Goal: Task Accomplishment & Management: Manage account settings

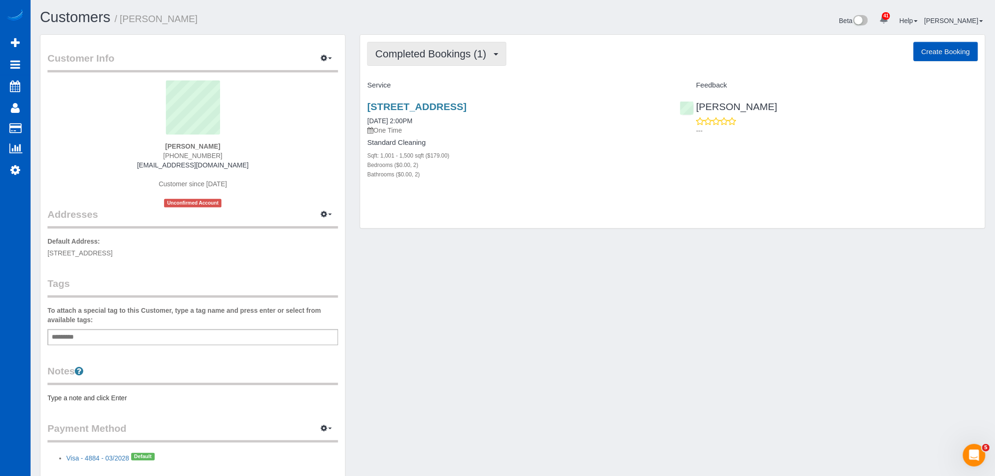
click at [408, 49] on span "Completed Bookings (1)" at bounding box center [433, 54] width 116 height 12
click at [410, 88] on link "Upcoming Bookings (1)" at bounding box center [417, 88] width 98 height 12
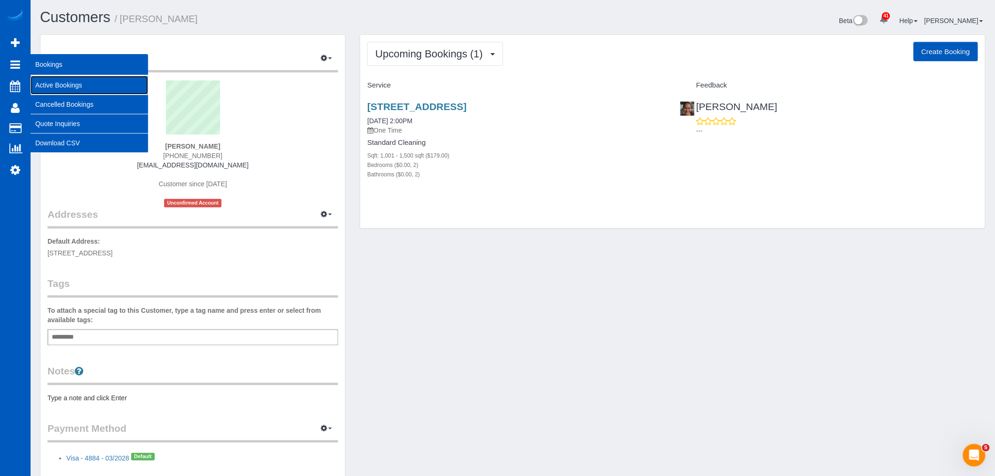
click at [78, 87] on link "Active Bookings" at bounding box center [90, 85] width 118 height 19
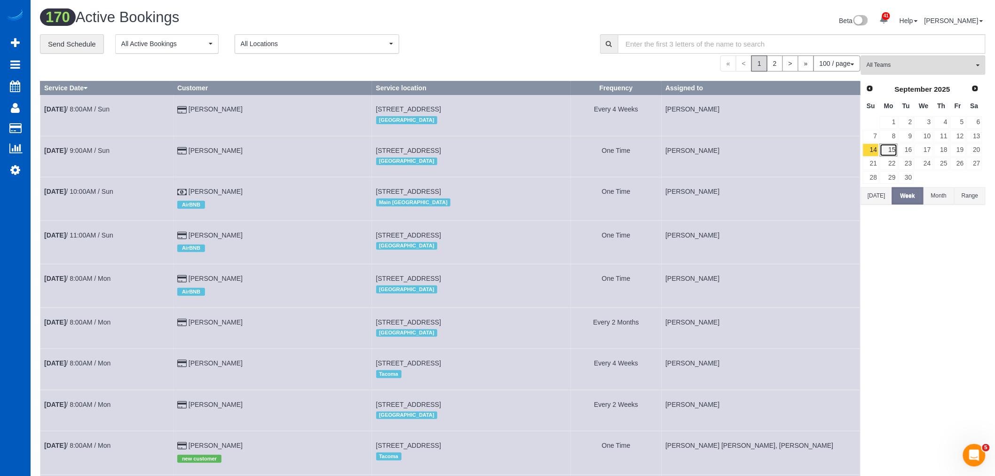
click at [892, 154] on link "15" at bounding box center [888, 149] width 17 height 13
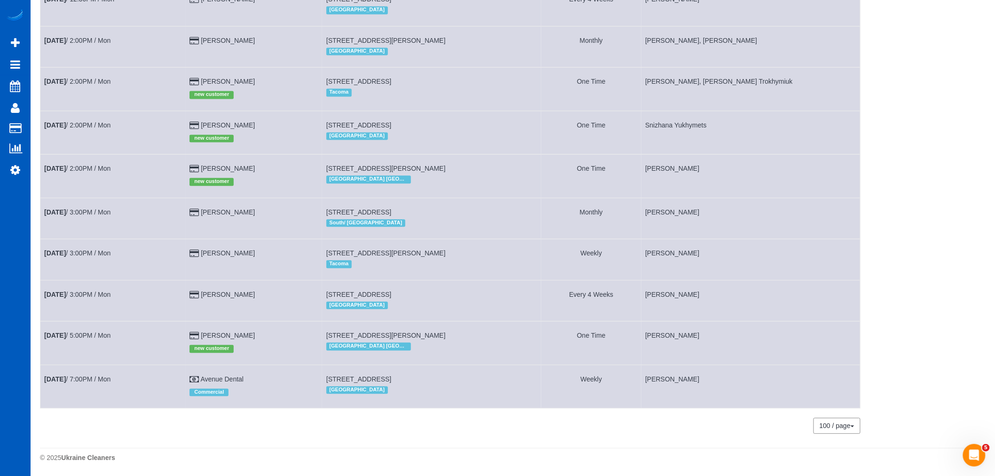
scroll to position [702, 0]
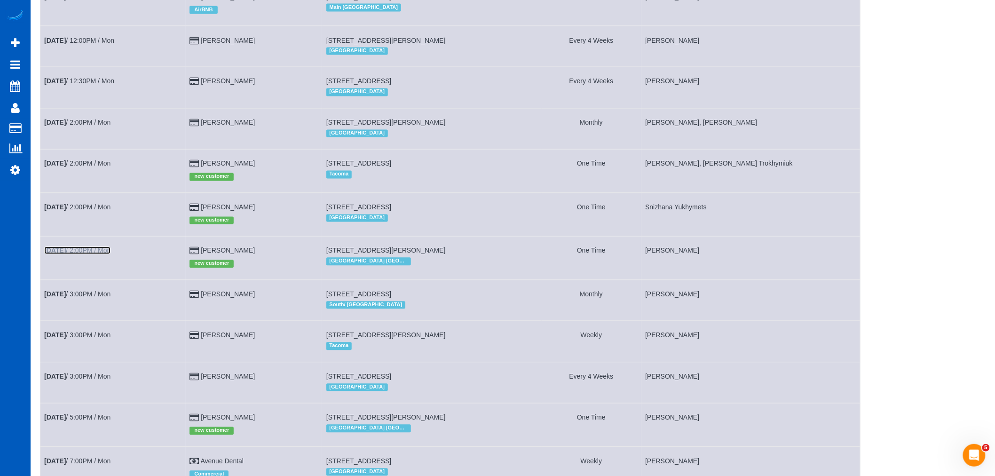
click at [91, 254] on link "Sep 15th / 2:00PM / Mon" at bounding box center [77, 251] width 66 height 8
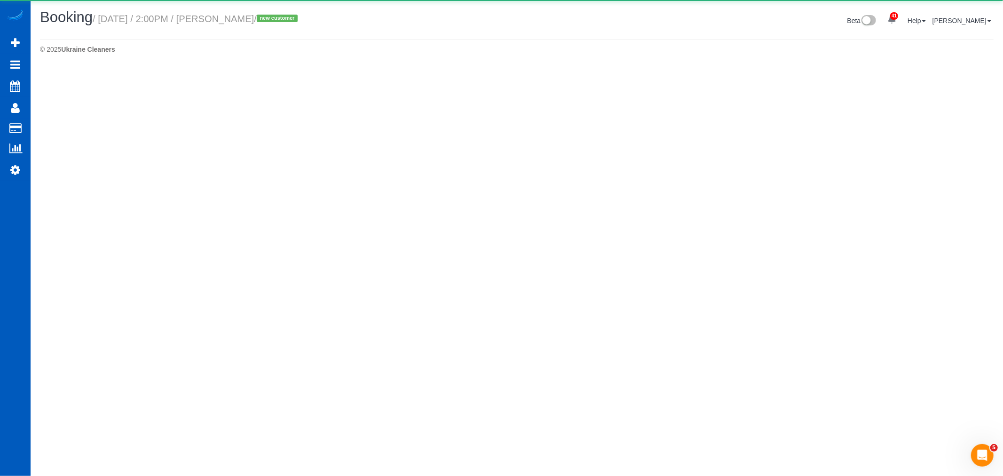
select select "GA"
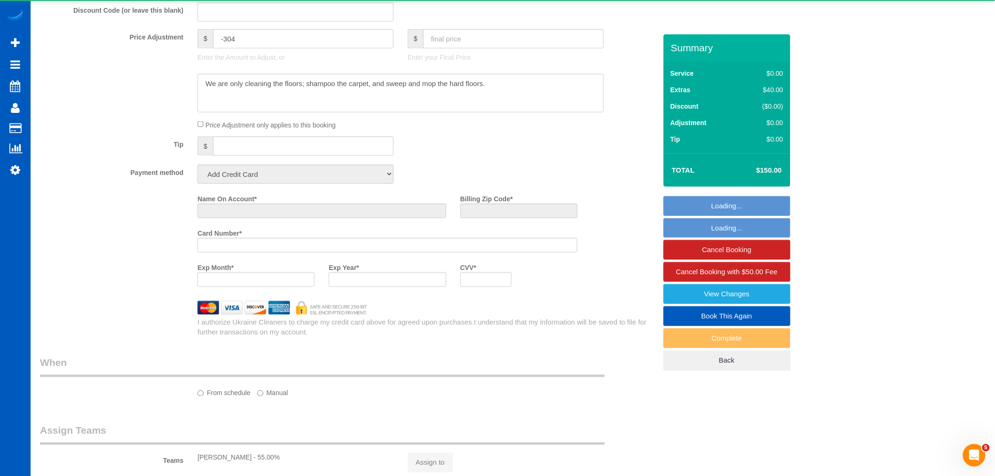
select select "string:[GEOGRAPHIC_DATA]"
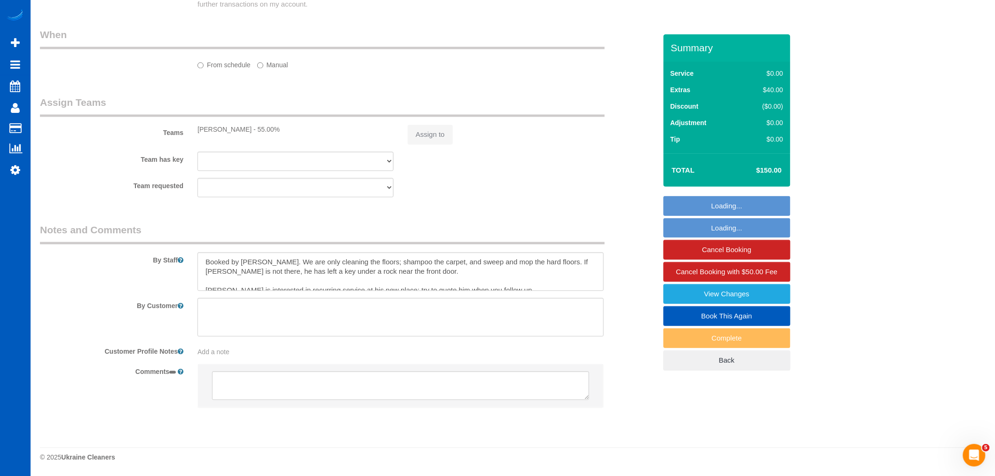
select select "object:5100"
select select "string:fspay-e952428e-c022-4152-876b-e4660867c288"
select select "199"
select select "spot1"
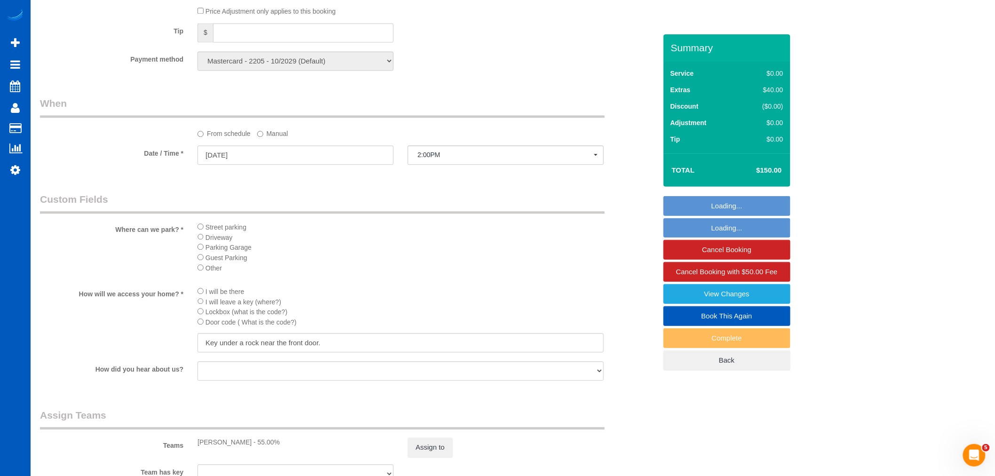
select select "object:5497"
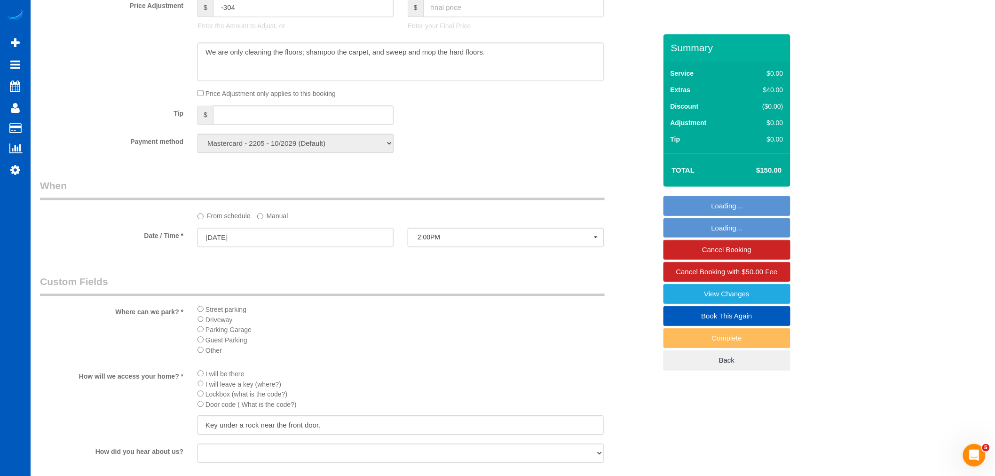
select select "1001"
select select "2"
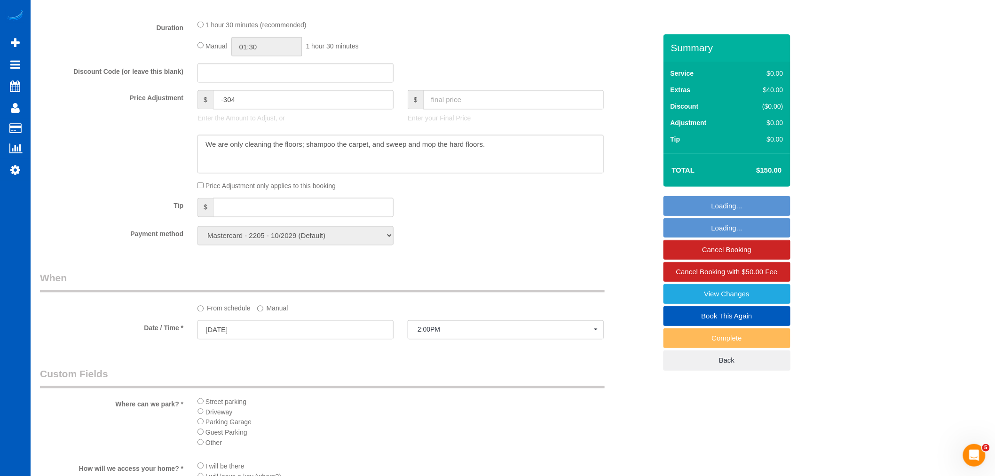
scroll to position [678, 0]
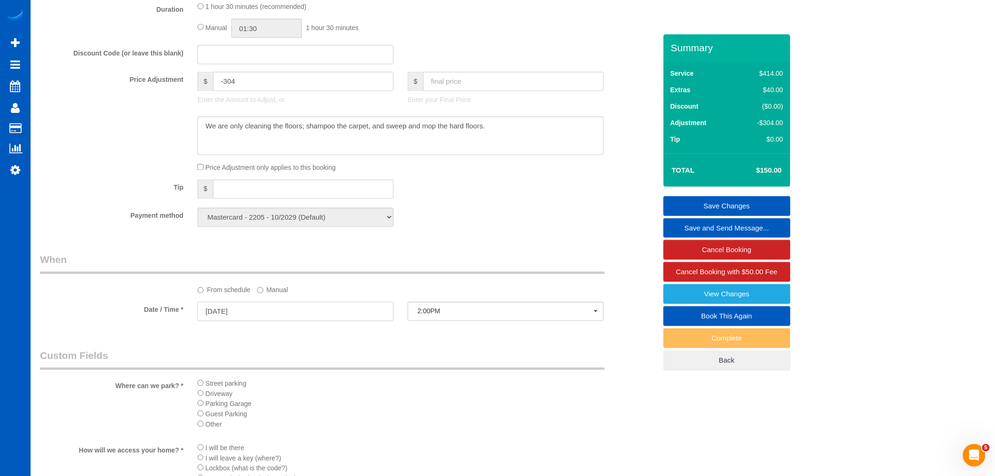
click at [242, 321] on input "09/15/2025" at bounding box center [295, 311] width 196 height 19
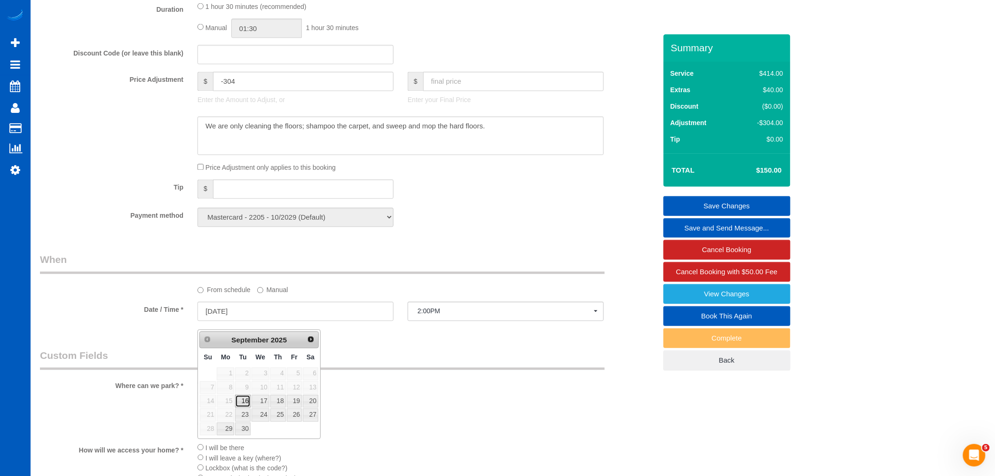
click at [248, 402] on link "16" at bounding box center [242, 401] width 15 height 13
type input "09/16/2025"
select select "spot2"
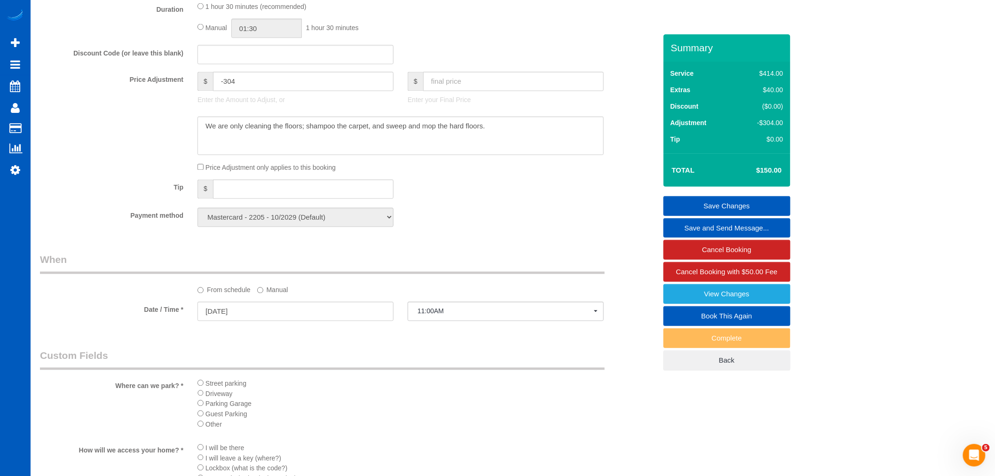
click at [702, 203] on link "Save Changes" at bounding box center [726, 206] width 127 height 20
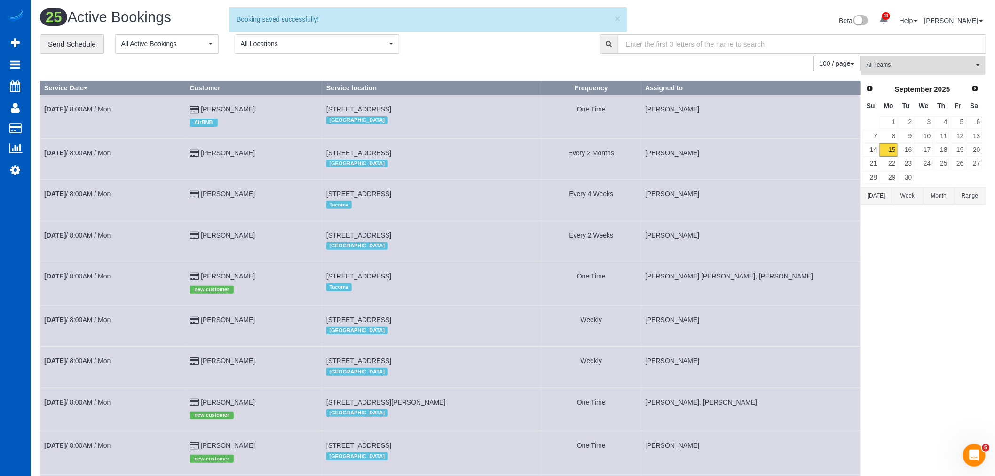
click at [902, 69] on span "All Teams" at bounding box center [920, 65] width 107 height 8
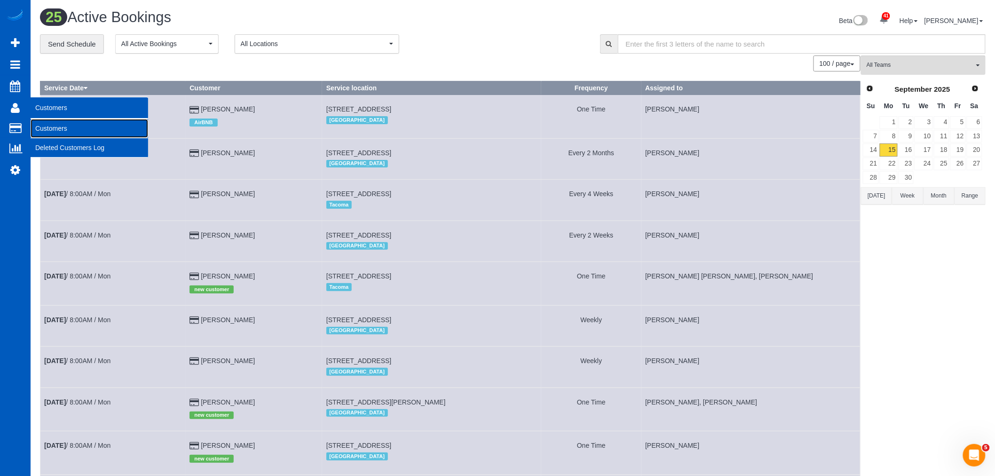
click at [48, 127] on link "Customers" at bounding box center [90, 128] width 118 height 19
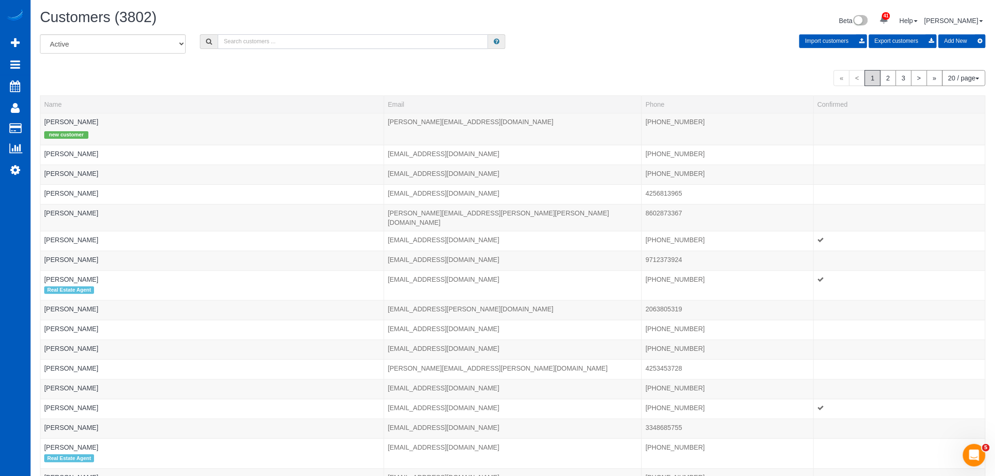
click at [280, 47] on input "text" at bounding box center [353, 41] width 270 height 15
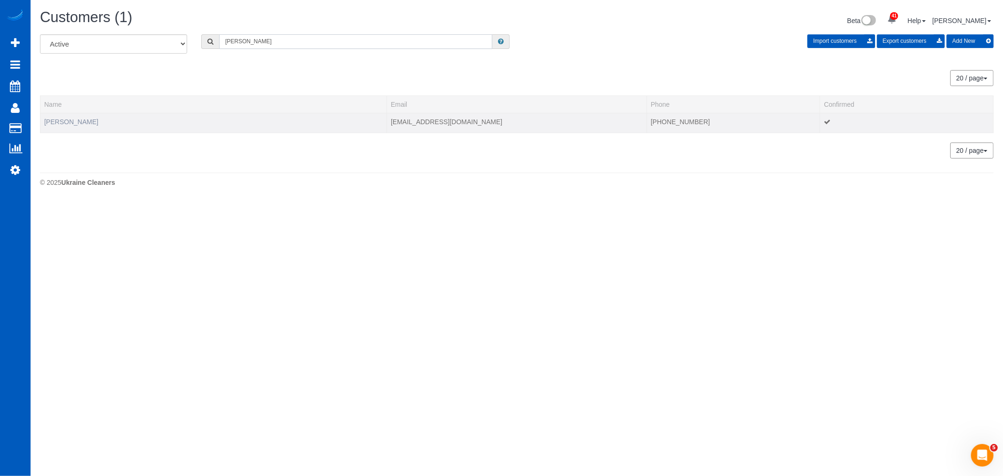
type input "jeanna"
click at [69, 120] on link "Jeanna Hanenburg" at bounding box center [71, 122] width 54 height 8
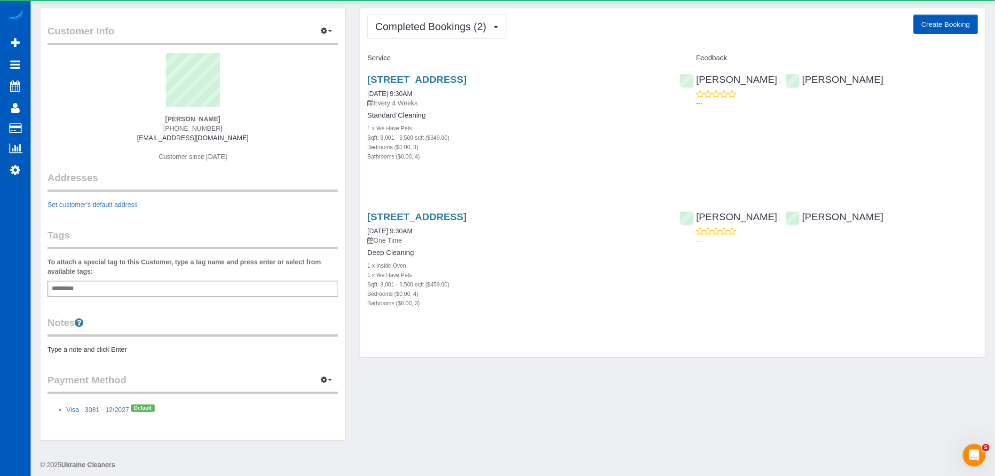
scroll to position [34, 0]
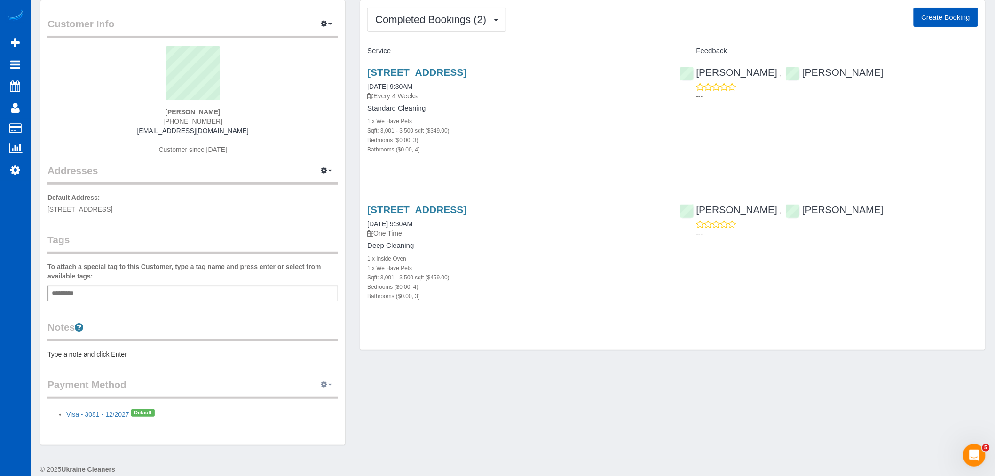
click at [321, 385] on button "button" at bounding box center [327, 385] width 24 height 15
click at [314, 414] on link "Add Credit/Debit Card" at bounding box center [294, 414] width 88 height 12
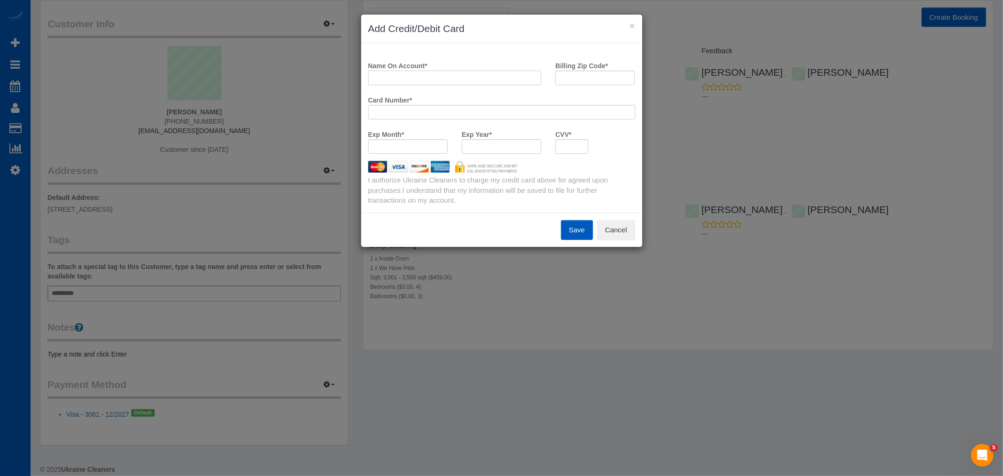
click at [440, 77] on input "Name On Account *" at bounding box center [454, 78] width 173 height 15
type input "z"
type input "Jeanna Hanenburg"
click at [608, 82] on input "Billing Zip Code *" at bounding box center [594, 78] width 79 height 15
type input "98391"
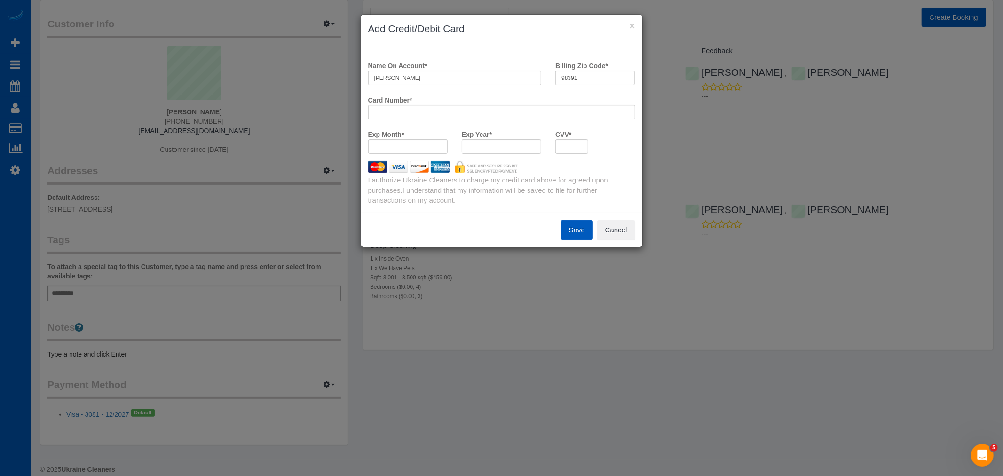
click at [488, 117] on div at bounding box center [501, 112] width 267 height 15
click at [415, 135] on div "Exp Month *" at bounding box center [408, 139] width 94 height 27
click at [570, 154] on div "CVV *" at bounding box center [571, 143] width 47 height 34
click at [588, 233] on button "Save" at bounding box center [577, 230] width 32 height 20
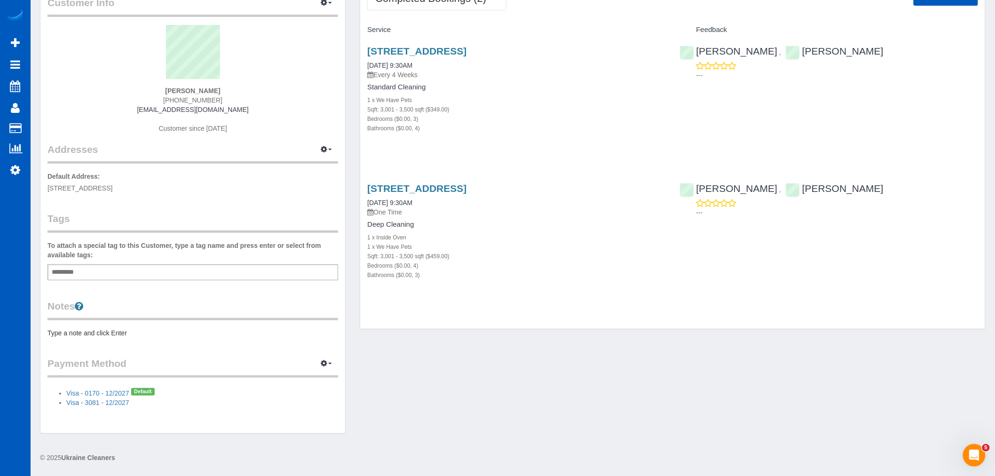
scroll to position [3, 0]
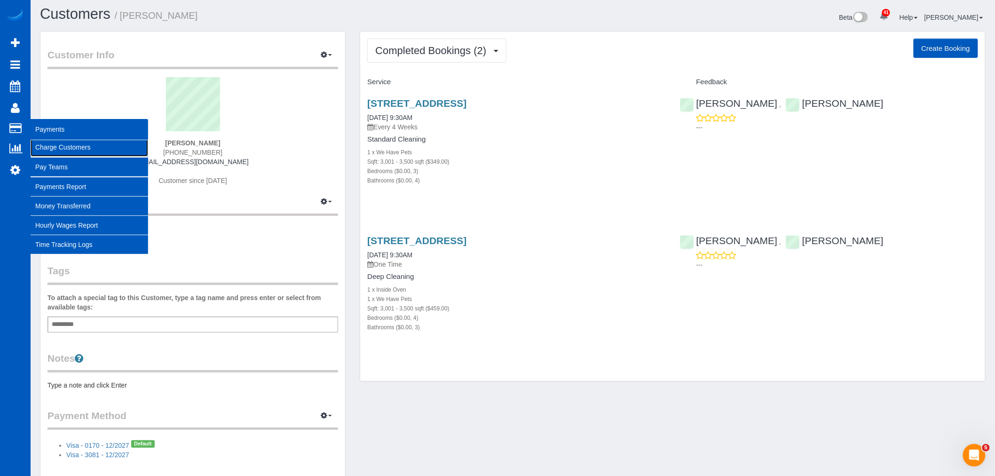
click at [49, 150] on link "Charge Customers" at bounding box center [90, 147] width 118 height 19
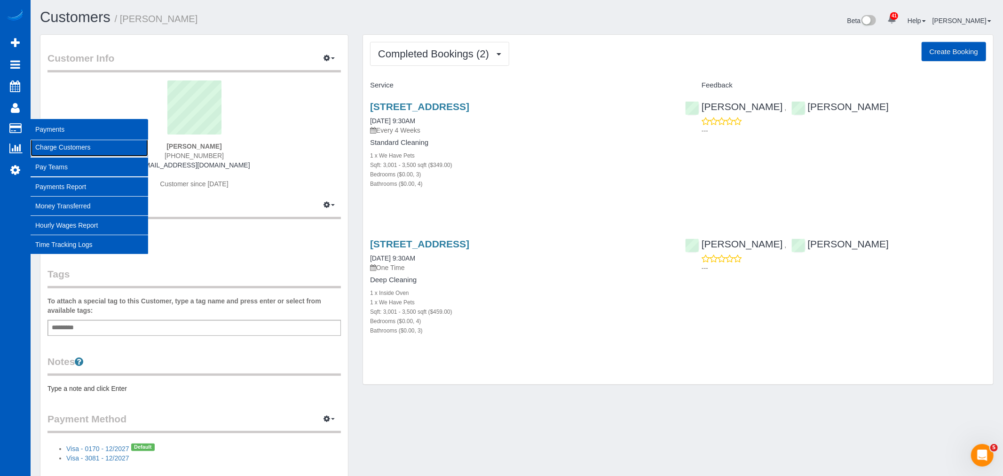
select select
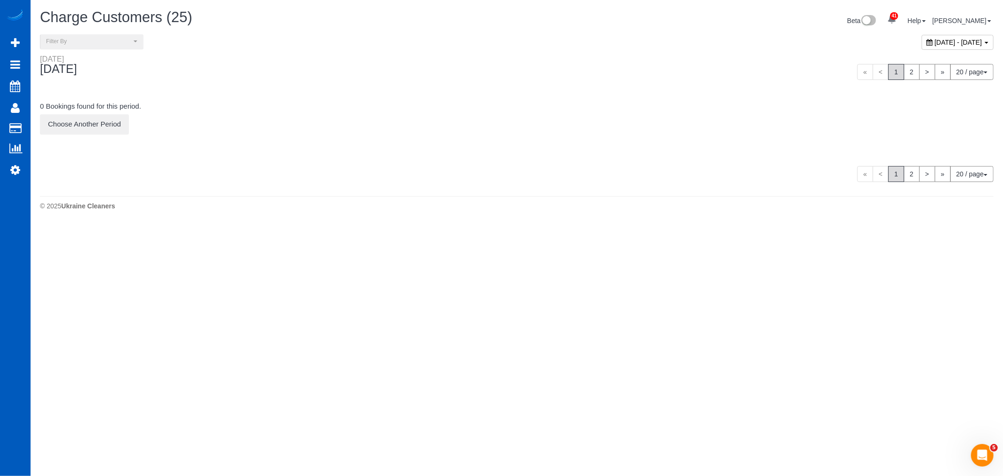
click at [935, 45] on span "[DATE] - [DATE]" at bounding box center [958, 43] width 47 height 8
type input "**********"
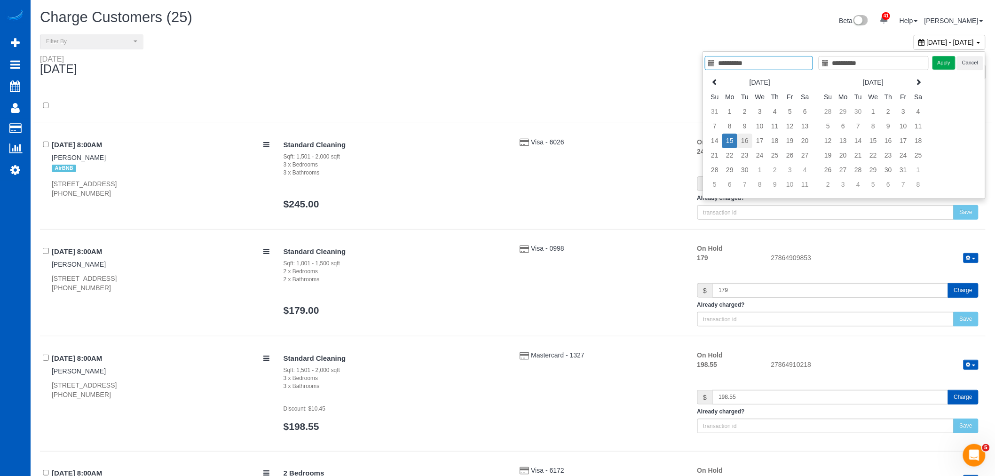
type input "**********"
click at [741, 140] on td "16" at bounding box center [744, 141] width 15 height 15
type input "**********"
click at [741, 140] on td "16" at bounding box center [744, 141] width 15 height 15
type input "**********"
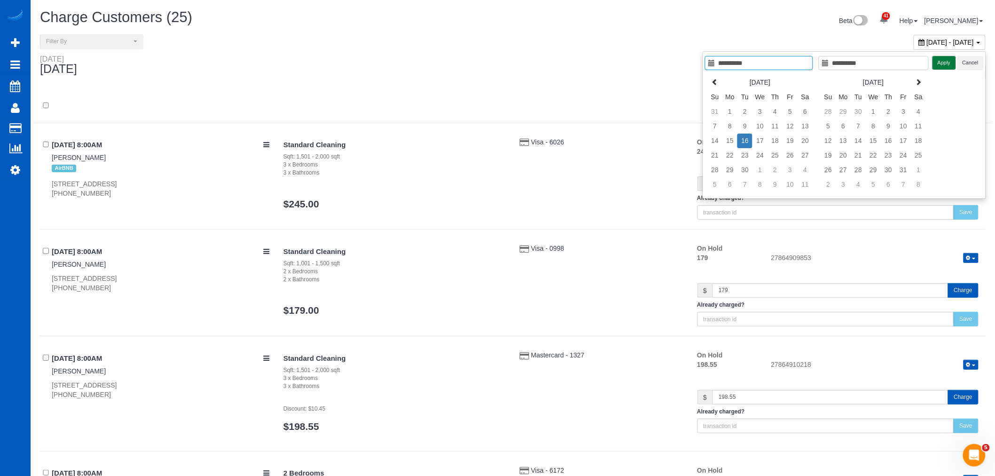
click at [936, 63] on button "Apply" at bounding box center [944, 63] width 24 height 14
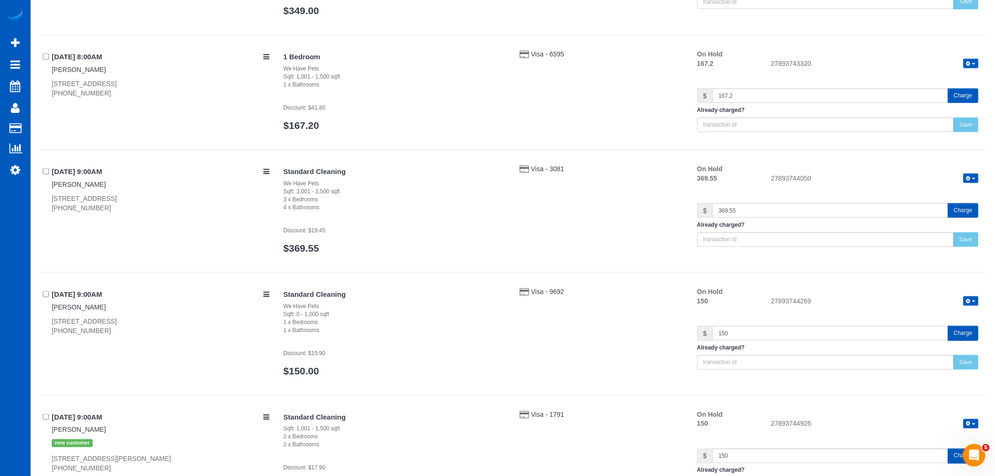
scroll to position [313, 0]
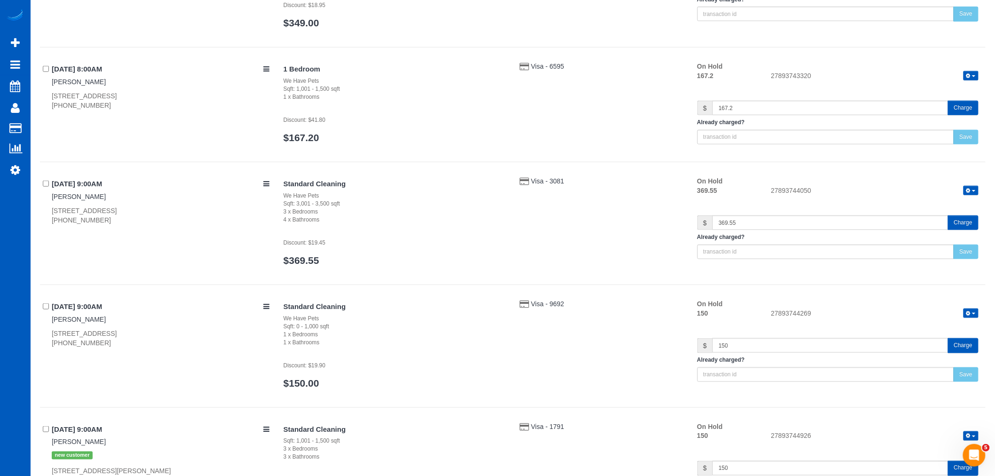
click at [976, 191] on button "button" at bounding box center [970, 191] width 15 height 10
click at [955, 205] on link "Release Hold" at bounding box center [941, 206] width 74 height 12
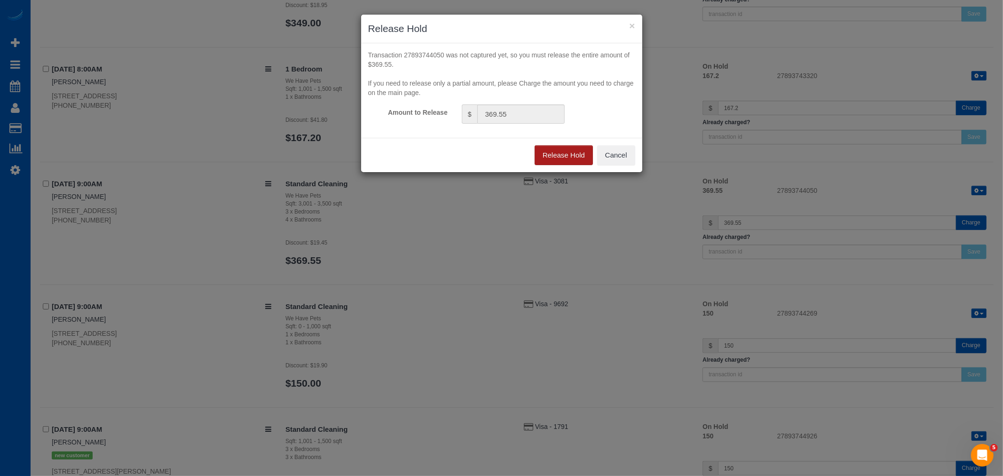
click at [559, 156] on button "Release Hold" at bounding box center [564, 155] width 58 height 20
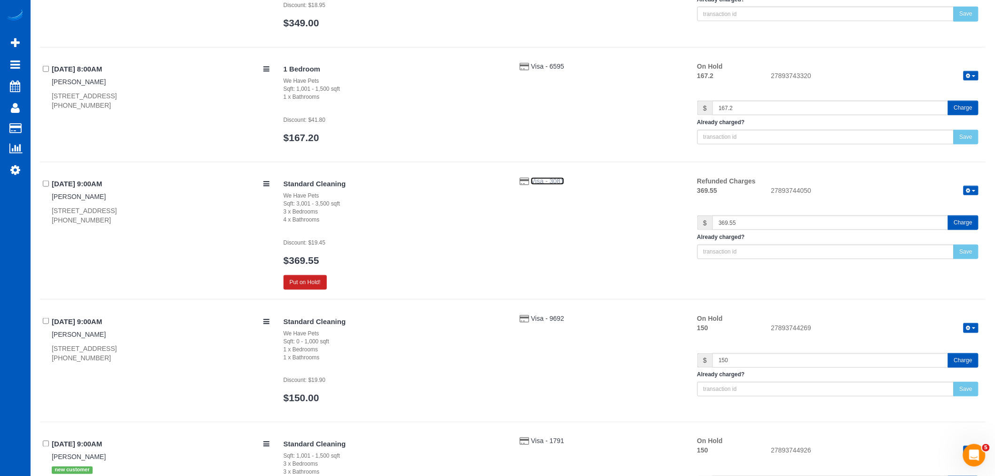
click at [539, 182] on span "Visa - 3081" at bounding box center [547, 181] width 33 height 8
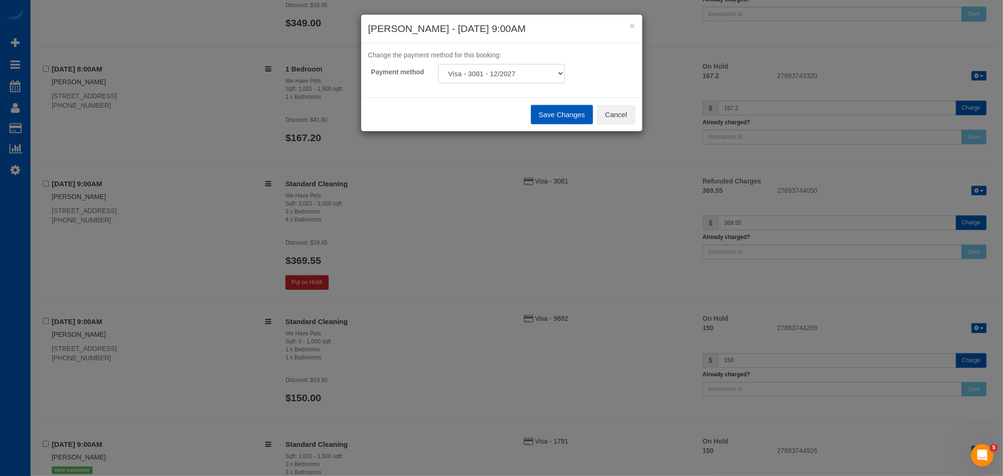
click at [518, 72] on select "Visa - 0170 - 12/2027 (Default) Visa - 3081 - 12/2027 Add Credit Card ─────────…" at bounding box center [501, 73] width 126 height 19
select select "string:fspay-330e7caf-4398-4e37-b3f0-8ba0051f01b1"
click at [438, 64] on select "Visa - 0170 - 12/2027 (Default) Visa - 3081 - 12/2027 Add Credit Card ─────────…" at bounding box center [501, 73] width 126 height 19
click at [568, 118] on button "Save Changes" at bounding box center [562, 115] width 62 height 20
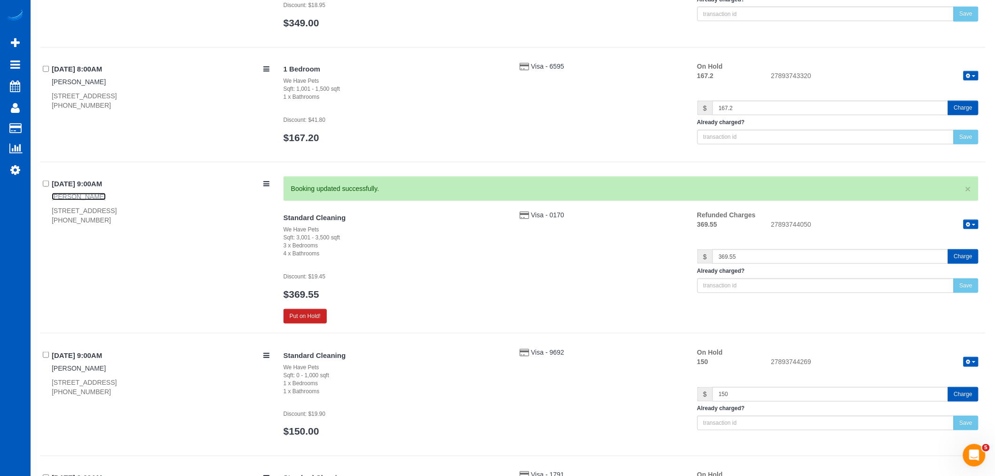
click at [97, 198] on link "Jeanna Hanenburg" at bounding box center [79, 197] width 54 height 8
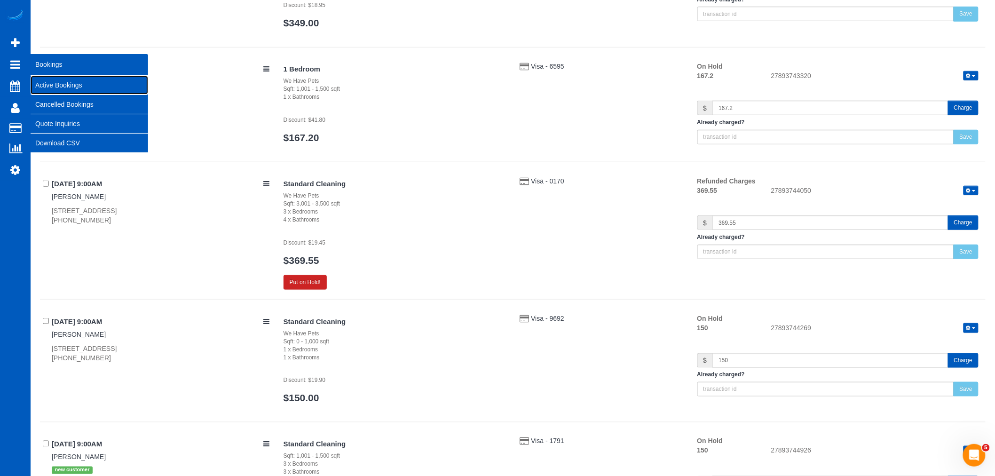
click at [41, 81] on link "Active Bookings" at bounding box center [90, 85] width 118 height 19
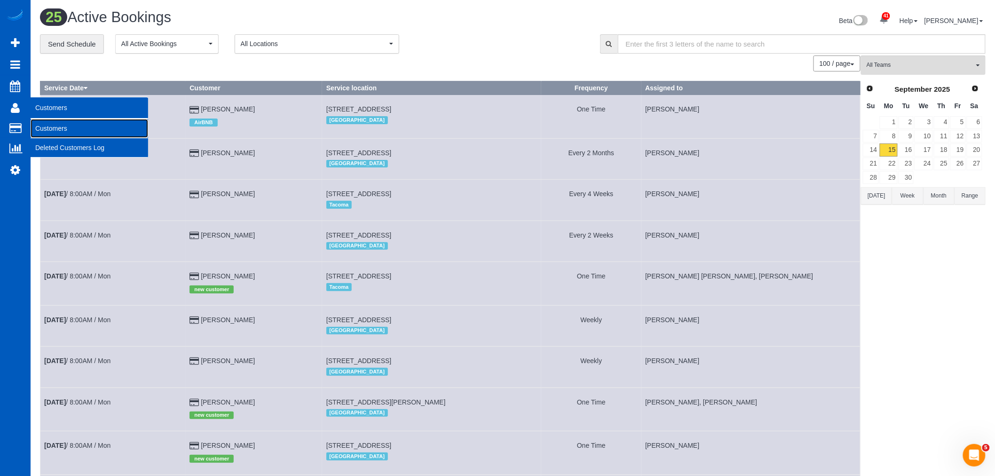
click at [69, 128] on link "Customers" at bounding box center [90, 128] width 118 height 19
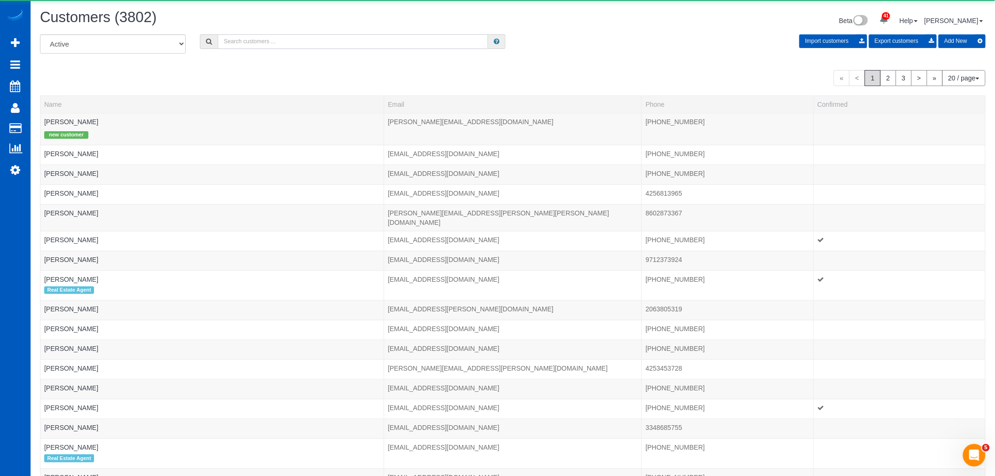
click at [276, 44] on input "text" at bounding box center [353, 41] width 270 height 15
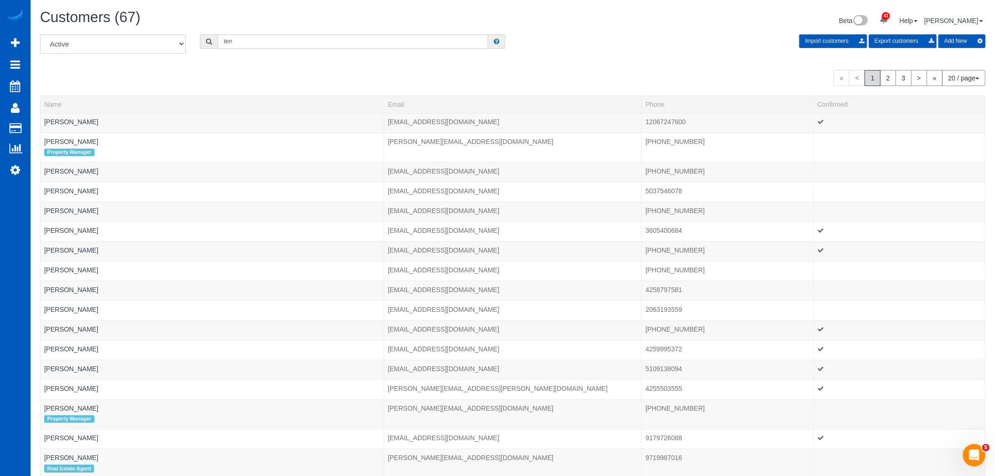
click at [258, 40] on input "terr" at bounding box center [353, 41] width 270 height 15
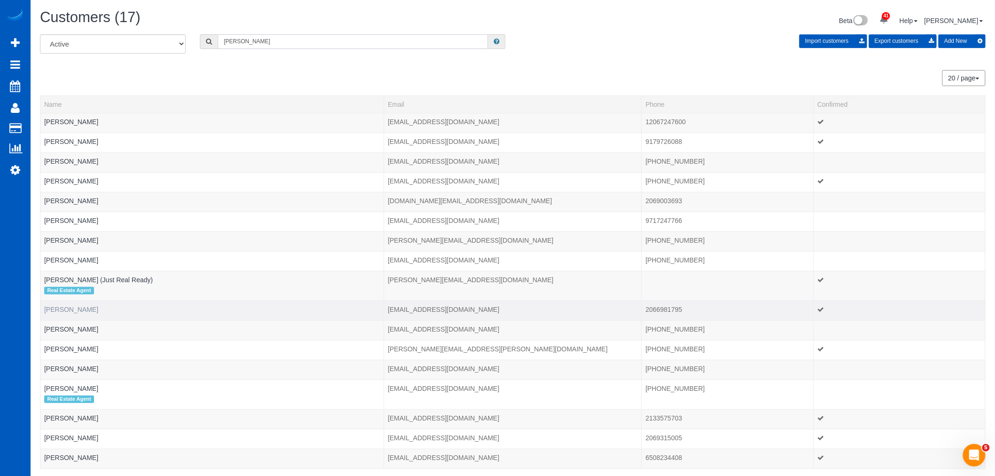
type input "terry"
click at [69, 309] on link "Terry Melchert" at bounding box center [71, 310] width 54 height 8
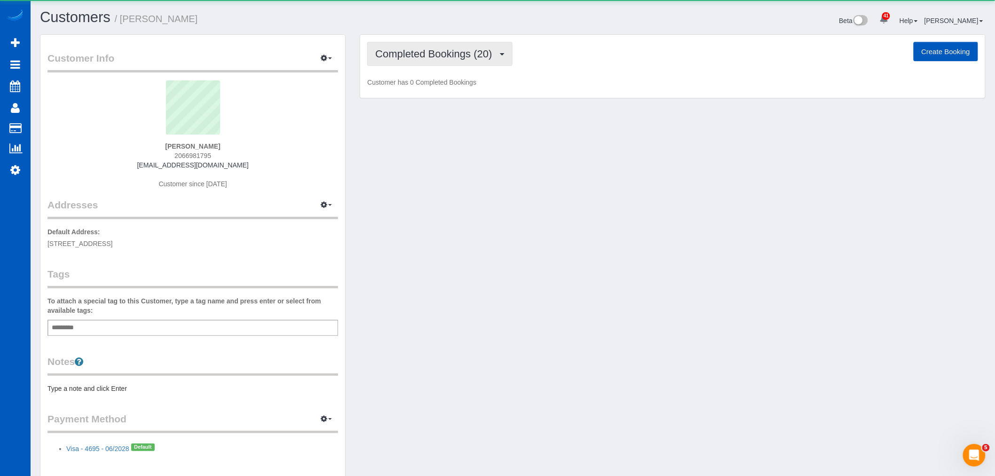
click at [432, 60] on button "Completed Bookings (20)" at bounding box center [439, 54] width 145 height 24
click at [434, 87] on link "Upcoming Bookings (11)" at bounding box center [419, 88] width 102 height 12
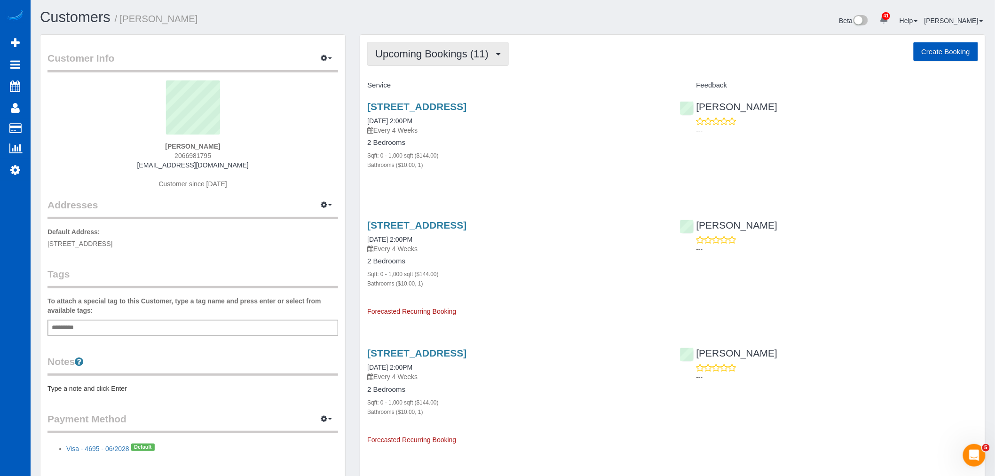
click at [442, 48] on span "Upcoming Bookings (11)" at bounding box center [434, 54] width 118 height 12
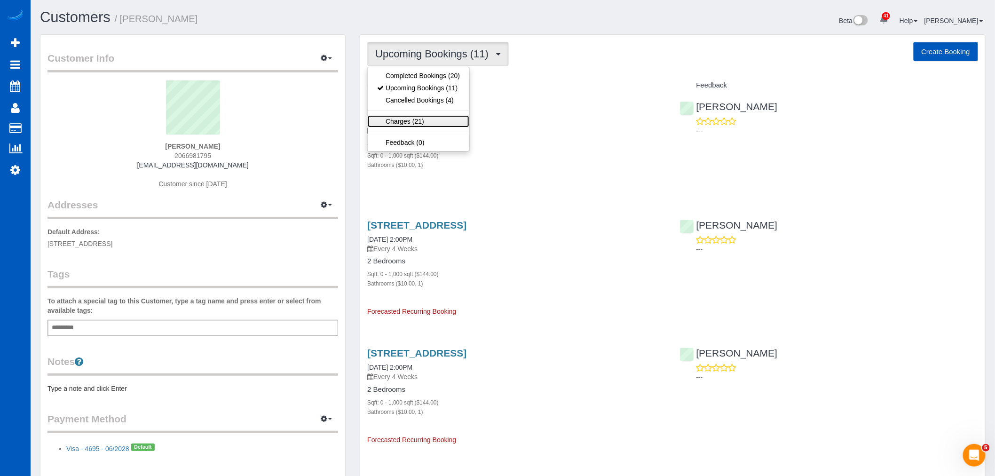
click at [433, 124] on link "Charges (21)" at bounding box center [419, 121] width 102 height 12
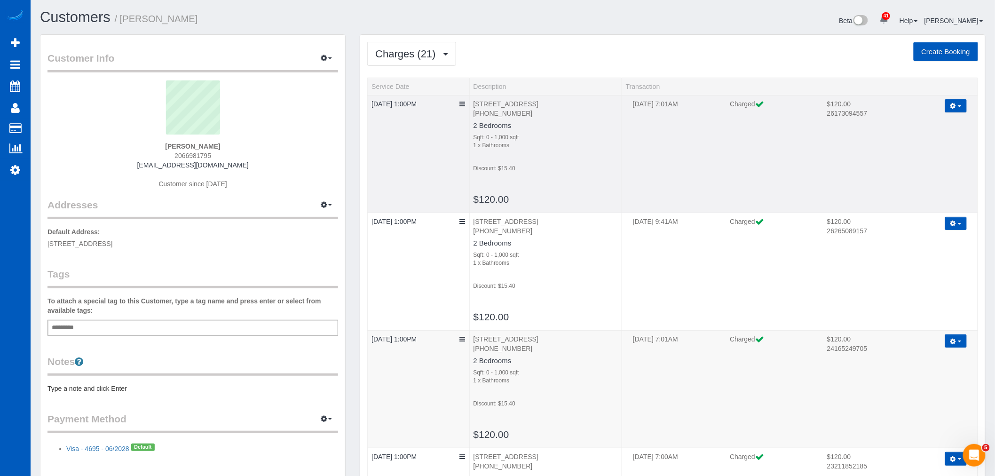
click at [965, 110] on button "button" at bounding box center [956, 106] width 22 height 14
click at [962, 107] on button "button" at bounding box center [956, 106] width 22 height 14
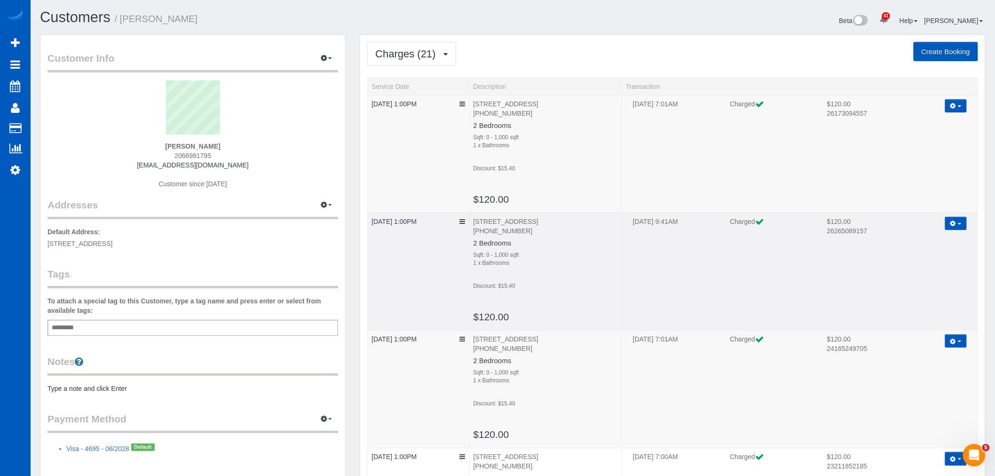
click at [954, 226] on icon "button" at bounding box center [953, 223] width 6 height 5
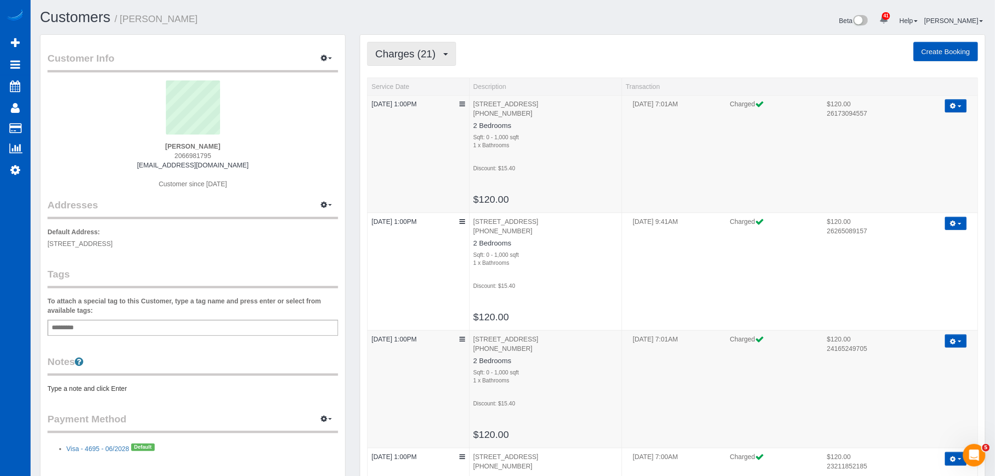
click at [433, 42] on button "Charges (21)" at bounding box center [411, 54] width 89 height 24
click at [425, 89] on link "Upcoming Bookings (11)" at bounding box center [419, 88] width 102 height 12
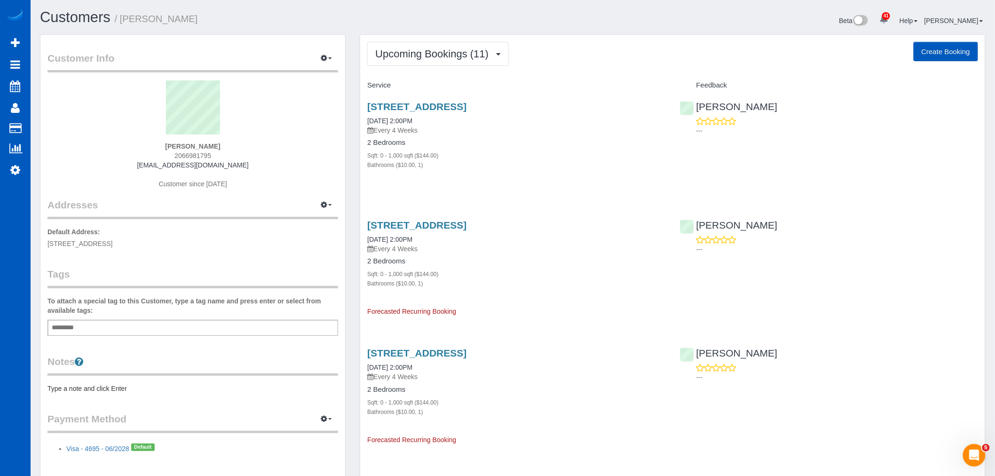
drag, startPoint x: 570, startPoint y: 104, endPoint x: 367, endPoint y: 110, distance: 203.2
click at [367, 110] on div "16751 Linden Ave N, Shoreline, WA 98133 09/18/2025 2:00PM Every 4 Weeks 2 Bedro…" at bounding box center [516, 140] width 312 height 95
click at [425, 60] on button "Upcoming Bookings (11)" at bounding box center [438, 54] width 142 height 24
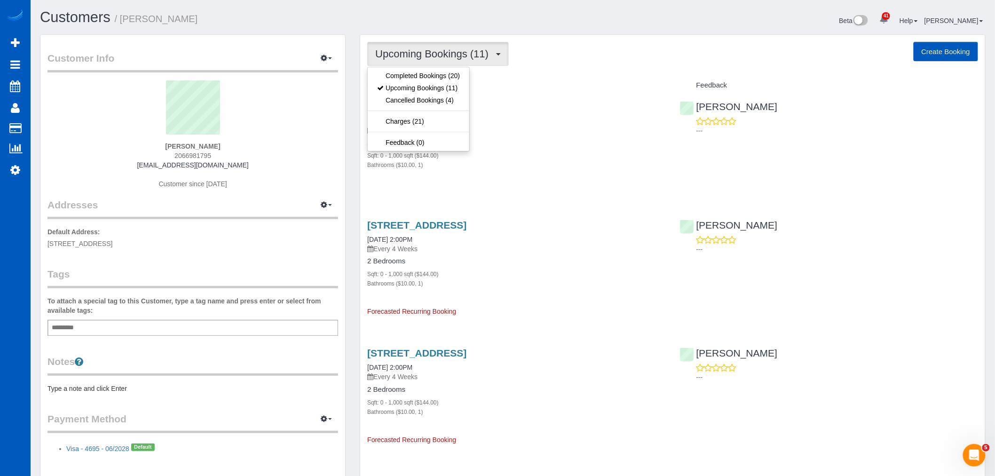
click at [533, 81] on div "Service" at bounding box center [516, 86] width 312 height 16
click at [421, 50] on span "Upcoming Bookings (11)" at bounding box center [434, 54] width 118 height 12
click at [421, 90] on link "Upcoming Bookings (11)" at bounding box center [419, 88] width 102 height 12
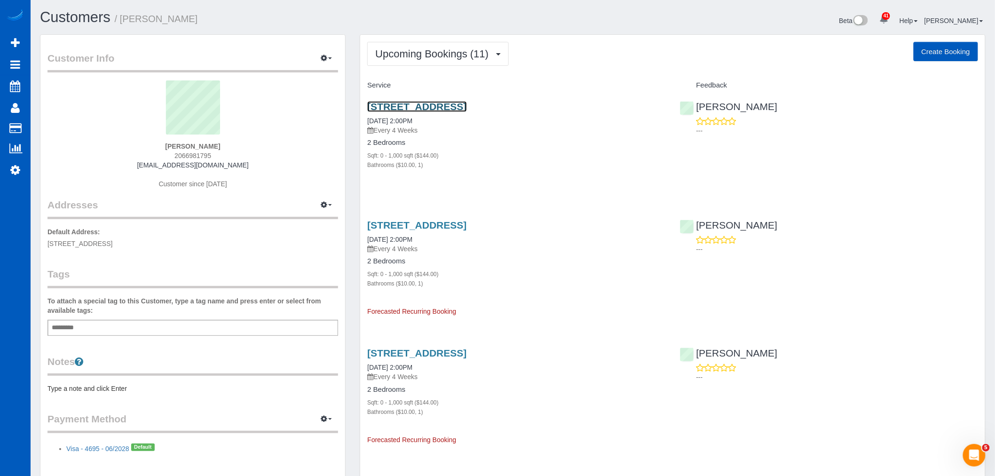
click at [395, 106] on link "16751 Linden Ave N, Shoreline, WA 98133" at bounding box center [416, 106] width 99 height 11
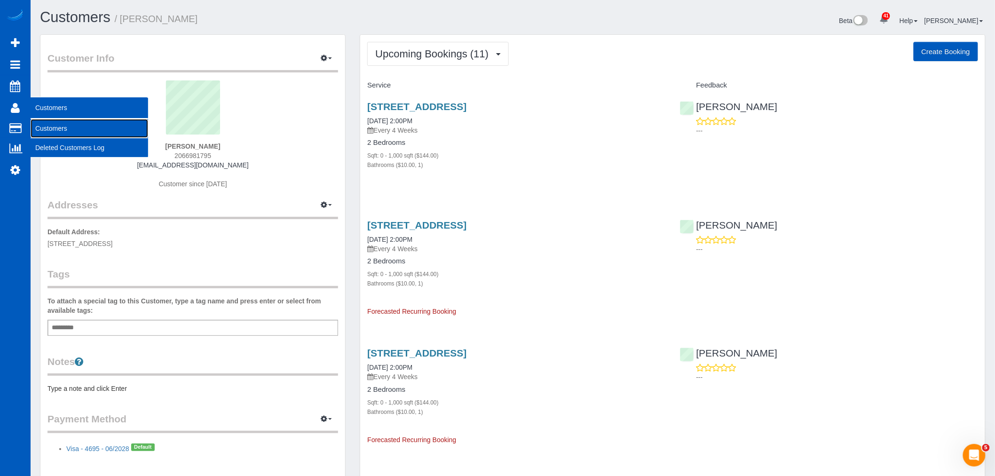
click at [50, 124] on link "Customers" at bounding box center [90, 128] width 118 height 19
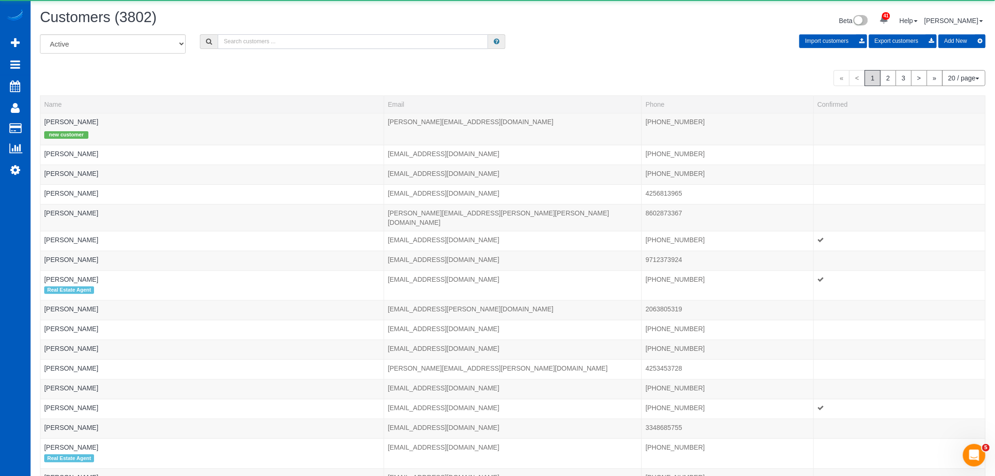
click at [247, 44] on input "text" at bounding box center [353, 41] width 270 height 15
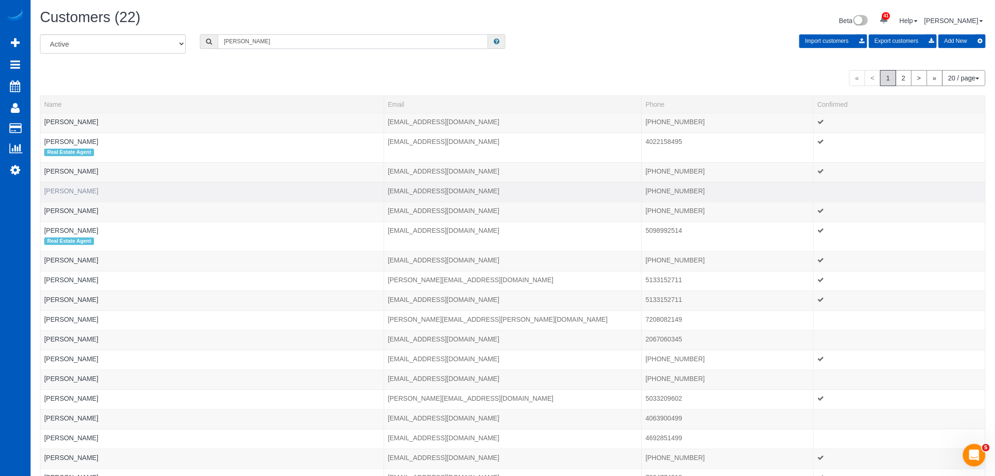
type input "eliza"
click at [69, 193] on link "Eliza Watkins" at bounding box center [71, 191] width 54 height 8
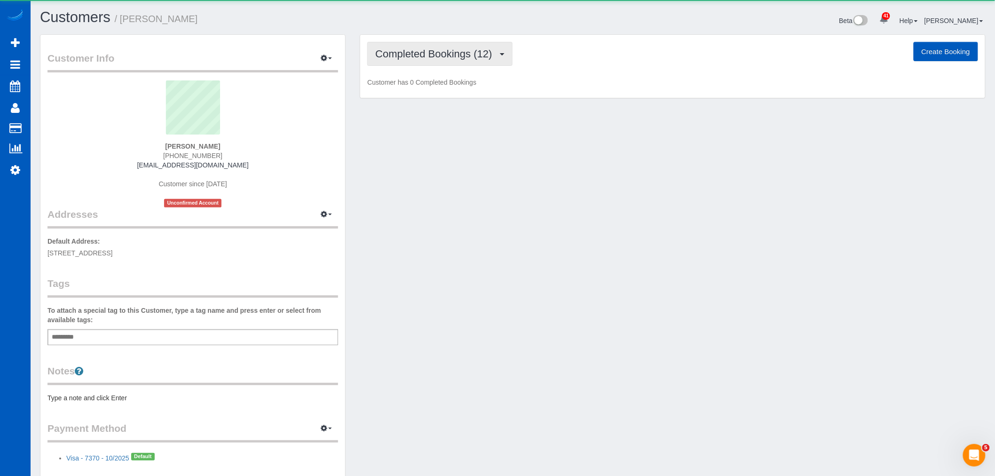
click at [432, 60] on button "Completed Bookings (12)" at bounding box center [439, 54] width 145 height 24
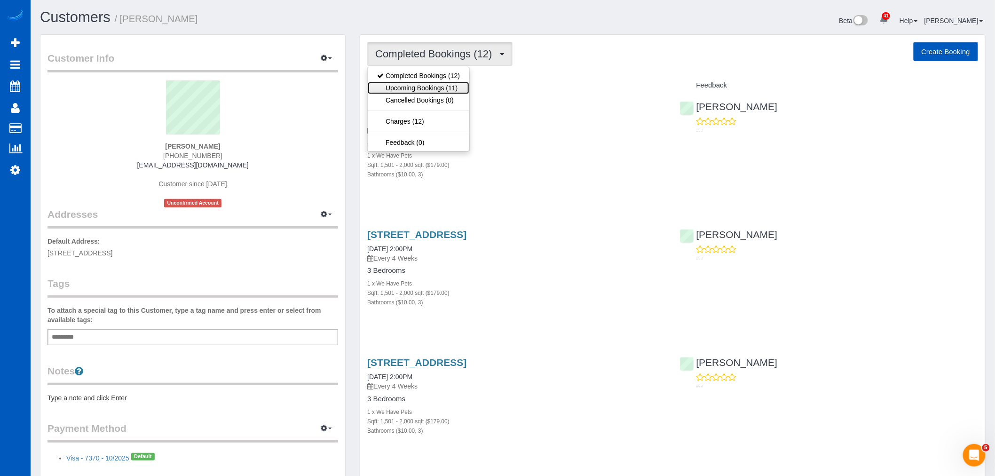
click at [430, 85] on link "Upcoming Bookings (11)" at bounding box center [419, 88] width 102 height 12
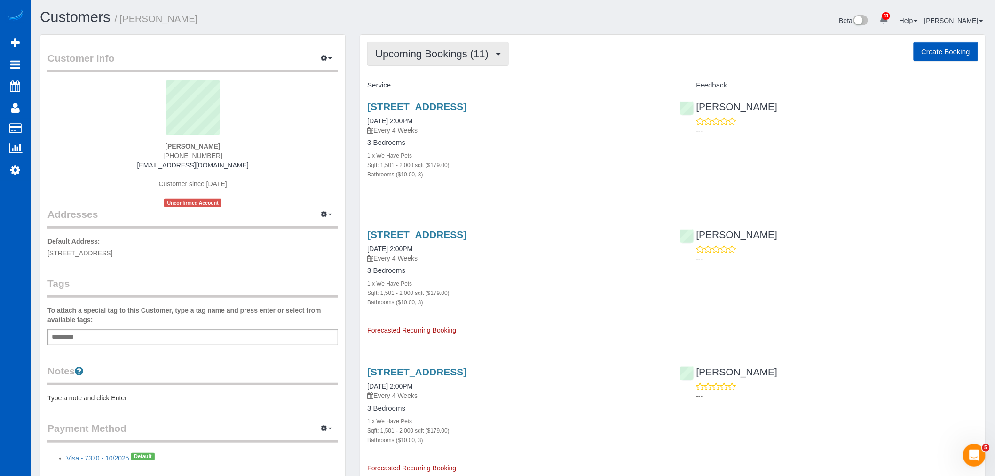
click at [435, 57] on span "Upcoming Bookings (11)" at bounding box center [434, 54] width 118 height 12
click at [622, 179] on div "Bathrooms ($10.00, 3)" at bounding box center [516, 173] width 298 height 9
click at [444, 63] on button "Upcoming Bookings (11)" at bounding box center [438, 54] width 142 height 24
click at [544, 135] on p "Every 4 Weeks" at bounding box center [516, 130] width 298 height 9
drag, startPoint x: 529, startPoint y: 111, endPoint x: 520, endPoint y: 104, distance: 11.1
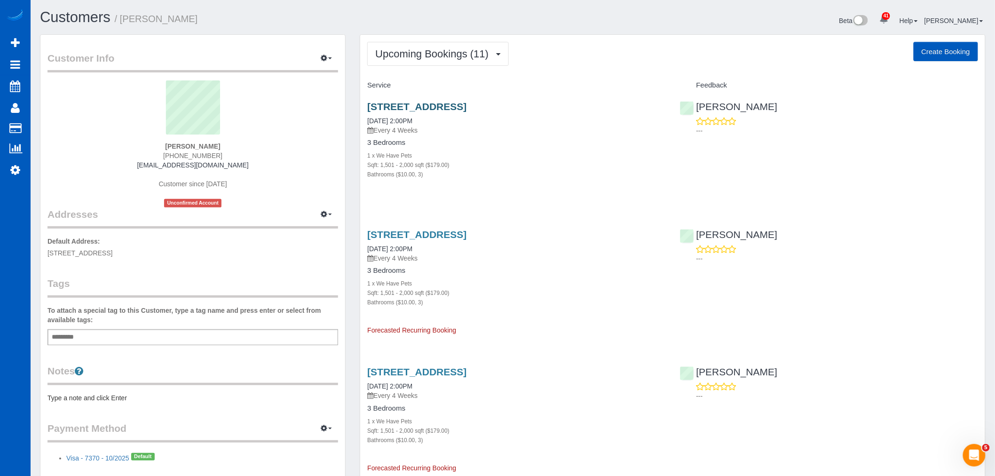
click at [520, 104] on h3 "26334 127th Ave, Kent, WA 98030" at bounding box center [516, 106] width 298 height 11
drag, startPoint x: 533, startPoint y: 109, endPoint x: 360, endPoint y: 107, distance: 173.5
click at [360, 107] on div "26334 127th Ave, Kent, WA 98030 09/18/2025 2:00PM Every 4 Weeks 3 Bedrooms 1 x …" at bounding box center [516, 145] width 312 height 104
click at [513, 148] on div "3 Bedrooms 1 x We Have Pets Sqft: 1,501 - 2,000 sqft ($179.00) Bathrooms ($10.0…" at bounding box center [516, 159] width 298 height 40
click at [441, 62] on button "Upcoming Bookings (11)" at bounding box center [438, 54] width 142 height 24
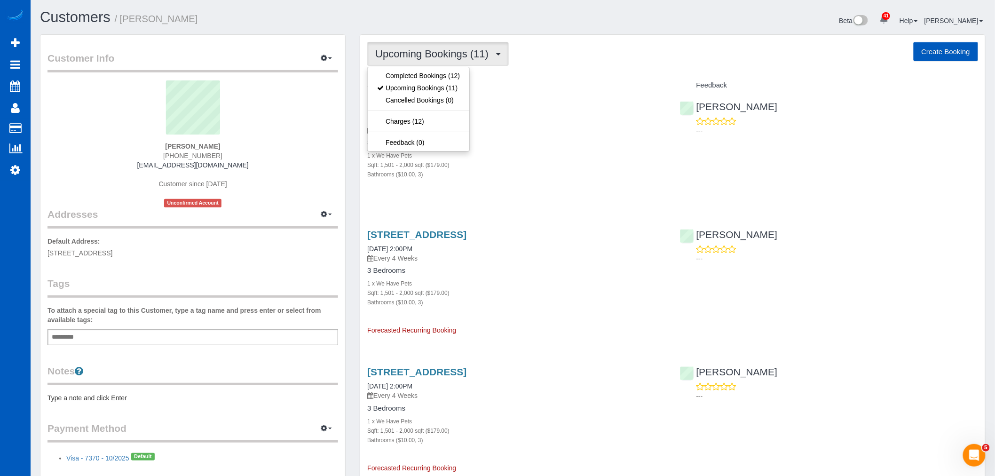
click at [441, 61] on button "Upcoming Bookings (11)" at bounding box center [438, 54] width 142 height 24
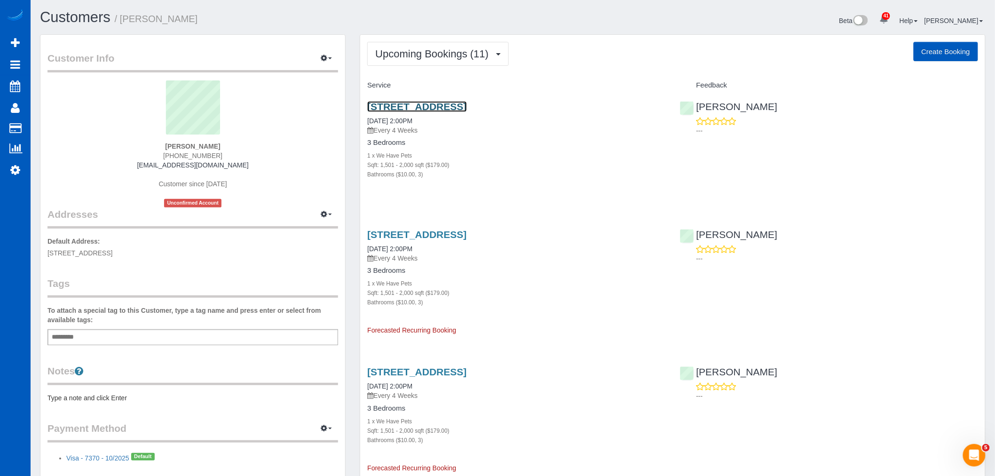
click at [412, 104] on link "26334 127th Ave, Kent, WA 98030" at bounding box center [416, 106] width 99 height 11
drag, startPoint x: 427, startPoint y: 60, endPoint x: 430, endPoint y: 81, distance: 21.8
click at [428, 60] on button "Upcoming Bookings (11)" at bounding box center [438, 54] width 142 height 24
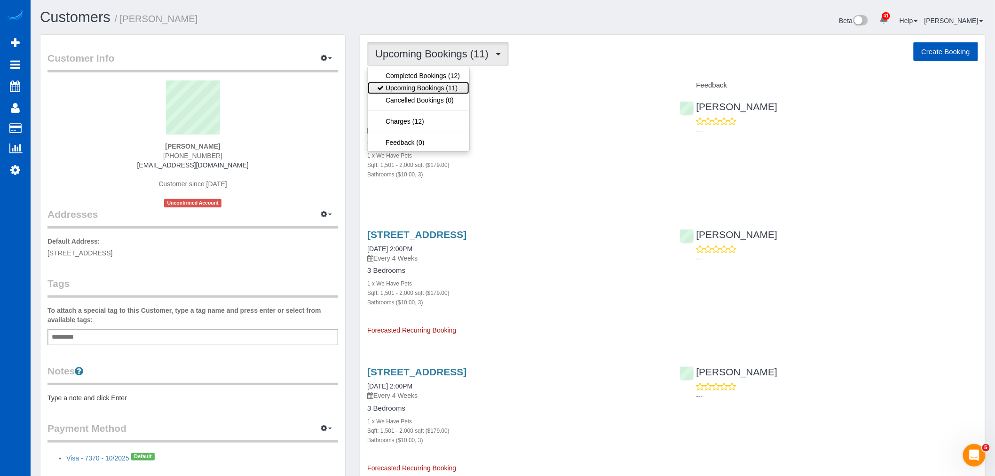
click at [430, 87] on link "Upcoming Bookings (11)" at bounding box center [419, 88] width 102 height 12
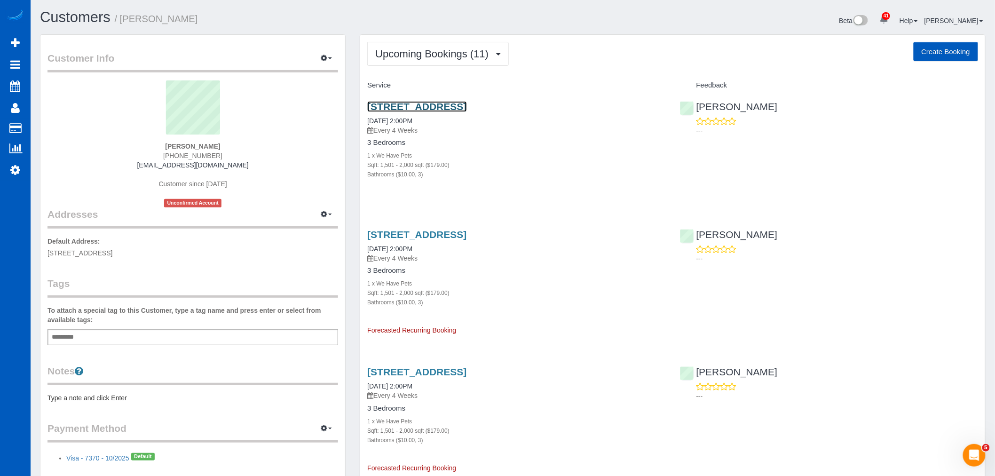
click at [414, 110] on link "26334 127th Ave, Kent, WA 98030" at bounding box center [416, 106] width 99 height 11
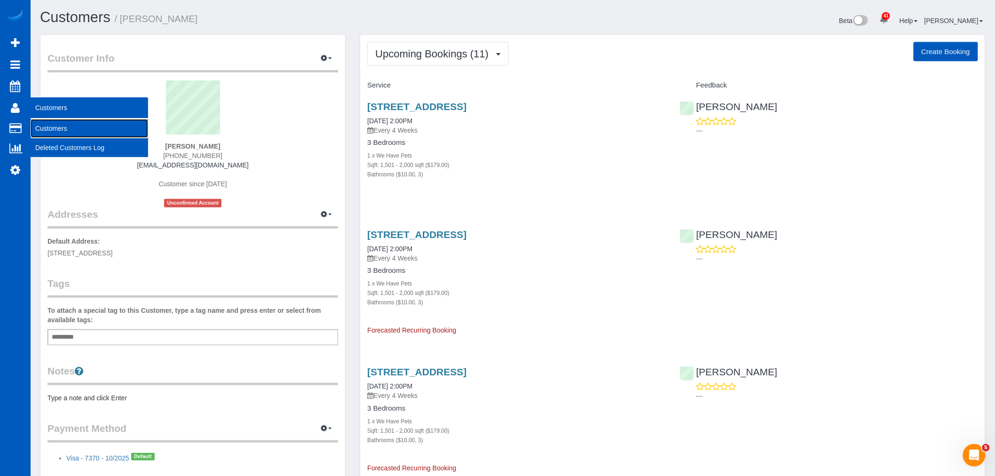
click at [53, 124] on link "Customers" at bounding box center [90, 128] width 118 height 19
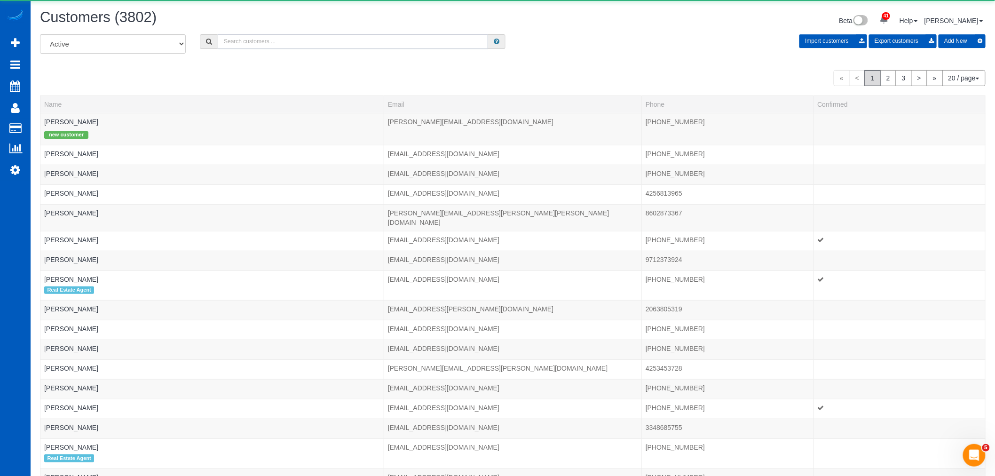
click at [250, 49] on input "text" at bounding box center [353, 41] width 270 height 15
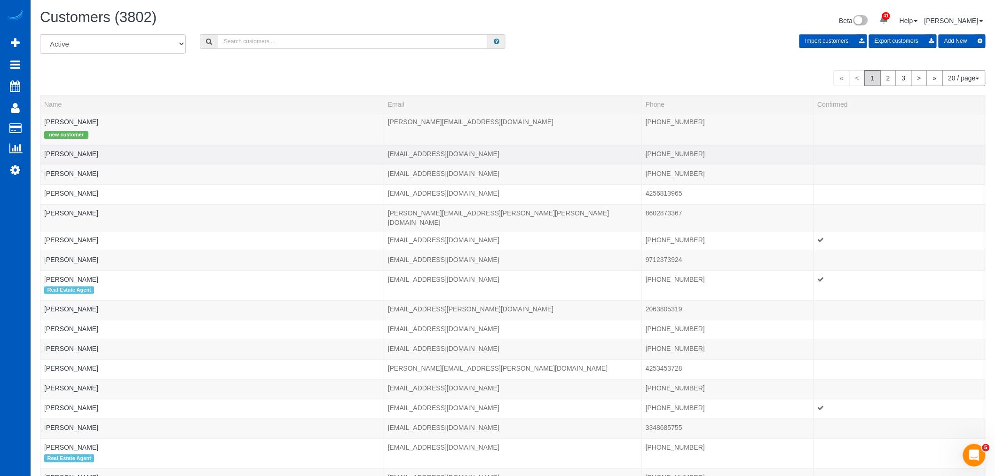
type input "a"
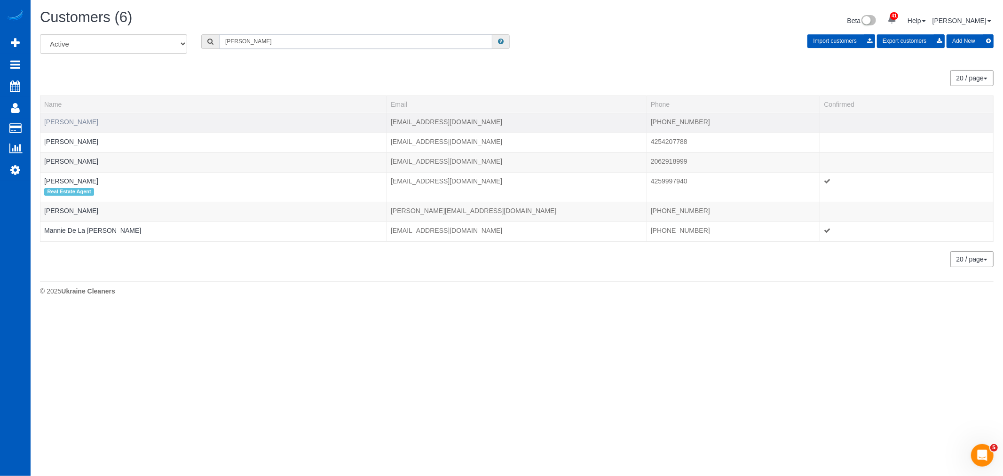
type input "ANNIE"
click at [74, 121] on link "Annie Blaser" at bounding box center [71, 122] width 54 height 8
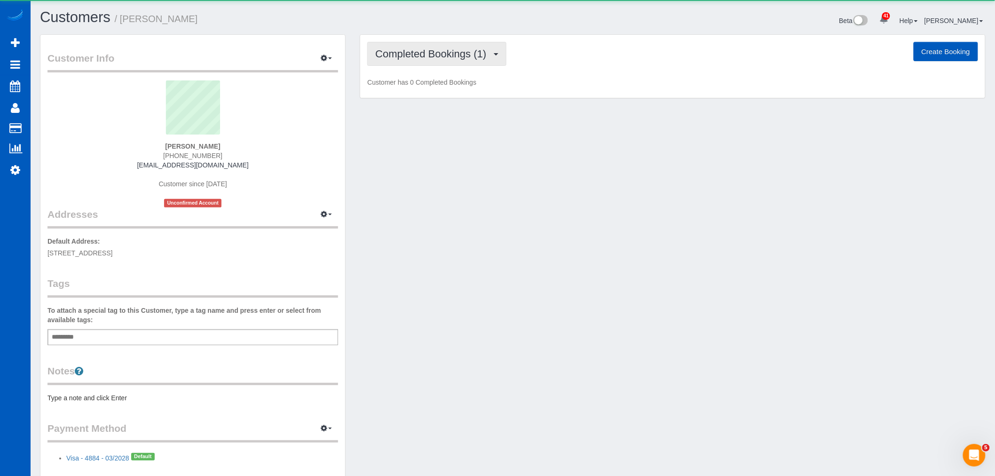
click at [452, 55] on span "Completed Bookings (1)" at bounding box center [433, 54] width 116 height 12
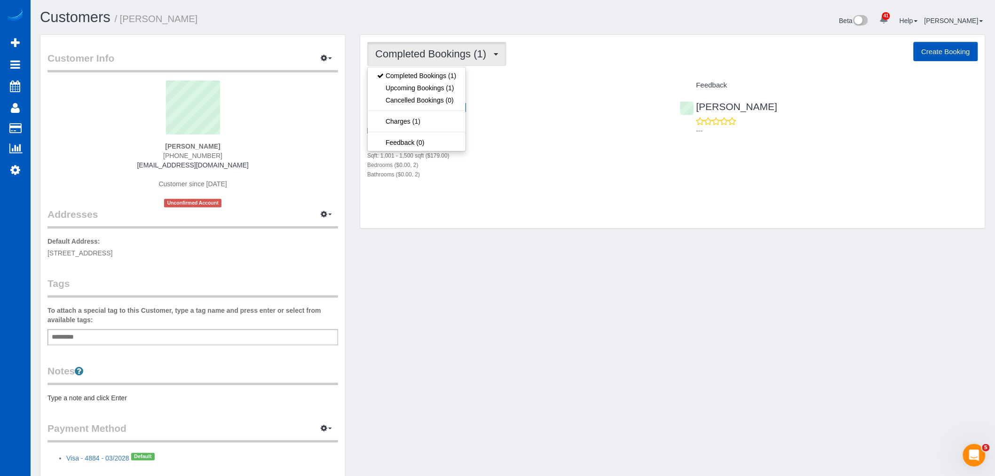
click at [658, 204] on div "Completed Bookings (1) Completed Bookings (1) Upcoming Bookings (1) Cancelled B…" at bounding box center [672, 132] width 625 height 194
click at [417, 46] on button "Completed Bookings (1)" at bounding box center [436, 54] width 139 height 24
click at [409, 87] on link "Upcoming Bookings (1)" at bounding box center [417, 88] width 98 height 12
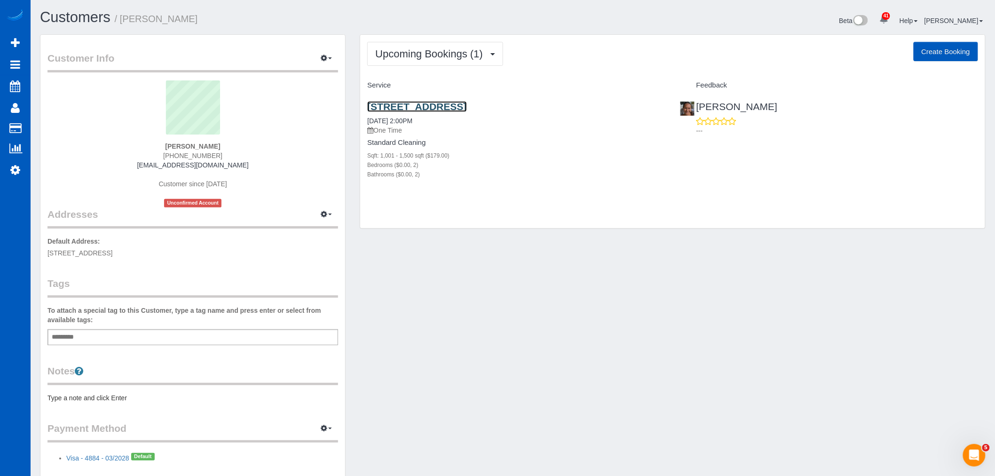
click at [422, 105] on link "400 Interlocken Crescent #1-4123, Broomfield, CO 80021" at bounding box center [416, 106] width 99 height 11
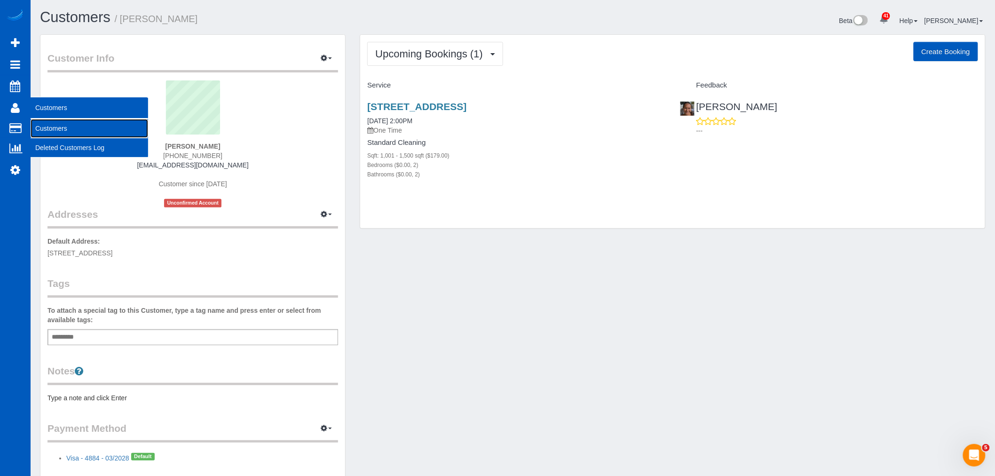
click at [68, 124] on link "Customers" at bounding box center [90, 128] width 118 height 19
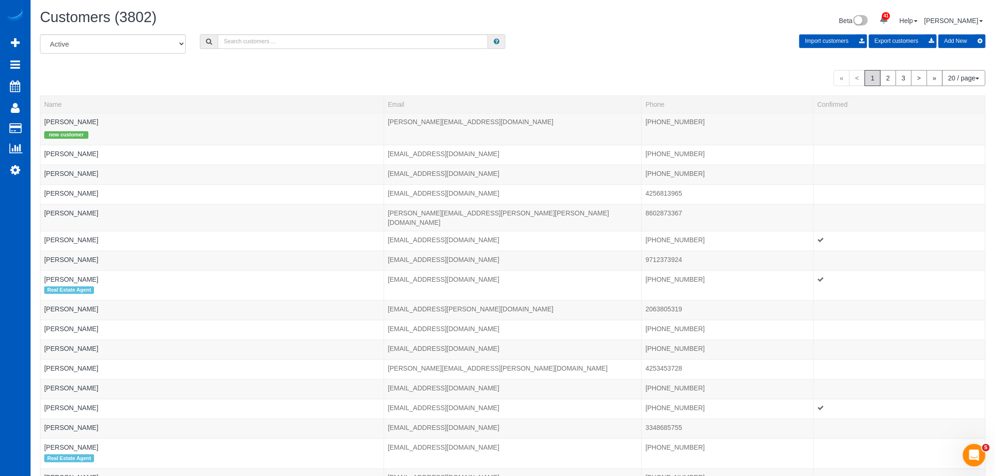
click at [263, 52] on div "All Active Archived Import customers Export customers Add New" at bounding box center [513, 47] width 960 height 26
click at [265, 43] on input "text" at bounding box center [353, 41] width 270 height 15
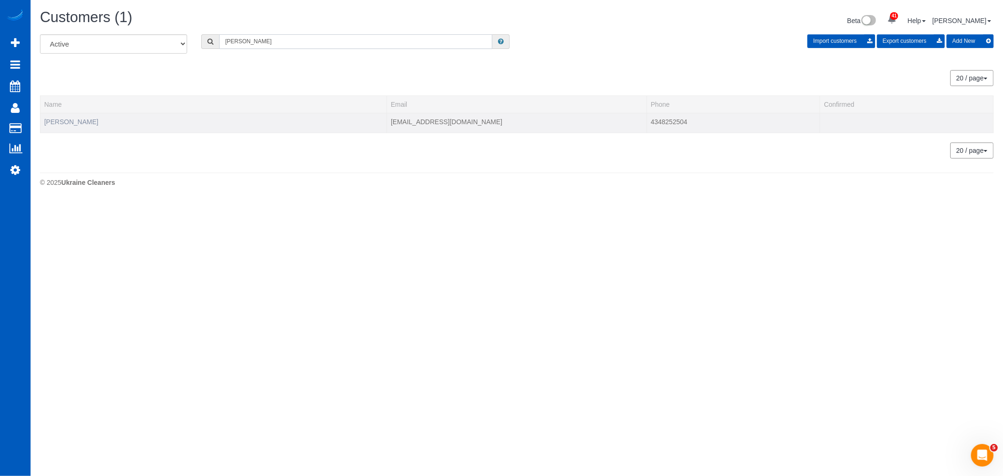
type input "alex parker"
click at [74, 121] on link "Alex Parker" at bounding box center [71, 122] width 54 height 8
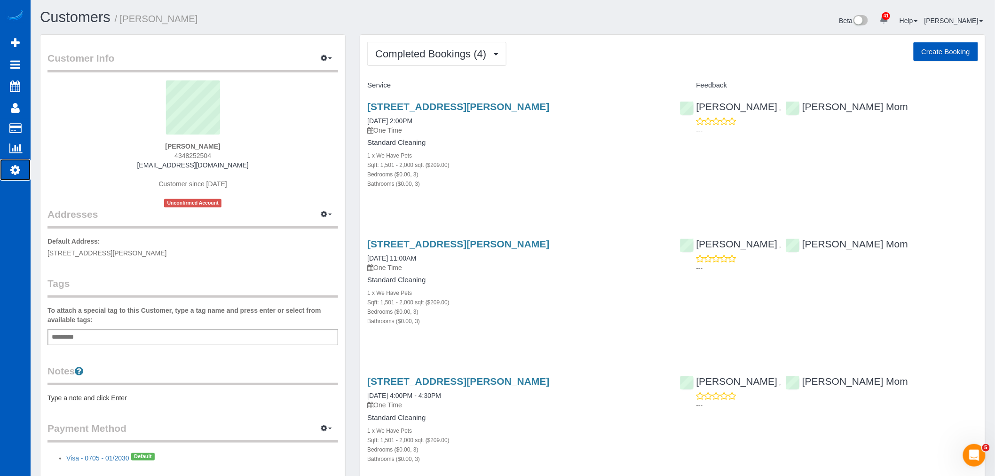
click at [25, 180] on link "Settings" at bounding box center [15, 170] width 31 height 22
select select "1"
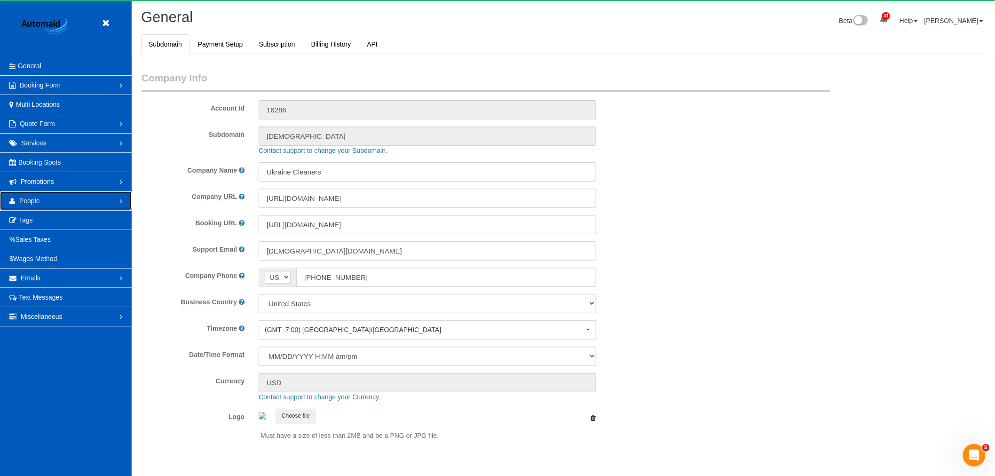
click at [60, 205] on link "People" at bounding box center [66, 200] width 132 height 19
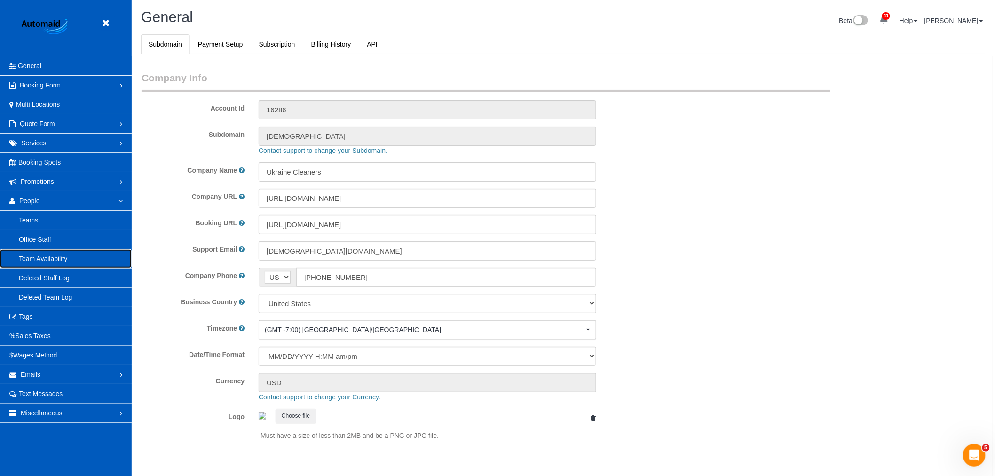
click at [61, 255] on link "Team Availability" at bounding box center [66, 258] width 132 height 19
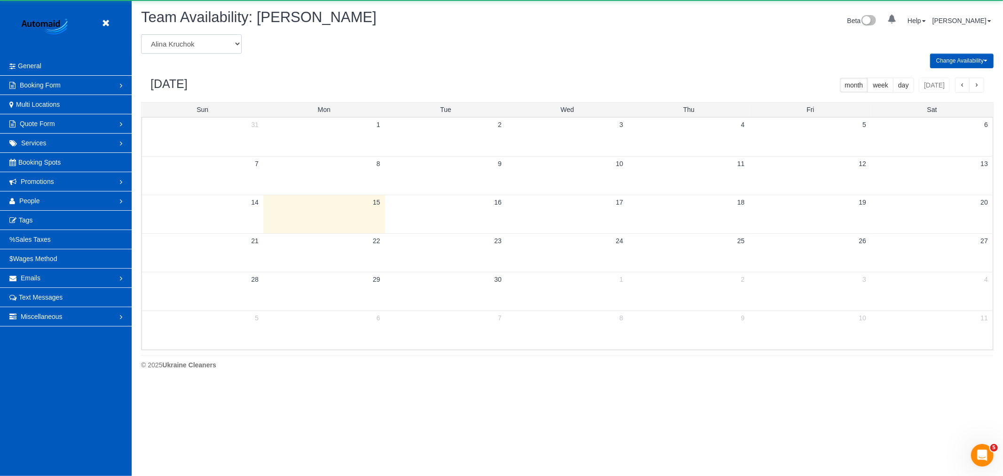
scroll to position [384, 1003]
click at [180, 46] on select "Alina Kruchok Alona Tarasiuk Alona Vikhliaieva Anastasiia Demchenko Anastasiia …" at bounding box center [191, 43] width 101 height 19
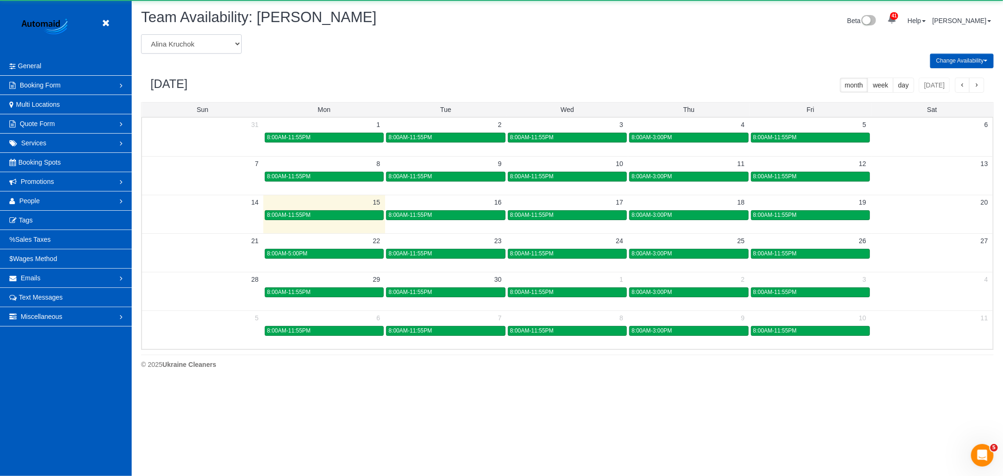
scroll to position [0, 0]
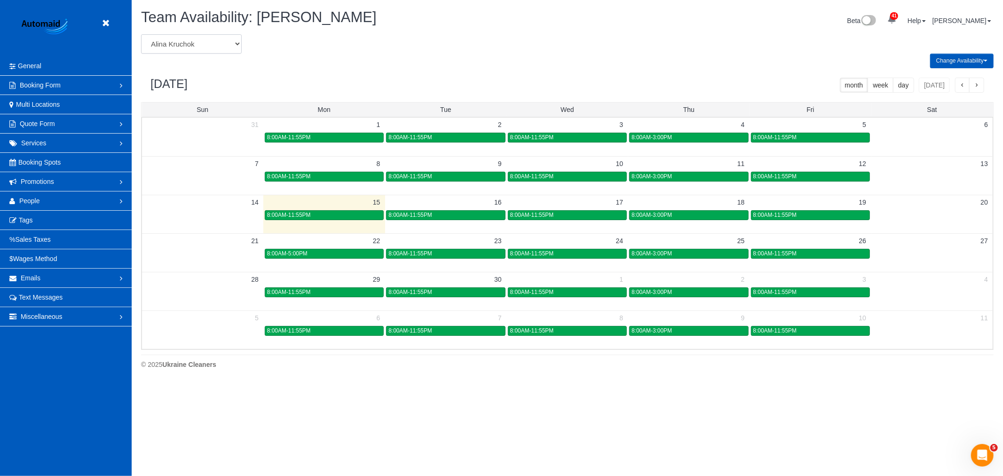
select select "number:18547"
click at [141, 35] on select "Alina Kruchok Alona Tarasiuk Alona Vikhliaieva Anastasiia Demchenko Anastasiia …" at bounding box center [191, 43] width 101 height 19
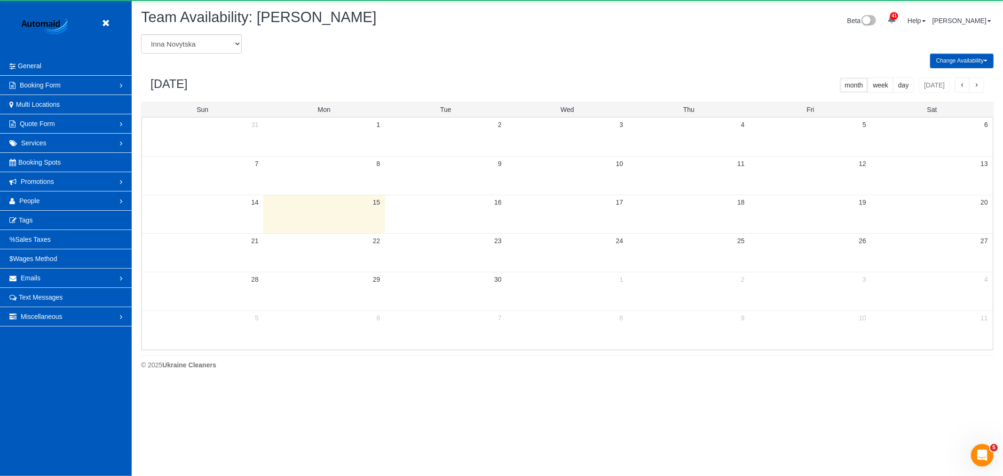
scroll to position [46635, 46015]
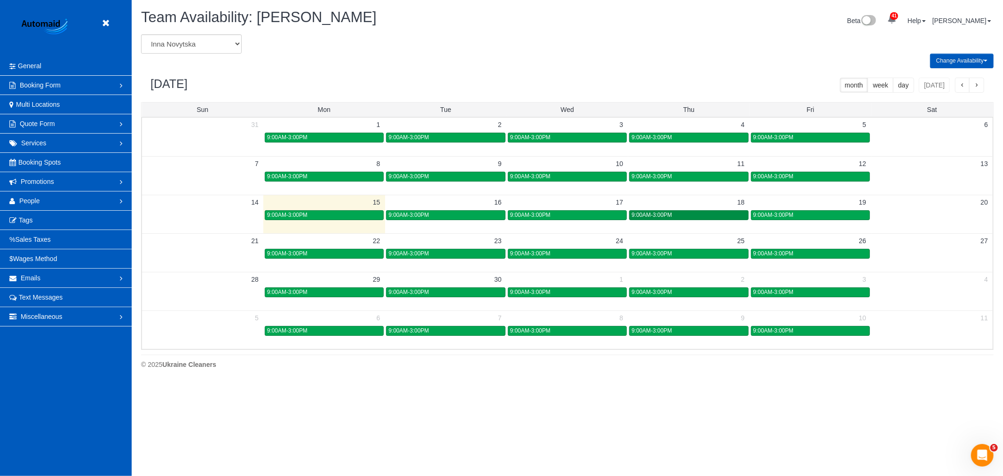
click at [691, 213] on div "9:00AM-3:00PM" at bounding box center [688, 215] width 114 height 7
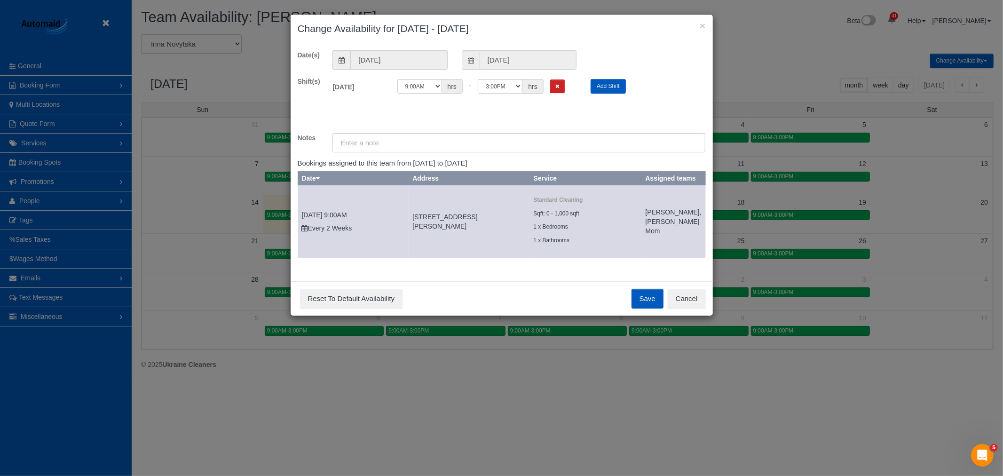
click at [550, 100] on div "Thu 09/18/2025 Off 12:00AM 12:05AM 12:10AM 12:15AM 12:20AM 12:25AM 12:30AM 12:3…" at bounding box center [518, 89] width 387 height 24
click at [557, 93] on button "Remove Shift" at bounding box center [557, 86] width 15 height 14
click at [650, 304] on button "Save" at bounding box center [647, 299] width 32 height 20
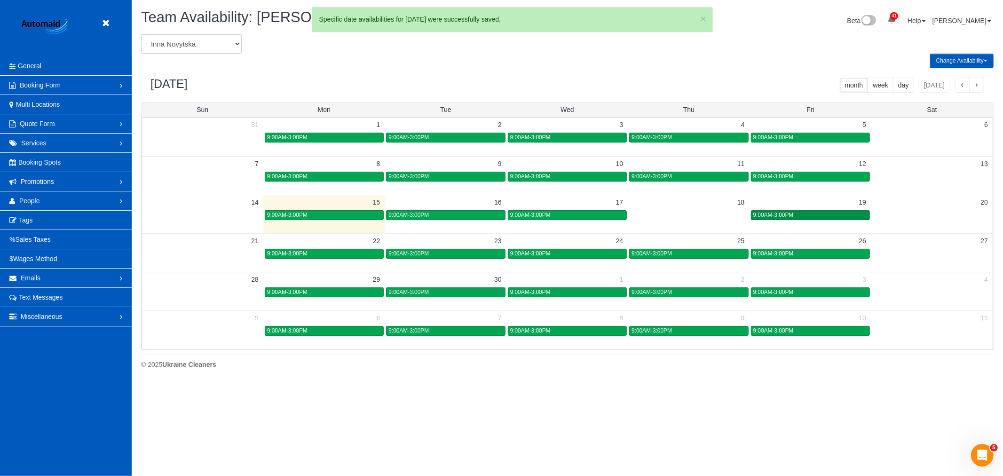
click at [768, 220] on link "9:00AM-3:00PM" at bounding box center [810, 215] width 119 height 10
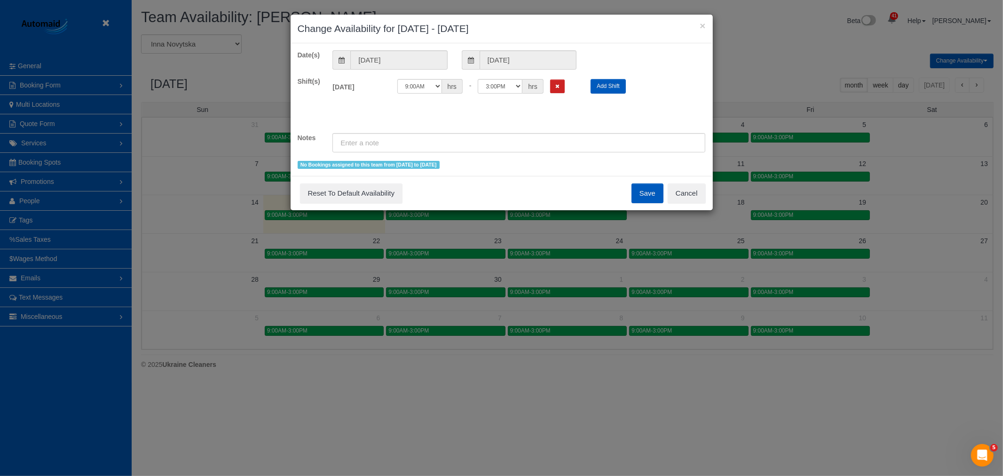
click at [698, 182] on div "Save Reset To Default Availability Cancel" at bounding box center [502, 193] width 422 height 34
click at [698, 193] on button "Cancel" at bounding box center [687, 193] width 38 height 20
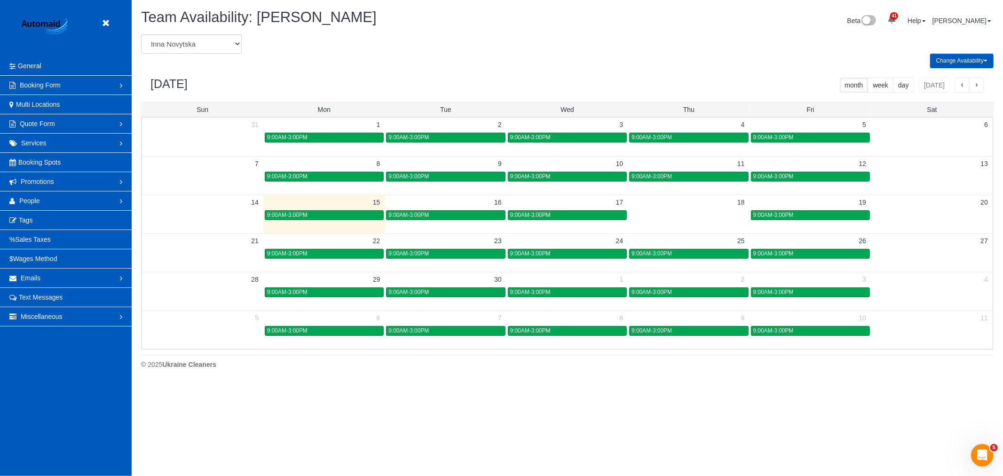
drag, startPoint x: 97, startPoint y: 25, endPoint x: 105, endPoint y: 25, distance: 8.0
click at [97, 25] on header "Beta" at bounding box center [66, 28] width 132 height 56
click at [106, 25] on icon at bounding box center [106, 23] width 12 height 12
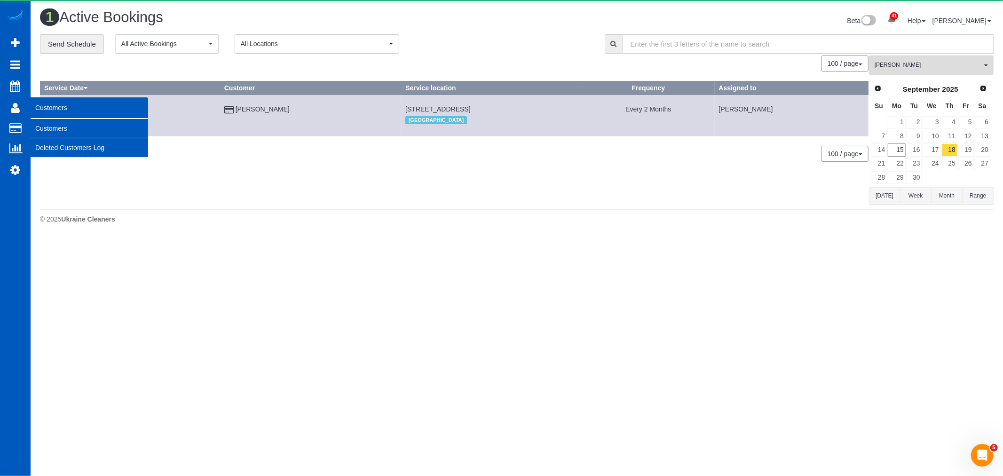
scroll to position [238, 1003]
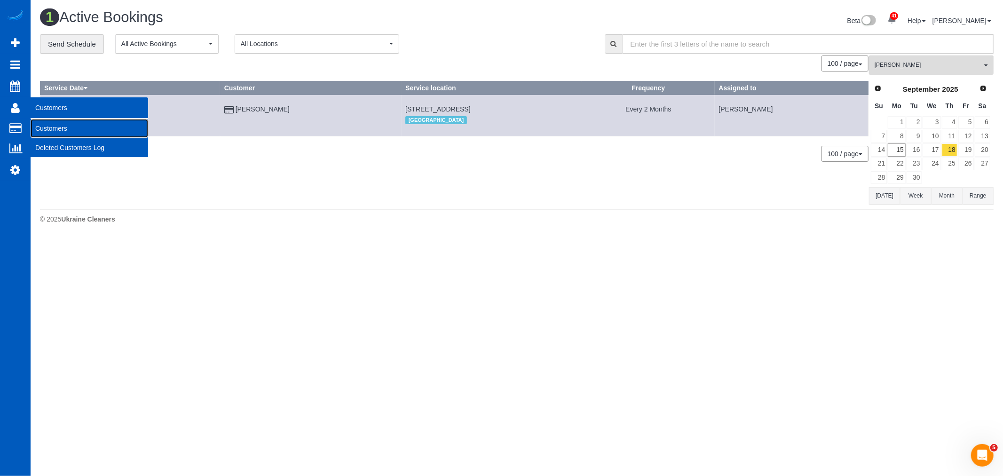
click at [100, 134] on link "Customers" at bounding box center [90, 128] width 118 height 19
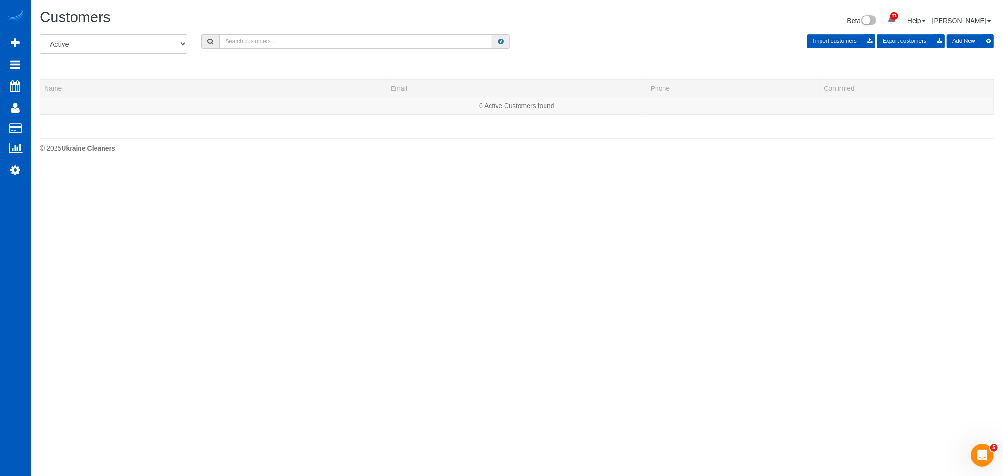
scroll to position [166, 1003]
click at [260, 44] on input "text" at bounding box center [355, 41] width 273 height 15
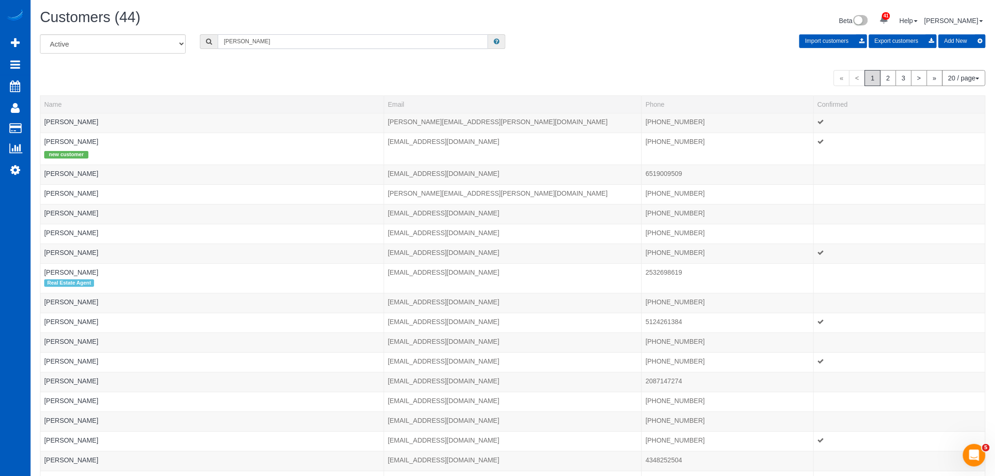
scroll to position [46817, 46015]
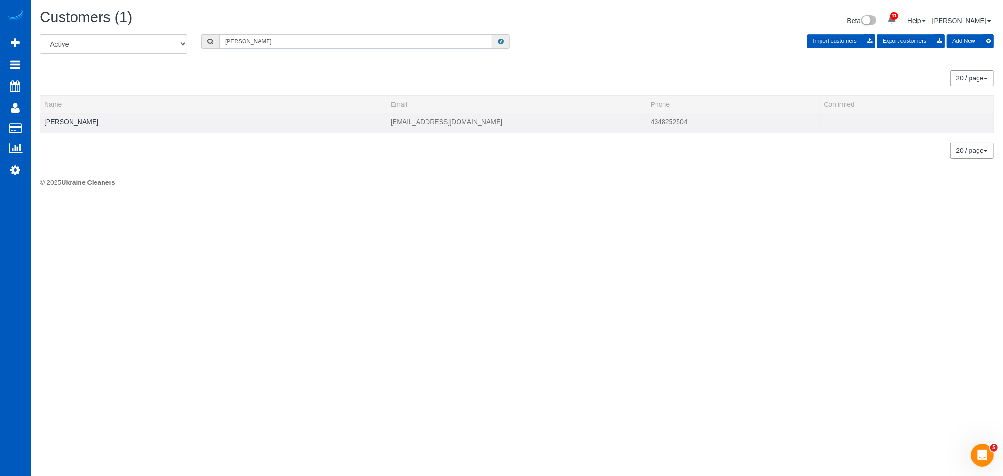
type input "alex parker"
click at [66, 130] on td "Alex Parker" at bounding box center [213, 123] width 347 height 20
click at [71, 127] on td "Alex Parker" at bounding box center [213, 123] width 347 height 20
click at [71, 124] on link "Alex Parker" at bounding box center [71, 122] width 54 height 8
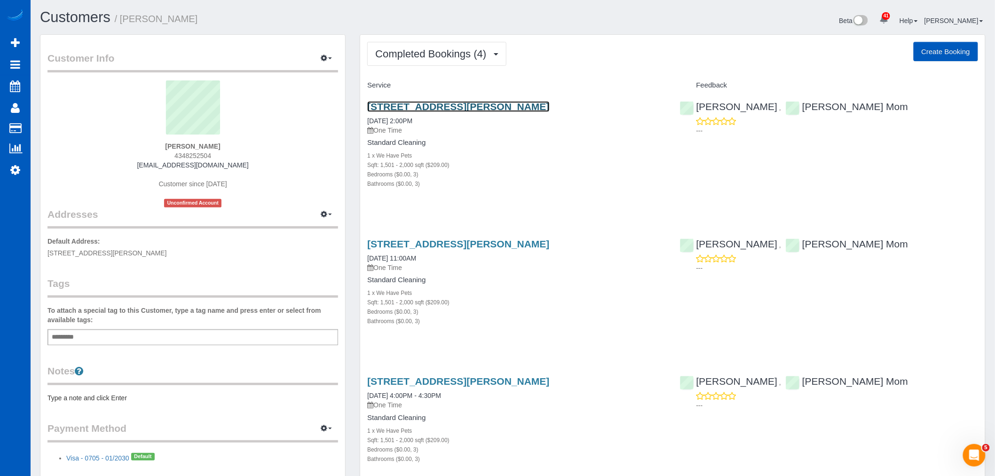
click at [431, 103] on link "2408 Torrey Pines Road, Unit 142, La Jolla, CA 92037" at bounding box center [458, 106] width 182 height 11
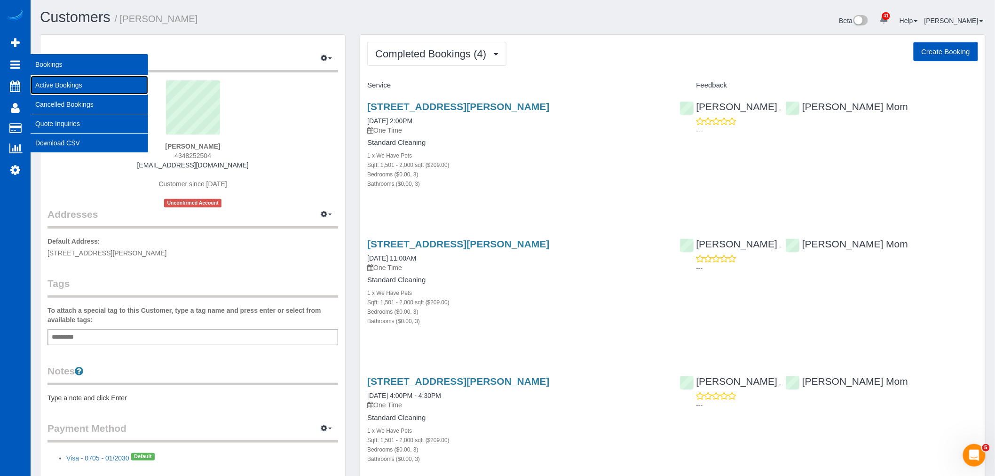
click at [76, 81] on link "Active Bookings" at bounding box center [90, 85] width 118 height 19
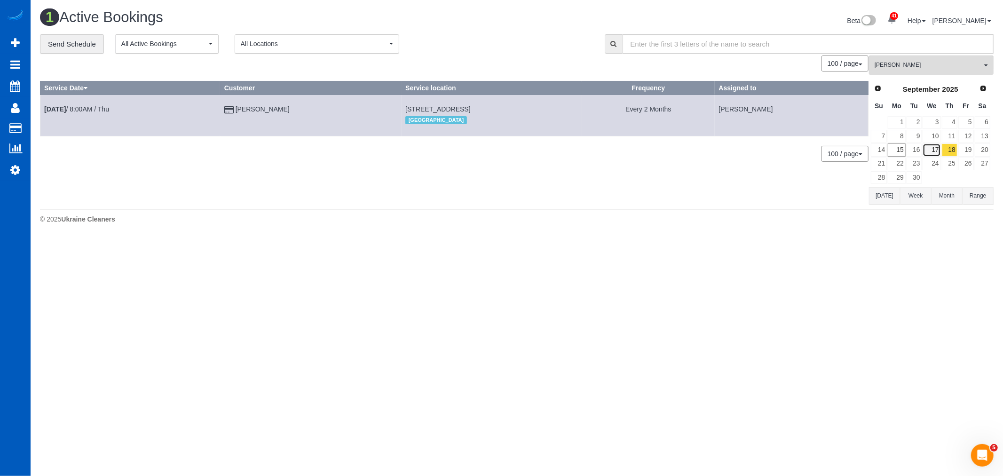
click at [934, 152] on link "17" at bounding box center [932, 149] width 18 height 13
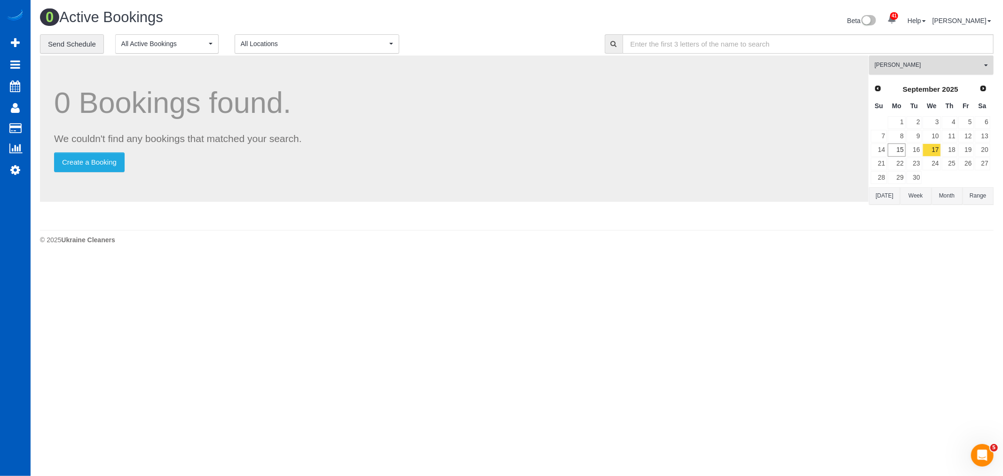
click at [926, 71] on button "Mariia Syrotiuk All Teams" at bounding box center [931, 64] width 125 height 19
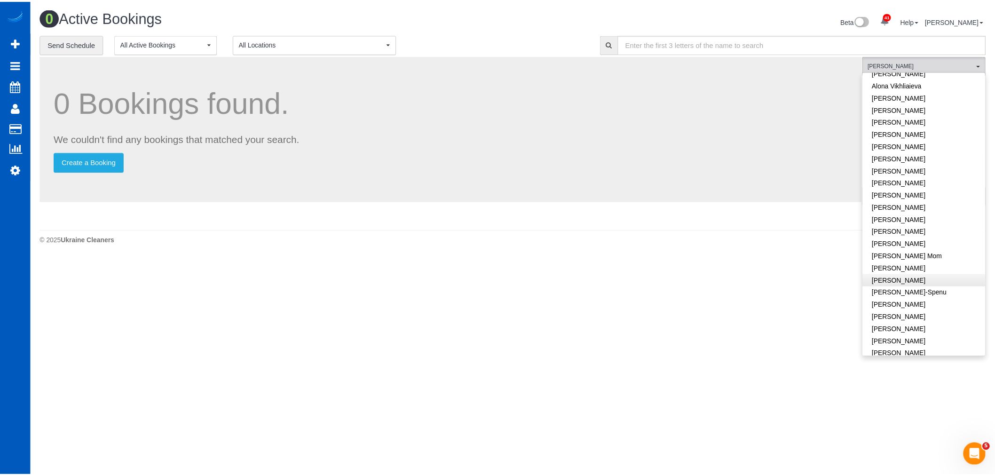
scroll to position [56, 0]
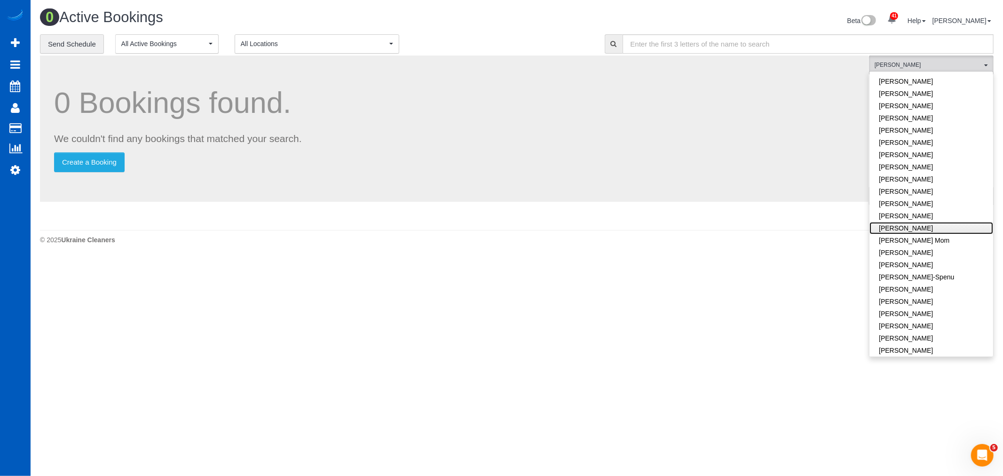
click at [910, 231] on link "Inna Novytska" at bounding box center [931, 228] width 124 height 12
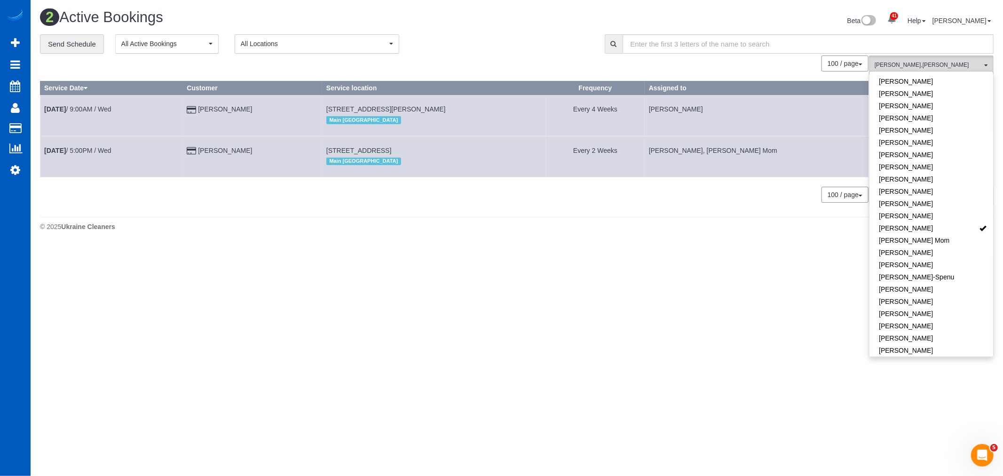
click at [419, 284] on body "41 Beta Your Notifications You have 0 alerts × You have 1 to charge for 09/13/2…" at bounding box center [501, 238] width 1003 height 476
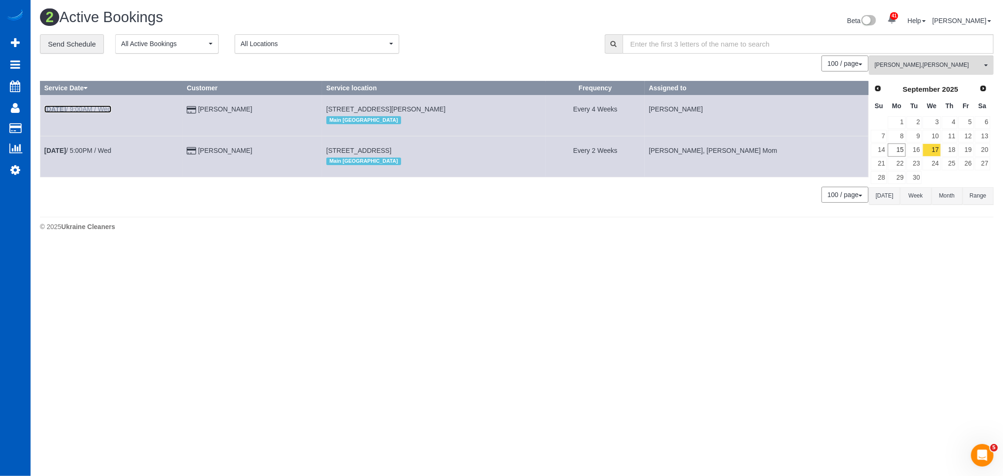
click at [90, 110] on link "Sep 17th / 9:00AM / Wed" at bounding box center [77, 109] width 67 height 8
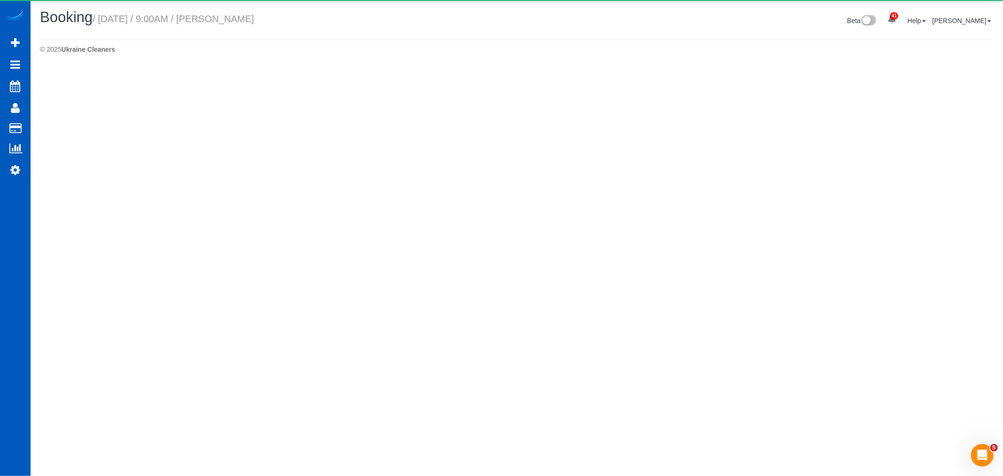
select select "CA"
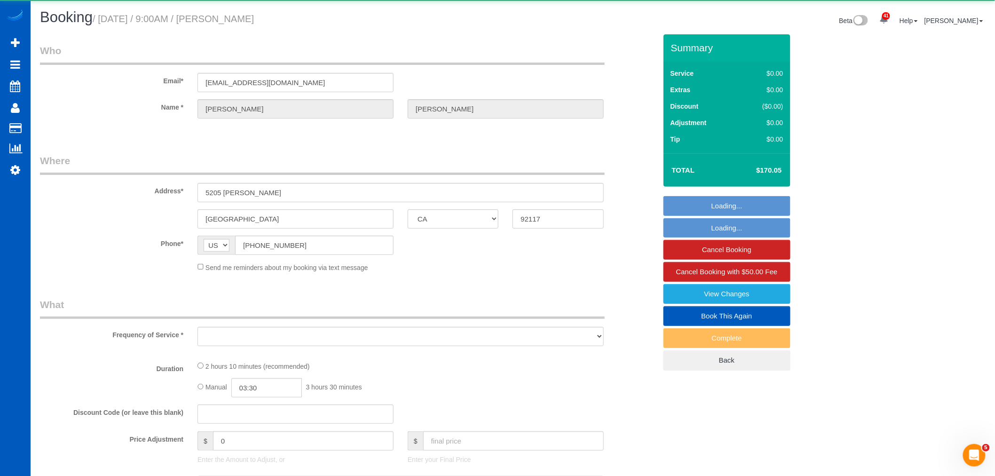
select select "string:fspay-2f847cc2-ce2b-4079-a89a-0f352c4a521a"
select select "object:18786"
select select "199"
select select "1001"
select select "4"
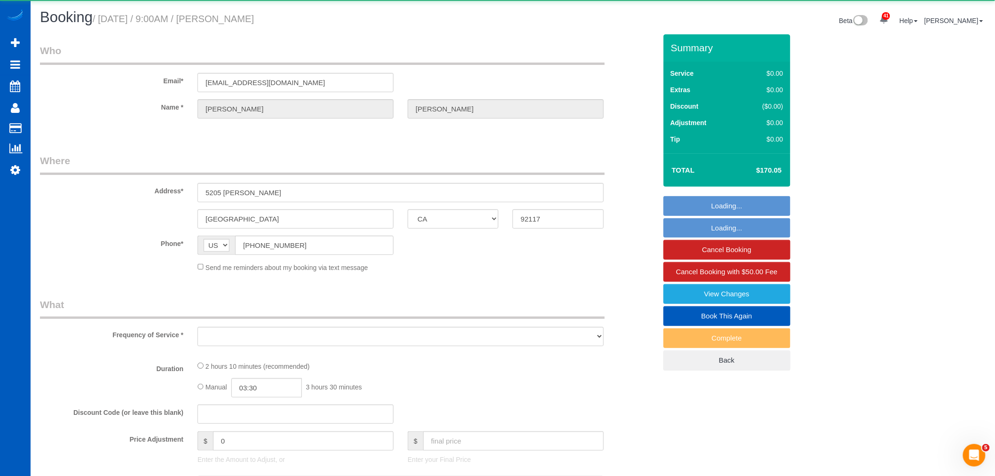
select select "2"
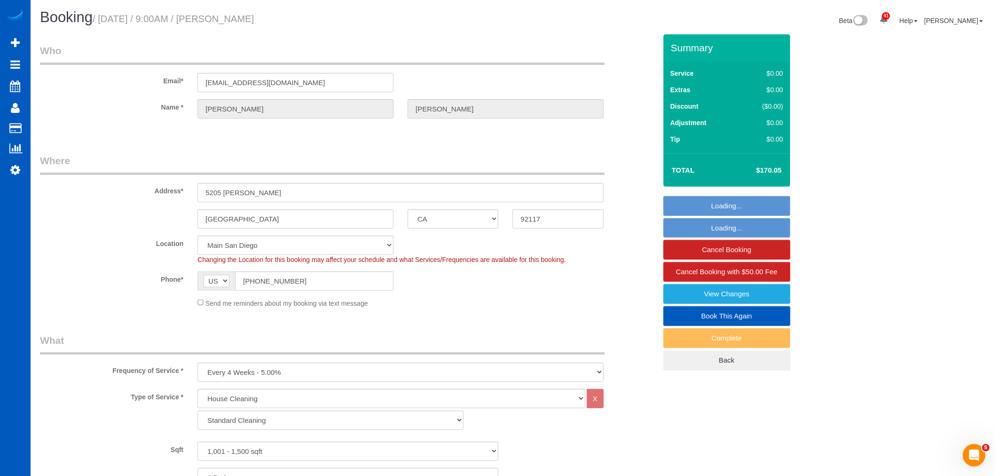
select select "object:18805"
select select "1001"
select select "4"
select select "2"
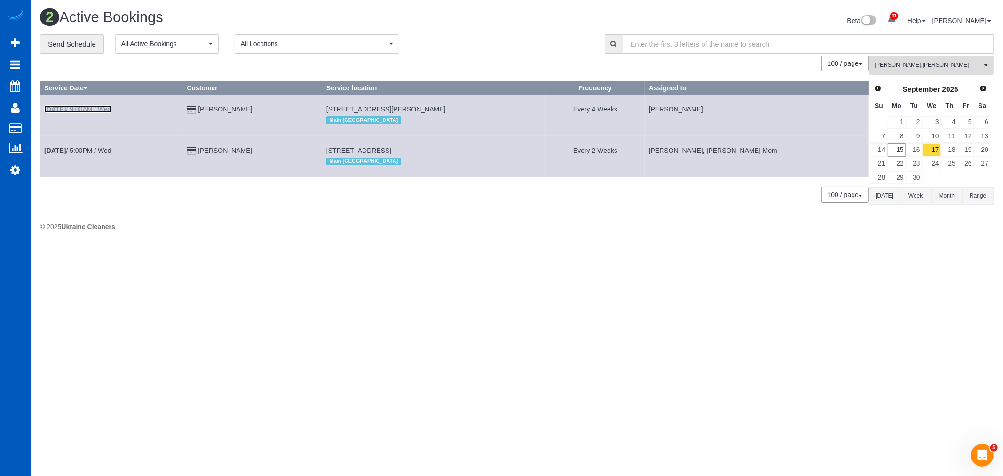
click at [99, 109] on link "Sep 17th / 9:00AM / Wed" at bounding box center [77, 109] width 67 height 8
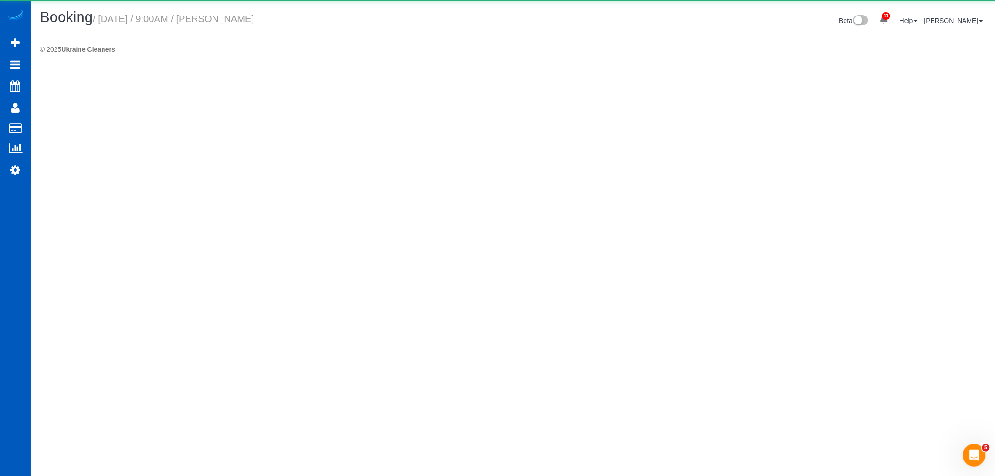
select select "CA"
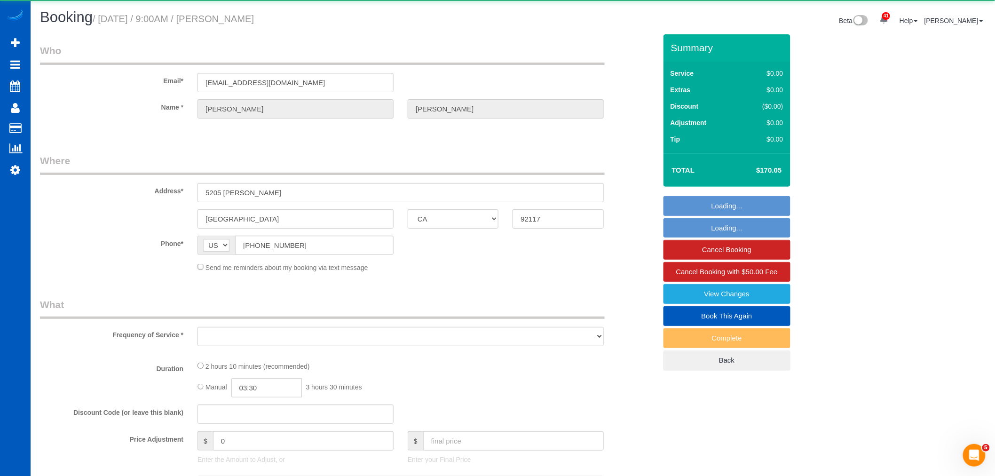
select select "object:19671"
select select "199"
select select "1001"
select select "4"
select select "2"
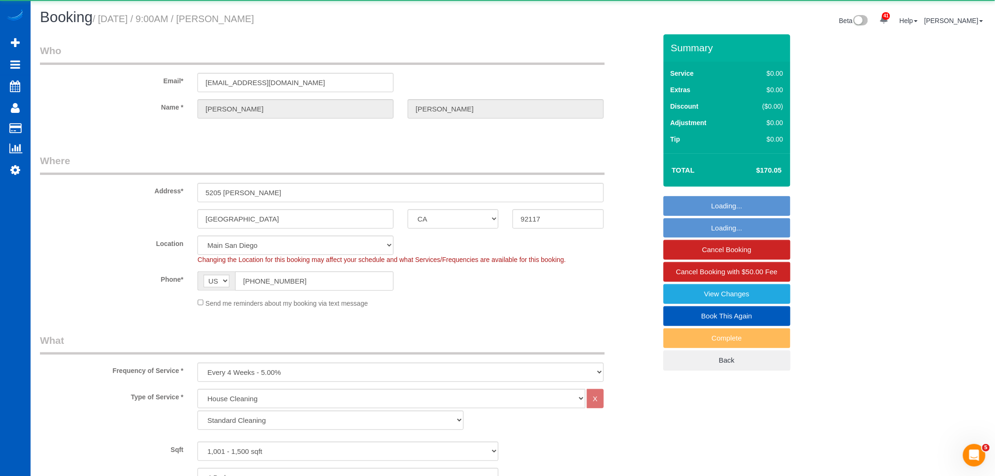
select select "object:19697"
select select "1001"
select select "4"
select select "2"
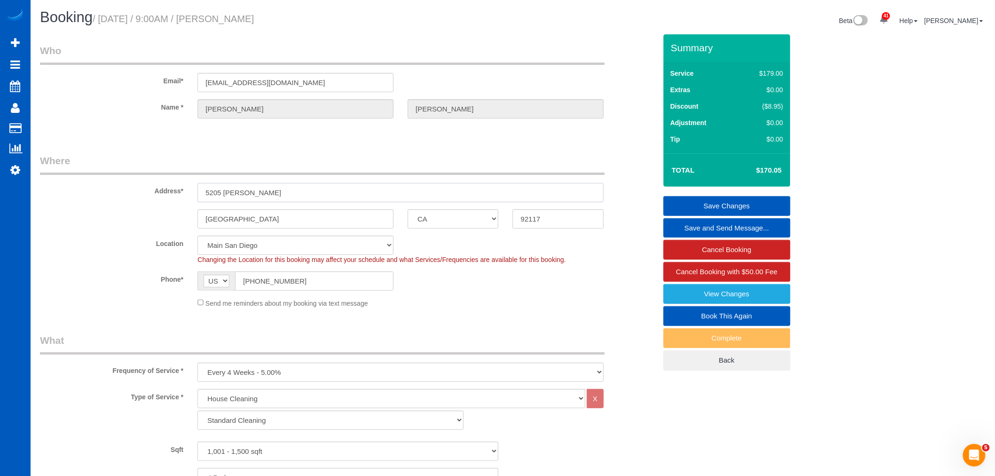
drag, startPoint x: 276, startPoint y: 188, endPoint x: 58, endPoint y: 175, distance: 218.1
click at [58, 175] on div "Address* 5205 Cobb PL" at bounding box center [348, 178] width 631 height 48
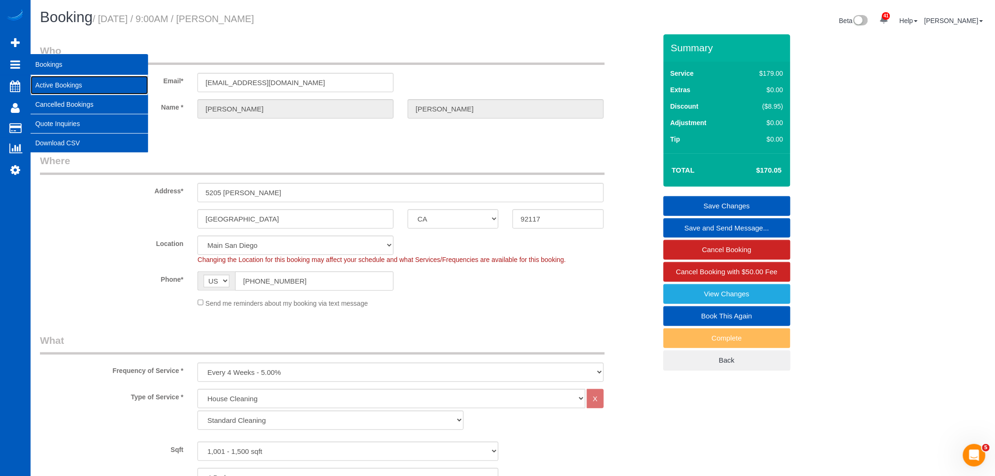
click at [121, 88] on link "Active Bookings" at bounding box center [90, 85] width 118 height 19
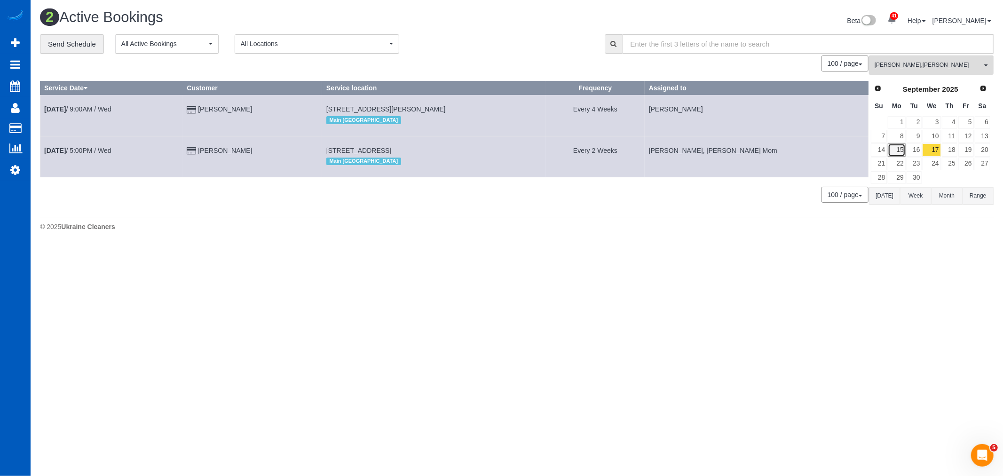
click at [899, 150] on link "15" at bounding box center [896, 149] width 17 height 13
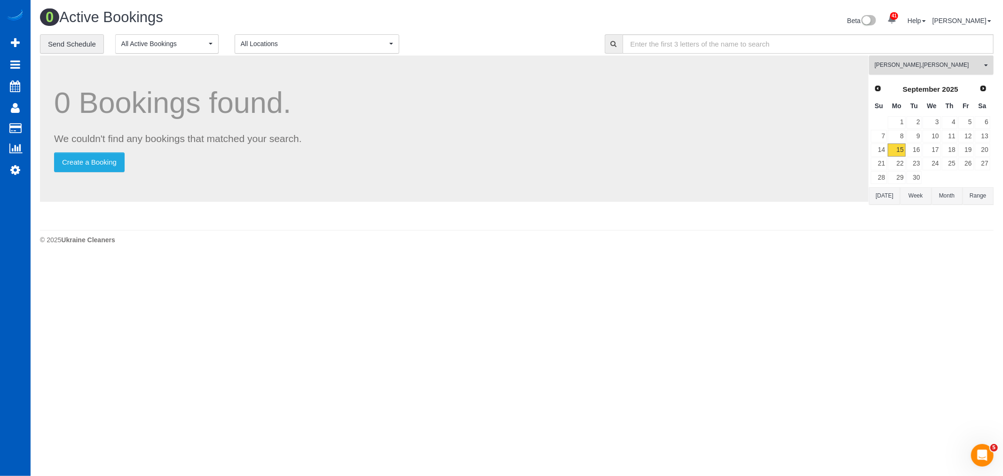
click at [897, 67] on span "Inna Novytska , Mariia Syrotiuk" at bounding box center [928, 65] width 107 height 8
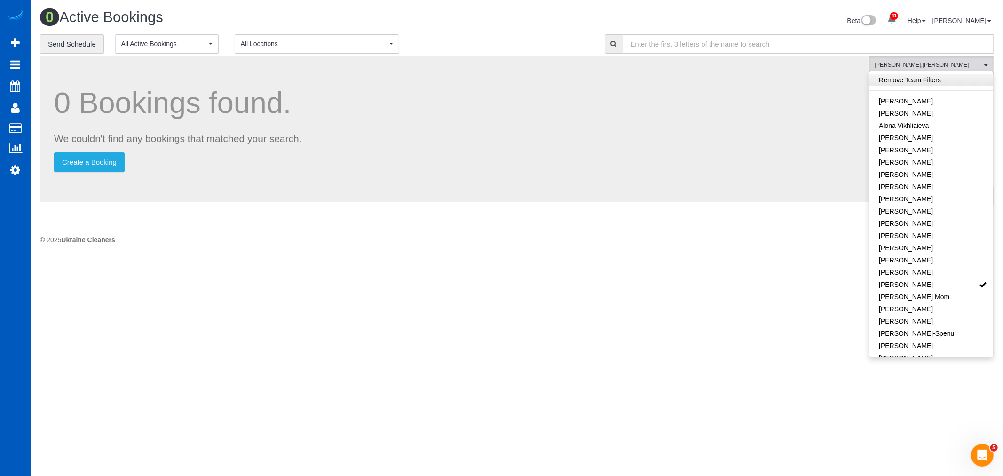
click at [905, 77] on link "Remove Team Filters" at bounding box center [931, 80] width 124 height 12
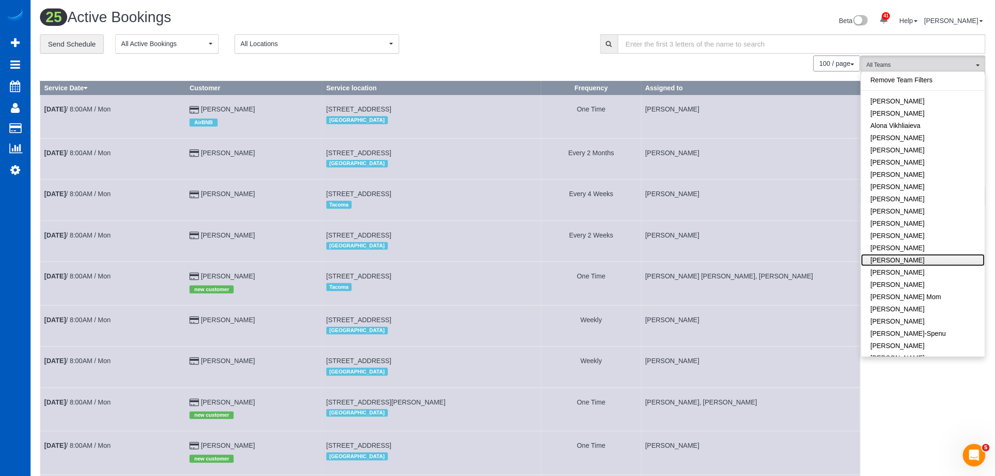
click at [915, 259] on link "Evelina Manuilo" at bounding box center [923, 260] width 124 height 12
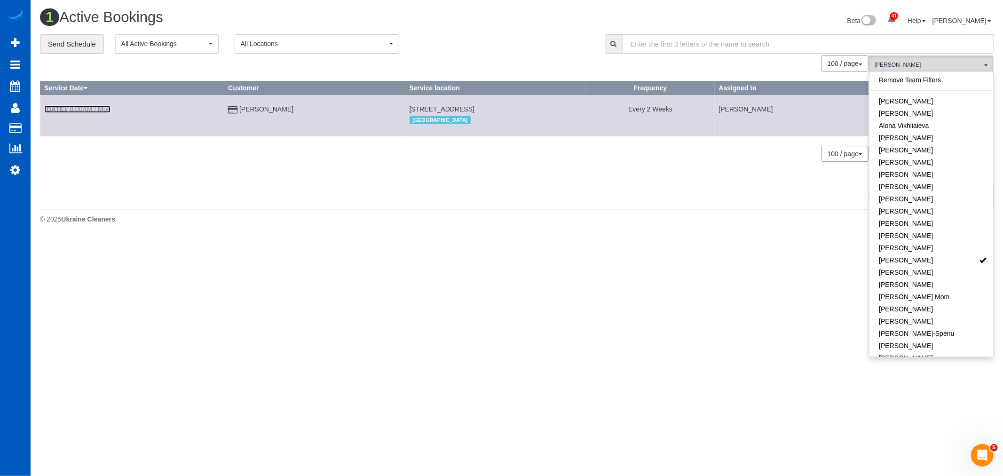
click at [90, 108] on link "Sep 15th / 8:00AM / Mon" at bounding box center [77, 109] width 66 height 8
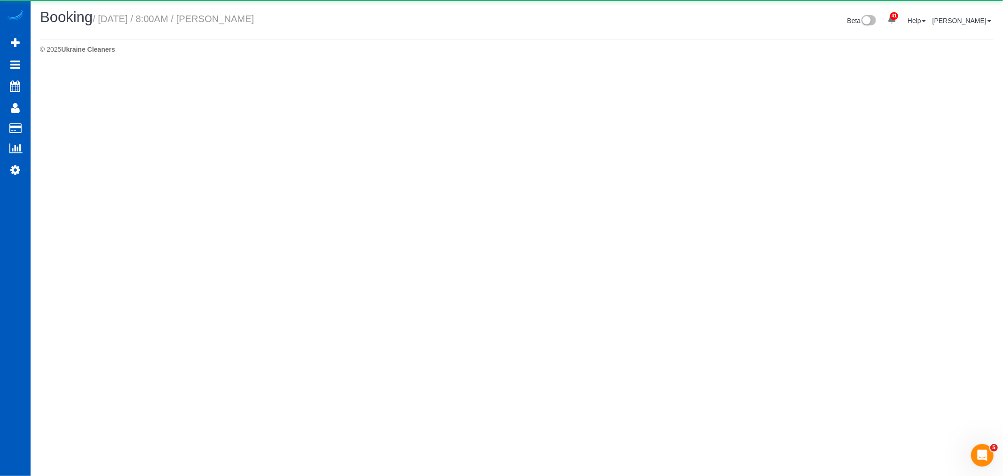
select select "WA"
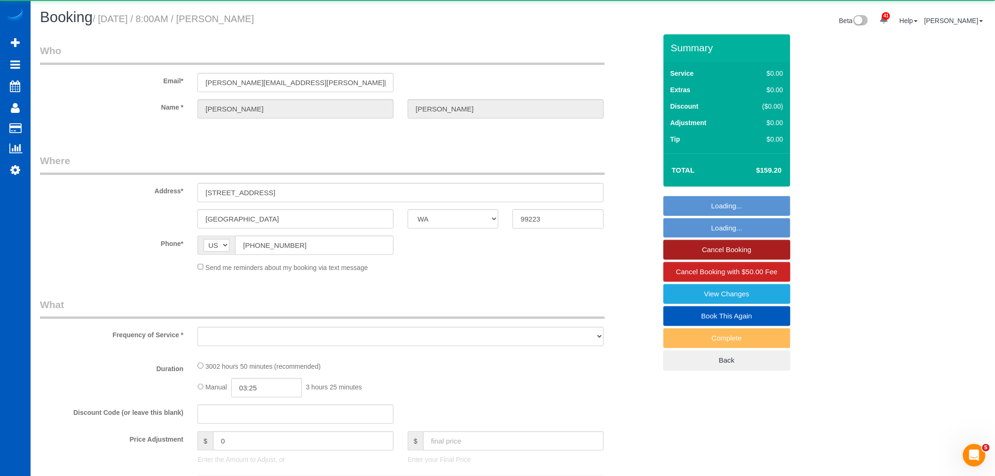
select select "object:21160"
select select "string:fspay-8d382afd-9af4-419e-82f6-081b972437e5"
select select "1501"
select select "2"
select select "number:67"
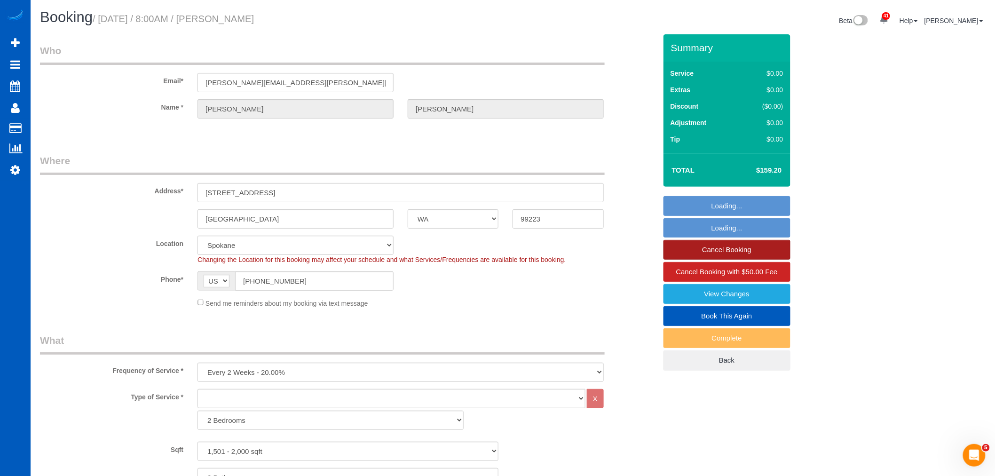
select select "object:21255"
click at [739, 245] on link "Cancel Booking" at bounding box center [726, 250] width 127 height 20
select select "spot26"
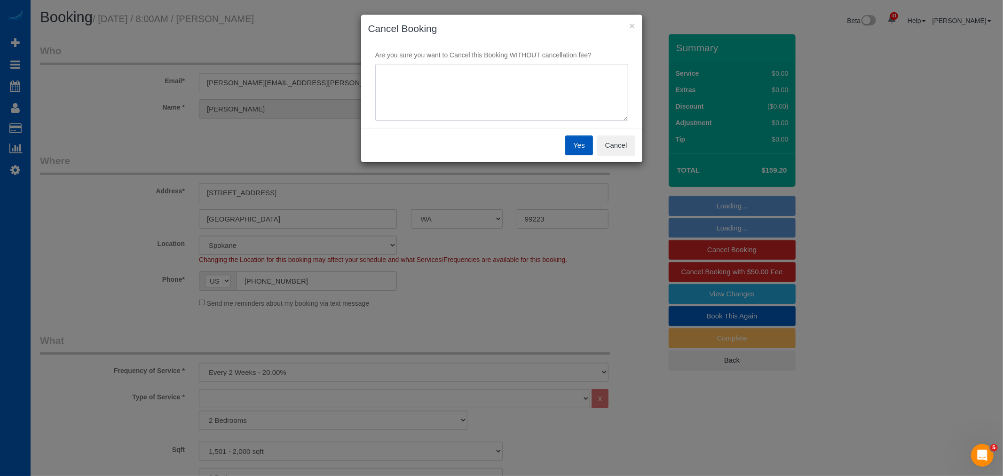
click at [417, 97] on textarea at bounding box center [501, 92] width 253 height 57
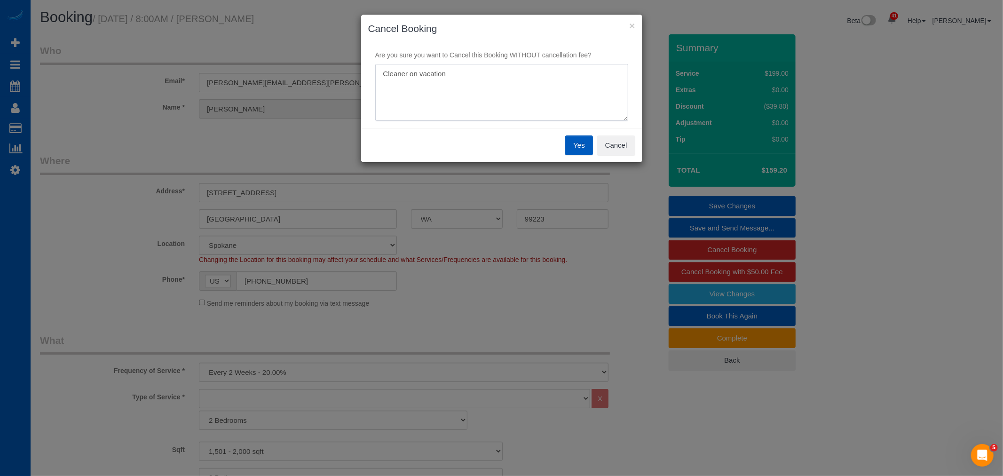
type textarea "Cleaner on vacation"
click at [566, 152] on button "Yes" at bounding box center [578, 145] width 27 height 20
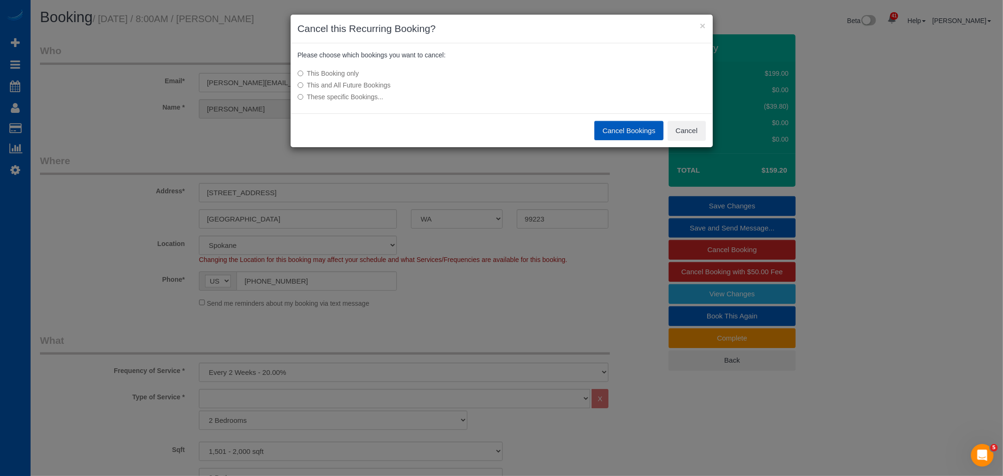
click at [647, 128] on button "Cancel Bookings" at bounding box center [628, 131] width 69 height 20
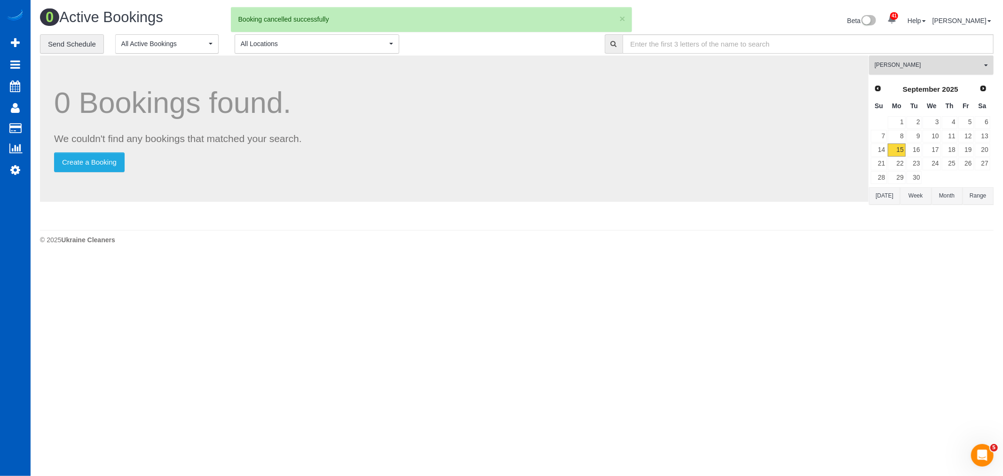
click at [900, 68] on span "[PERSON_NAME]" at bounding box center [928, 65] width 107 height 8
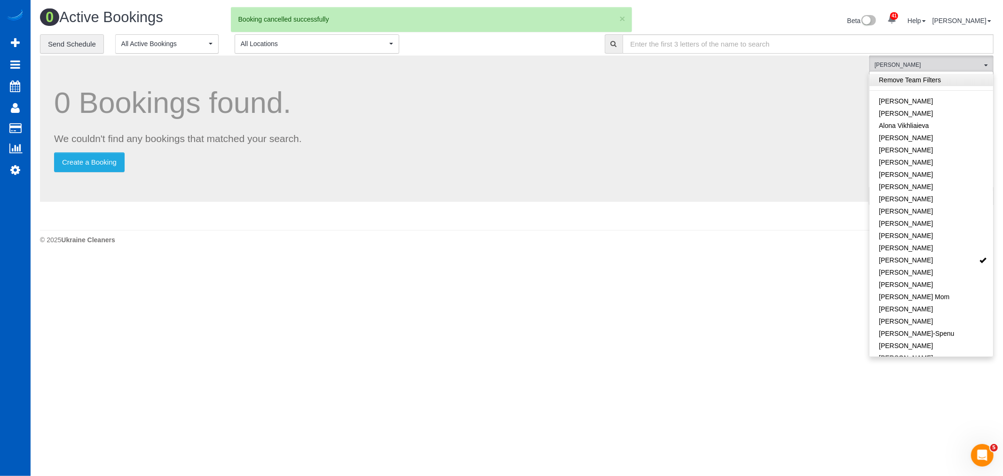
click at [927, 85] on link "Remove Team Filters" at bounding box center [931, 80] width 124 height 12
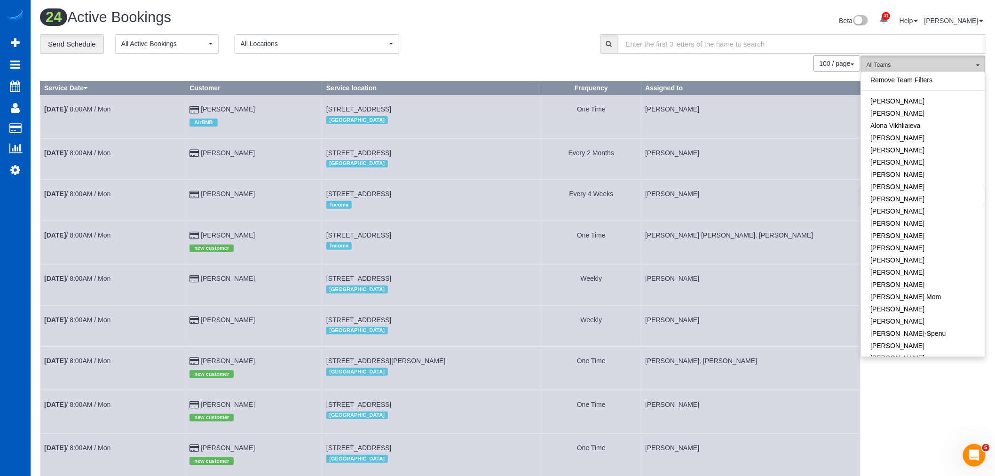
click at [893, 63] on span "All Teams" at bounding box center [920, 65] width 107 height 8
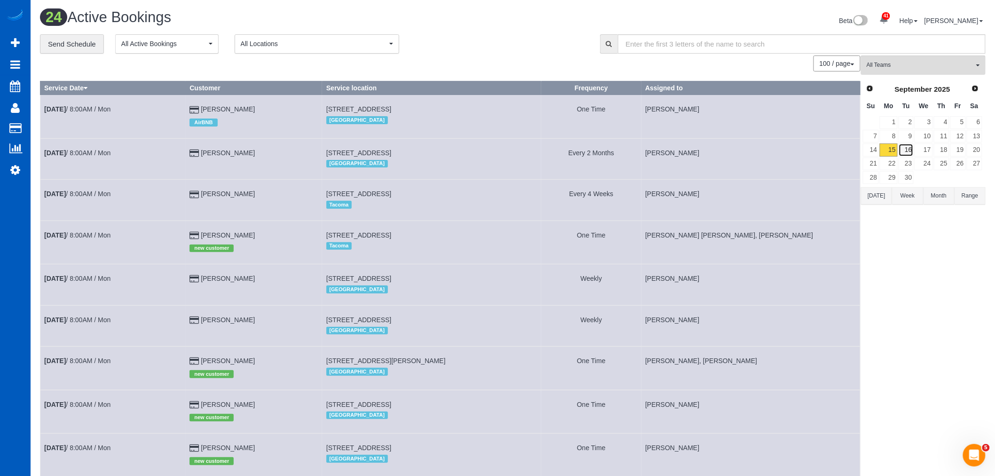
click at [906, 154] on link "16" at bounding box center [907, 149] width 16 height 13
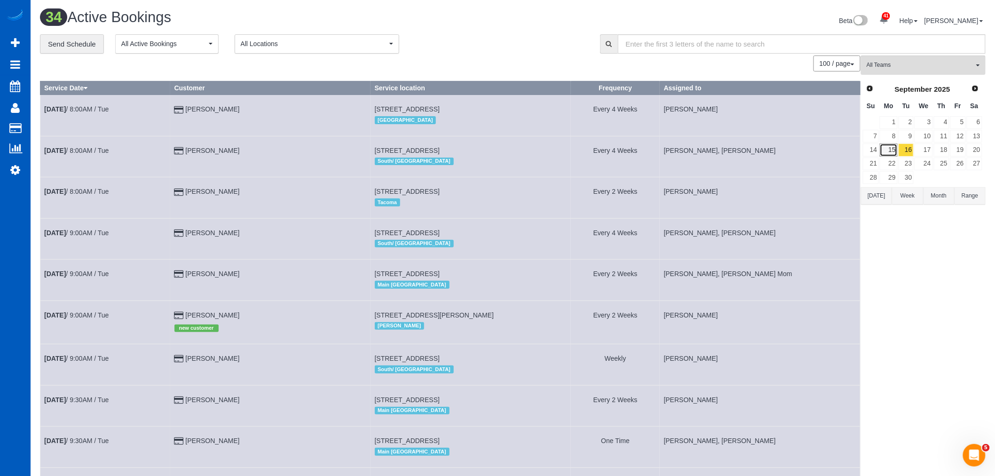
click at [890, 149] on link "15" at bounding box center [888, 149] width 17 height 13
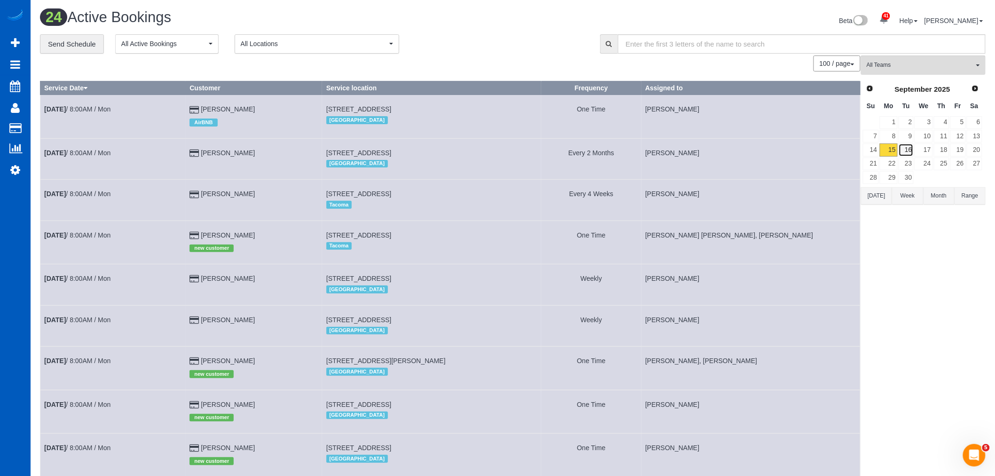
click at [907, 152] on link "16" at bounding box center [907, 149] width 16 height 13
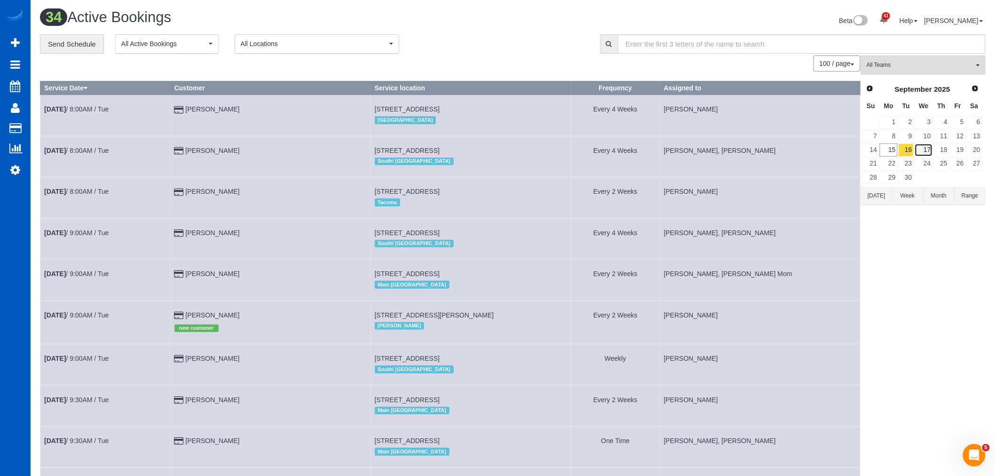
click at [918, 153] on link "17" at bounding box center [924, 149] width 18 height 13
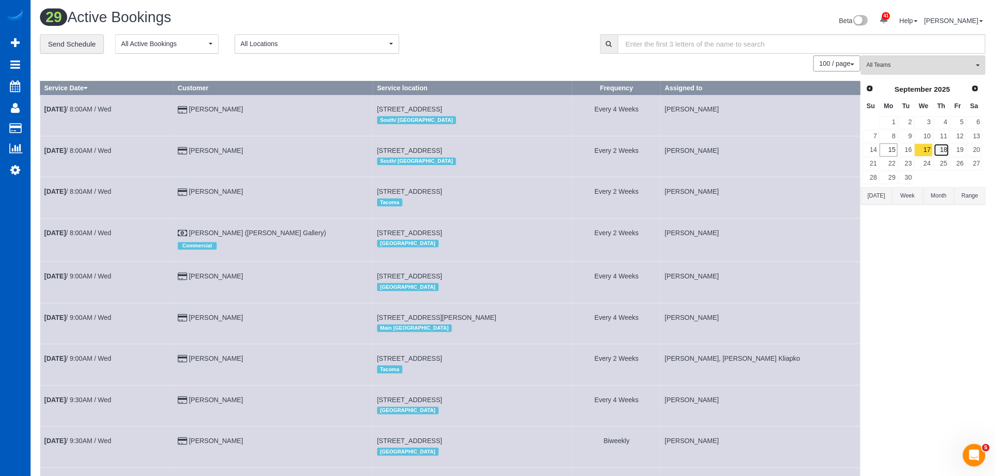
click at [937, 147] on link "18" at bounding box center [942, 149] width 16 height 13
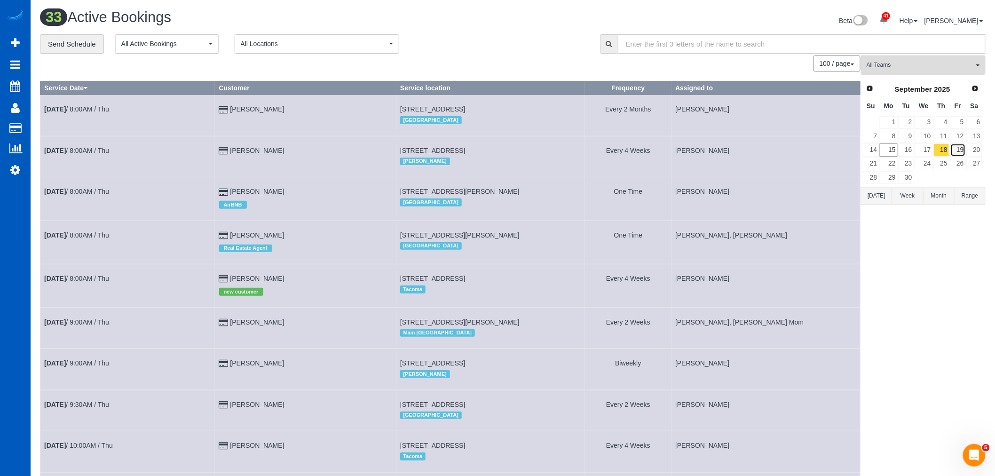
click at [957, 147] on link "19" at bounding box center [958, 149] width 16 height 13
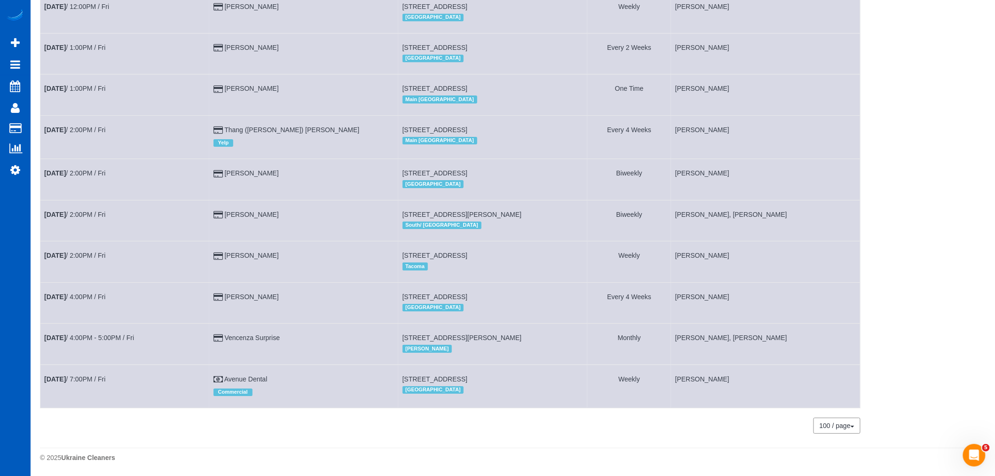
scroll to position [1262, 0]
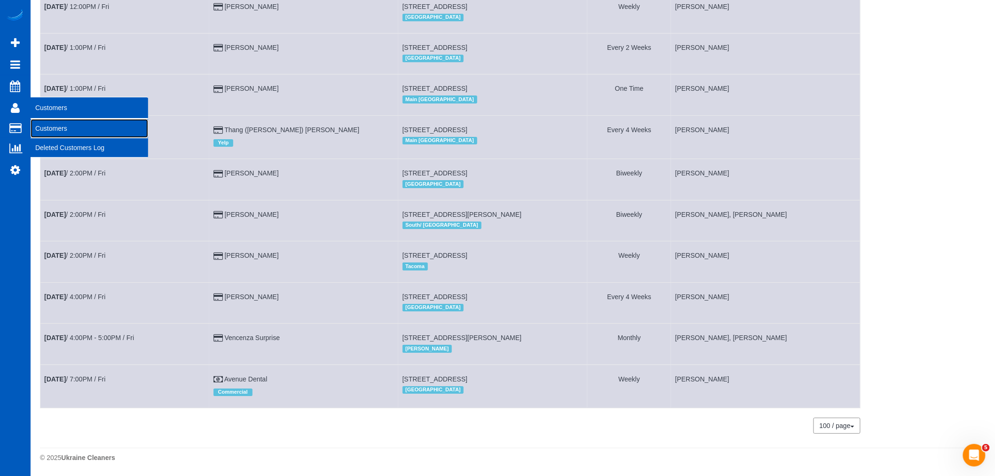
click at [71, 122] on link "Customers" at bounding box center [90, 128] width 118 height 19
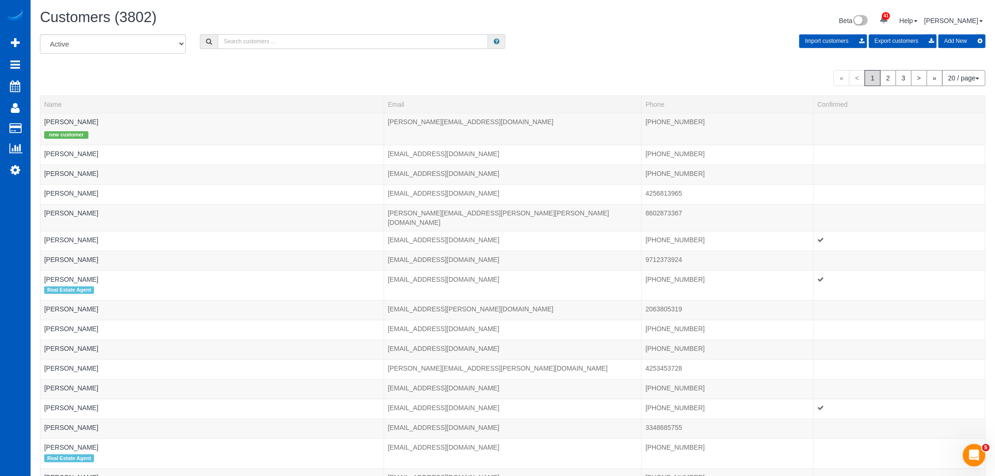
click at [284, 38] on input "text" at bounding box center [353, 41] width 270 height 15
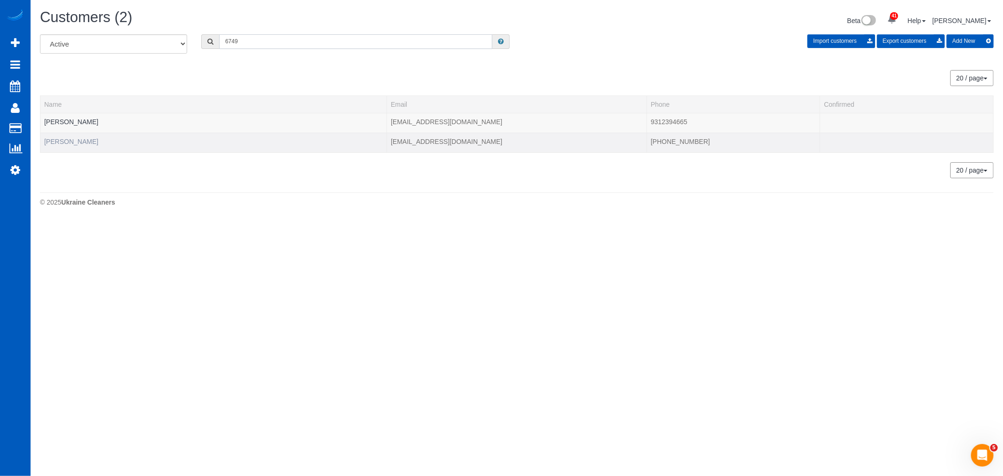
type input "6749"
click at [68, 140] on link "Shawn Enneberg" at bounding box center [71, 142] width 54 height 8
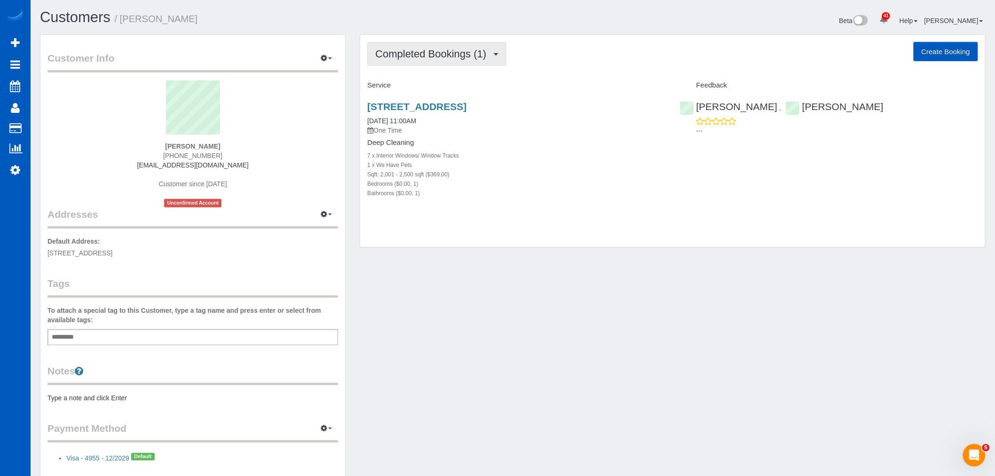
click at [436, 60] on button "Completed Bookings (1)" at bounding box center [436, 54] width 139 height 24
click at [536, 131] on p "One Time" at bounding box center [516, 130] width 298 height 9
click at [546, 163] on div "1 x We Have Pets" at bounding box center [516, 164] width 298 height 9
click at [462, 109] on link "1816 N 9th Way, Ridgefield, WA 98642" at bounding box center [416, 106] width 99 height 11
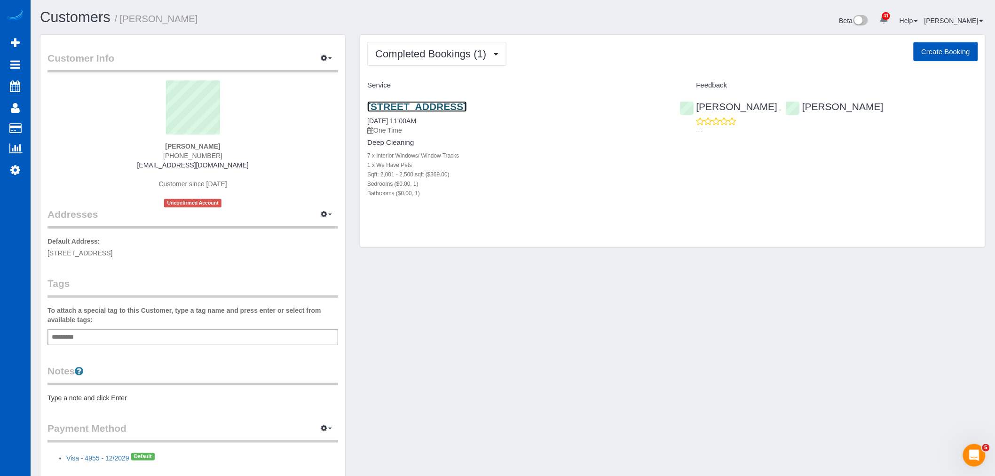
click at [420, 109] on link "1816 N 9th Way, Ridgefield, WA 98642" at bounding box center [416, 106] width 99 height 11
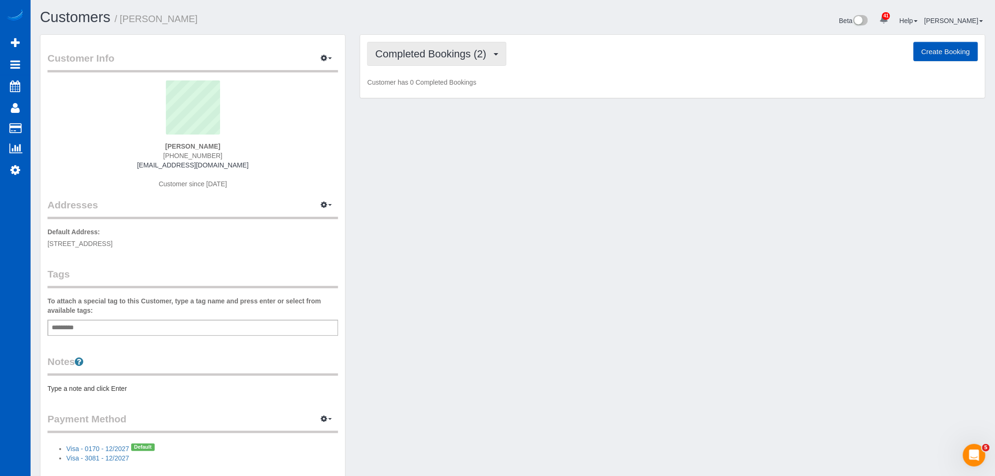
click at [434, 62] on button "Completed Bookings (2)" at bounding box center [436, 54] width 139 height 24
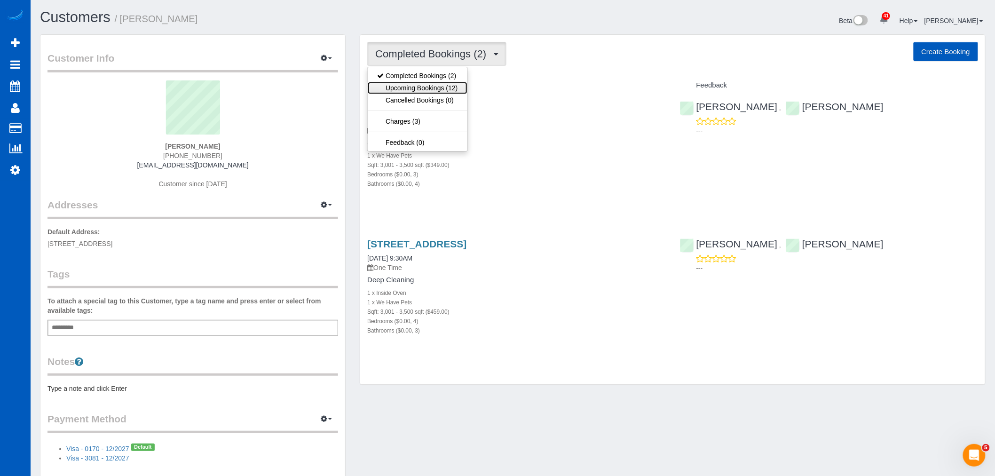
click at [428, 85] on link "Upcoming Bookings (12)" at bounding box center [417, 88] width 99 height 12
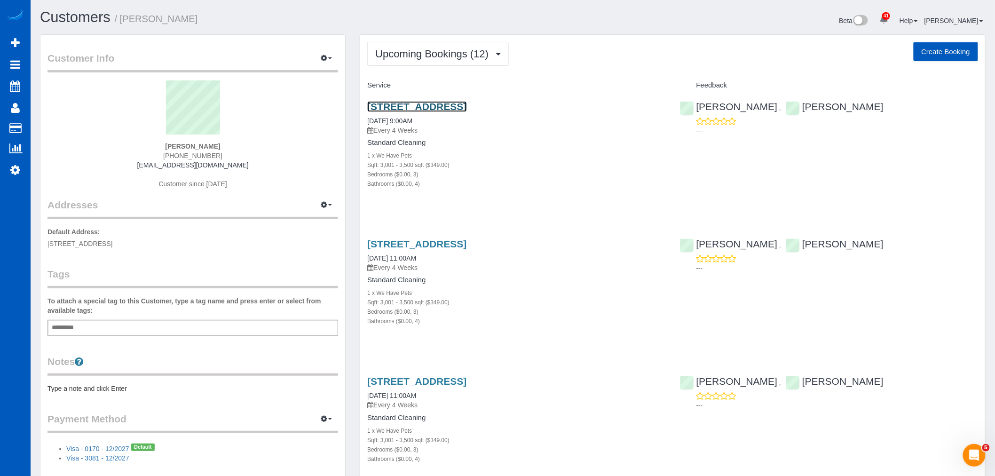
click at [433, 107] on link "[STREET_ADDRESS]" at bounding box center [416, 106] width 99 height 11
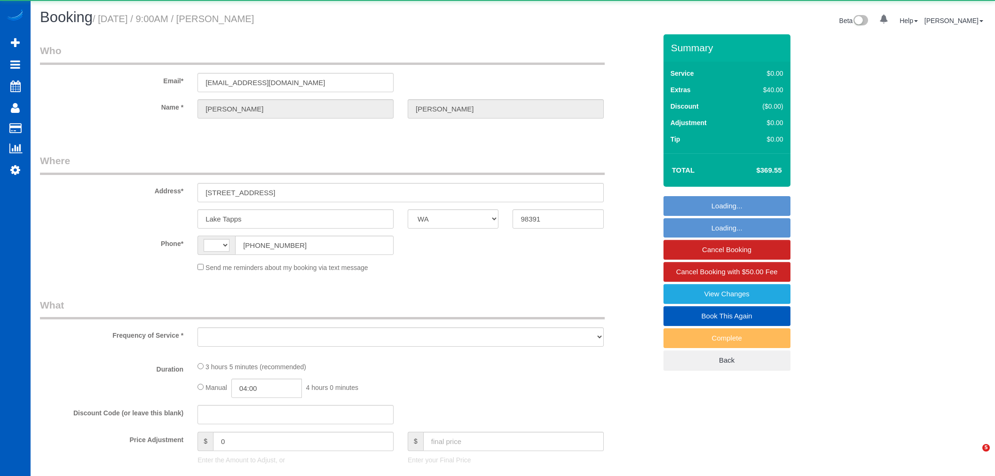
select select "WA"
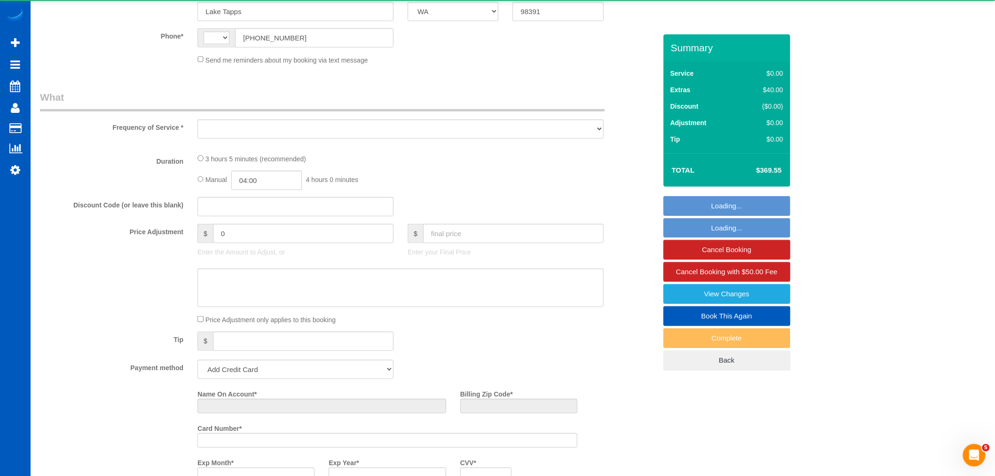
select select "string:fspay-330e7caf-4398-4e37-b3f0-8ba0051f01b1"
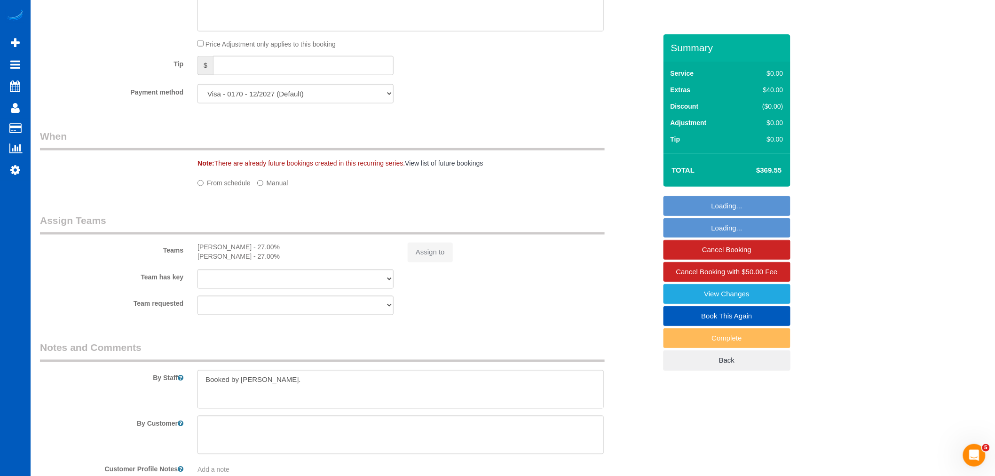
scroll to position [824, 0]
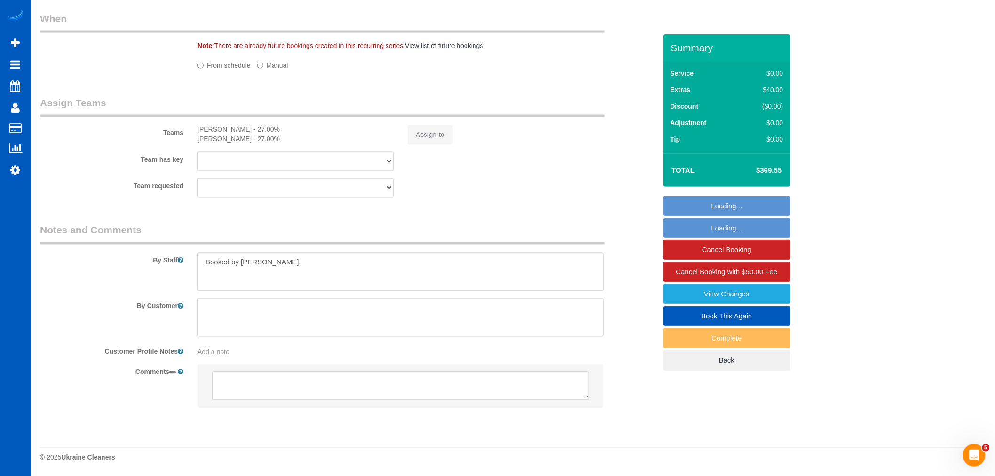
select select "string:US"
select select "199"
select select "3001"
select select "3"
select select "4"
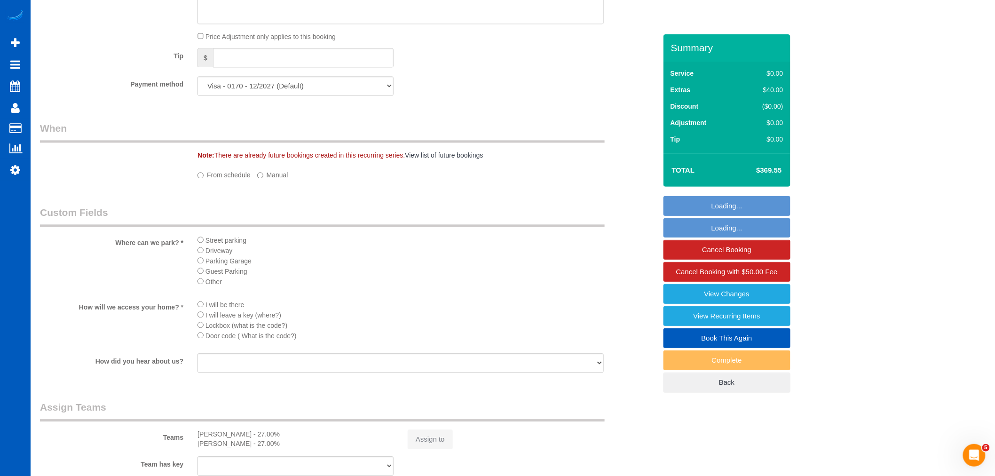
select select "object:1067"
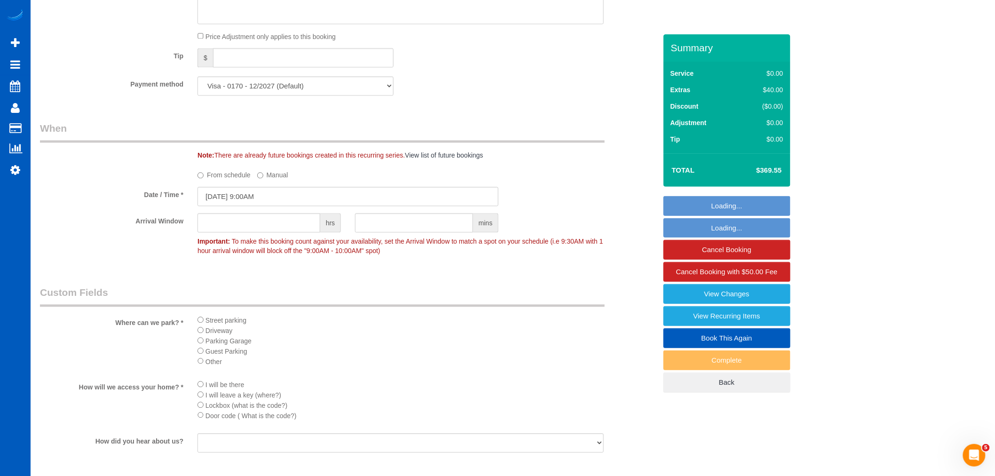
select select "3001"
select select "3"
select select "4"
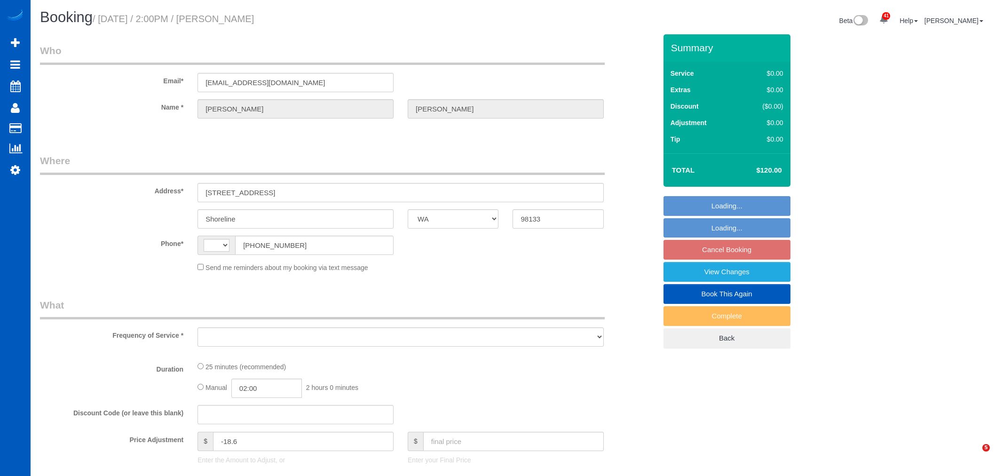
select select "WA"
select select "string:[GEOGRAPHIC_DATA]"
select select "object:1174"
select select "string:fspay-10e62509-3251-42a1-9264-e863d3a13503"
select select "spot2"
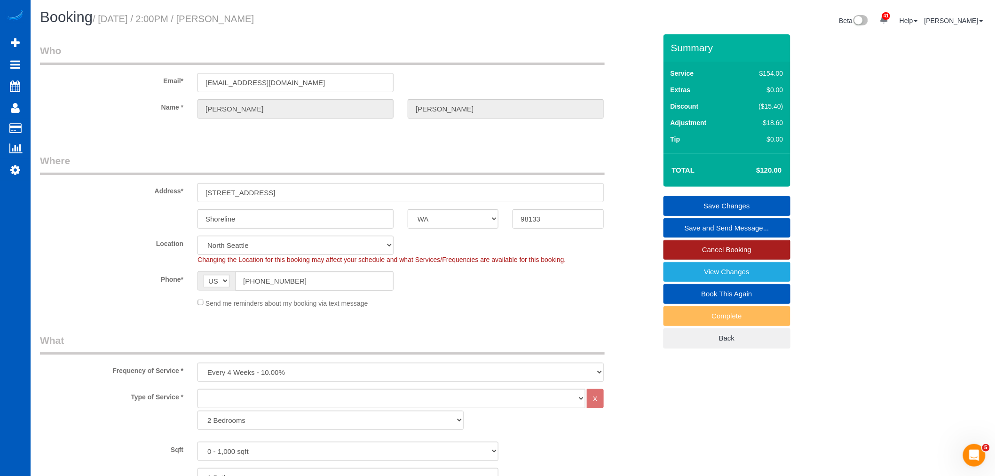
click at [720, 244] on link "Cancel Booking" at bounding box center [726, 250] width 127 height 20
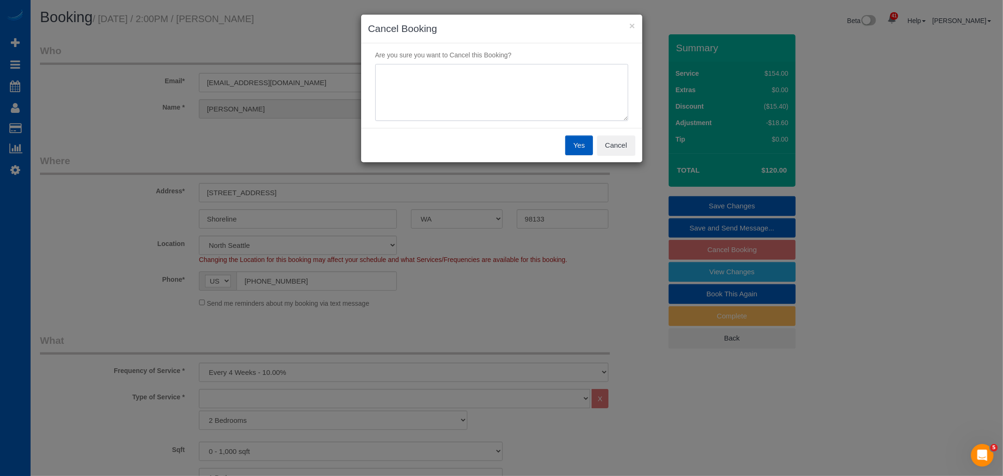
click at [503, 95] on textarea at bounding box center [501, 92] width 253 height 57
click at [484, 90] on textarea at bounding box center [501, 92] width 253 height 57
click at [449, 81] on textarea at bounding box center [501, 92] width 253 height 57
click at [436, 98] on textarea at bounding box center [501, 92] width 253 height 57
type textarea "not ready"
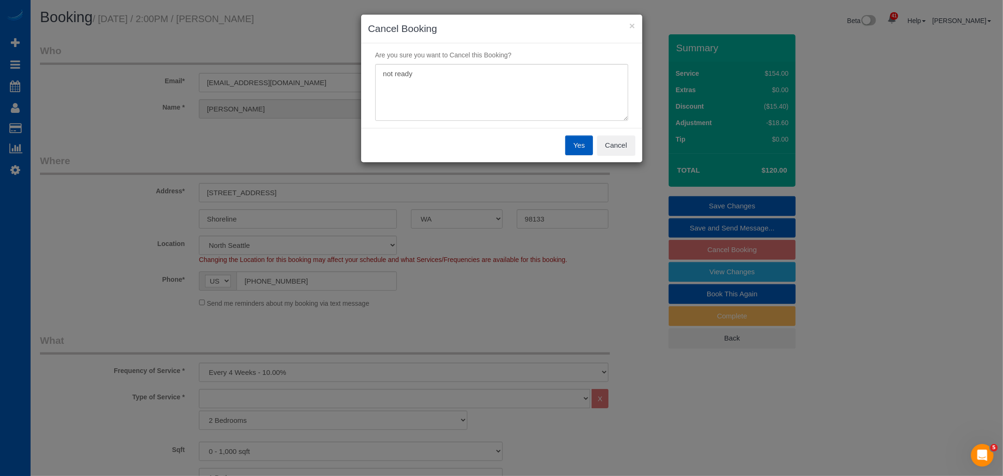
click at [576, 149] on button "Yes" at bounding box center [578, 145] width 27 height 20
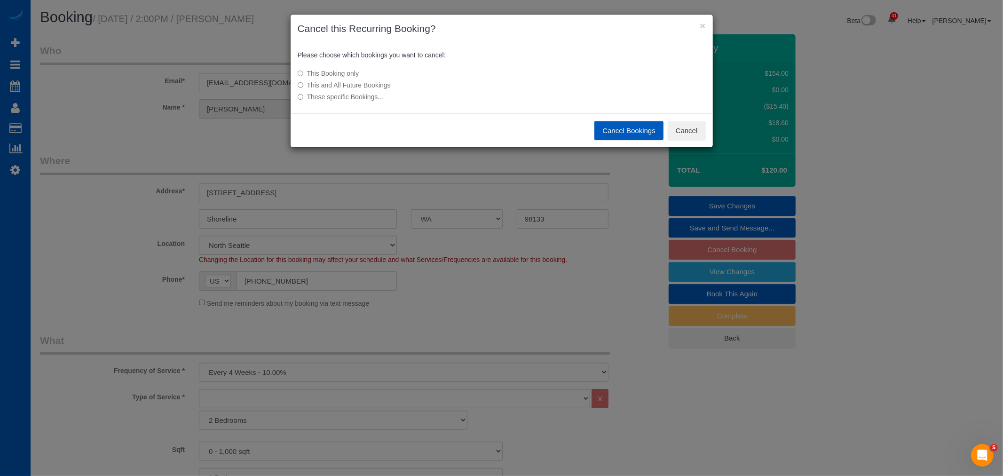
click at [603, 129] on button "Cancel Bookings" at bounding box center [628, 131] width 69 height 20
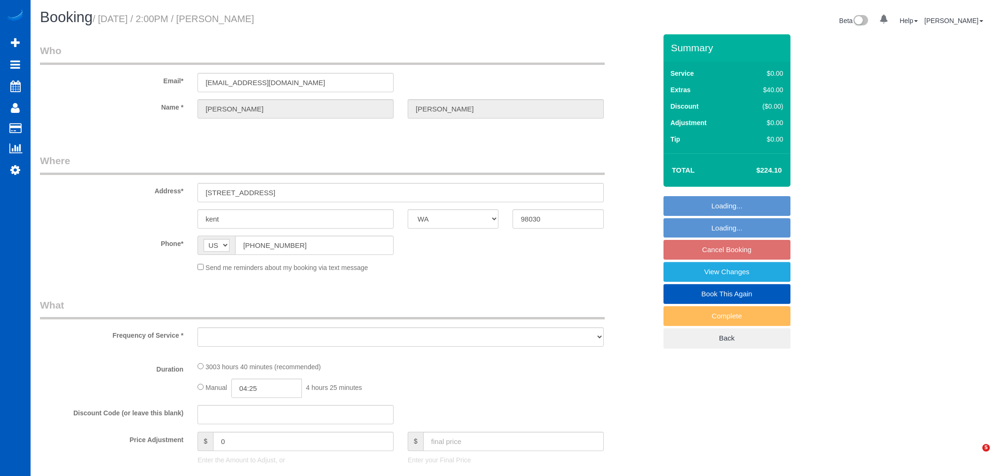
select select "WA"
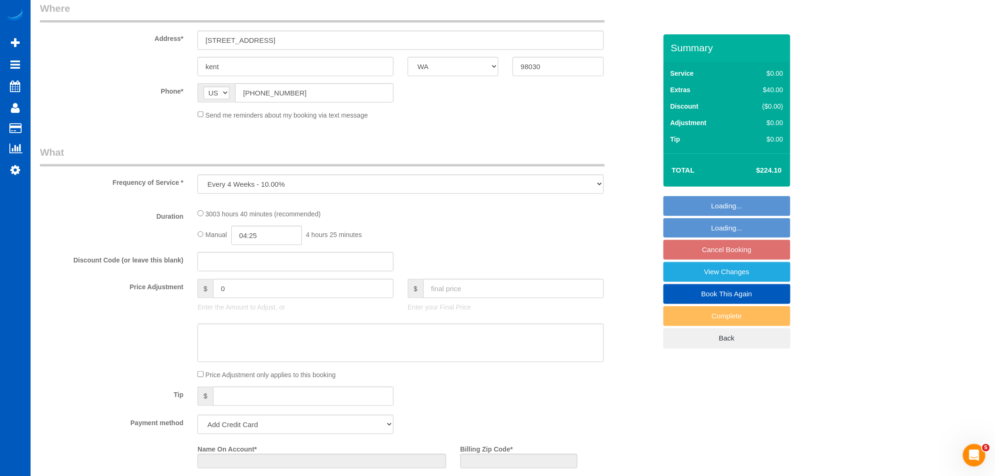
select select "object:1053"
select select "string:fspay-c369a88a-abfc-4478-b1fe-b21cb29b2102"
select select "1501"
select select "3"
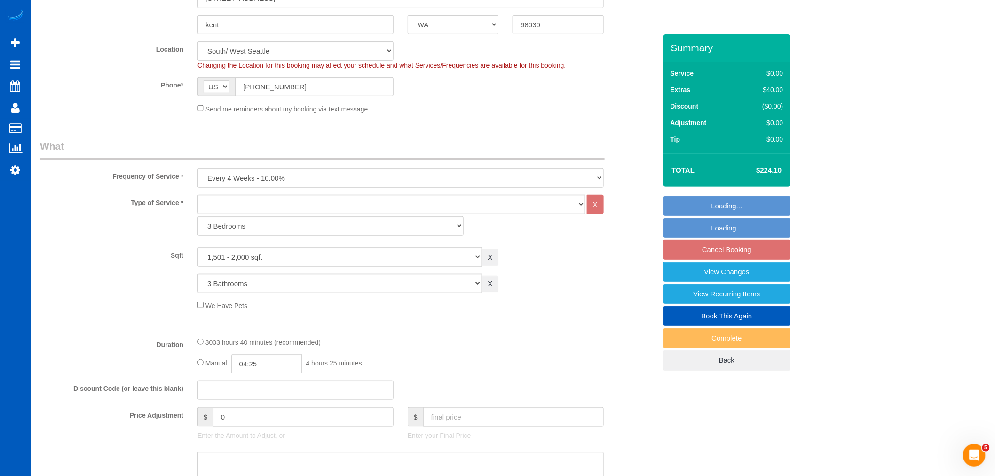
select select "spot3"
select select "1501"
select select "3"
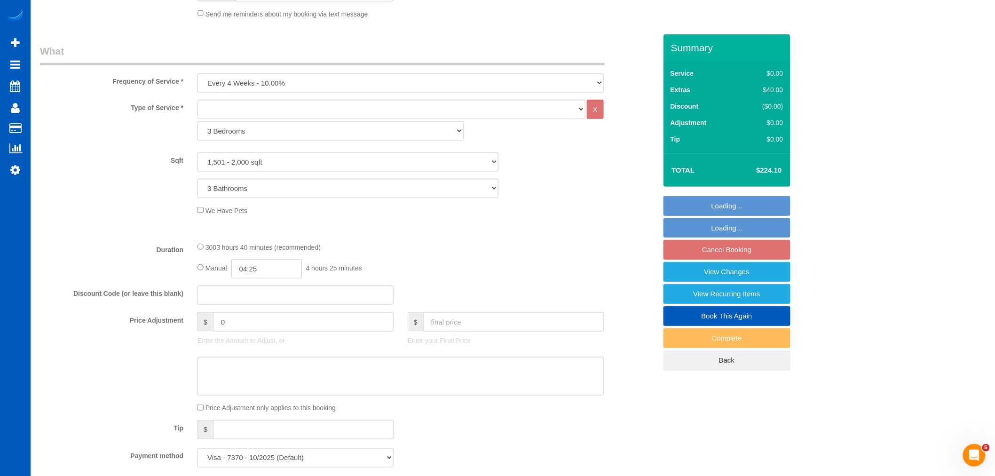
scroll to position [157, 0]
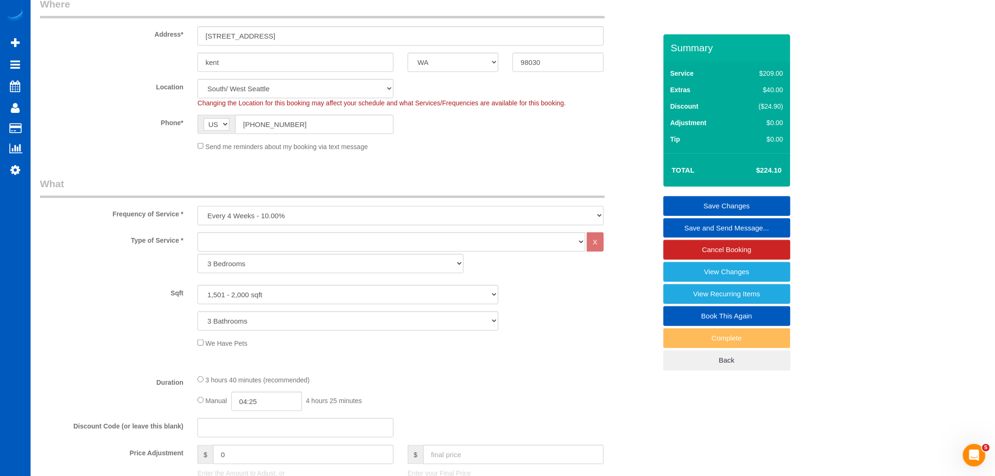
click at [271, 214] on select "One Time Weekly - 15.00% Every 2 Weeks - 10.00% Every 4 Weeks - 5.00% Every 2 M…" at bounding box center [400, 215] width 406 height 19
click at [271, 215] on select "One Time Weekly - 15.00% Every 2 Weeks - 10.00% Every 4 Weeks - 5.00% Every 2 M…" at bounding box center [400, 215] width 406 height 19
click at [287, 218] on select "One Time Weekly - 15.00% Every 2 Weeks - 10.00% Every 4 Weeks - 5.00% Every 2 M…" at bounding box center [400, 215] width 406 height 19
click at [275, 242] on select "House Cleaning" at bounding box center [391, 241] width 388 height 19
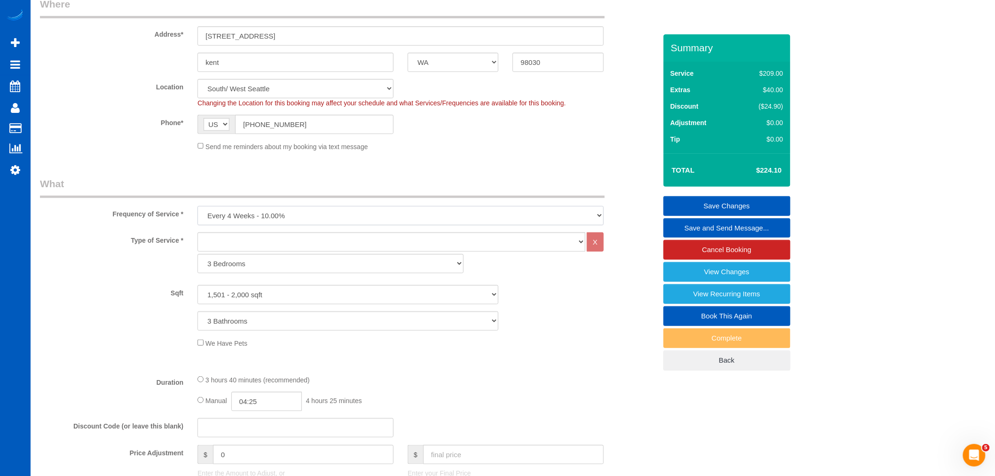
click at [260, 218] on select "One Time Weekly - 15.00% Every 2 Weeks - 10.00% Every 4 Weeks - 5.00% Every 2 M…" at bounding box center [400, 215] width 406 height 19
select select "object:1057"
click at [197, 206] on select "One Time Weekly - 15.00% Every 2 Weeks - 10.00% Every 4 Weeks - 5.00% Every 2 M…" at bounding box center [400, 215] width 406 height 19
click at [229, 244] on select "House Cleaning" at bounding box center [391, 241] width 388 height 19
select select "199"
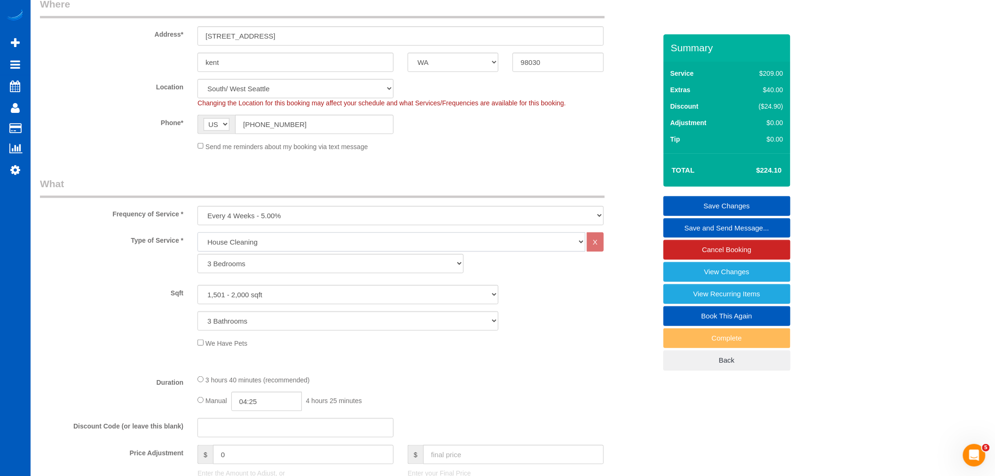
click at [197, 233] on select "House Cleaning" at bounding box center [391, 241] width 388 height 19
select select "366"
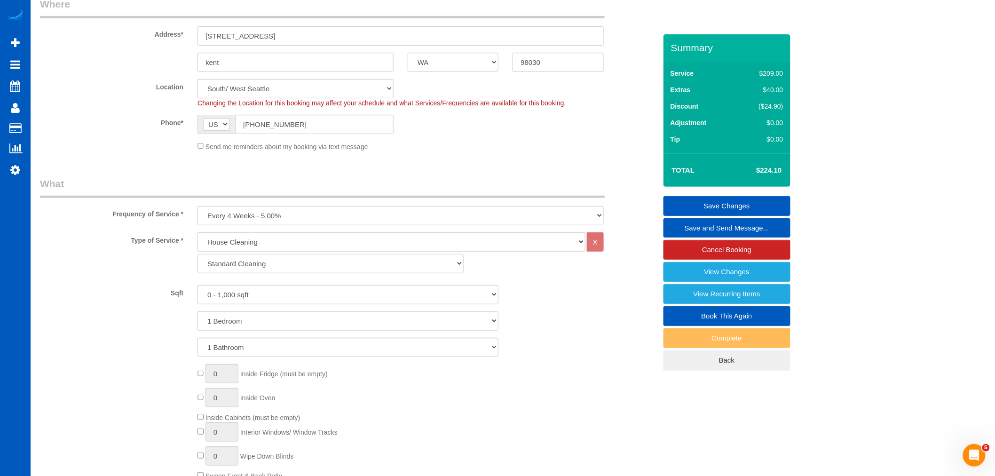
click at [255, 267] on select "Standard Cleaning Deep Cleaning Move In/ Out Cleaning" at bounding box center [330, 263] width 266 height 19
click at [197, 254] on select "Standard Cleaning Deep Cleaning Move In/ Out Cleaning" at bounding box center [330, 263] width 266 height 19
click at [257, 293] on select "0 - 1,000 sqft 1,001 - 1,500 sqft 1,501 - 2,000 sqft 2,001 - 2,500 sqft 2,501 -…" at bounding box center [347, 294] width 301 height 19
click at [260, 300] on select "0 - 1,000 sqft 1,001 - 1,500 sqft 1,501 - 2,000 sqft 2,001 - 2,500 sqft 2,501 -…" at bounding box center [347, 294] width 301 height 19
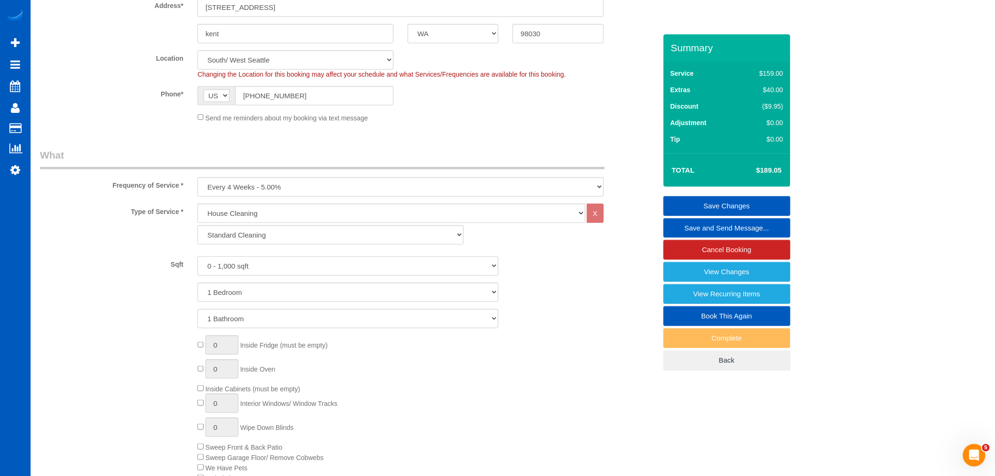
scroll to position [209, 0]
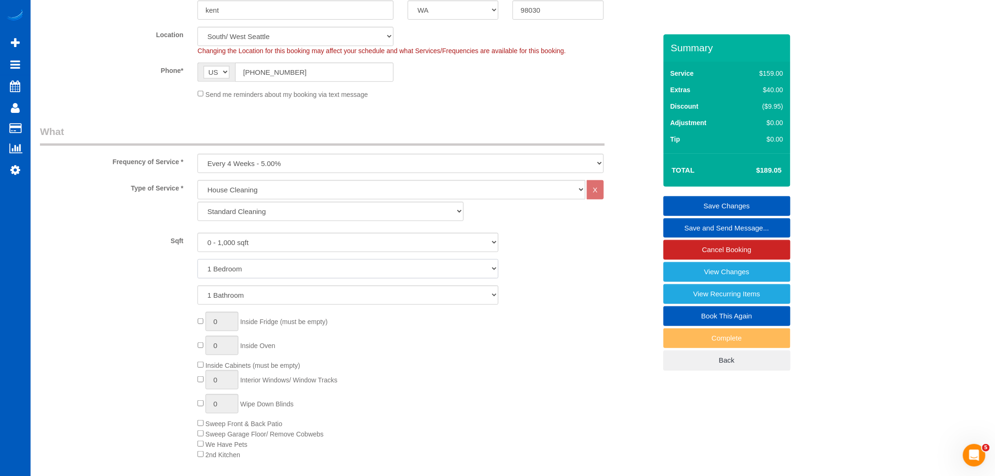
click at [243, 271] on select "1 Bedroom 2 Bedrooms 3 Bedrooms 4 Bedrooms 5 Bedrooms 6 Bedrooms 7 Bedrooms" at bounding box center [347, 268] width 301 height 19
click at [230, 275] on select "1 Bedroom 2 Bedrooms 3 Bedrooms 4 Bedrooms 5 Bedrooms 6 Bedrooms 7 Bedrooms" at bounding box center [347, 268] width 301 height 19
select select "2"
click at [197, 260] on select "1 Bedroom 2 Bedrooms 3 Bedrooms 4 Bedrooms 5 Bedrooms 6 Bedrooms 7 Bedrooms" at bounding box center [347, 268] width 301 height 19
click at [232, 296] on select "1 Bathroom 2 Bathrooms 3 Bathrooms 4 Bathrooms 5 Bathrooms 6 Bathrooms 7 Bathro…" at bounding box center [347, 294] width 301 height 19
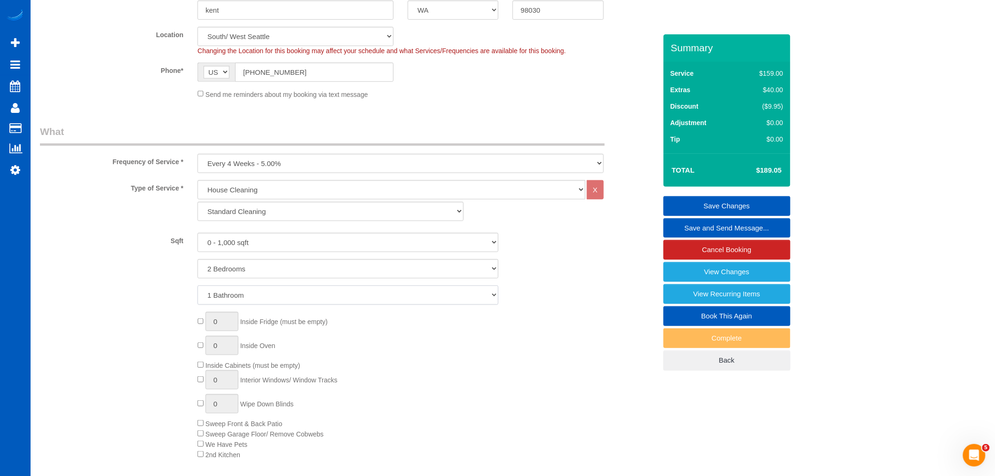
select select "2"
click at [197, 286] on select "1 Bathroom 2 Bathrooms 3 Bathrooms 4 Bathrooms 5 Bathrooms 6 Bathrooms 7 Bathro…" at bounding box center [347, 294] width 301 height 19
click at [623, 325] on div "0 Inside Fridge (must be empty) 0 Inside Oven Inside Cabinets (must be empty) 0…" at bounding box center [426, 385] width 473 height 147
click at [420, 321] on div "0 Inside Fridge (must be empty) 0 Inside Oven Inside Cabinets (must be empty) 0…" at bounding box center [426, 385] width 473 height 147
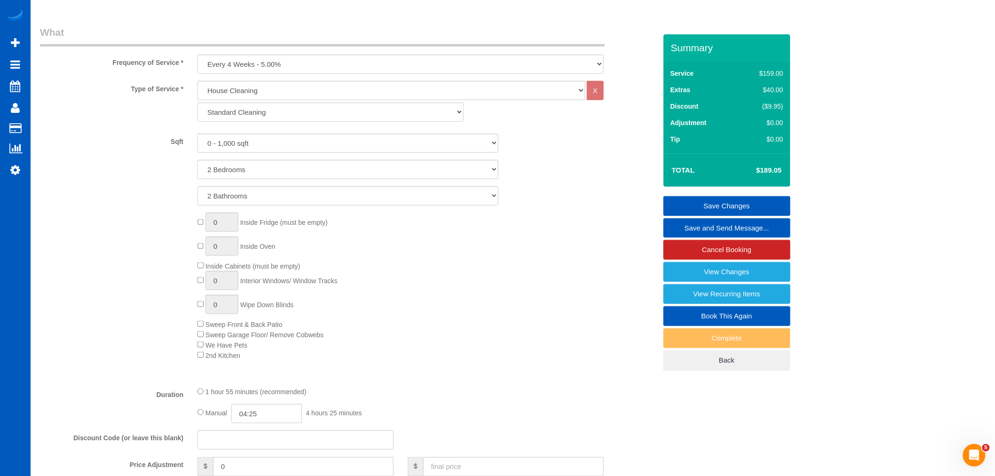
scroll to position [261, 0]
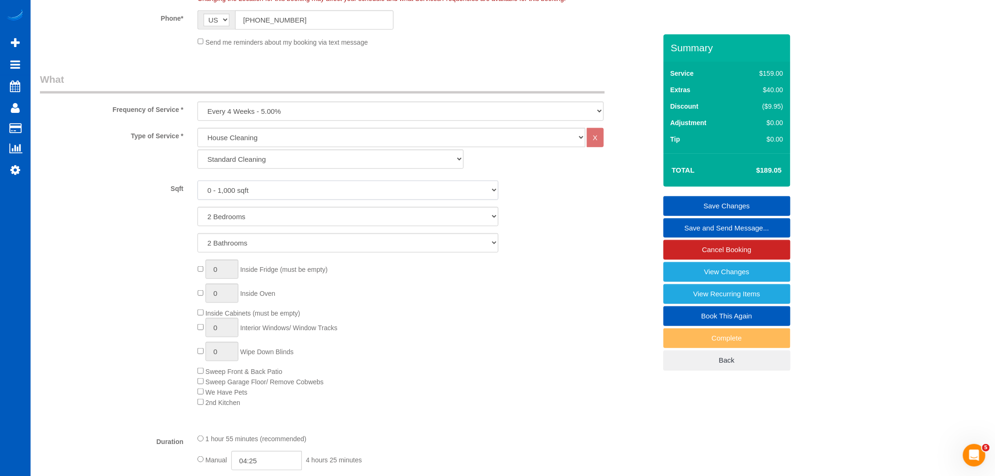
click at [238, 200] on select "0 - 1,000 sqft 1,001 - 1,500 sqft 1,501 - 2,000 sqft 2,001 - 2,500 sqft 2,501 -…" at bounding box center [347, 190] width 301 height 19
click at [197, 181] on select "0 - 1,000 sqft 1,001 - 1,500 sqft 1,501 - 2,000 sqft 2,001 - 2,500 sqft 2,501 -…" at bounding box center [347, 190] width 301 height 19
click at [237, 192] on select "0 - 1,000 sqft 1,001 - 1,500 sqft 1,501 - 2,000 sqft 2,001 - 2,500 sqft 2,501 -…" at bounding box center [347, 190] width 301 height 19
select select "0"
click at [197, 181] on select "0 - 1,000 sqft 1,001 - 1,500 sqft 1,501 - 2,000 sqft 2,001 - 2,500 sqft 2,501 -…" at bounding box center [347, 190] width 301 height 19
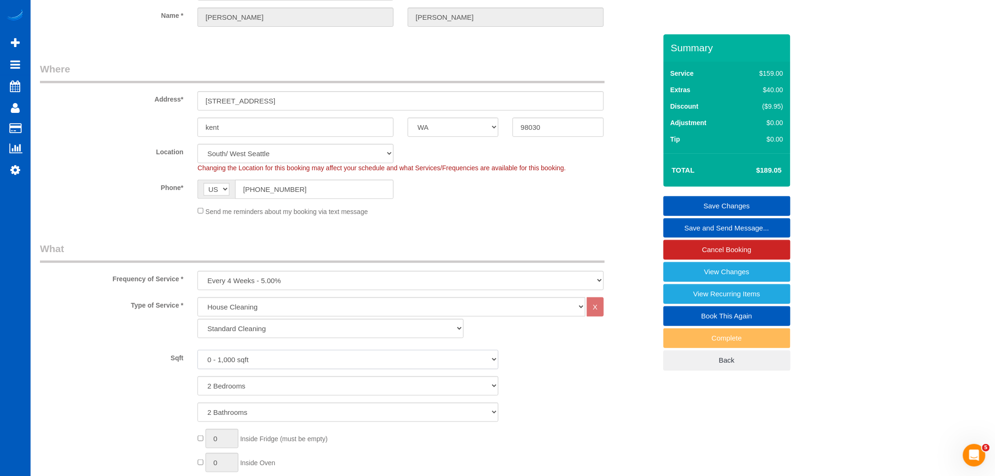
scroll to position [52, 0]
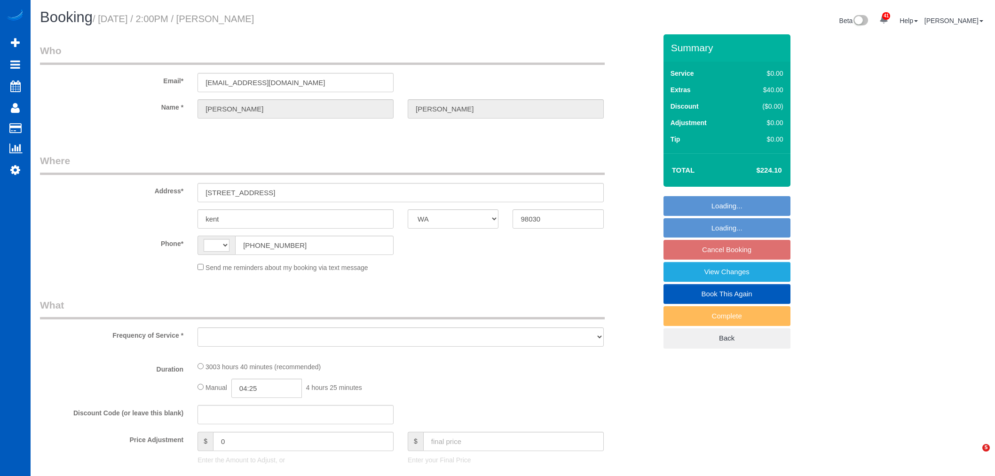
select select "WA"
select select "string:[GEOGRAPHIC_DATA]"
select select "object:483"
select select "string:fspay-c369a88a-abfc-4478-b1fe-b21cb29b2102"
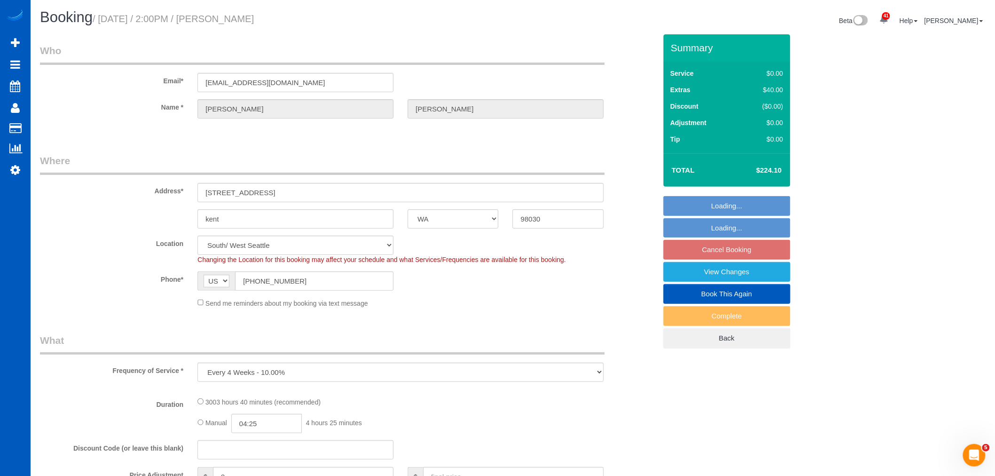
select select "object:1007"
select select "1501"
select select "3"
select select "spot3"
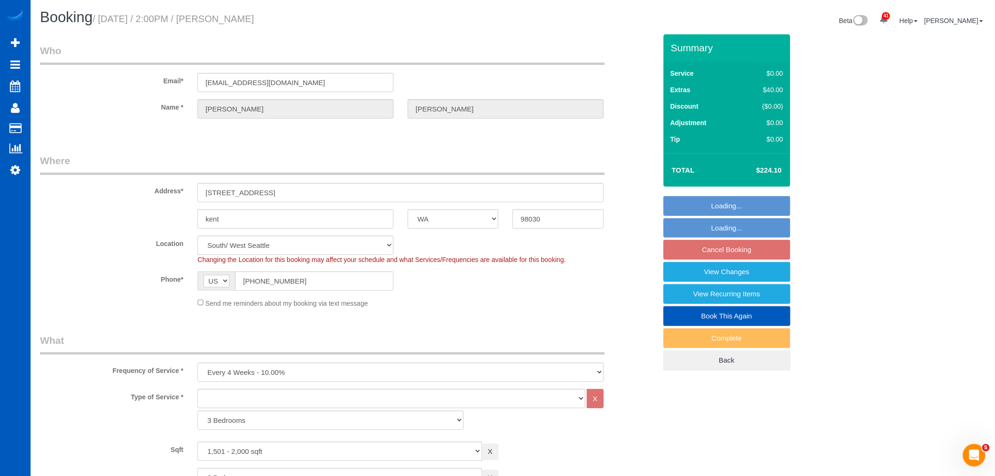
select select "1501"
select select "3"
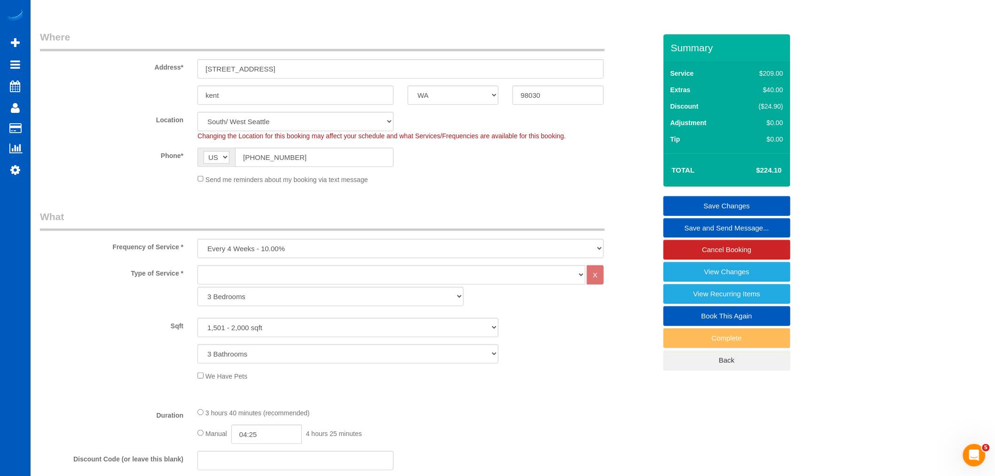
scroll to position [157, 0]
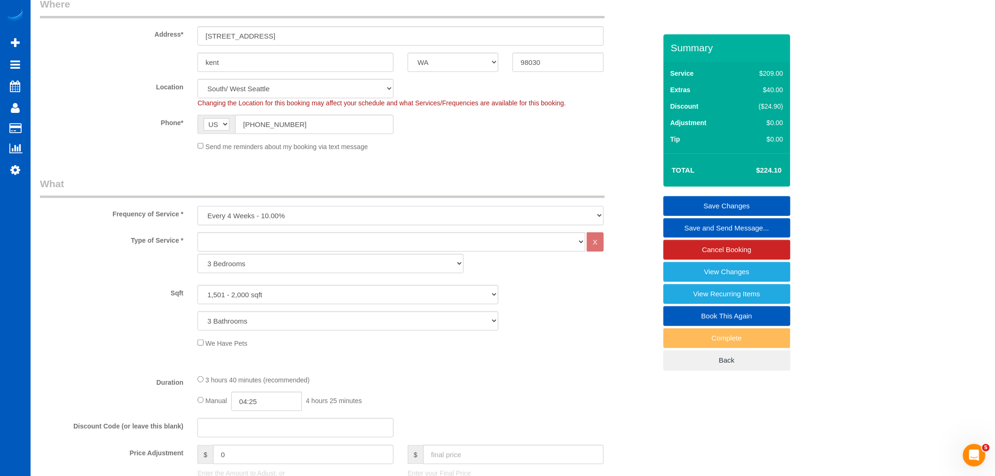
click at [273, 222] on select "One Time Weekly - 15.00% Every 2 Weeks - 10.00% Every 4 Weeks - 5.00% Every 2 M…" at bounding box center [400, 215] width 406 height 19
click at [335, 337] on div "Type of Service * House Cleaning X 3 Bedrooms Gallery Cleaning Office Cleaning …" at bounding box center [348, 299] width 616 height 134
click at [260, 220] on select "One Time Weekly - 15.00% Every 2 Weeks - 10.00% Every 4 Weeks - 5.00% Every 2 M…" at bounding box center [400, 215] width 406 height 19
click at [364, 339] on div "We Have Pets" at bounding box center [426, 343] width 473 height 10
click at [265, 215] on select "One Time Weekly - 15.00% Every 2 Weeks - 10.00% Every 4 Weeks - 5.00% Every 2 M…" at bounding box center [400, 215] width 406 height 19
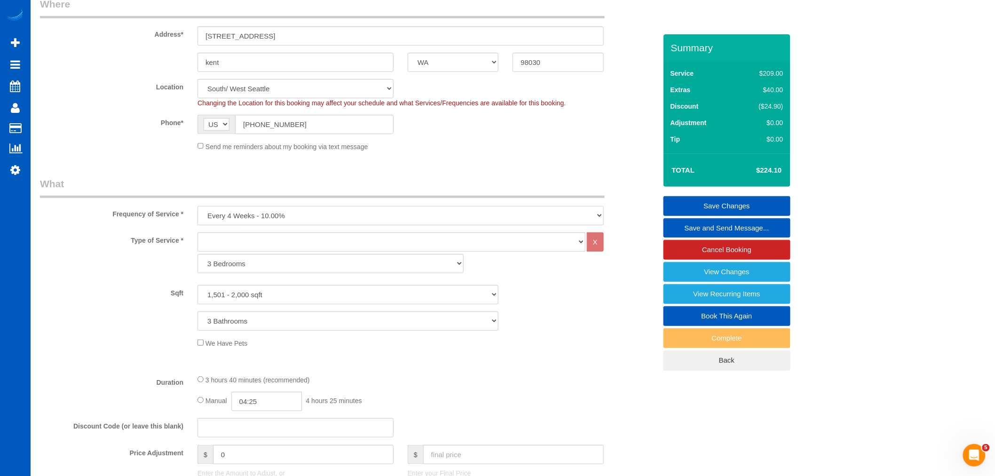
select select "object:1008"
click at [197, 206] on select "One Time Weekly - 15.00% Every 2 Weeks - 10.00% Every 4 Weeks - 5.00% Every 2 M…" at bounding box center [400, 215] width 406 height 19
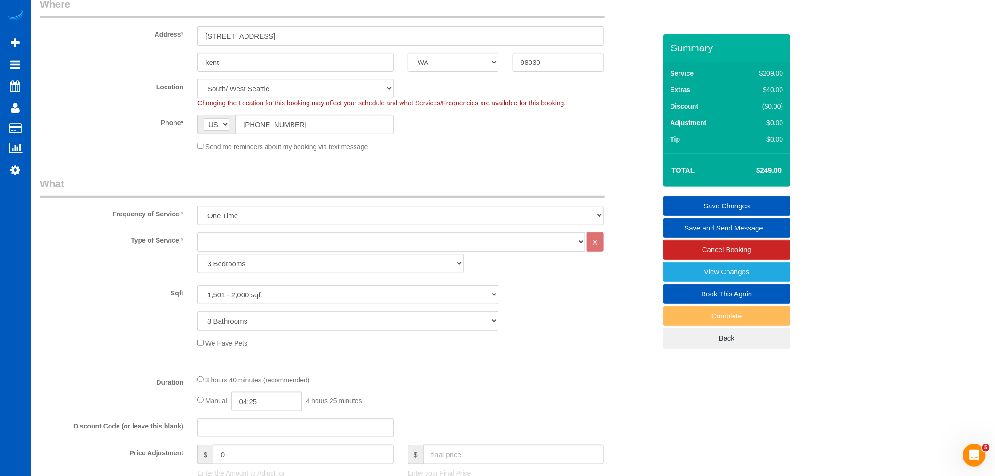
click at [254, 239] on select "House Cleaning" at bounding box center [391, 241] width 388 height 19
select select "199"
click at [197, 233] on select "House Cleaning" at bounding box center [391, 241] width 388 height 19
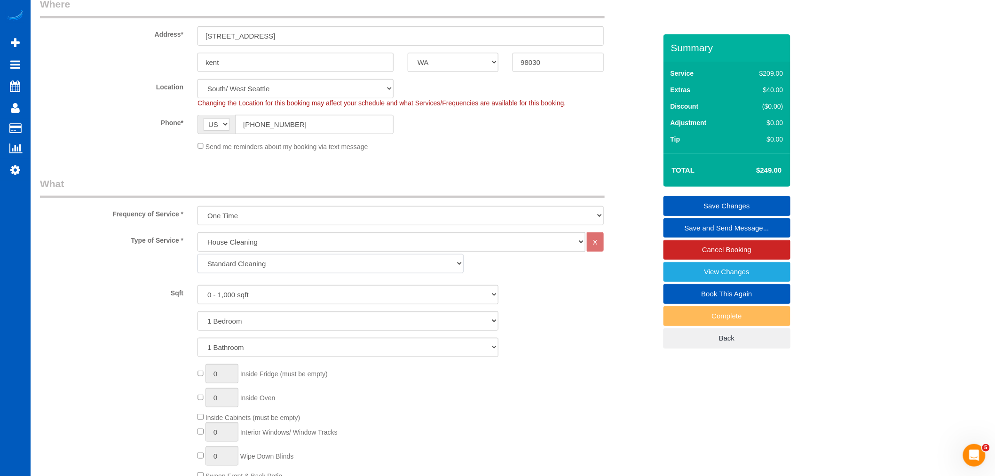
click at [246, 265] on select "Standard Cleaning Deep Cleaning Move In/ Out Cleaning" at bounding box center [330, 263] width 266 height 19
click at [197, 254] on select "Standard Cleaning Deep Cleaning Move In/ Out Cleaning" at bounding box center [330, 263] width 266 height 19
click at [262, 273] on select "Standard Cleaning Deep Cleaning Move In/ Out Cleaning" at bounding box center [330, 263] width 266 height 19
select select "368"
click at [197, 254] on select "Standard Cleaning Deep Cleaning Move In/ Out Cleaning" at bounding box center [330, 263] width 266 height 19
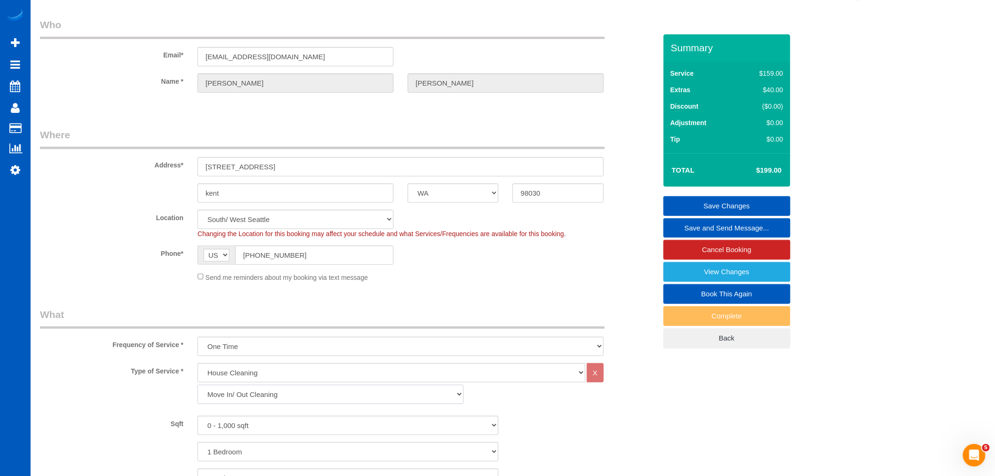
scroll to position [0, 0]
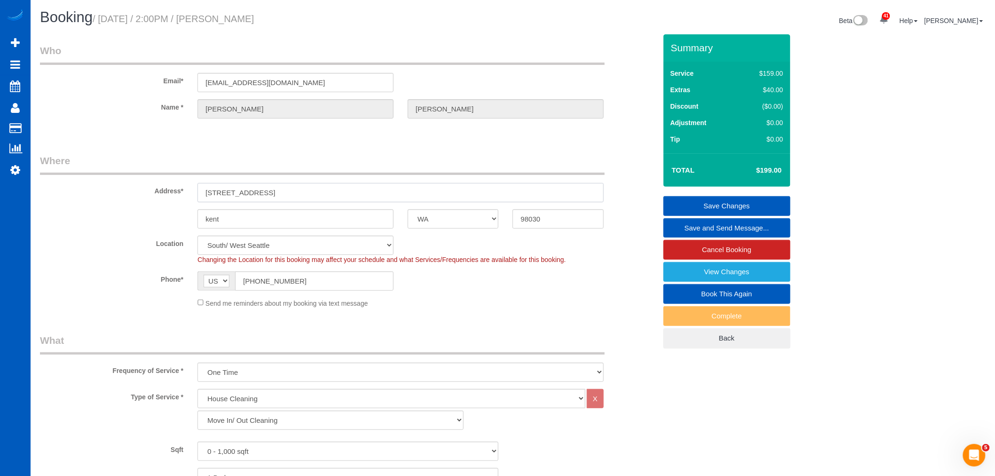
drag, startPoint x: 281, startPoint y: 189, endPoint x: 186, endPoint y: 189, distance: 95.0
click at [186, 189] on div "Address* 26334 127th ave" at bounding box center [348, 178] width 631 height 48
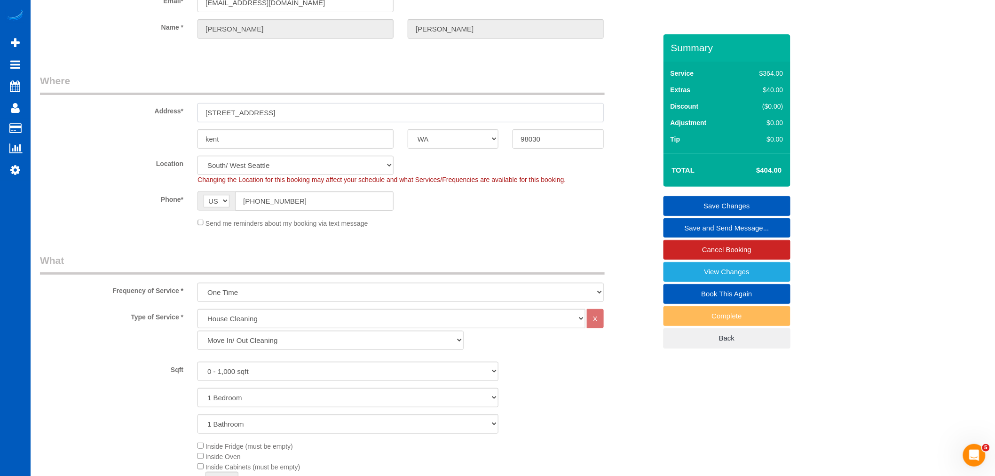
scroll to position [104, 0]
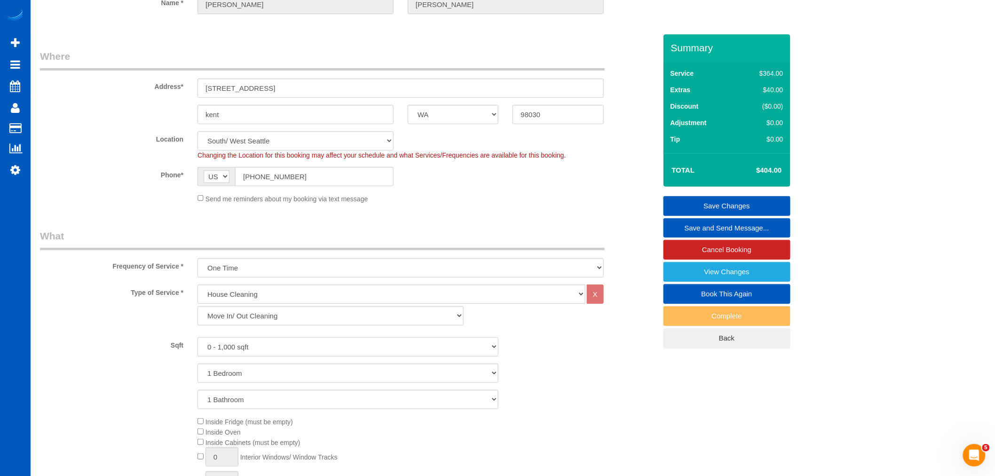
click at [244, 347] on select "0 - 1,000 sqft 1,001 - 1,500 sqft 1,501 - 2,000 sqft 2,001 - 2,500 sqft 2,501 -…" at bounding box center [347, 346] width 301 height 19
select select "1501"
click at [197, 338] on select "0 - 1,000 sqft 1,001 - 1,500 sqft 1,501 - 2,000 sqft 2,001 - 2,500 sqft 2,501 -…" at bounding box center [347, 346] width 301 height 19
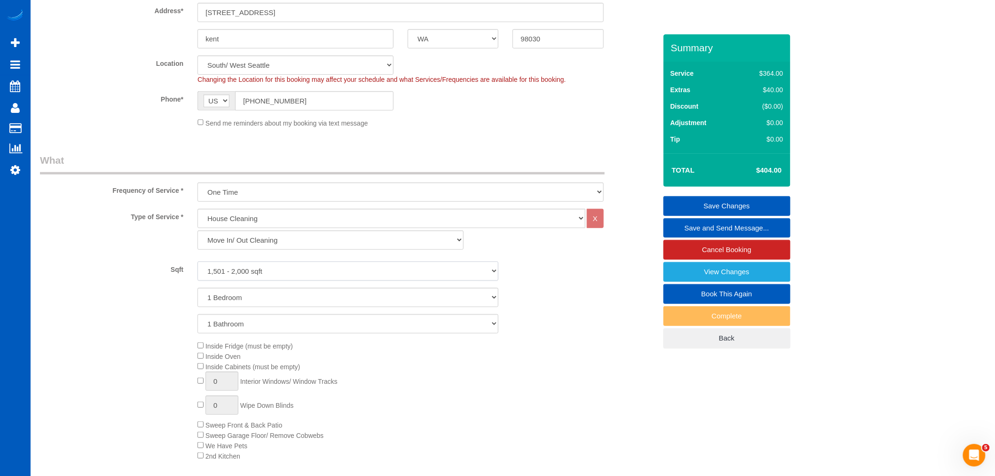
scroll to position [209, 0]
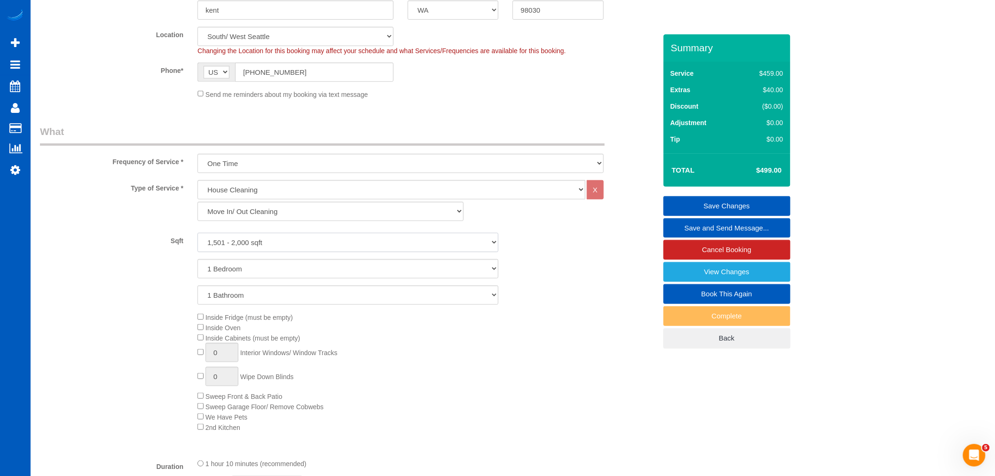
click at [240, 246] on select "0 - 1,000 sqft 1,001 - 1,500 sqft 1,501 - 2,000 sqft 2,001 - 2,500 sqft 2,501 -…" at bounding box center [347, 242] width 301 height 19
click at [217, 272] on select "1 Bedroom 2 Bedrooms 3 Bedrooms 4 Bedrooms 5 Bedrooms 6 Bedrooms 7 Bedrooms" at bounding box center [347, 268] width 301 height 19
select select "3"
click at [197, 260] on select "1 Bedroom 2 Bedrooms 3 Bedrooms 4 Bedrooms 5 Bedrooms 6 Bedrooms 7 Bedrooms" at bounding box center [347, 268] width 301 height 19
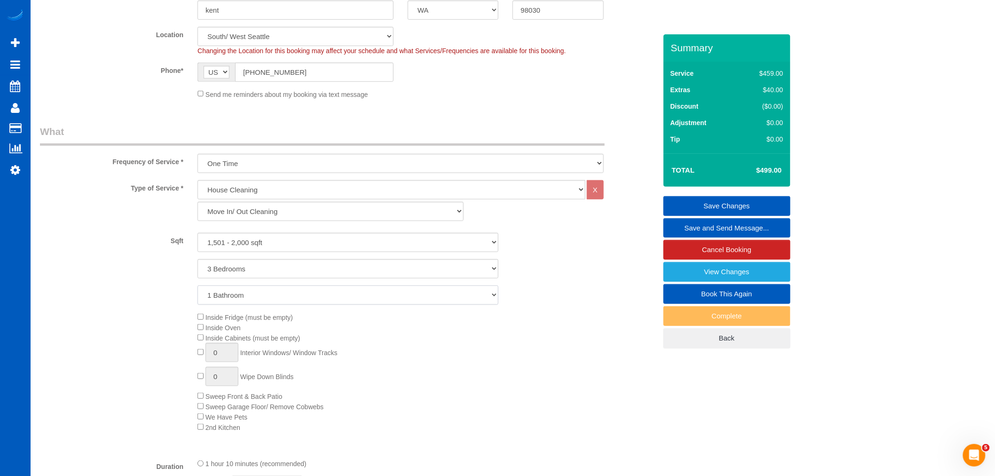
drag, startPoint x: 233, startPoint y: 298, endPoint x: 233, endPoint y: 304, distance: 6.6
click at [233, 298] on select "1 Bathroom 2 Bathrooms 3 Bathrooms 4 Bathrooms 5 Bathrooms 6 Bathrooms 7 Bathro…" at bounding box center [347, 294] width 301 height 19
select select "3"
click at [197, 286] on select "1 Bathroom 2 Bathrooms 3 Bathrooms 4 Bathrooms 5 Bathrooms 6 Bathrooms 7 Bathro…" at bounding box center [347, 294] width 301 height 19
click at [203, 331] on span "Inside Oven" at bounding box center [218, 328] width 43 height 8
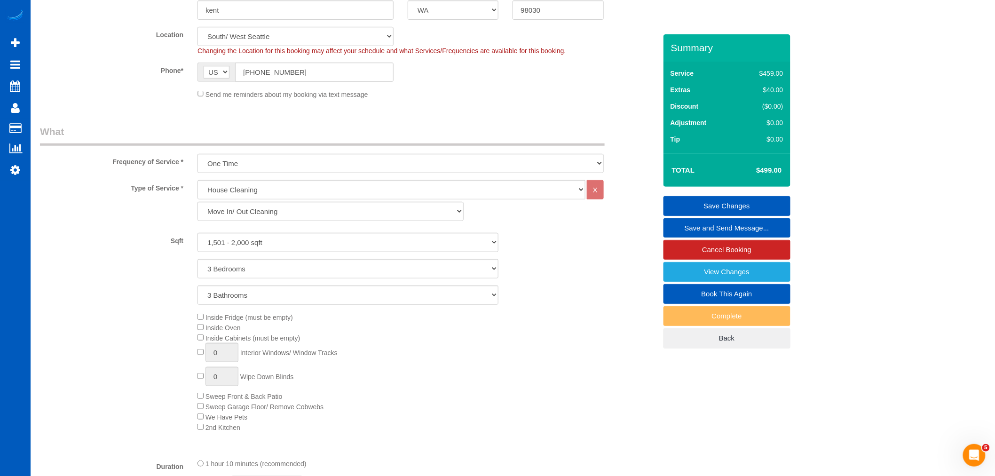
click at [201, 335] on div "Inside Fridge (must be empty) Inside Oven Inside Cabinets (must be empty) 0 Int…" at bounding box center [426, 372] width 473 height 120
type input "1"
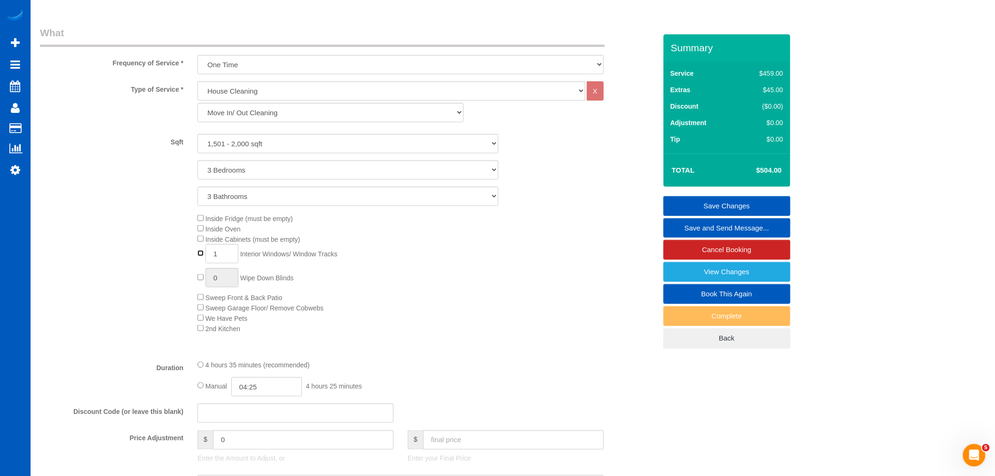
scroll to position [313, 0]
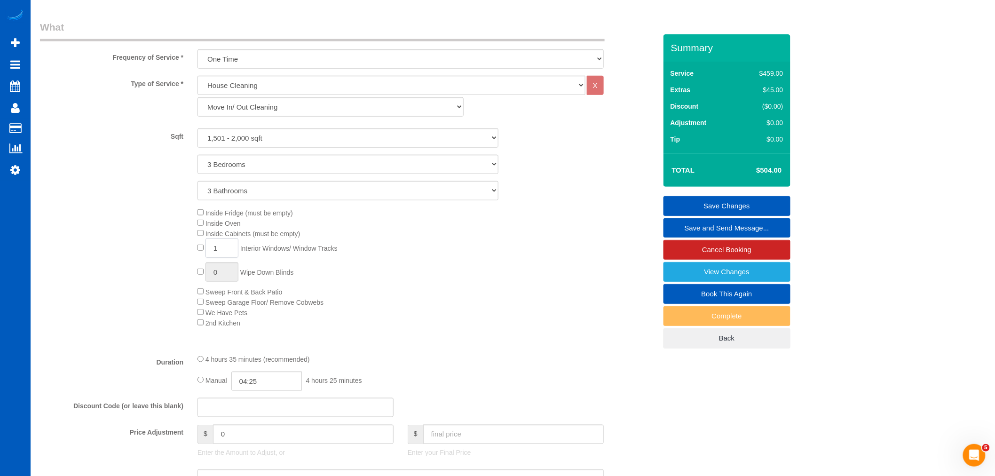
drag, startPoint x: 234, startPoint y: 253, endPoint x: 205, endPoint y: 257, distance: 28.5
click at [205, 257] on input "1" at bounding box center [221, 247] width 33 height 19
click at [360, 284] on div "Inside Fridge (must be empty) Inside Oven Inside Cabinets (must be empty) 1 Int…" at bounding box center [426, 267] width 473 height 120
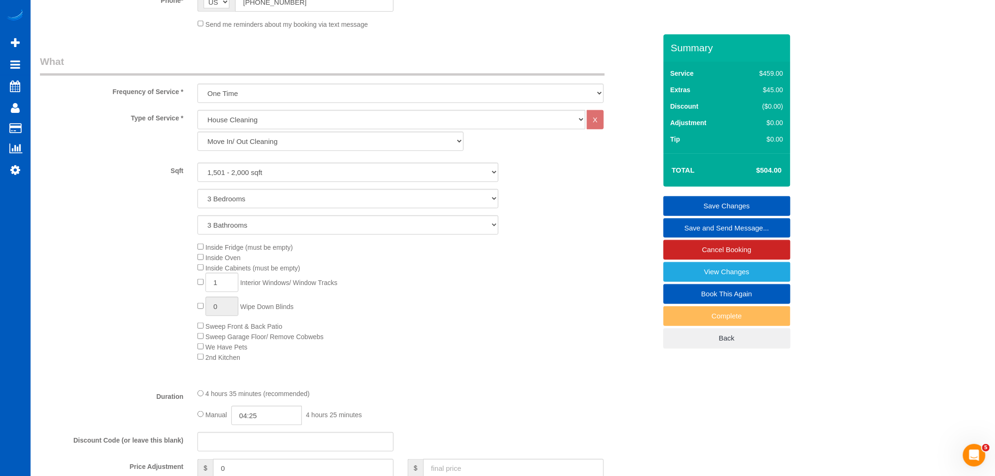
scroll to position [261, 0]
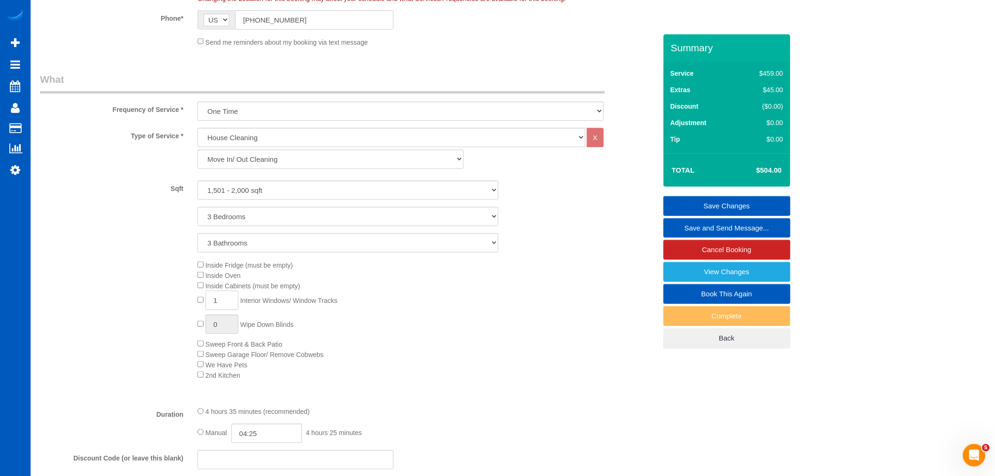
drag, startPoint x: 218, startPoint y: 308, endPoint x: 223, endPoint y: 313, distance: 7.3
click at [189, 308] on div "Inside Fridge (must be empty) Inside Oven Inside Cabinets (must be empty) 1 Int…" at bounding box center [348, 320] width 631 height 120
click at [237, 310] on input "1" at bounding box center [221, 300] width 33 height 19
click at [224, 304] on input "1" at bounding box center [221, 300] width 33 height 19
click at [418, 335] on div "Inside Fridge (must be empty) Inside Oven Inside Cabinets (must be empty) 1 Int…" at bounding box center [426, 320] width 473 height 120
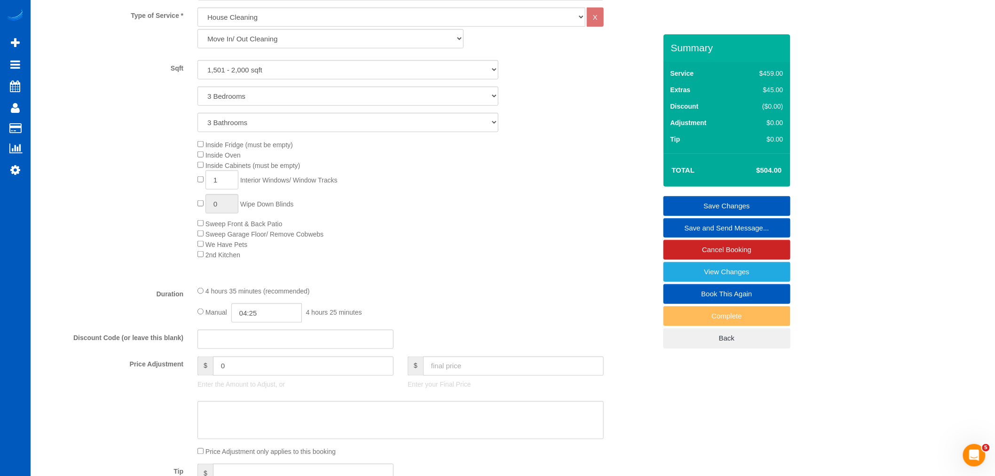
scroll to position [292, 0]
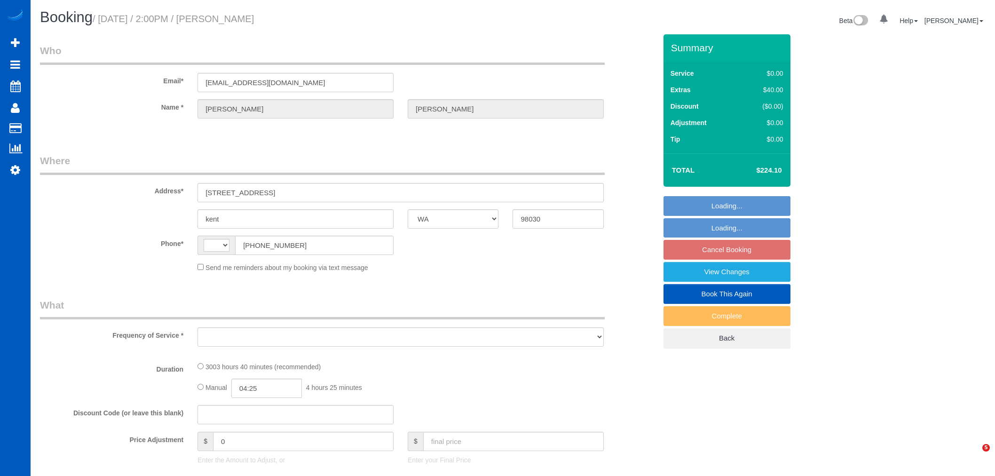
select select "WA"
select select "string:[GEOGRAPHIC_DATA]"
select select "object:920"
select select "string:fspay-c369a88a-abfc-4478-b1fe-b21cb29b2102"
select select "spot3"
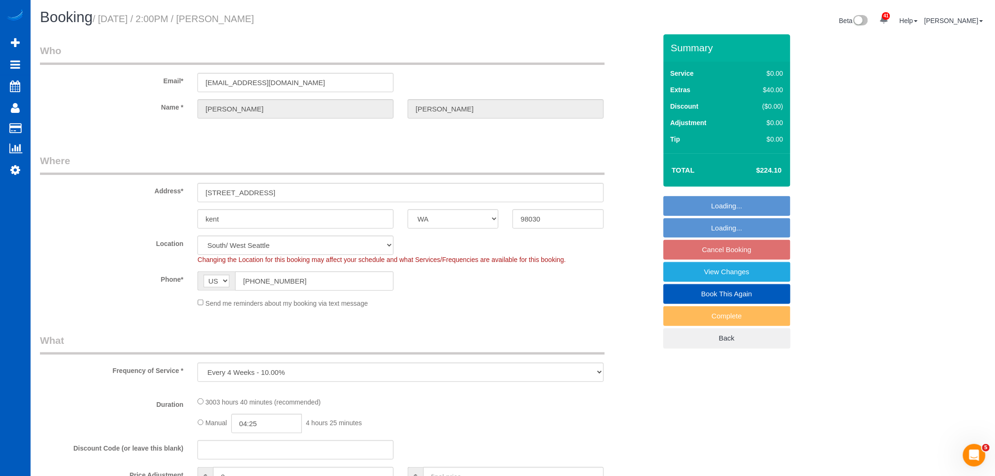
select select "1501"
select select "3"
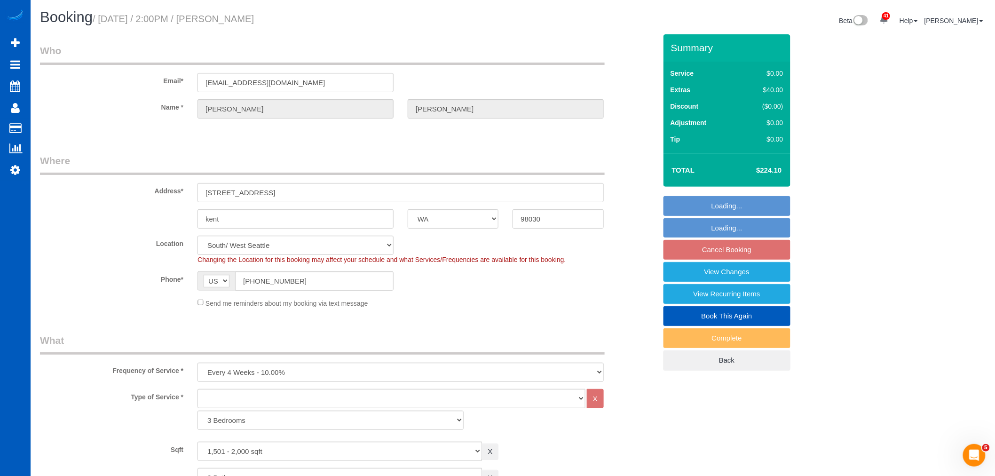
select select "1501"
select select "3"
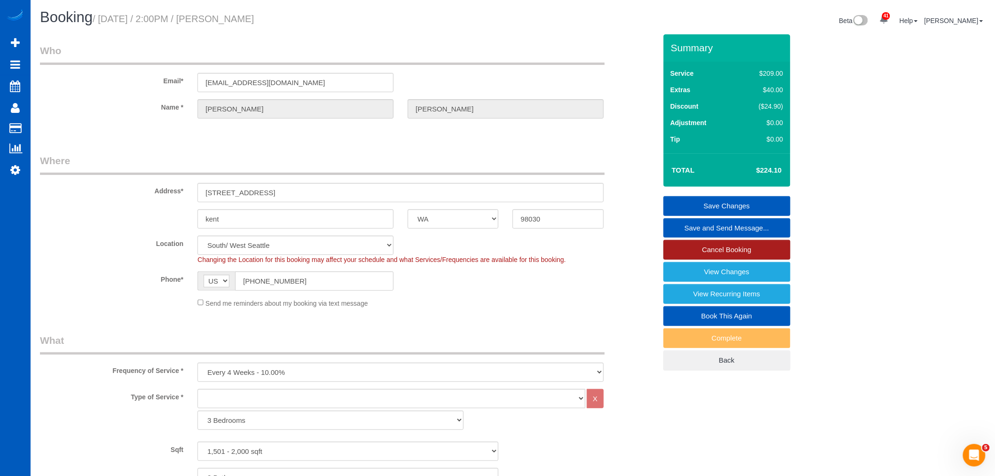
click at [731, 254] on link "Cancel Booking" at bounding box center [726, 250] width 127 height 20
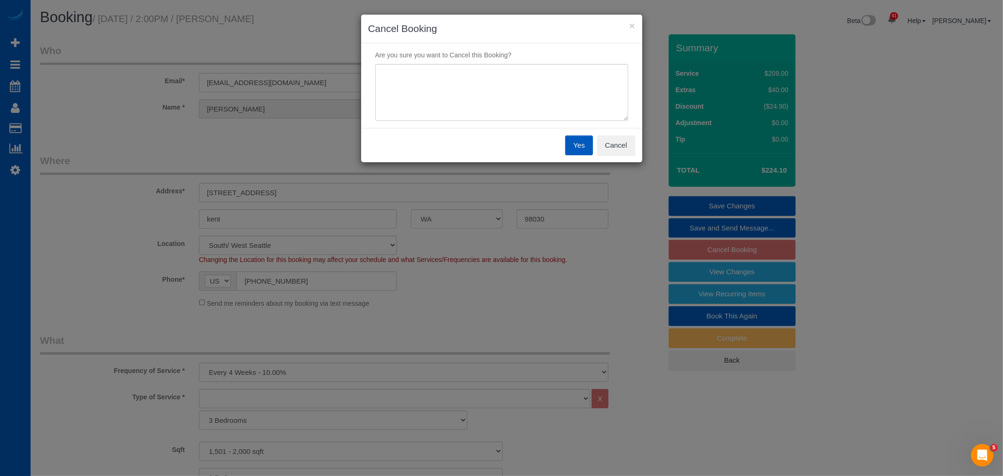
click at [363, 66] on div "Are you sure you want to Cancel this Booking?" at bounding box center [501, 85] width 281 height 85
click at [395, 69] on textarea at bounding box center [501, 92] width 253 height 57
type textarea "moving"
click at [581, 142] on button "Yes" at bounding box center [578, 145] width 27 height 20
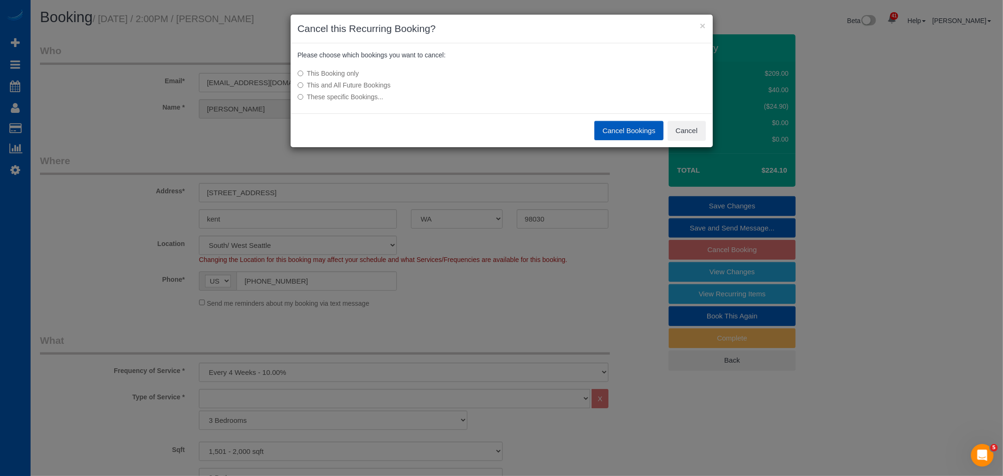
click at [368, 85] on label "This and All Future Bookings" at bounding box center [432, 84] width 268 height 9
click at [628, 137] on button "Cancel Bookings" at bounding box center [628, 131] width 69 height 20
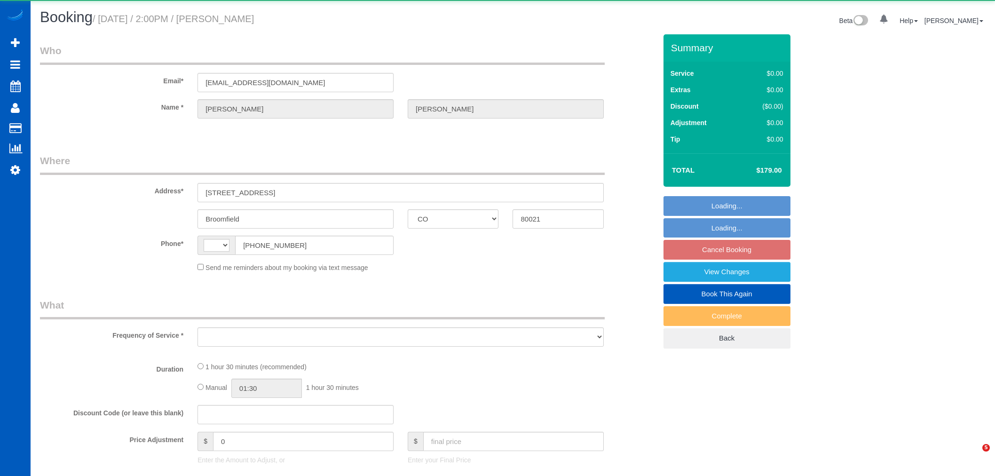
select select "CO"
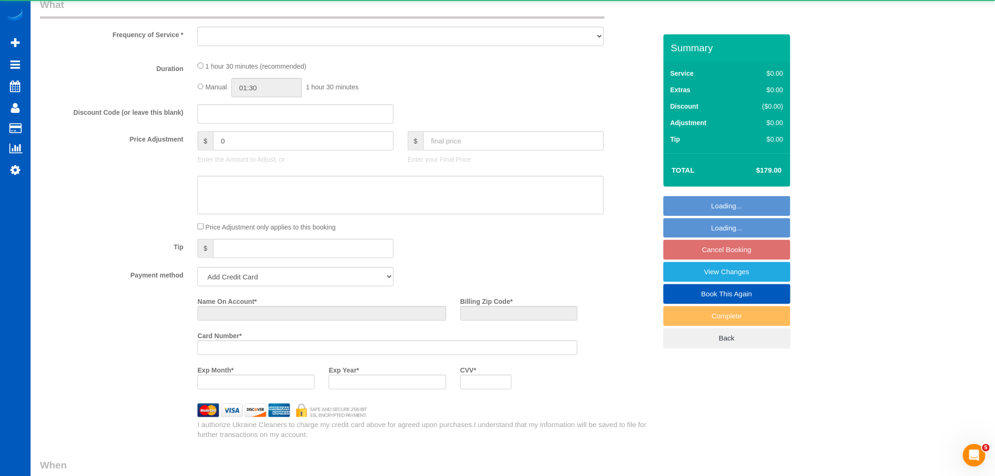
select select "string:[GEOGRAPHIC_DATA]"
select select "object:807"
select select "string:fspay-420a2c3f-ba16-405d-a045-683c89e880e9"
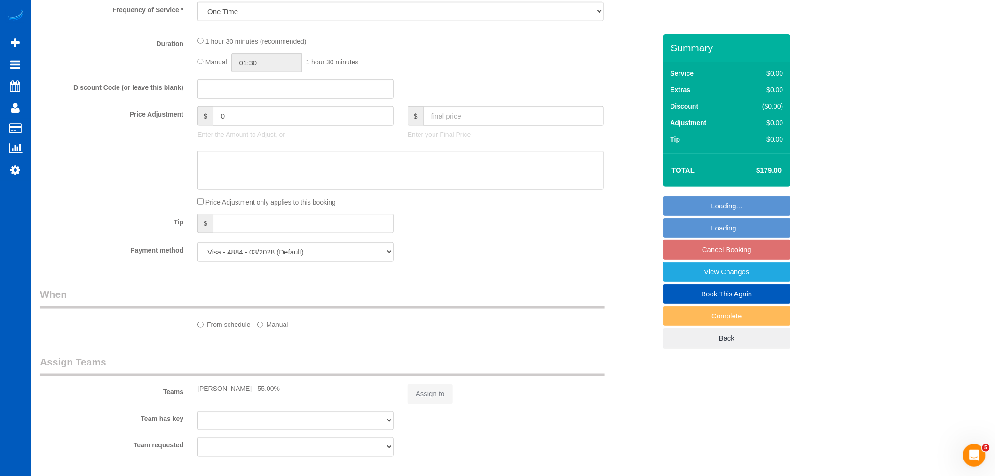
select select "object:1079"
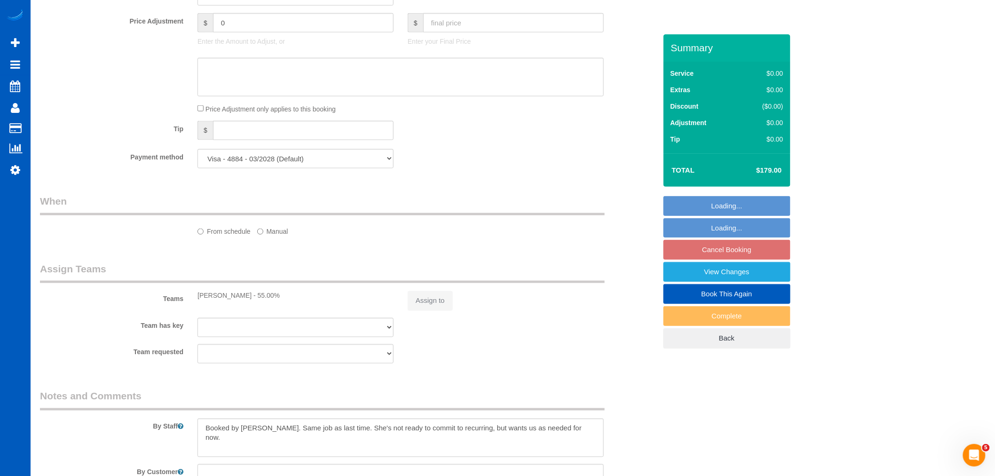
select select "199"
select select "1001"
select select "2"
select select "spot2"
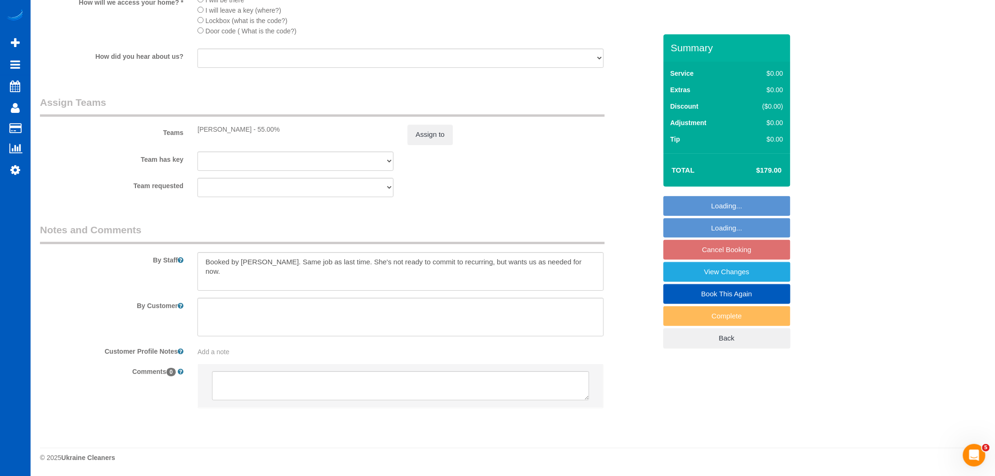
scroll to position [1154, 0]
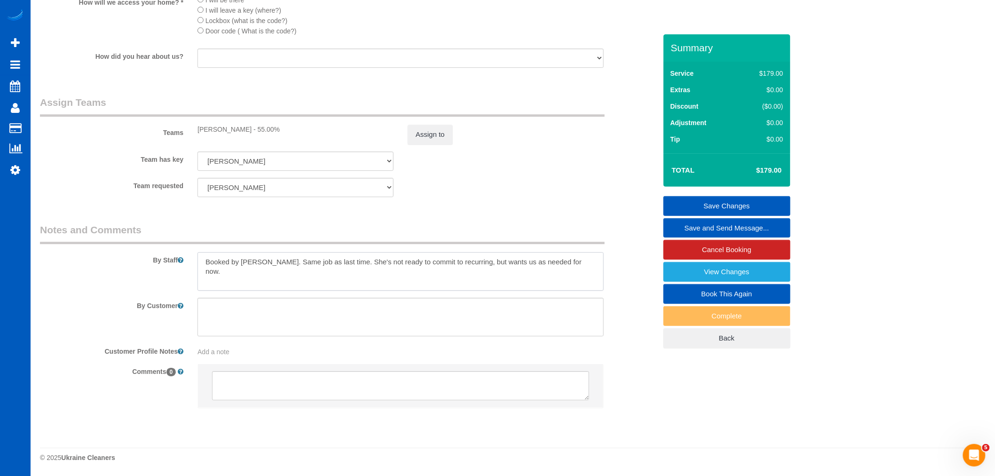
click at [575, 265] on textarea at bounding box center [400, 271] width 406 height 39
type textarea "Booked by [PERSON_NAME]. Same job as last time. She's not ready to commit to re…"
click at [269, 318] on textarea at bounding box center [400, 317] width 406 height 39
type textarea "p"
drag, startPoint x: 298, startPoint y: 319, endPoint x: 260, endPoint y: 310, distance: 38.1
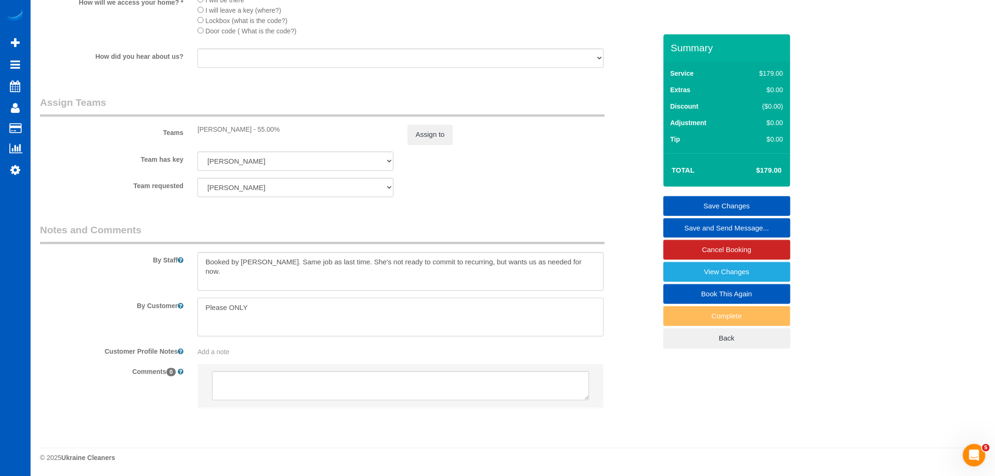
click at [295, 317] on textarea at bounding box center [400, 317] width 406 height 39
click at [393, 328] on textarea at bounding box center [400, 317] width 406 height 39
type textarea "Please ONLY use unscented products!"
click at [633, 365] on div "Comments 0" at bounding box center [348, 390] width 631 height 54
click at [737, 207] on link "Save Changes" at bounding box center [726, 206] width 127 height 20
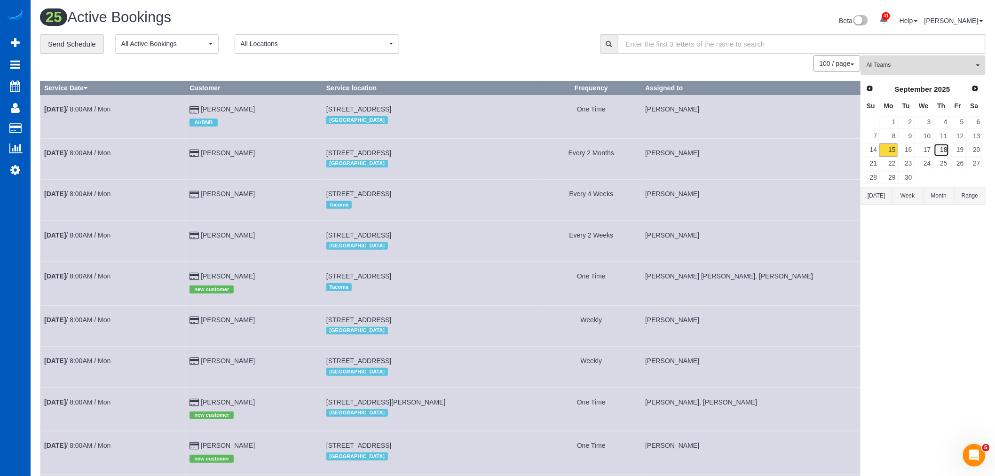
click at [946, 148] on link "18" at bounding box center [942, 149] width 16 height 13
click at [923, 73] on button "All Teams" at bounding box center [923, 64] width 125 height 19
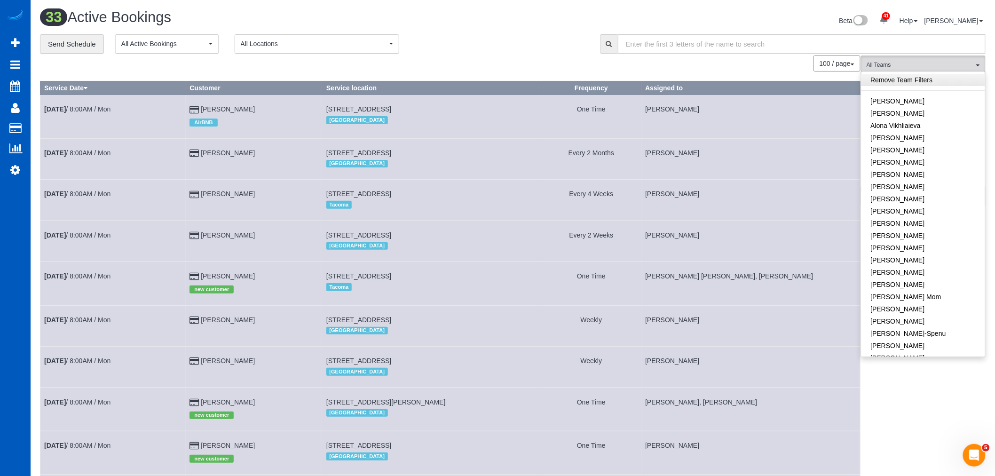
click at [918, 85] on link "Remove Team Filters" at bounding box center [923, 80] width 124 height 12
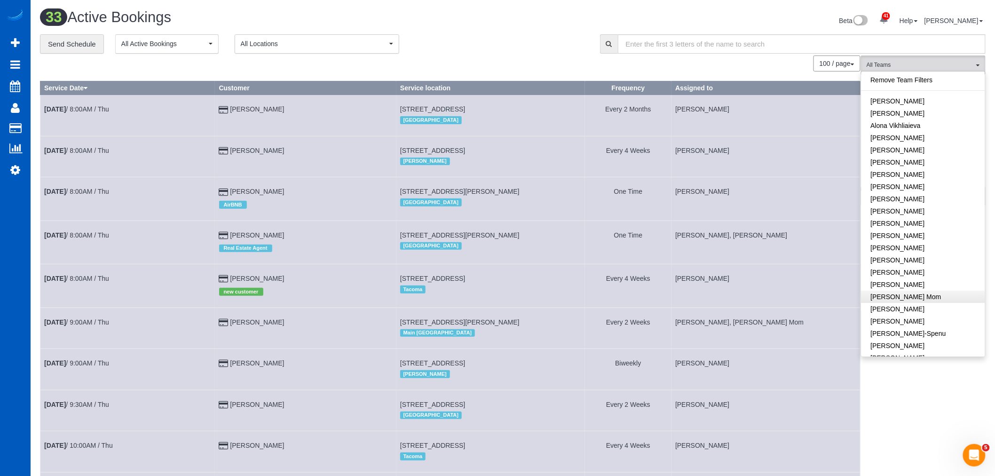
scroll to position [209, 0]
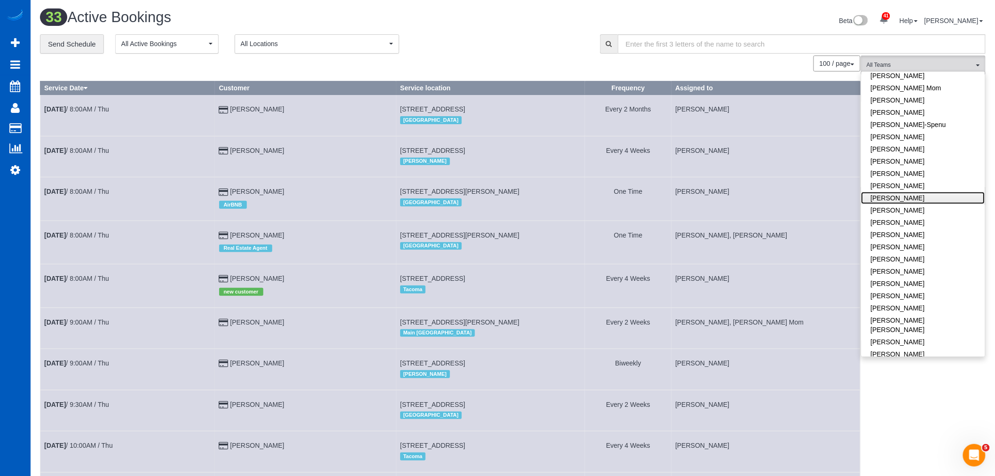
click at [934, 197] on link "[PERSON_NAME]" at bounding box center [923, 198] width 124 height 12
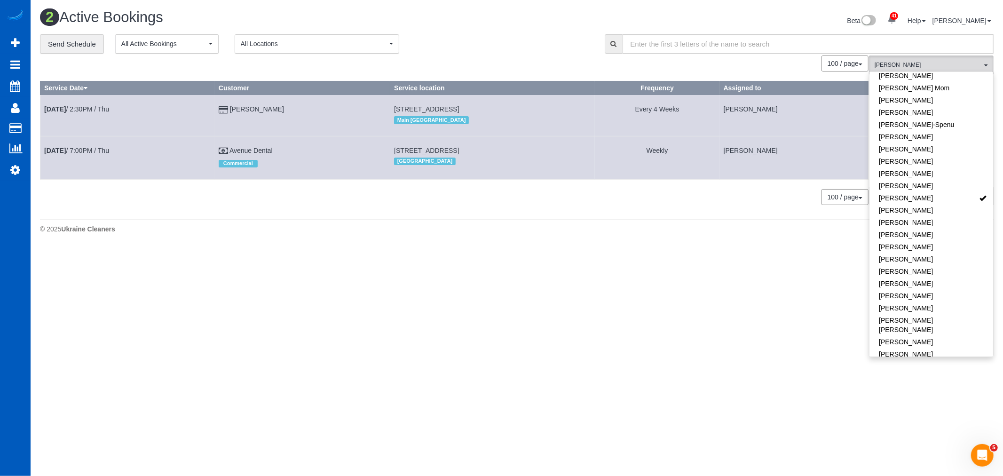
click at [653, 213] on div "0 Bookings found. We couldn't find any bookings that matched your search. Creat…" at bounding box center [454, 134] width 829 height 159
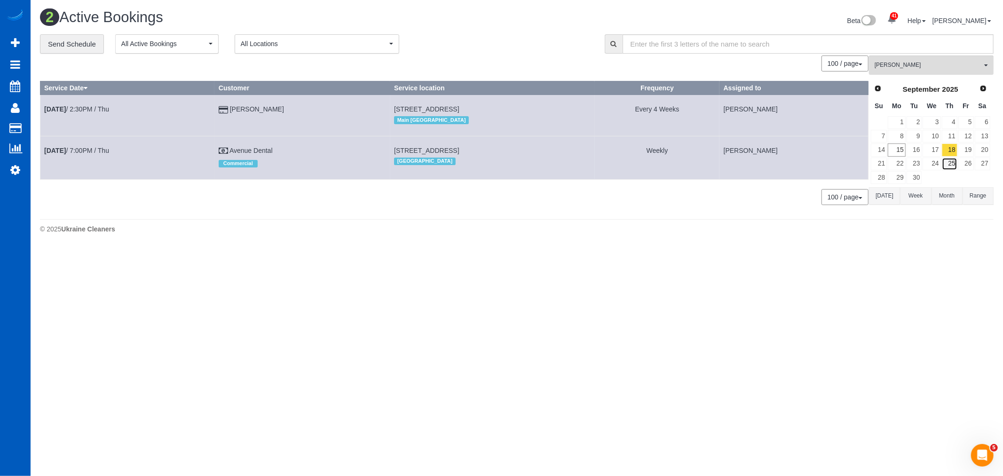
click at [945, 161] on link "25" at bounding box center [950, 164] width 16 height 13
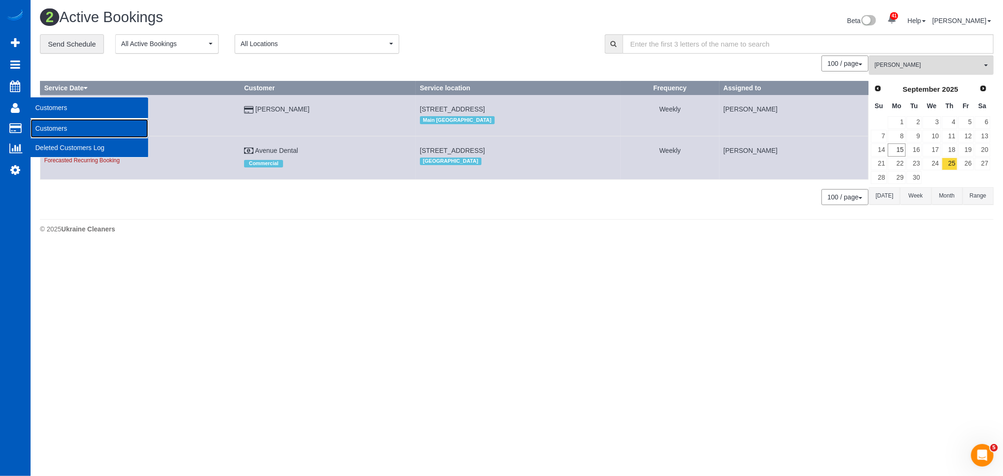
click at [77, 126] on link "Customers" at bounding box center [90, 128] width 118 height 19
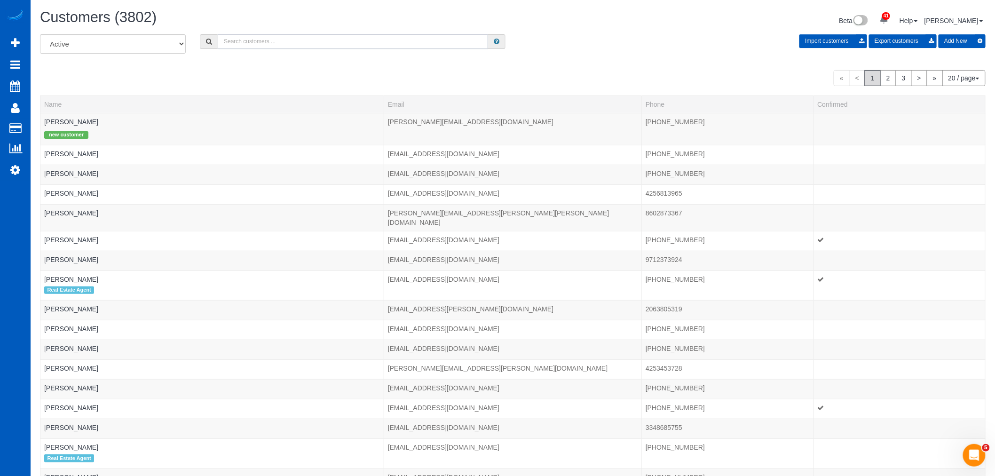
click at [339, 43] on input "text" at bounding box center [353, 41] width 270 height 15
type input "1"
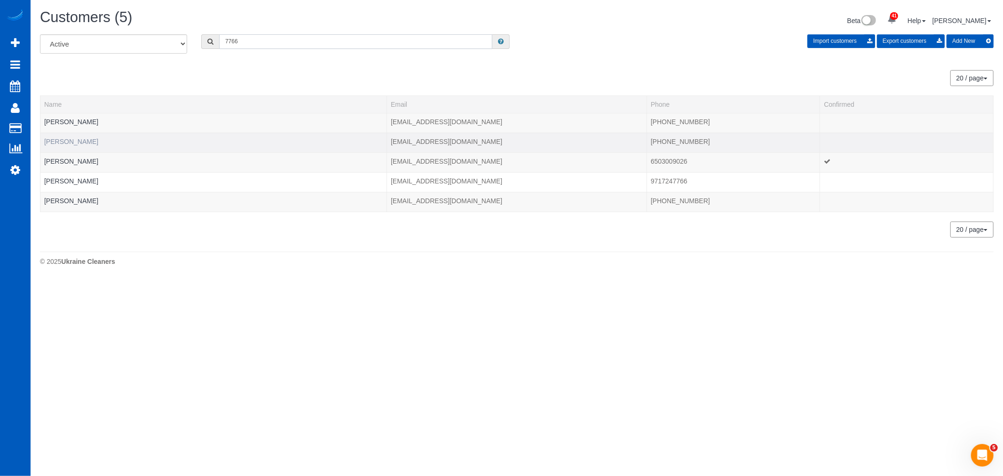
type input "7766"
click at [51, 142] on link "[PERSON_NAME]" at bounding box center [71, 142] width 54 height 8
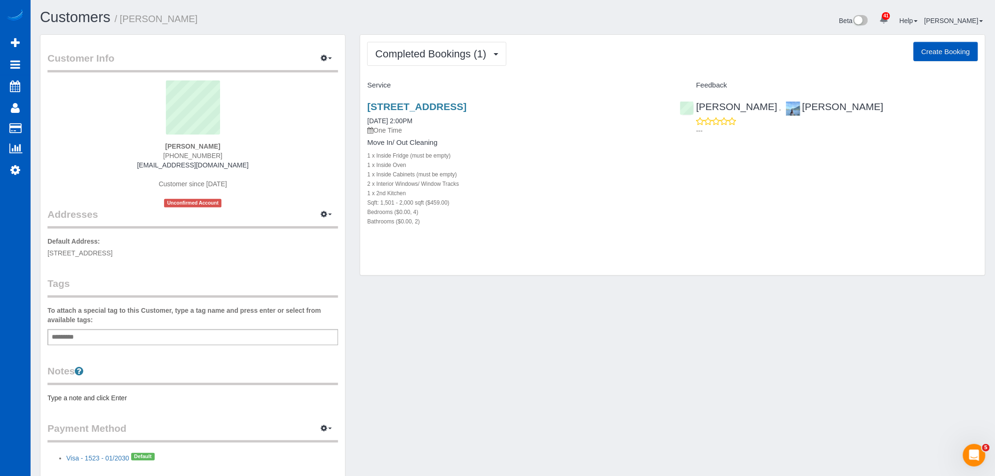
click at [949, 48] on button "Create Booking" at bounding box center [946, 52] width 64 height 20
select select "WA"
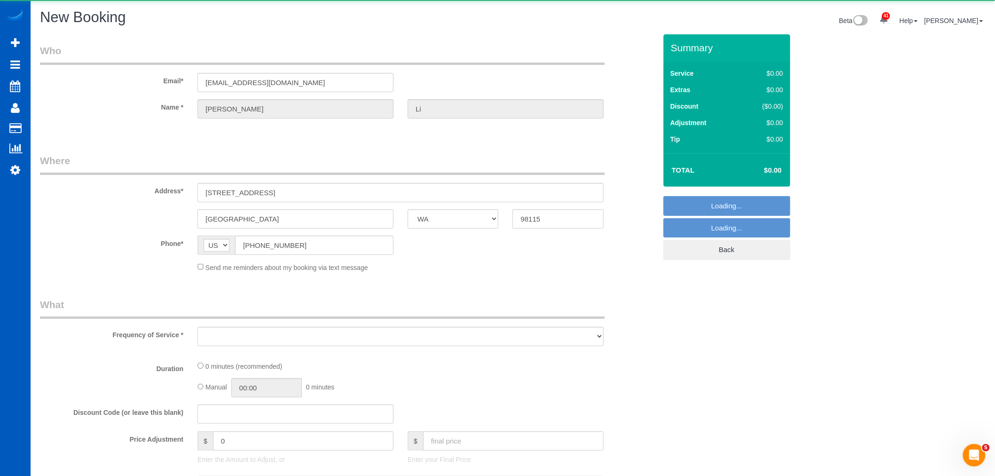
select select "object:3563"
select select "string:fspay-64c48e1d-f689-44df-a4f5-14119e3a2cc8"
select select "199"
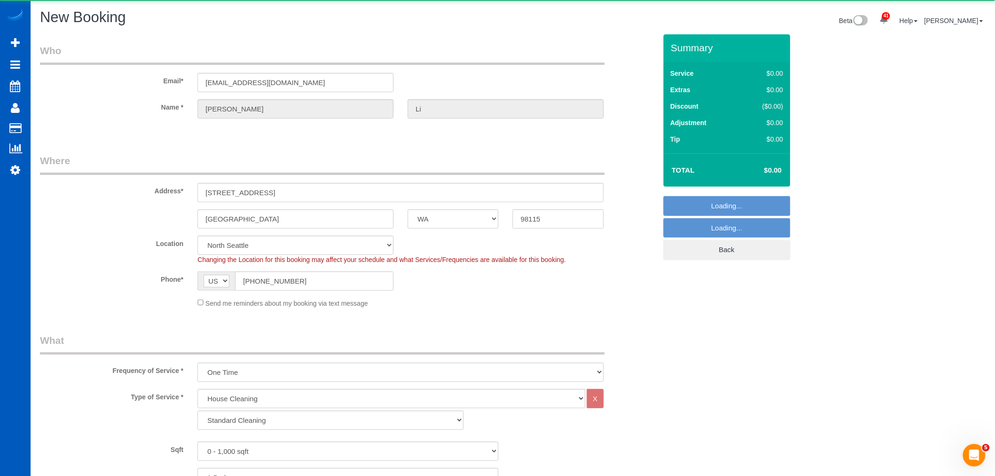
select select "object:3801"
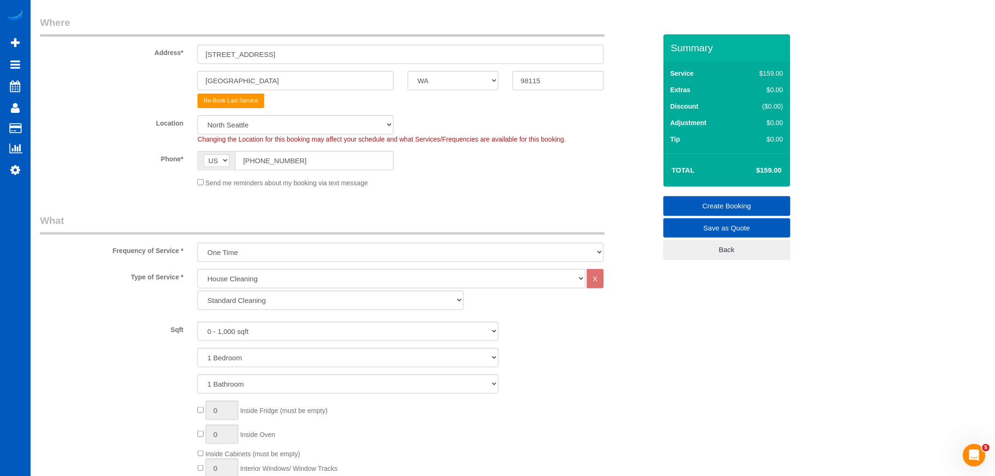
scroll to position [157, 0]
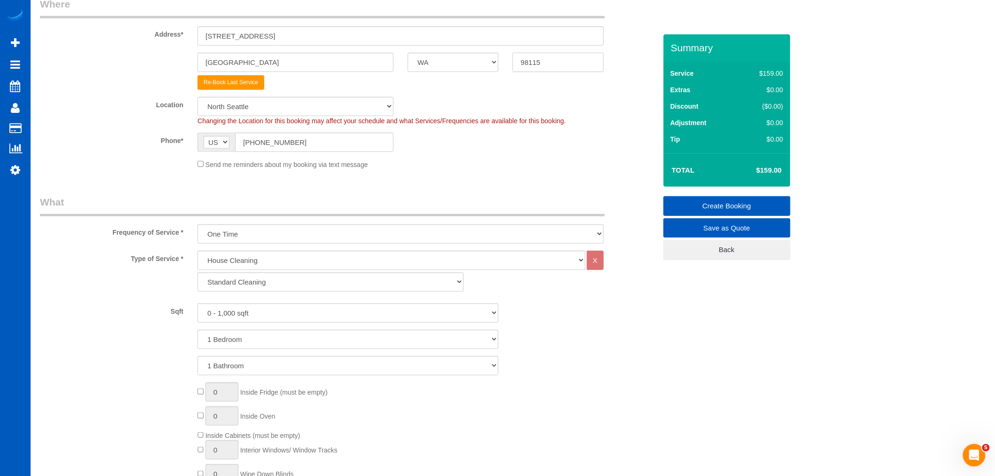
drag, startPoint x: 534, startPoint y: 64, endPoint x: 540, endPoint y: 63, distance: 5.7
click at [544, 63] on input "98115" at bounding box center [558, 62] width 91 height 19
click at [534, 64] on input "98115" at bounding box center [558, 62] width 91 height 19
drag, startPoint x: 533, startPoint y: 64, endPoint x: 551, endPoint y: 64, distance: 17.9
click at [551, 64] on input "98115" at bounding box center [558, 62] width 91 height 19
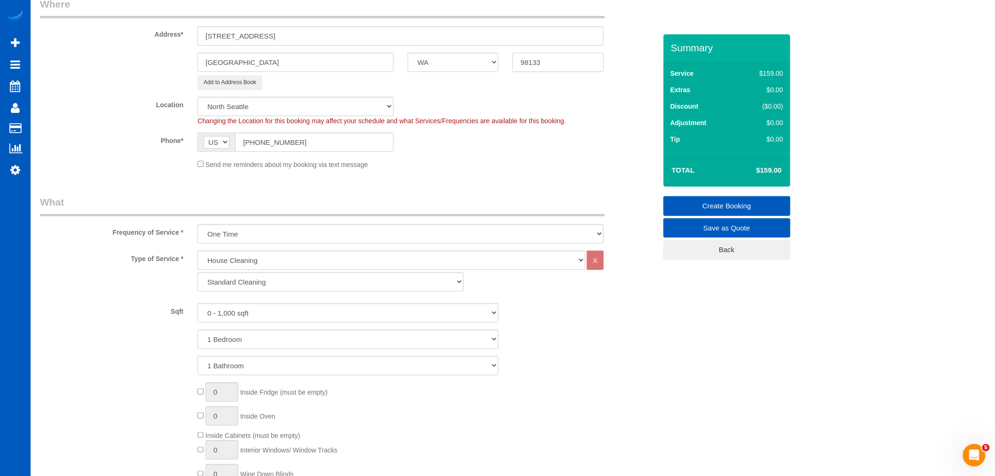
type input "98133"
click at [572, 172] on fieldset "Where Address* [STREET_ADDRESS] [GEOGRAPHIC_DATA] AK AL AR AZ CA CO CT DC DE [G…" at bounding box center [348, 86] width 616 height 179
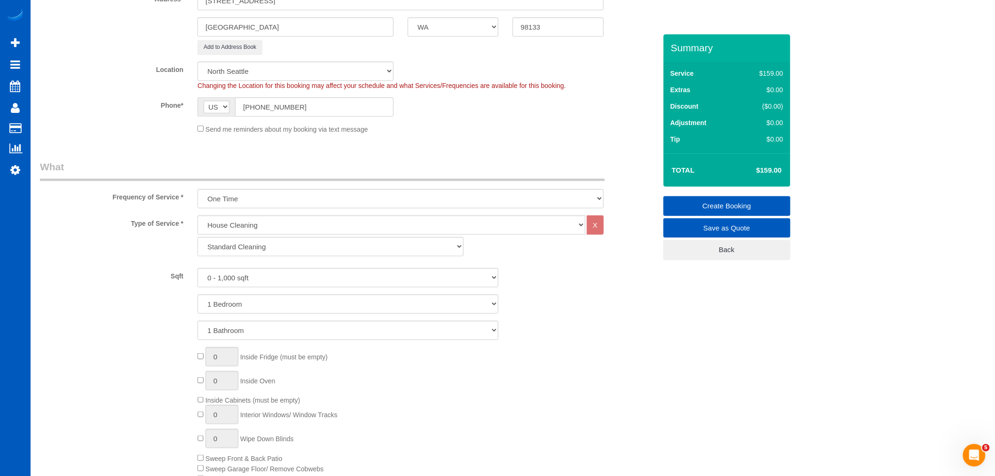
scroll to position [209, 0]
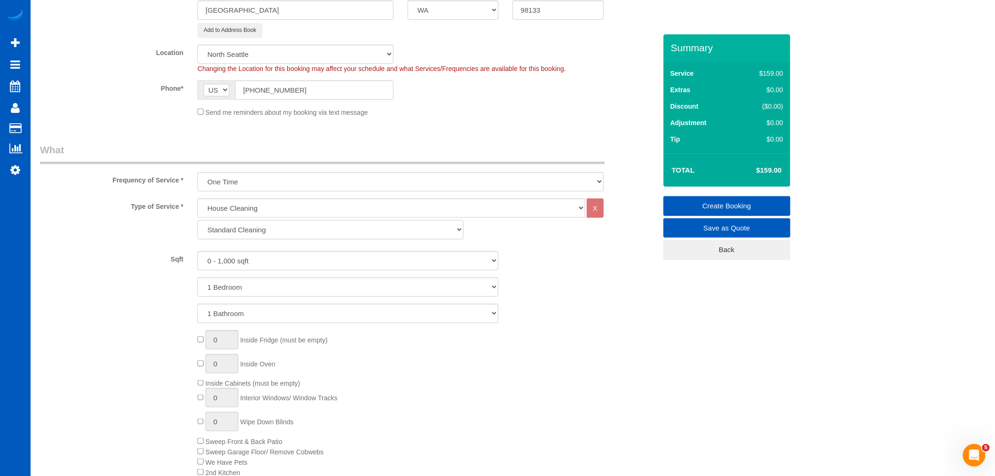
click at [252, 230] on select "Standard Cleaning Deep Cleaning Move In/ Out Cleaning" at bounding box center [330, 229] width 266 height 19
click at [256, 240] on div "House Cleaning X Standard Cleaning Deep Cleaning Move In/ Out Cleaning" at bounding box center [400, 221] width 420 height 46
click at [268, 235] on select "Standard Cleaning Deep Cleaning Move In/ Out Cleaning" at bounding box center [330, 229] width 266 height 19
select select "368"
click at [197, 221] on select "Standard Cleaning Deep Cleaning Move In/ Out Cleaning" at bounding box center [330, 229] width 266 height 19
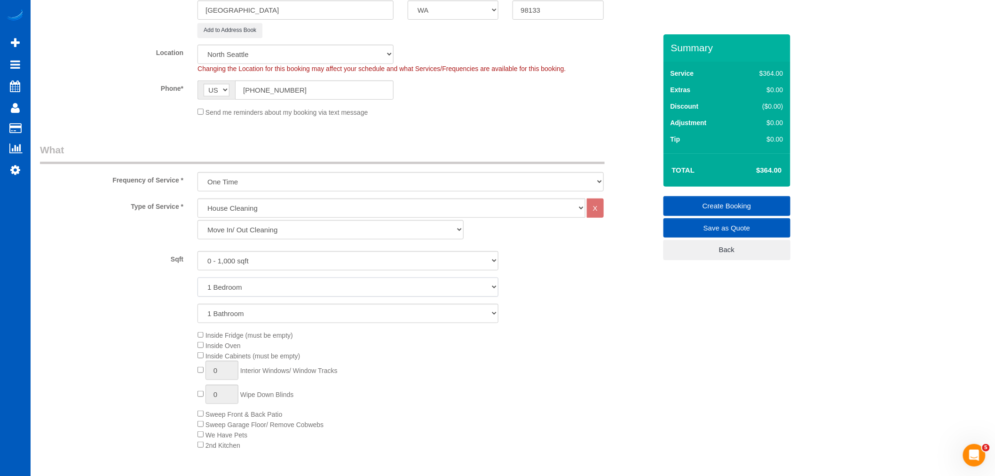
click at [250, 287] on select "1 Bedroom 2 Bedrooms 3 Bedrooms 4 Bedrooms 5 Bedrooms 6 Bedrooms 7 Bedrooms" at bounding box center [347, 286] width 301 height 19
select select "2"
click at [197, 278] on select "1 Bedroom 2 Bedrooms 3 Bedrooms 4 Bedrooms 5 Bedrooms 6 Bedrooms 7 Bedrooms" at bounding box center [347, 286] width 301 height 19
click at [200, 342] on div "Inside Fridge (must be empty) Inside Oven Inside Cabinets (must be empty) 0 Int…" at bounding box center [426, 390] width 473 height 120
click at [200, 360] on span "Inside Cabinets (must be empty)" at bounding box center [248, 356] width 103 height 8
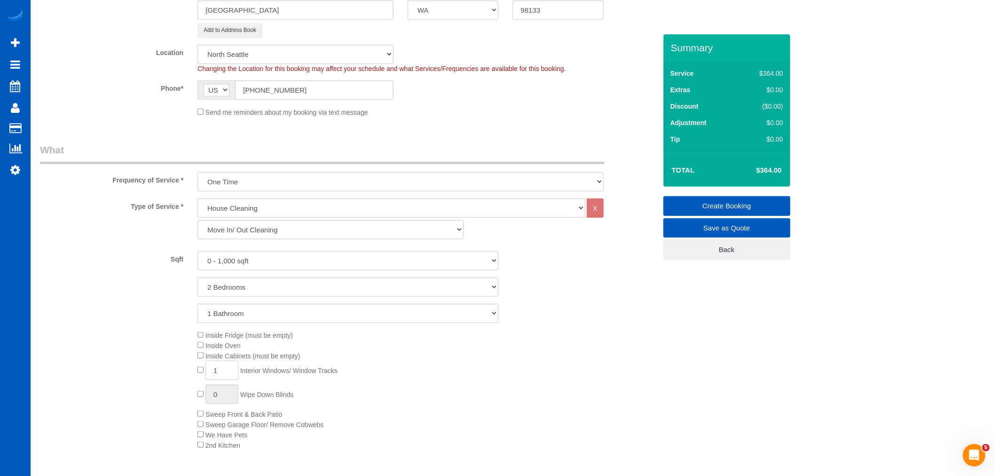
drag, startPoint x: 216, startPoint y: 375, endPoint x: 201, endPoint y: 379, distance: 16.2
click at [201, 379] on div "Inside Fridge (must be empty) Inside Oven Inside Cabinets (must be empty) 1 Int…" at bounding box center [426, 390] width 473 height 120
type input "8"
click at [457, 395] on div "Inside Fridge (must be empty) Inside Oven Inside Cabinets (must be empty) 8 Int…" at bounding box center [426, 390] width 473 height 120
click at [422, 342] on div "Inside Fridge (must be empty) Inside Oven Inside Cabinets (must be empty) 8 Int…" at bounding box center [426, 390] width 473 height 120
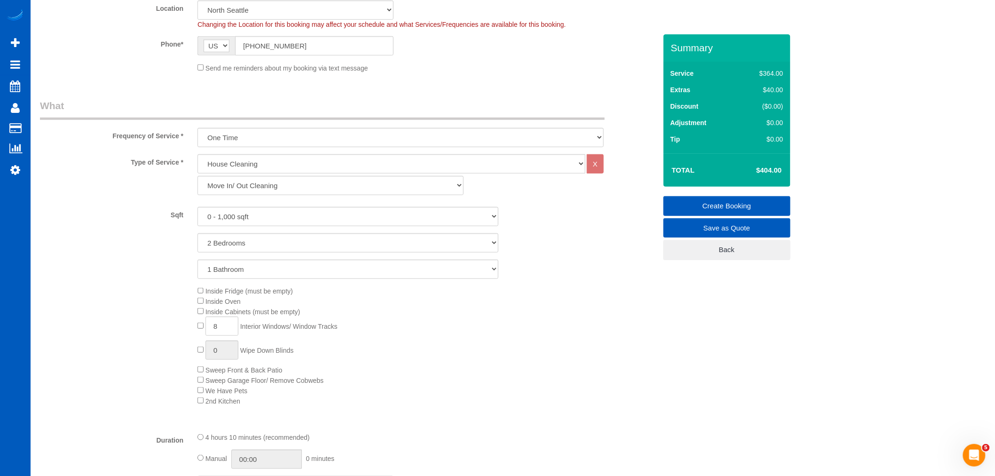
scroll to position [313, 0]
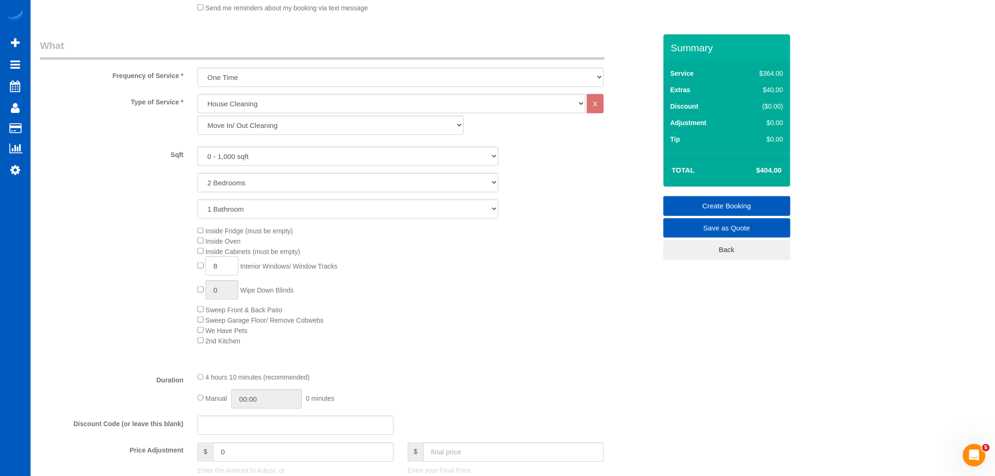
click at [434, 335] on div "Inside Fridge (must be empty) Inside Oven Inside Cabinets (must be empty) 8 Int…" at bounding box center [426, 286] width 473 height 120
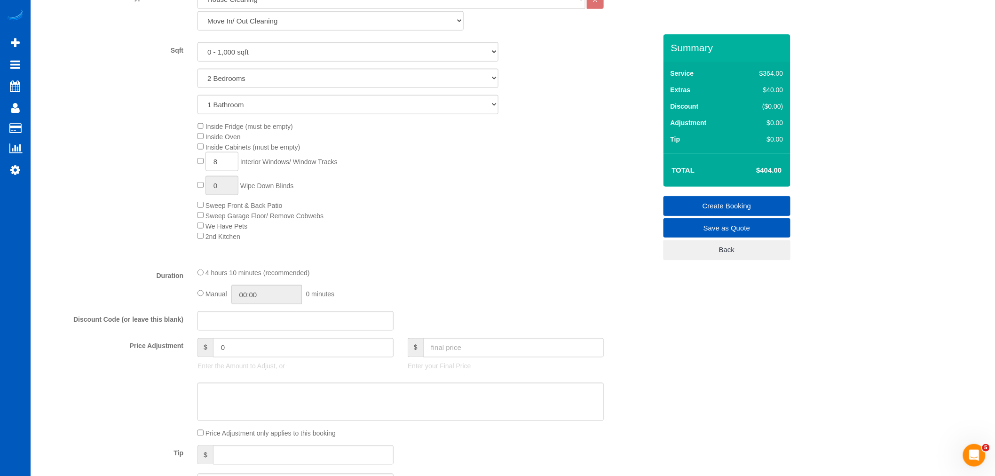
scroll to position [522, 0]
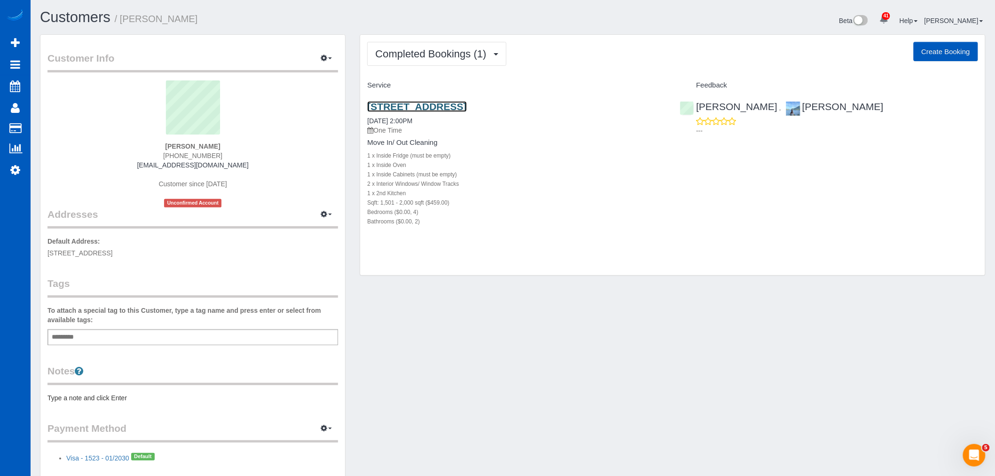
click at [420, 108] on link "7818 Lake City Way Ne, Seattle, WA 98115" at bounding box center [416, 106] width 99 height 11
click at [956, 41] on div "Completed Bookings (1) Completed Bookings (1) Upcoming Bookings (0) Cancelled B…" at bounding box center [672, 155] width 625 height 241
click at [947, 54] on button "Create Booking" at bounding box center [946, 52] width 64 height 20
select select "WA"
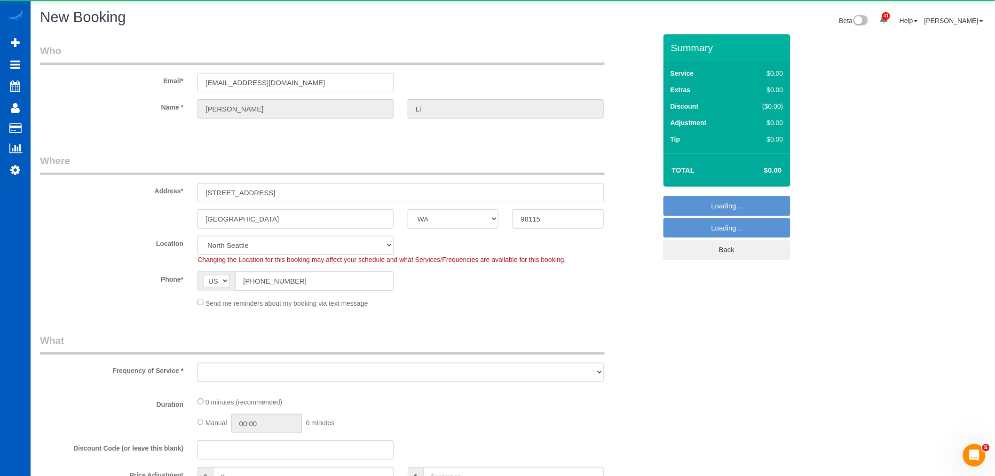
select select "object:4817"
select select "199"
select select "object:4911"
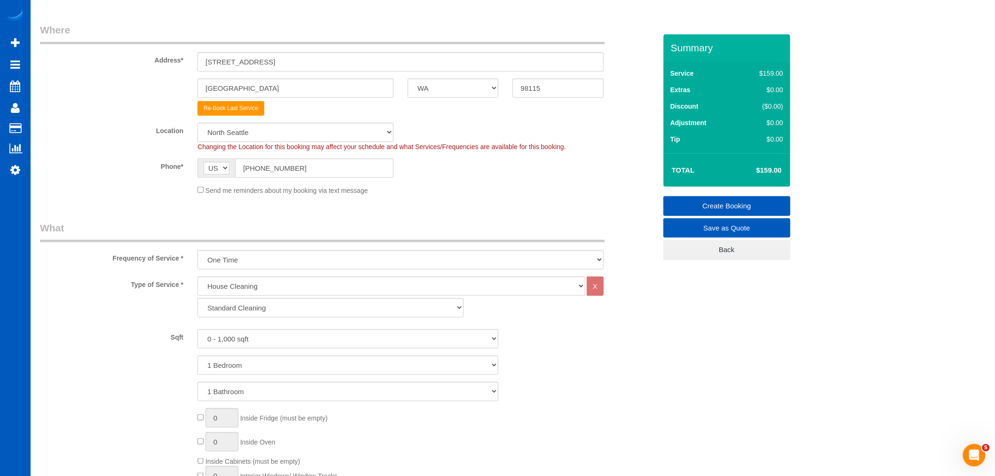
scroll to position [261, 0]
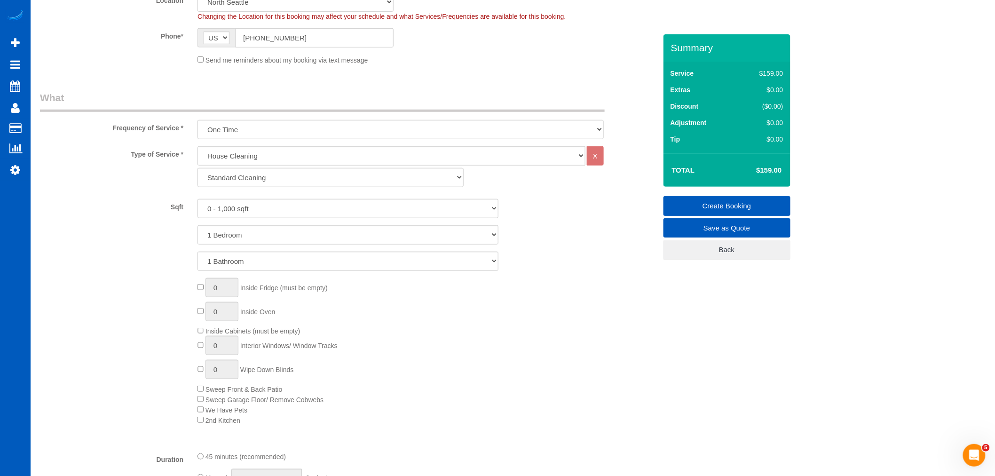
click at [257, 142] on fieldset "What Frequency of Service * One Time Weekly - 15.00% Every 2 Weeks - 10.00% Eve…" at bounding box center [348, 387] width 616 height 593
click at [255, 151] on select "House Cleaning" at bounding box center [391, 155] width 388 height 19
click at [271, 157] on select "House Cleaning" at bounding box center [391, 155] width 388 height 19
drag, startPoint x: 270, startPoint y: 171, endPoint x: 270, endPoint y: 185, distance: 14.1
click at [270, 171] on select "Standard Cleaning Deep Cleaning Move In/ Out Cleaning" at bounding box center [330, 177] width 266 height 19
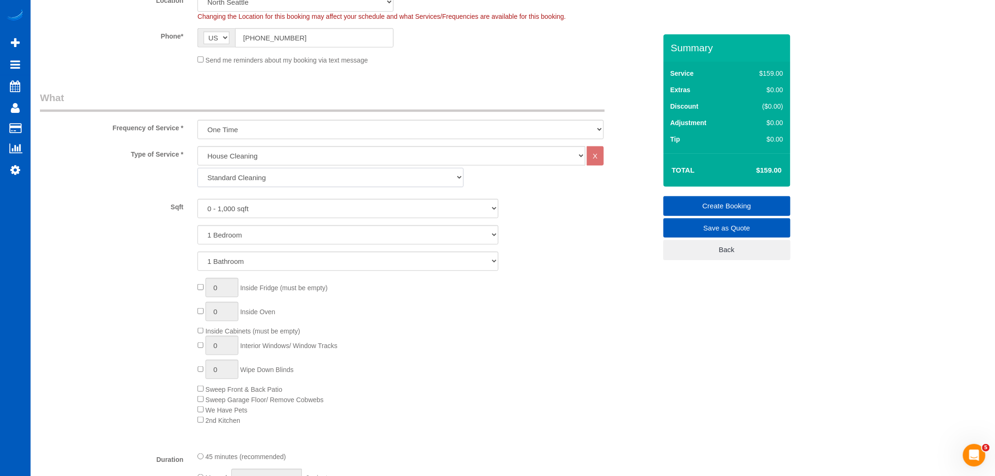
select select "368"
click at [197, 168] on select "Standard Cleaning Deep Cleaning Move In/ Out Cleaning" at bounding box center [330, 177] width 266 height 19
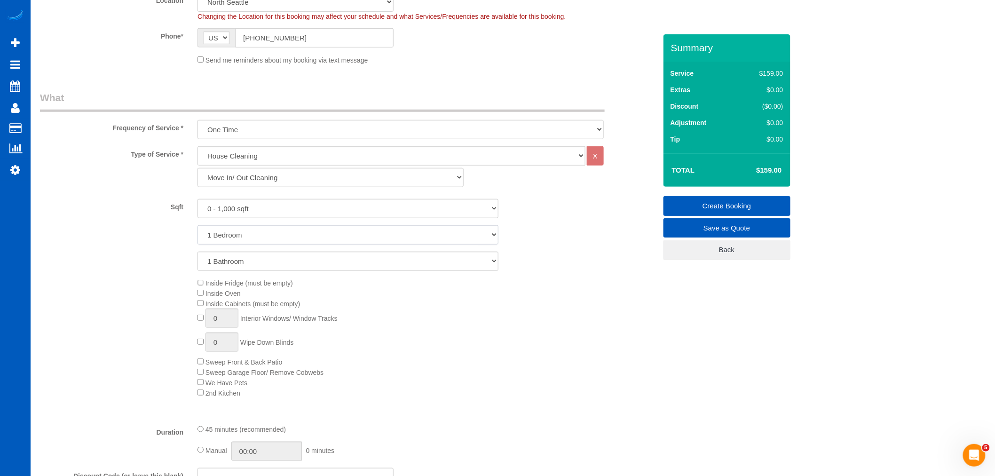
click at [243, 229] on select "1 Bedroom 2 Bedrooms 3 Bedrooms 4 Bedrooms 5 Bedrooms 6 Bedrooms 7 Bedrooms" at bounding box center [347, 234] width 301 height 19
click at [252, 207] on select "0 - 1,000 sqft 1,001 - 1,500 sqft 1,501 - 2,000 sqft 2,001 - 2,500 sqft 2,501 -…" at bounding box center [347, 208] width 301 height 19
select select "1001"
click at [197, 199] on select "0 - 1,000 sqft 1,001 - 1,500 sqft 1,501 - 2,000 sqft 2,001 - 2,500 sqft 2,501 -…" at bounding box center [347, 208] width 301 height 19
click at [239, 236] on select "1 Bedroom 2 Bedrooms 3 Bedrooms 4 Bedrooms 5 Bedrooms 6 Bedrooms 7 Bedrooms" at bounding box center [347, 234] width 301 height 19
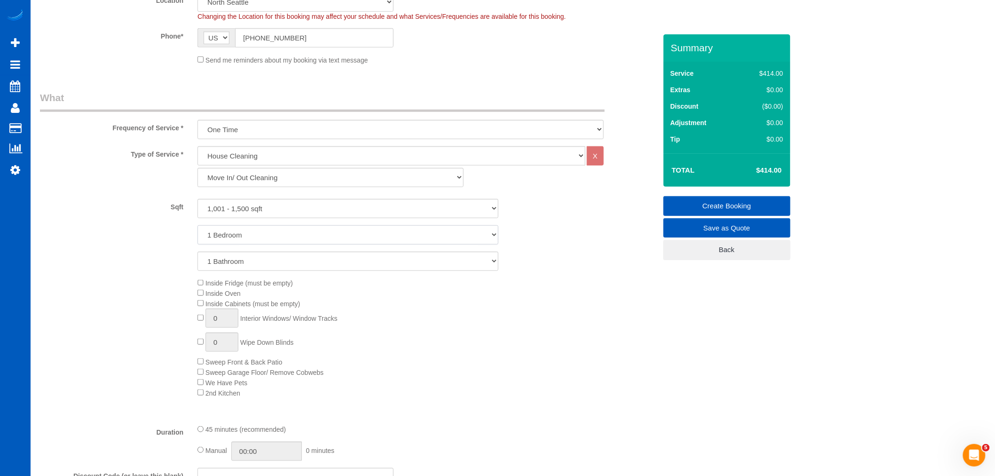
select select "2"
click at [197, 226] on select "1 Bedroom 2 Bedrooms 3 Bedrooms 4 Bedrooms 5 Bedrooms 6 Bedrooms 7 Bedrooms" at bounding box center [347, 234] width 301 height 19
click at [241, 256] on select "1 Bathroom 2 Bathrooms 3 Bathrooms 4 Bathrooms 5 Bathrooms 6 Bathrooms 7 Bathro…" at bounding box center [347, 261] width 301 height 19
click at [243, 260] on select "1 Bathroom 2 Bathrooms 3 Bathrooms 4 Bathrooms 5 Bathrooms 6 Bathrooms 7 Bathro…" at bounding box center [347, 261] width 301 height 19
click at [205, 285] on span "Inside Fridge (must be empty)" at bounding box center [248, 283] width 87 height 8
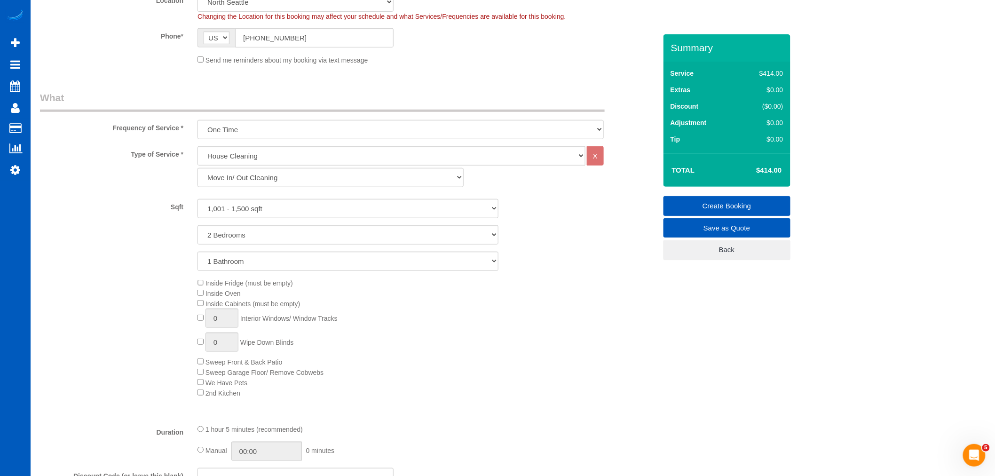
click at [200, 299] on div "Inside Fridge (must be empty) Inside Oven Inside Cabinets (must be empty) 0 Int…" at bounding box center [426, 338] width 473 height 120
click at [202, 316] on div "Inside Fridge (must be empty) Inside Oven Inside Cabinets (must be empty) 0 Int…" at bounding box center [426, 338] width 473 height 120
click at [219, 325] on input "1" at bounding box center [221, 317] width 33 height 19
drag, startPoint x: 219, startPoint y: 325, endPoint x: 204, endPoint y: 326, distance: 15.5
click at [204, 326] on div "Inside Fridge (must be empty) Inside Oven Inside Cabinets (must be empty) 1 Int…" at bounding box center [426, 338] width 473 height 120
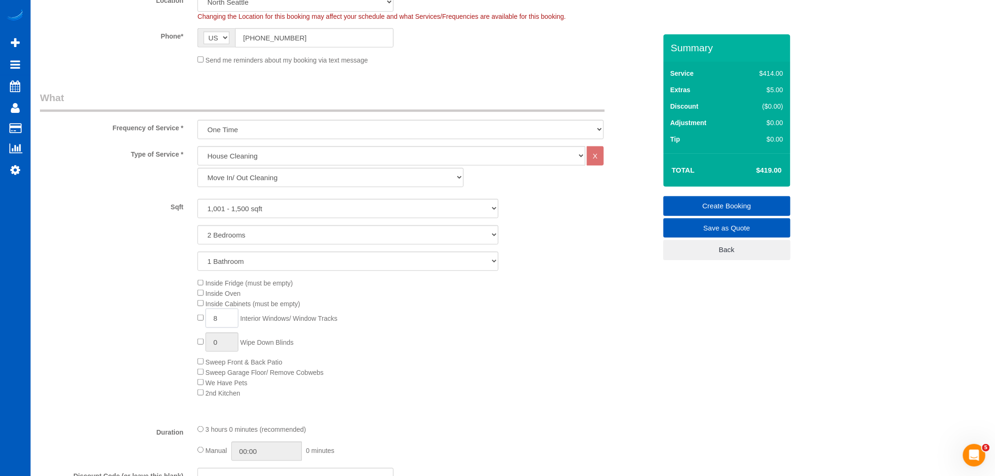
type input "8"
click at [526, 352] on div "Inside Fridge (must be empty) Inside Oven Inside Cabinets (must be empty) 8 Int…" at bounding box center [426, 338] width 473 height 120
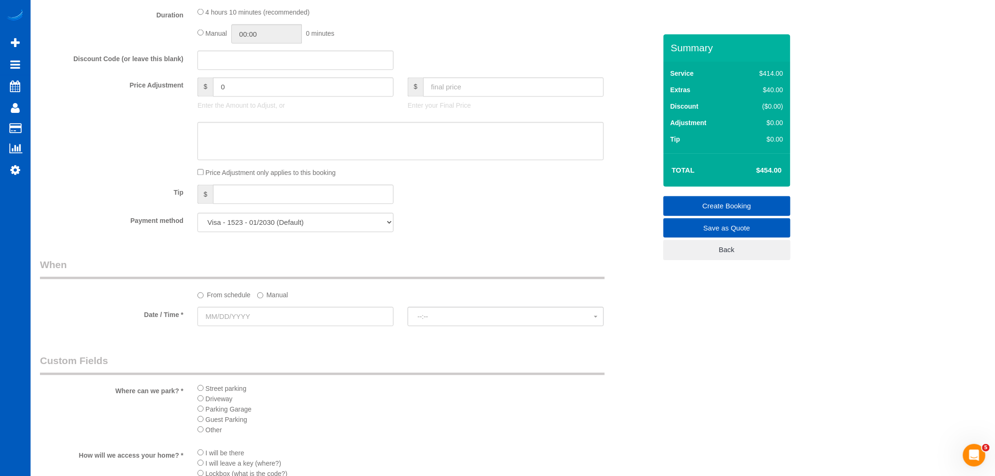
scroll to position [679, 0]
click at [327, 158] on textarea at bounding box center [400, 140] width 406 height 39
click at [300, 92] on input "0" at bounding box center [303, 86] width 181 height 19
click at [466, 92] on input "text" at bounding box center [513, 86] width 181 height 19
type input "400"
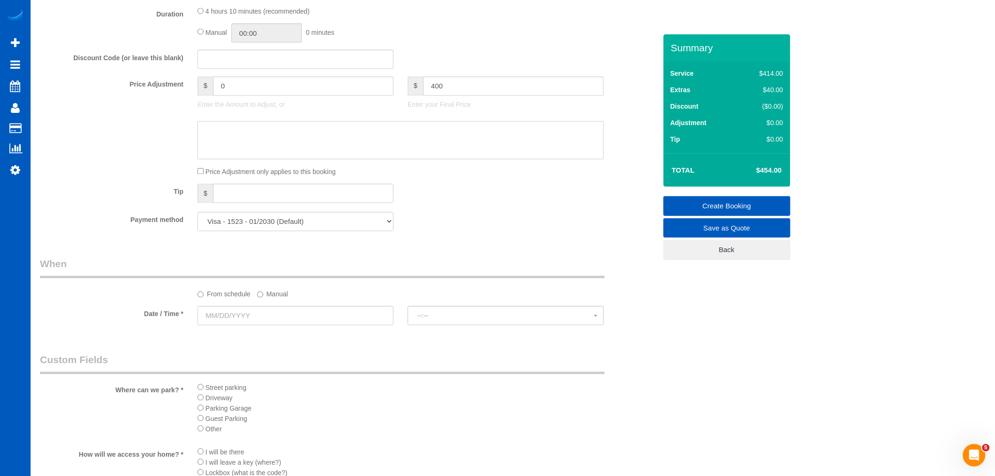
click at [426, 139] on textarea at bounding box center [400, 140] width 406 height 39
type input "-54"
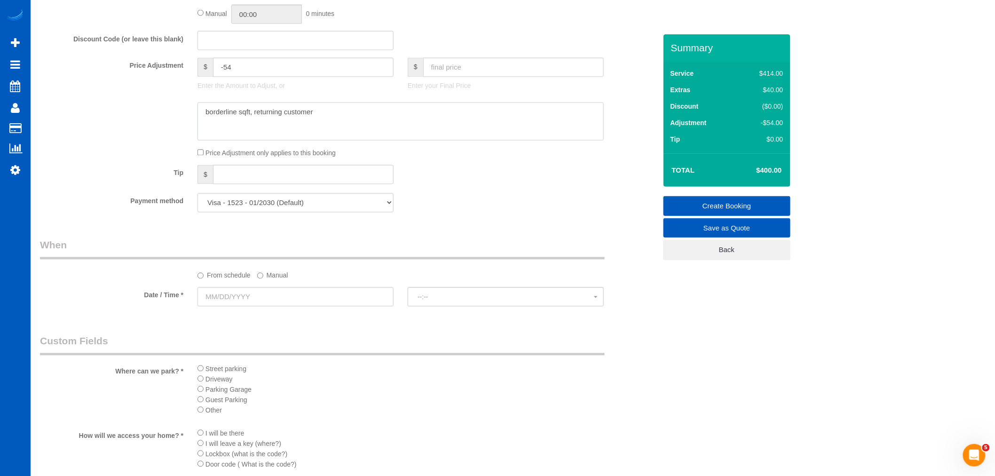
scroll to position [731, 0]
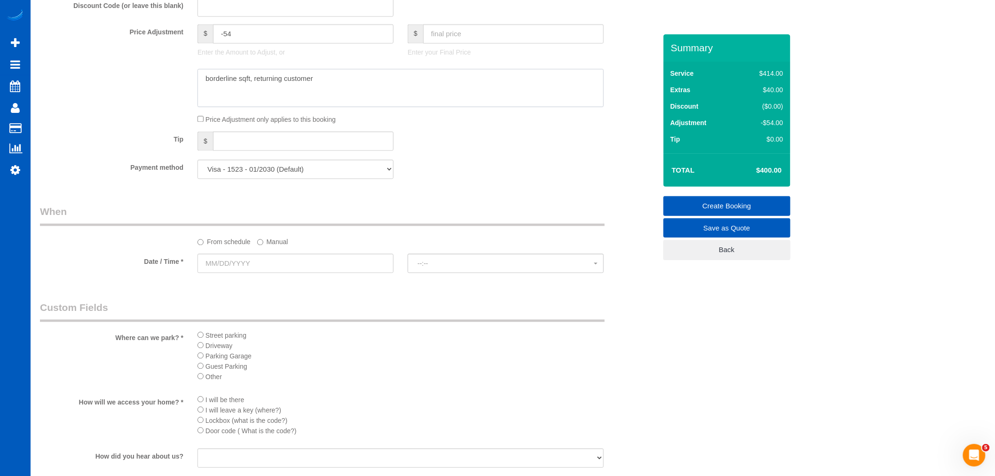
type textarea "borderline sqft, returning customer"
click at [228, 270] on input "text" at bounding box center [295, 263] width 196 height 19
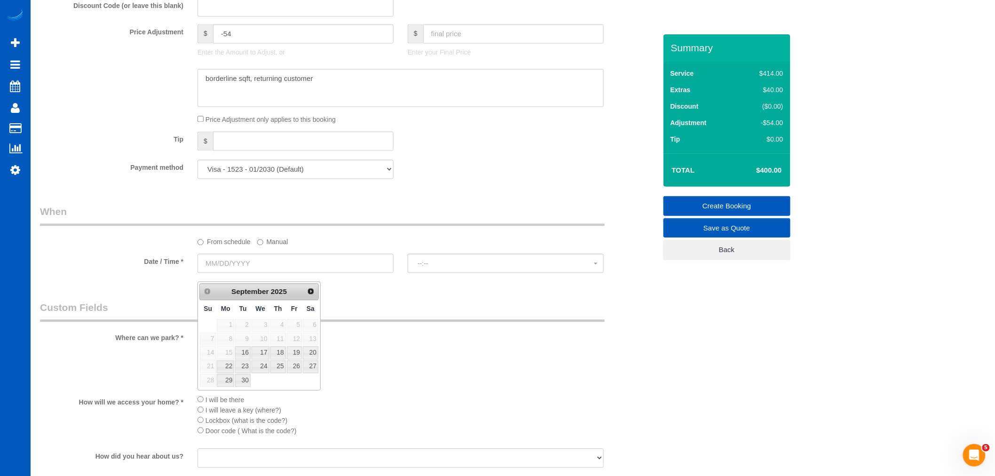
click at [305, 298] on div "Prev Next September 2025" at bounding box center [258, 292] width 119 height 17
click at [317, 292] on link "Next" at bounding box center [310, 291] width 13 height 13
click at [266, 322] on link "1" at bounding box center [261, 325] width 18 height 13
type input "10/01/2025"
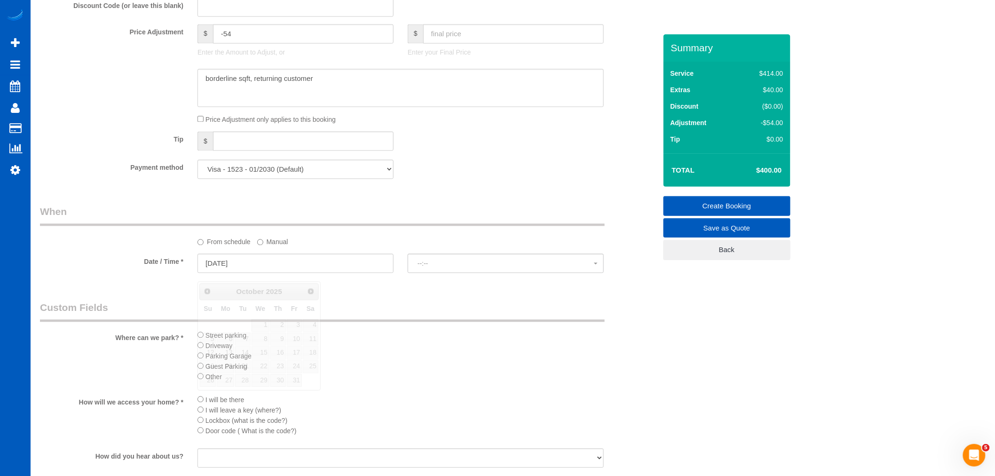
select select "spot12"
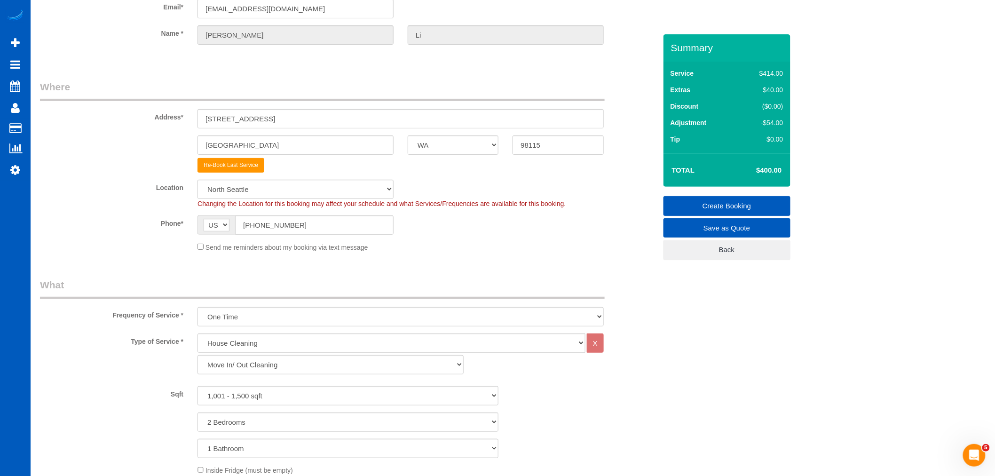
scroll to position [0, 0]
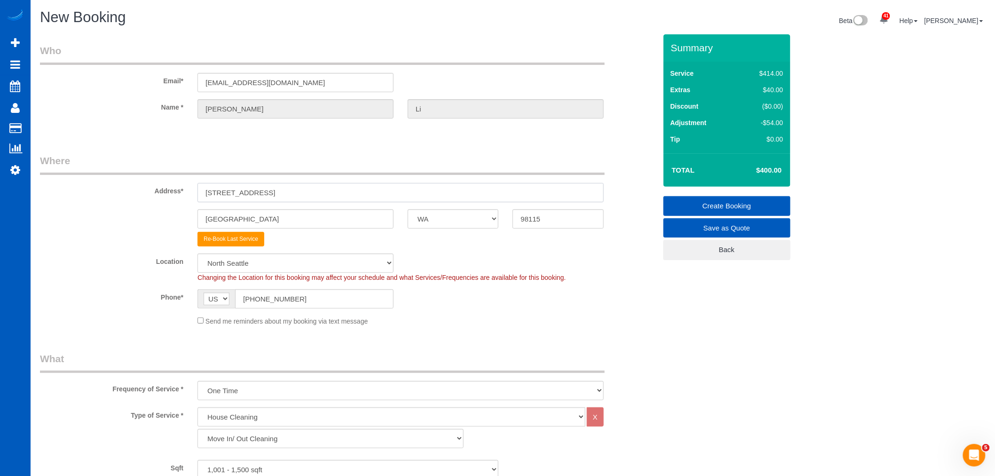
drag, startPoint x: 318, startPoint y: 189, endPoint x: 5, endPoint y: 176, distance: 313.9
type input "10034 Stone Ave N"
drag, startPoint x: 534, startPoint y: 218, endPoint x: 609, endPoint y: 224, distance: 75.0
click at [609, 224] on div "98115" at bounding box center [557, 218] width 105 height 19
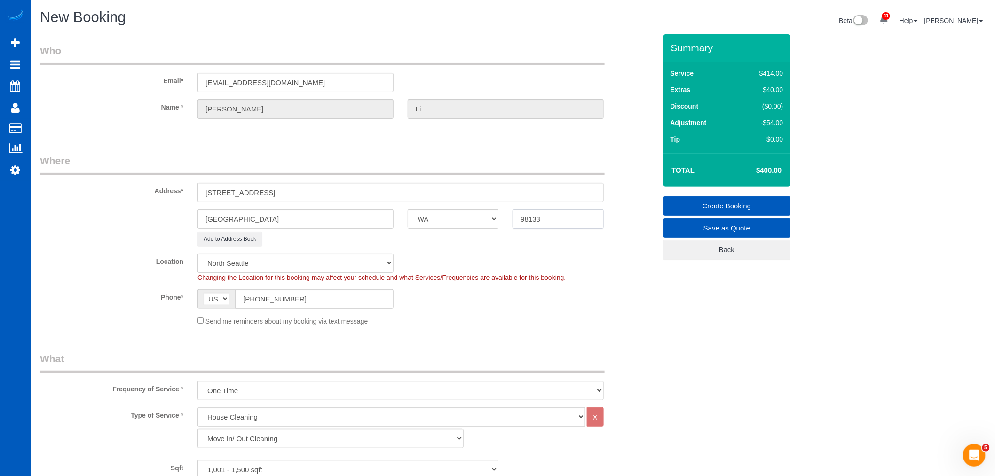
type input "98133"
click at [625, 316] on div "Send me reminders about my booking via text message" at bounding box center [348, 320] width 631 height 10
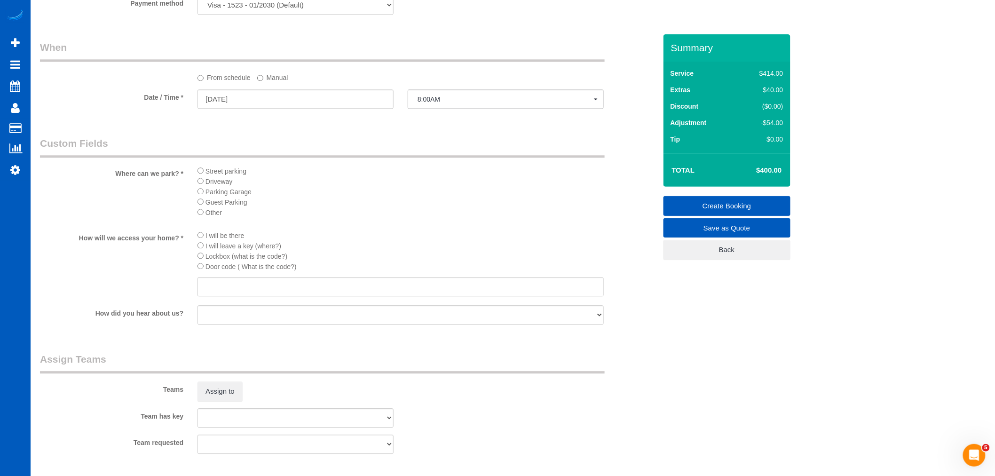
scroll to position [993, 0]
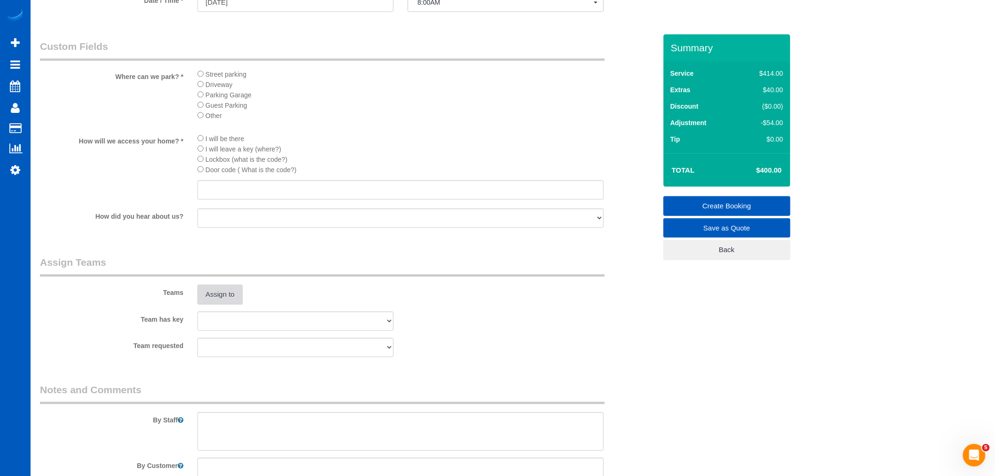
click at [228, 304] on button "Assign to" at bounding box center [219, 294] width 45 height 20
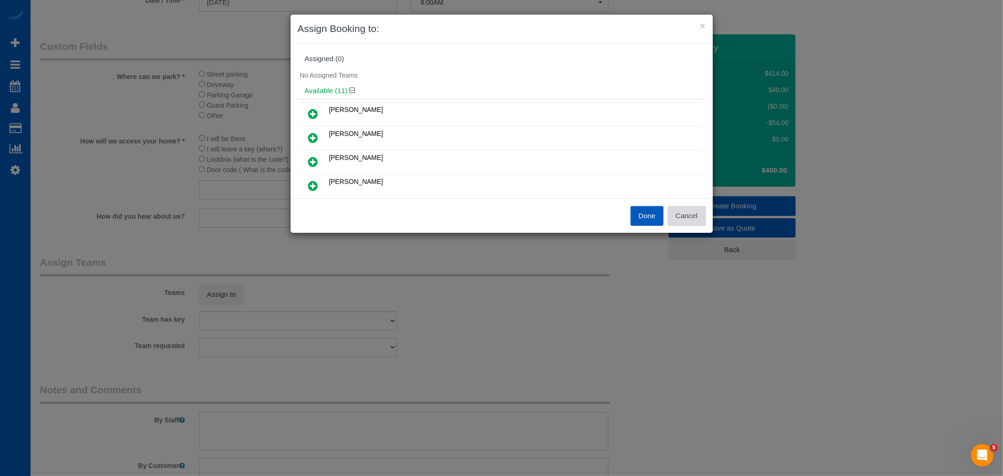
click at [696, 213] on button "Cancel" at bounding box center [687, 216] width 38 height 20
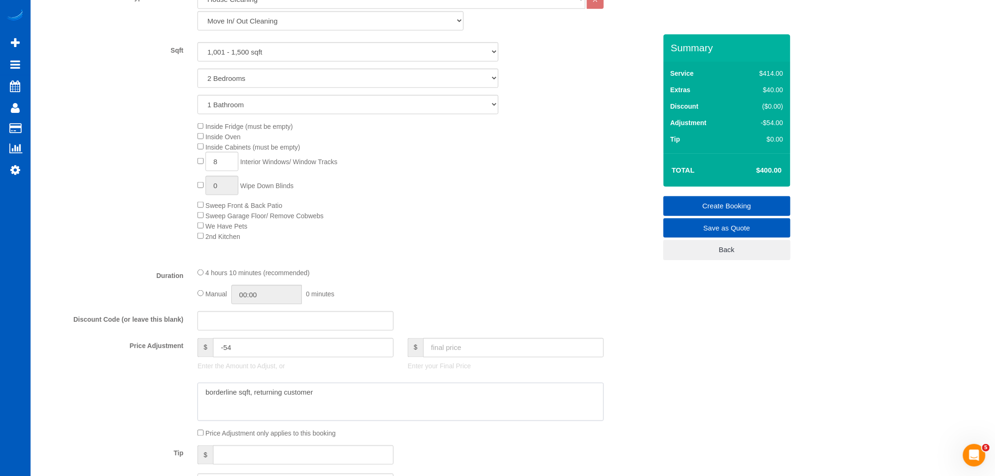
click at [351, 410] on textarea at bounding box center [400, 402] width 406 height 39
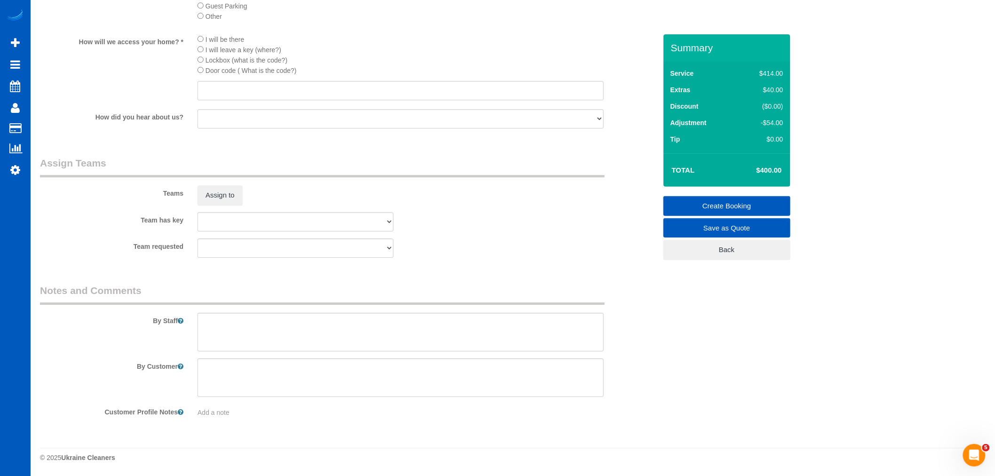
scroll to position [1106, 0]
click at [289, 346] on textarea at bounding box center [400, 332] width 406 height 39
click at [334, 331] on textarea at bounding box center [400, 332] width 406 height 39
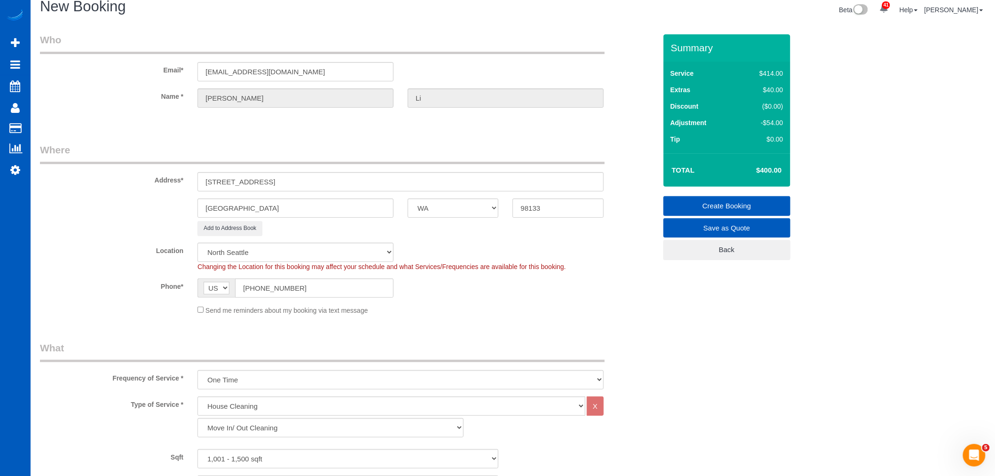
scroll to position [0, 0]
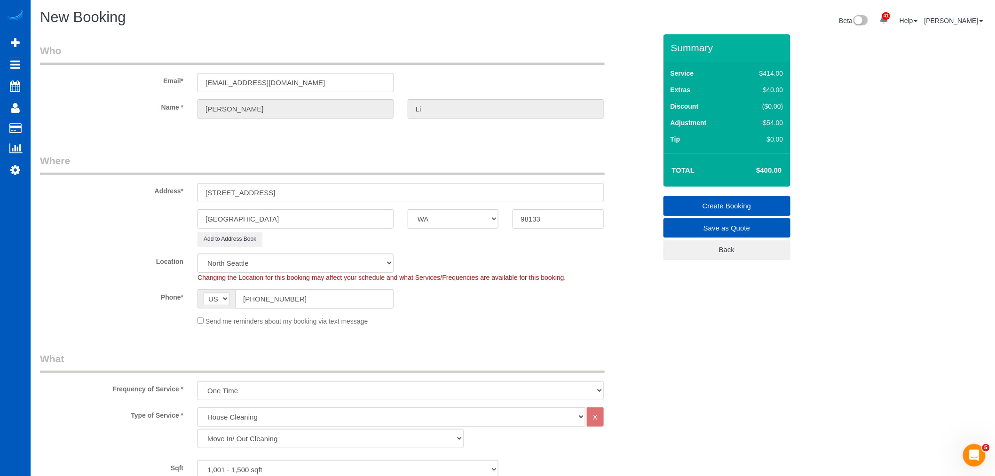
type textarea "Full move out, clean all windows please"
click at [455, 321] on div "Send me reminders about my booking via text message" at bounding box center [400, 320] width 420 height 10
click at [196, 327] on fieldset "Where Address* 10034 Stone Ave N Seattle AK AL AR AZ CA CO CT DC DE FL GA HI IA…" at bounding box center [348, 243] width 616 height 179
click at [205, 323] on span "Send me reminders about my booking via text message" at bounding box center [286, 321] width 163 height 8
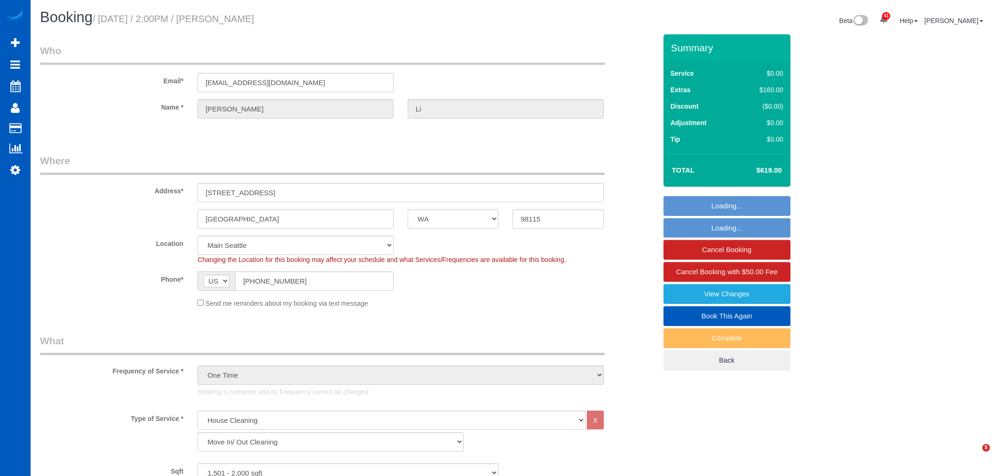
select select "WA"
select select "199"
select select "1501"
select select "4"
select select "2"
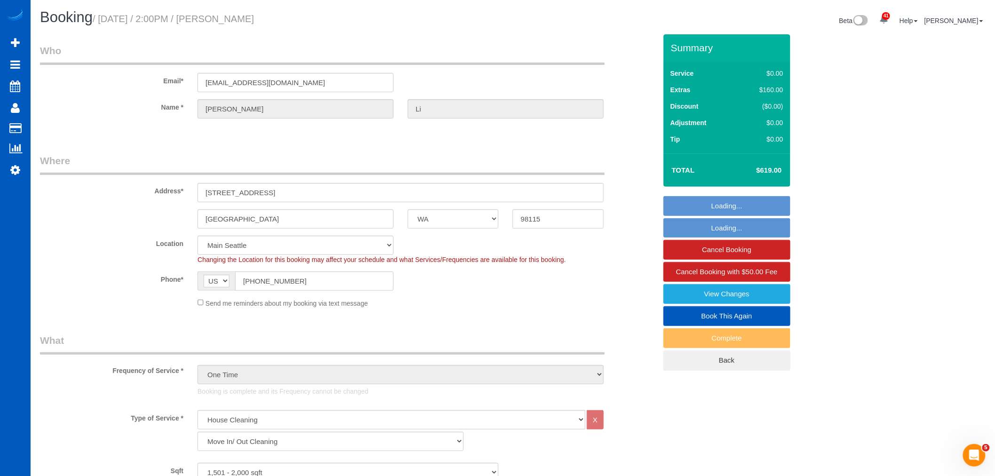
select select "spot1"
select select "object:1162"
select select "1501"
select select "4"
select select "2"
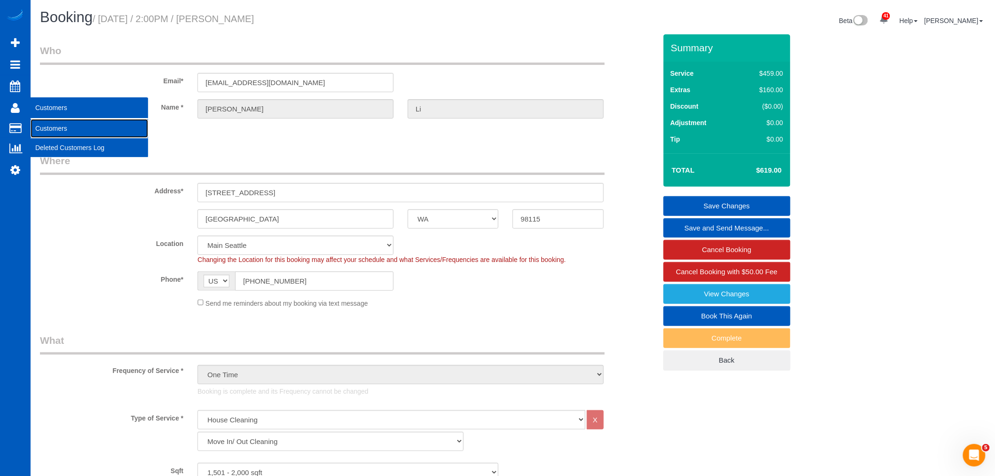
click at [49, 127] on link "Customers" at bounding box center [90, 128] width 118 height 19
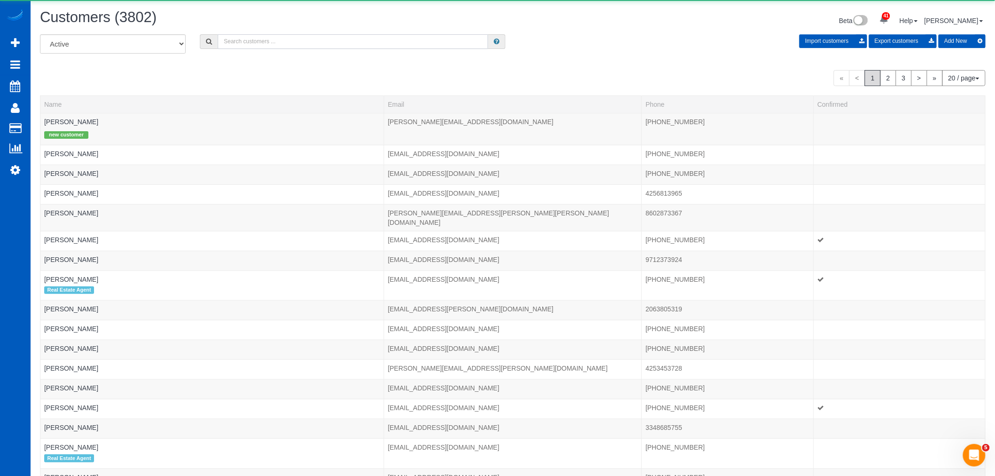
click at [268, 44] on input "text" at bounding box center [353, 41] width 270 height 15
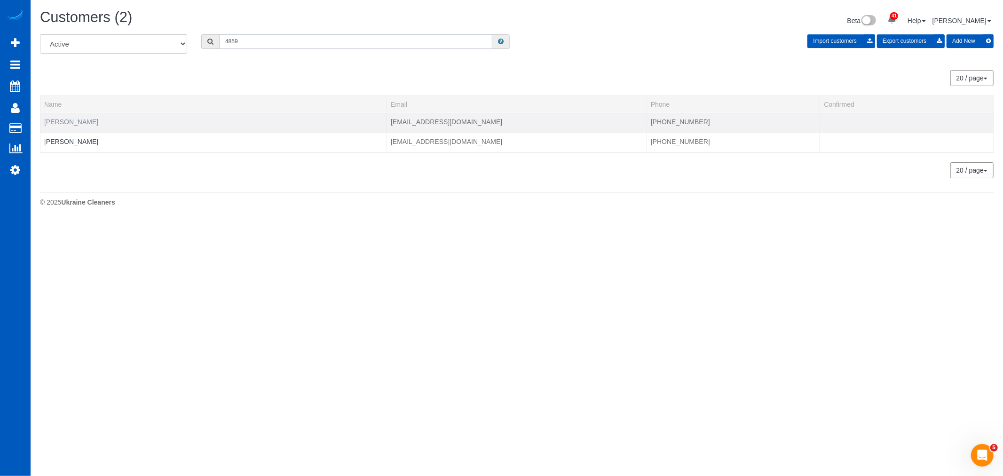
type input "4859"
click at [61, 123] on link "[PERSON_NAME]" at bounding box center [71, 122] width 54 height 8
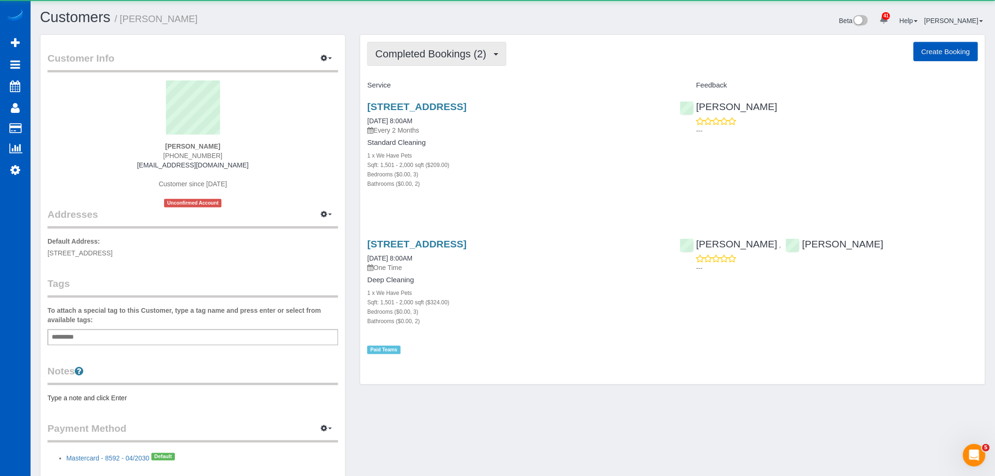
click at [403, 57] on span "Completed Bookings (2)" at bounding box center [433, 54] width 116 height 12
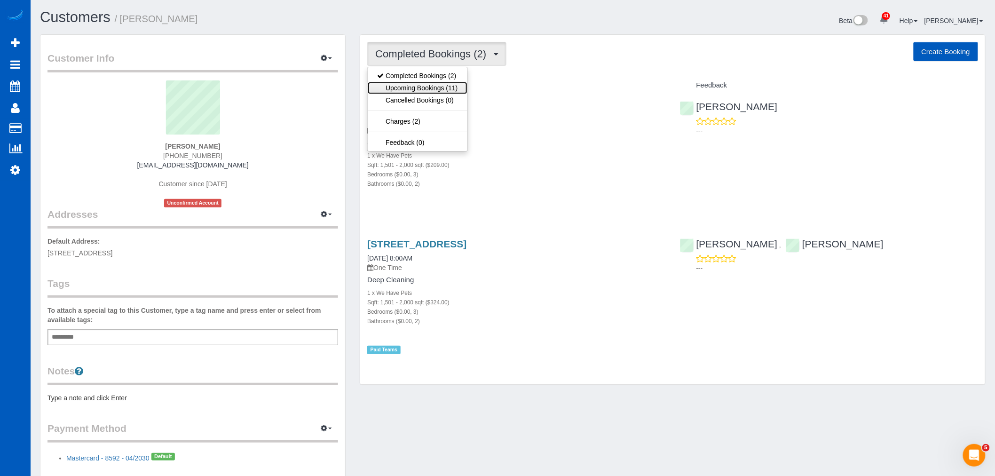
click at [411, 89] on link "Upcoming Bookings (11)" at bounding box center [417, 88] width 99 height 12
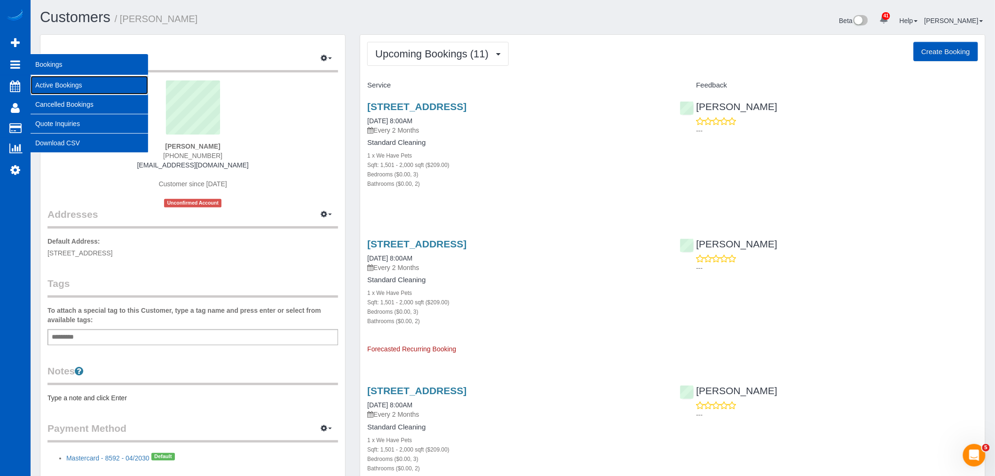
click at [50, 76] on link "Active Bookings" at bounding box center [90, 85] width 118 height 19
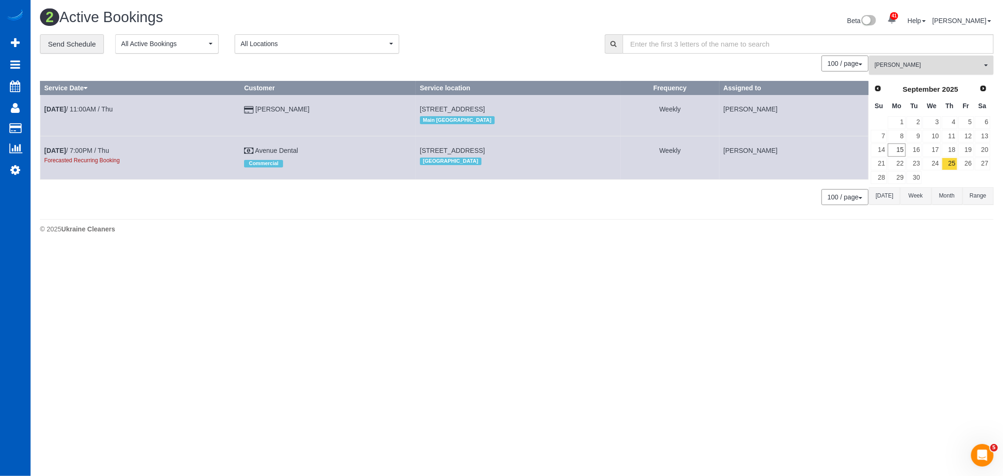
click at [934, 66] on span "[PERSON_NAME]" at bounding box center [928, 65] width 107 height 8
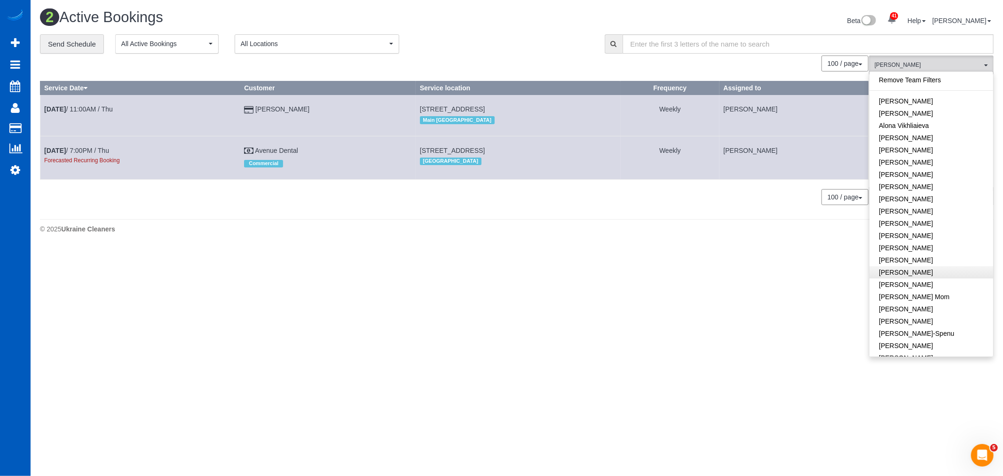
click at [926, 78] on link "Remove Team Filters" at bounding box center [931, 80] width 124 height 12
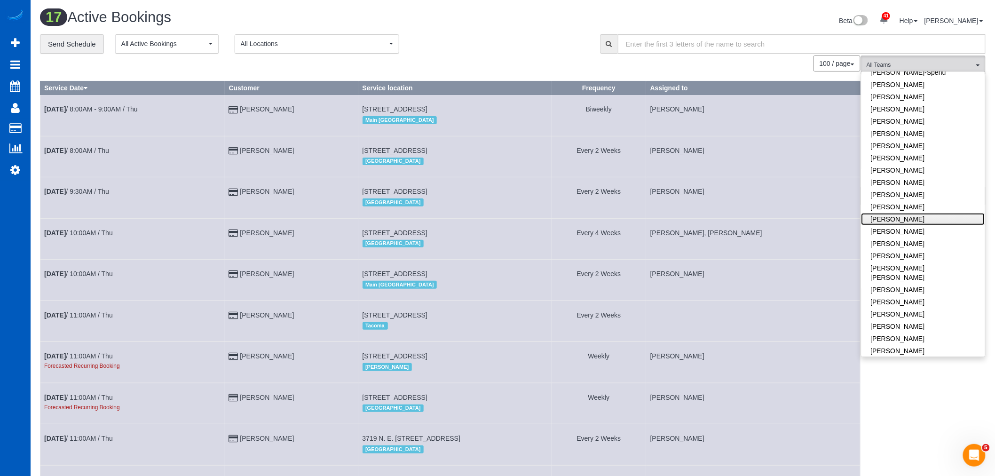
click at [901, 213] on link "[PERSON_NAME]" at bounding box center [923, 219] width 124 height 12
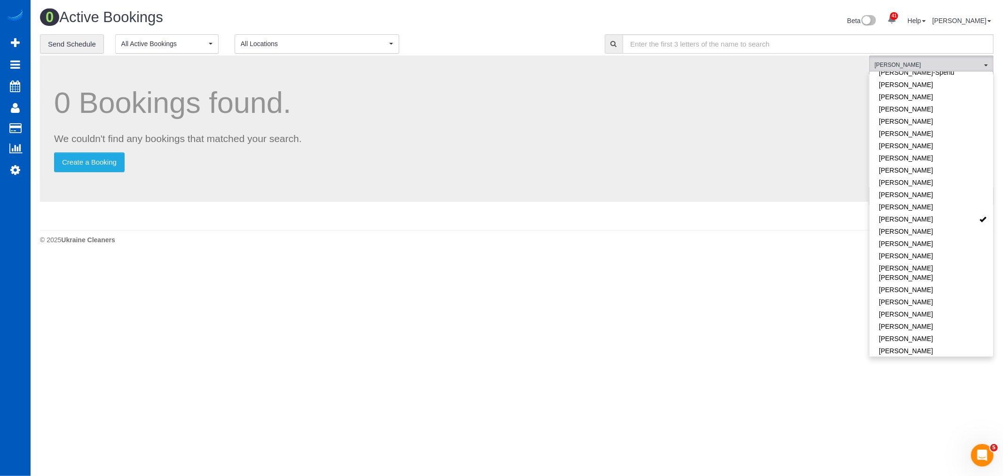
click at [668, 287] on body "41 Beta Your Notifications You have 0 alerts × You have 1 to charge for [DATE] …" at bounding box center [501, 238] width 1003 height 476
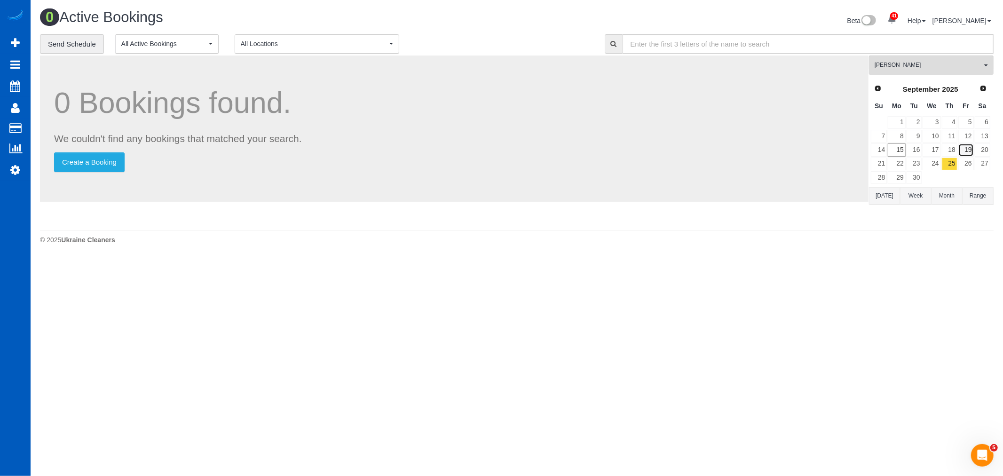
click at [960, 149] on link "19" at bounding box center [966, 149] width 16 height 13
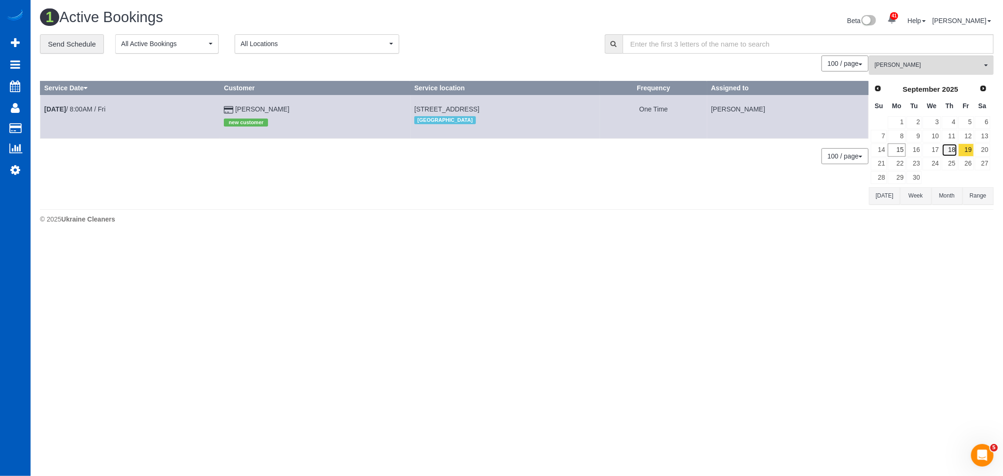
click at [951, 149] on link "18" at bounding box center [950, 149] width 16 height 13
click at [952, 163] on link "25" at bounding box center [950, 164] width 16 height 13
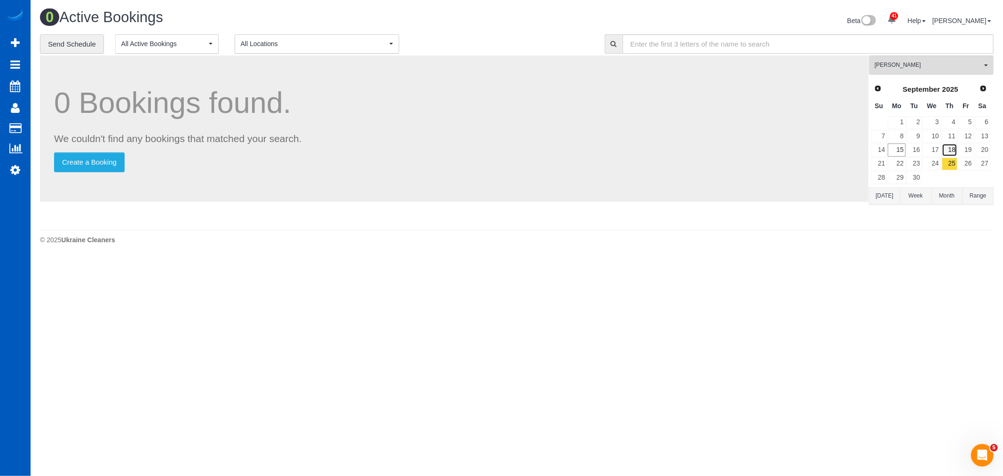
click at [946, 146] on link "18" at bounding box center [950, 149] width 16 height 13
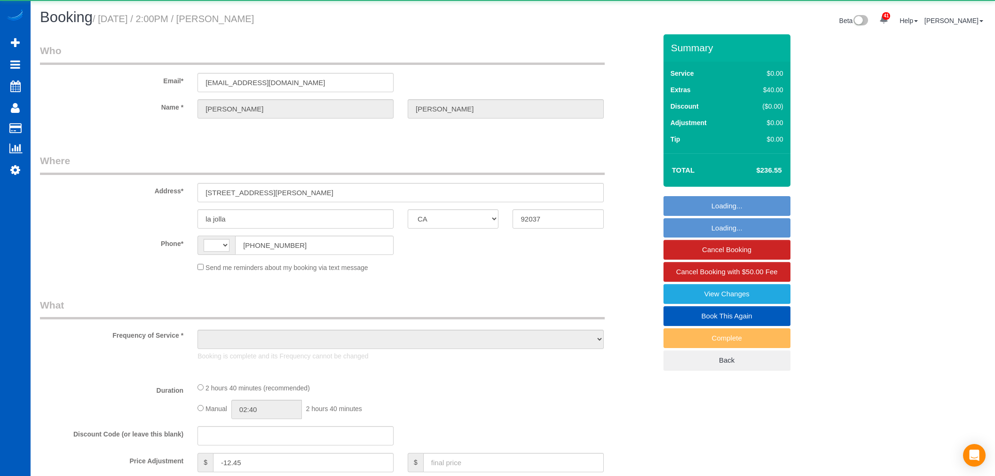
select select "CA"
select select "string:[GEOGRAPHIC_DATA]"
select select "object:573"
select select "string:fspay-3d7837c7-0cf0-4bc6-a95b-a27ad558bca5"
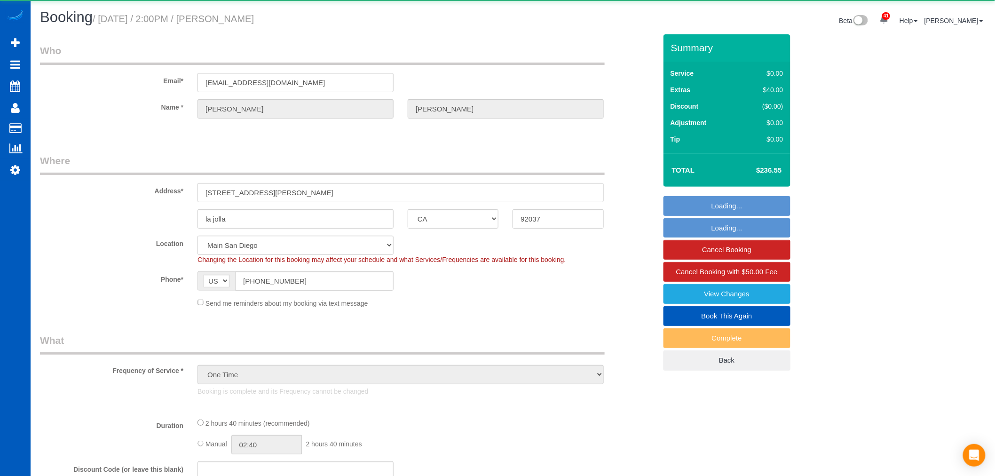
select select "object:1096"
select select "199"
select select "1501"
select select "3"
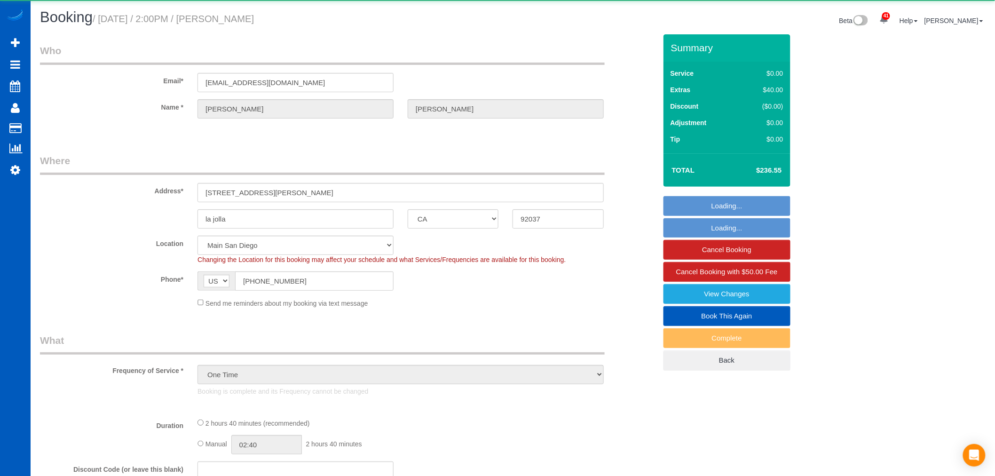
select select "spot1"
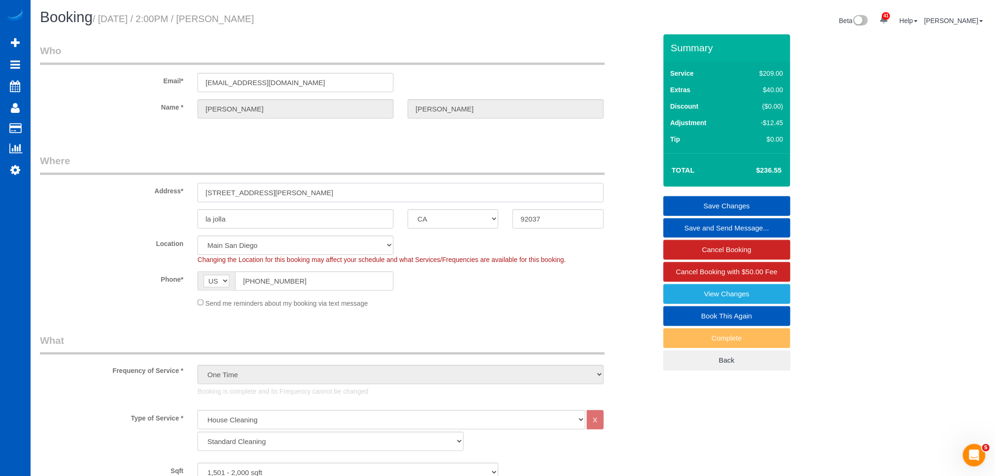
drag, startPoint x: 329, startPoint y: 196, endPoint x: 193, endPoint y: 197, distance: 136.4
click at [193, 197] on div "[STREET_ADDRESS][PERSON_NAME]" at bounding box center [400, 192] width 420 height 19
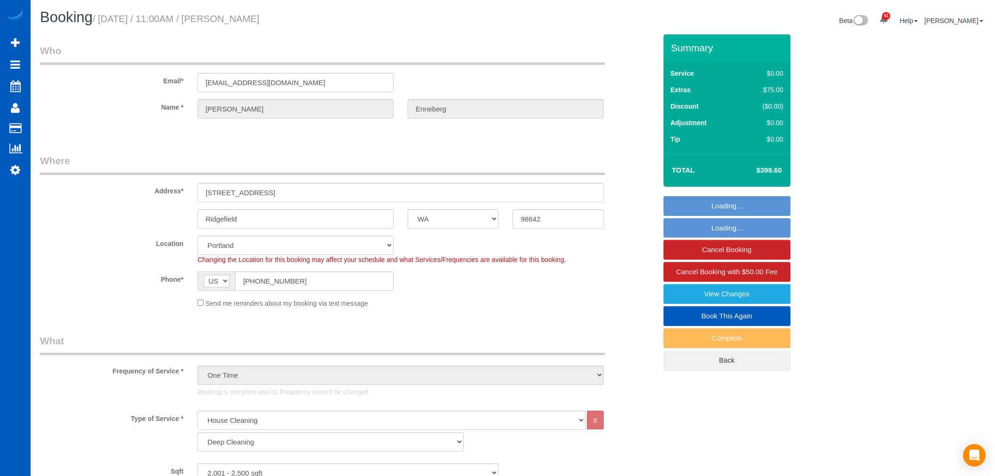
select select "WA"
select select "199"
select select "2001"
select select "spot1"
select select "WA"
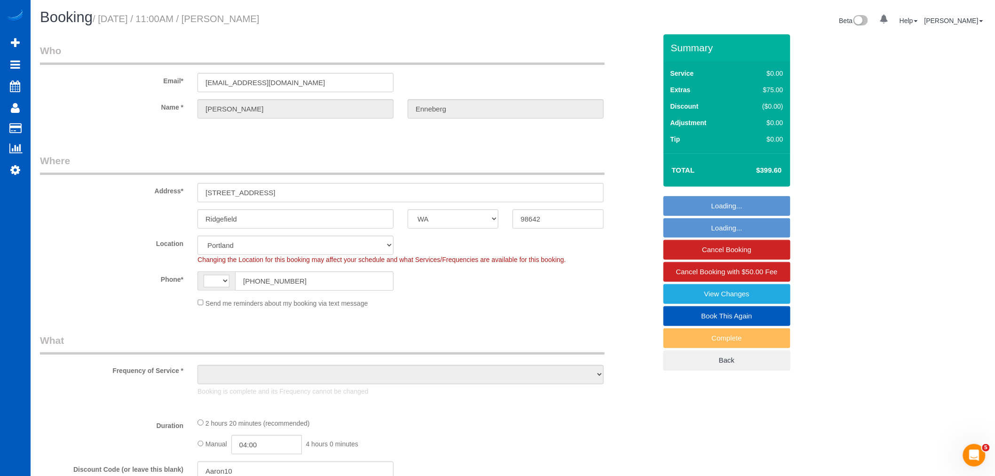
select select "string:[GEOGRAPHIC_DATA]"
select select "object:924"
select select "string:fspay-857d1d35-2df6-4d4f-bcff-7044339a7cfc"
select select "199"
select select "2001"
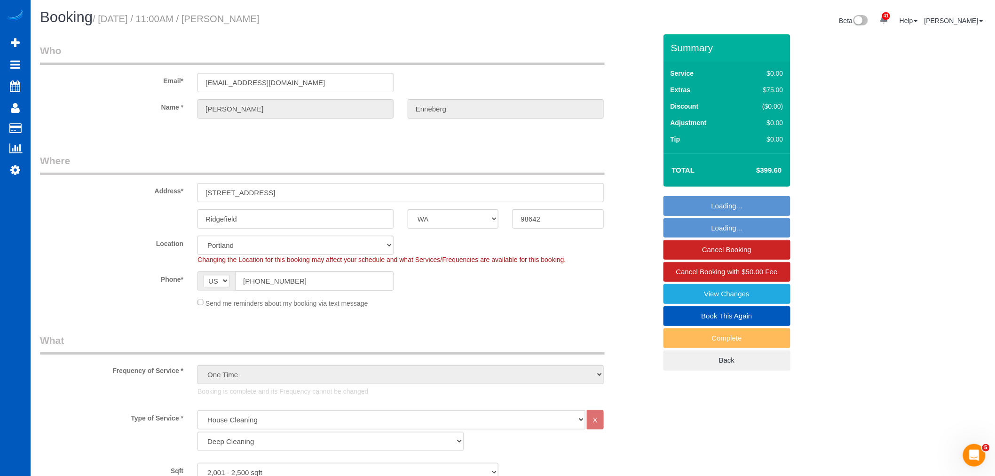
select select "object:1220"
select select "spot1"
select select "2001"
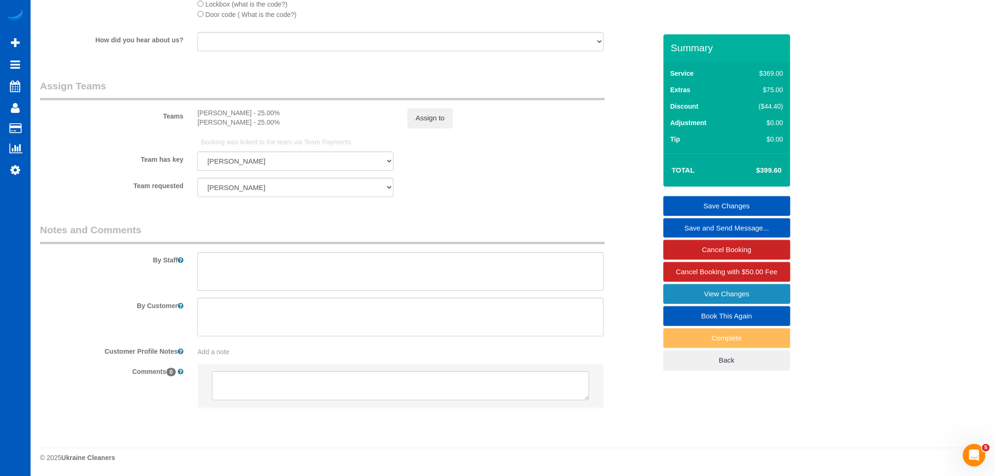
scroll to position [1207, 0]
click at [735, 317] on link "Book This Again" at bounding box center [726, 316] width 127 height 20
select select "WA"
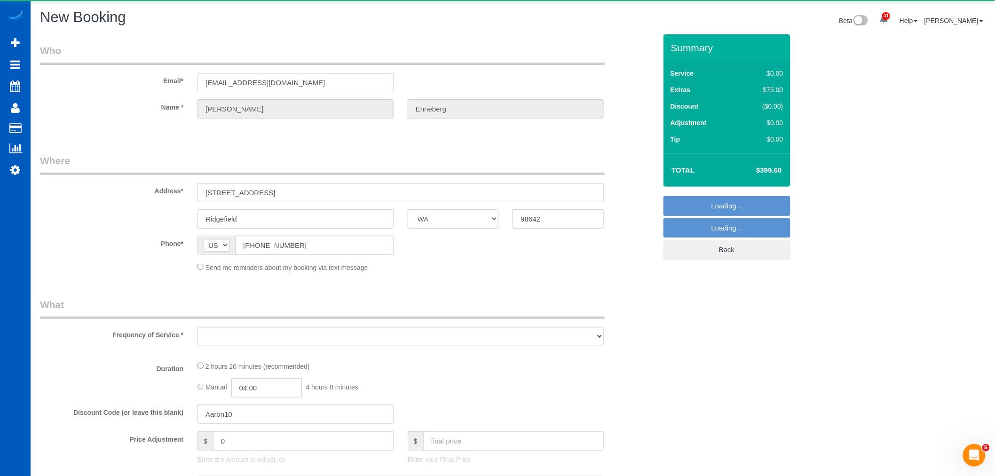
select select "object:1935"
select select "string:fspay-857d1d35-2df6-4d4f-bcff-7044339a7cfc"
select select "199"
select select "2001"
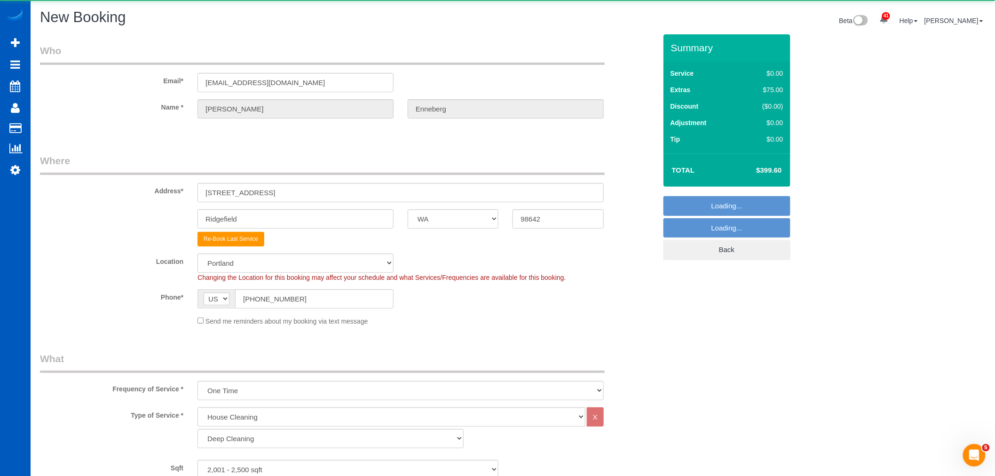
select select "366"
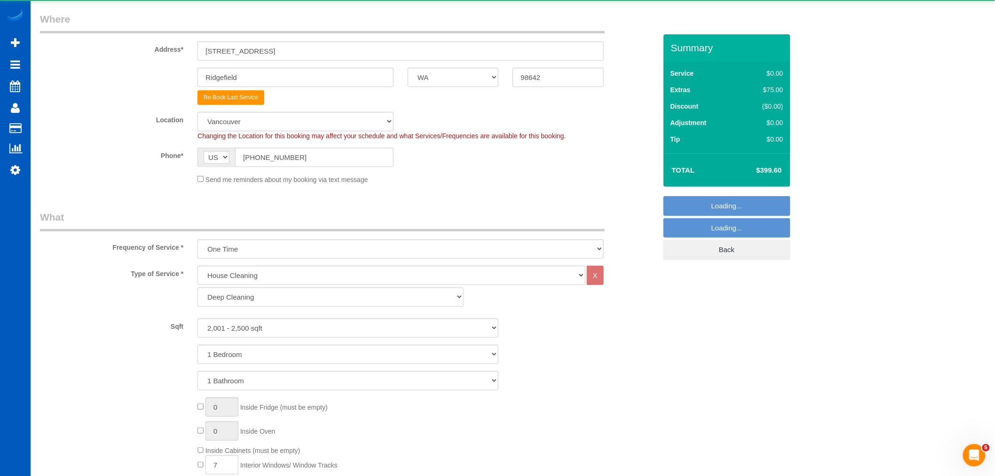
select select "object:1945"
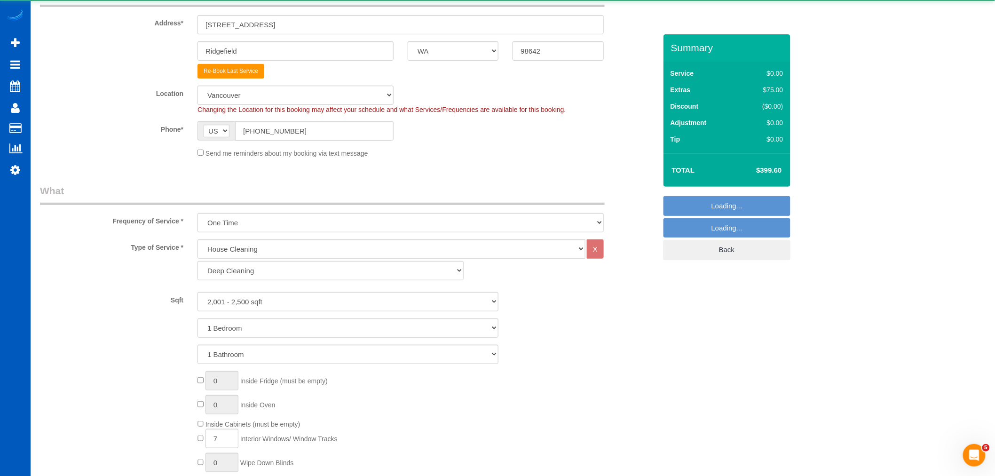
select select "2001"
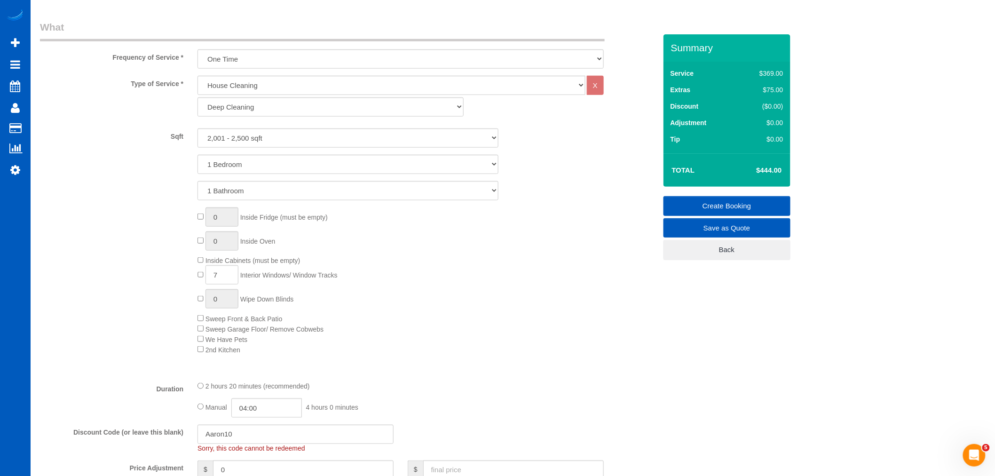
scroll to position [313, 0]
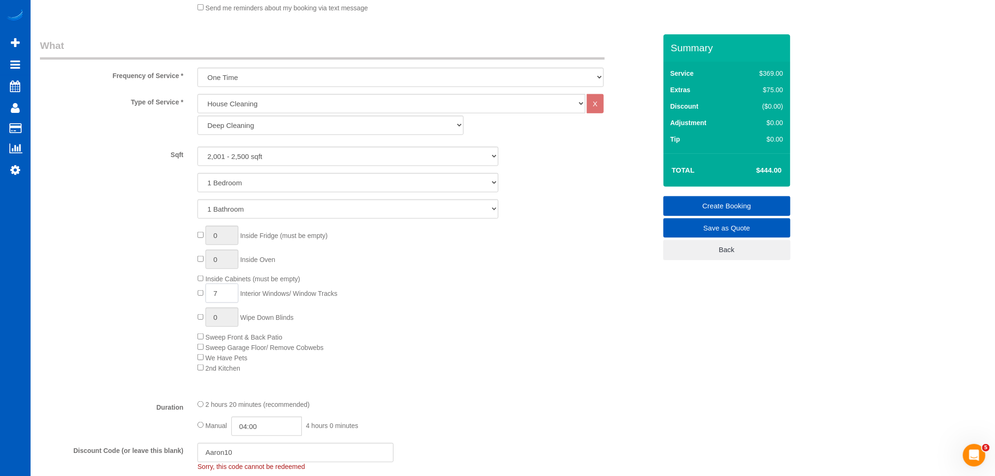
click at [218, 297] on input "7" at bounding box center [221, 293] width 33 height 19
drag, startPoint x: 216, startPoint y: 297, endPoint x: 208, endPoint y: 297, distance: 8.0
click at [208, 297] on input "7" at bounding box center [221, 293] width 33 height 19
click at [400, 267] on div "0 Inside Fridge (must be empty) 0 Inside Oven Inside Cabinets (must be empty) 7…" at bounding box center [426, 299] width 473 height 147
click at [269, 186] on select "1 Bedroom 2 Bedrooms 3 Bedrooms 4 Bedrooms 5 Bedrooms 6 Bedrooms 7 Bedrooms" at bounding box center [347, 182] width 301 height 19
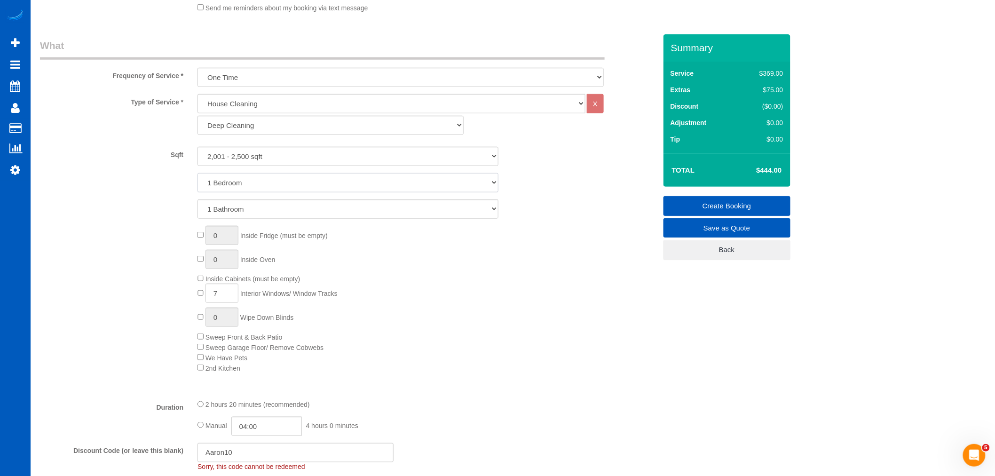
select select "3"
click at [197, 173] on select "1 Bedroom 2 Bedrooms 3 Bedrooms 4 Bedrooms 5 Bedrooms 6 Bedrooms 7 Bedrooms" at bounding box center [347, 182] width 301 height 19
click at [250, 217] on select "1 Bathroom 2 Bathrooms 3 Bathrooms 4 Bathrooms 5 Bathrooms 6 Bathrooms 7 Bathro…" at bounding box center [347, 208] width 301 height 19
select select "3"
click at [197, 199] on select "1 Bathroom 2 Bathrooms 3 Bathrooms 4 Bathrooms 5 Bathrooms 6 Bathrooms 7 Bathro…" at bounding box center [347, 208] width 301 height 19
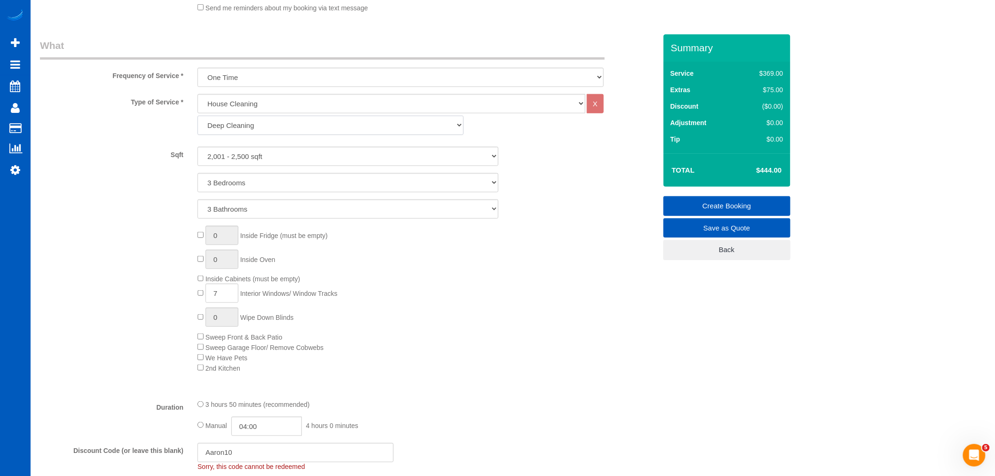
click at [258, 134] on select "Standard Cleaning Deep Cleaning Move In/ Out Cleaning" at bounding box center [330, 125] width 266 height 19
select select "368"
click at [197, 116] on select "Standard Cleaning Deep Cleaning Move In/ Out Cleaning" at bounding box center [330, 125] width 266 height 19
select select "3"
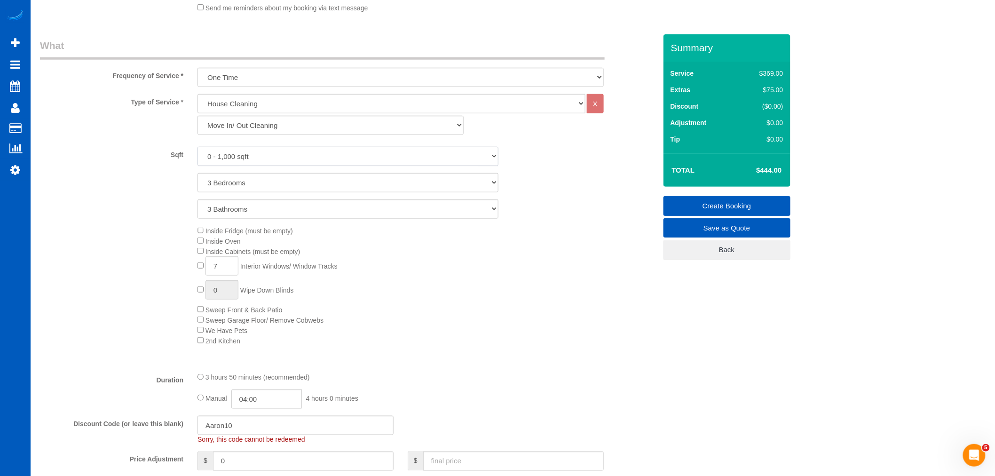
click at [233, 156] on select "0 - 1,000 sqft 1,001 - 1,500 sqft 1,501 - 2,000 sqft 2,001 - 2,500 sqft 2,501 -…" at bounding box center [347, 156] width 301 height 19
select select "1501"
click at [197, 147] on select "0 - 1,000 sqft 1,001 - 1,500 sqft 1,501 - 2,000 sqft 2,001 - 2,500 sqft 2,501 -…" at bounding box center [347, 156] width 301 height 19
click at [204, 231] on span "Inside Fridge (must be empty)" at bounding box center [244, 231] width 95 height 8
click at [200, 237] on div "Inside Fridge (must be empty) Inside Oven Inside Cabinets (must be empty) 7 Int…" at bounding box center [426, 286] width 473 height 120
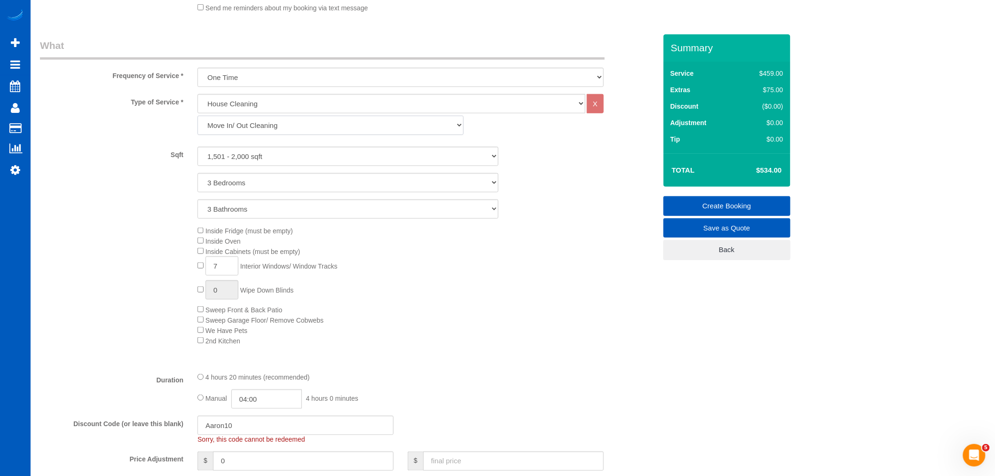
click at [257, 127] on select "Standard Cleaning Deep Cleaning Move In/ Out Cleaning" at bounding box center [330, 125] width 266 height 19
select select "367"
click at [197, 116] on select "Standard Cleaning Deep Cleaning Move In/ Out Cleaning" at bounding box center [330, 125] width 266 height 19
select select "3"
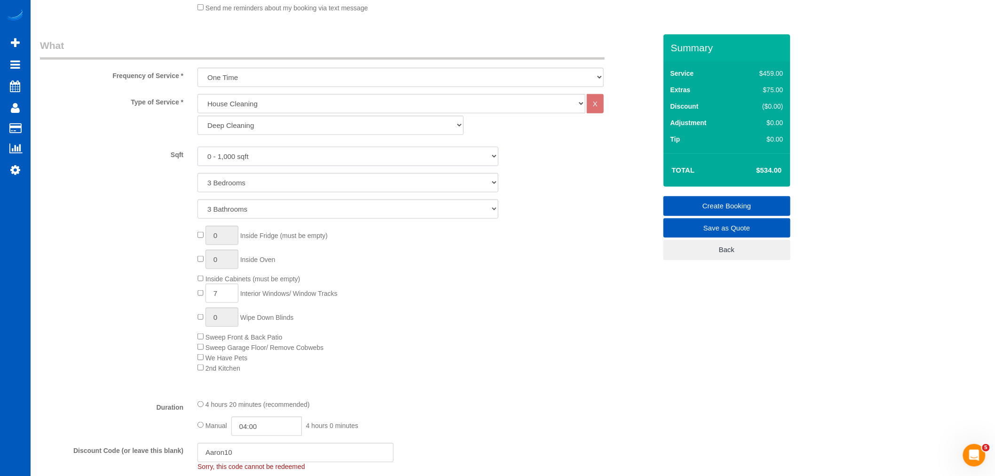
click at [215, 149] on select "0 - 1,000 sqft 1,001 - 1,500 sqft 1,501 - 2,000 sqft 2,001 - 2,500 sqft 2,501 -…" at bounding box center [347, 156] width 301 height 19
select select "1501"
click at [197, 147] on select "0 - 1,000 sqft 1,001 - 1,500 sqft 1,501 - 2,000 sqft 2,001 - 2,500 sqft 2,501 -…" at bounding box center [347, 156] width 301 height 19
click at [487, 312] on div "0 Inside Fridge (must be empty) 0 Inside Oven Inside Cabinets (must be empty) 7…" at bounding box center [426, 299] width 473 height 147
click at [196, 235] on div "0 Inside Fridge (must be empty) 0 Inside Oven Inside Cabinets (must be empty) 7…" at bounding box center [426, 299] width 473 height 147
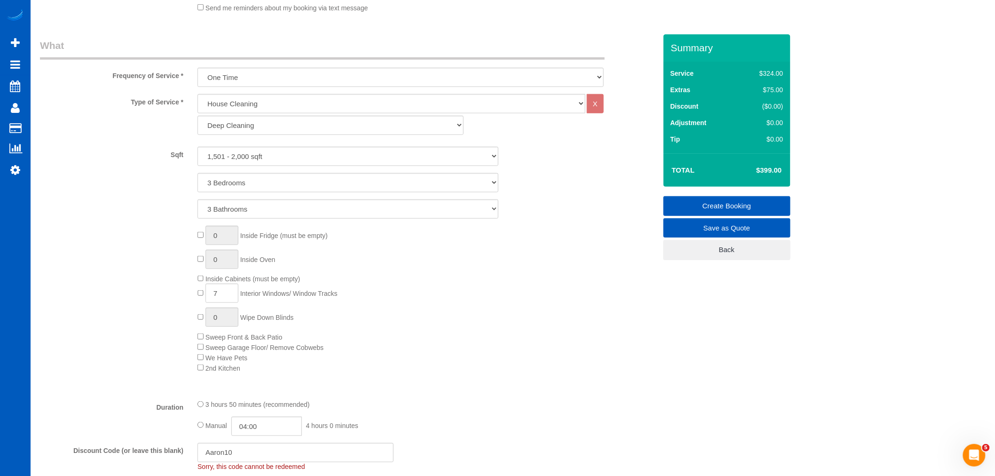
click at [202, 241] on div "0 Inside Fridge (must be empty) 0 Inside Oven Inside Cabinets (must be empty) 7…" at bounding box center [426, 299] width 473 height 147
click at [196, 237] on div "1 Inside Fridge (must be empty) 0 Inside Oven Inside Cabinets (must be empty) 7…" at bounding box center [426, 299] width 473 height 147
type input "0"
click at [197, 282] on span "Inside Cabinets (must be empty)" at bounding box center [248, 279] width 103 height 8
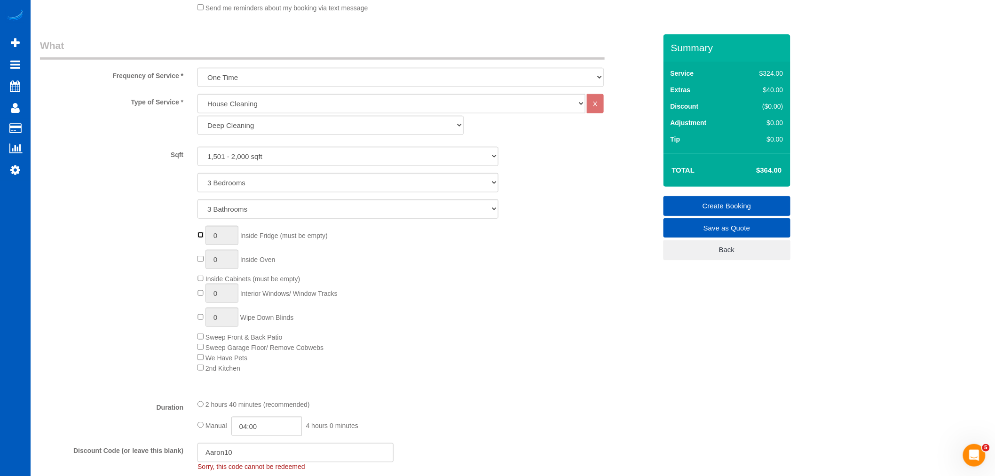
type input "1"
click at [202, 252] on div "1 Inside Fridge (must be empty) 0 Inside Oven Inside Cabinets (must be empty) 0…" at bounding box center [426, 299] width 473 height 147
type input "1"
click at [200, 275] on div "1 Inside Fridge (must be empty) 1 Inside Oven Inside Cabinets (must be empty) 0…" at bounding box center [426, 299] width 473 height 147
click at [198, 283] on span "Inside Cabinets (must be empty)" at bounding box center [248, 279] width 103 height 8
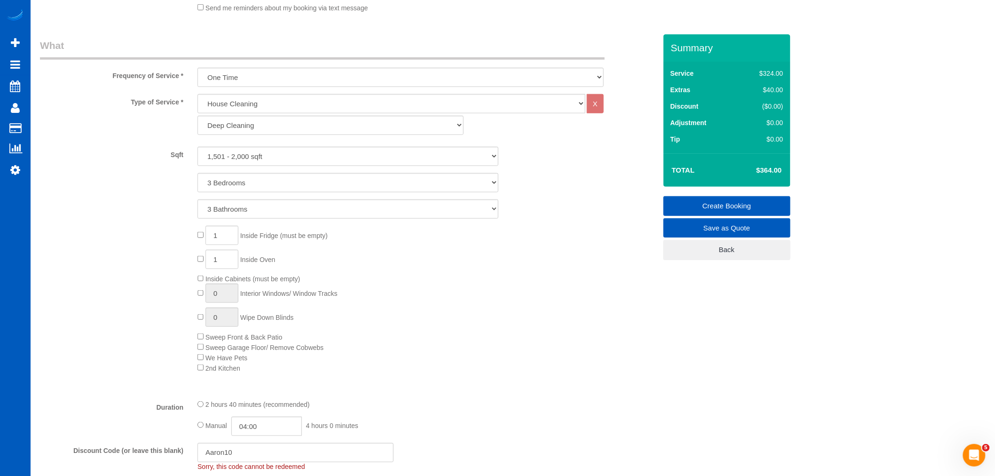
click at [204, 280] on span "Inside Cabinets (must be empty)" at bounding box center [248, 279] width 103 height 8
click at [195, 283] on div "1 Inside Fridge (must be empty) 1 Inside Oven Inside Cabinets (must be empty) 0…" at bounding box center [426, 299] width 473 height 147
drag, startPoint x: 213, startPoint y: 294, endPoint x: 232, endPoint y: 305, distance: 22.1
click at [232, 305] on div "1 Inside Fridge (must be empty) 1 Inside Oven Inside Cabinets (must be empty) 1…" at bounding box center [426, 299] width 473 height 147
type input "7"
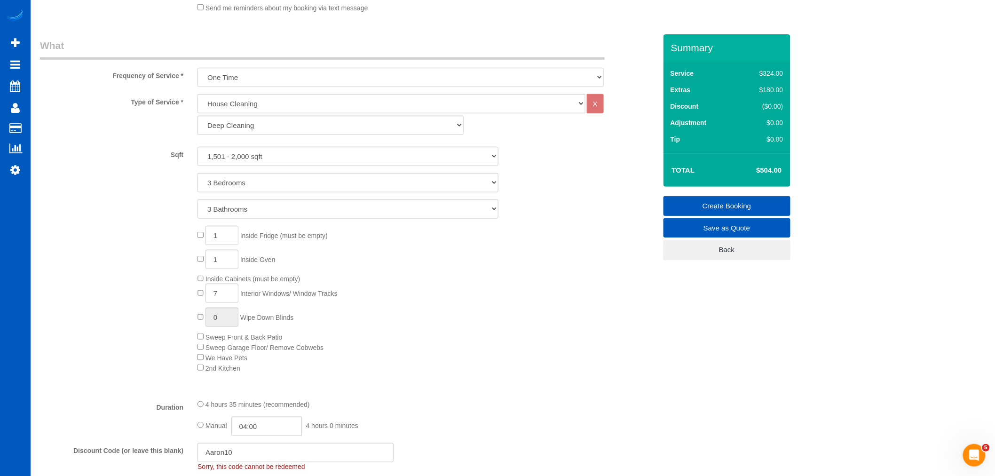
click at [483, 261] on div "1 Inside Fridge (must be empty) 1 Inside Oven Inside Cabinets (must be empty) 7…" at bounding box center [426, 299] width 473 height 147
click at [494, 304] on div "1 Inside Fridge (must be empty) 1 Inside Oven Inside Cabinets (must be empty) 7…" at bounding box center [426, 299] width 473 height 147
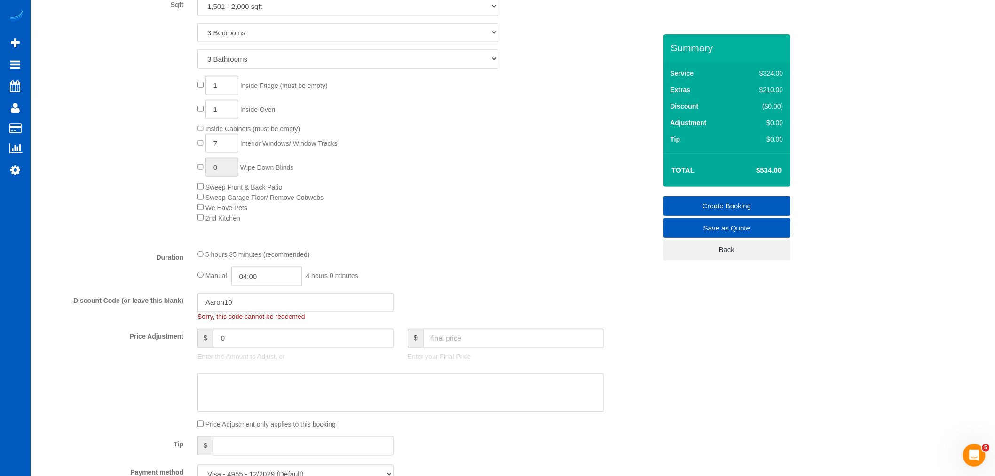
scroll to position [418, 0]
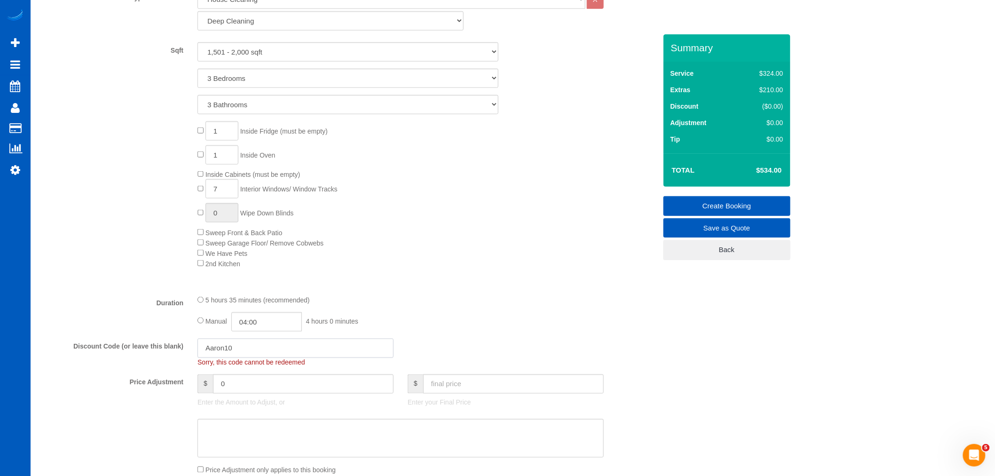
click at [278, 353] on input "Aaron10" at bounding box center [295, 348] width 196 height 19
drag, startPoint x: 278, startPoint y: 353, endPoint x: 140, endPoint y: 355, distance: 138.7
click at [141, 355] on div "Discount Code (or leave this blank) Aaron10 Sorry, this code cannot be redeemed" at bounding box center [348, 353] width 631 height 29
click at [416, 264] on div "1 Inside Fridge (must be empty) 1 Inside Oven Inside Cabinets (must be empty) 7…" at bounding box center [426, 194] width 473 height 147
type input "0"
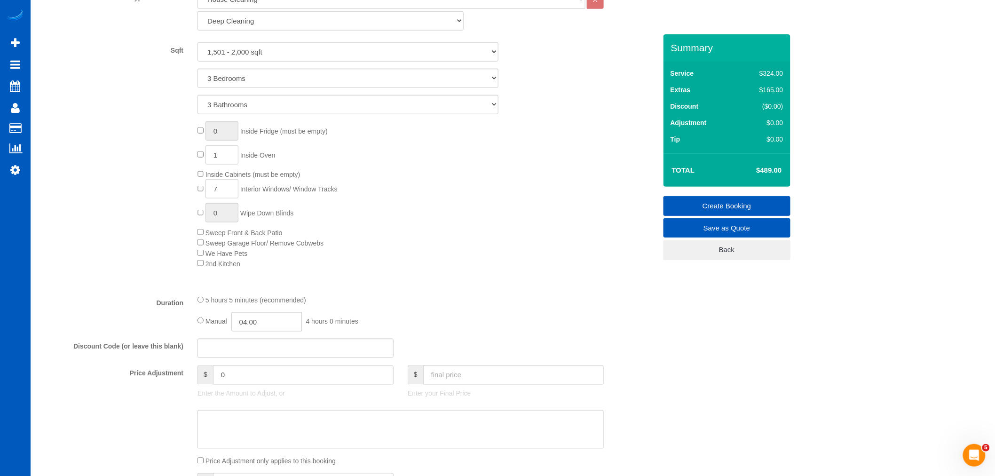
click at [440, 148] on div "0 Inside Fridge (must be empty) 1 Inside Oven Inside Cabinets (must be empty) 7…" at bounding box center [426, 194] width 473 height 147
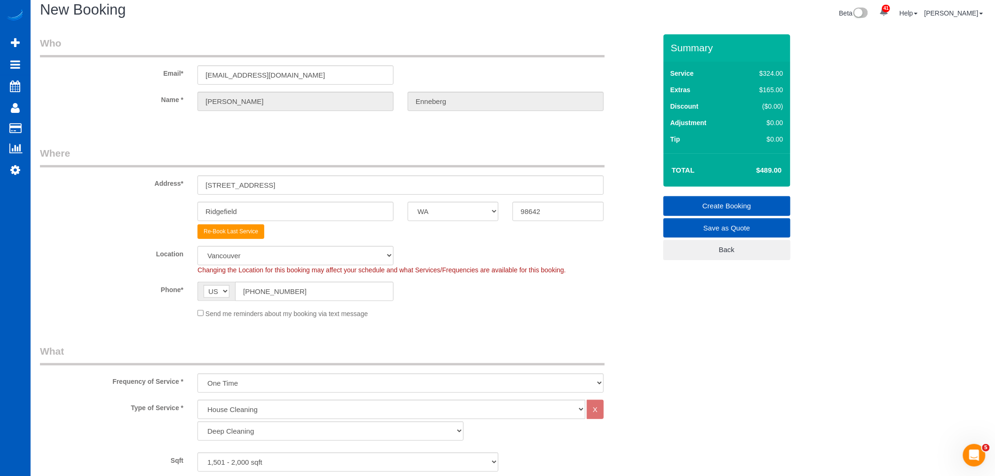
scroll to position [0, 0]
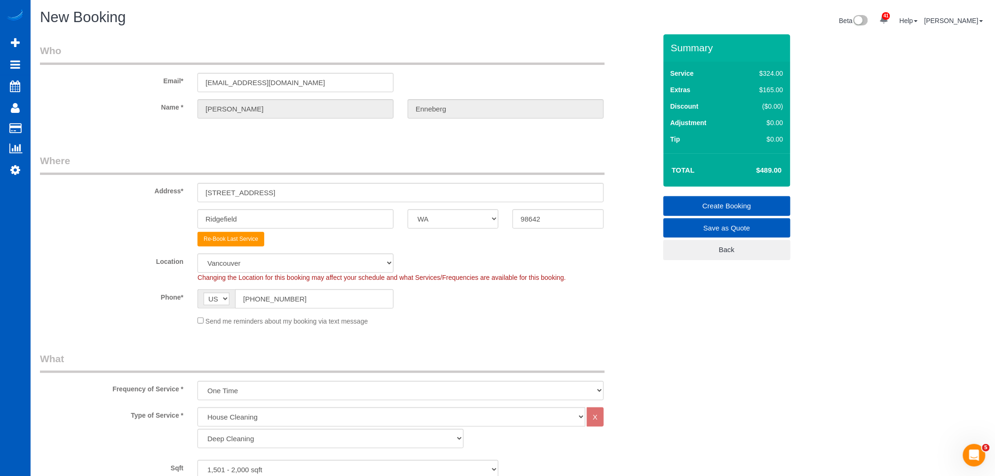
click at [393, 236] on div "Re-Book Last Service" at bounding box center [400, 239] width 420 height 15
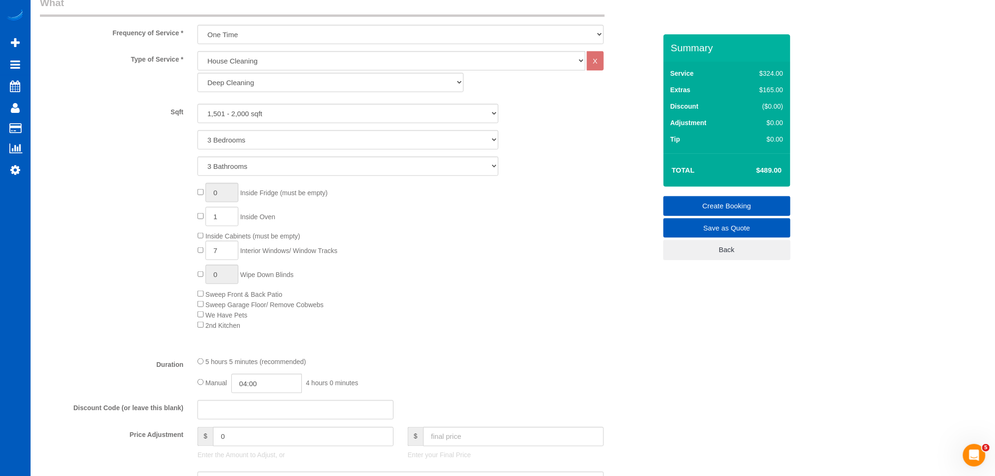
scroll to position [418, 0]
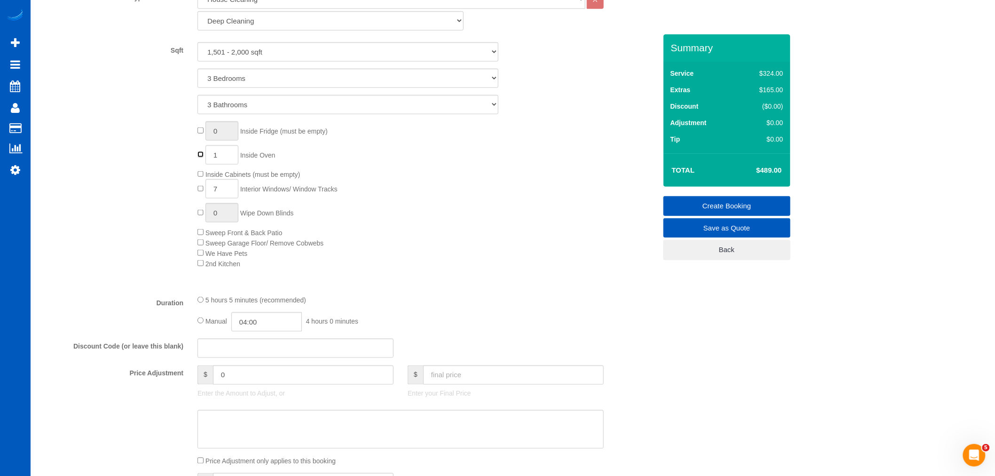
type input "0"
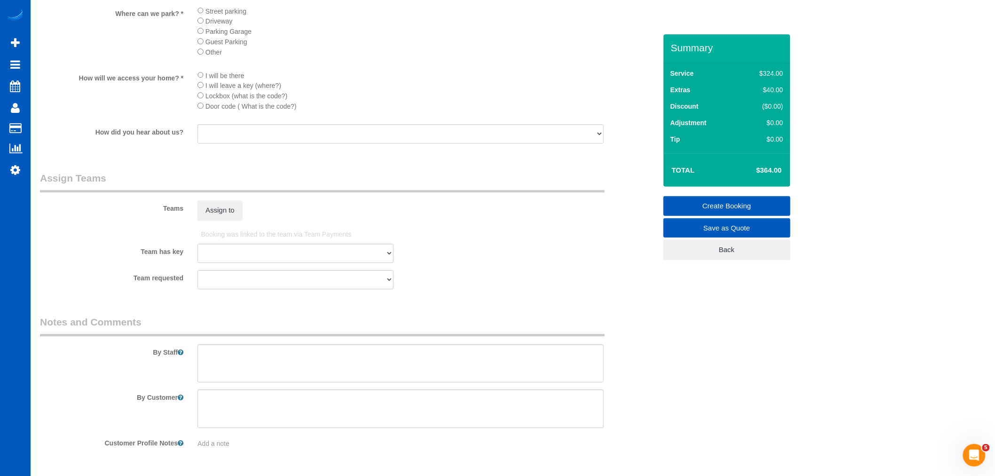
scroll to position [1127, 0]
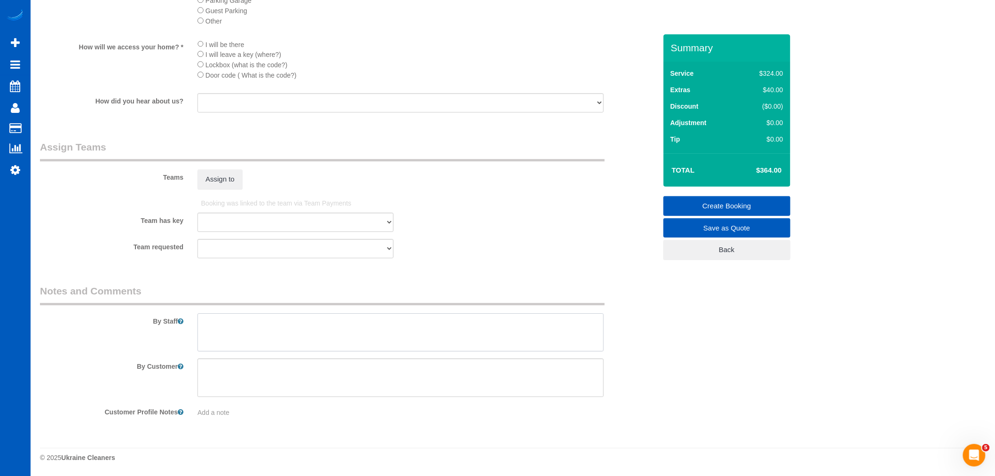
click at [334, 315] on textarea at bounding box center [400, 332] width 406 height 39
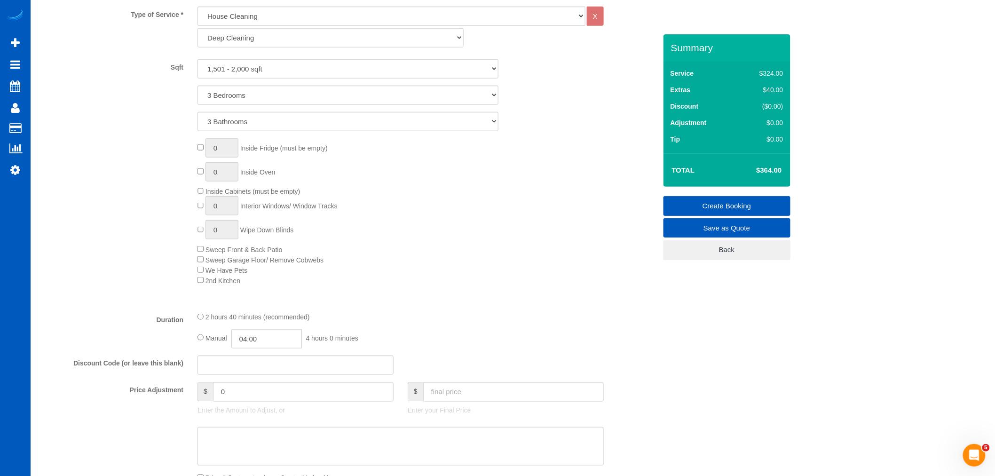
scroll to position [396, 0]
type textarea "Hourly cleaning - neeed"
type input "1"
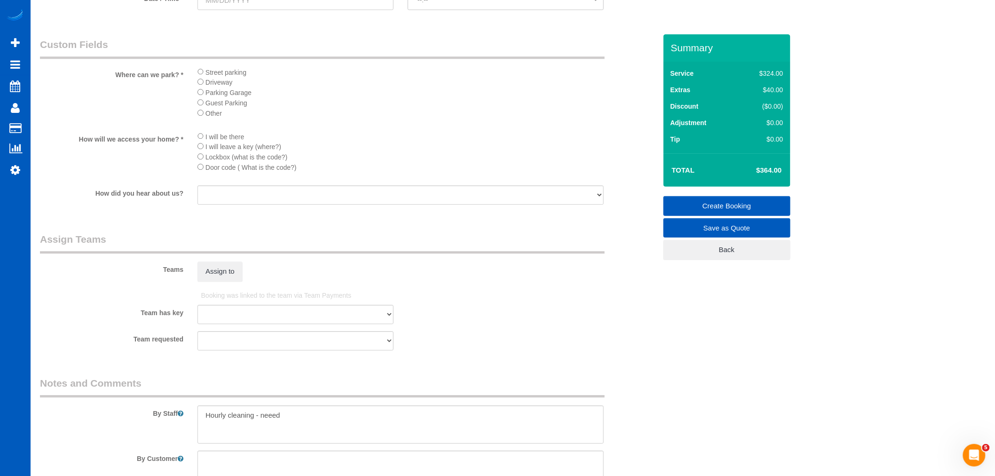
scroll to position [1023, 0]
click at [311, 427] on textarea at bounding box center [400, 424] width 406 height 39
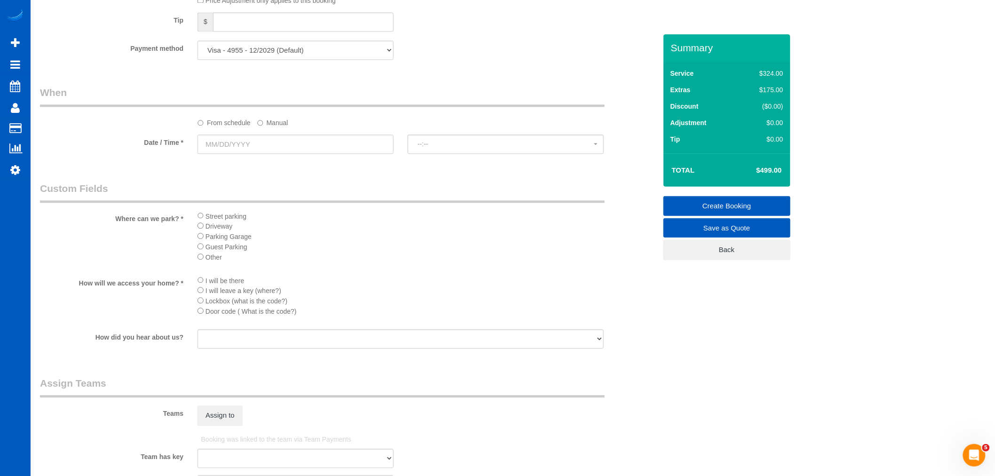
scroll to position [866, 0]
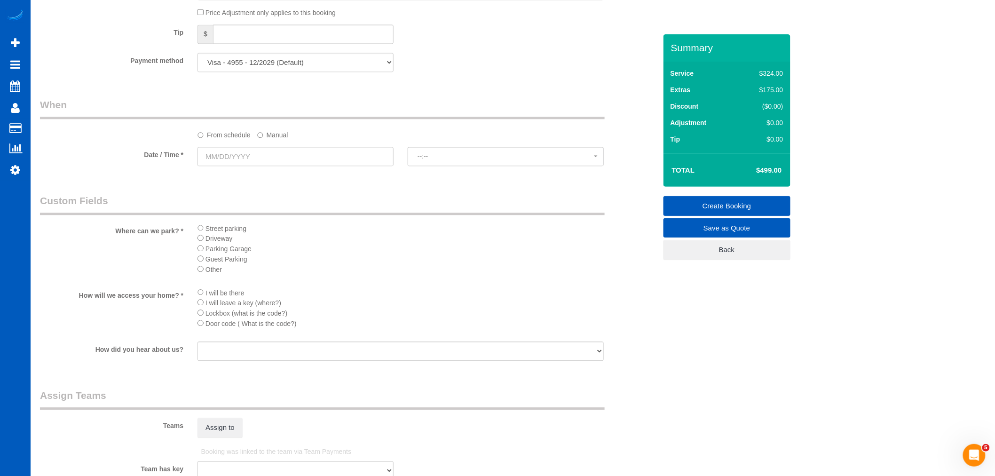
type textarea "Hourly cleaning - need Limit"
click at [211, 162] on input "text" at bounding box center [295, 156] width 196 height 19
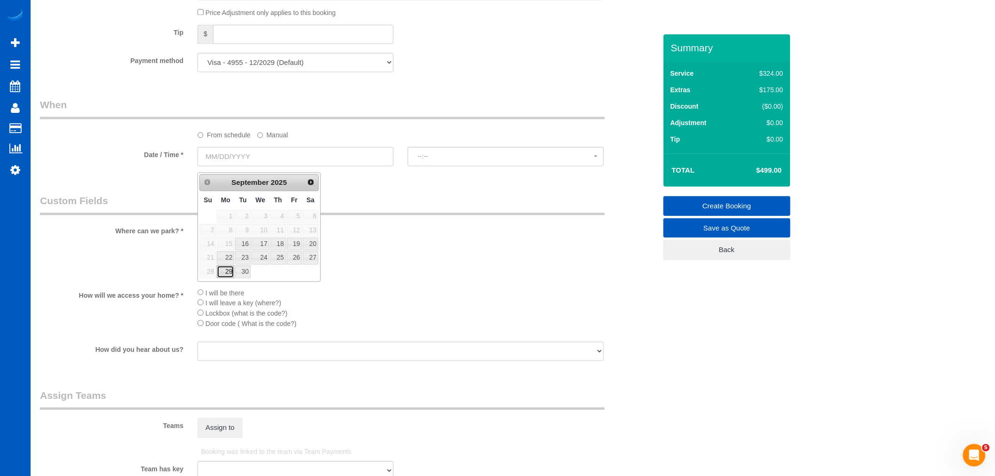
click at [223, 273] on link "29" at bounding box center [225, 271] width 17 height 13
type input "09/29/2025"
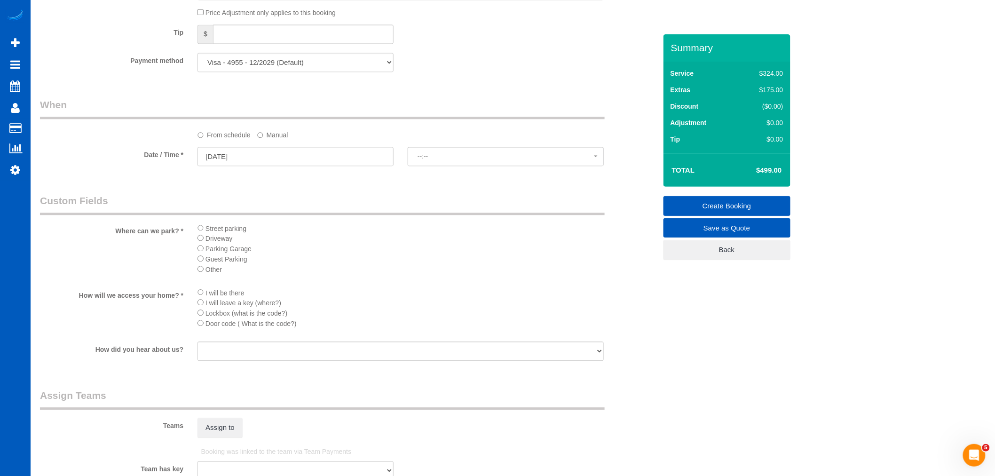
select select "spot11"
click at [441, 166] on button "8:00AM" at bounding box center [506, 156] width 196 height 19
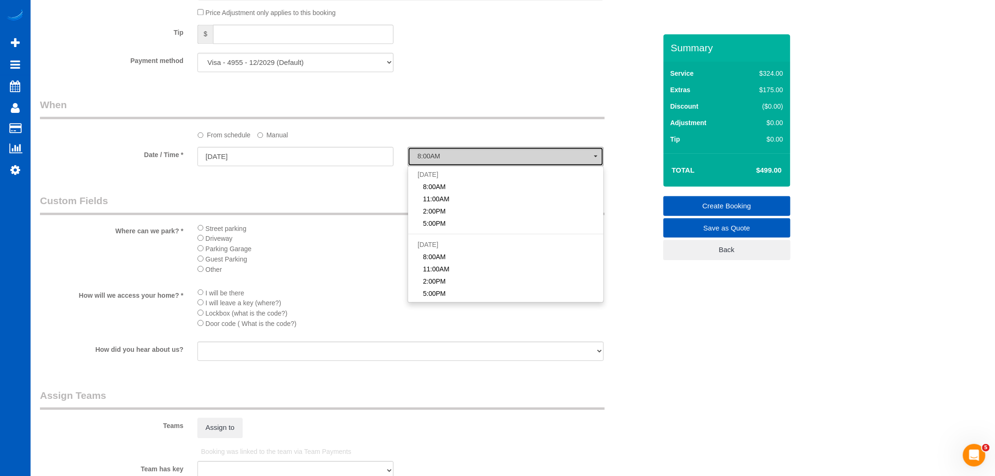
click at [441, 166] on button "8:00AM" at bounding box center [506, 156] width 196 height 19
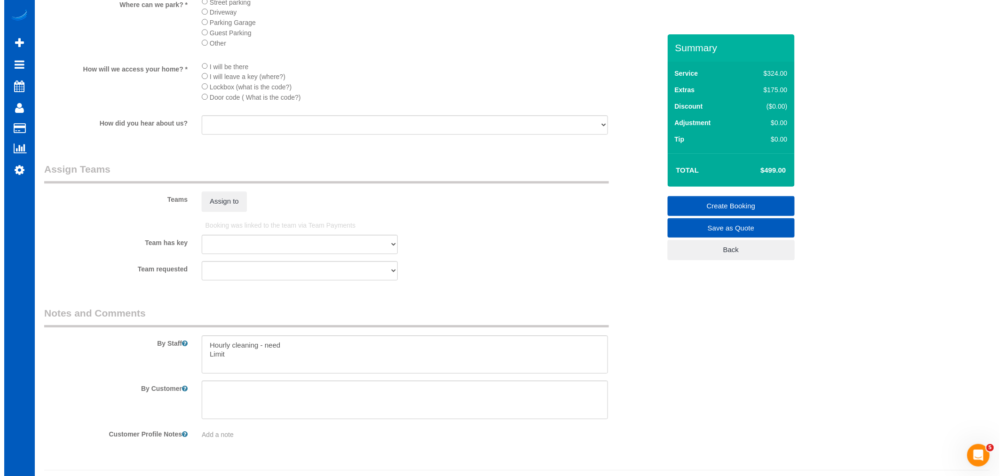
scroll to position [1075, 0]
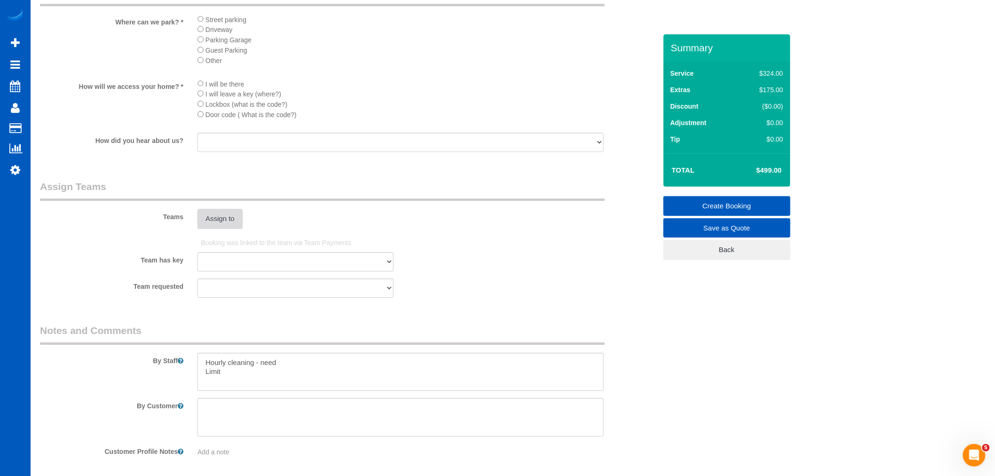
click at [206, 229] on button "Assign to" at bounding box center [219, 219] width 45 height 20
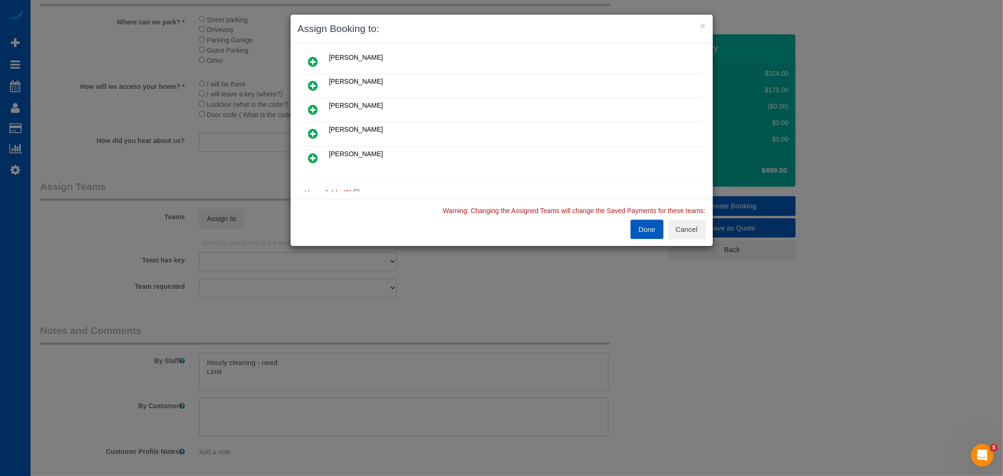
click at [320, 129] on link at bounding box center [313, 134] width 22 height 19
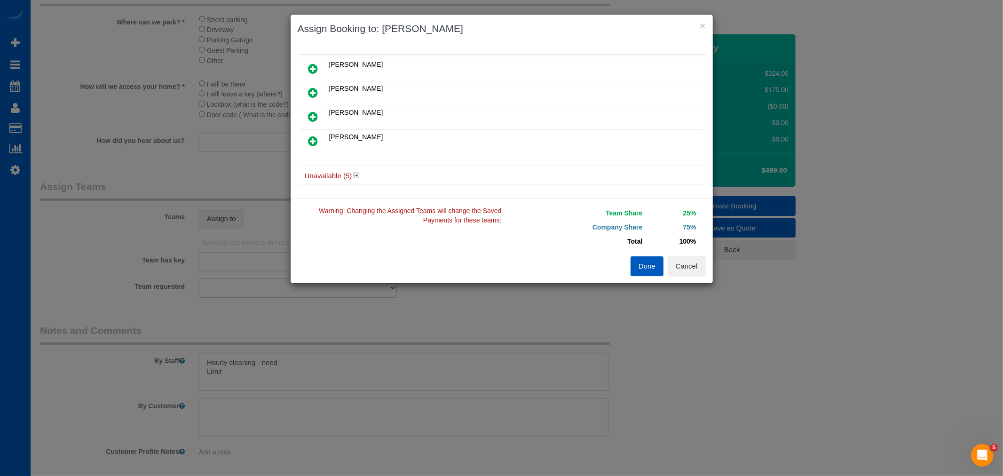
click at [312, 137] on icon at bounding box center [313, 140] width 10 height 11
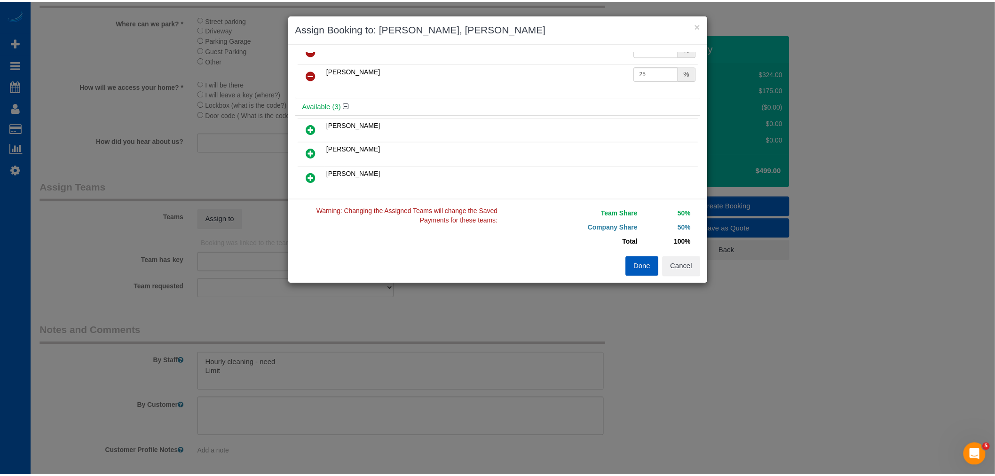
scroll to position [0, 0]
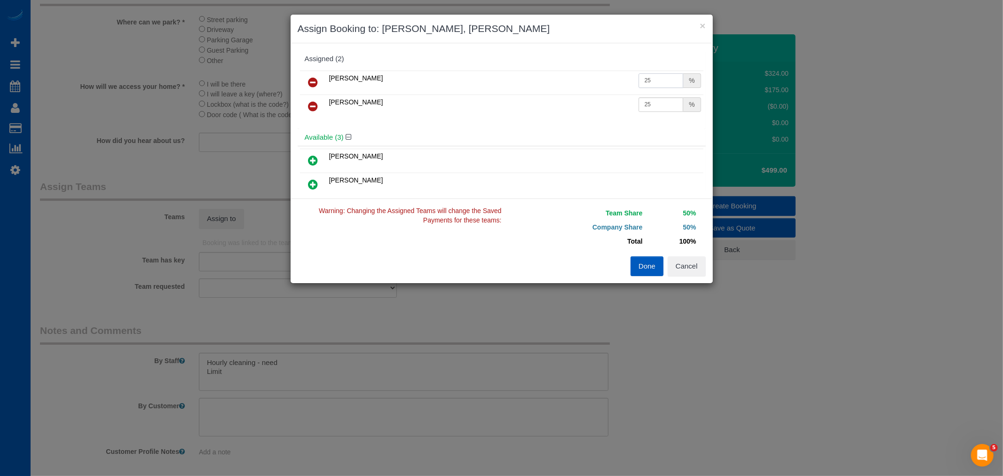
drag, startPoint x: 641, startPoint y: 81, endPoint x: 654, endPoint y: 82, distance: 12.3
click at [654, 82] on input "25" at bounding box center [661, 80] width 45 height 15
type input "27"
drag, startPoint x: 641, startPoint y: 103, endPoint x: 665, endPoint y: 111, distance: 25.1
click at [665, 111] on input "25" at bounding box center [661, 104] width 45 height 15
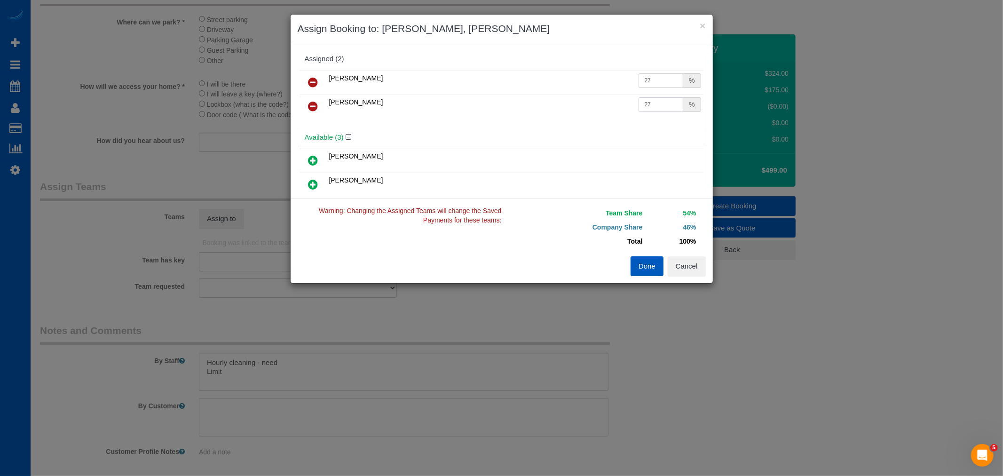
type input "27"
click at [655, 268] on button "Done" at bounding box center [647, 266] width 33 height 20
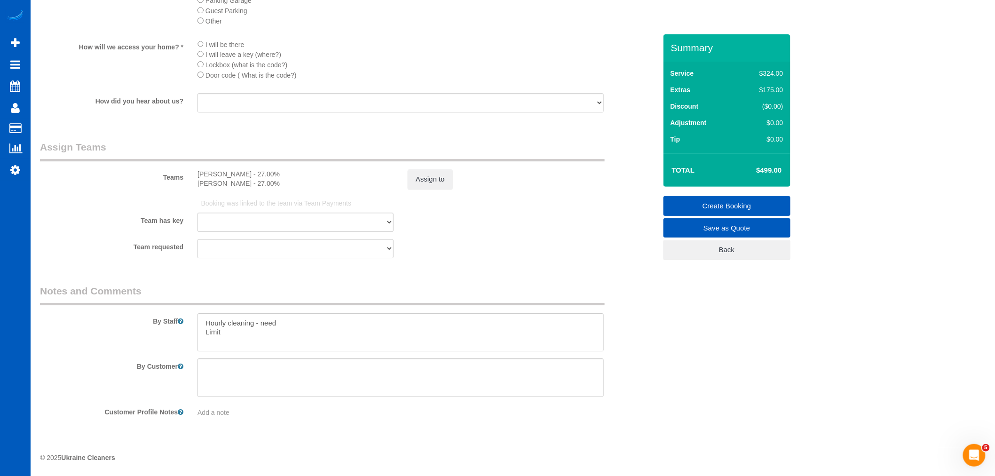
scroll to position [1127, 0]
click at [280, 340] on textarea at bounding box center [400, 332] width 406 height 39
click at [288, 323] on textarea at bounding box center [400, 332] width 406 height 39
click at [273, 337] on textarea at bounding box center [400, 332] width 406 height 39
drag, startPoint x: 268, startPoint y: 340, endPoint x: 195, endPoint y: 312, distance: 78.4
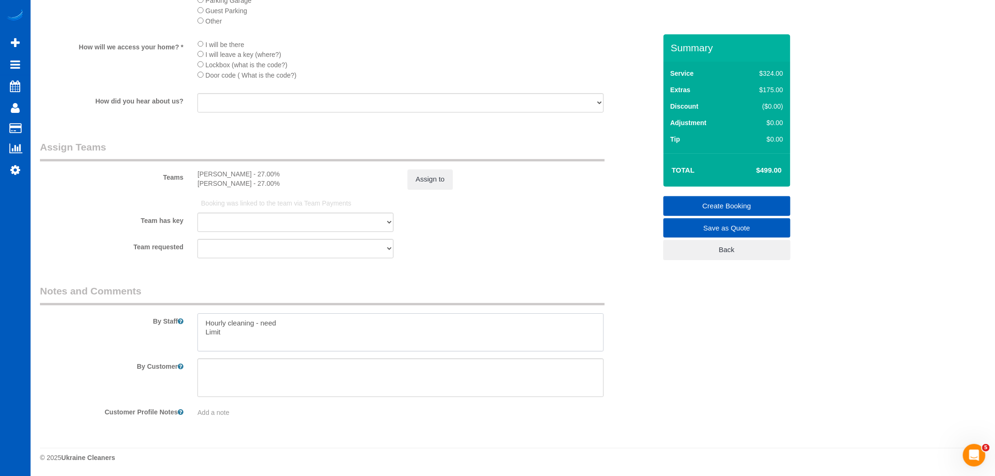
click at [195, 312] on div "By Staff" at bounding box center [348, 318] width 631 height 68
type textarea "Call Anna before starting cleaning to let her know how long it will take you - …"
click at [215, 364] on textarea at bounding box center [400, 377] width 406 height 39
click at [320, 383] on textarea at bounding box center [400, 377] width 406 height 39
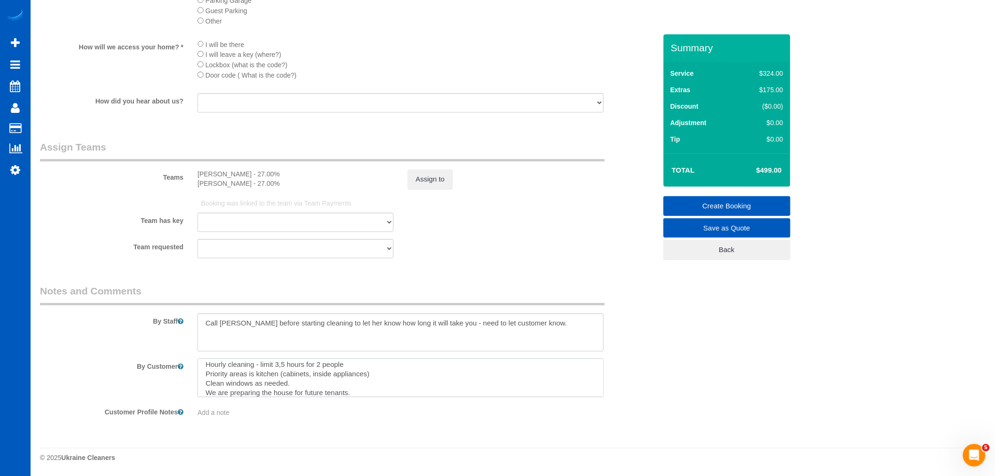
type textarea "Hourly cleaning - limit 3,5 hours for 2 people Priority areas is kitchen (cabin…"
click at [577, 335] on textarea at bounding box center [400, 332] width 406 height 39
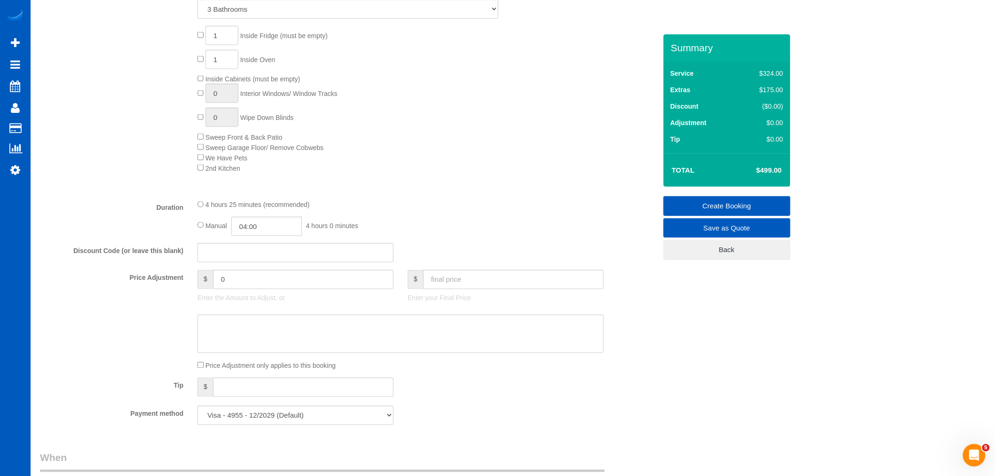
scroll to position [448, 0]
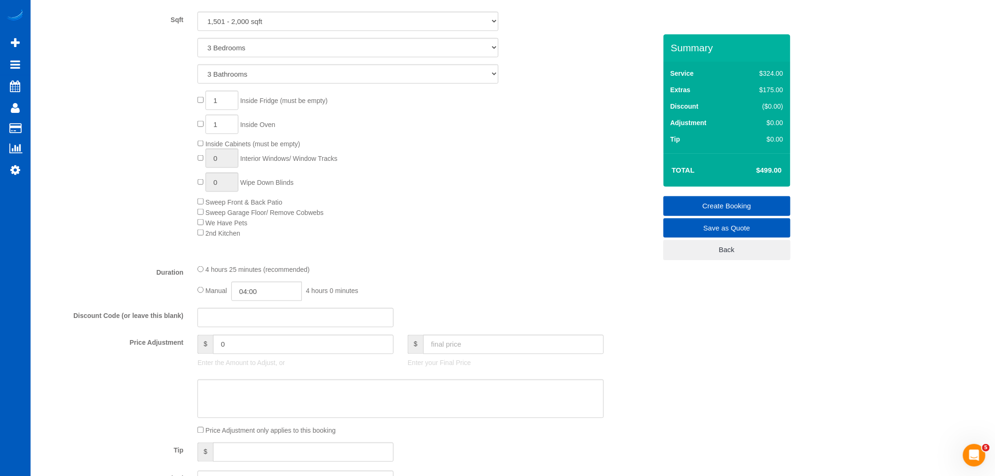
type textarea "Call Anna before starting cleaning to let her know how long it will take you - …"
click at [267, 418] on textarea at bounding box center [400, 398] width 406 height 39
click at [259, 401] on textarea at bounding box center [400, 398] width 406 height 39
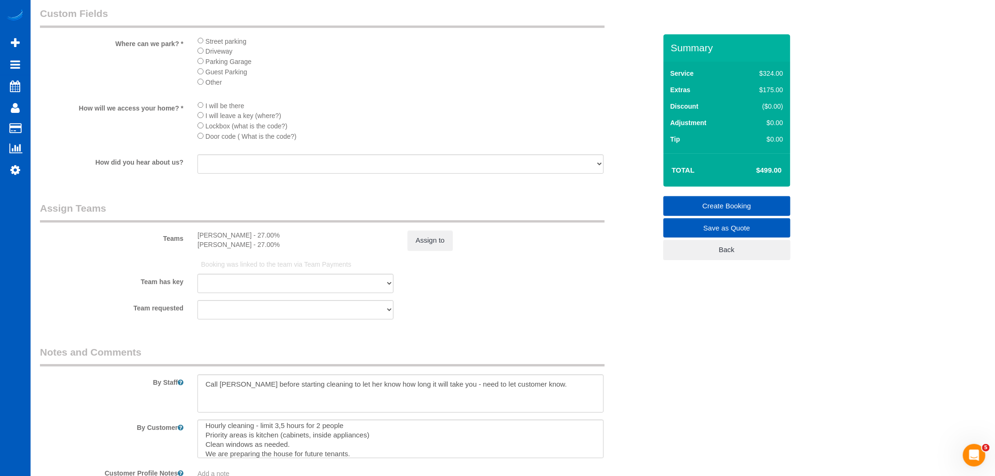
scroll to position [1127, 0]
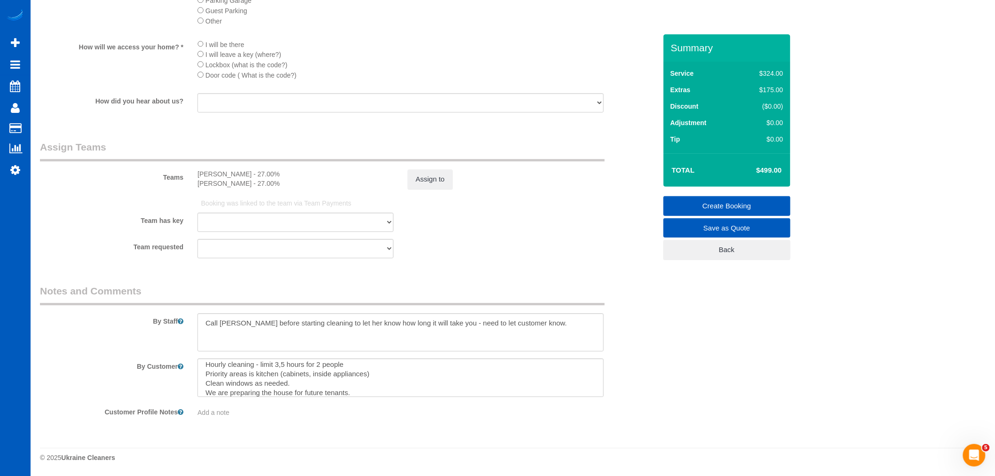
type textarea "Budget Max - $350"
click at [547, 329] on textarea at bounding box center [400, 332] width 406 height 39
click at [502, 332] on textarea at bounding box center [400, 332] width 406 height 39
type textarea "Call Anna before starting cleaning to let her know how long it will take you - …"
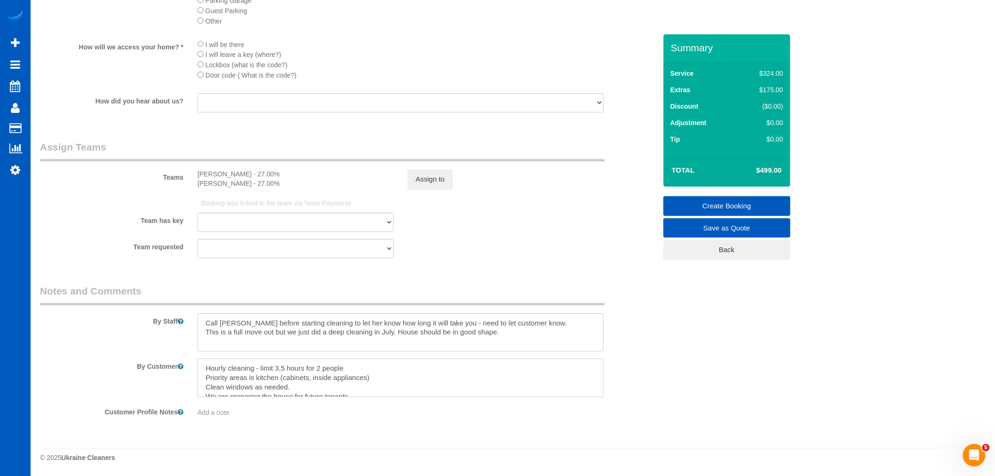
drag, startPoint x: 282, startPoint y: 377, endPoint x: 256, endPoint y: 379, distance: 26.0
click at [256, 379] on textarea at bounding box center [400, 377] width 406 height 39
click at [299, 379] on textarea at bounding box center [400, 377] width 406 height 39
drag, startPoint x: 363, startPoint y: 382, endPoint x: 377, endPoint y: 381, distance: 13.2
click at [377, 381] on textarea at bounding box center [400, 377] width 406 height 39
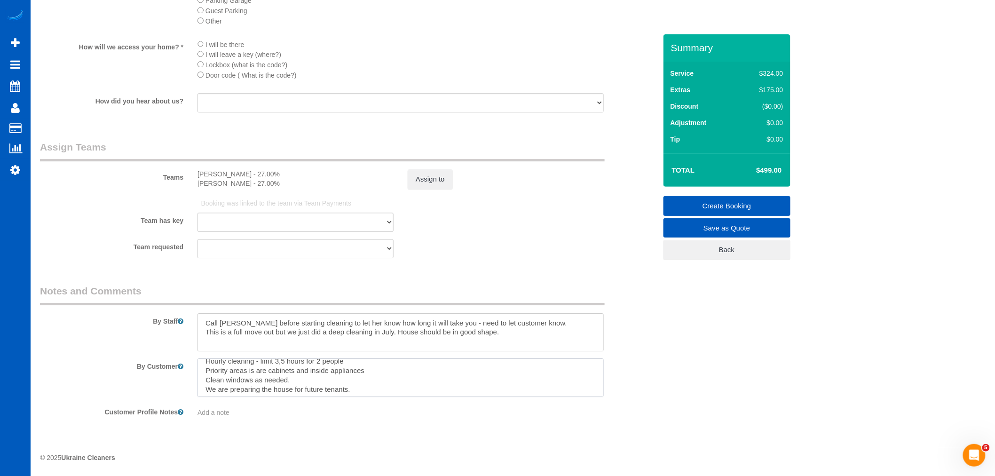
scroll to position [9, 0]
click at [373, 384] on textarea at bounding box center [400, 377] width 406 height 39
type textarea "Hourly cleaning - limit 3,5 hours for 2 people Priority areas is are cabinets a…"
click at [476, 397] on sui-booking-comments "By Staff By Customer Customer Profile Notes Add a note" at bounding box center [348, 351] width 616 height 134
click at [479, 387] on textarea at bounding box center [400, 377] width 406 height 39
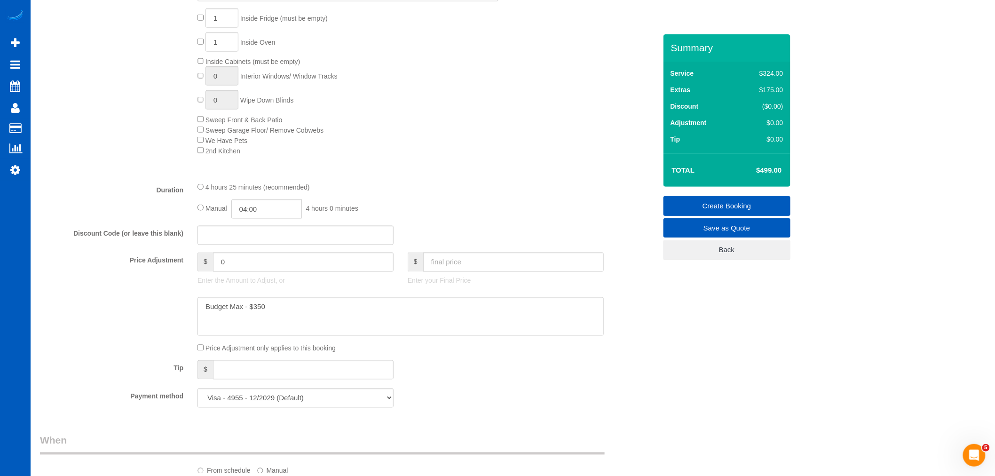
scroll to position [500, 0]
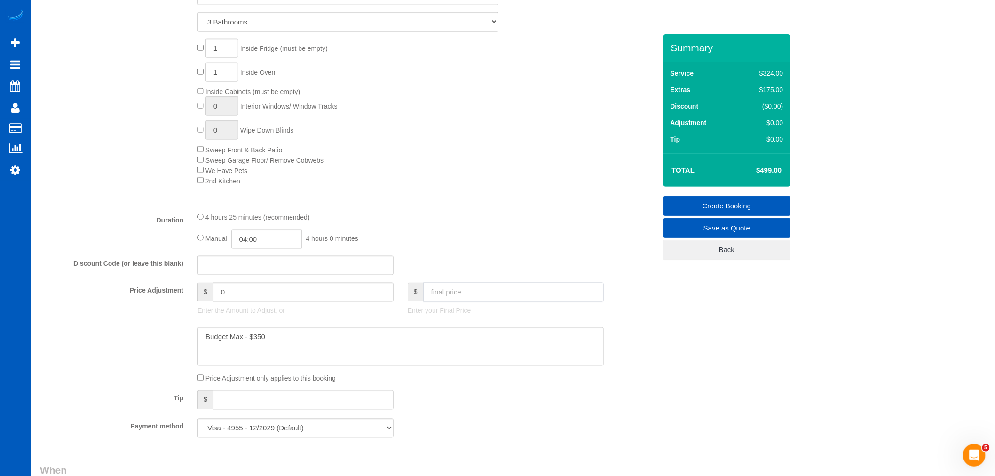
click at [495, 294] on input "text" at bounding box center [513, 292] width 181 height 19
type input "0"
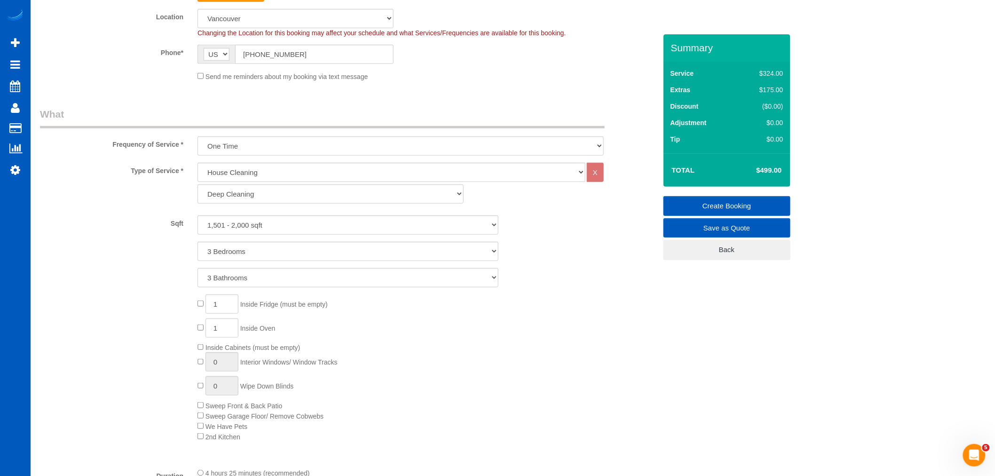
scroll to position [239, 0]
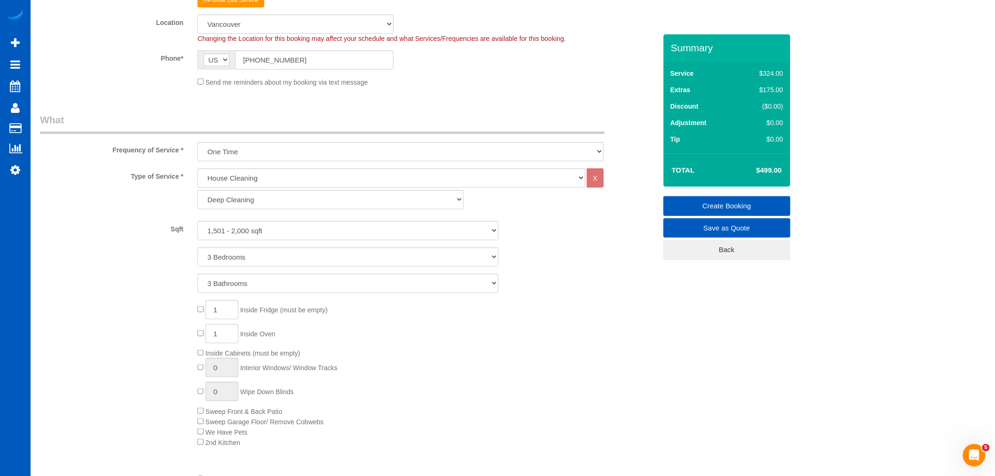
type input "-499"
type input "1"
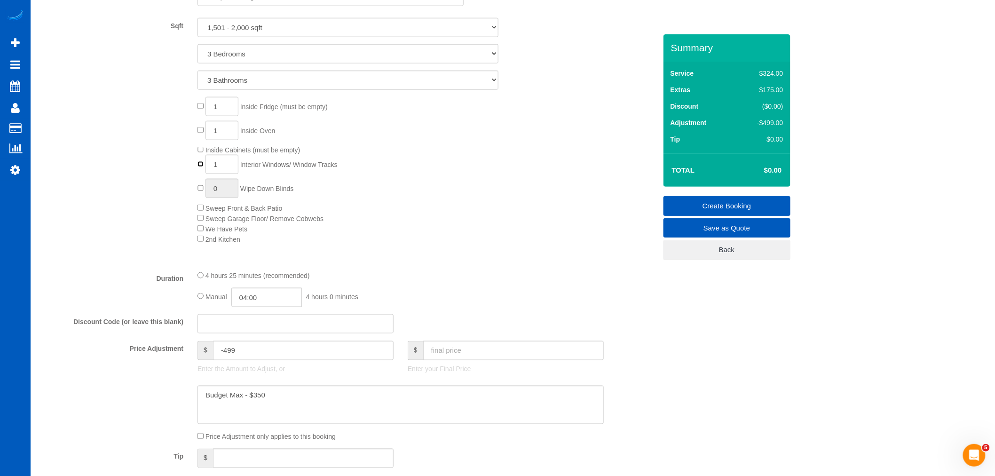
scroll to position [448, 0]
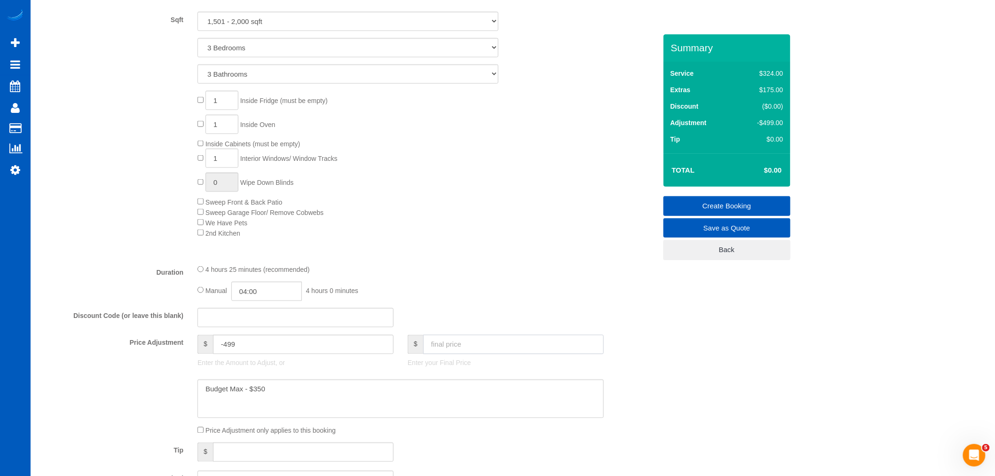
click at [479, 346] on input "text" at bounding box center [513, 344] width 181 height 19
type input "0"
click at [474, 301] on div "Manual 04:00 4 hours 0 minutes" at bounding box center [400, 291] width 406 height 19
type input "-504"
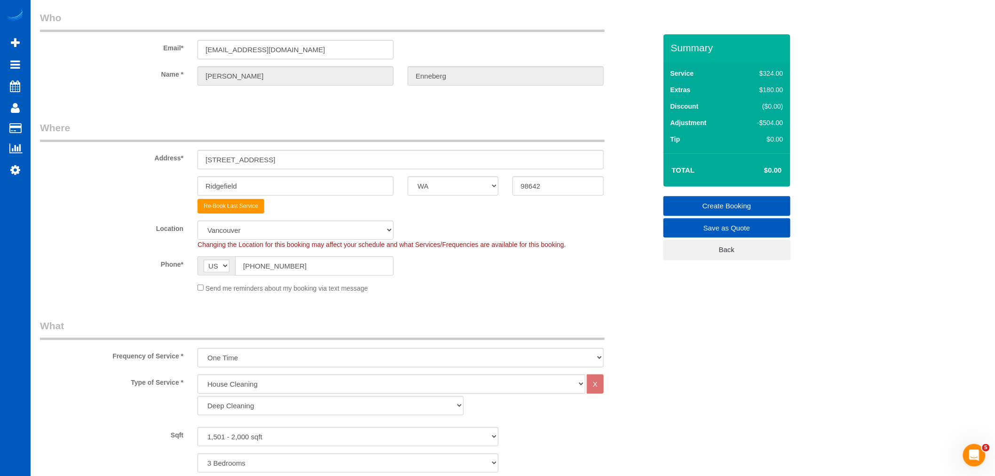
scroll to position [30, 0]
drag, startPoint x: 274, startPoint y: 162, endPoint x: 165, endPoint y: 160, distance: 108.6
click at [165, 160] on div "Address* 1816 N 9th Way" at bounding box center [348, 148] width 631 height 48
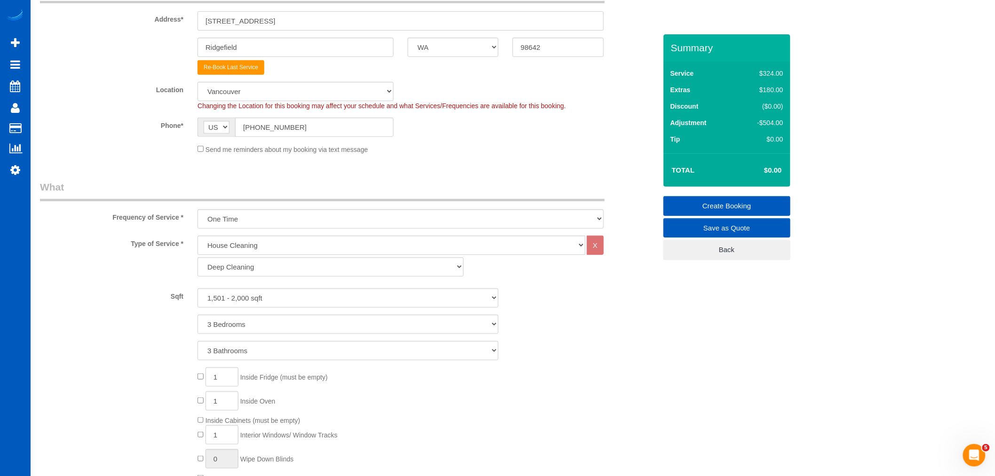
scroll to position [187, 0]
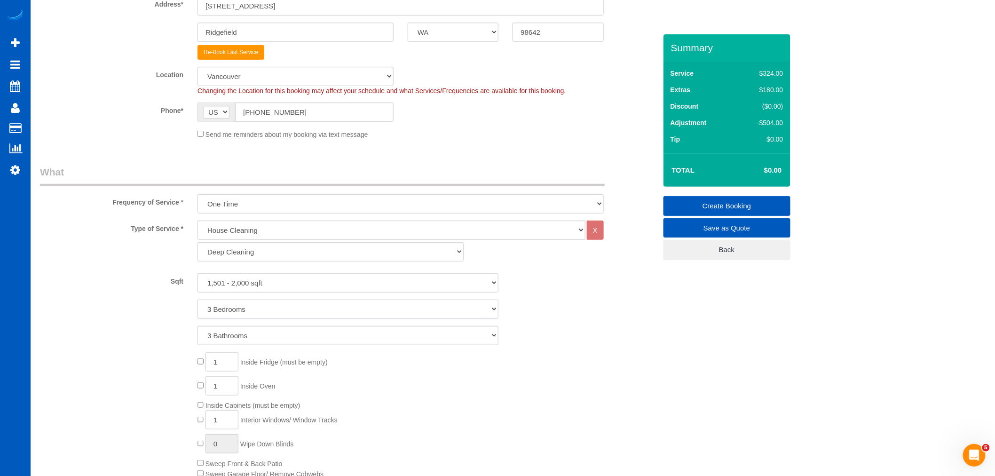
click at [245, 301] on select "1 Bedroom 2 Bedrooms 3 Bedrooms 4 Bedrooms 5 Bedrooms 6 Bedrooms 7 Bedrooms" at bounding box center [347, 309] width 301 height 19
select select "4"
click at [197, 300] on select "1 Bedroom 2 Bedrooms 3 Bedrooms 4 Bedrooms 5 Bedrooms 6 Bedrooms 7 Bedrooms" at bounding box center [347, 309] width 301 height 19
click at [280, 277] on select "0 - 1,000 sqft 1,001 - 1,500 sqft 1,501 - 2,000 sqft 2,001 - 2,500 sqft 2,501 -…" at bounding box center [347, 282] width 301 height 19
select select "2001"
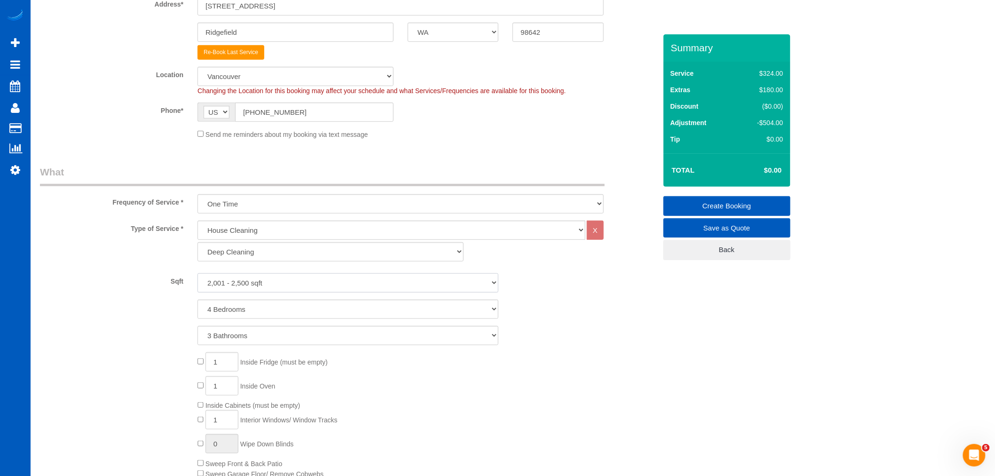
click at [197, 273] on select "0 - 1,000 sqft 1,001 - 1,500 sqft 1,501 - 2,000 sqft 2,001 - 2,500 sqft 2,501 -…" at bounding box center [347, 282] width 301 height 19
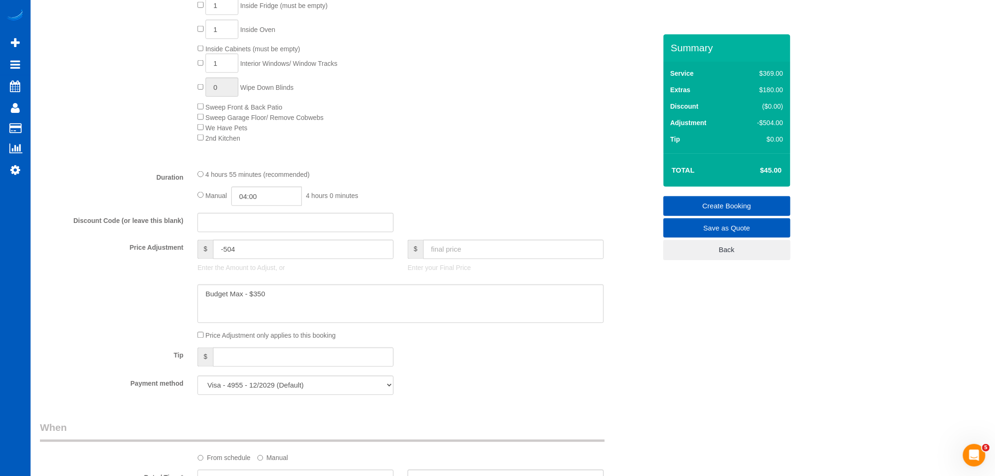
scroll to position [552, 0]
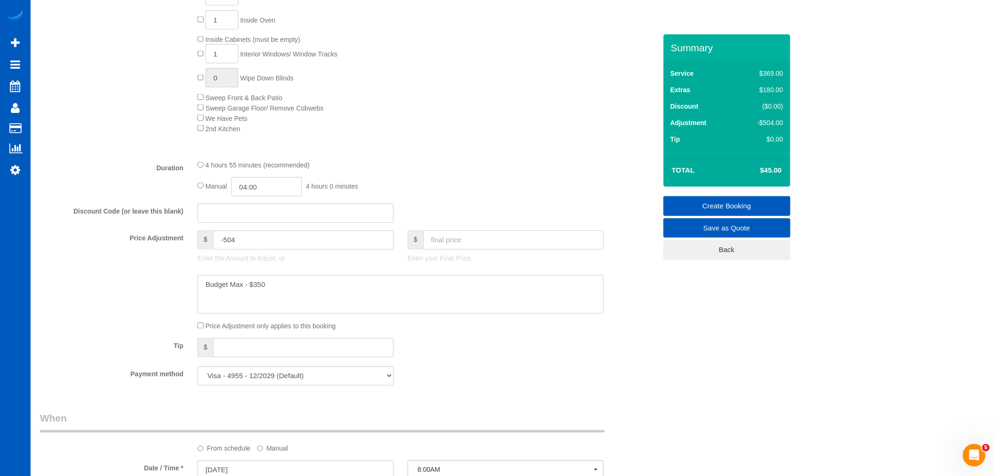
click at [483, 247] on input "text" at bounding box center [513, 239] width 181 height 19
type input "0"
type input "-549"
click at [679, 340] on div "Who Email* sfenneberg@gmail.com Name * Shawn Enneberg Where Address* 1816 N 9th…" at bounding box center [513, 243] width 946 height 1523
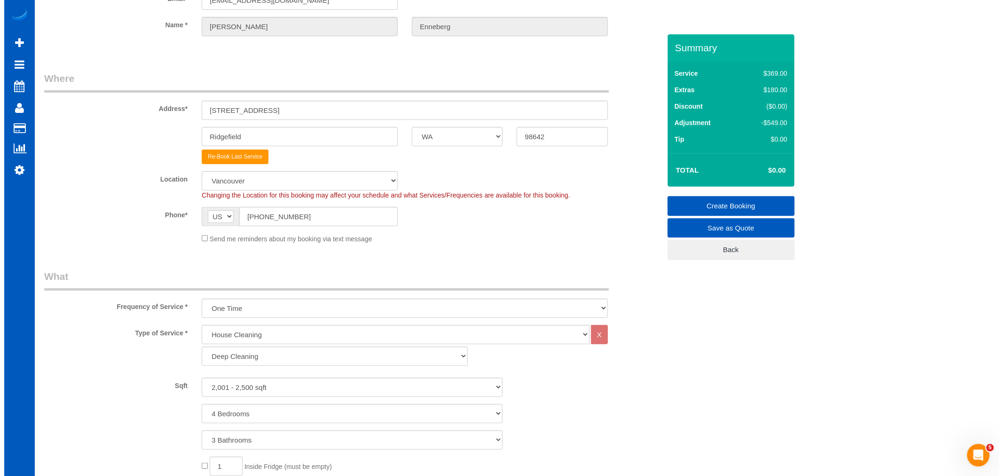
scroll to position [0, 0]
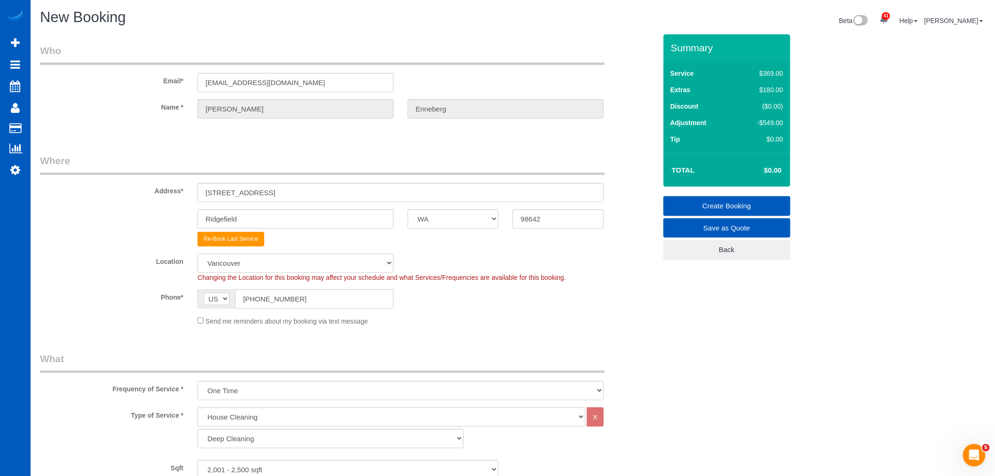
click at [720, 208] on link "Create Booking" at bounding box center [726, 206] width 127 height 20
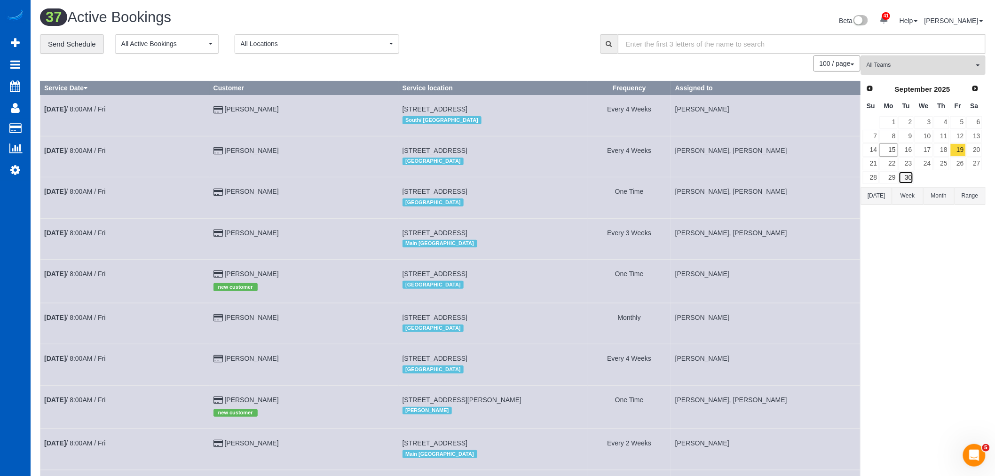
click at [899, 184] on link "30" at bounding box center [907, 177] width 16 height 13
click at [892, 180] on link "29" at bounding box center [888, 177] width 17 height 13
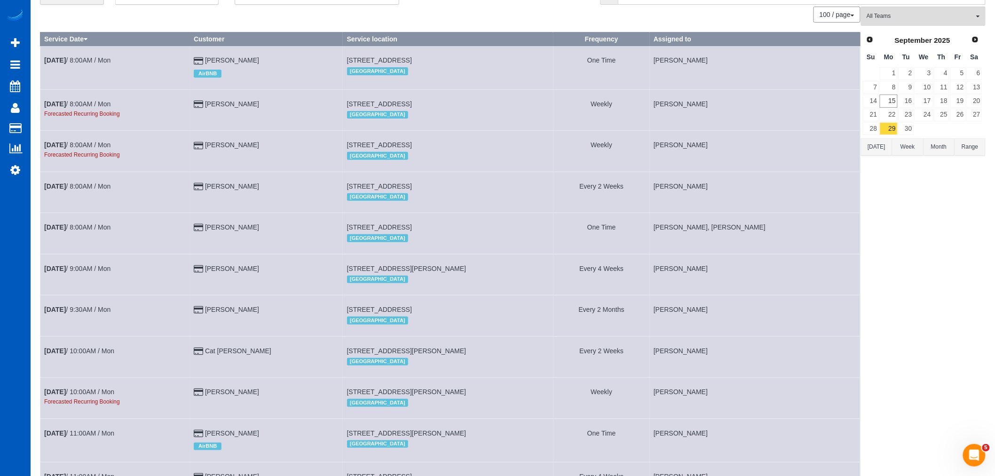
scroll to position [14, 0]
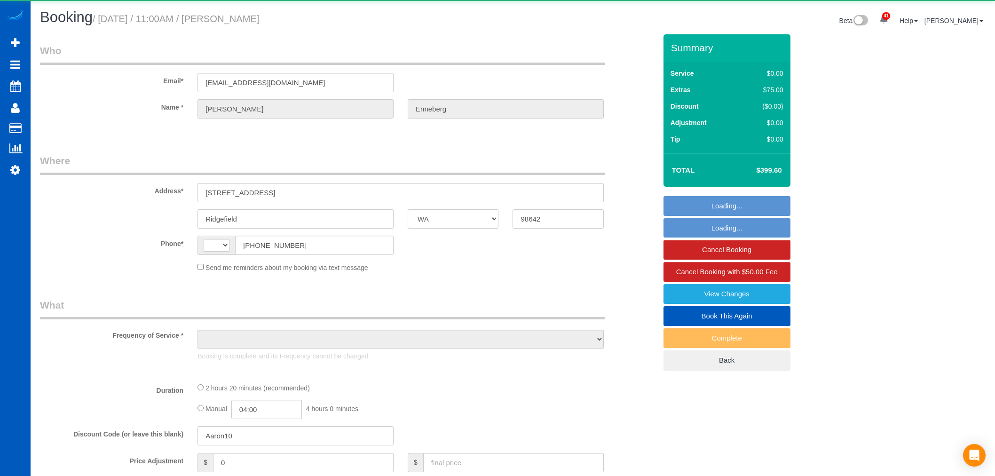
select select "WA"
select select "string:[GEOGRAPHIC_DATA]"
select select "object:1220"
select select "199"
select select "2001"
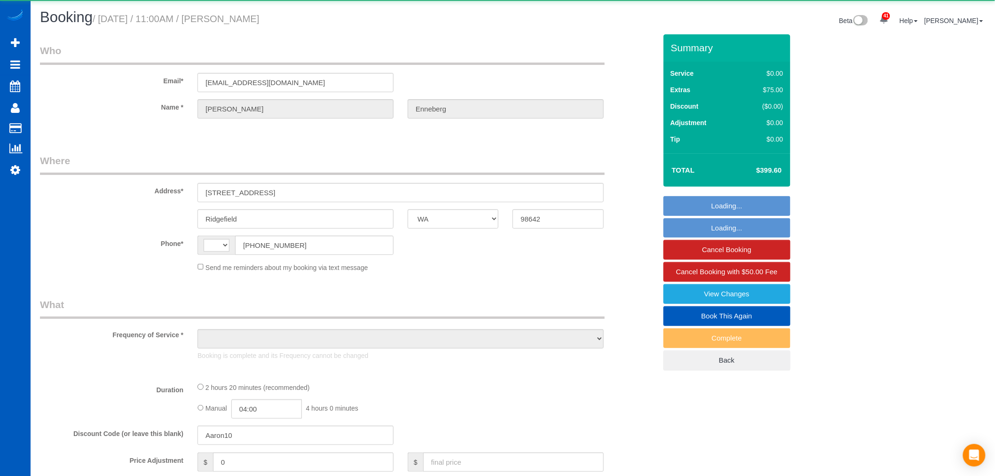
select select "spot6"
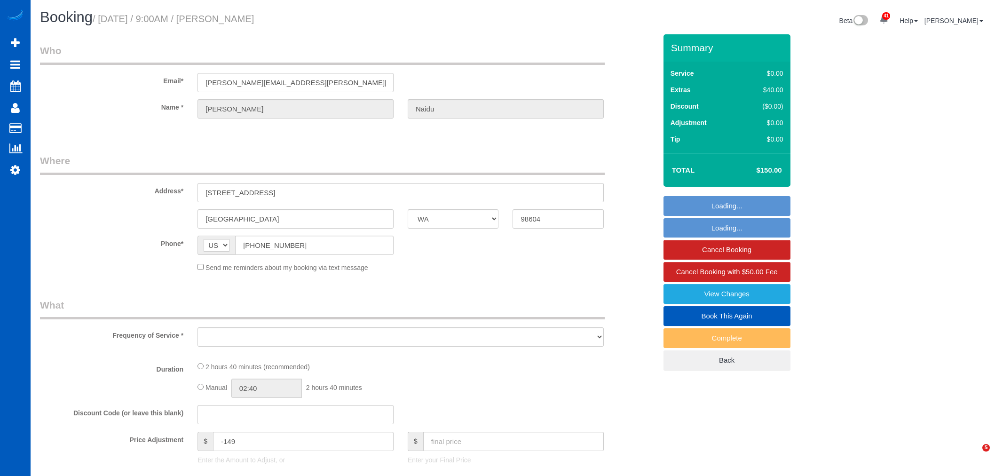
select select "WA"
select select "object:6464"
select select "string:fspay-da5acb01-c587-4e55-bd4b-c408f19e0feb"
select select "199"
select select "2001"
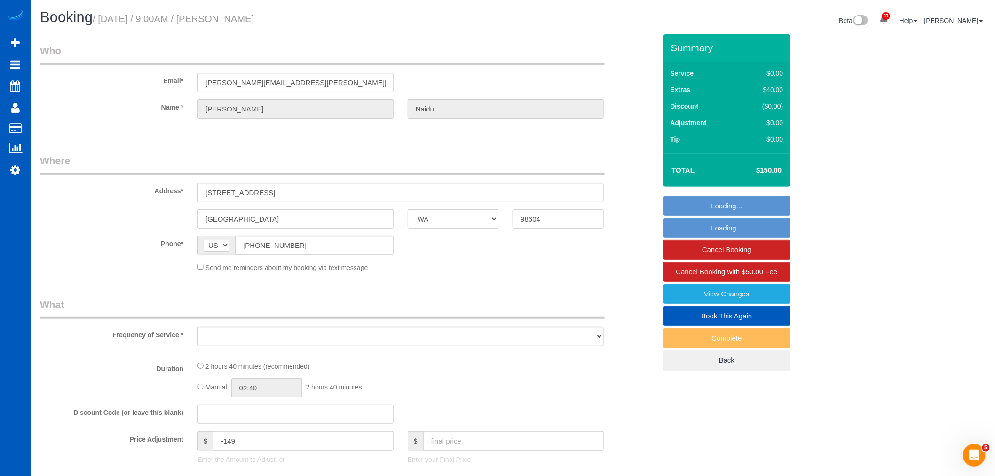
select select "3"
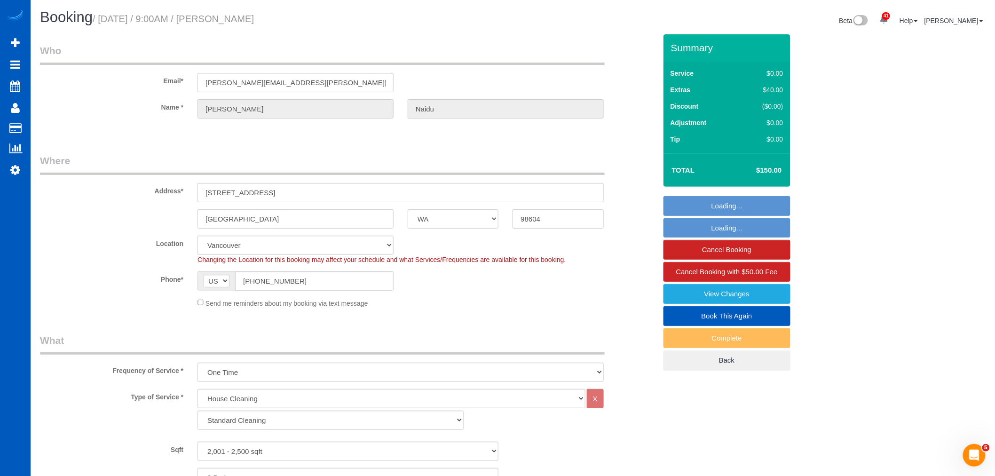
select select "object:6610"
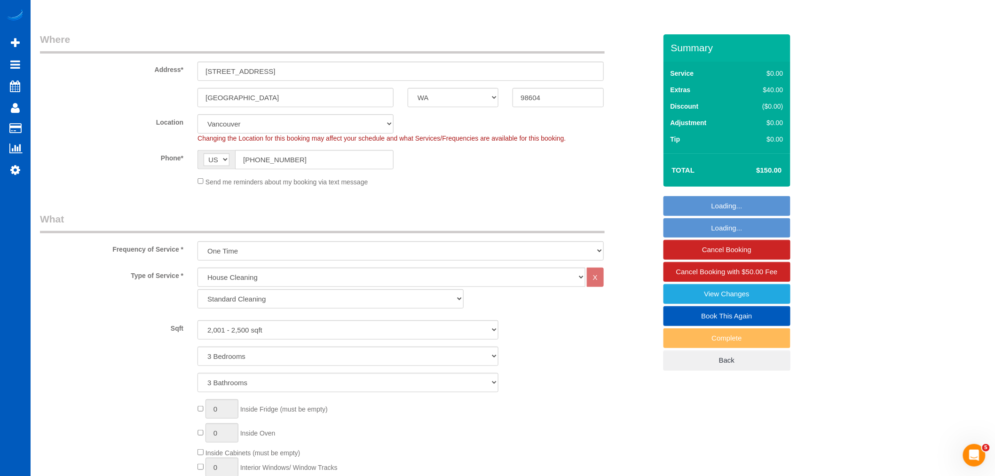
select select "2001"
select select "3"
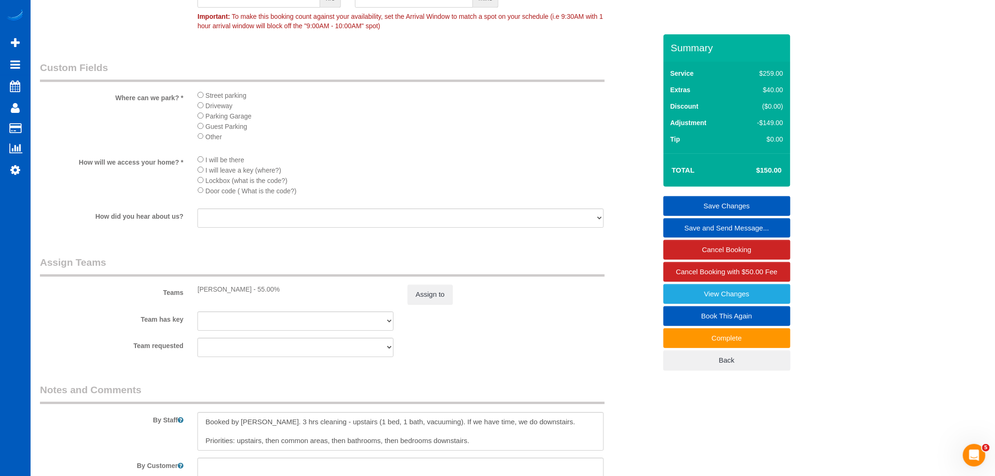
scroll to position [1205, 0]
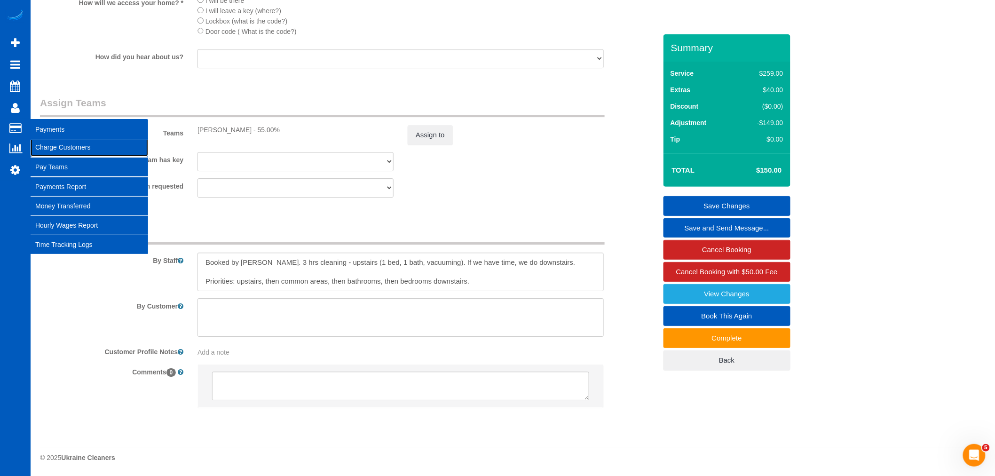
click at [82, 151] on link "Charge Customers" at bounding box center [90, 147] width 118 height 19
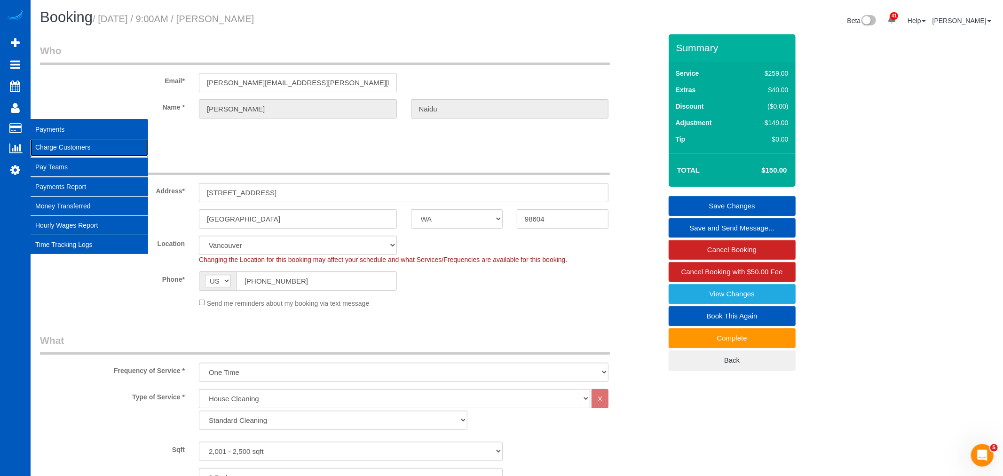
select select
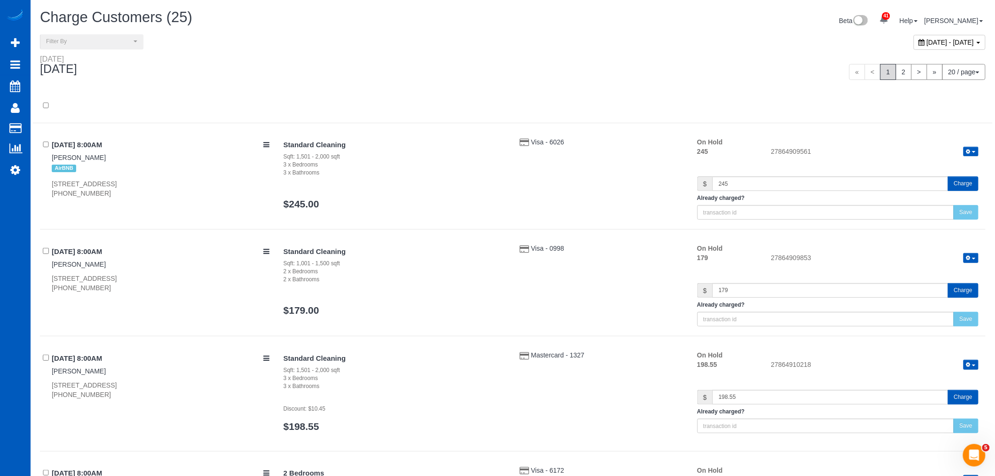
click at [914, 48] on div "[DATE] - [DATE]" at bounding box center [950, 42] width 72 height 15
type input "**********"
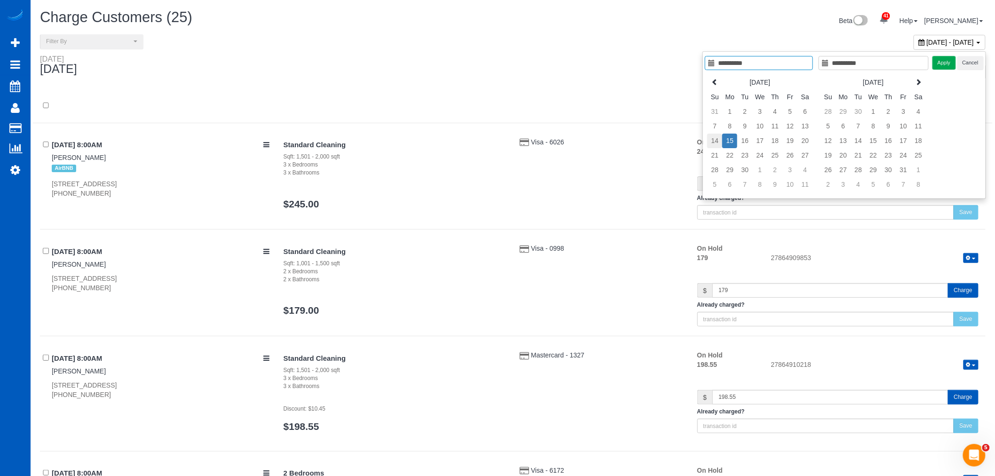
type input "**********"
click at [721, 139] on td "14" at bounding box center [714, 141] width 15 height 15
type input "**********"
click at [721, 139] on td "14" at bounding box center [714, 141] width 15 height 15
type input "**********"
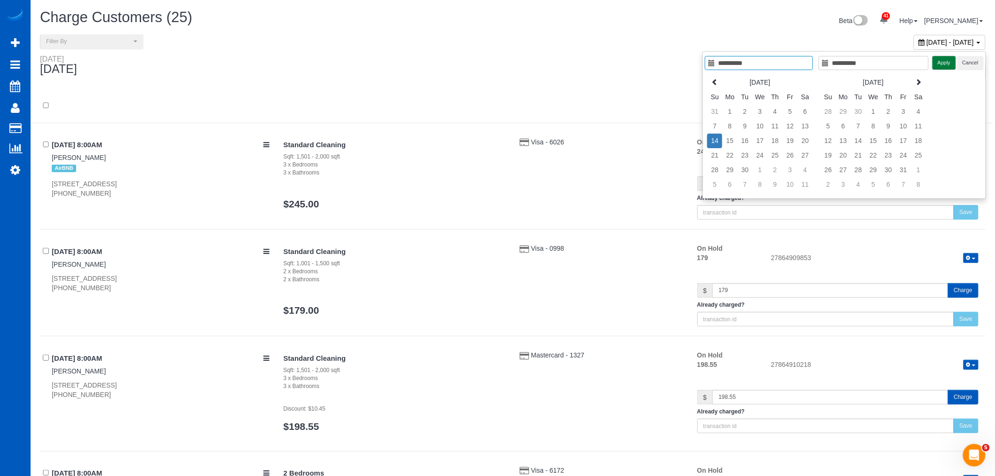
click at [941, 60] on button "Apply" at bounding box center [944, 63] width 24 height 14
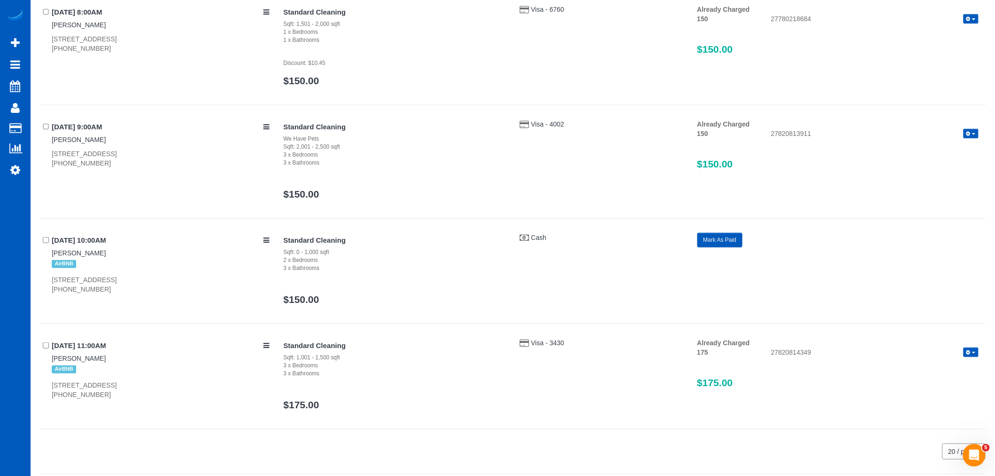
scroll to position [159, 0]
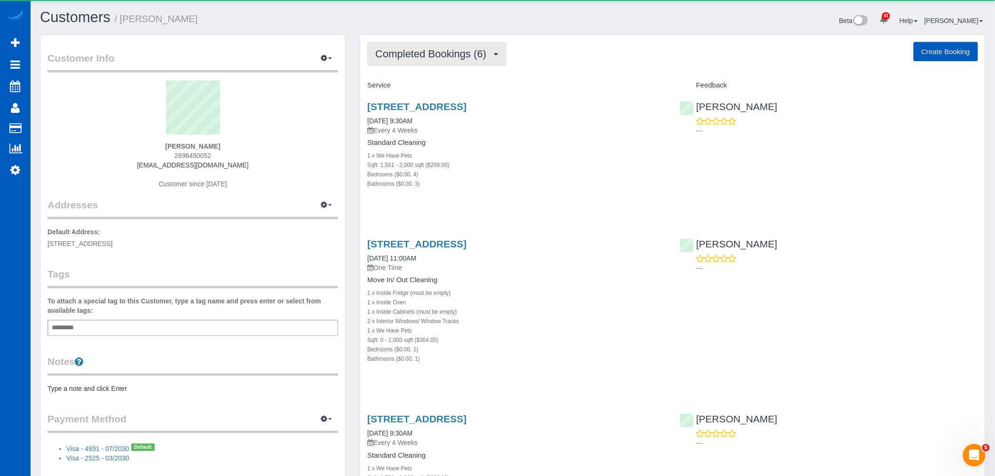
click at [453, 50] on span "Completed Bookings (6)" at bounding box center [433, 54] width 116 height 12
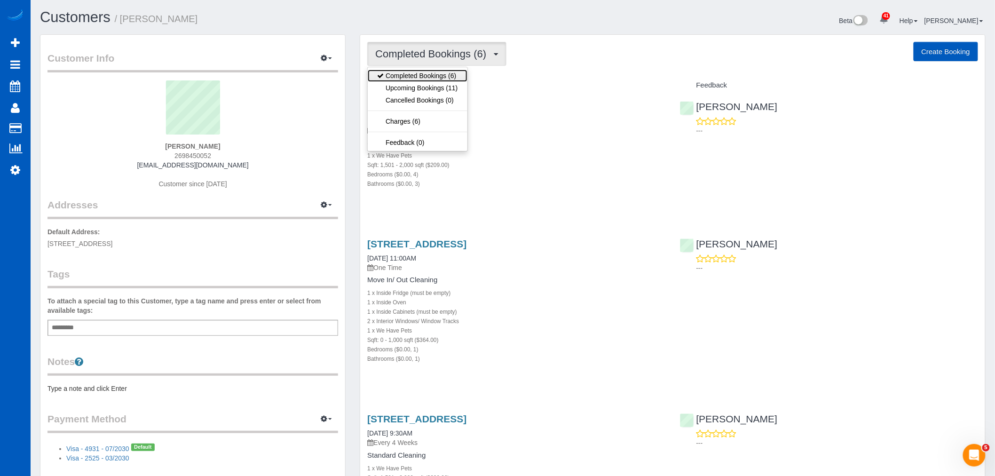
click at [440, 82] on link "Completed Bookings (6)" at bounding box center [417, 76] width 99 height 12
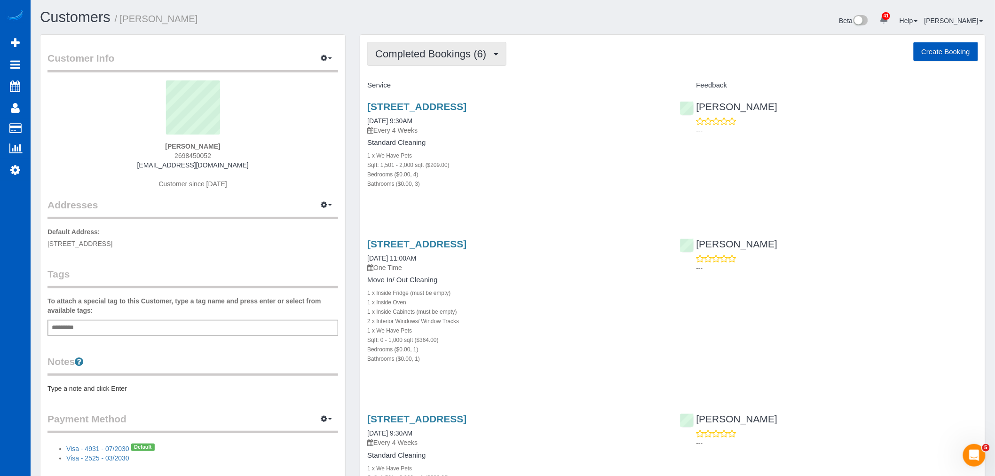
click at [435, 55] on span "Completed Bookings (6)" at bounding box center [433, 54] width 116 height 12
click at [433, 86] on link "Upcoming Bookings (11)" at bounding box center [417, 88] width 99 height 12
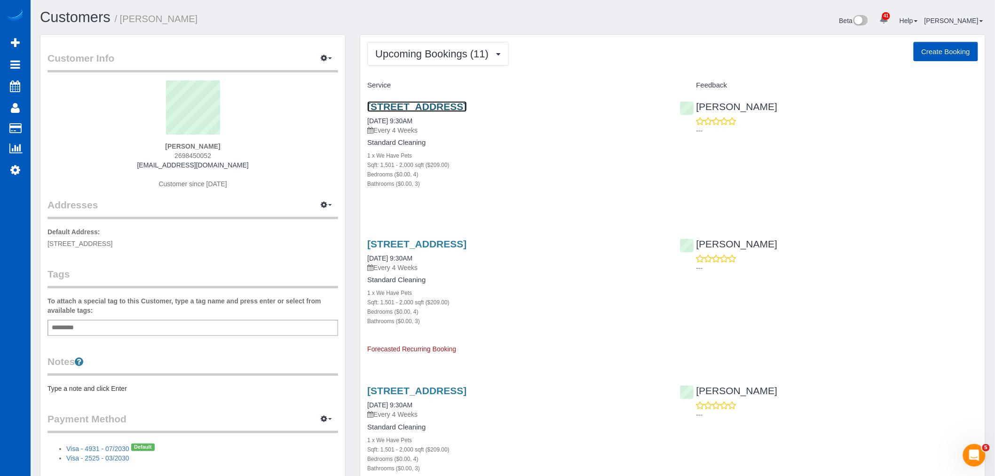
click at [417, 107] on link "[STREET_ADDRESS]" at bounding box center [416, 106] width 99 height 11
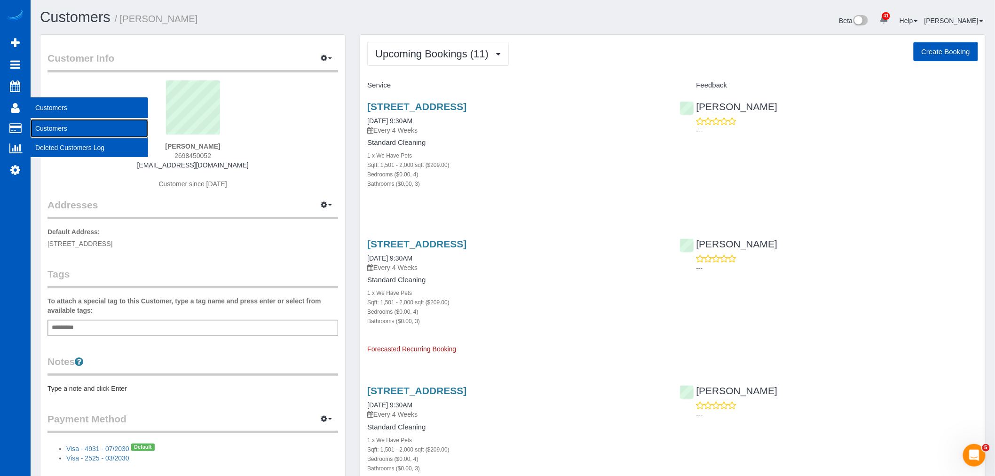
click at [47, 123] on link "Customers" at bounding box center [90, 128] width 118 height 19
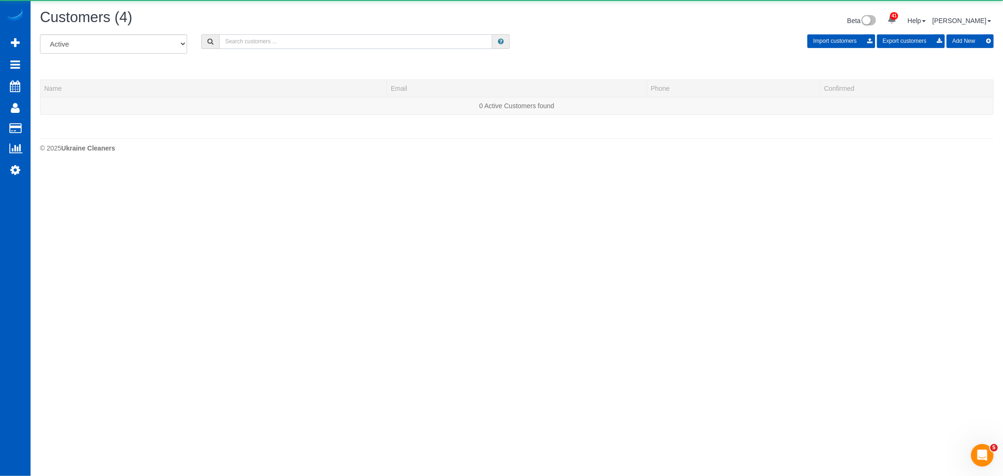
click at [229, 36] on input "text" at bounding box center [355, 41] width 273 height 15
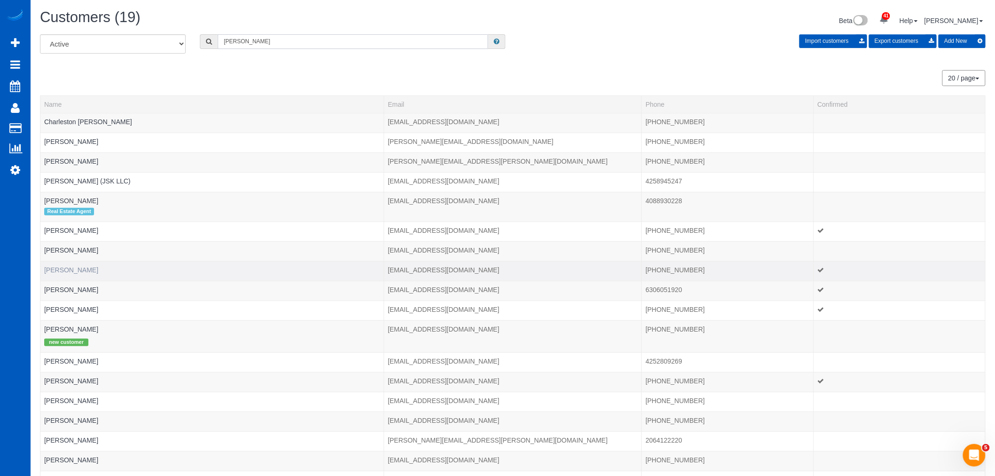
type input "[PERSON_NAME]"
click at [60, 273] on link "[PERSON_NAME]" at bounding box center [71, 270] width 54 height 8
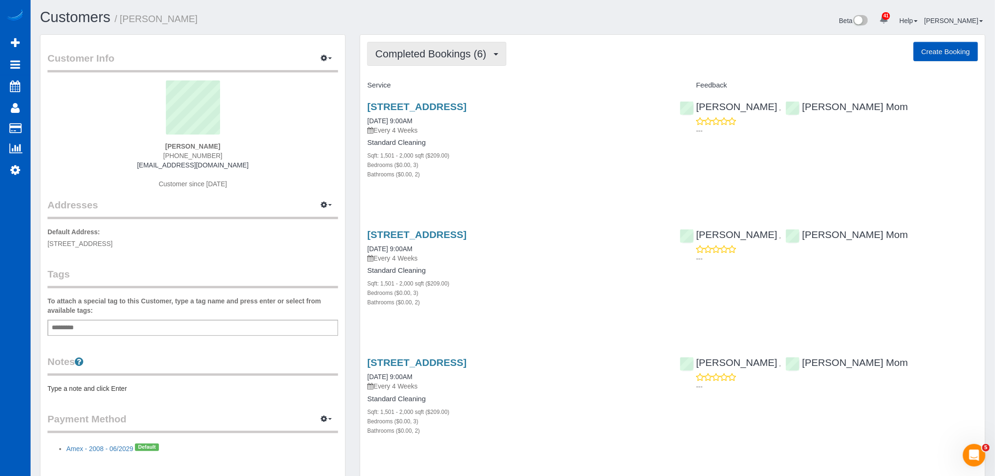
click at [434, 53] on span "Completed Bookings (6)" at bounding box center [433, 54] width 116 height 12
click at [419, 83] on link "Upcoming Bookings (11)" at bounding box center [417, 88] width 99 height 12
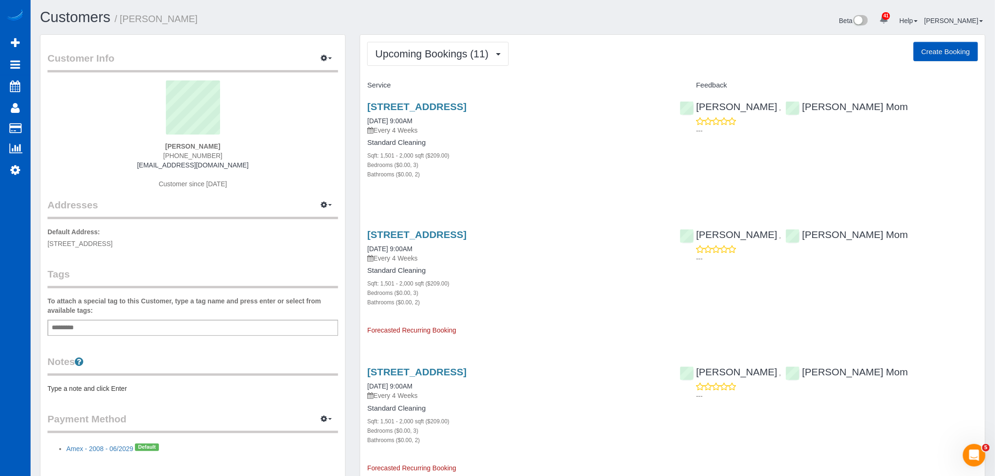
click at [410, 52] on span "Upcoming Bookings (11)" at bounding box center [434, 54] width 118 height 12
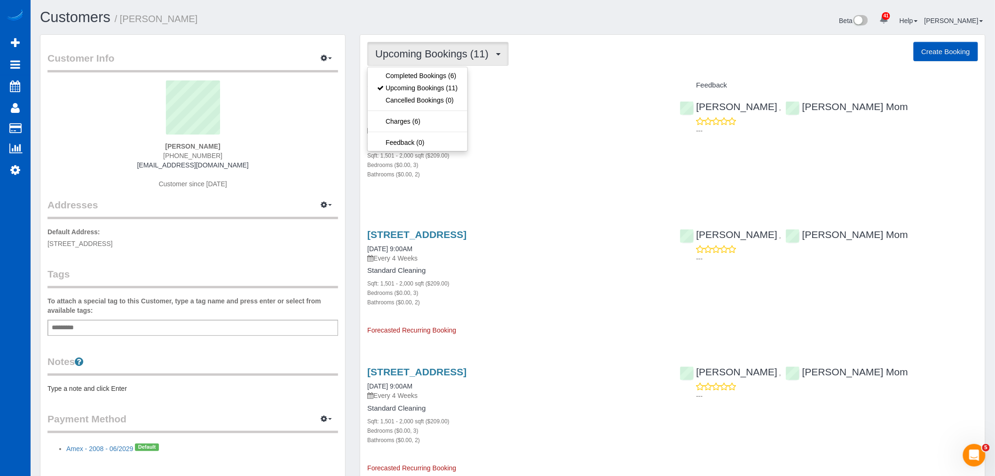
click at [499, 161] on div "Bedrooms ($0.00, 3)" at bounding box center [516, 164] width 298 height 9
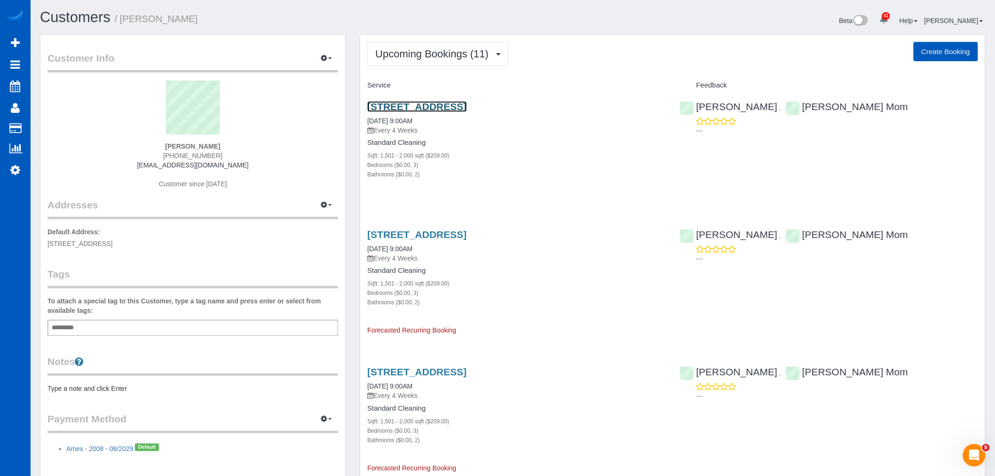
click at [457, 108] on link "5252 Marlborough Dr, San Diego, CA 92116" at bounding box center [416, 106] width 99 height 11
click at [426, 51] on span "Upcoming Bookings (11)" at bounding box center [434, 54] width 118 height 12
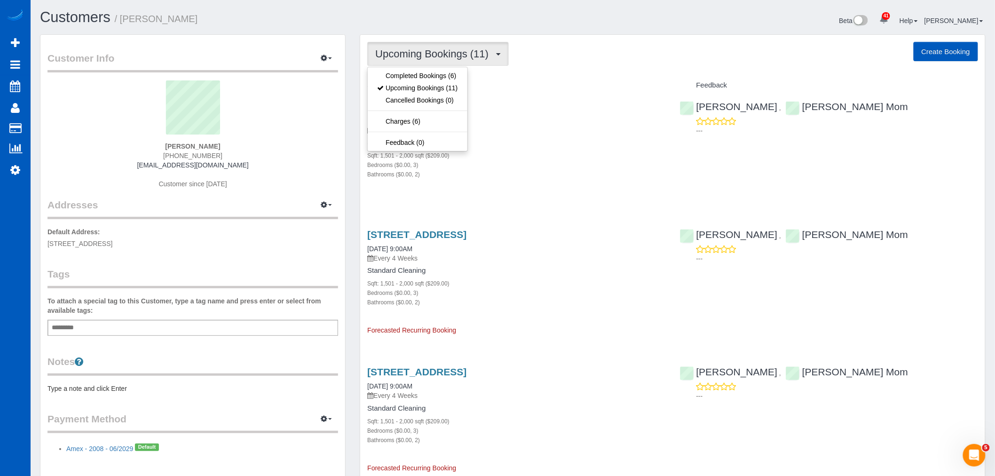
click at [583, 150] on div "Standard Cleaning Sqft: 1,501 - 2,000 sqft ($209.00) Bedrooms ($0.00, 3) Bathro…" at bounding box center [516, 159] width 298 height 40
click at [442, 53] on span "Upcoming Bookings (11)" at bounding box center [434, 54] width 118 height 12
click at [443, 91] on link "Upcoming Bookings (11)" at bounding box center [417, 88] width 99 height 12
click at [400, 58] on span "Upcoming Bookings (11)" at bounding box center [434, 54] width 118 height 12
click at [416, 92] on link "Upcoming Bookings (11)" at bounding box center [417, 88] width 99 height 12
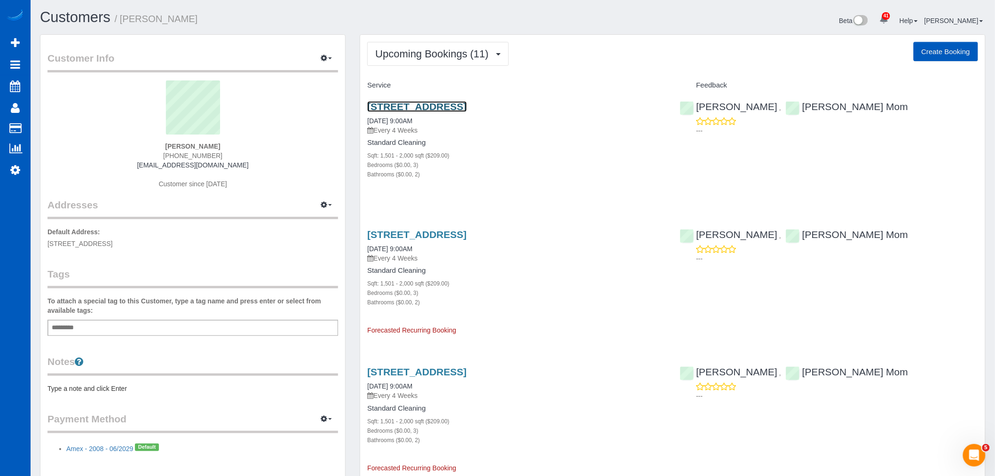
click at [394, 103] on link "5252 Marlborough Dr, San Diego, CA 92116" at bounding box center [416, 106] width 99 height 11
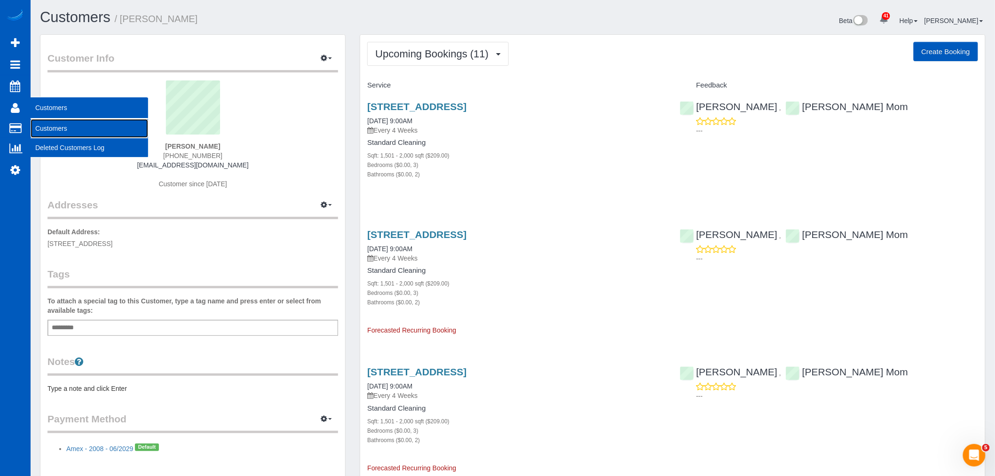
click at [38, 123] on link "Customers" at bounding box center [90, 128] width 118 height 19
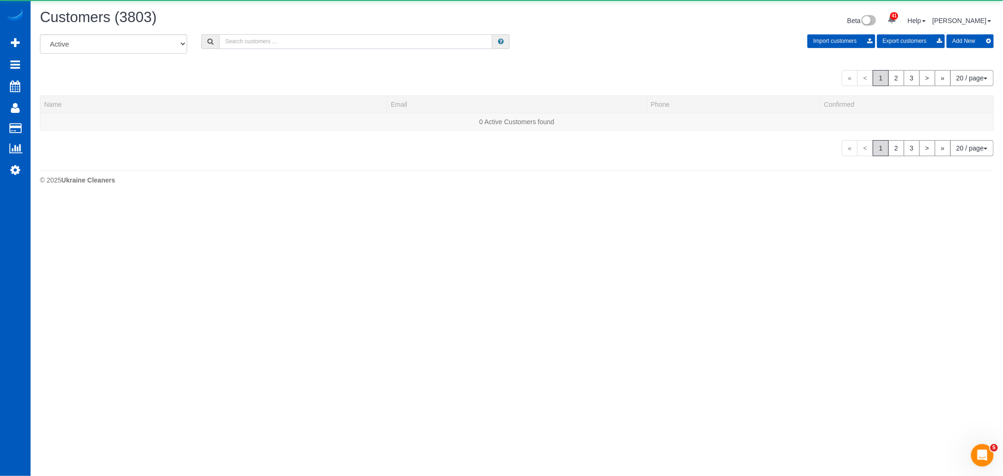
click at [252, 39] on input "text" at bounding box center [355, 41] width 273 height 15
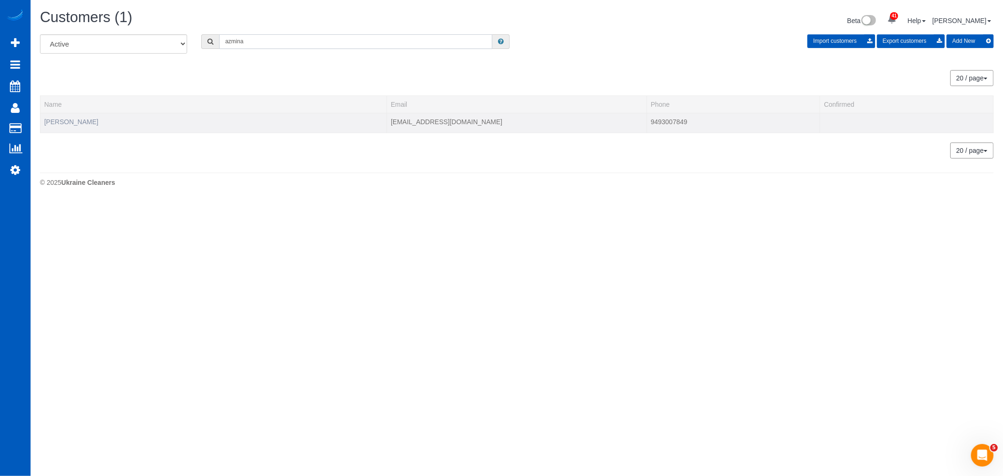
type input "azmina"
click at [75, 123] on link "azmina zieman" at bounding box center [71, 122] width 54 height 8
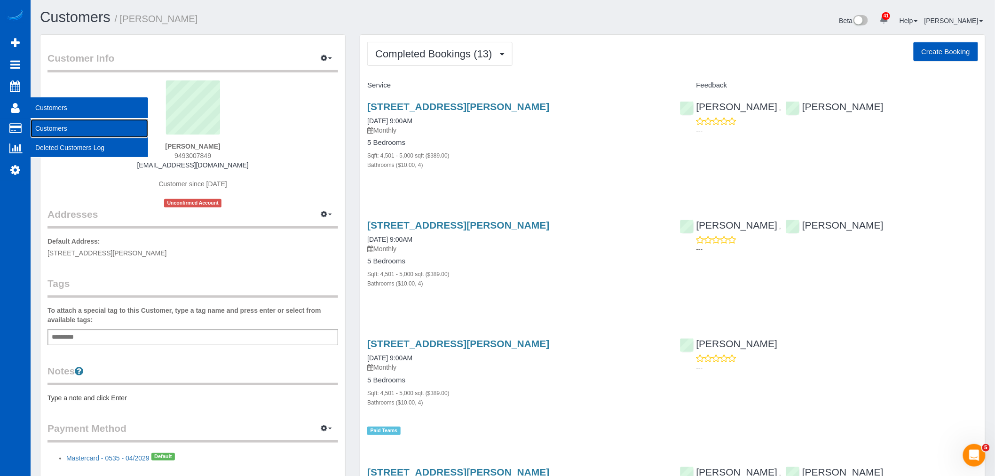
click at [57, 130] on link "Customers" at bounding box center [90, 128] width 118 height 19
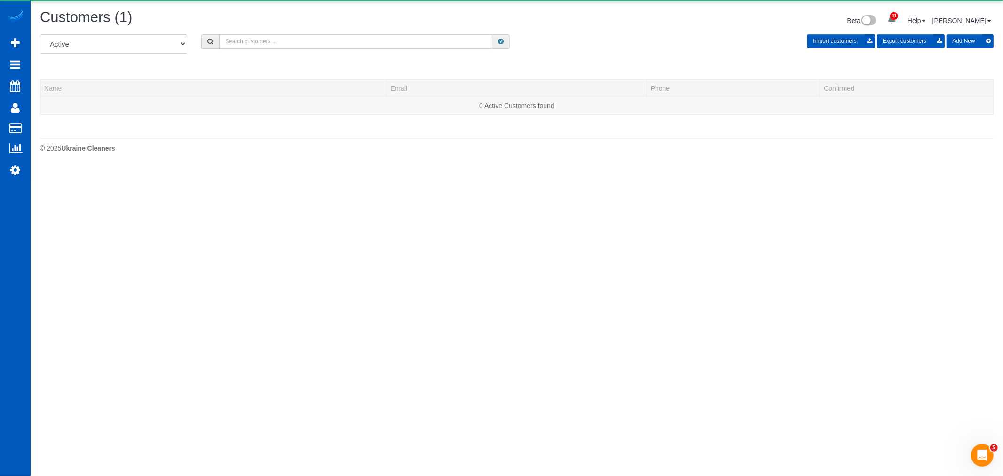
click at [256, 42] on input "text" at bounding box center [355, 41] width 273 height 15
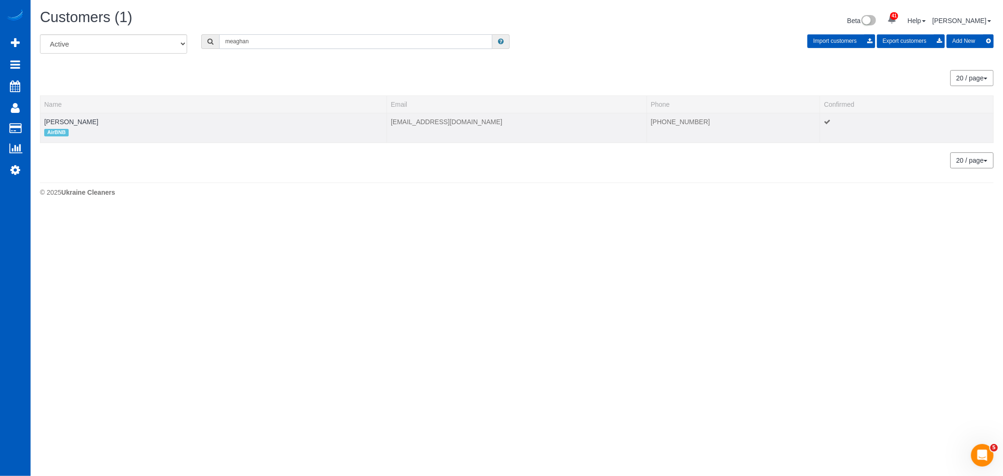
type input "meaghan"
click at [97, 117] on td "Meaghan Schillinger AirBNB" at bounding box center [213, 128] width 347 height 30
click at [97, 118] on link "[PERSON_NAME]" at bounding box center [71, 122] width 54 height 8
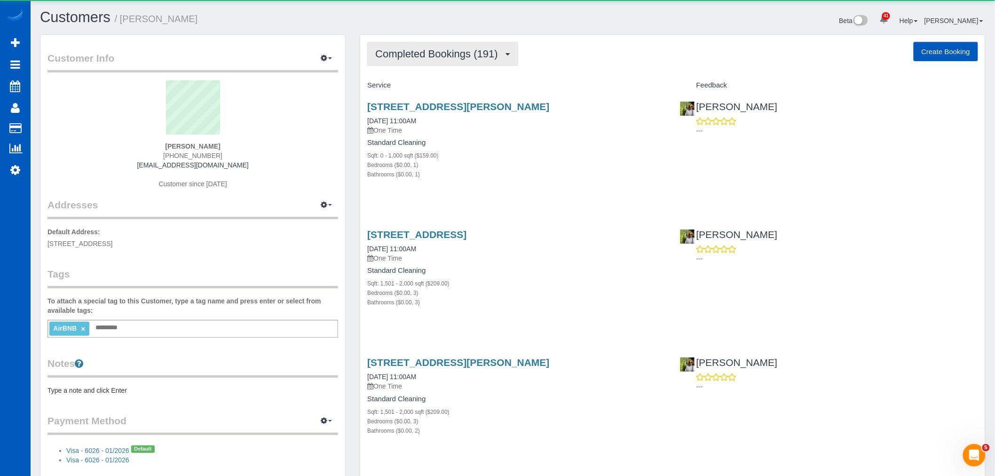
click at [422, 53] on span "Completed Bookings (191)" at bounding box center [438, 54] width 127 height 12
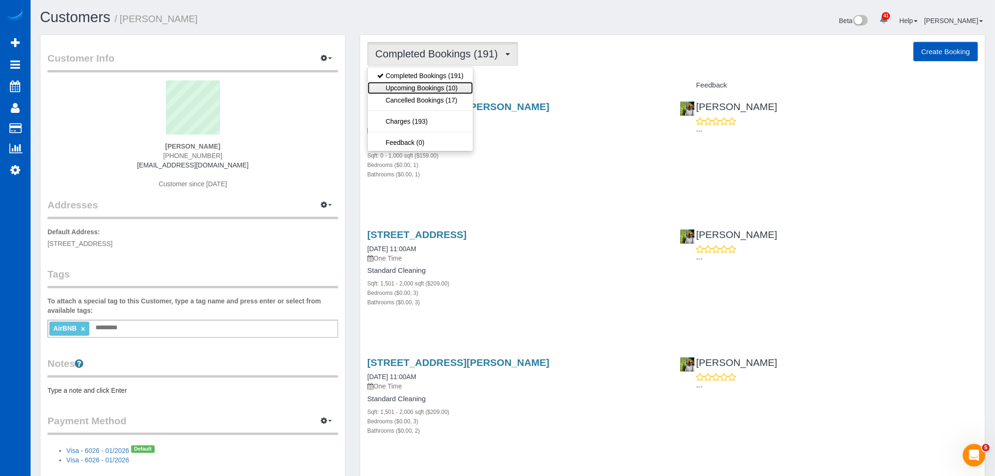
click at [421, 87] on link "Upcoming Bookings (10)" at bounding box center [420, 88] width 105 height 12
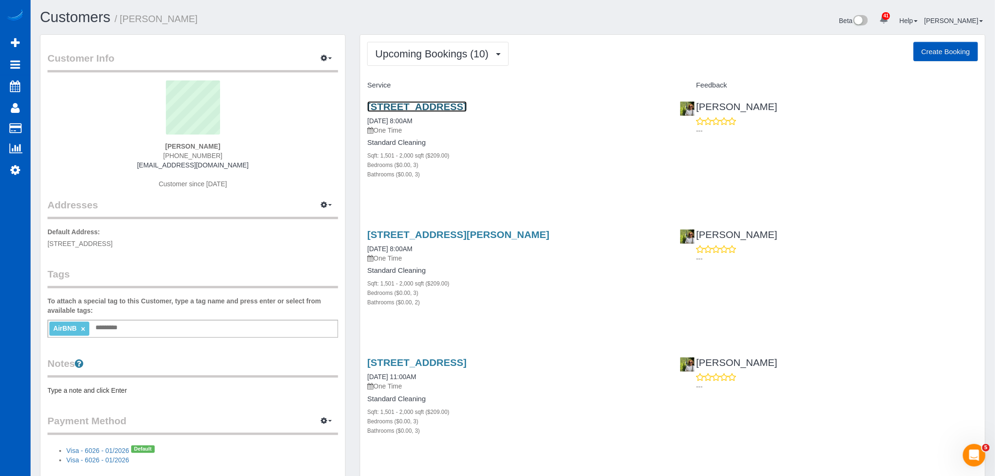
click at [422, 103] on link "837 Main St, Edmonds, WA 98020" at bounding box center [416, 106] width 99 height 11
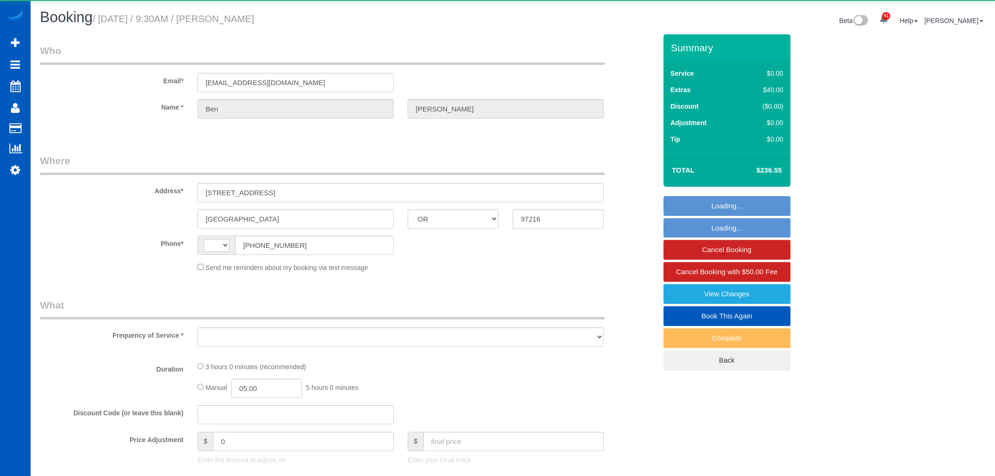
select select "OR"
select select "string:[GEOGRAPHIC_DATA]"
select select "object:1068"
select select "199"
select select "1501"
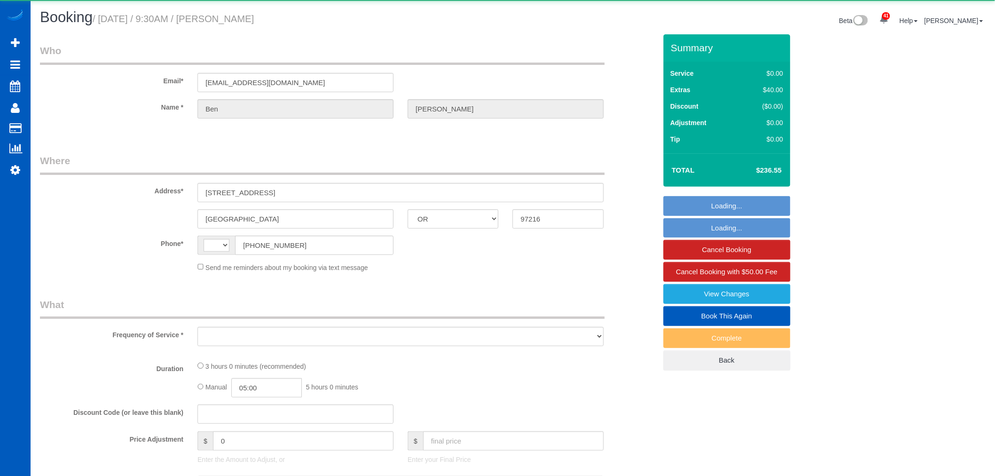
select select "4"
select select "3"
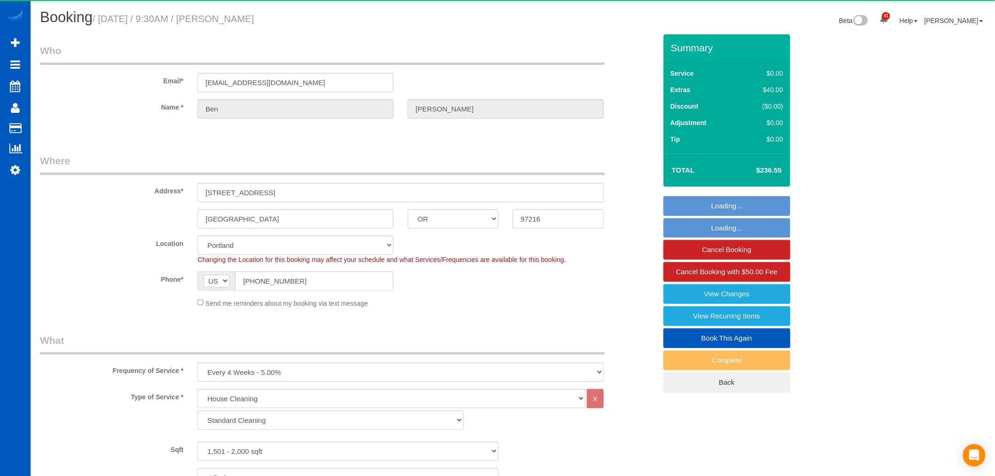
select select "object:1218"
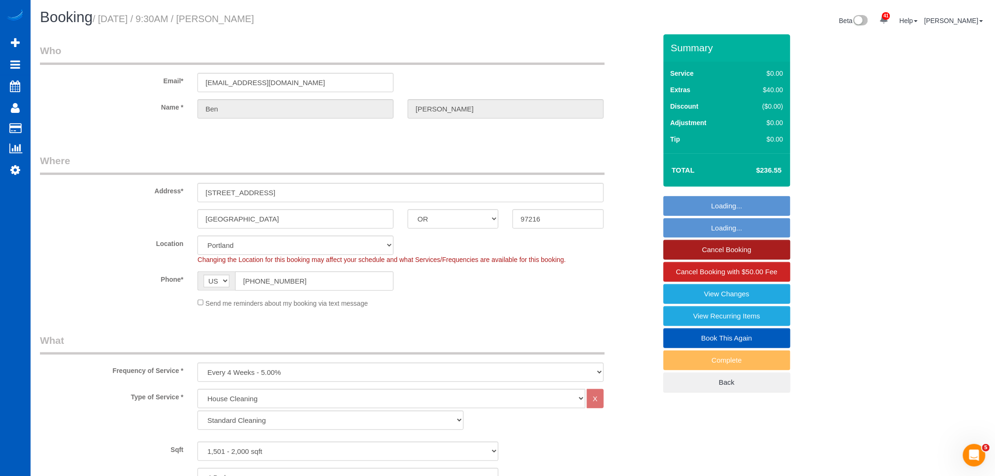
click at [747, 252] on link "Cancel Booking" at bounding box center [726, 250] width 127 height 20
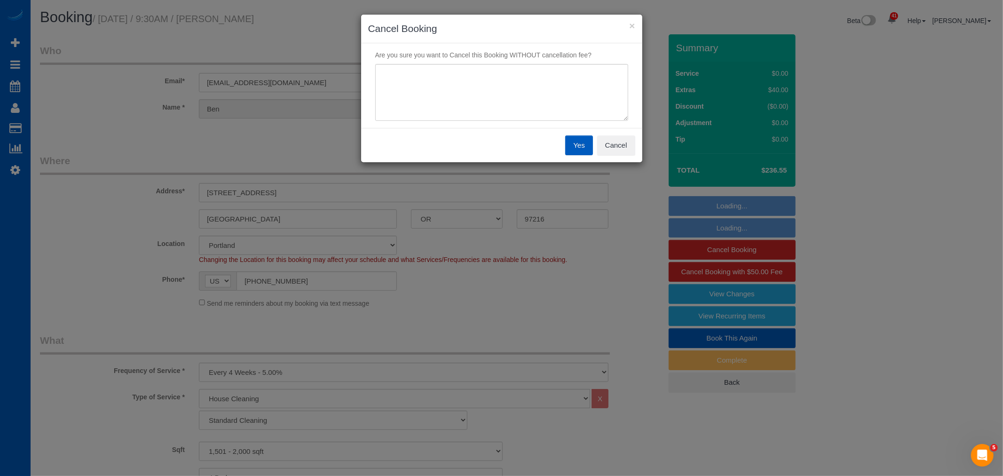
click at [384, 154] on div "Yes Cancel" at bounding box center [501, 145] width 281 height 34
click at [410, 123] on div "Are you sure you want to Cancel this Booking WITHOUT cancellation fee?" at bounding box center [501, 85] width 281 height 85
click at [424, 111] on textarea at bounding box center [501, 92] width 253 height 57
type textarea "Skipping this month"
click at [571, 143] on button "Yes" at bounding box center [578, 145] width 27 height 20
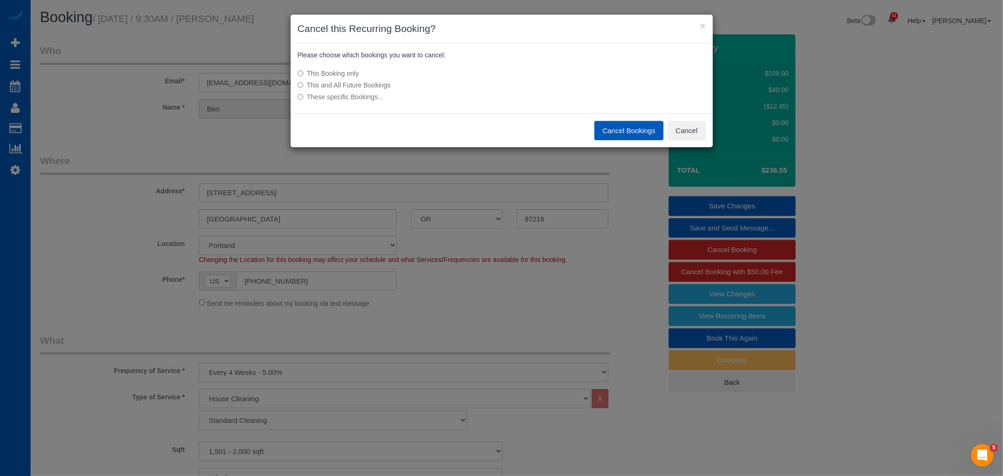
click at [643, 137] on button "Cancel Bookings" at bounding box center [628, 131] width 69 height 20
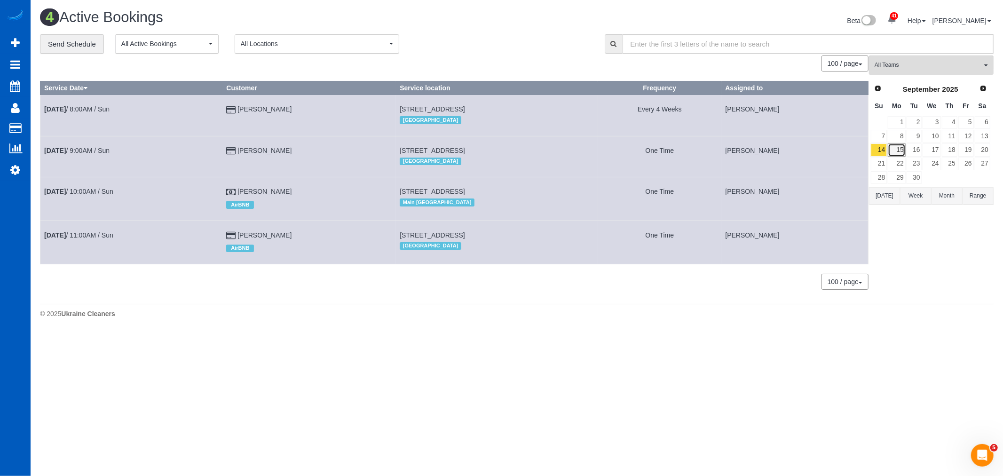
click at [896, 150] on link "15" at bounding box center [896, 149] width 17 height 13
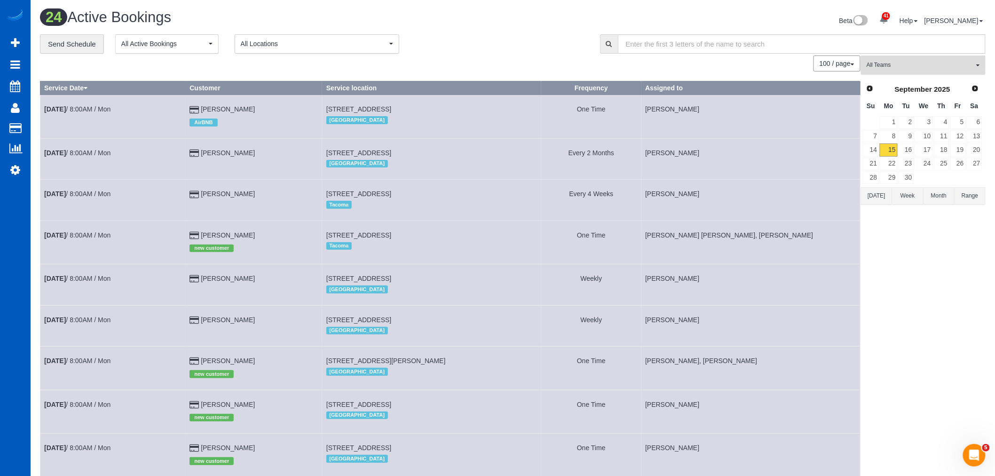
click at [916, 61] on button "All Teams" at bounding box center [923, 64] width 125 height 19
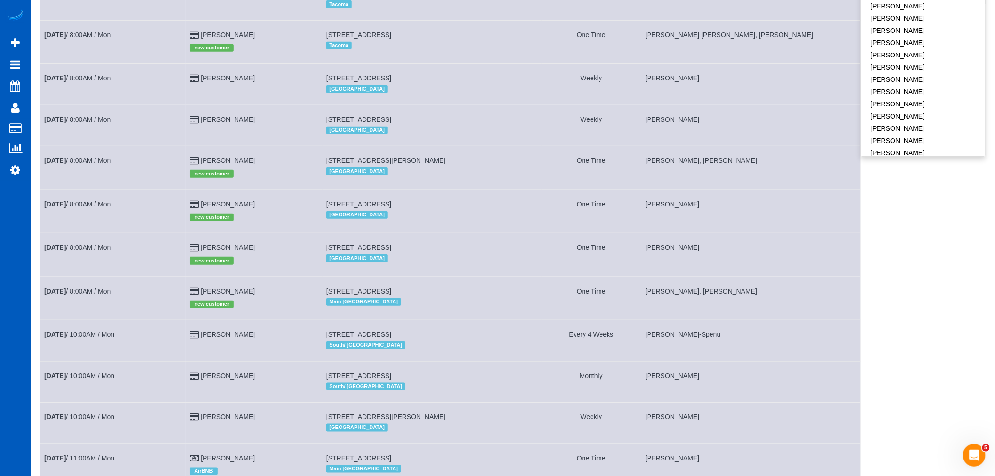
scroll to position [209, 0]
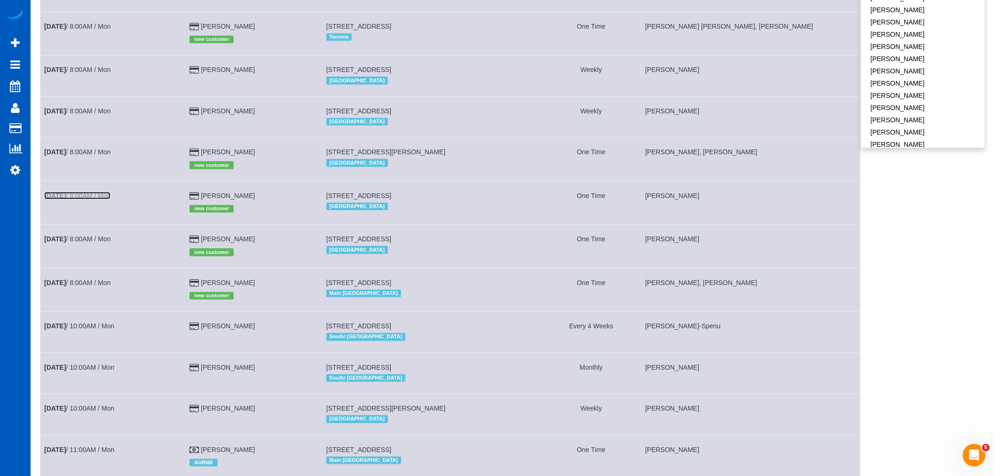
click at [106, 199] on link "Sep 15th / 8:00AM / Mon" at bounding box center [77, 196] width 66 height 8
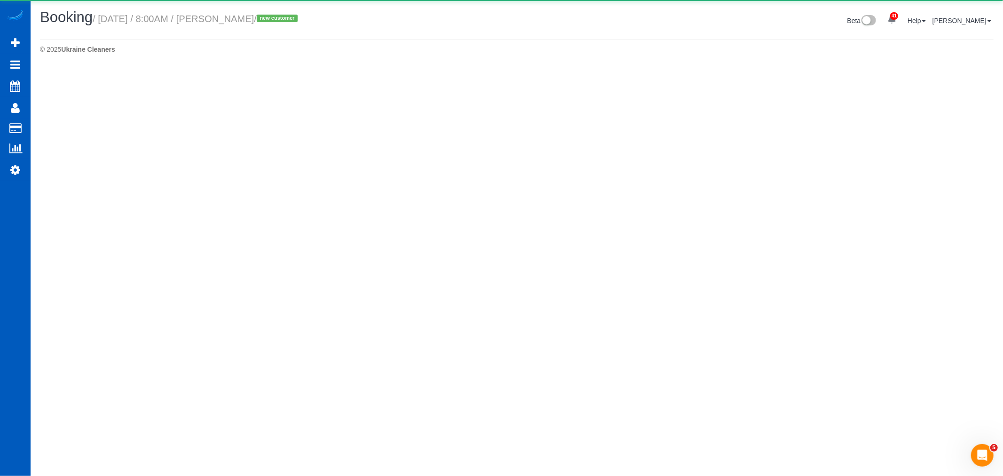
select select "WA"
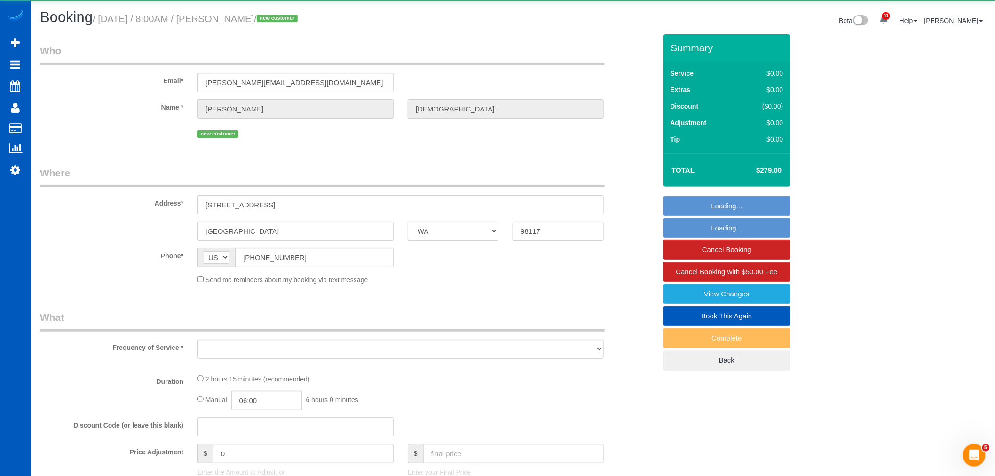
select select "object:2222"
select select "string:fspay-b515c3af-525b-49a9-b8d0-3f7ebfb940c6"
select select "number:8"
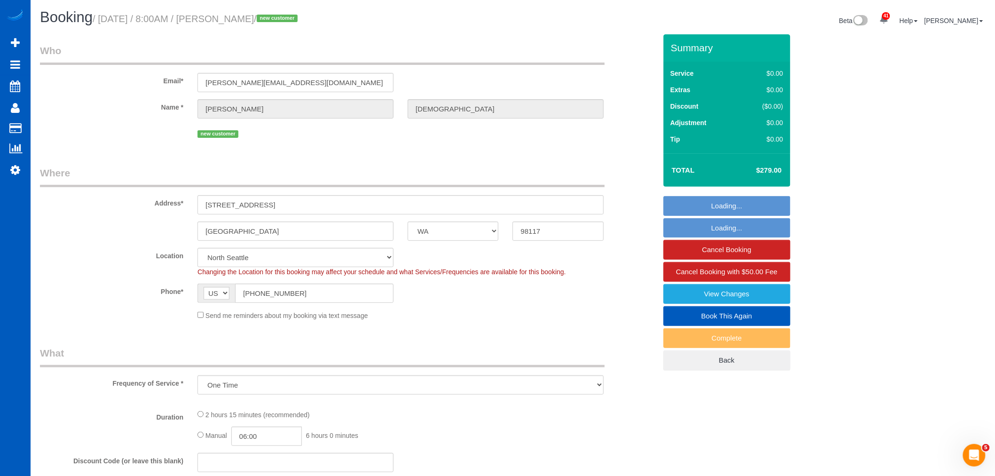
select select "object:2329"
select select "199"
select select "1001"
select select "3"
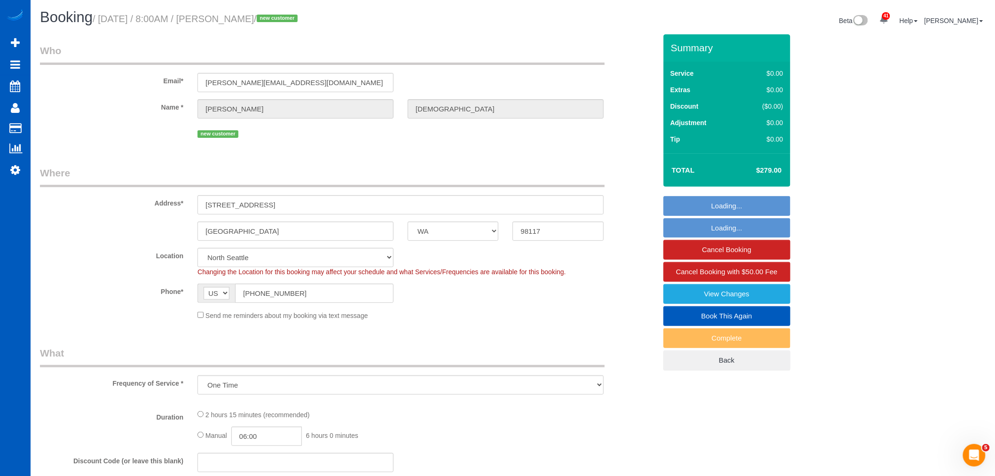
select select "spot17"
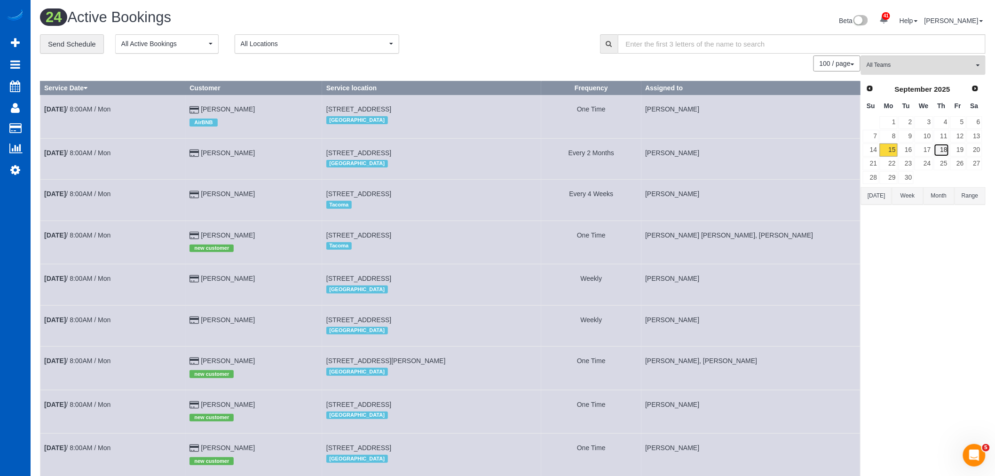
click at [944, 144] on link "18" at bounding box center [942, 149] width 16 height 13
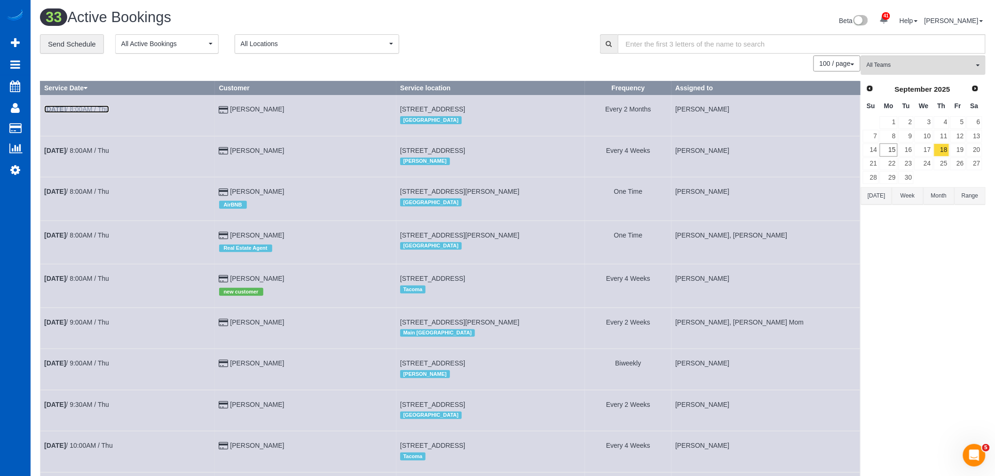
click at [83, 106] on link "Sep 18th / 8:00AM / Thu" at bounding box center [76, 109] width 65 height 8
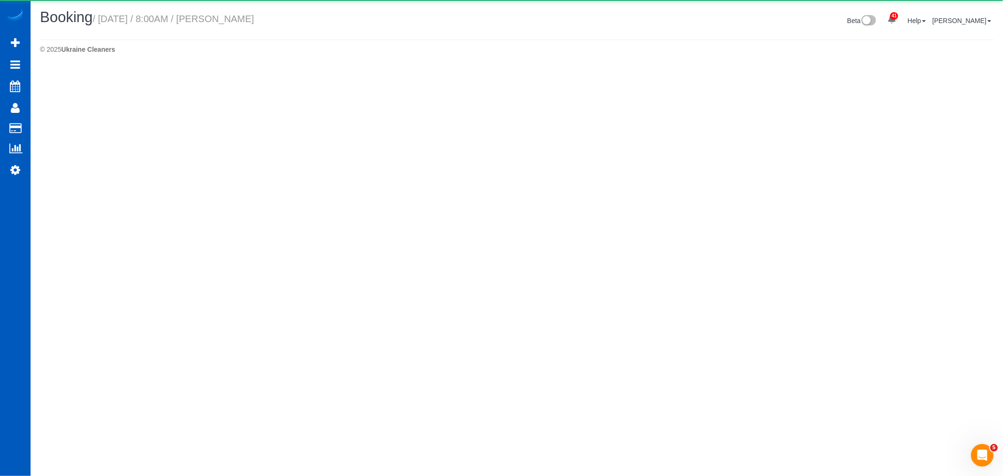
select select "OR"
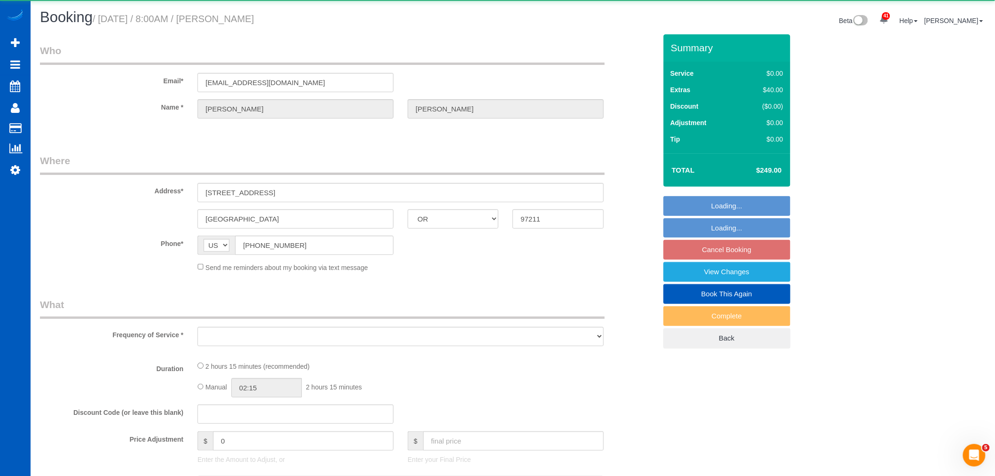
select select "object:4142"
select select "string:fspay-6eda928d-9045-4688-9b92-58f65747ff09"
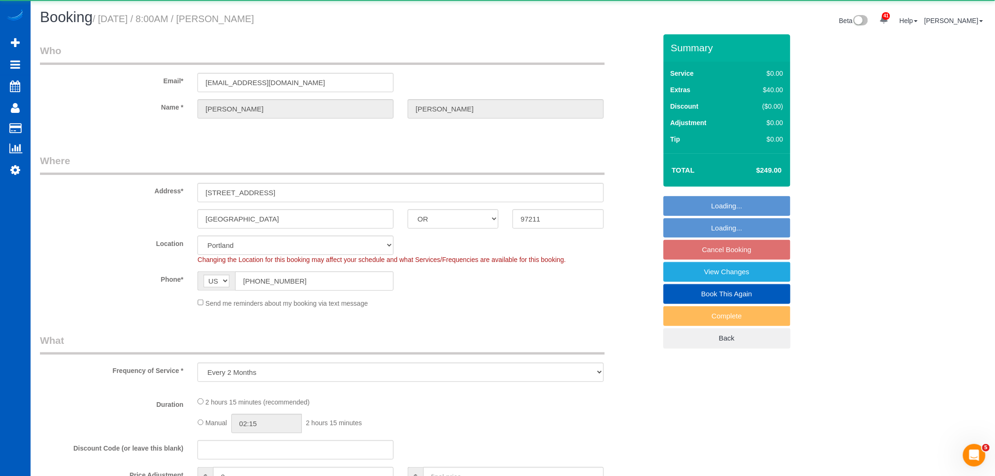
select select "object:4354"
select select "199"
select select "1501"
select select "3"
select select "2"
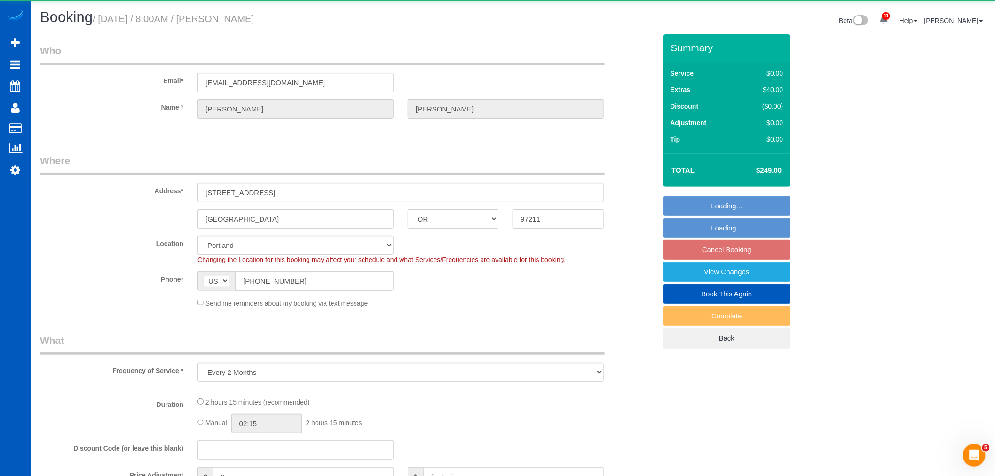
select select "spot30"
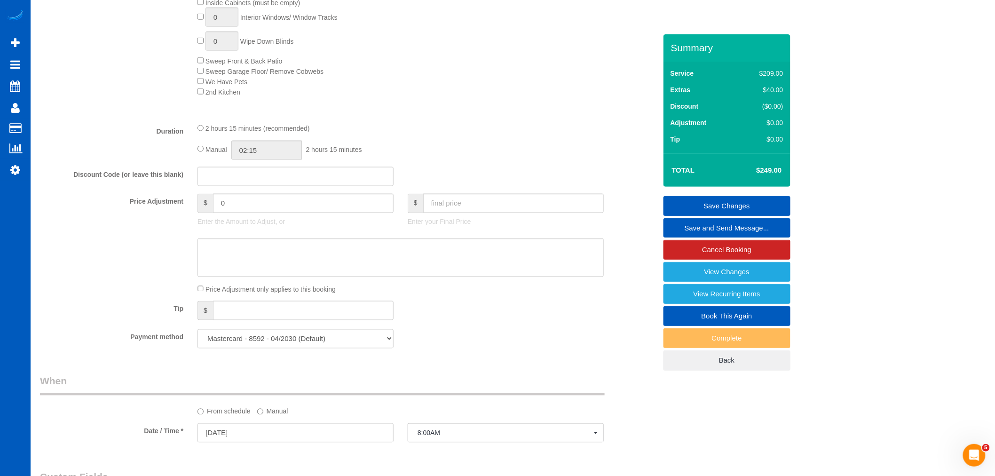
scroll to position [627, 0]
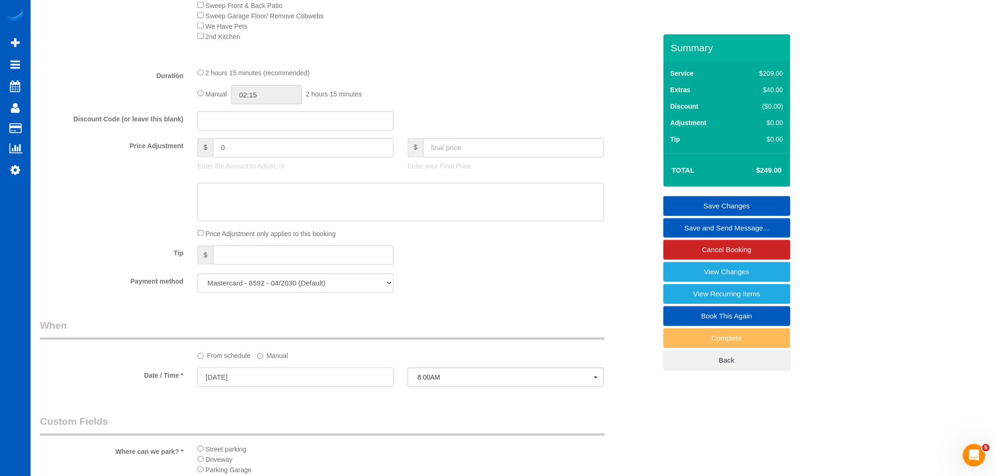
click at [231, 383] on input "09/18/2025" at bounding box center [295, 377] width 196 height 19
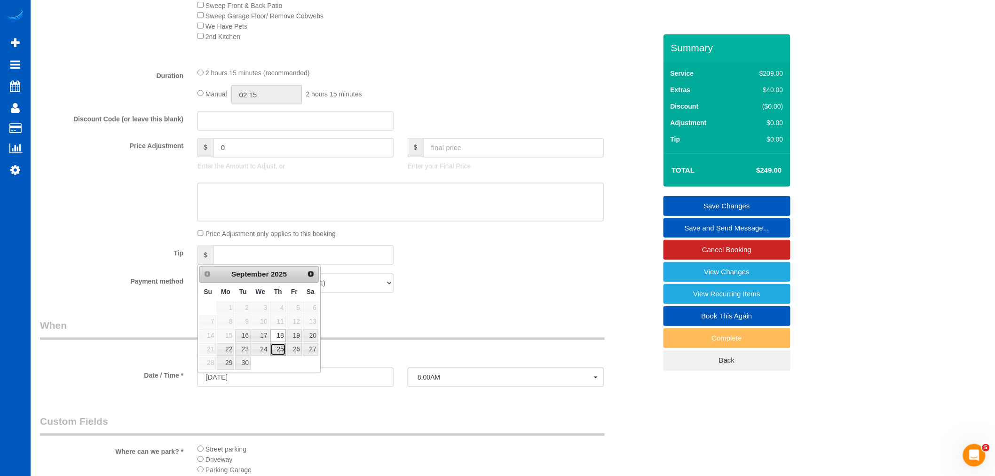
click at [280, 353] on link "25" at bounding box center [278, 349] width 16 height 13
type input "09/25/2025"
select select "spot46"
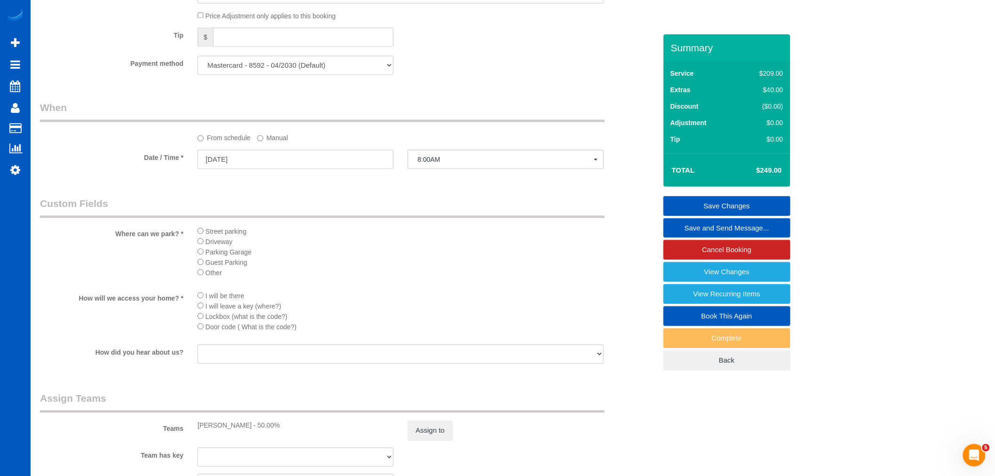
scroll to position [888, 0]
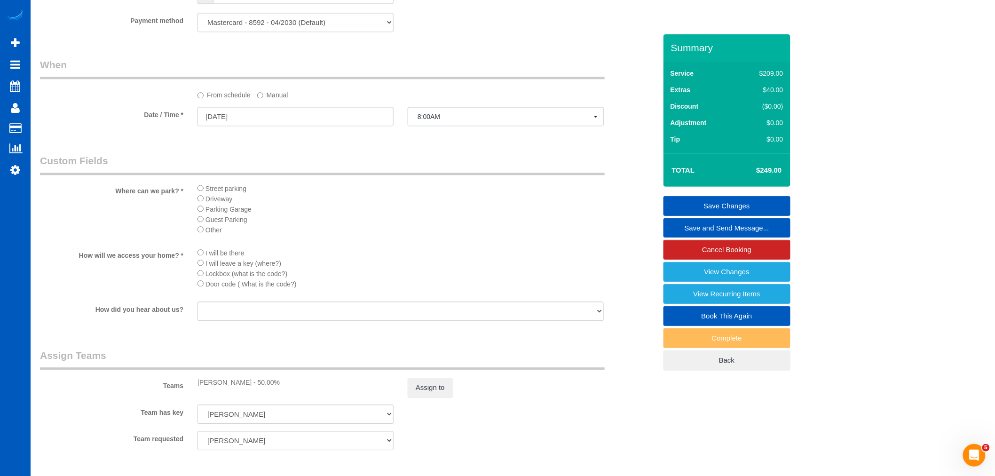
click at [723, 207] on link "Save Changes" at bounding box center [726, 206] width 127 height 20
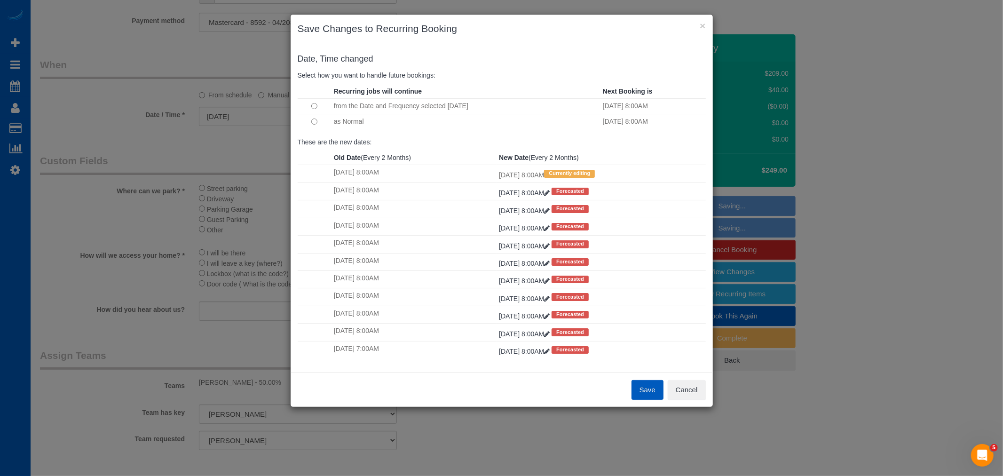
click at [638, 386] on button "Save" at bounding box center [647, 390] width 32 height 20
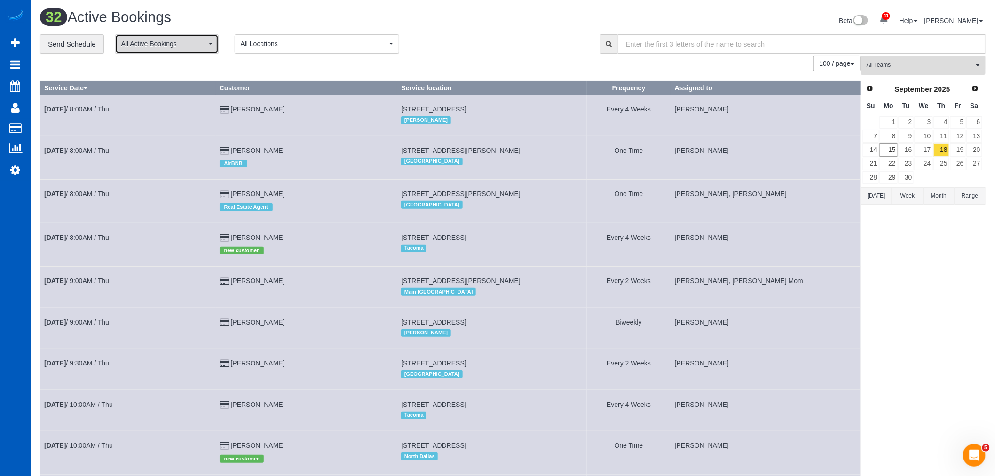
click at [170, 47] on span "All Active Bookings" at bounding box center [163, 43] width 85 height 9
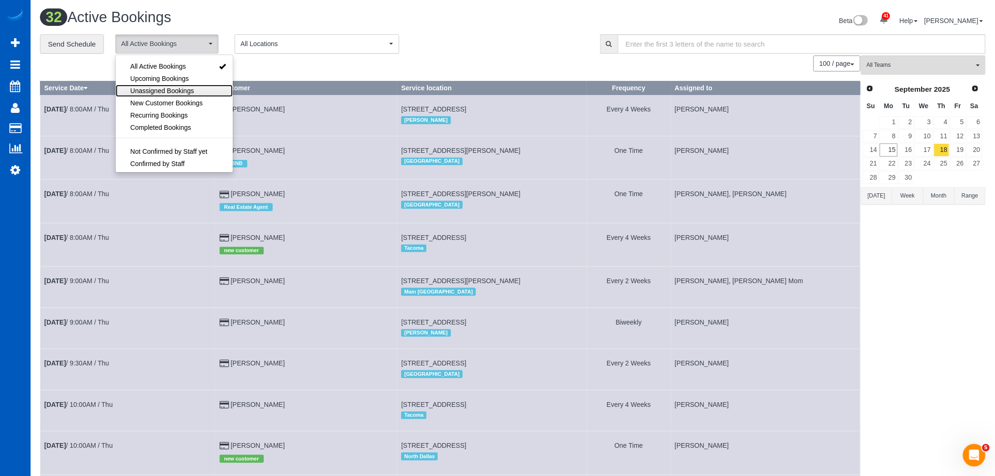
click at [174, 89] on span "Unassigned Bookings" at bounding box center [161, 90] width 63 height 9
select select "**********"
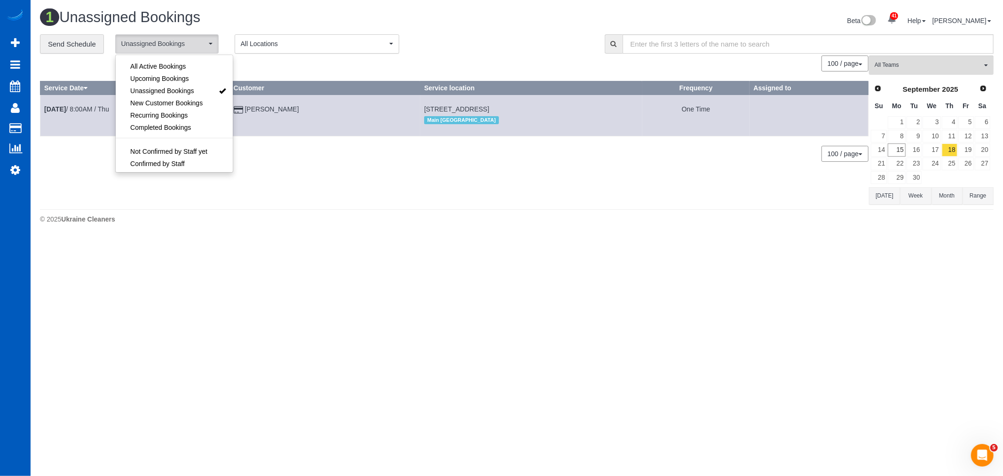
click at [416, 216] on div "© 2025 Ukraine Cleaners" at bounding box center [517, 218] width 954 height 9
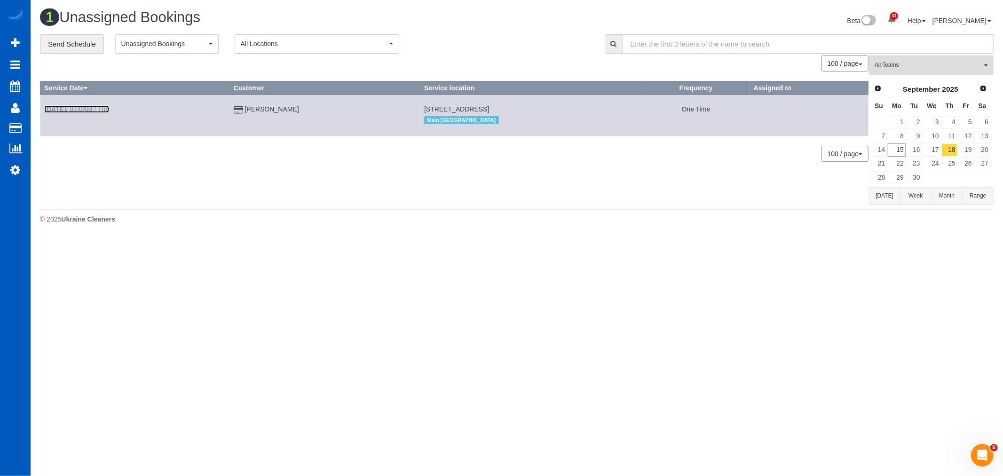
click at [79, 107] on link "Sep 18th / 8:00AM / Thu" at bounding box center [76, 109] width 65 height 8
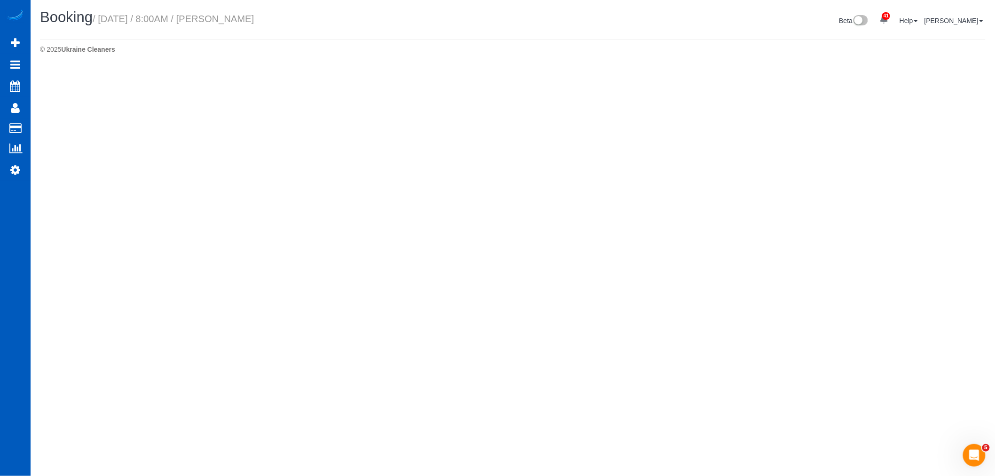
select select "WA"
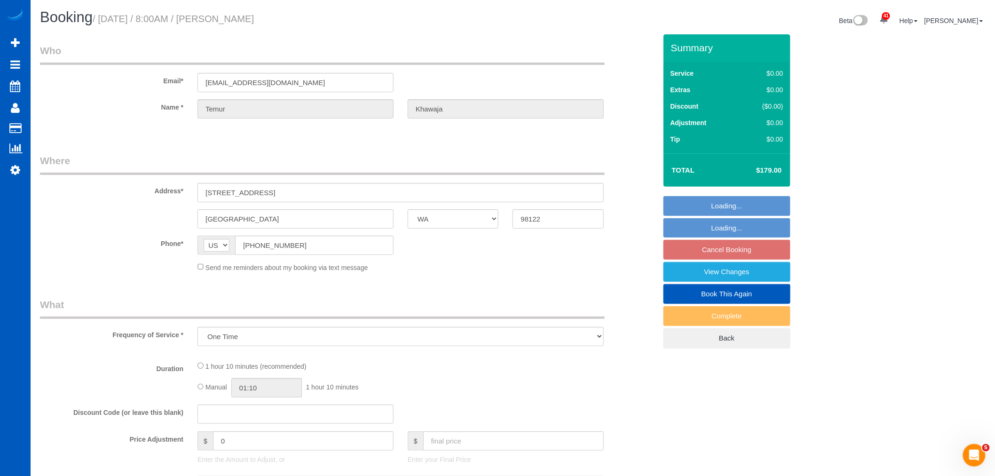
select select "string:fspay-bc8cd8b2-4992-417d-971c-2d5601d9f174"
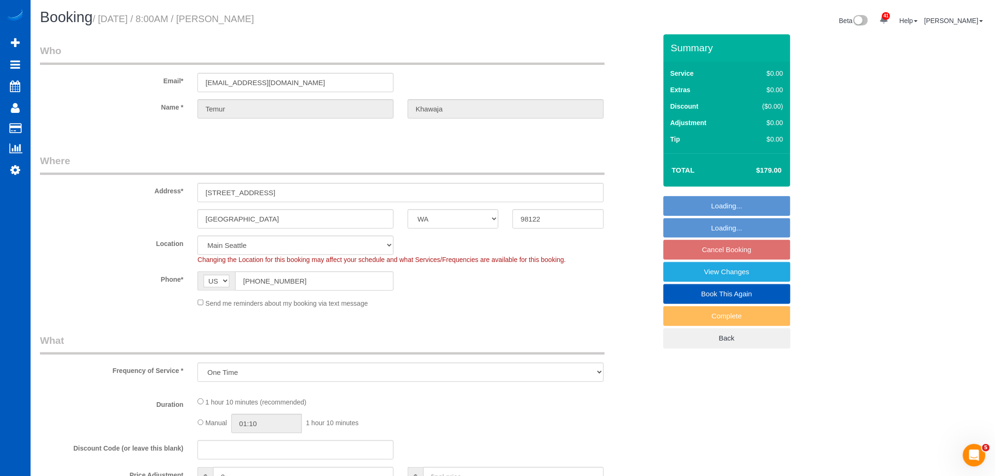
select select "object:5841"
select select "199"
select select "1001"
select select "2"
select select "spot63"
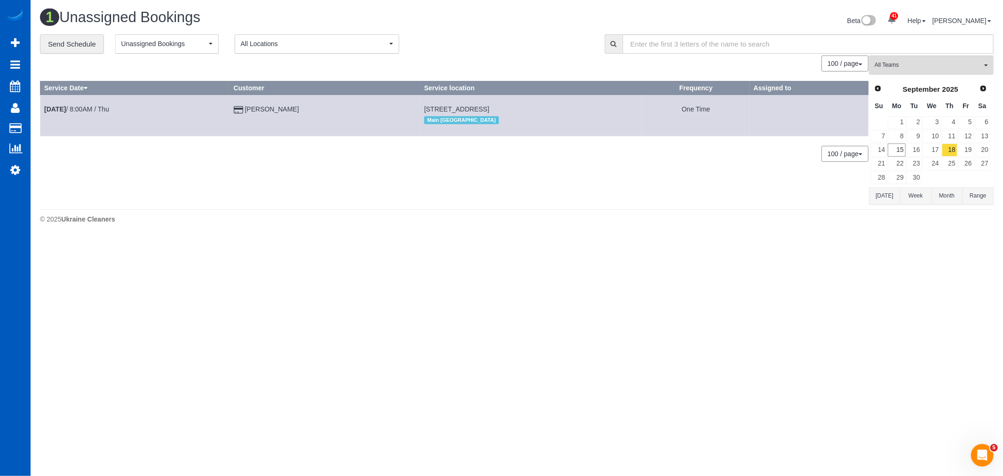
click at [907, 55] on div "**********" at bounding box center [517, 119] width 954 height 170
drag, startPoint x: 913, startPoint y: 60, endPoint x: 939, endPoint y: 121, distance: 66.6
click at [913, 60] on button "All Teams" at bounding box center [931, 64] width 125 height 19
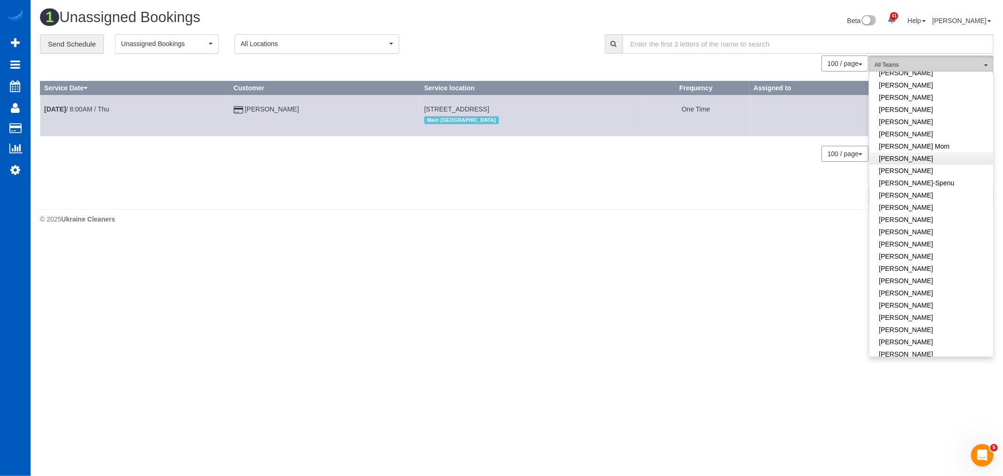
scroll to position [157, 0]
click at [940, 248] on link "[PERSON_NAME]" at bounding box center [931, 250] width 124 height 12
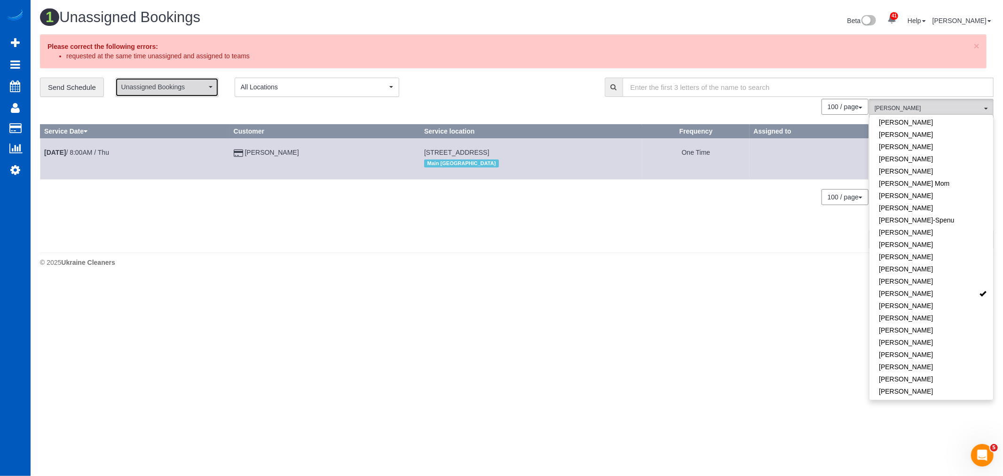
click at [181, 87] on span "Unassigned Bookings" at bounding box center [163, 86] width 85 height 9
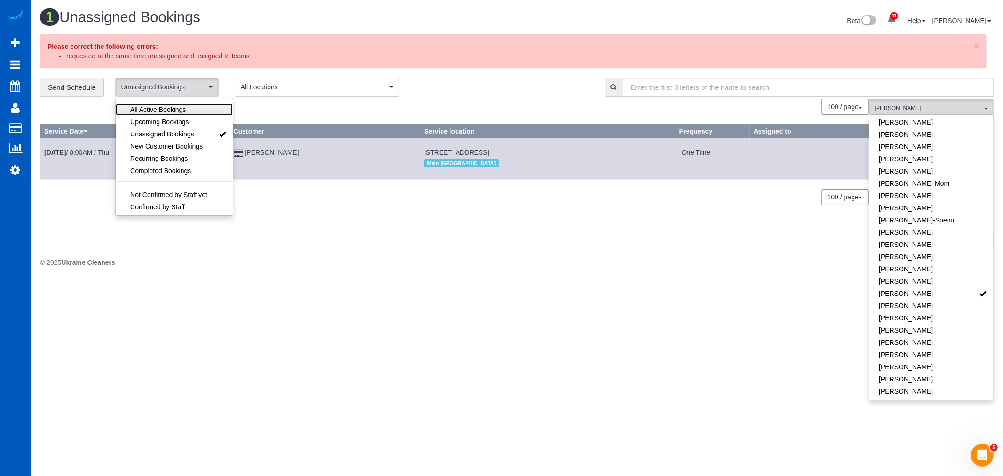
click at [168, 109] on span "All Active Bookings" at bounding box center [157, 109] width 55 height 9
select select "***"
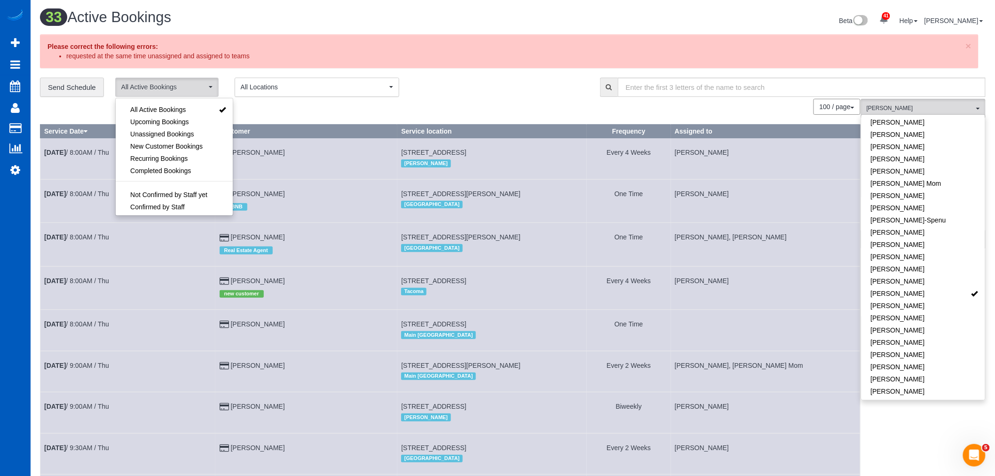
click at [973, 40] on div "× Please correct the following errors: requested at the same time unassigned an…" at bounding box center [509, 51] width 938 height 34
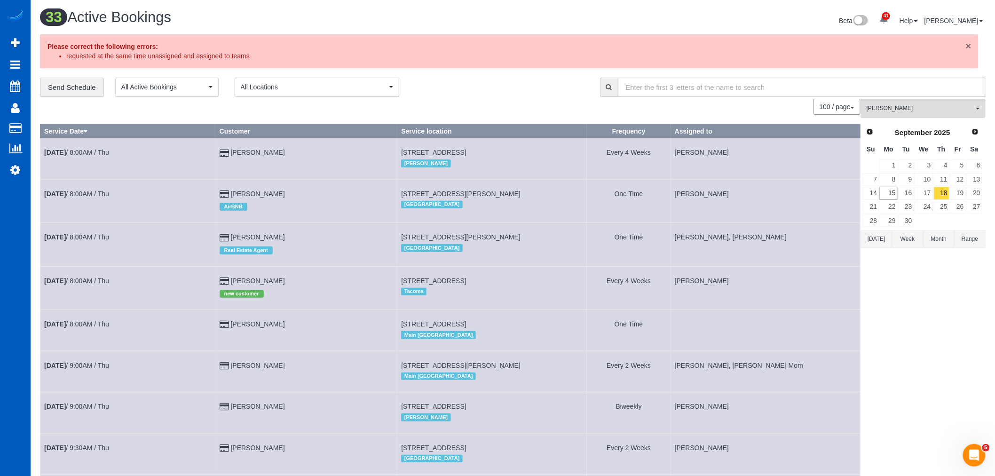
click at [967, 42] on span "×" at bounding box center [969, 45] width 6 height 11
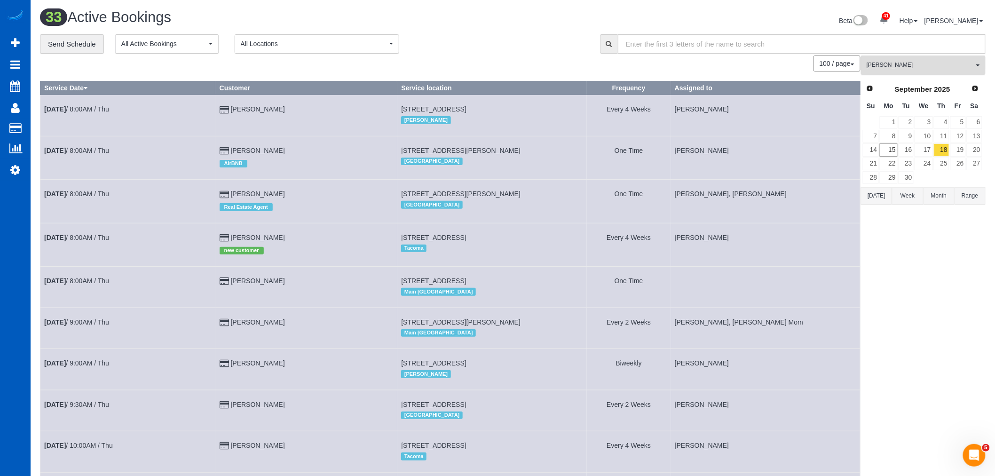
click at [955, 69] on span "[PERSON_NAME]" at bounding box center [920, 65] width 107 height 8
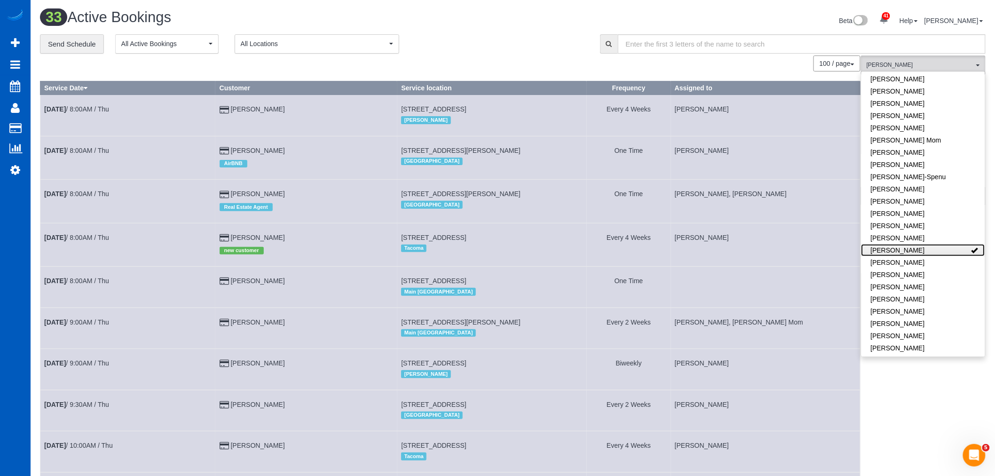
click at [911, 247] on link "[PERSON_NAME]" at bounding box center [923, 250] width 124 height 12
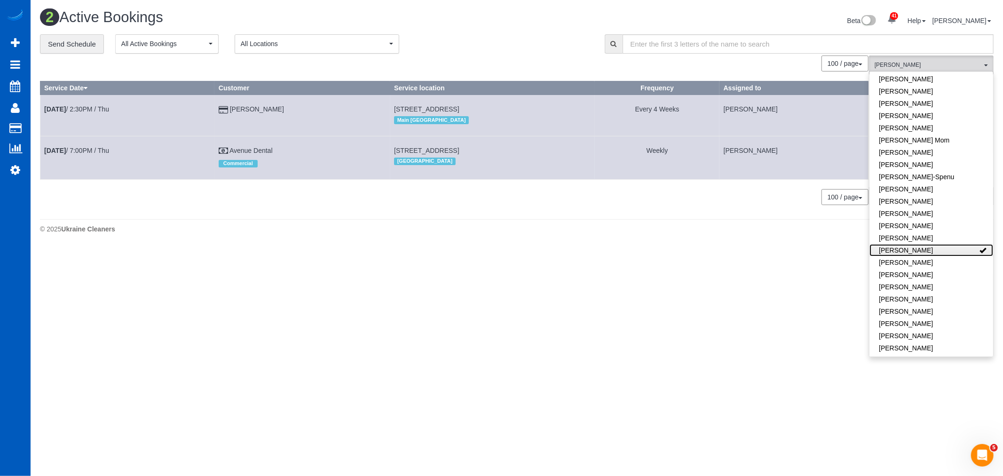
click at [912, 245] on link "[PERSON_NAME]" at bounding box center [931, 250] width 124 height 12
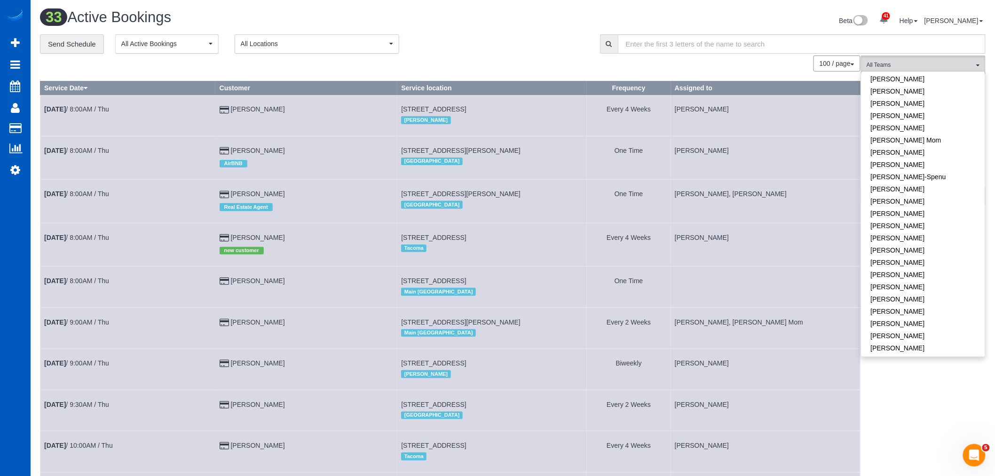
click at [91, 287] on td "Sep 18th / 8:00AM / Thu" at bounding box center [127, 287] width 175 height 41
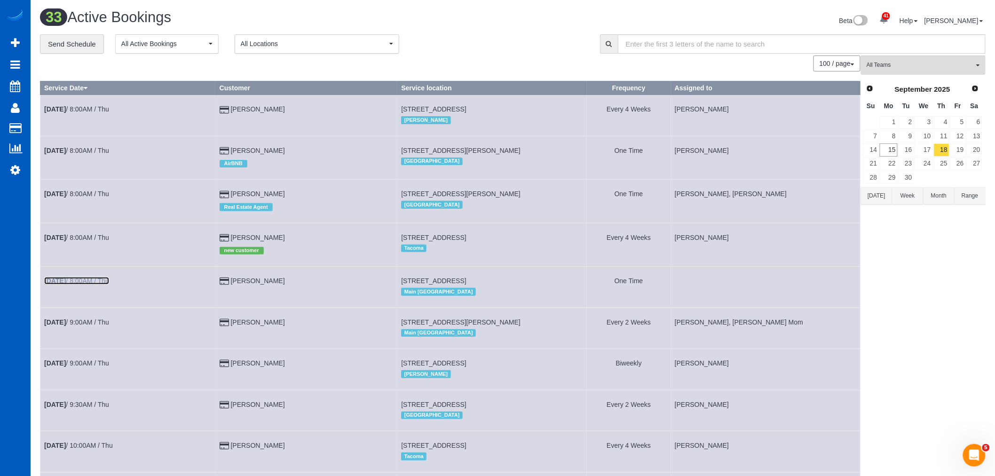
click at [88, 284] on link "Sep 18th / 8:00AM / Thu" at bounding box center [76, 281] width 65 height 8
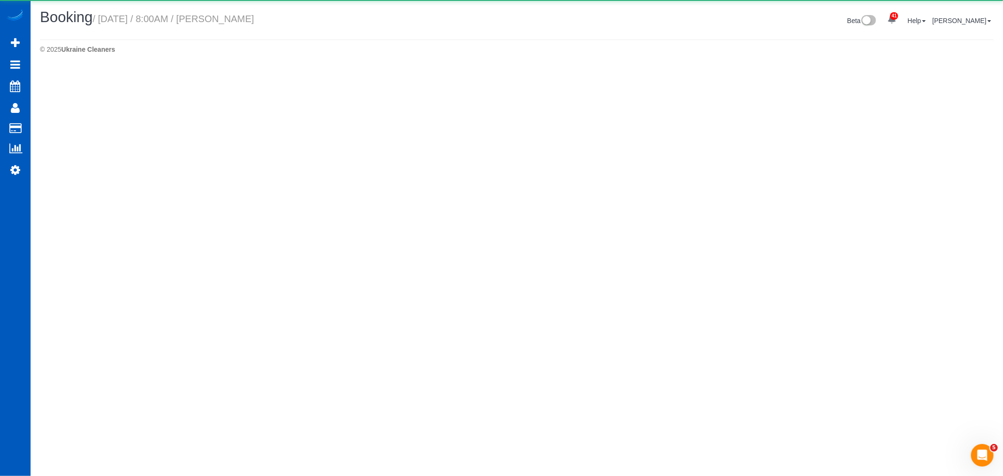
select select "WA"
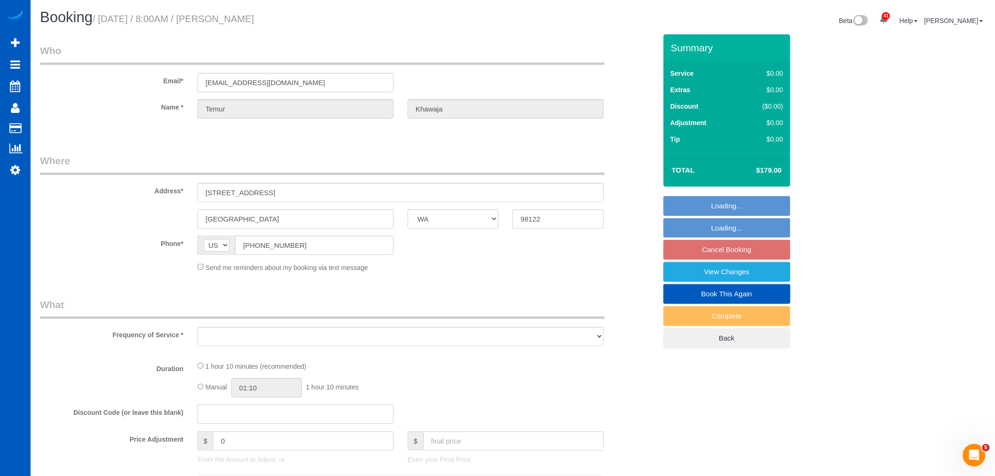
select select "object:8267"
select select "string:fspay-bc8cd8b2-4992-417d-971c-2d5601d9f174"
select select "199"
select select "1001"
select select "2"
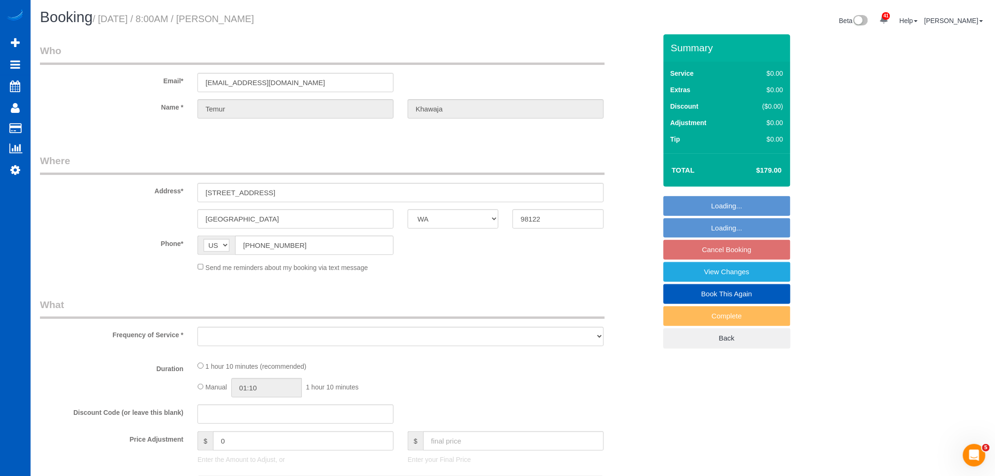
select select "spot79"
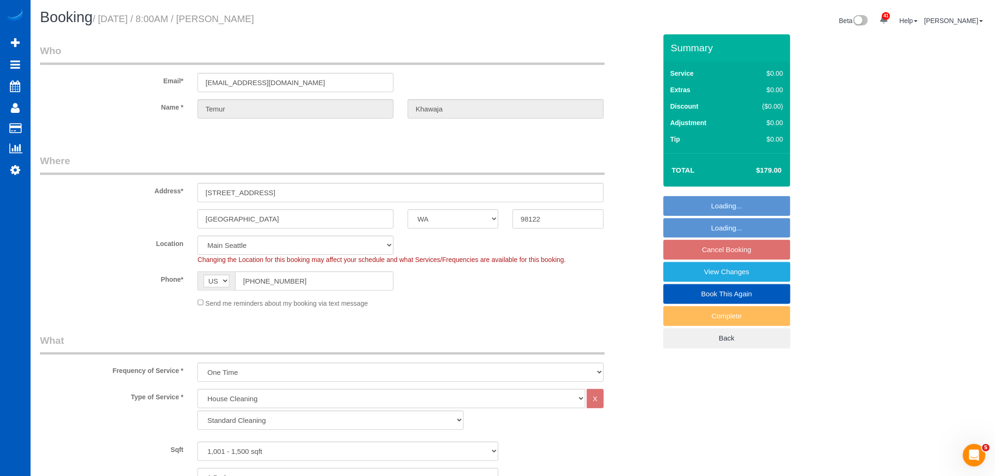
select select "object:8356"
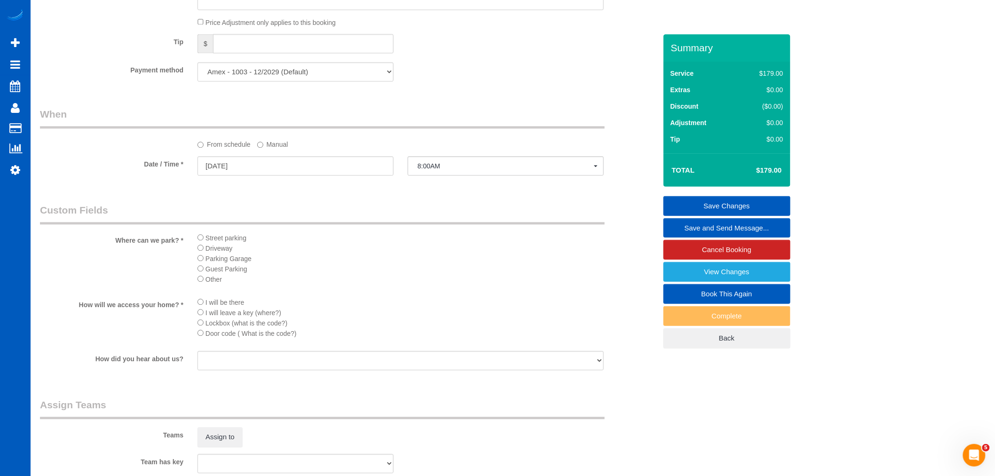
scroll to position [836, 0]
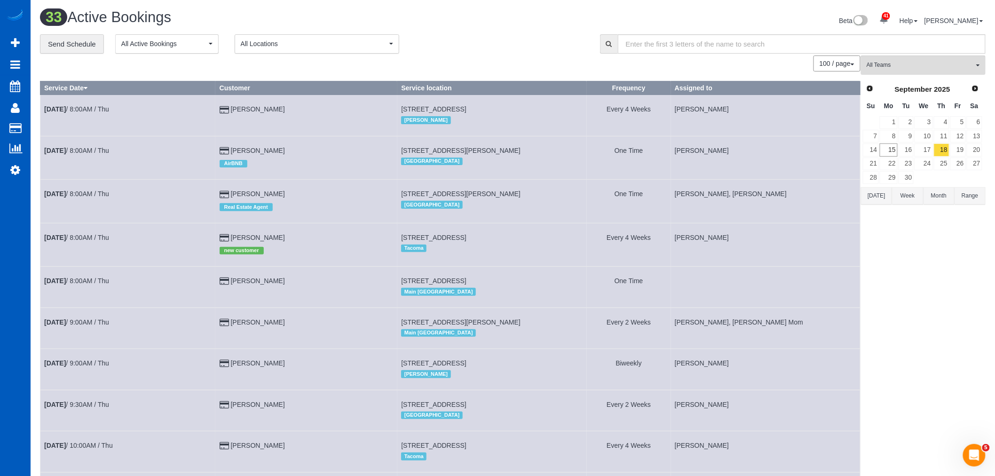
click at [276, 295] on td "Temur Khawaja" at bounding box center [306, 287] width 182 height 41
click at [276, 284] on link "Temur Khawaja" at bounding box center [258, 281] width 54 height 8
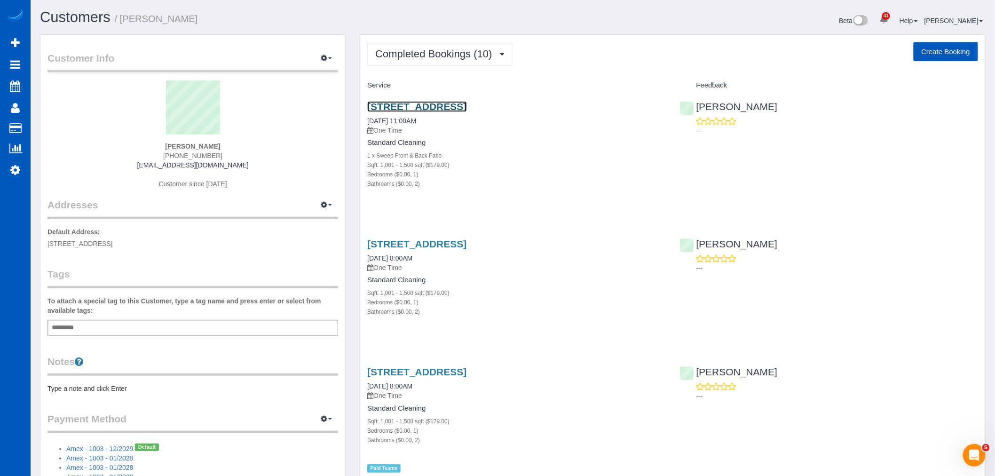
click at [452, 104] on link "714 E Pike St , Unit Lw3, Lw3, Seattle, WA 98122" at bounding box center [416, 106] width 99 height 11
click at [410, 60] on button "Completed Bookings (10)" at bounding box center [439, 54] width 145 height 24
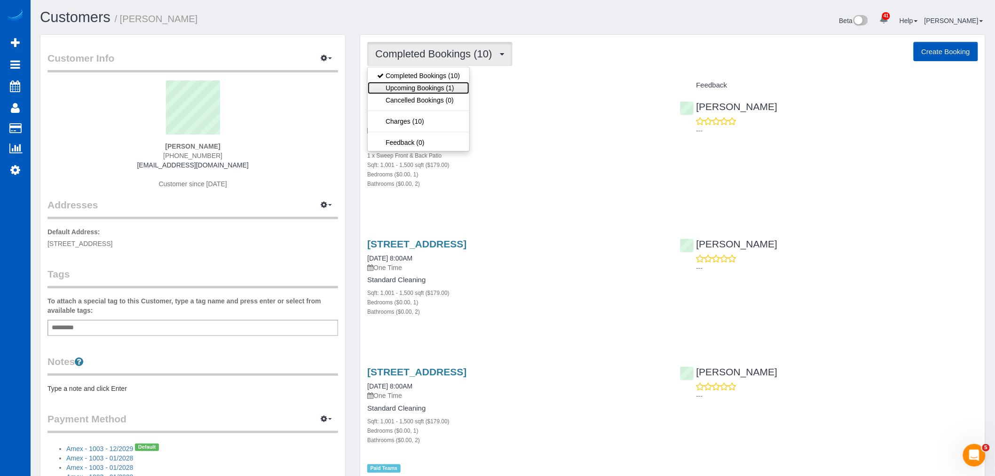
click at [414, 88] on link "Upcoming Bookings (1)" at bounding box center [419, 88] width 102 height 12
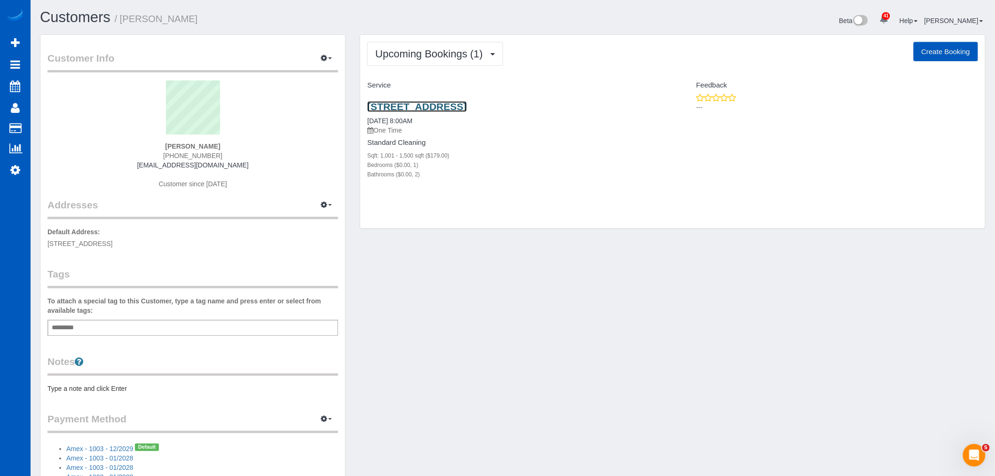
click at [414, 103] on link "714 E Pike St , Unit Lw3, Seattle, WA 98122" at bounding box center [416, 106] width 99 height 11
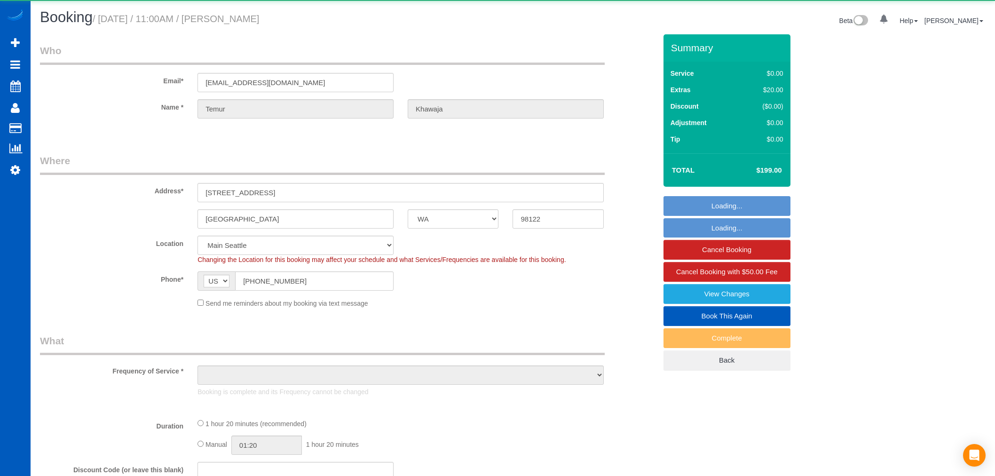
select select "WA"
select select "object:1162"
select select "199"
select select "1001"
select select "2"
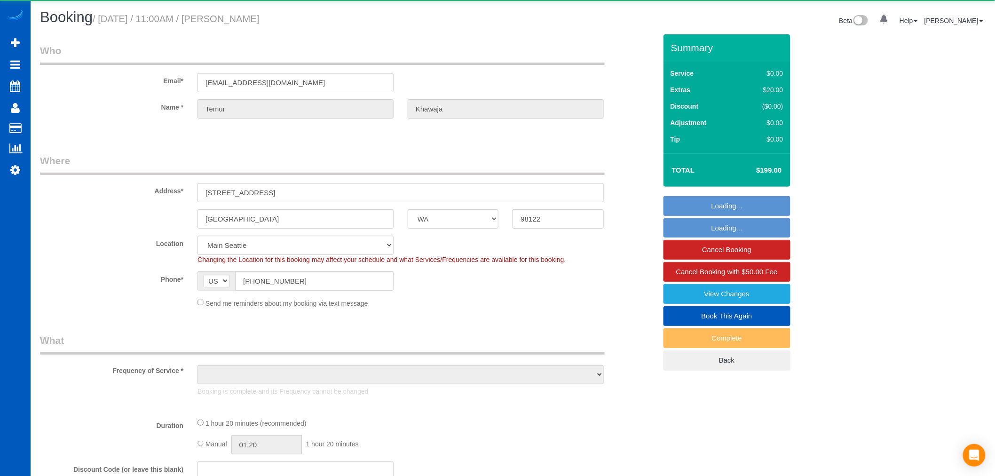
select select "spot1"
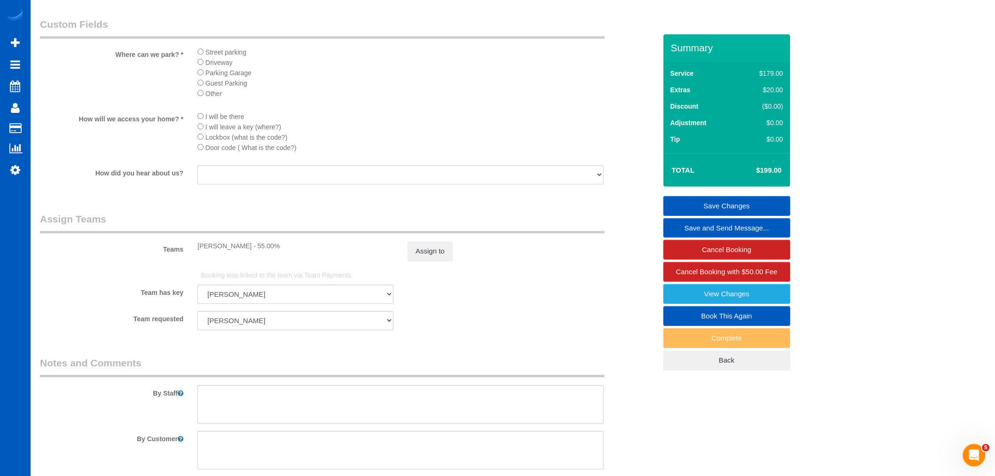
scroll to position [1097, 0]
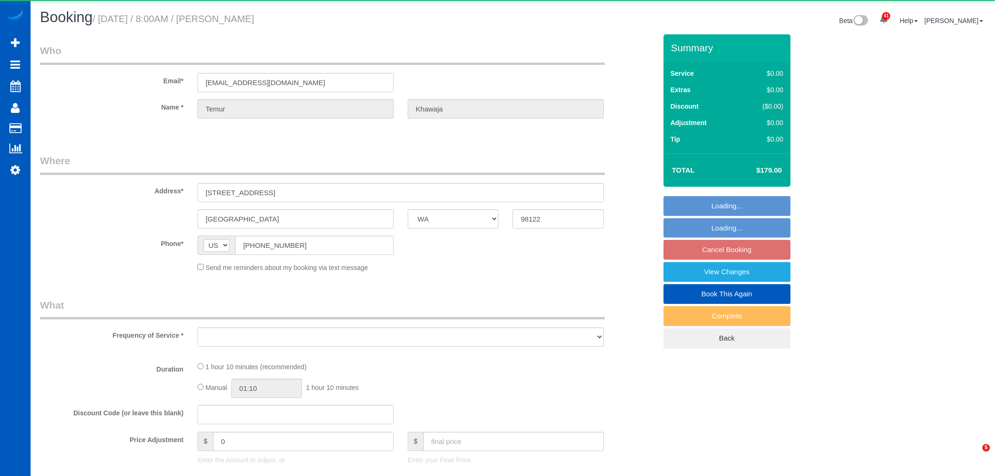
select select "WA"
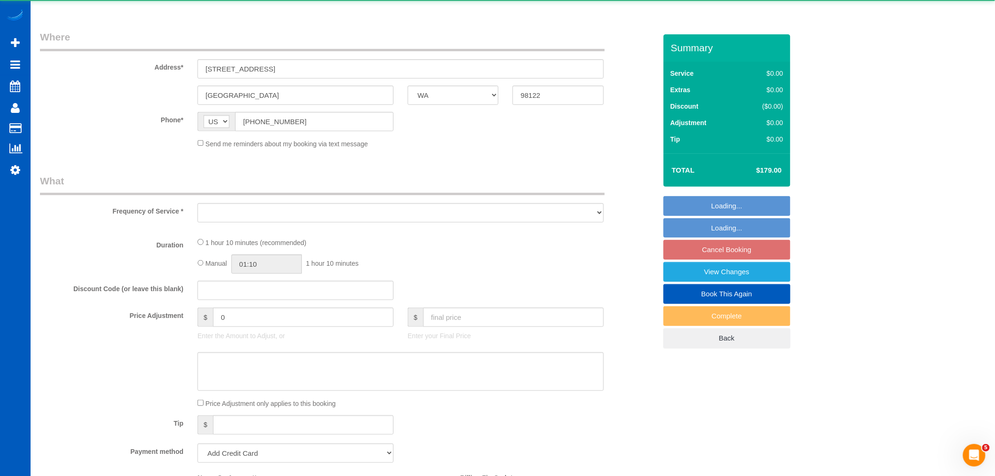
scroll to position [254, 0]
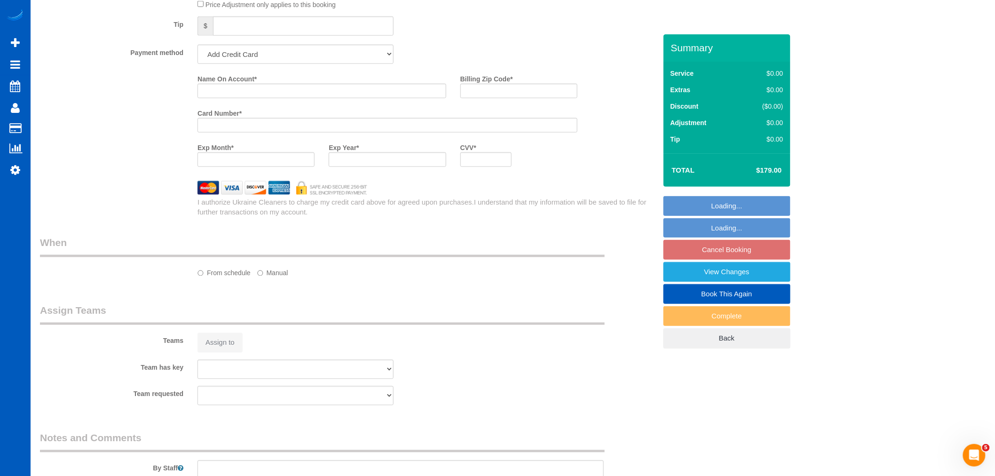
select select "object:994"
select select "string:fspay-bc8cd8b2-4992-417d-971c-2d5601d9f174"
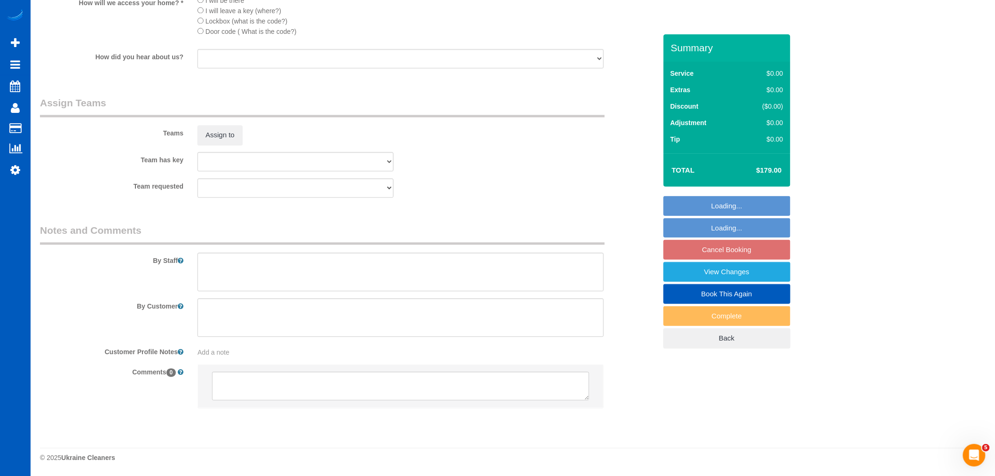
select select "object:1227"
select select "199"
select select "1001"
select select "2"
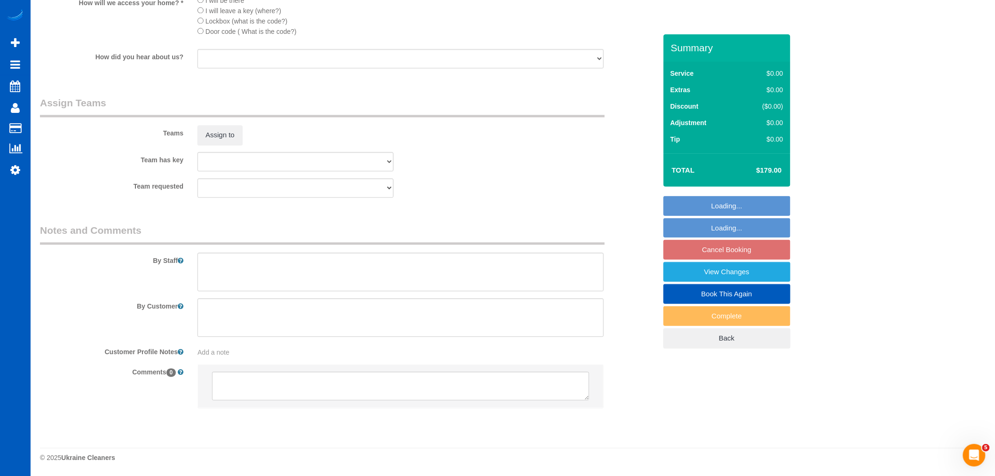
select select "spot1"
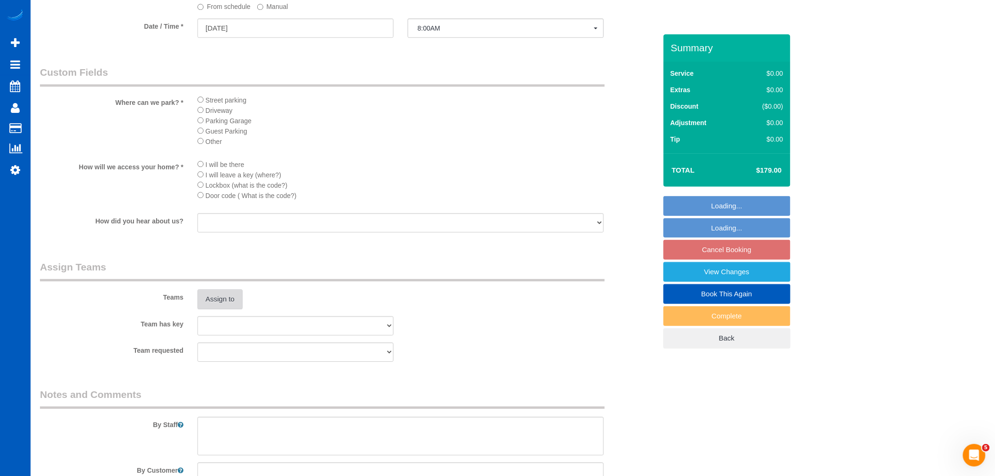
click at [228, 309] on button "Assign to" at bounding box center [219, 299] width 45 height 20
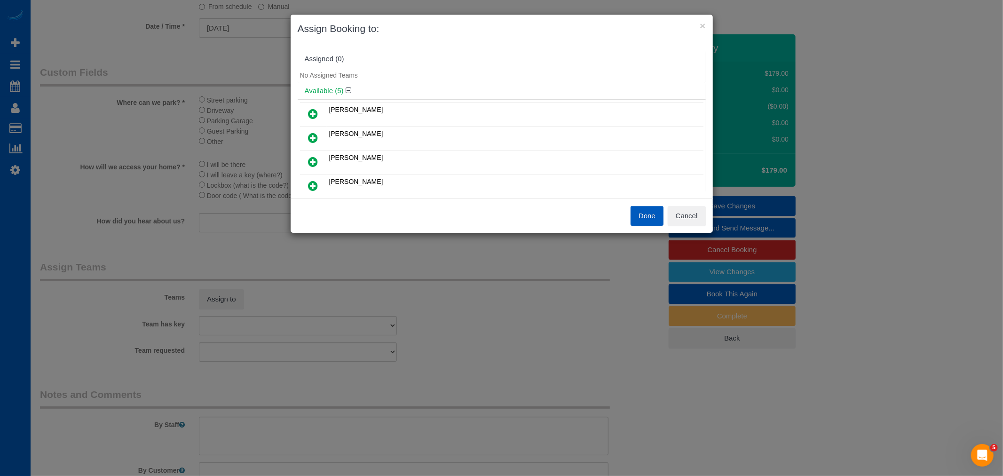
click at [310, 133] on icon at bounding box center [313, 137] width 10 height 11
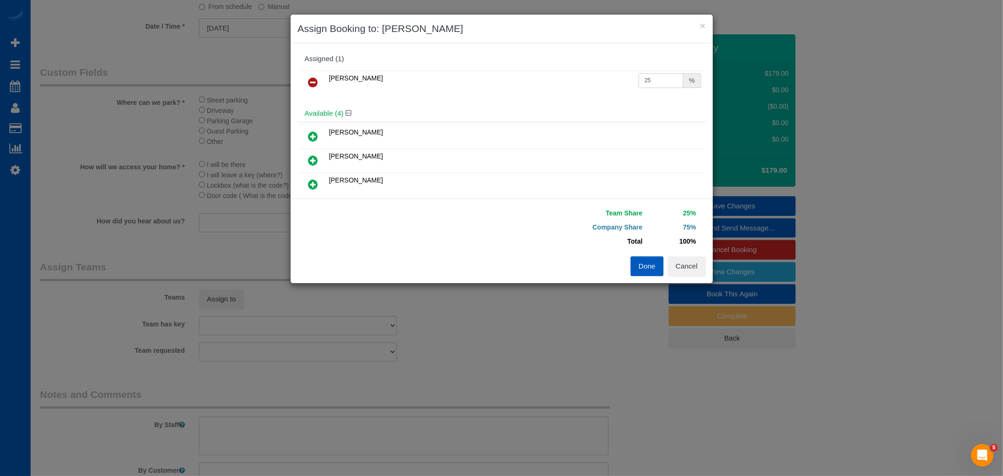
drag, startPoint x: 655, startPoint y: 86, endPoint x: 588, endPoint y: 96, distance: 67.5
click at [576, 79] on tr "[PERSON_NAME] 25 %" at bounding box center [501, 83] width 403 height 24
type input "55"
click at [640, 257] on button "Done" at bounding box center [647, 266] width 33 height 20
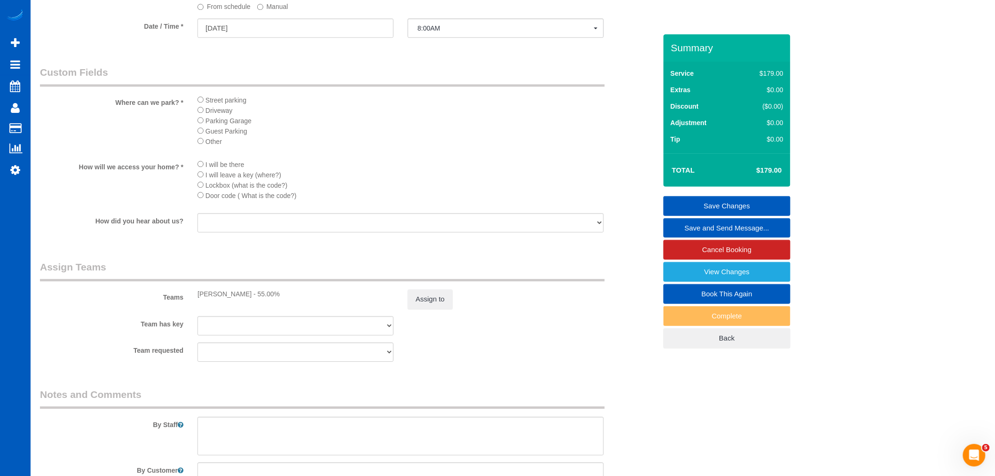
click at [718, 204] on link "Save Changes" at bounding box center [726, 206] width 127 height 20
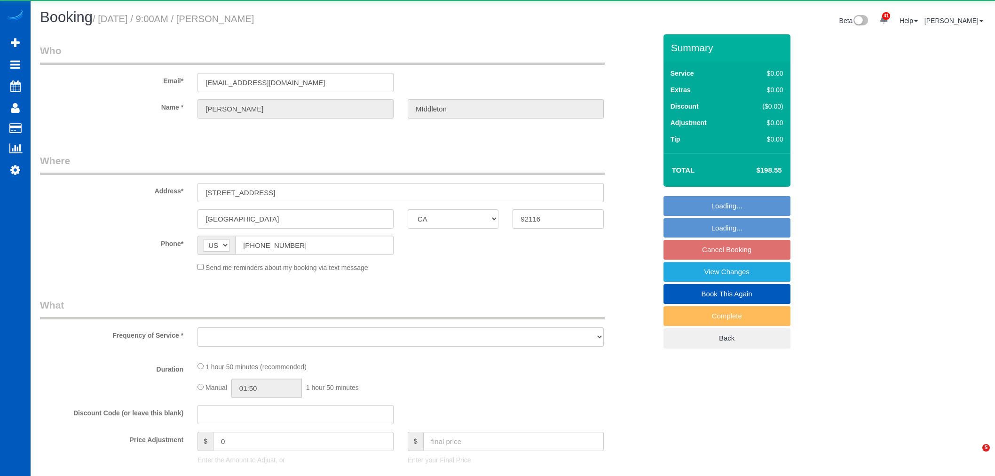
select select "CA"
select select "object:1073"
select select "199"
select select "1501"
select select "3"
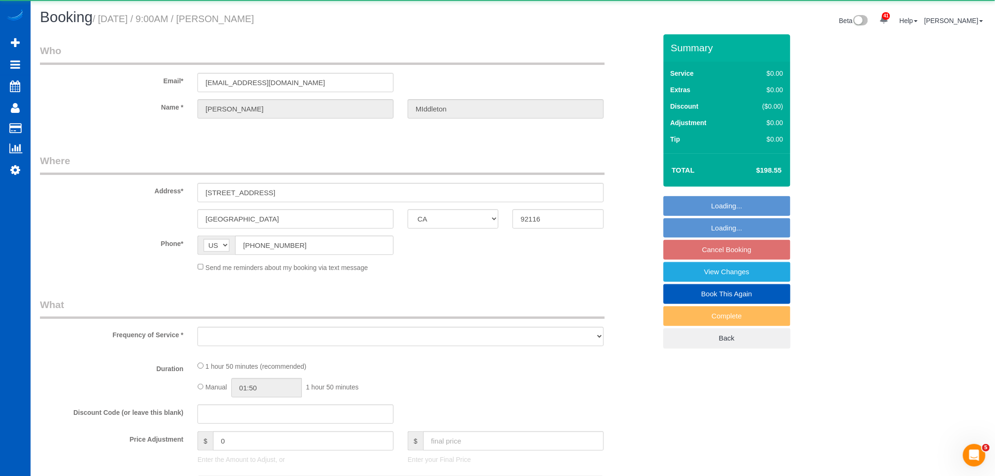
select select "2"
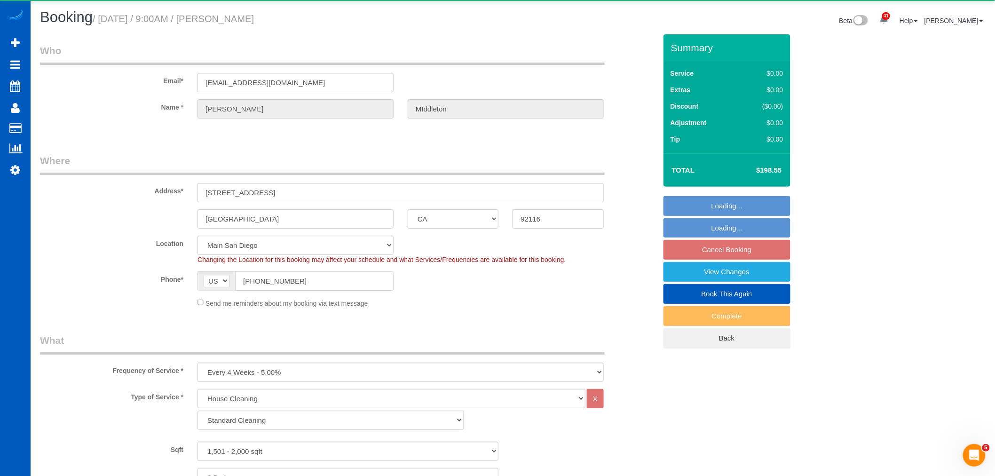
select select "object:1176"
select select "1501"
select select "3"
select select "2"
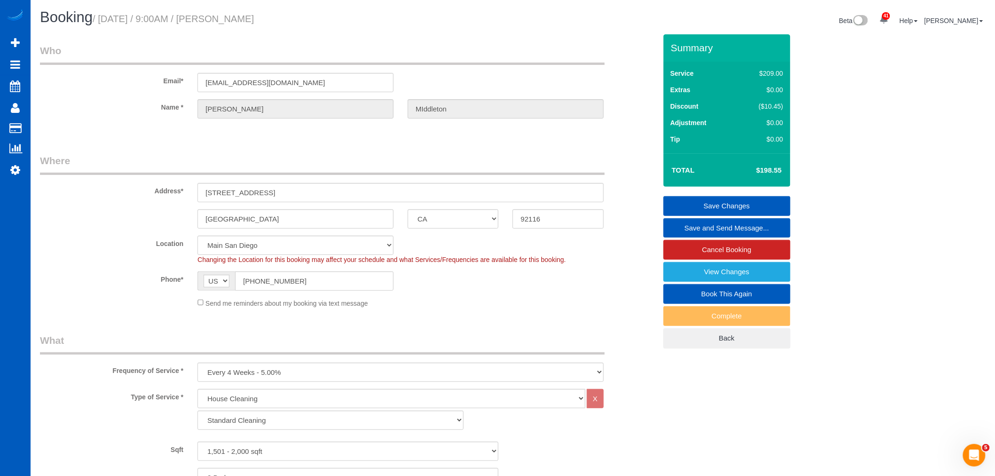
click at [730, 229] on link "Save and Send Message..." at bounding box center [726, 228] width 127 height 20
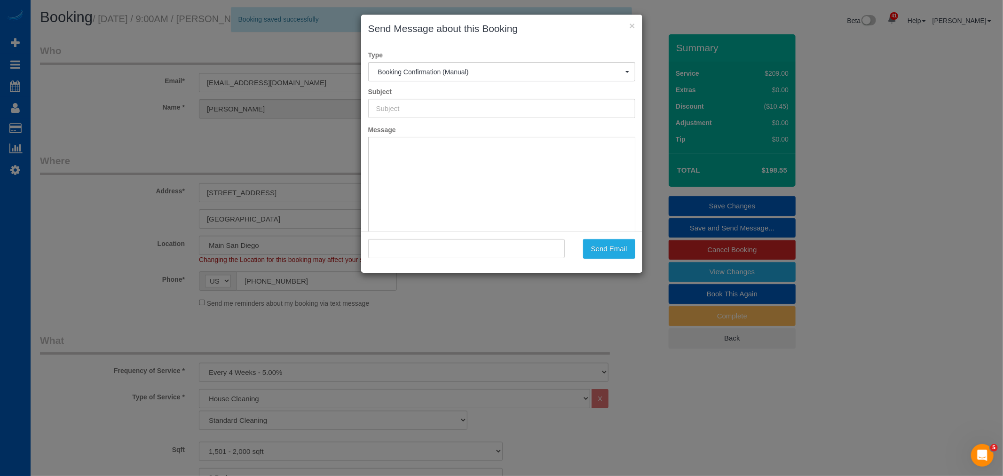
type input "Cleaning Service Confirmed!"
type input ""[PERSON_NAME]" <[EMAIL_ADDRESS][DOMAIN_NAME]>"
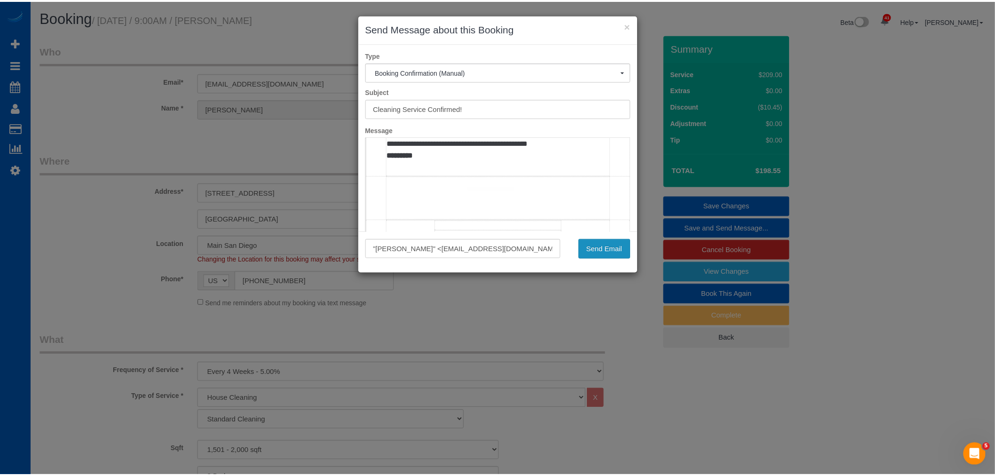
scroll to position [575, 0]
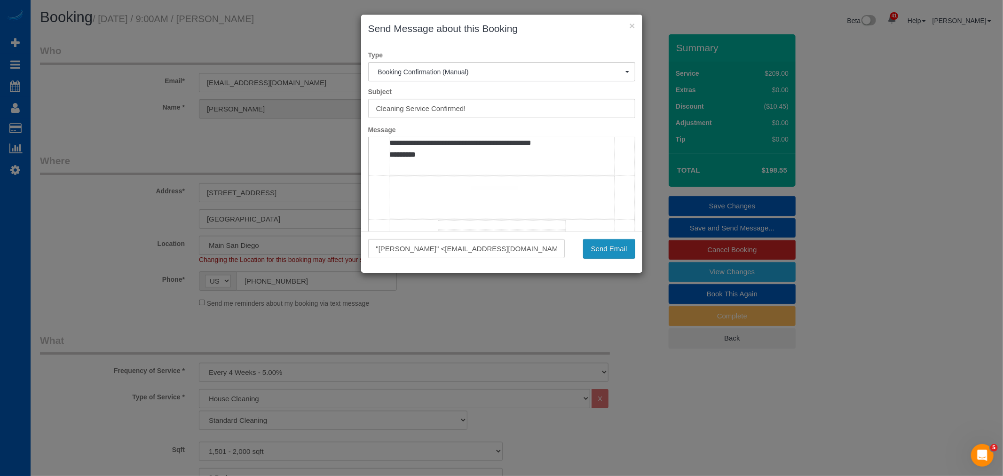
click at [603, 245] on button "Send Email" at bounding box center [609, 249] width 52 height 20
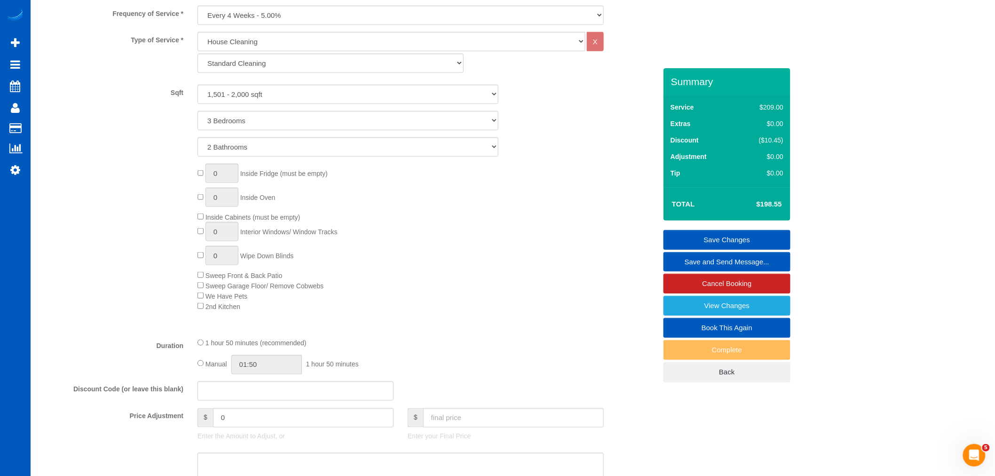
scroll to position [416, 0]
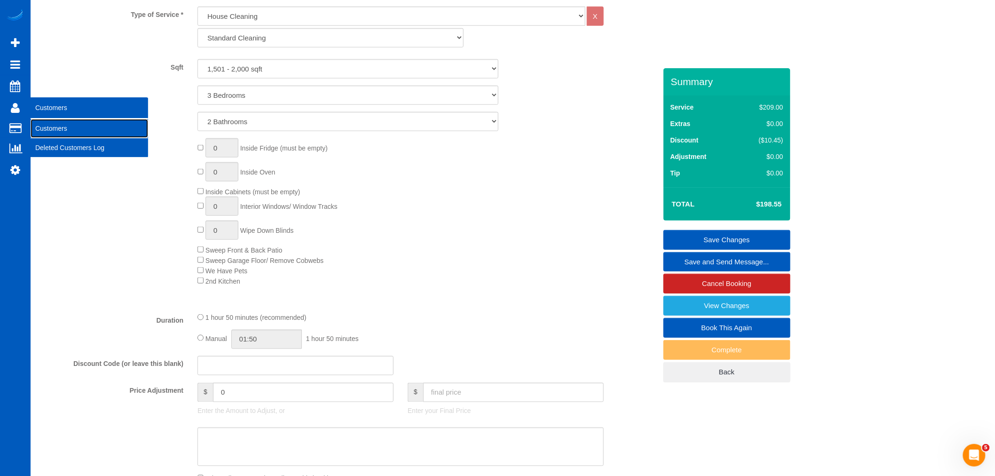
click at [54, 129] on link "Customers" at bounding box center [90, 128] width 118 height 19
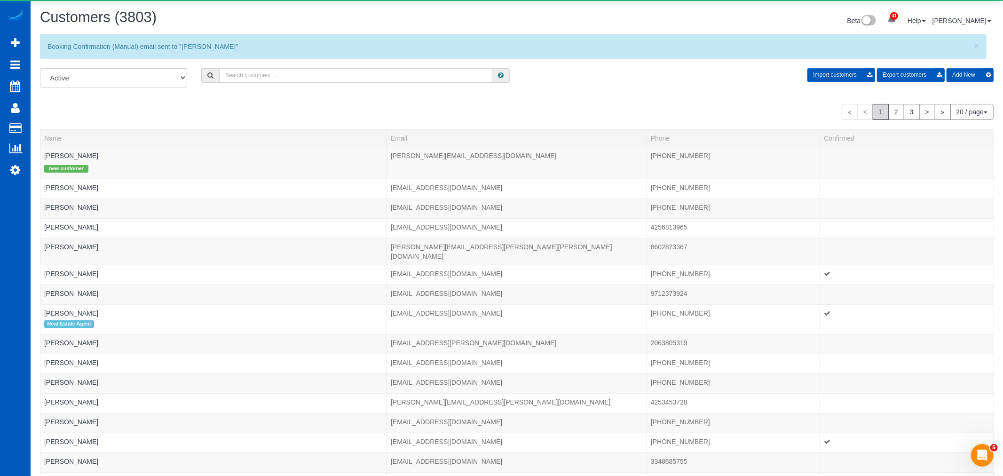
click at [260, 74] on input "text" at bounding box center [355, 75] width 273 height 15
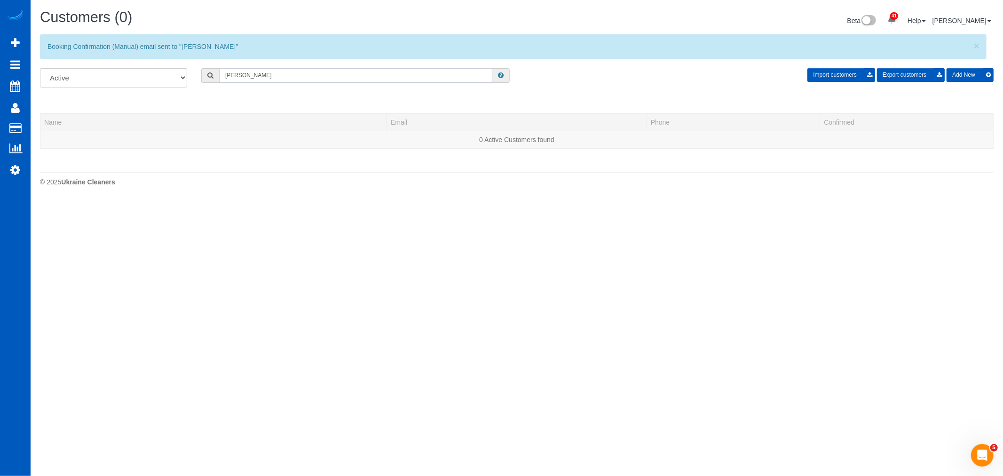
drag, startPoint x: 259, startPoint y: 77, endPoint x: 89, endPoint y: 52, distance: 171.1
click at [89, 52] on div "Customers (0) Beta 41 Your Notifications You have 0 alerts × You have 1 to char…" at bounding box center [517, 100] width 972 height 200
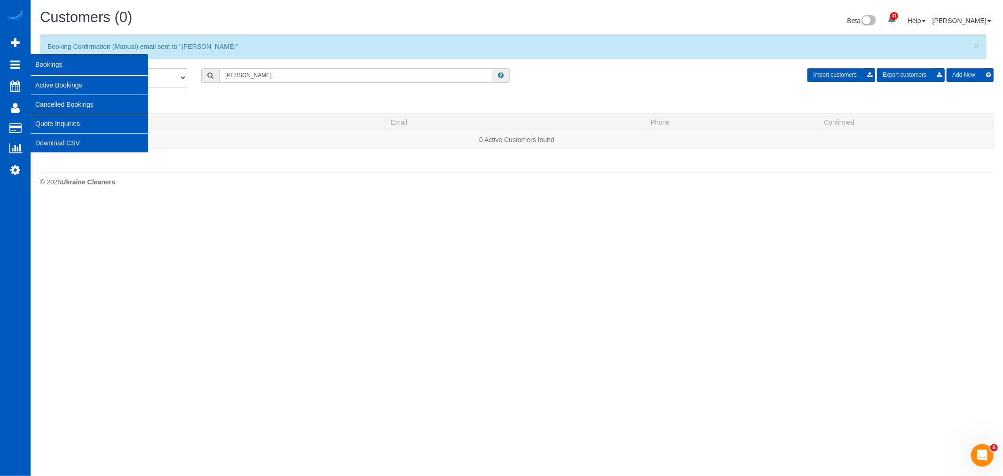
type input "[PERSON_NAME]"
click at [59, 81] on link "Active Bookings" at bounding box center [90, 85] width 118 height 19
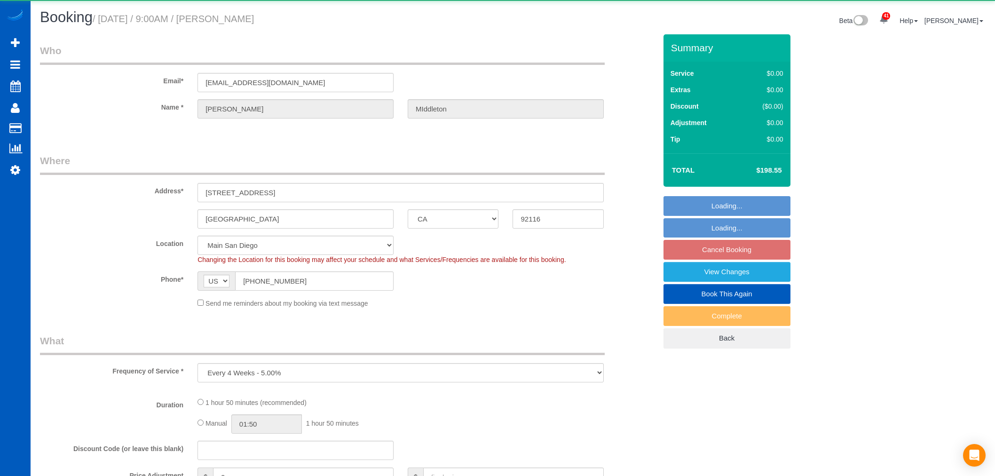
select select "CA"
select select "object:939"
select select "199"
select select "1501"
select select "3"
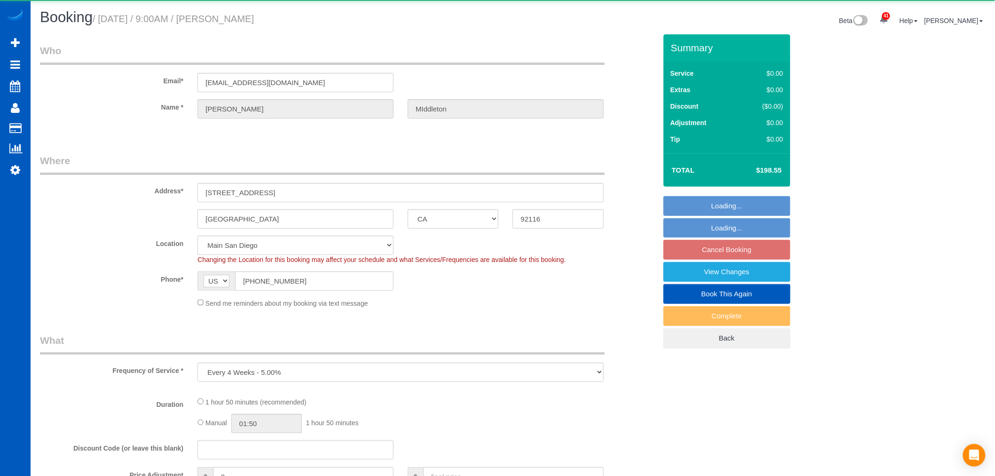
select select "2"
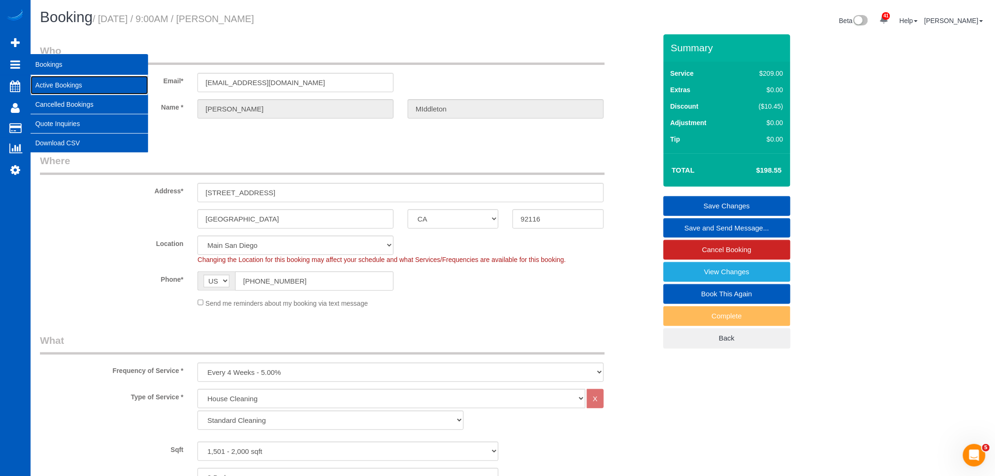
click at [60, 80] on link "Active Bookings" at bounding box center [90, 85] width 118 height 19
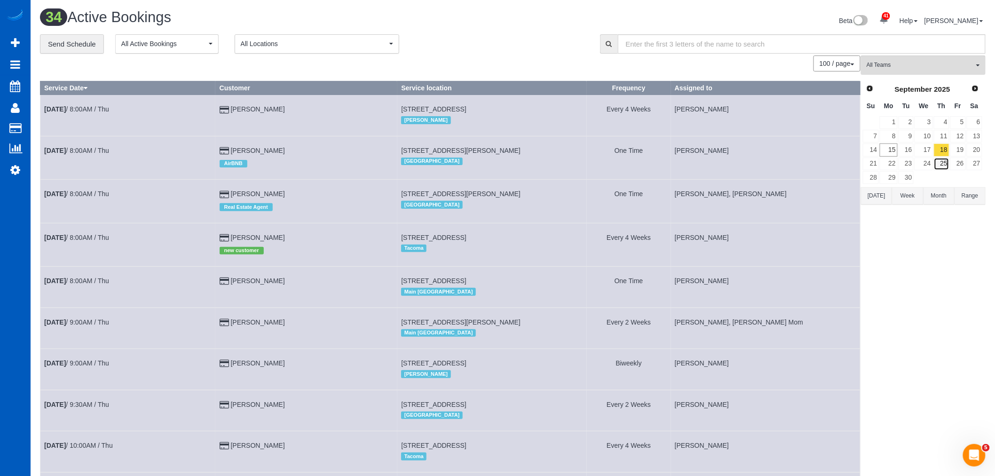
click at [947, 168] on link "25" at bounding box center [942, 164] width 16 height 13
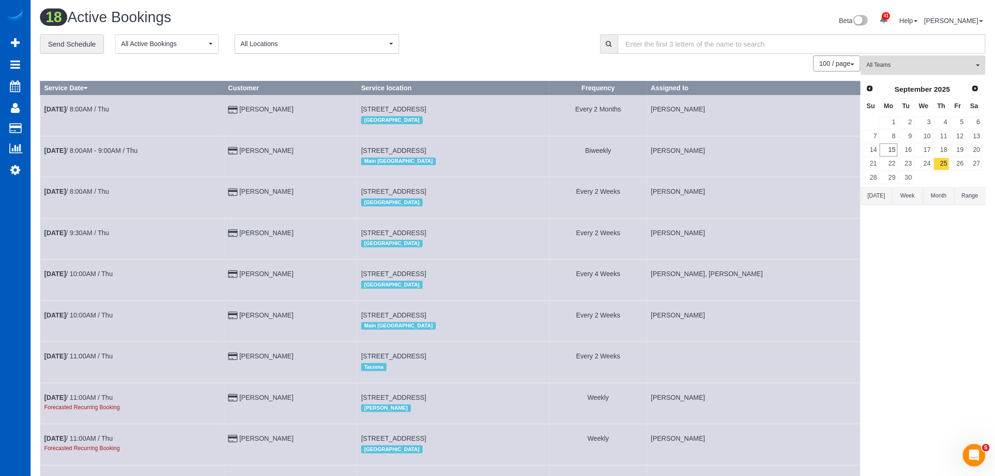
click at [913, 72] on button "All Teams" at bounding box center [923, 64] width 125 height 19
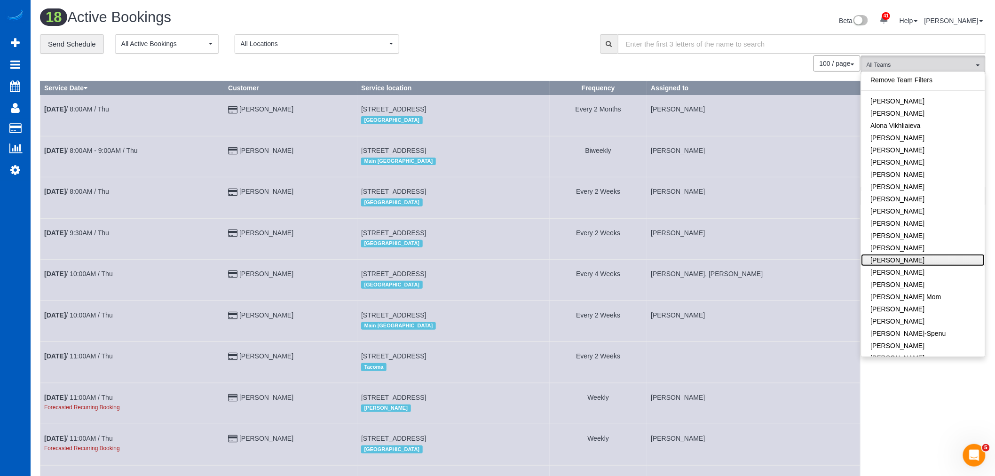
click at [899, 259] on link "[PERSON_NAME]" at bounding box center [923, 260] width 124 height 12
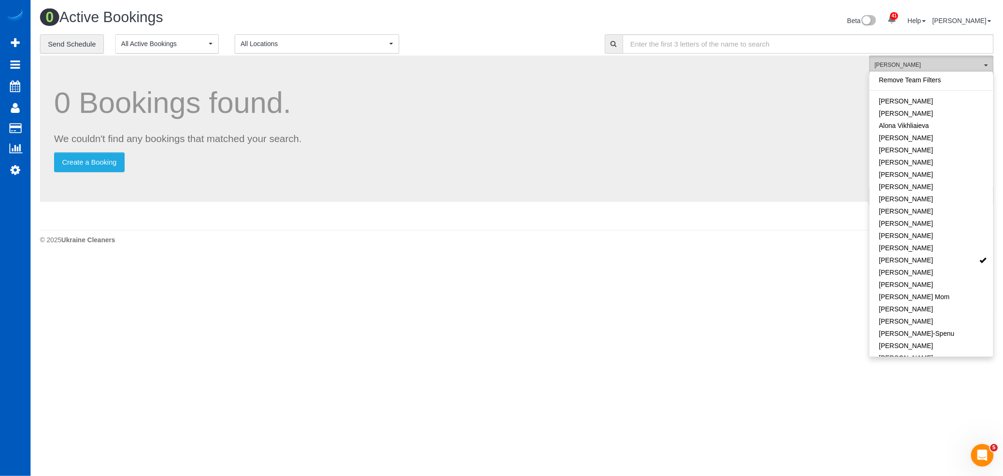
click at [957, 68] on span "[PERSON_NAME]" at bounding box center [928, 65] width 107 height 8
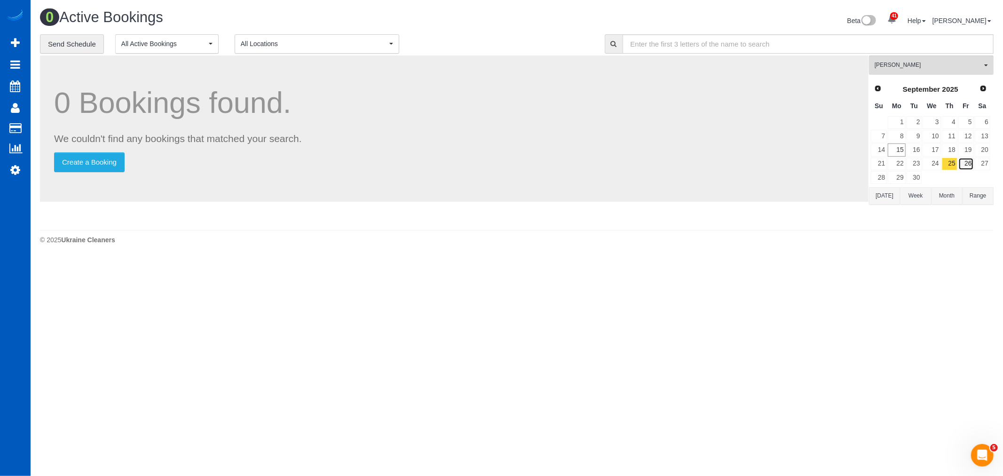
click at [967, 165] on link "26" at bounding box center [966, 164] width 16 height 13
click at [946, 165] on link "25" at bounding box center [950, 164] width 16 height 13
click at [970, 164] on link "26" at bounding box center [966, 164] width 16 height 13
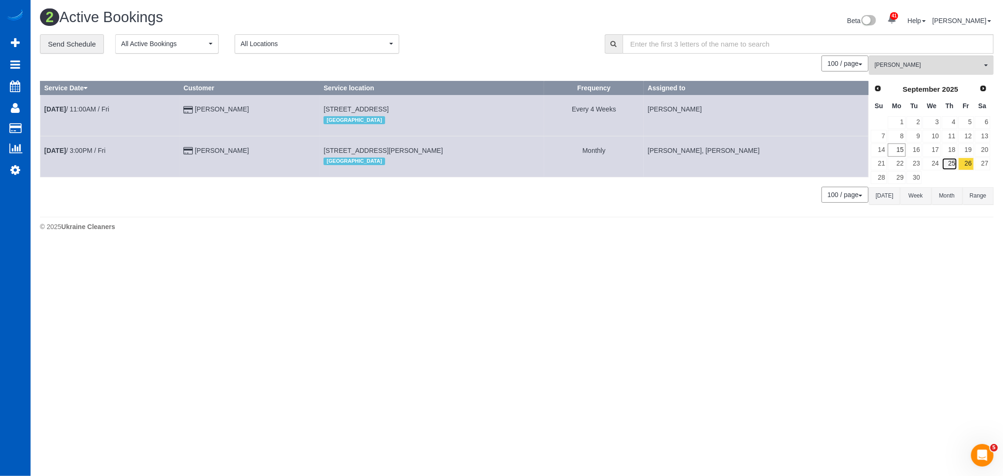
click at [954, 161] on link "25" at bounding box center [950, 164] width 16 height 13
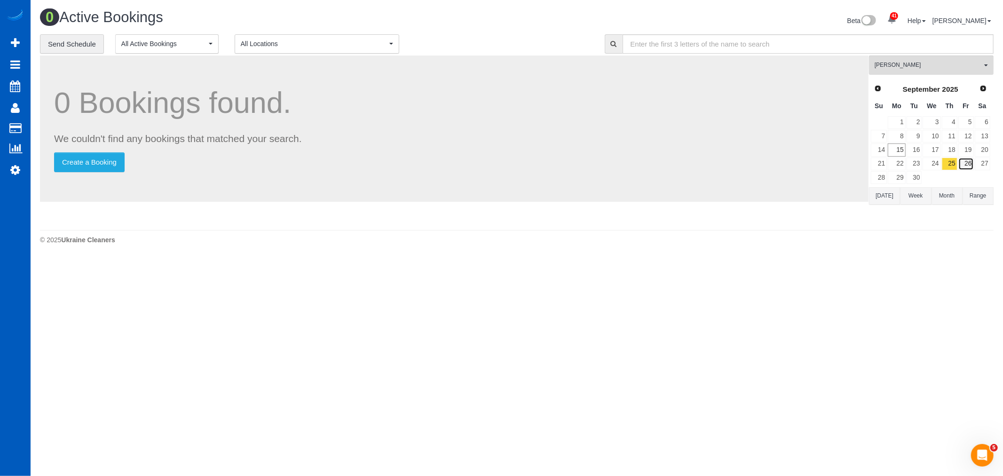
click at [969, 164] on link "26" at bounding box center [966, 164] width 16 height 13
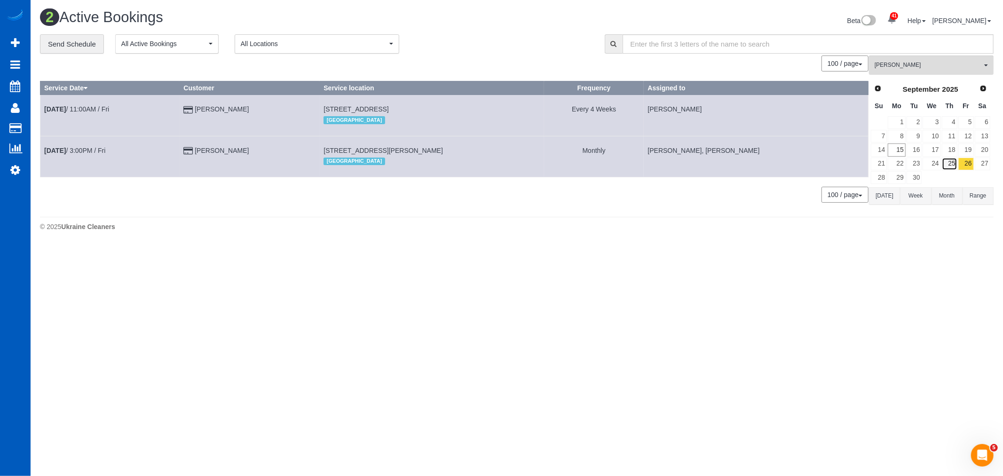
click at [953, 166] on link "25" at bounding box center [950, 164] width 16 height 13
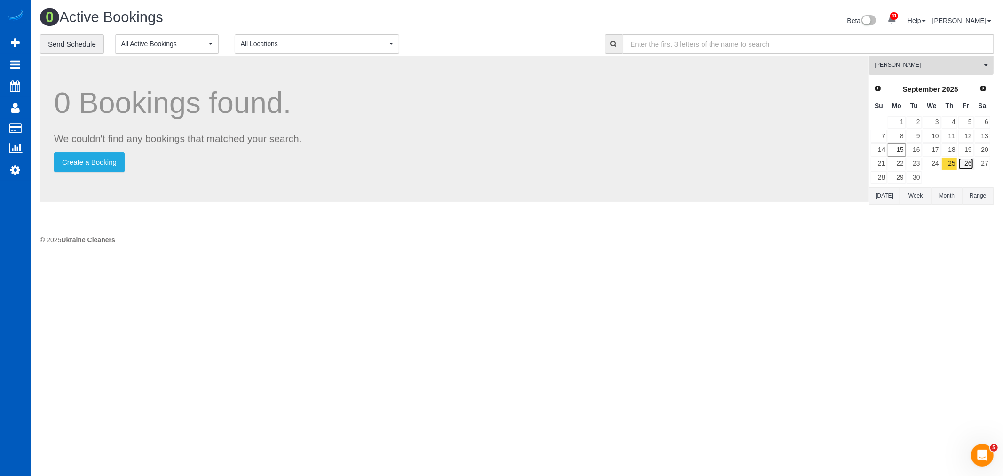
click at [969, 166] on link "26" at bounding box center [966, 164] width 16 height 13
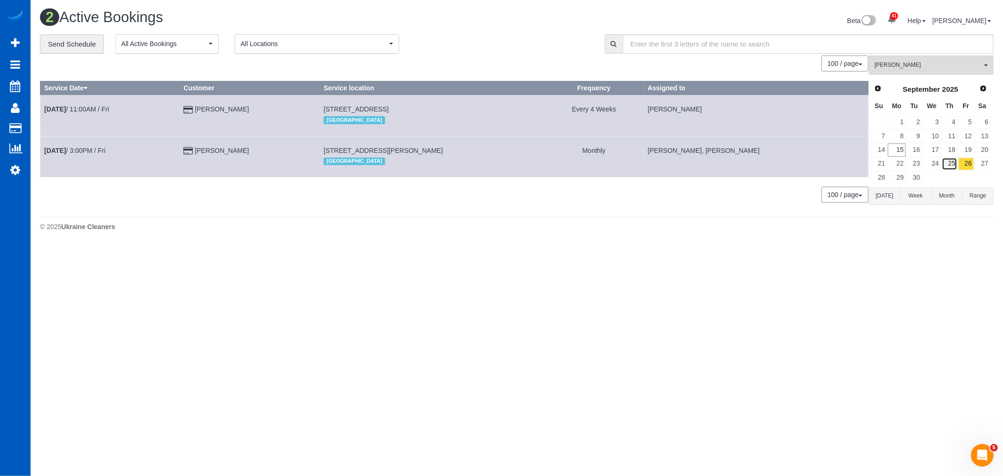
click at [952, 166] on link "25" at bounding box center [950, 164] width 16 height 13
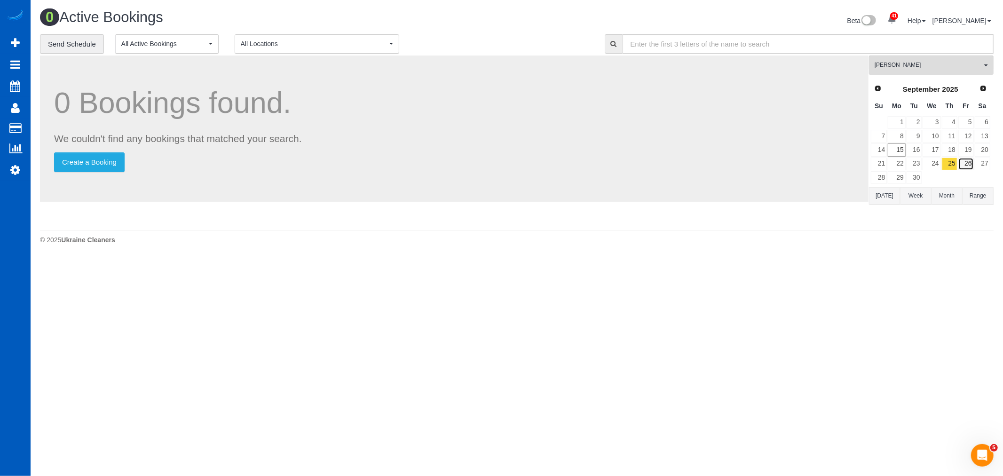
click at [963, 164] on link "26" at bounding box center [966, 164] width 16 height 13
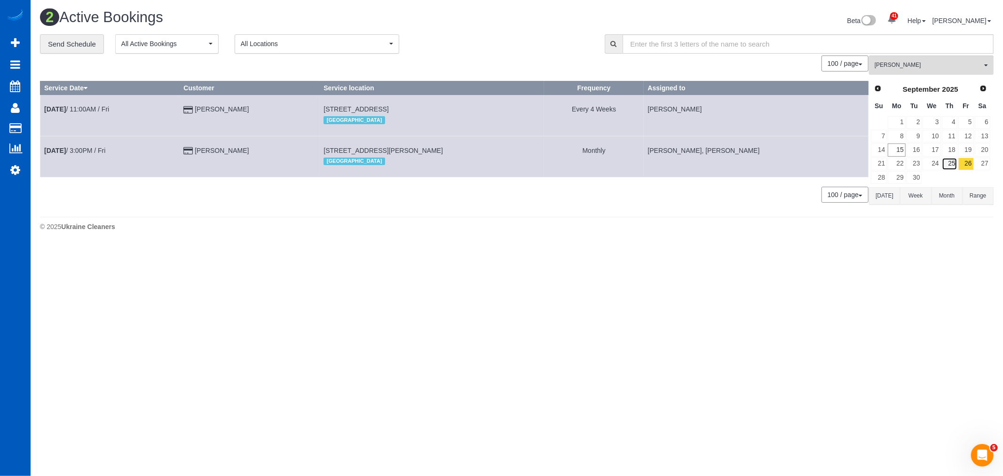
click at [951, 163] on link "25" at bounding box center [950, 164] width 16 height 13
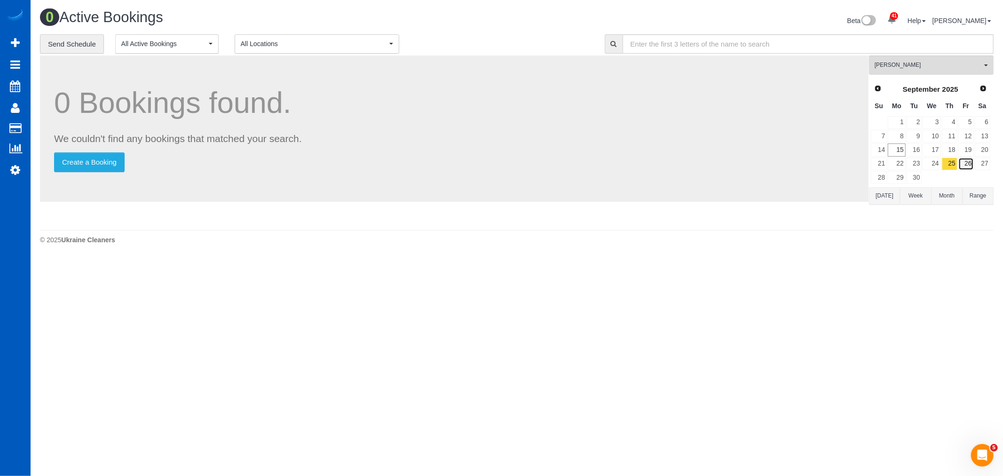
click at [964, 163] on link "26" at bounding box center [966, 164] width 16 height 13
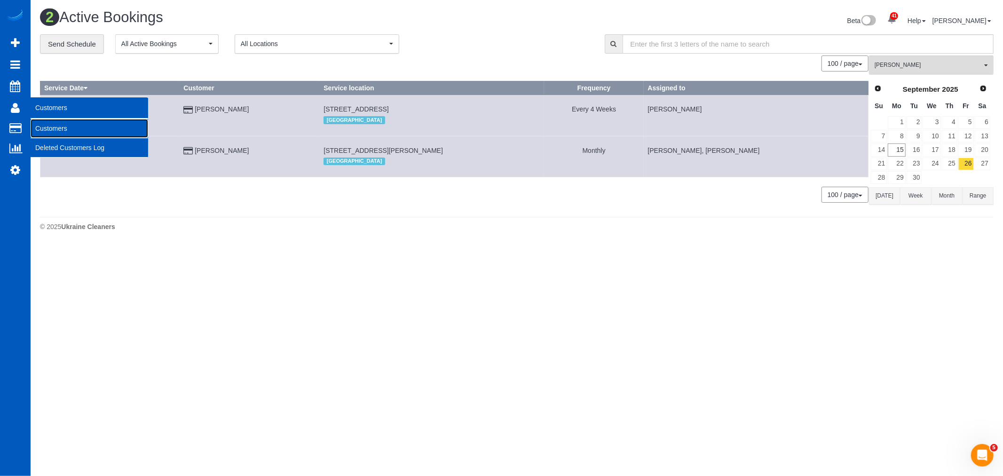
drag, startPoint x: 62, startPoint y: 127, endPoint x: 68, endPoint y: 123, distance: 7.2
click at [62, 127] on link "Customers" at bounding box center [90, 128] width 118 height 19
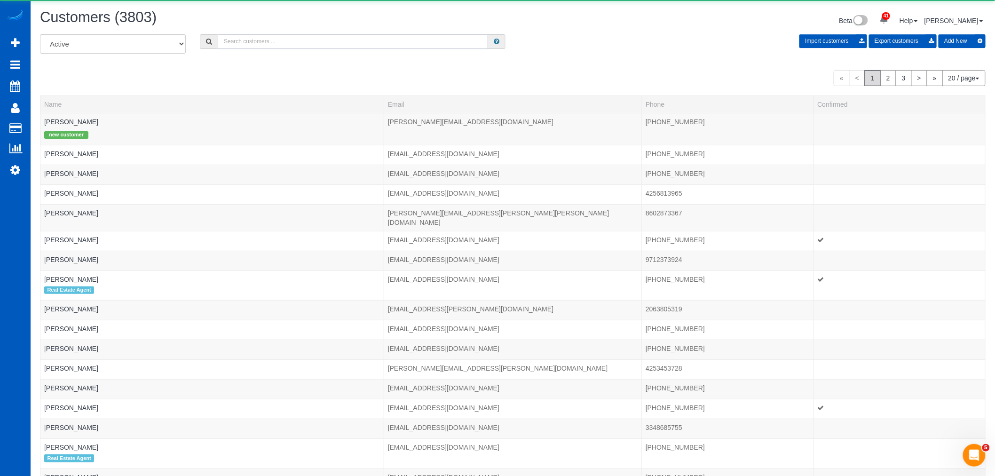
click at [266, 40] on input "text" at bounding box center [353, 41] width 270 height 15
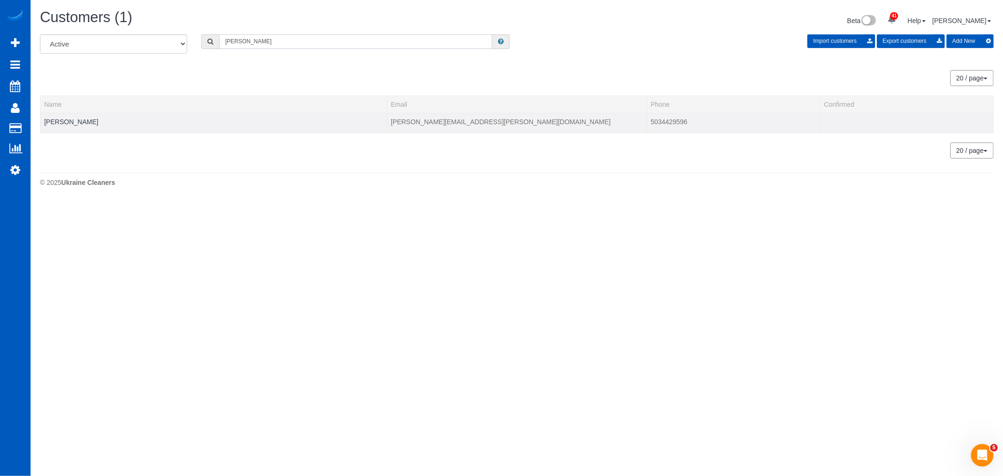
type input "yamini"
click at [72, 128] on div at bounding box center [213, 127] width 339 height 2
click at [72, 121] on link "Yamini Naidu" at bounding box center [71, 122] width 54 height 8
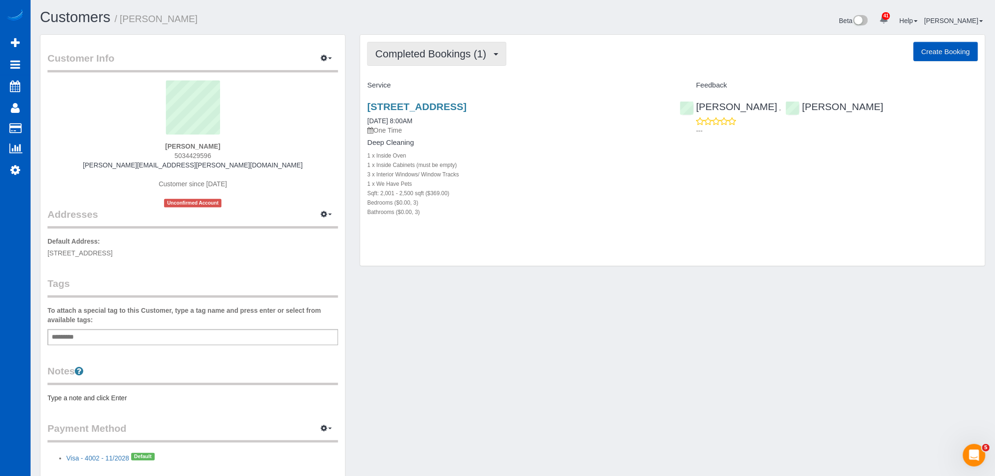
click at [443, 55] on span "Completed Bookings (1)" at bounding box center [433, 54] width 116 height 12
click at [430, 90] on link "Upcoming Bookings (1)" at bounding box center [417, 88] width 98 height 12
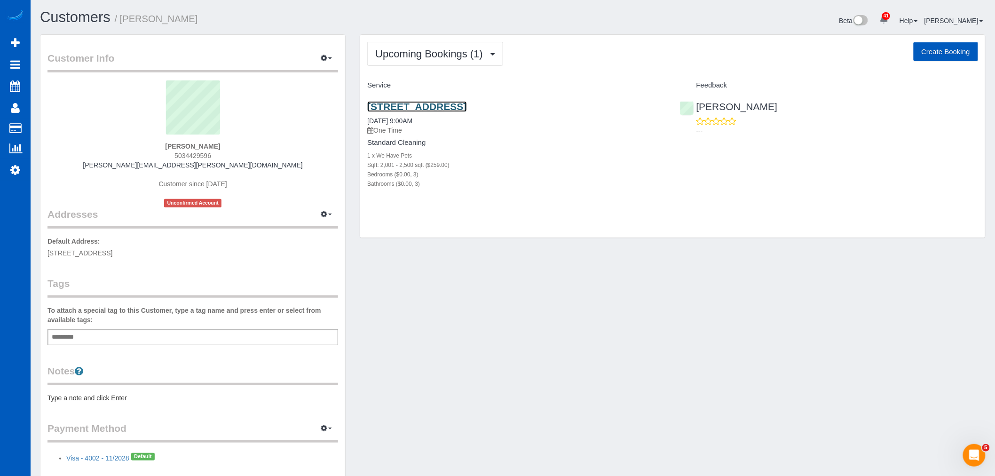
click at [426, 102] on link "3846 Se 7th Ave, Battle Ground, WA 98604" at bounding box center [416, 106] width 99 height 11
click at [435, 55] on span "Upcoming Bookings (1)" at bounding box center [431, 54] width 112 height 12
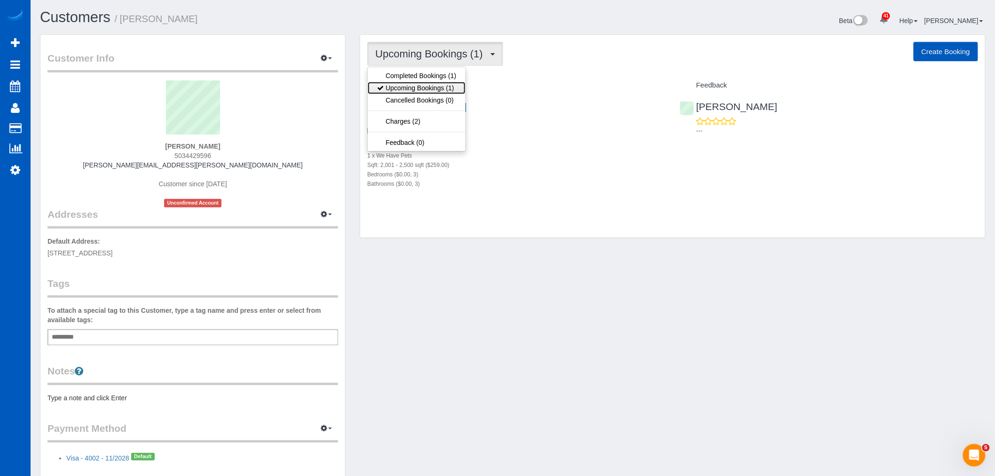
click at [426, 88] on link "Upcoming Bookings (1)" at bounding box center [417, 88] width 98 height 12
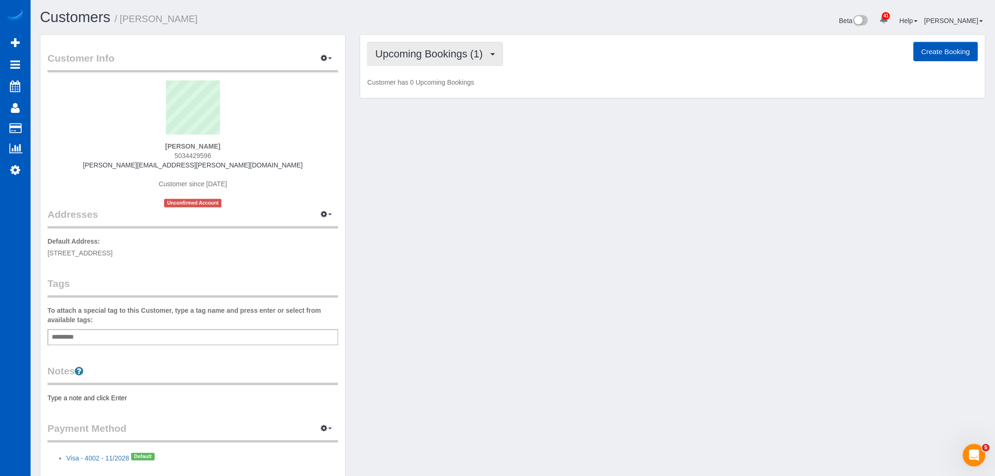
click at [415, 49] on span "Upcoming Bookings (1)" at bounding box center [431, 54] width 112 height 12
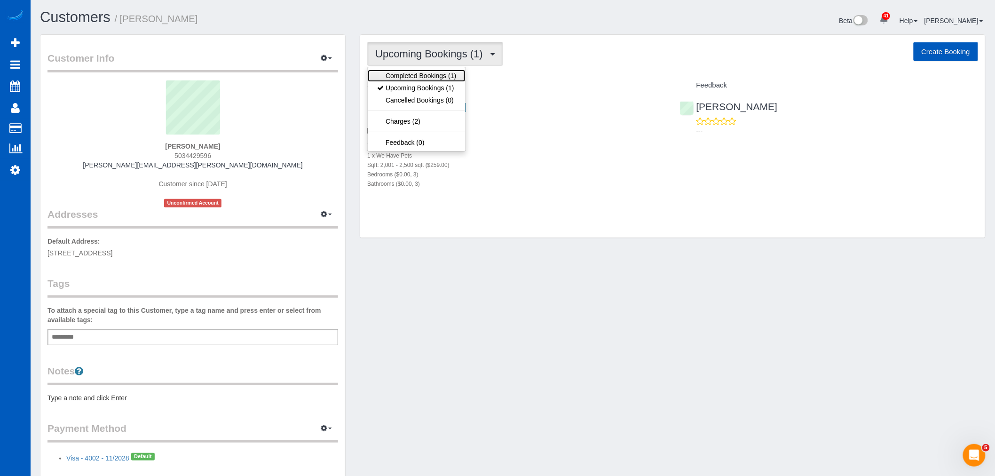
click at [415, 72] on link "Completed Bookings (1)" at bounding box center [417, 76] width 98 height 12
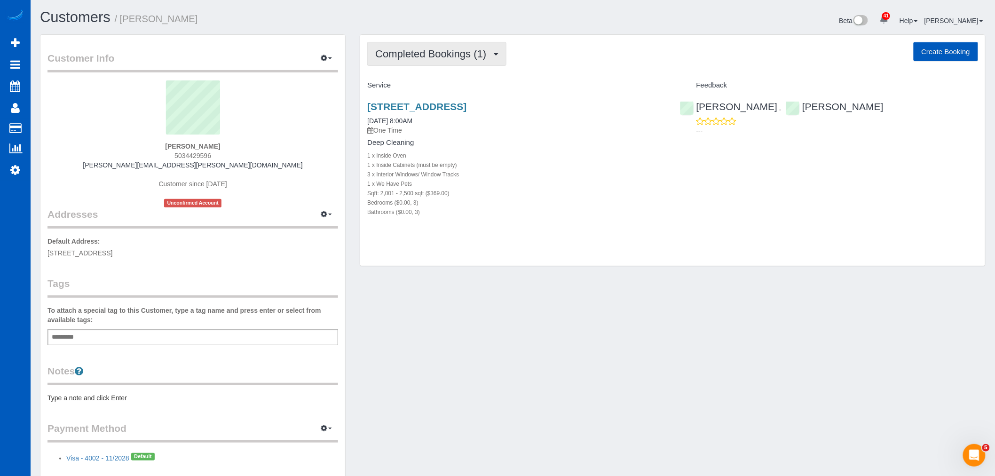
click at [441, 57] on span "Completed Bookings (1)" at bounding box center [433, 54] width 116 height 12
click at [414, 86] on link "Upcoming Bookings (1)" at bounding box center [417, 88] width 98 height 12
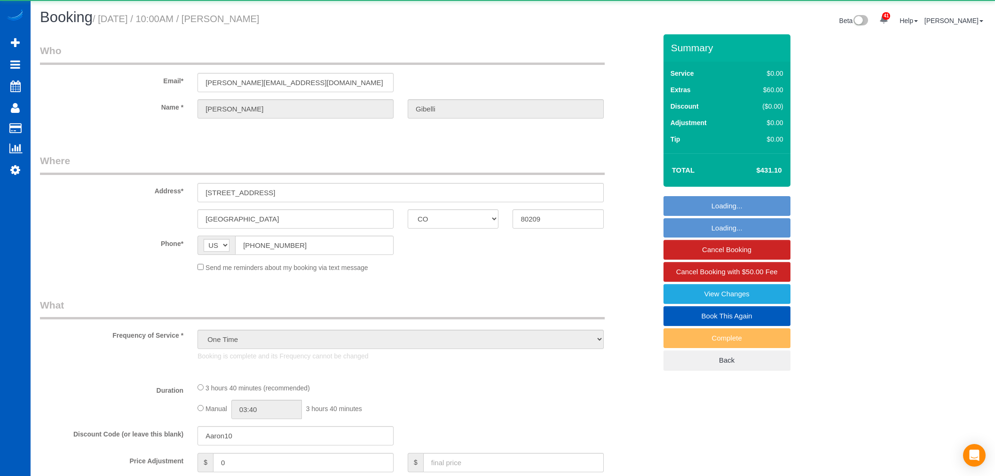
select select "CO"
select select "199"
select select "spot1"
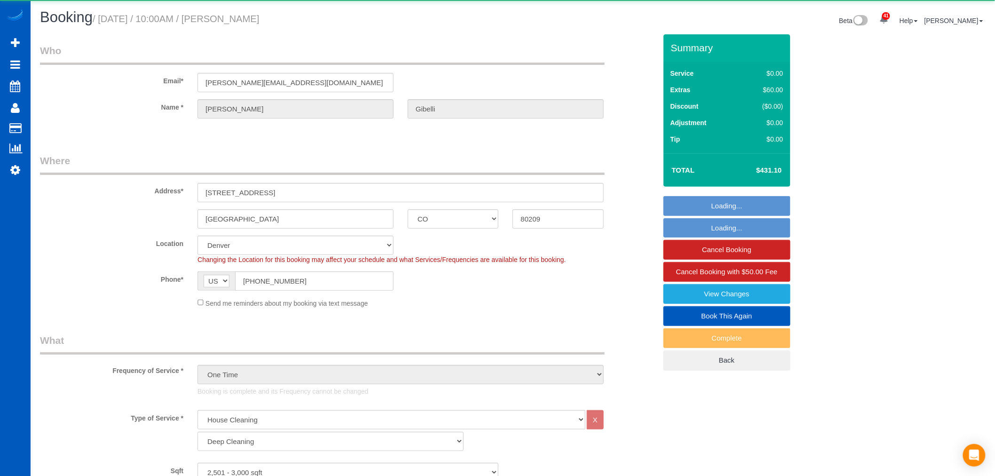
select select "object:1185"
select select "spot6"
select select "2501"
select select "4"
select select "3"
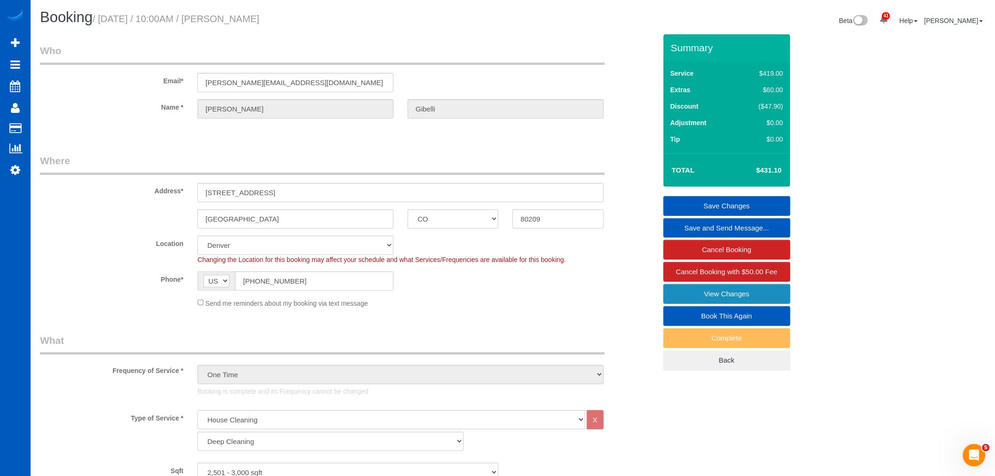
click at [710, 294] on link "View Changes" at bounding box center [726, 294] width 127 height 20
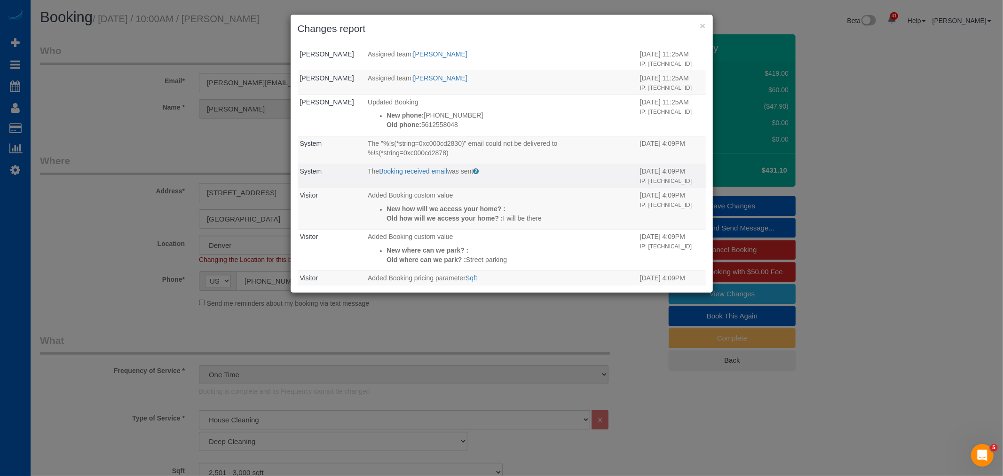
scroll to position [939, 0]
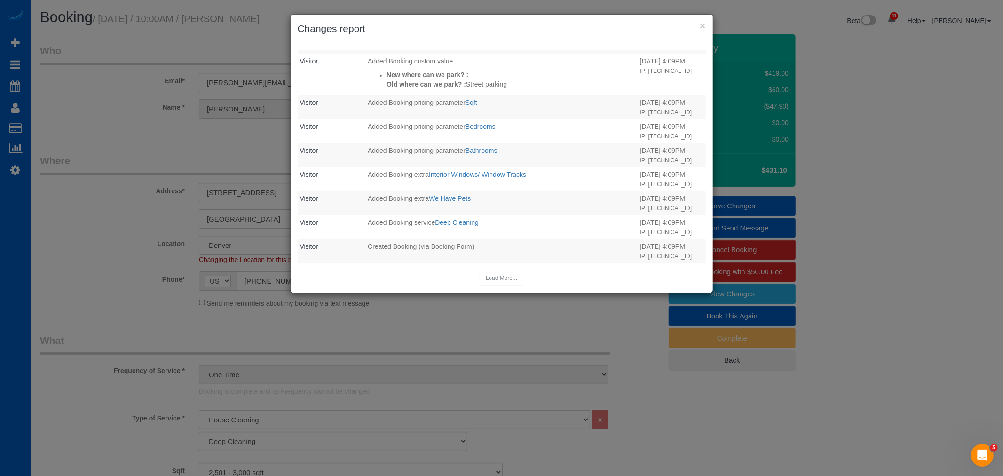
click at [696, 26] on h3 "Changes report" at bounding box center [502, 29] width 408 height 14
click at [703, 25] on button "×" at bounding box center [703, 26] width 6 height 10
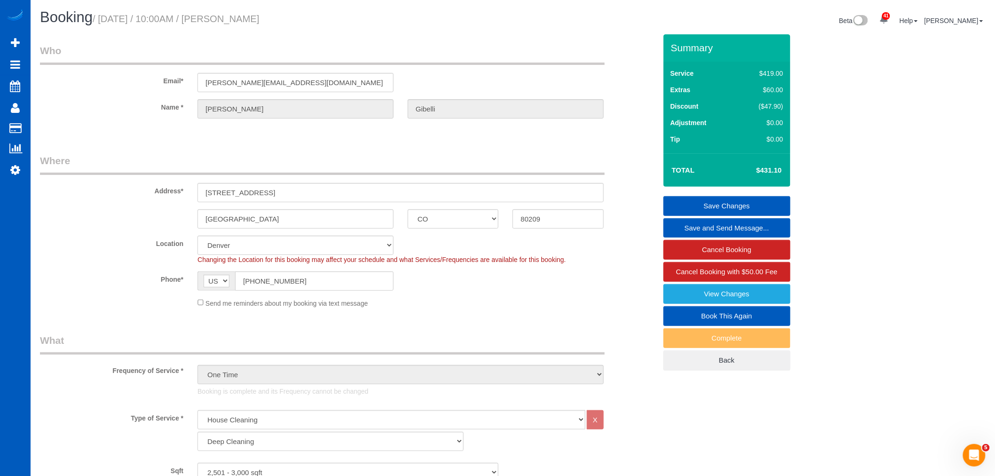
click at [689, 284] on fieldset "Save Changes Save and Send Message... Cancel Booking Cancel Booking with $50.00…" at bounding box center [726, 283] width 127 height 174
click at [684, 294] on link "View Changes" at bounding box center [726, 294] width 127 height 20
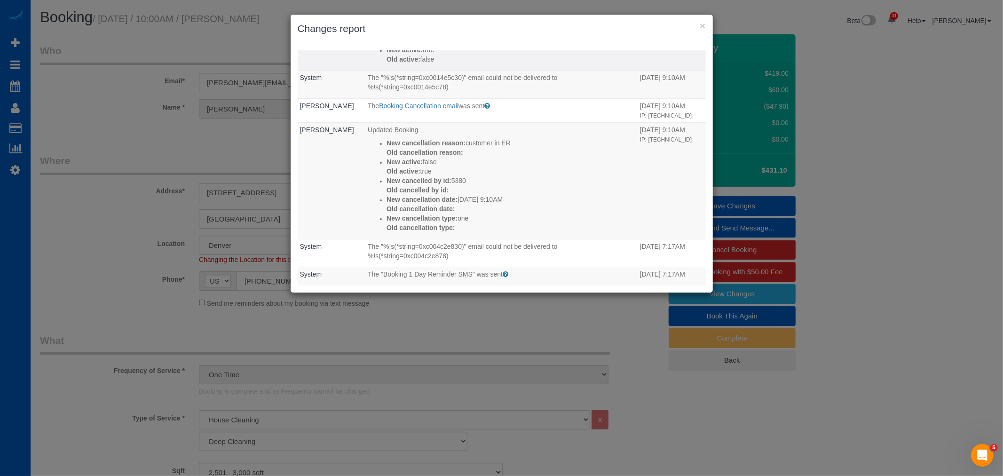
scroll to position [365, 0]
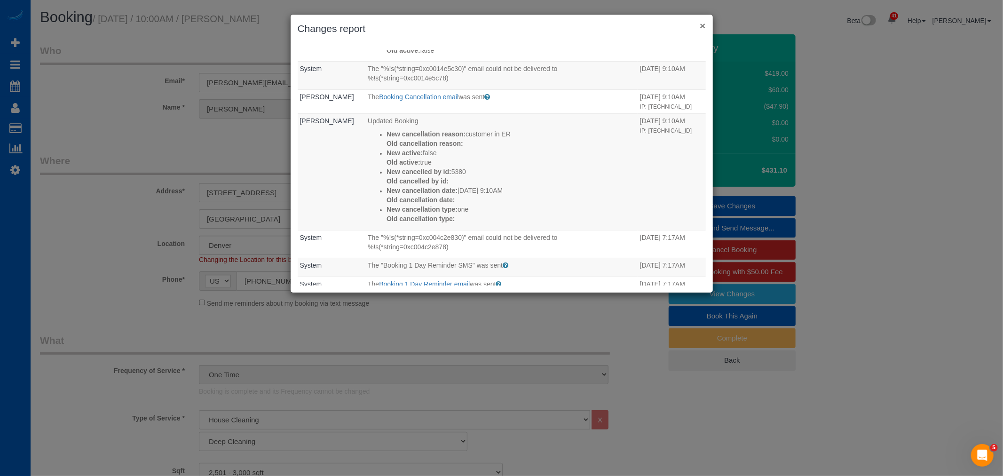
click at [700, 29] on button "×" at bounding box center [703, 26] width 6 height 10
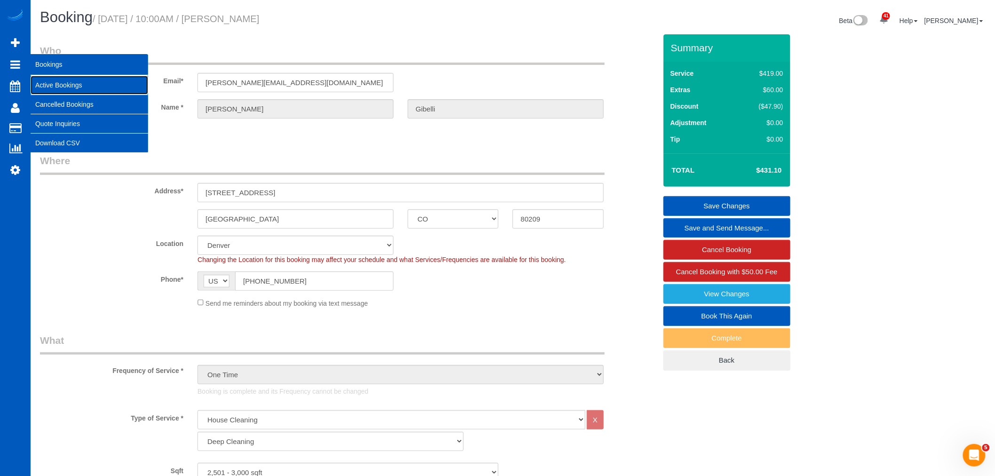
click at [96, 81] on link "Active Bookings" at bounding box center [90, 85] width 118 height 19
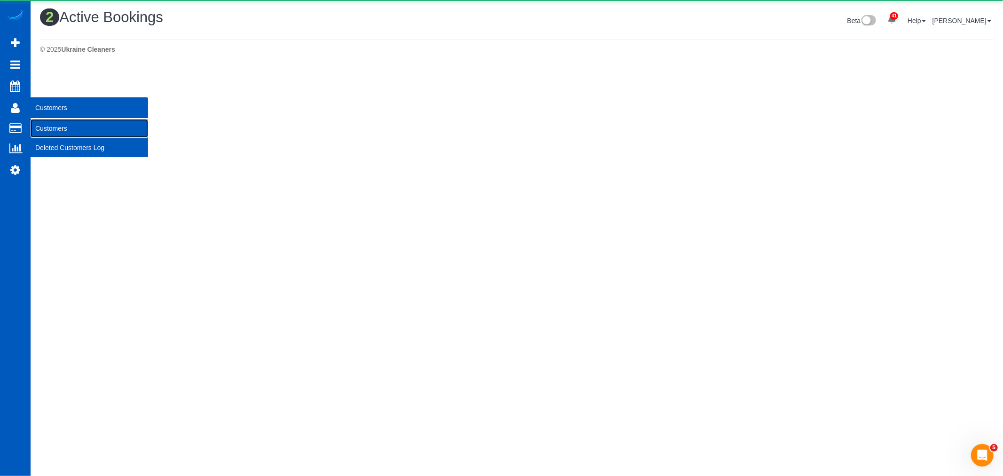
click at [71, 128] on link "Customers" at bounding box center [90, 128] width 118 height 19
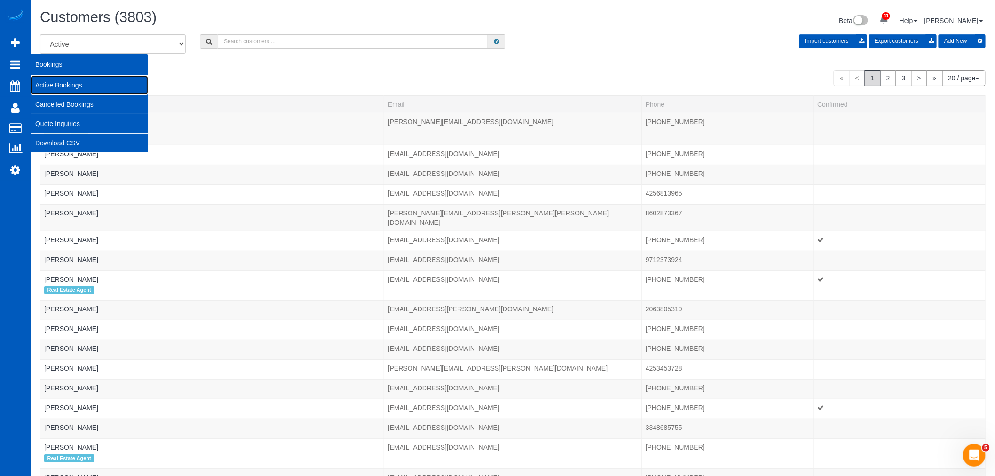
click at [85, 87] on link "Active Bookings" at bounding box center [90, 85] width 118 height 19
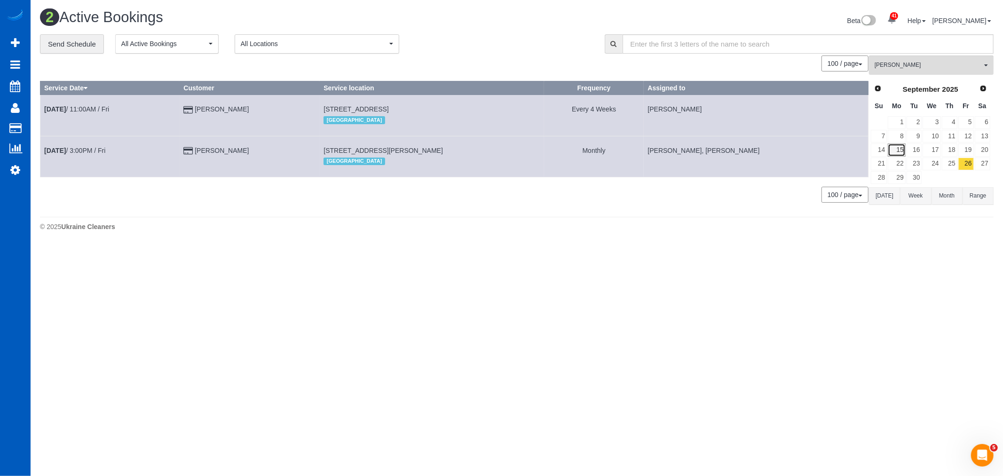
click at [901, 156] on link "15" at bounding box center [896, 149] width 17 height 13
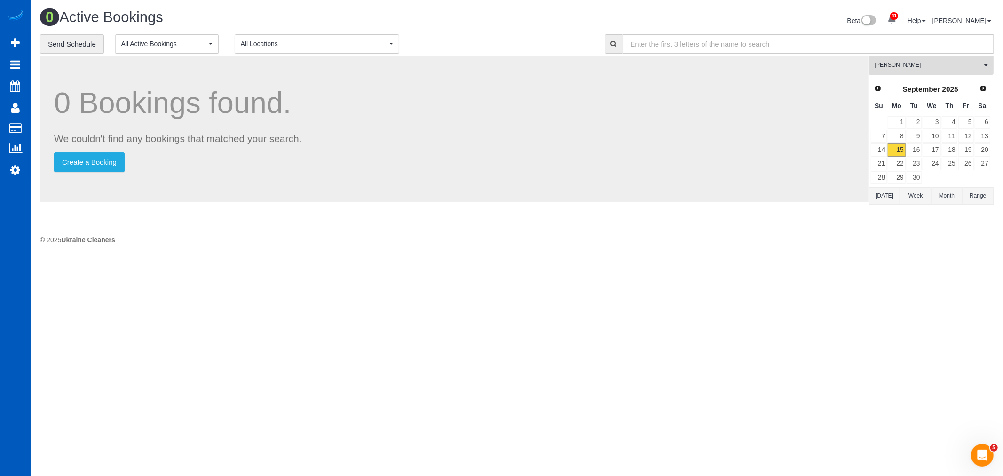
click at [908, 78] on div "[PERSON_NAME] All Teams Remove Team Filters [PERSON_NAME] [PERSON_NAME] Alona V…" at bounding box center [931, 140] width 125 height 170
click at [908, 72] on button "[PERSON_NAME] All Teams" at bounding box center [931, 64] width 125 height 19
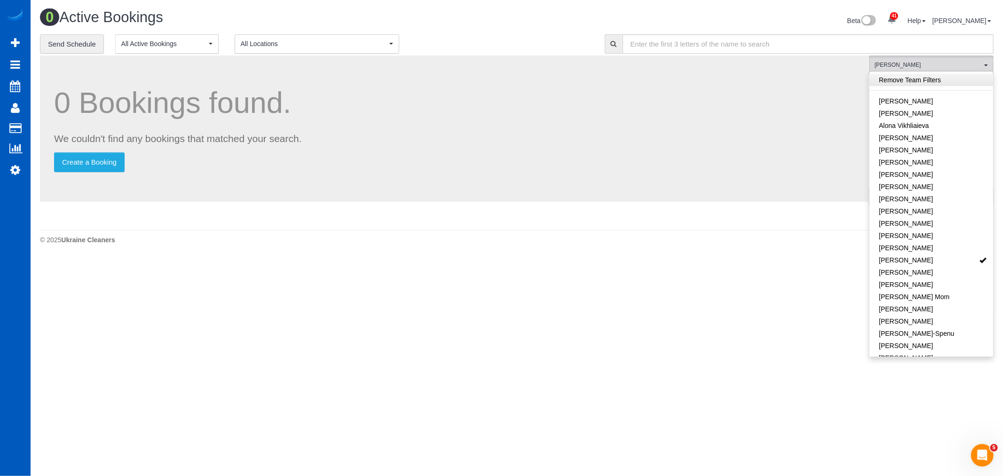
click at [915, 86] on link "Remove Team Filters" at bounding box center [931, 80] width 124 height 12
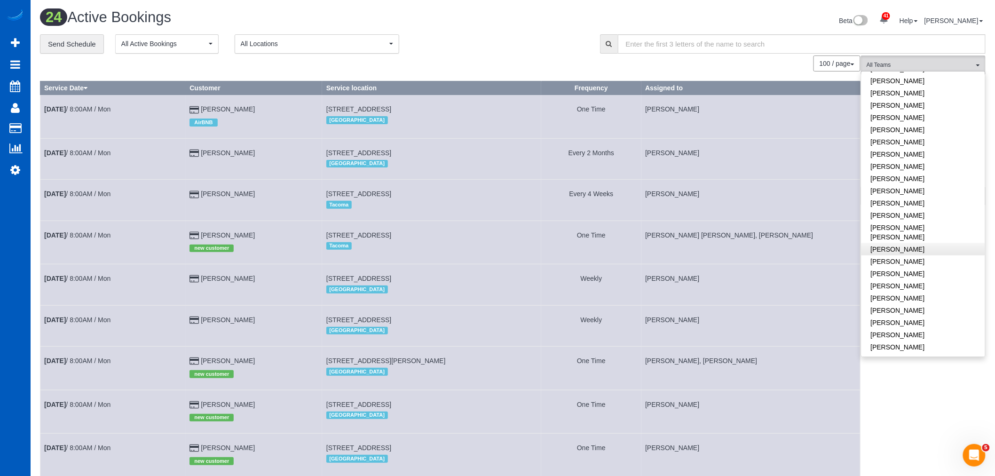
scroll to position [313, 0]
click at [914, 268] on link "[PERSON_NAME]" at bounding box center [923, 274] width 124 height 12
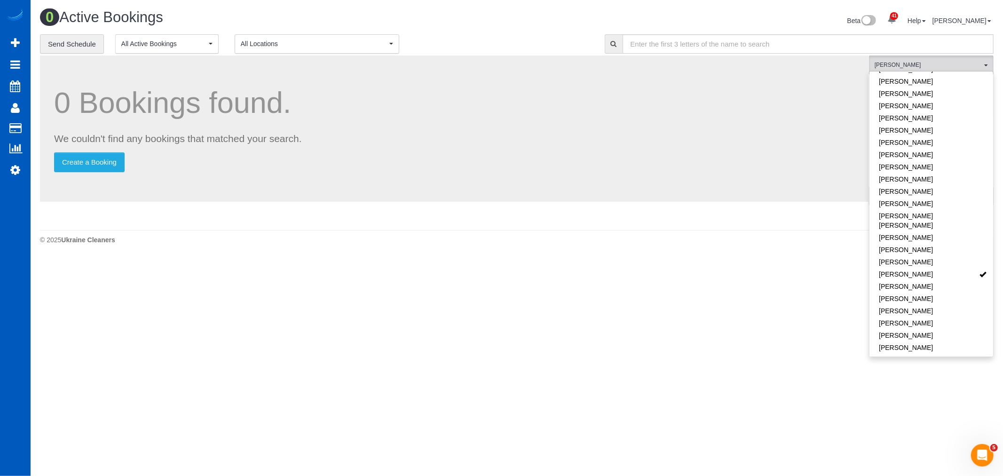
click at [675, 323] on body "41 Beta Your Notifications You have 0 alerts × You have 1 to charge for [DATE] …" at bounding box center [501, 238] width 1003 height 476
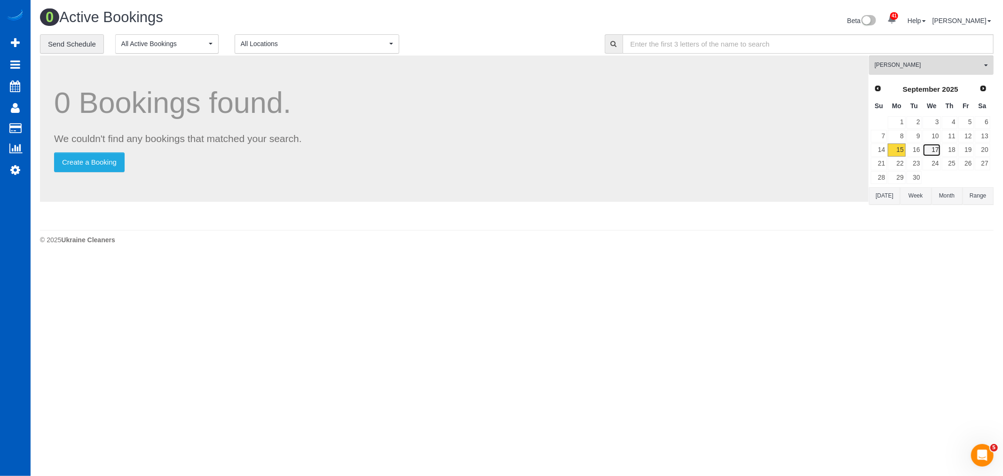
drag, startPoint x: 939, startPoint y: 144, endPoint x: 944, endPoint y: 147, distance: 4.8
click at [941, 146] on tr "14 15 16 17 18 19 20" at bounding box center [930, 150] width 120 height 14
click at [946, 149] on link "18" at bounding box center [950, 149] width 16 height 13
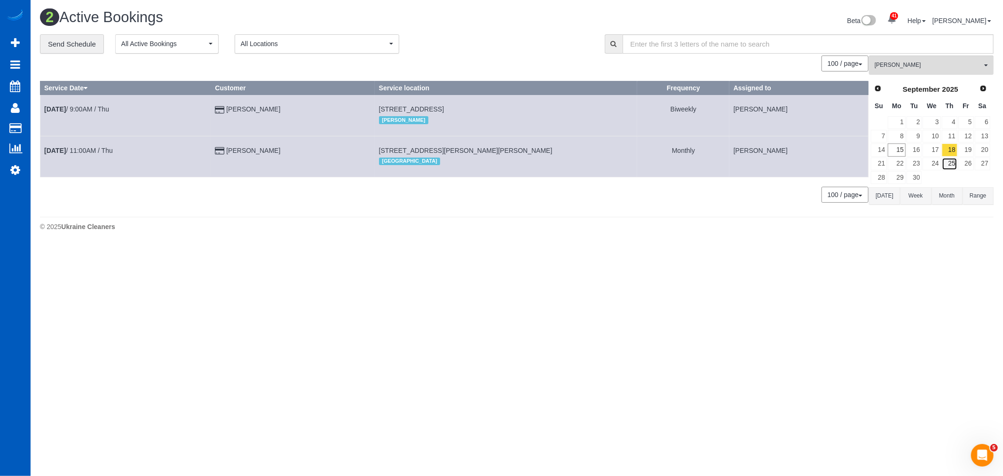
click at [948, 164] on link "25" at bounding box center [950, 164] width 16 height 13
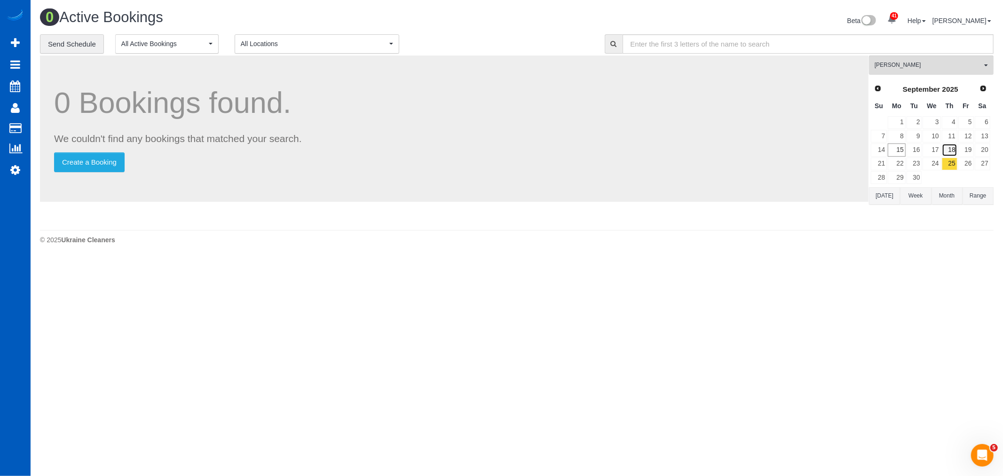
click at [950, 152] on link "18" at bounding box center [950, 149] width 16 height 13
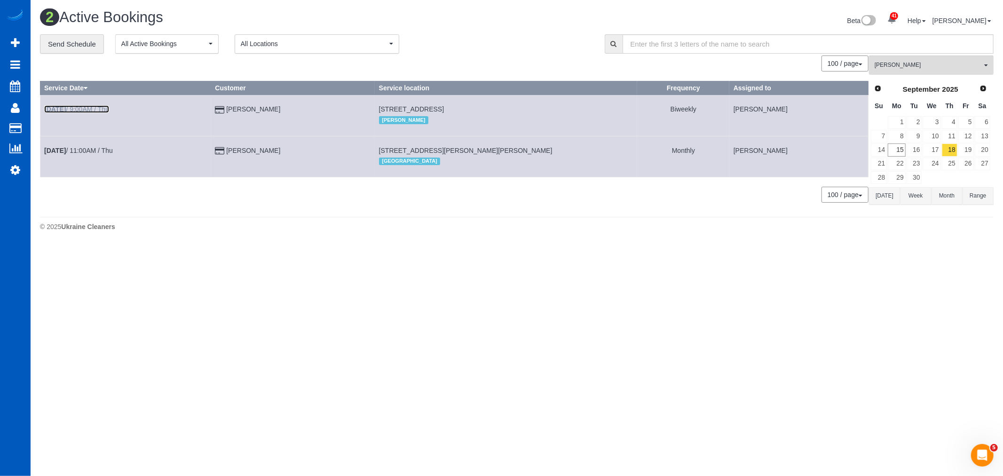
click at [57, 105] on b "[DATE]" at bounding box center [55, 109] width 22 height 8
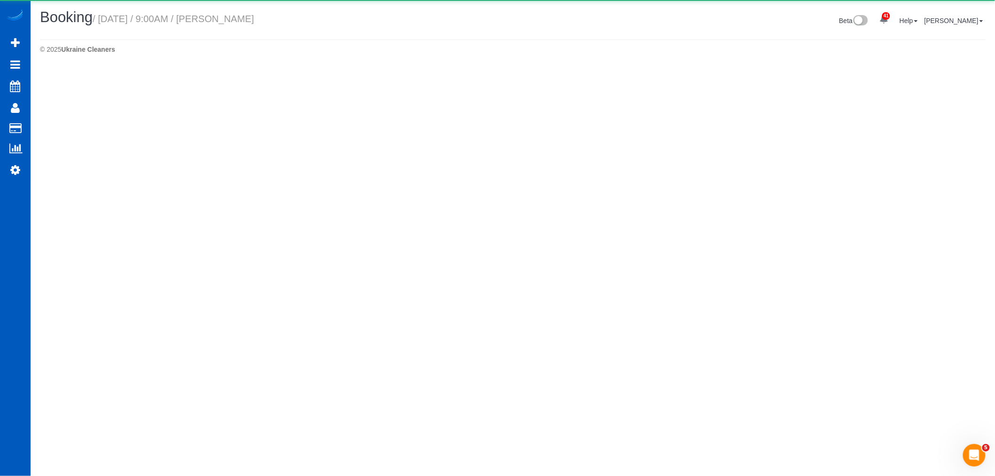
select select "WA"
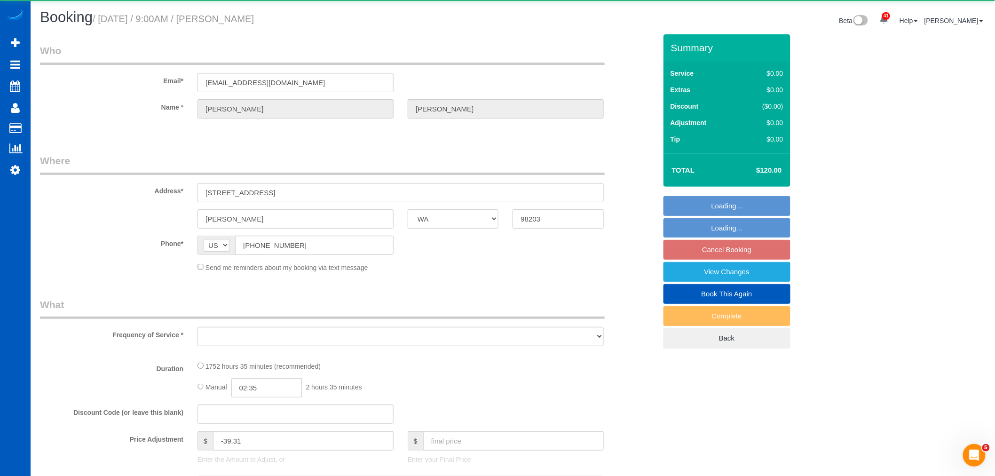
select select "object:4193"
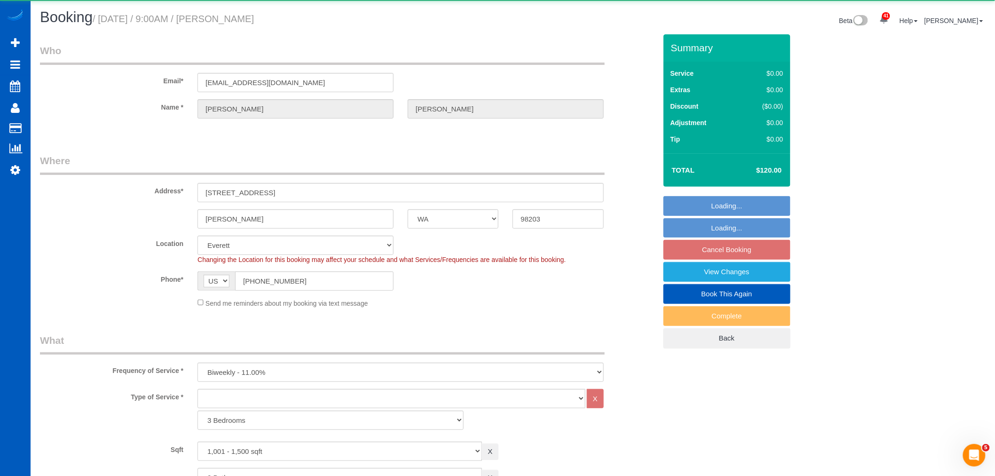
select select "1001"
select select "2"
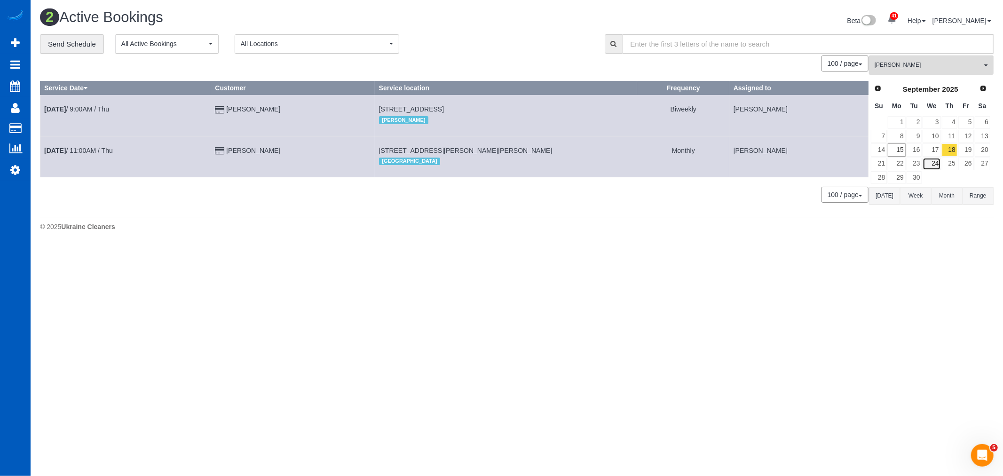
click at [933, 160] on link "24" at bounding box center [932, 164] width 18 height 13
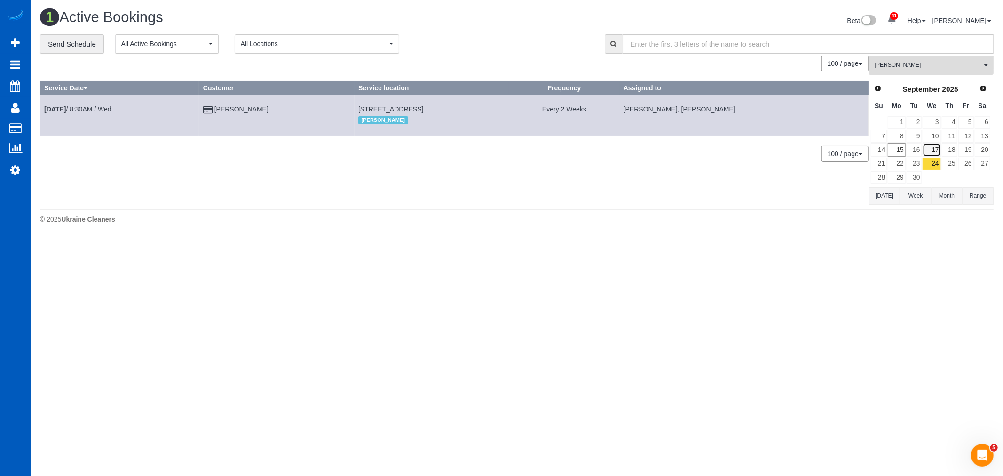
click at [933, 148] on link "17" at bounding box center [932, 149] width 18 height 13
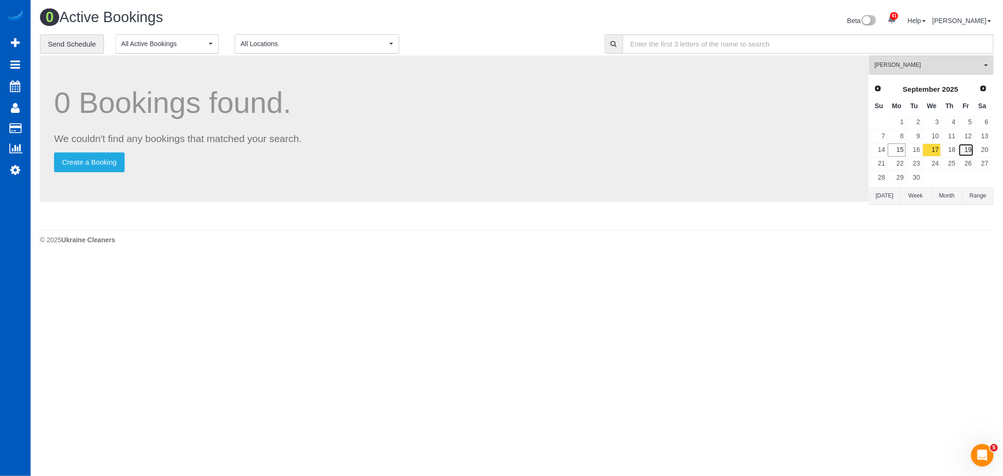
click at [961, 154] on link "19" at bounding box center [966, 149] width 16 height 13
click at [954, 151] on link "18" at bounding box center [950, 149] width 16 height 13
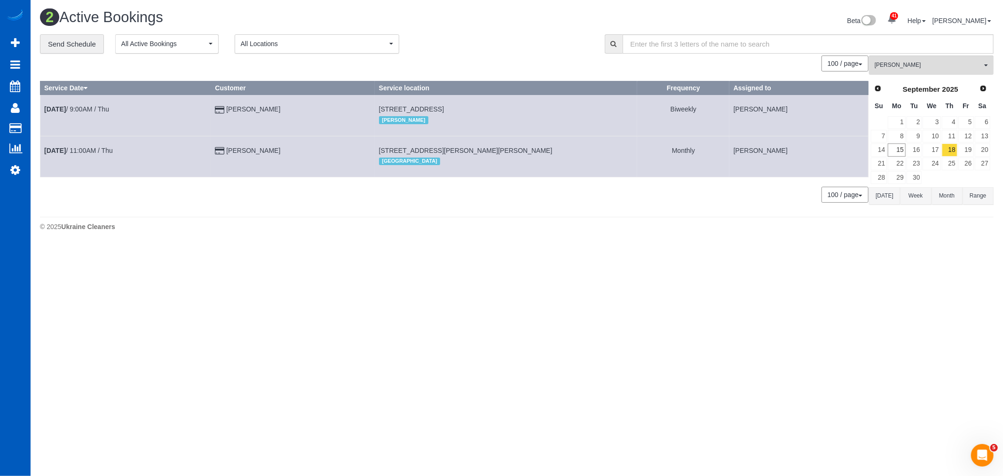
click at [250, 187] on div "0 Bookings found. We couldn't find any bookings that matched your search. Creat…" at bounding box center [454, 133] width 829 height 157
click at [81, 114] on td "[DATE] 9:00AM / Thu" at bounding box center [125, 115] width 171 height 41
click at [82, 110] on link "[DATE] 9:00AM / Thu" at bounding box center [76, 109] width 65 height 8
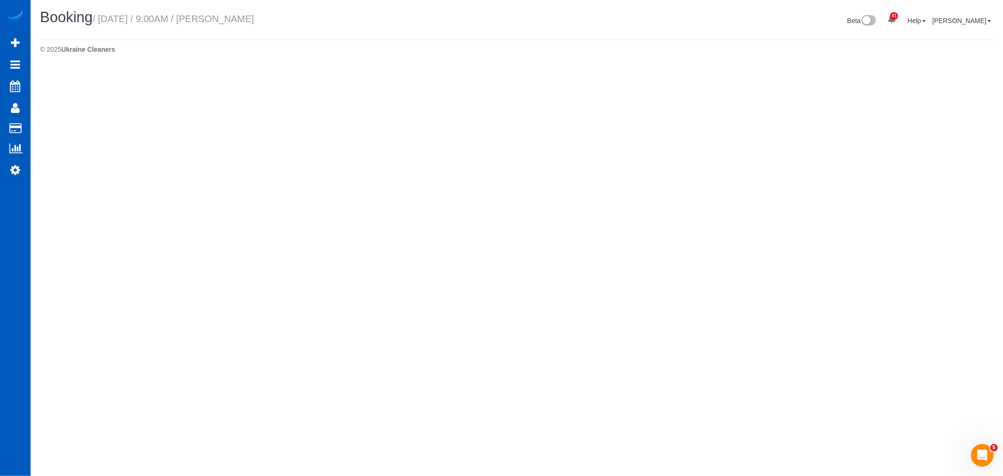
select select "WA"
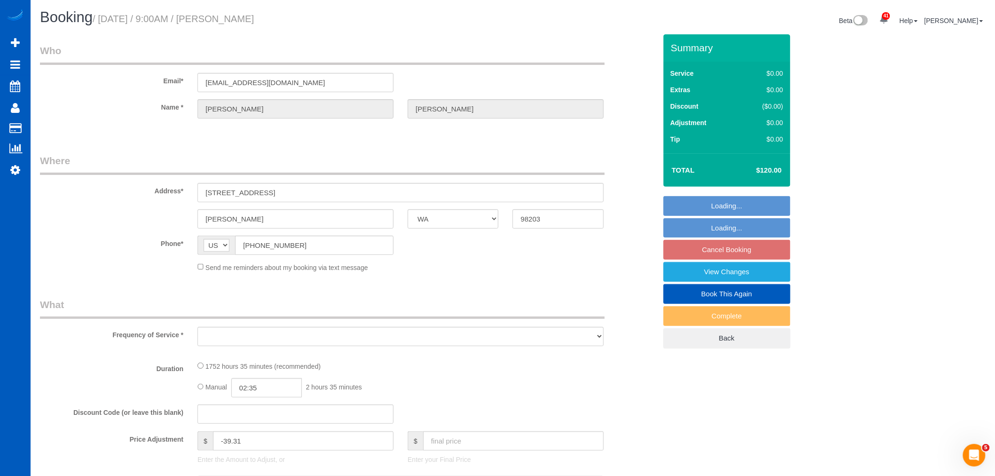
select select "string:fspay-96b10224-c641-4475-b196-05408e127168"
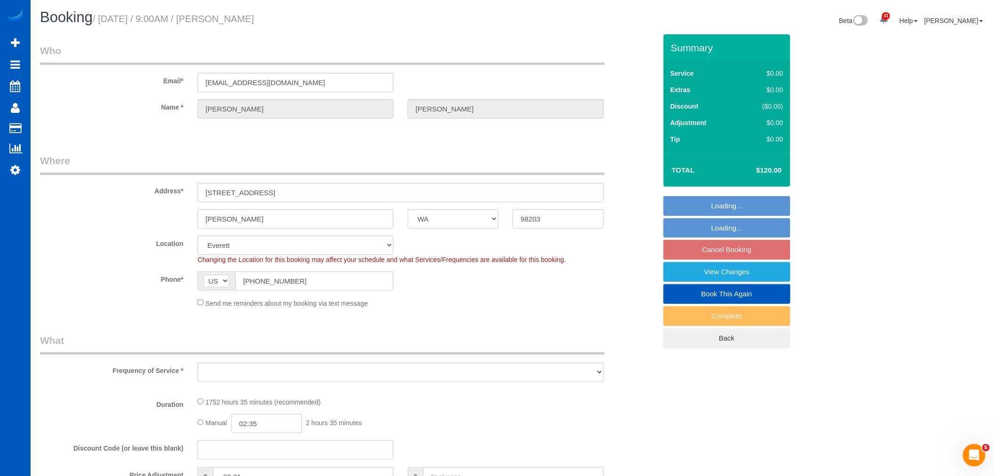
select select "object:5077"
select select "1001"
select select "2"
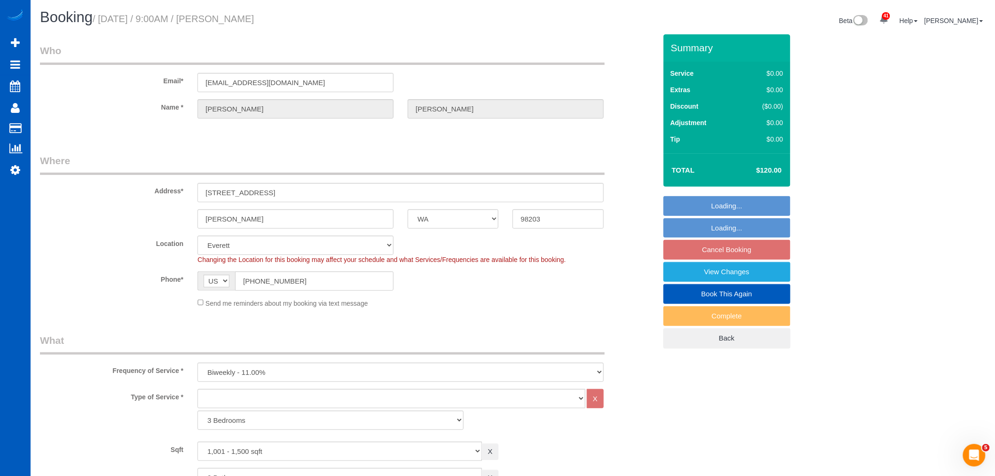
select select "object:5269"
select select "1001"
select select "2"
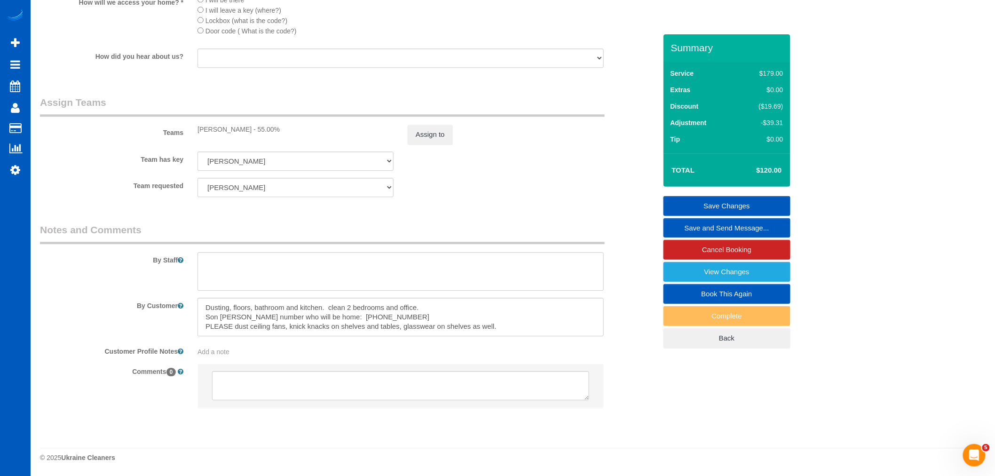
scroll to position [1060, 0]
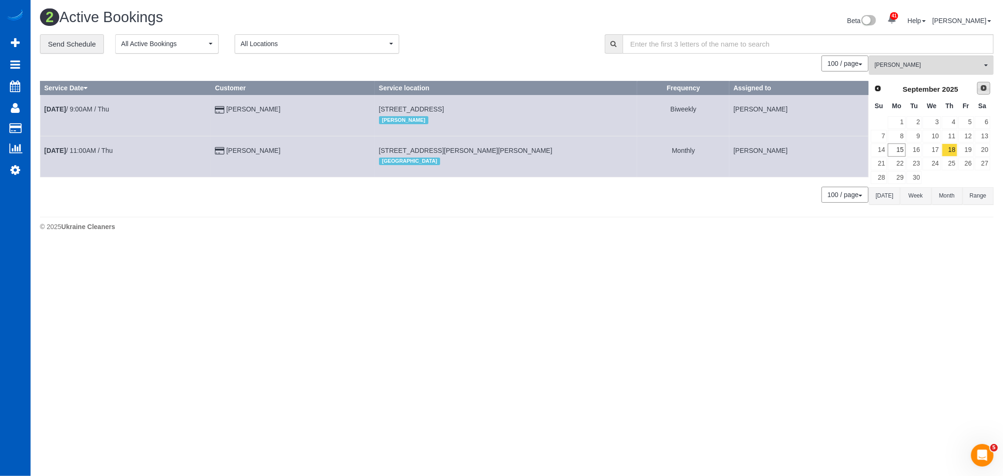
click at [987, 90] on span "Next" at bounding box center [984, 88] width 8 height 8
click at [956, 135] on link "9" at bounding box center [950, 136] width 16 height 13
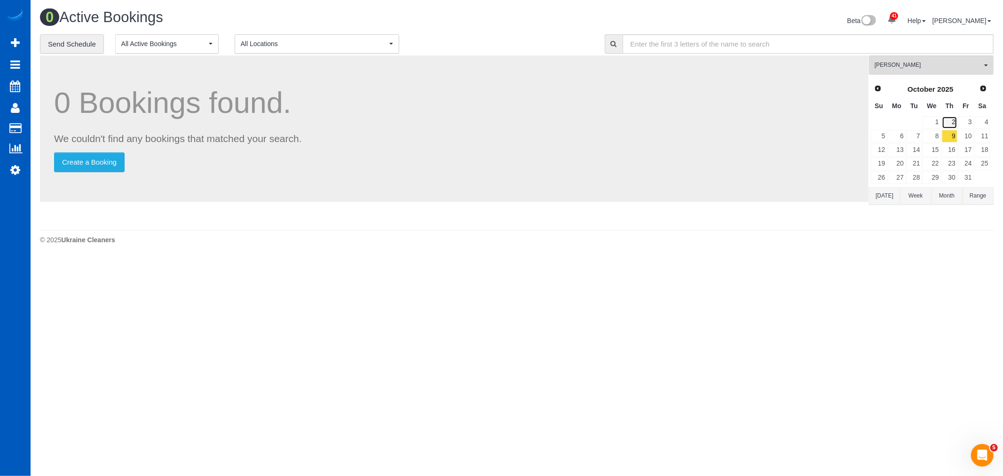
click at [952, 118] on link "2" at bounding box center [950, 122] width 16 height 13
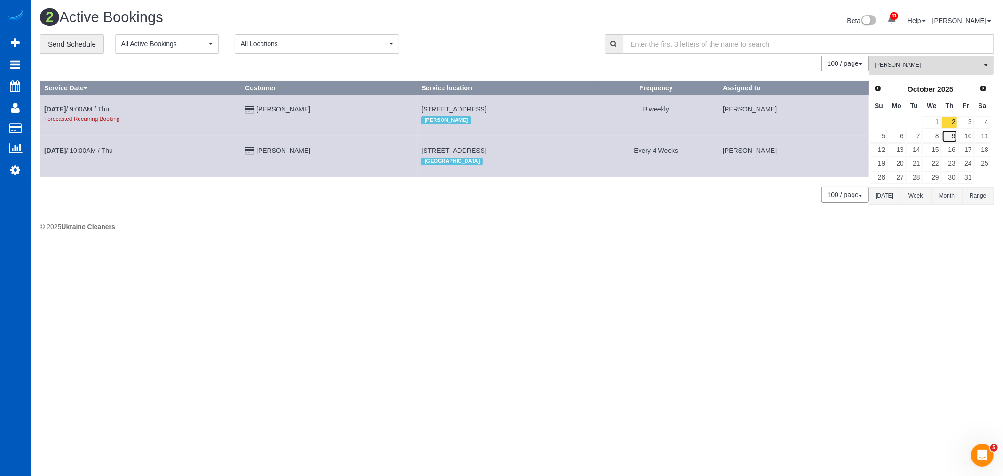
click at [952, 130] on link "9" at bounding box center [950, 136] width 16 height 13
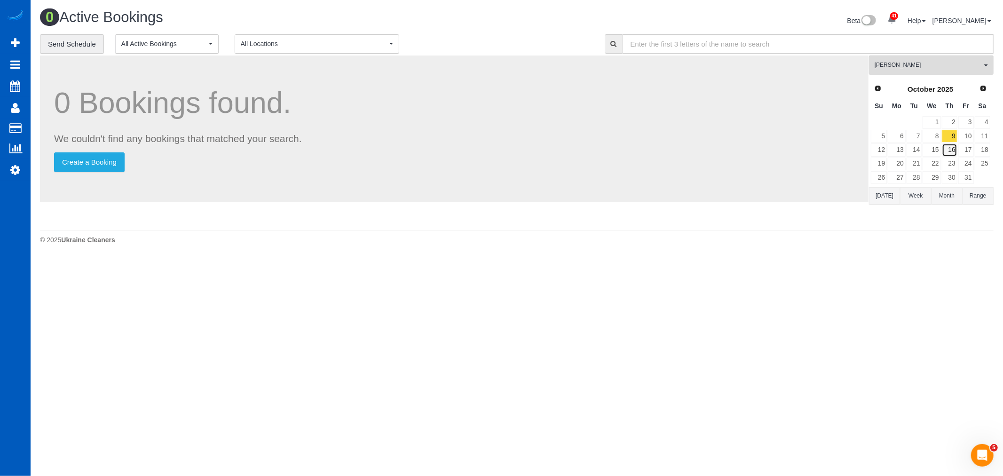
click at [955, 149] on link "16" at bounding box center [950, 149] width 16 height 13
click at [952, 161] on link "23" at bounding box center [950, 164] width 16 height 13
click at [950, 172] on link "30" at bounding box center [950, 177] width 16 height 13
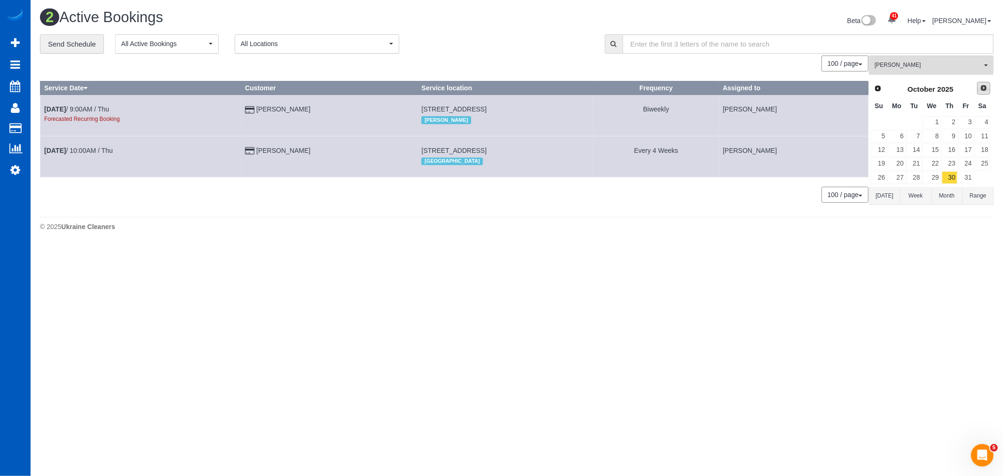
click at [982, 88] on span "Next" at bounding box center [984, 88] width 8 height 8
click at [952, 133] on link "6" at bounding box center [950, 136] width 16 height 13
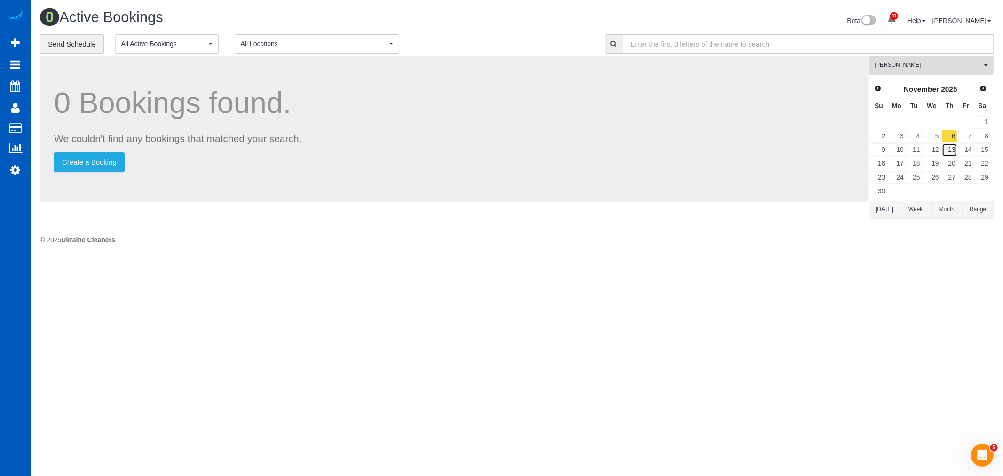
click at [953, 153] on link "13" at bounding box center [950, 149] width 16 height 13
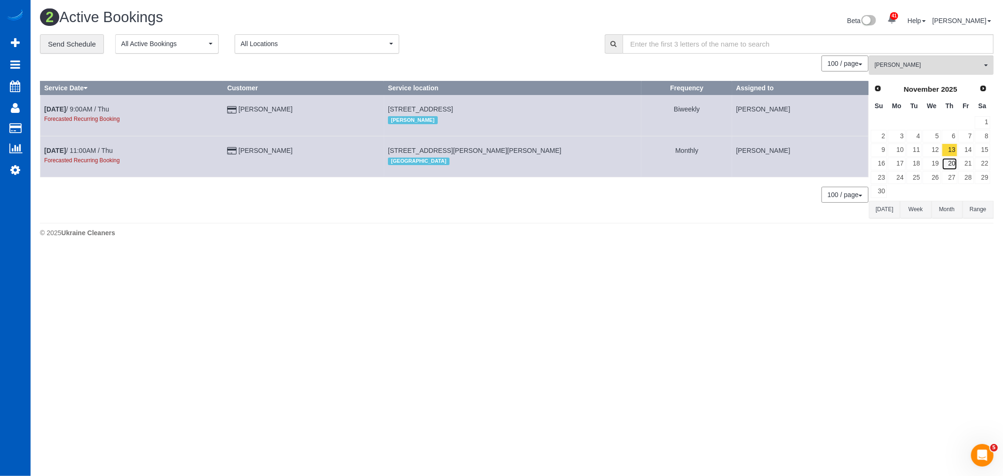
click at [953, 162] on link "20" at bounding box center [950, 164] width 16 height 13
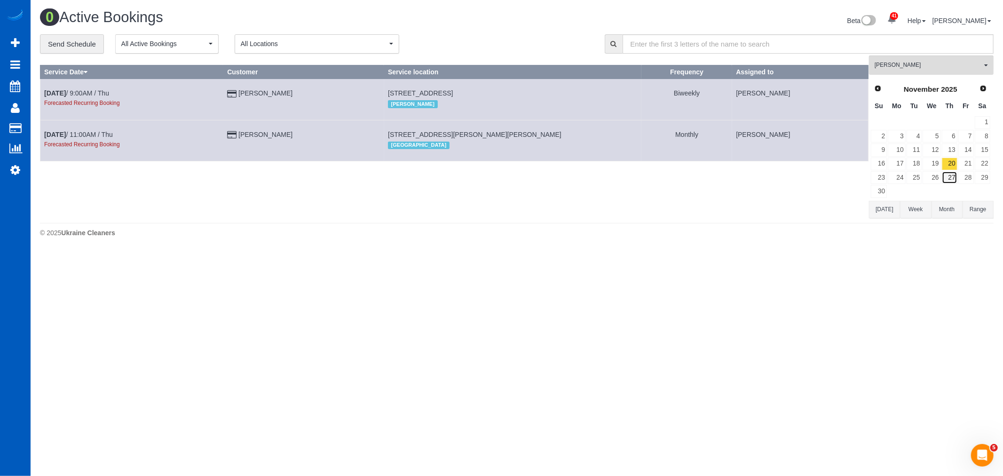
click at [952, 175] on link "27" at bounding box center [950, 177] width 16 height 13
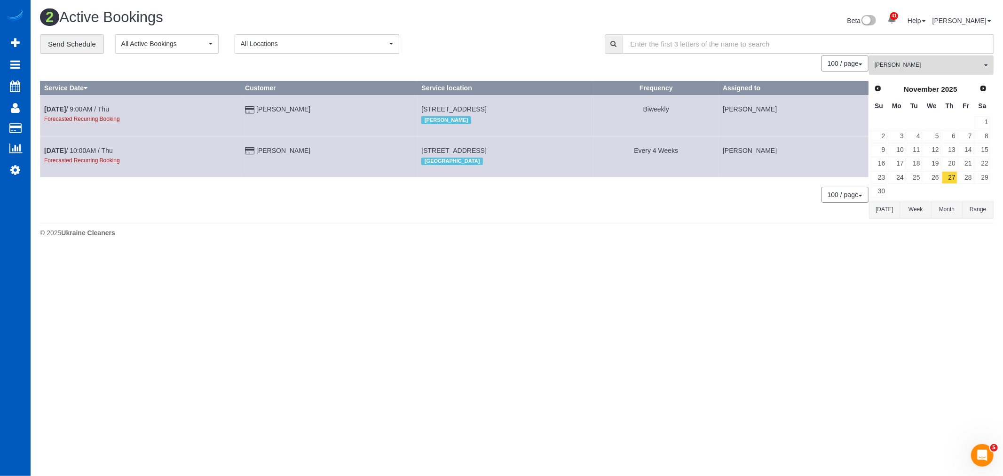
click at [984, 96] on div "Prev Next November 2025" at bounding box center [930, 89] width 120 height 16
click at [984, 92] on span "Next" at bounding box center [984, 88] width 8 height 8
click at [950, 124] on link "4" at bounding box center [950, 122] width 16 height 13
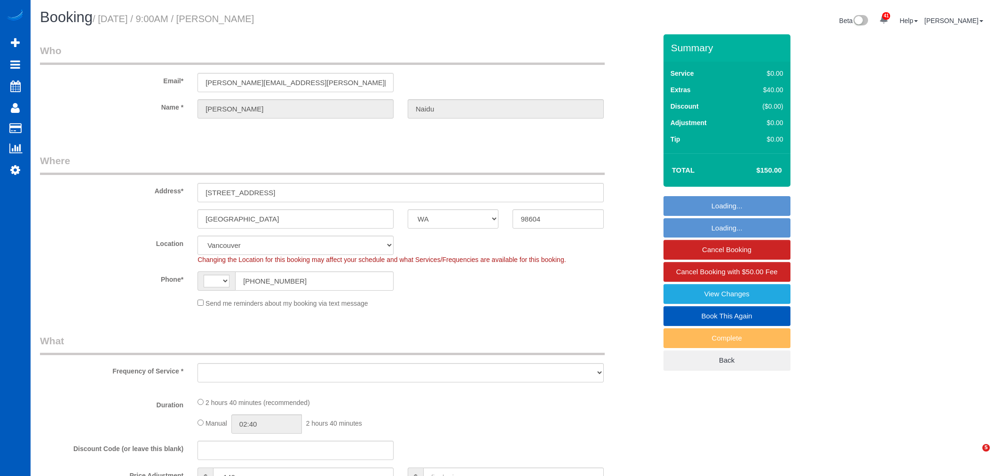
select select "WA"
select select "string:[GEOGRAPHIC_DATA]"
select select "object:950"
select select "string:fspay-da5acb01-c587-4e55-bd4b-c408f19e0feb"
select select "199"
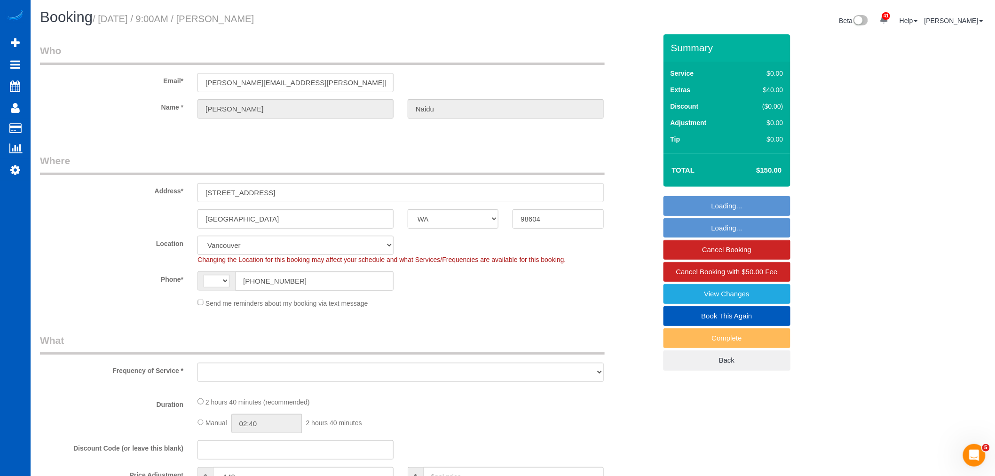
select select "2001"
select select "3"
select select "object:1127"
select select "2001"
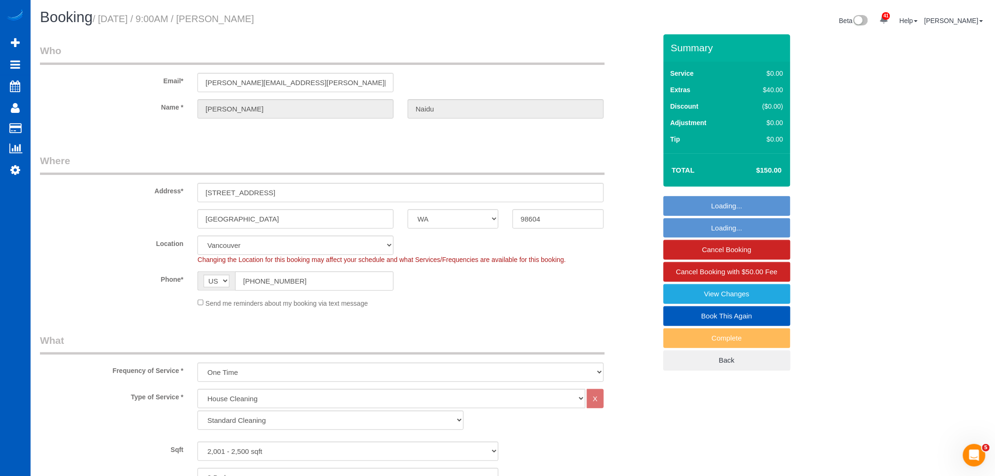
select select "3"
click at [739, 316] on link "Book This Again" at bounding box center [726, 316] width 127 height 20
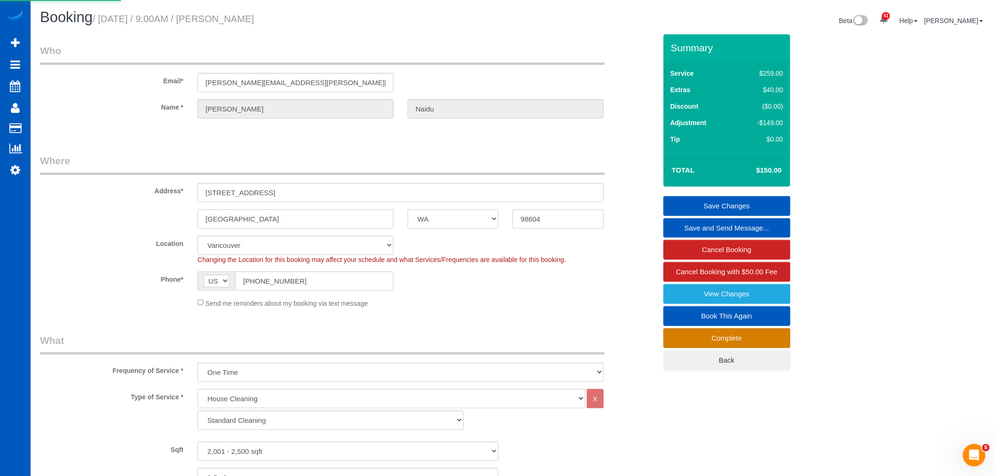
select select "WA"
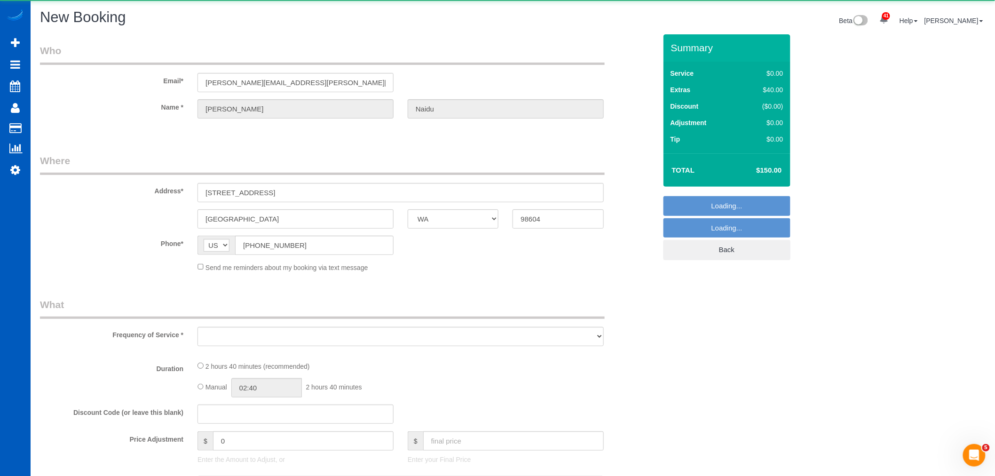
select select "object:1836"
select select "string:fspay-da5acb01-c587-4e55-bd4b-c408f19e0feb"
select select "199"
select select "2001"
select select "3"
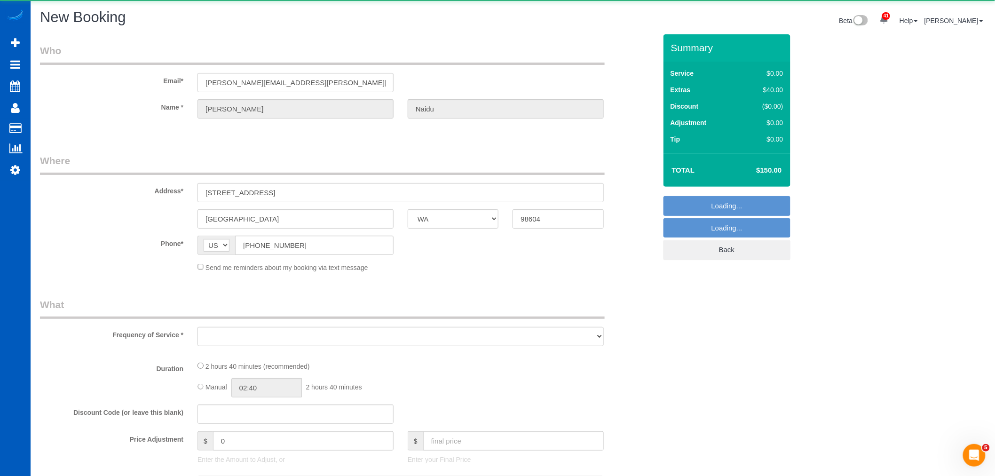
select select "3"
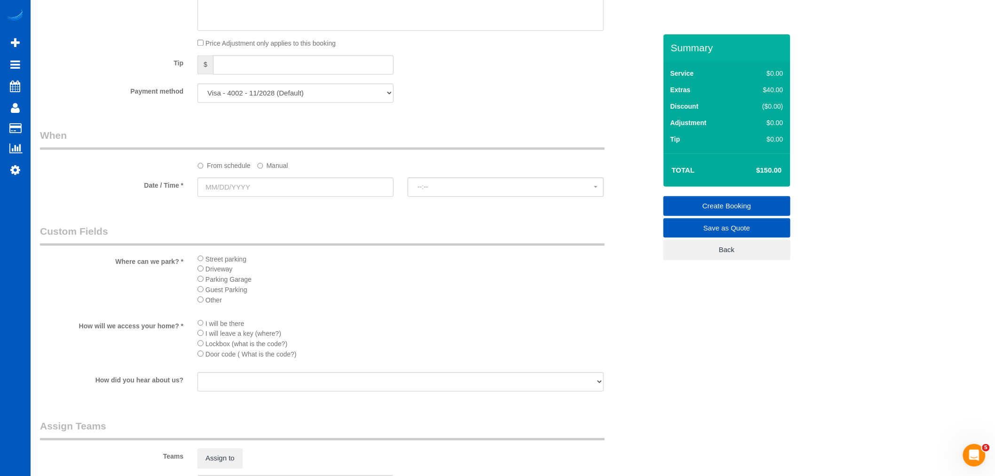
select select "object:1930"
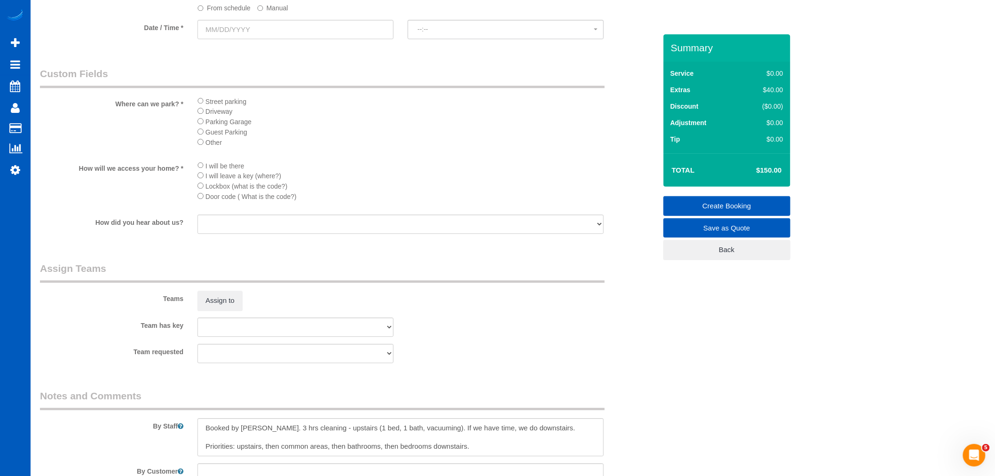
select select "2001"
select select "3"
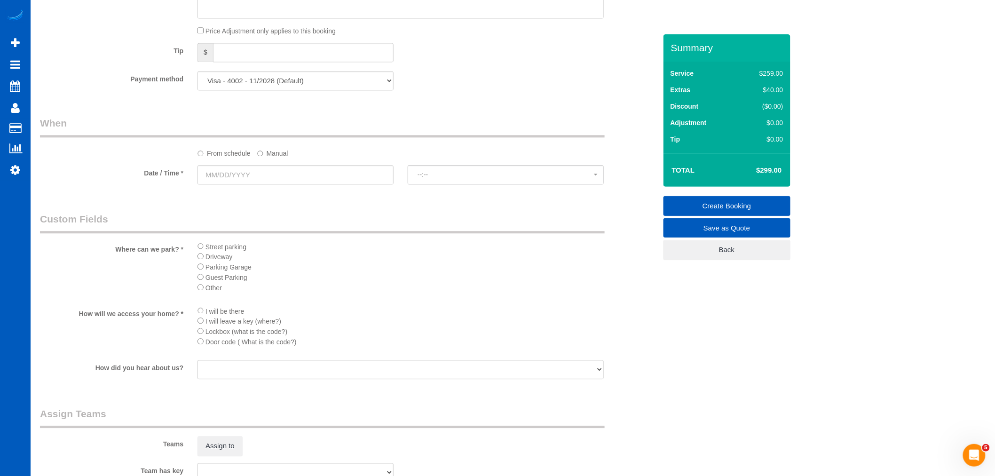
scroll to position [797, 0]
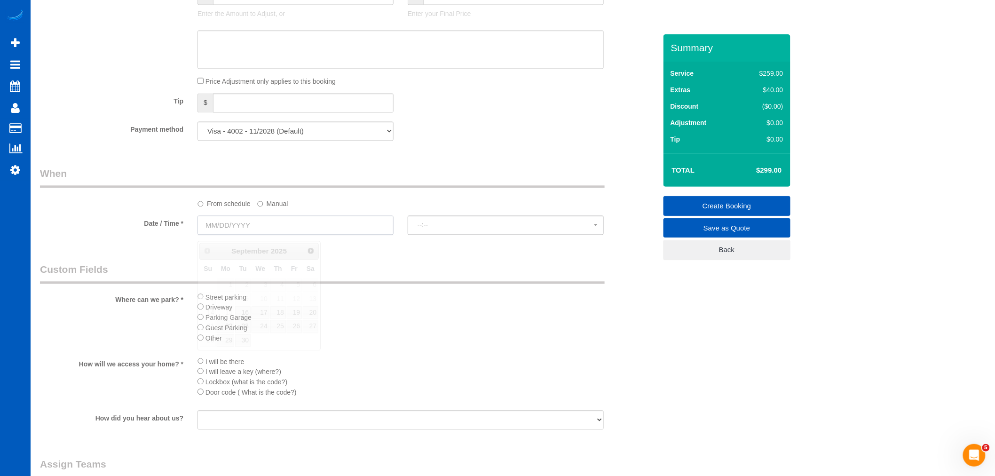
click at [238, 235] on input "text" at bounding box center [295, 224] width 196 height 19
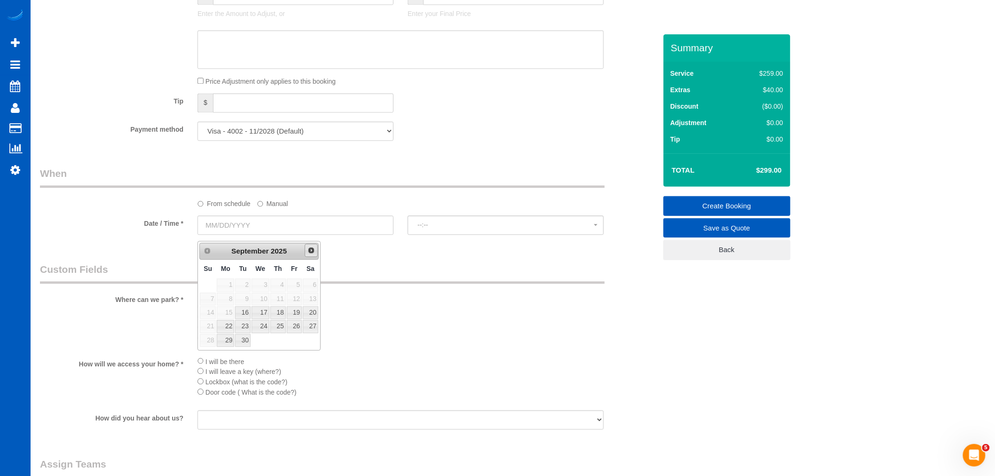
click at [310, 250] on span "Next" at bounding box center [312, 250] width 8 height 8
click at [269, 208] on label "Manual" at bounding box center [272, 202] width 31 height 13
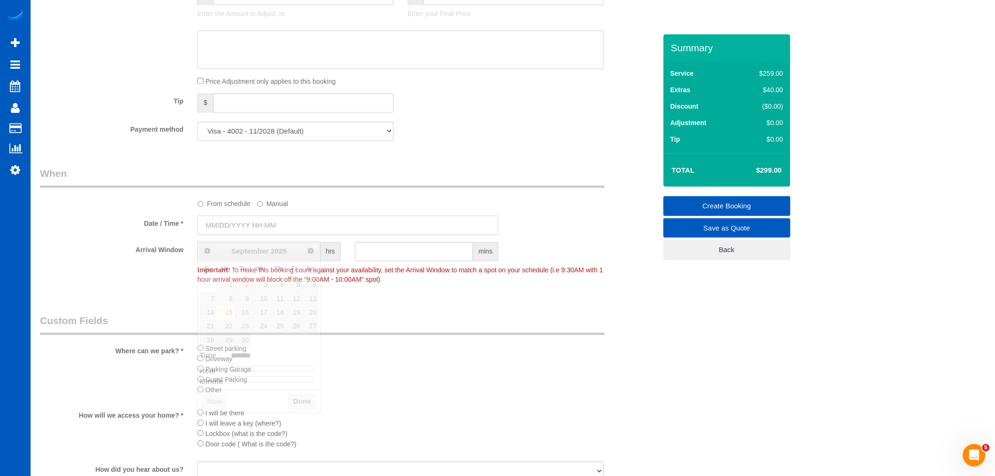
click at [224, 232] on input "text" at bounding box center [347, 224] width 301 height 19
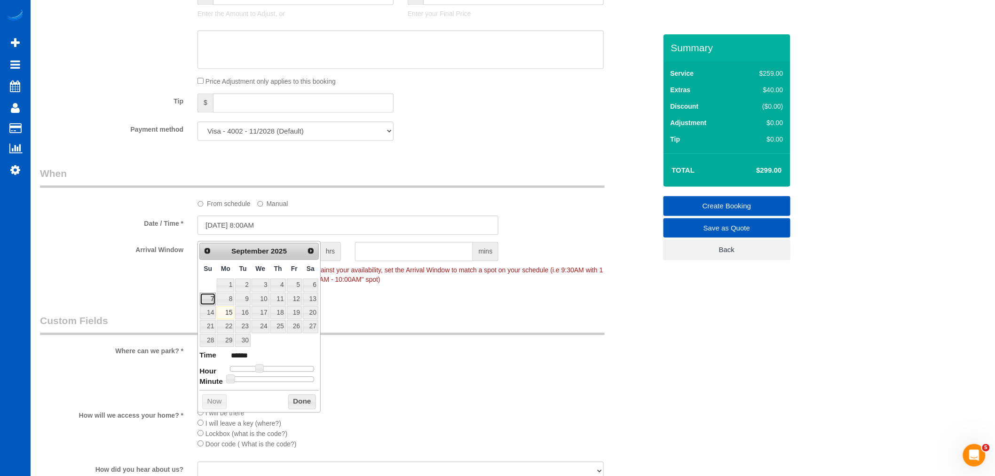
click at [206, 299] on link "7" at bounding box center [208, 298] width 16 height 13
click at [205, 298] on link "7" at bounding box center [208, 298] width 16 height 13
type input "09/07/2025 9:00AM"
type input "******"
click at [260, 367] on span at bounding box center [263, 368] width 8 height 8
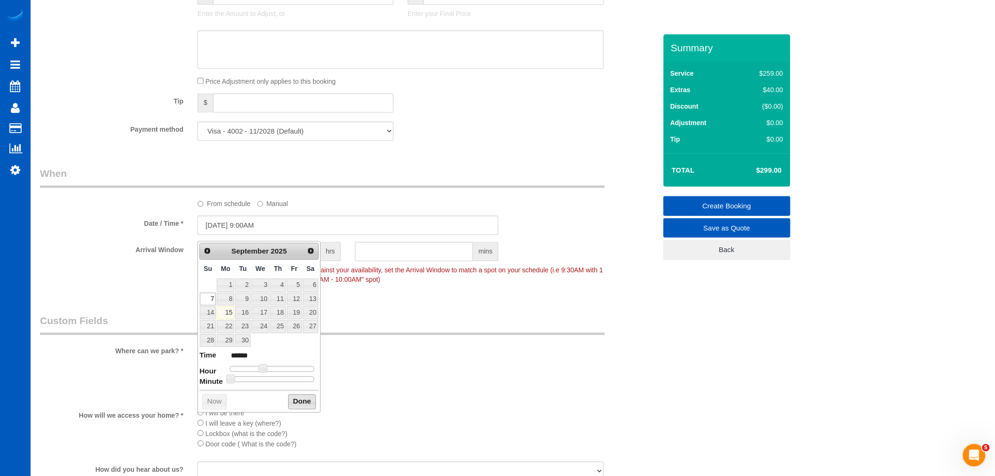
click at [302, 397] on button "Done" at bounding box center [302, 401] width 28 height 15
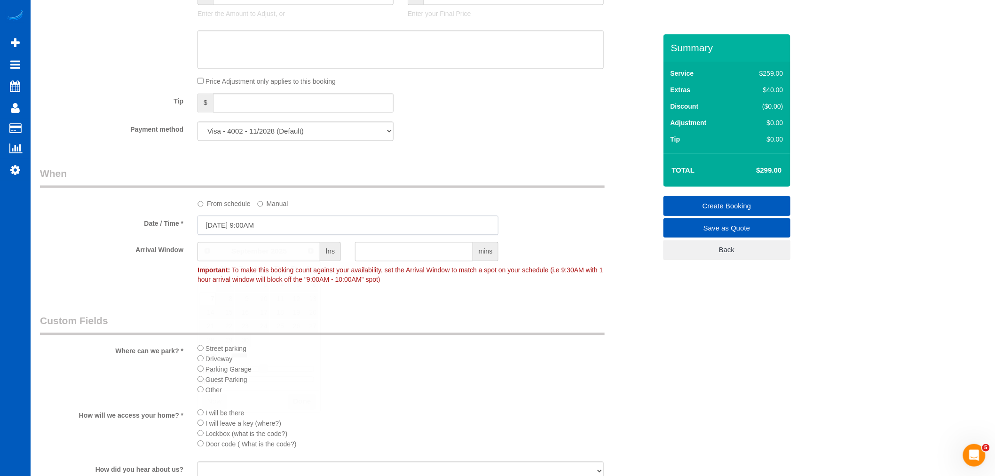
click at [214, 228] on input "09/07/2025 9:00AM" at bounding box center [347, 224] width 301 height 19
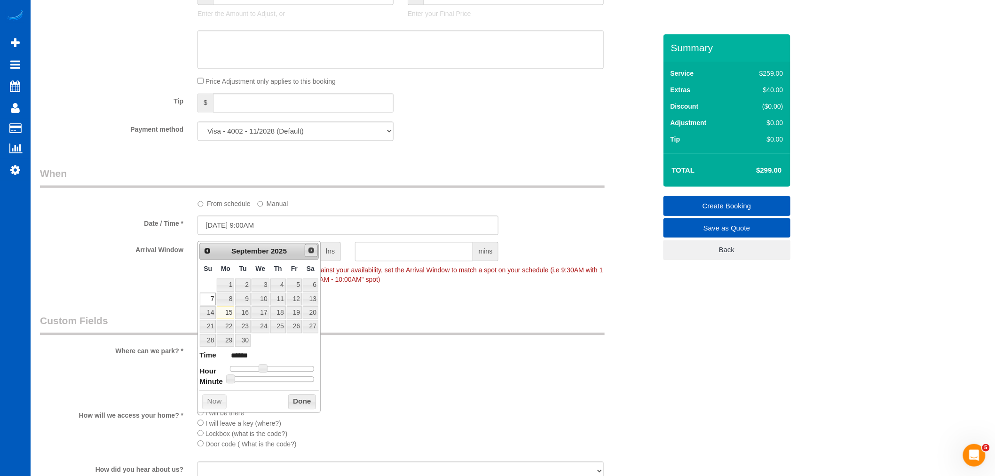
click at [313, 248] on span "Next" at bounding box center [312, 250] width 8 height 8
click at [213, 301] on link "7" at bounding box center [208, 298] width 16 height 13
type input "12/07/2025 9:00AM"
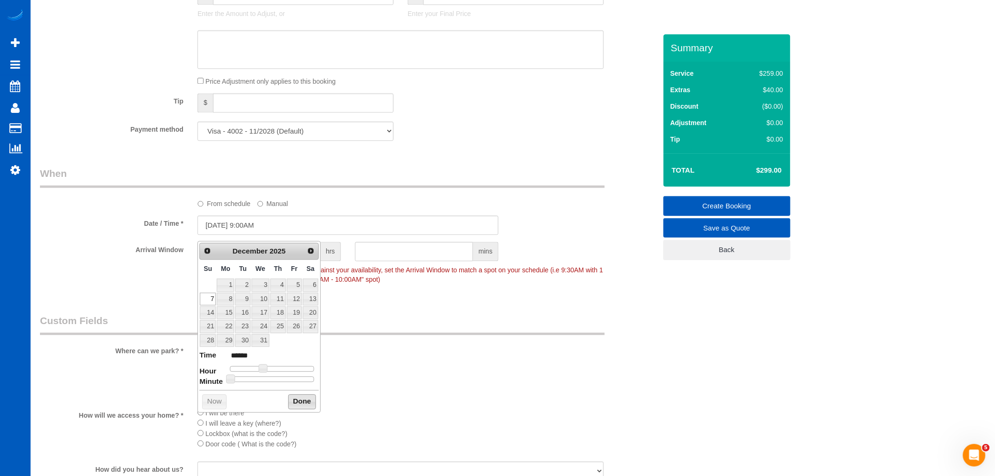
click at [301, 400] on button "Done" at bounding box center [302, 401] width 28 height 15
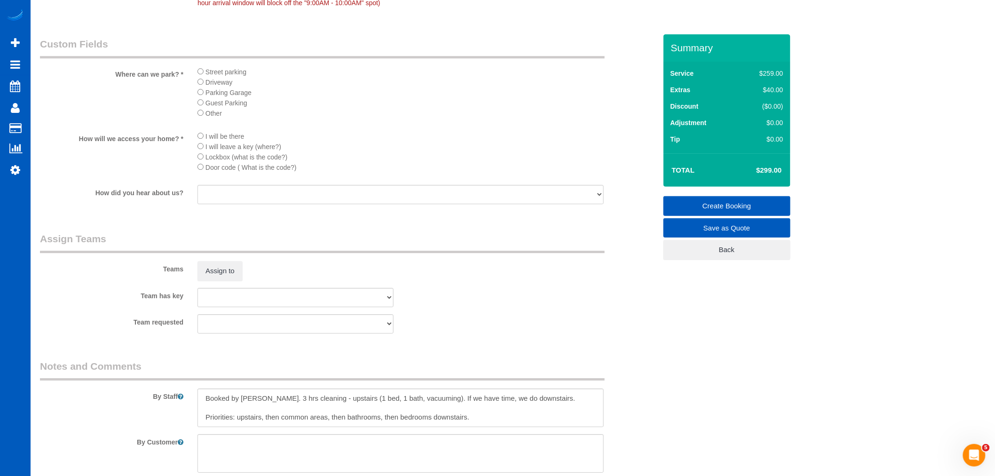
scroll to position [1111, 0]
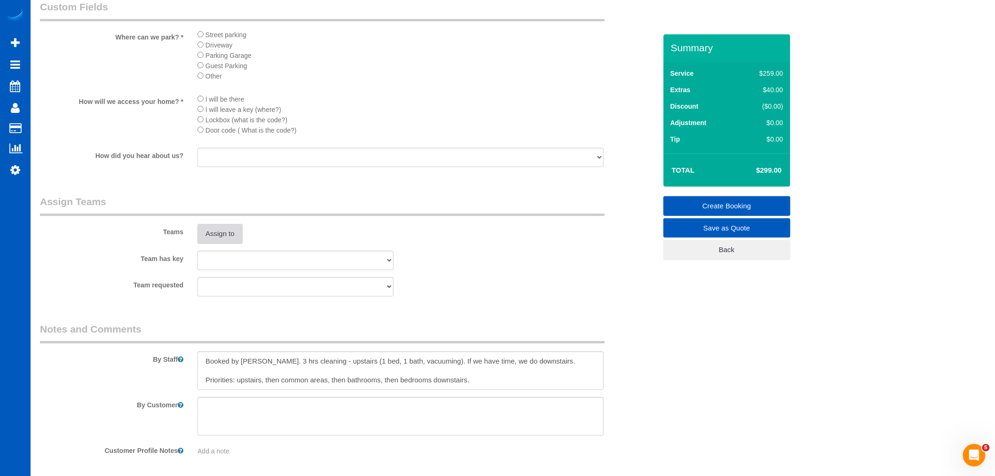
click at [210, 244] on button "Assign to" at bounding box center [219, 234] width 45 height 20
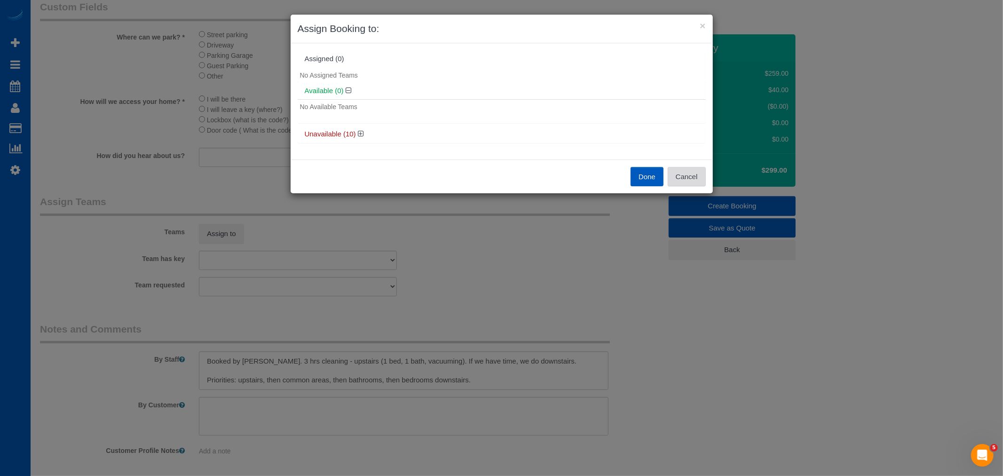
click at [703, 176] on button "Cancel" at bounding box center [687, 177] width 38 height 20
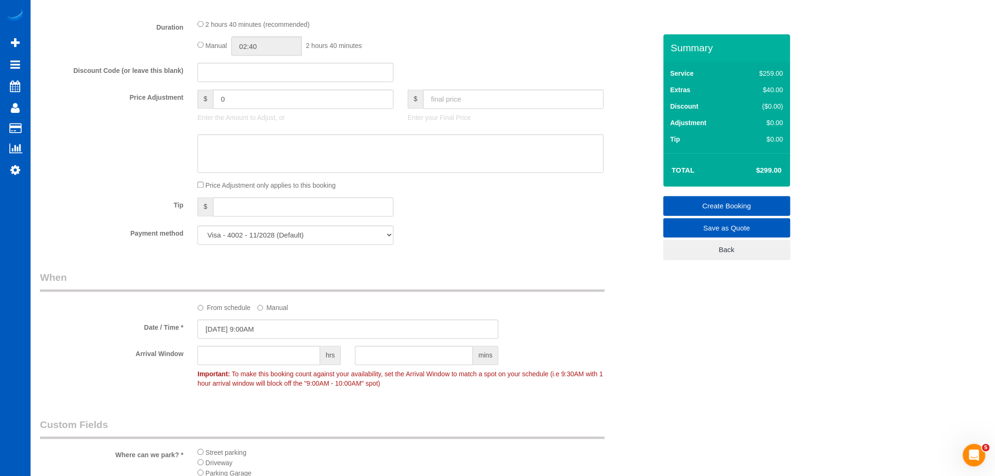
scroll to position [536, 0]
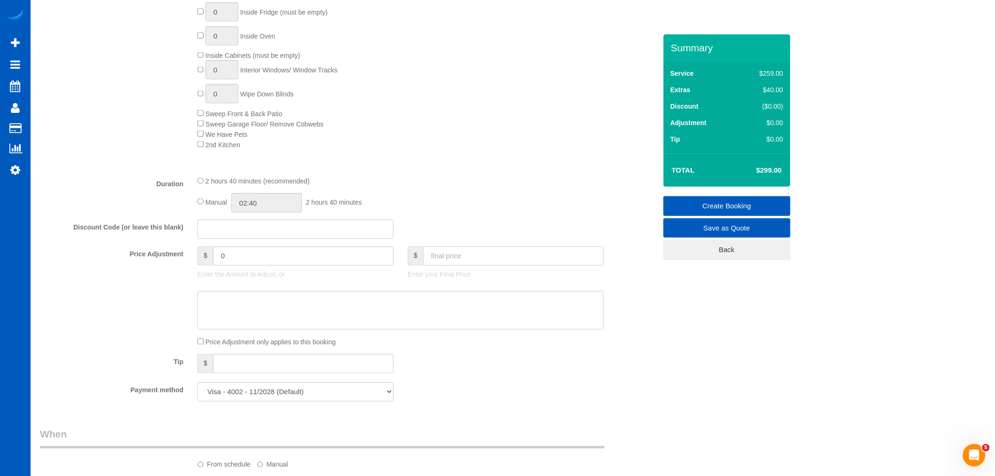
click at [449, 259] on input "text" at bounding box center [513, 255] width 181 height 19
type input "150"
type input "-149"
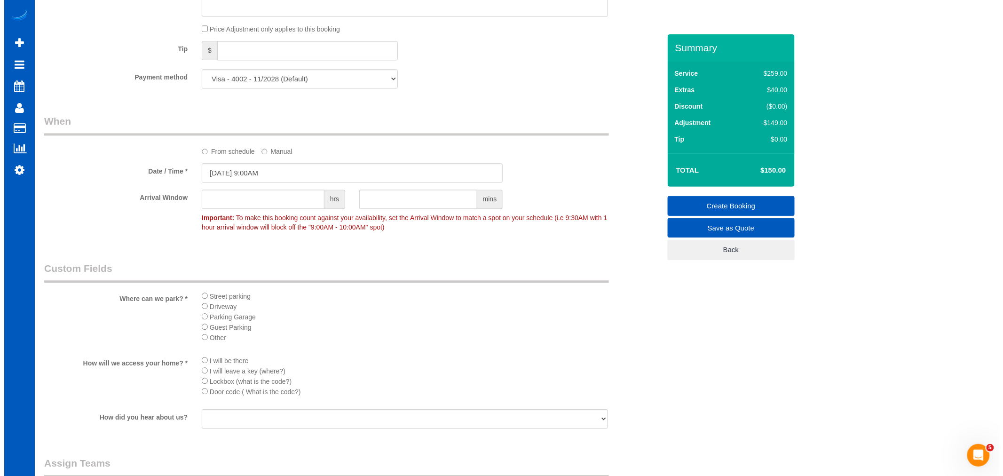
scroll to position [1007, 0]
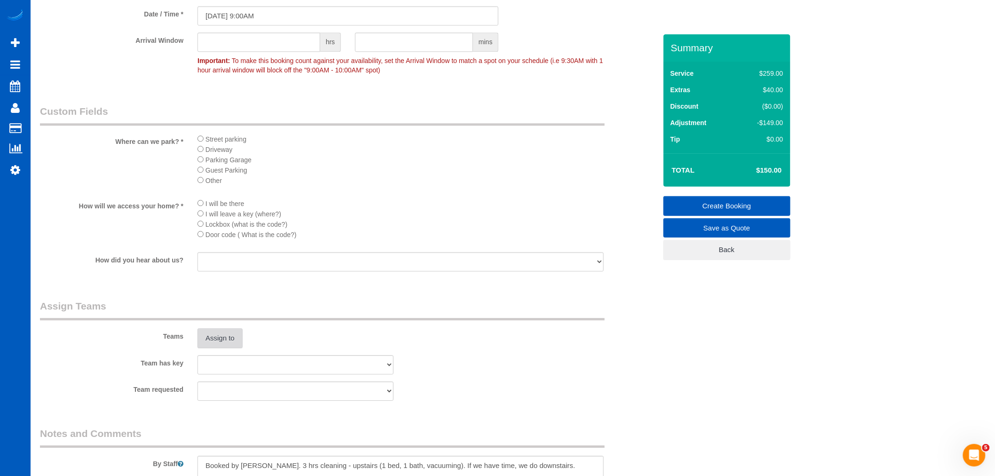
click at [222, 347] on button "Assign to" at bounding box center [219, 338] width 45 height 20
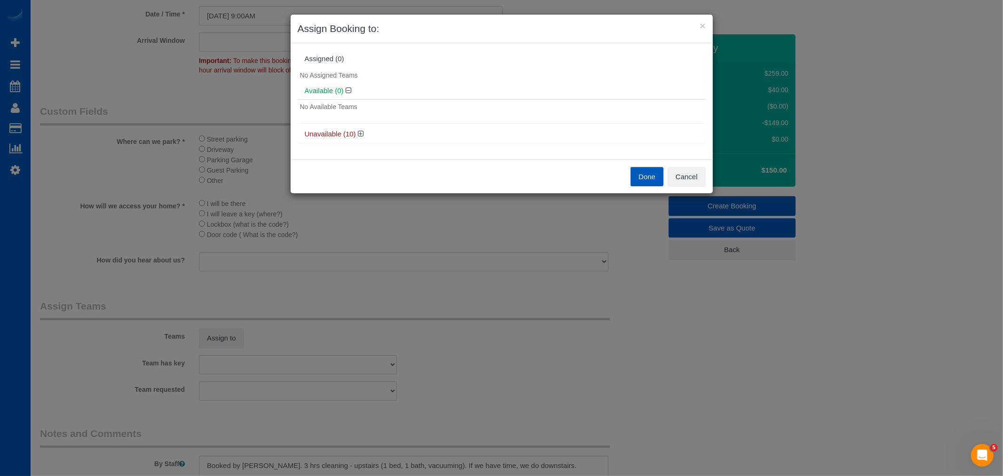
click at [359, 128] on div "Unavailable (10)" at bounding box center [502, 134] width 408 height 17
click at [360, 131] on icon at bounding box center [361, 133] width 6 height 7
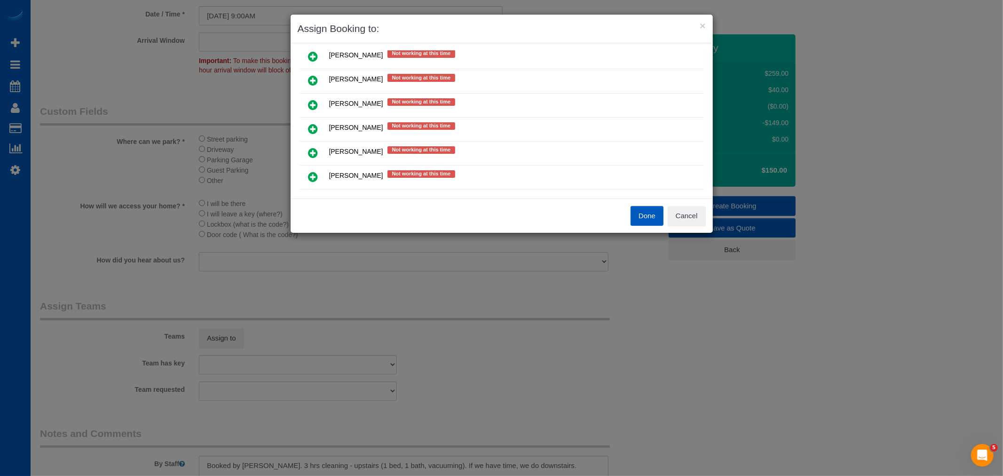
scroll to position [209, 0]
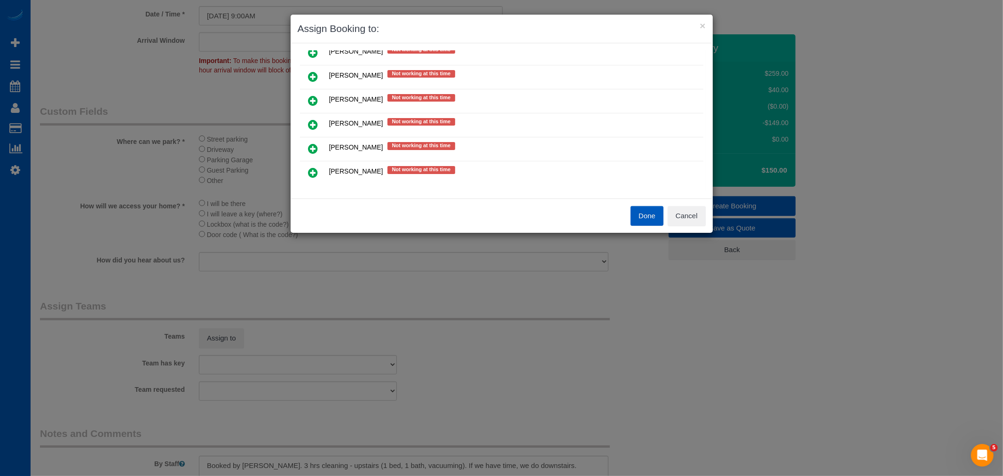
click at [306, 148] on link at bounding box center [313, 149] width 22 height 19
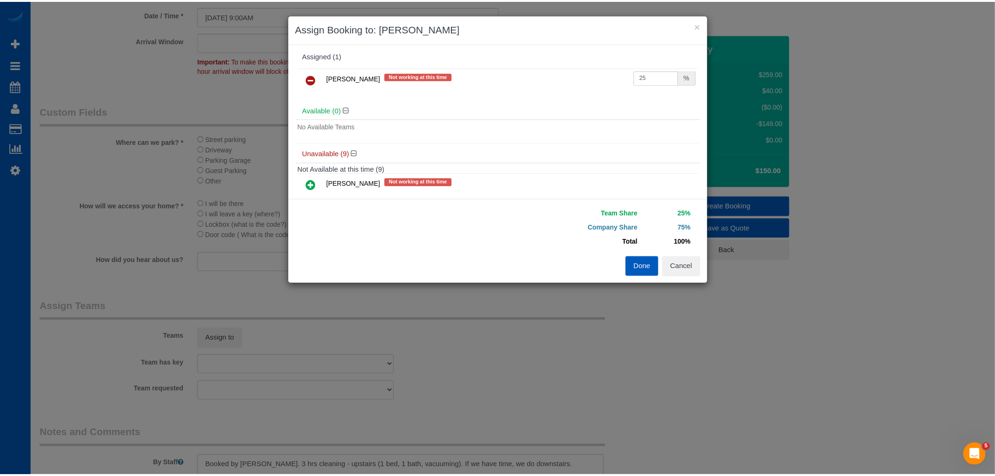
scroll to position [0, 0]
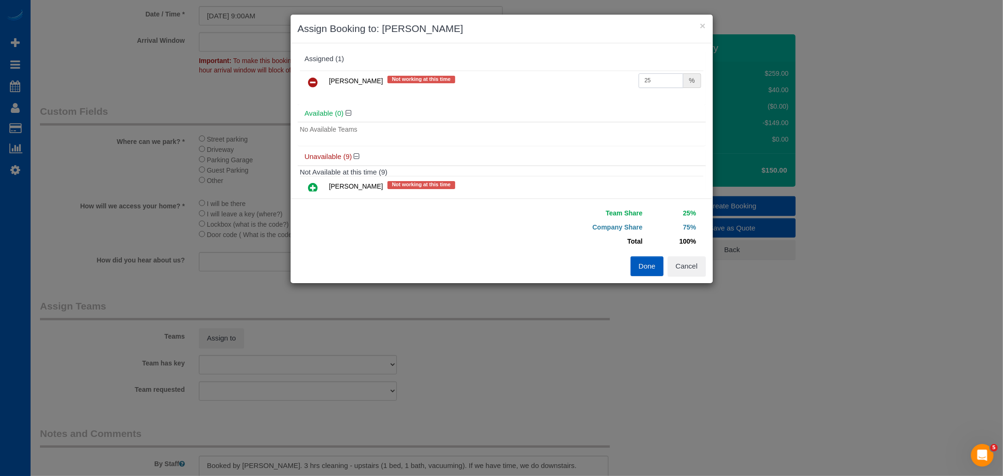
drag, startPoint x: 670, startPoint y: 86, endPoint x: 555, endPoint y: 89, distance: 114.8
click at [555, 89] on tr "Raissa Radionova Not working at this time 25 %" at bounding box center [501, 83] width 403 height 24
type input "55"
click at [647, 268] on button "Done" at bounding box center [647, 266] width 33 height 20
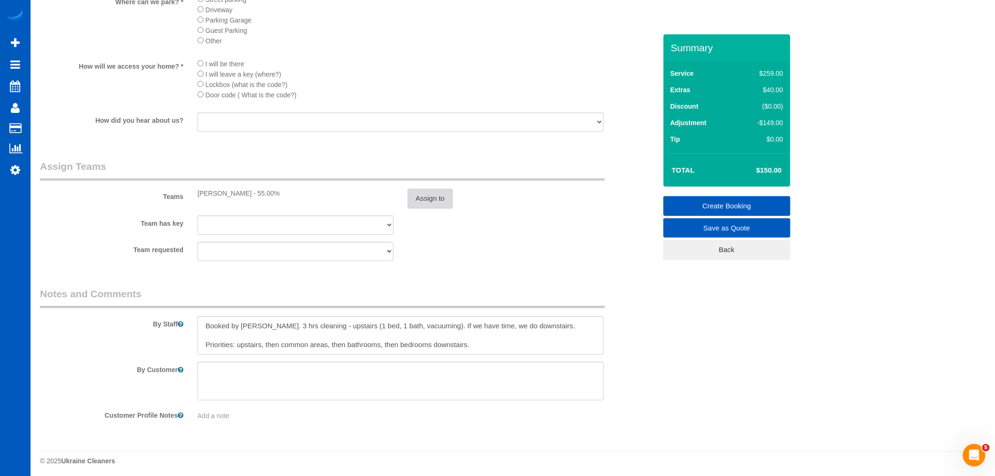
scroll to position [1162, 0]
click at [687, 207] on link "Create Booking" at bounding box center [726, 206] width 127 height 20
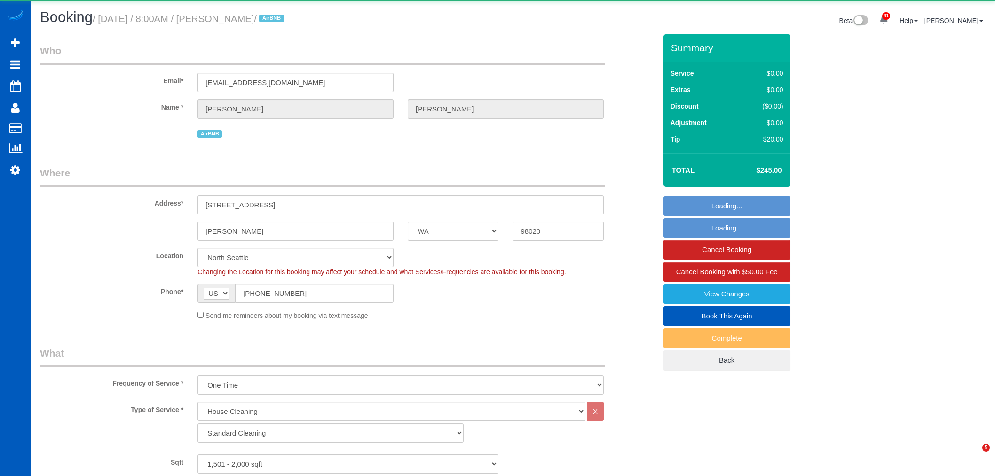
select select "WA"
select select "199"
select select "1501"
select select "3"
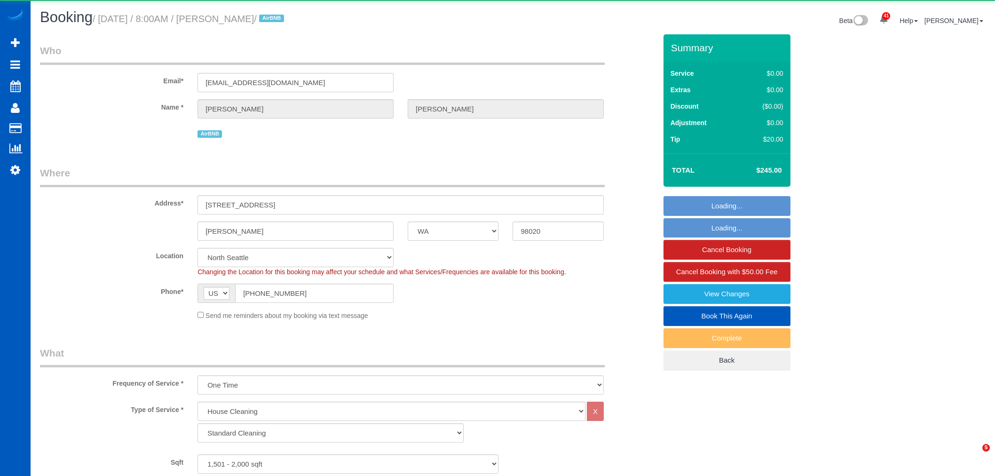
select select "string:fspay-5441cce4-d2fe-40b9-bdc4-a64cefa5af6f"
select select "object:1187"
select select "1501"
select select "3"
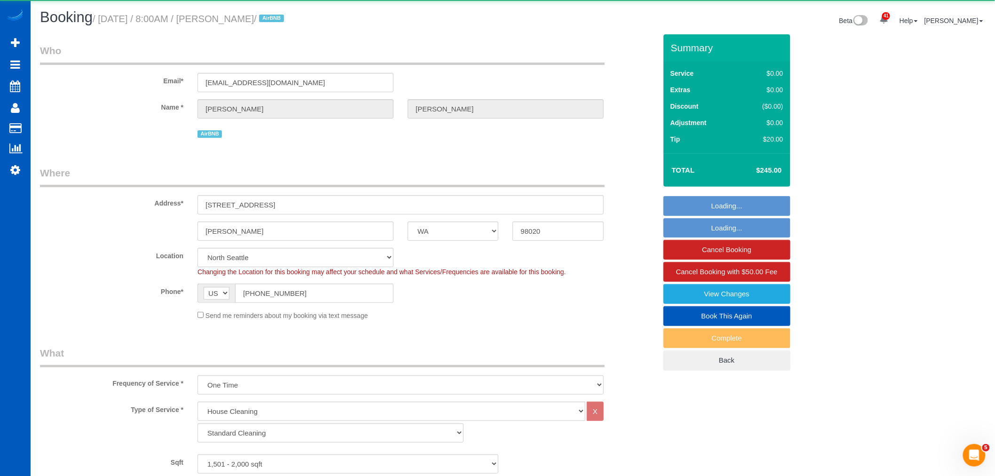
select select "spot1"
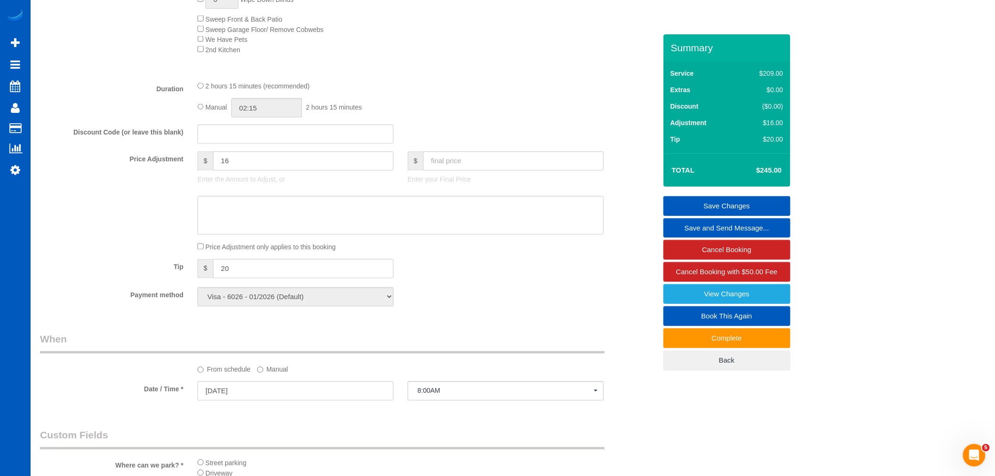
scroll to position [627, 0]
drag, startPoint x: 225, startPoint y: 166, endPoint x: 217, endPoint y: 166, distance: 7.5
click at [217, 166] on input "16" at bounding box center [303, 159] width 181 height 19
type input "36"
click at [486, 268] on div "Tip $ 20" at bounding box center [348, 268] width 631 height 21
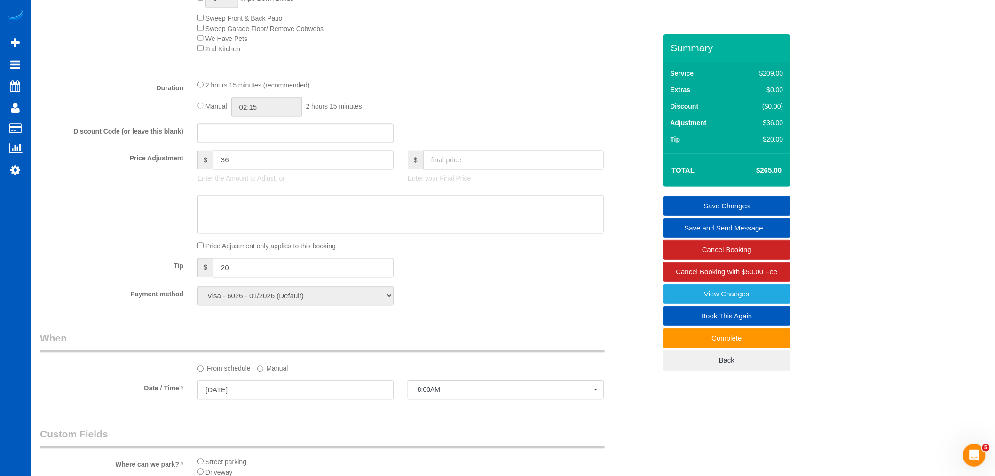
click at [699, 203] on link "Save Changes" at bounding box center [726, 206] width 127 height 20
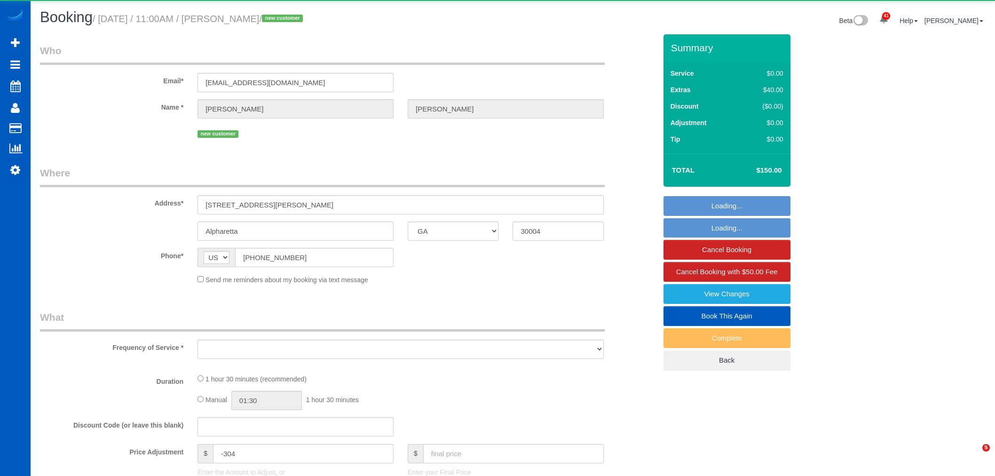
select select "GA"
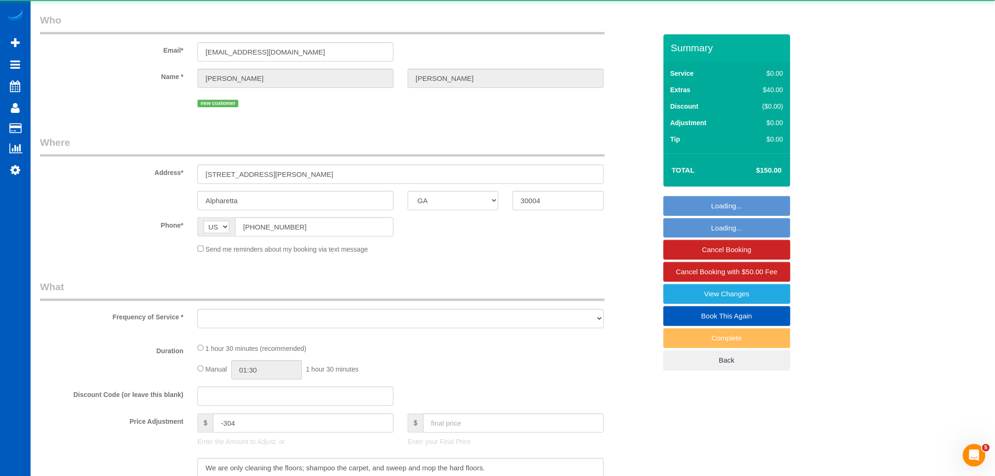
select select "object:3552"
select select "string:fspay-e952428e-c022-4152-876b-e4660867c288"
select select "199"
select select "1001"
select select "2"
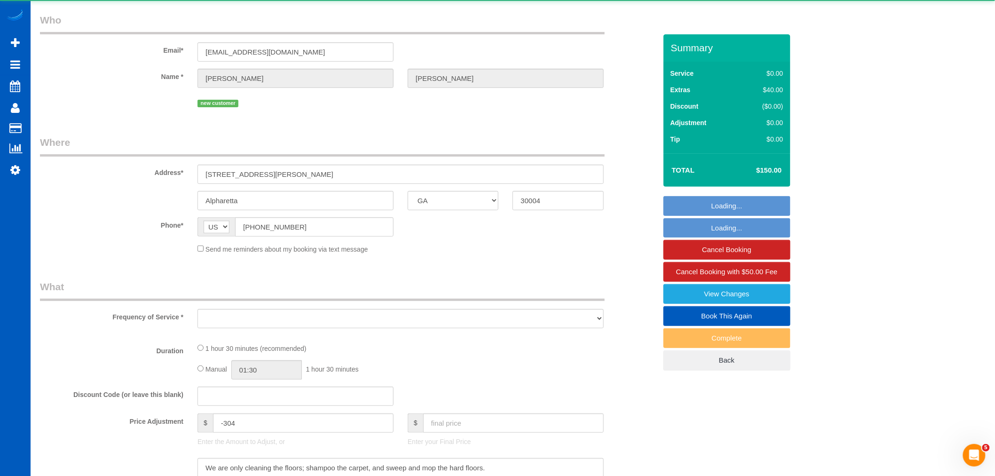
select select "spot6"
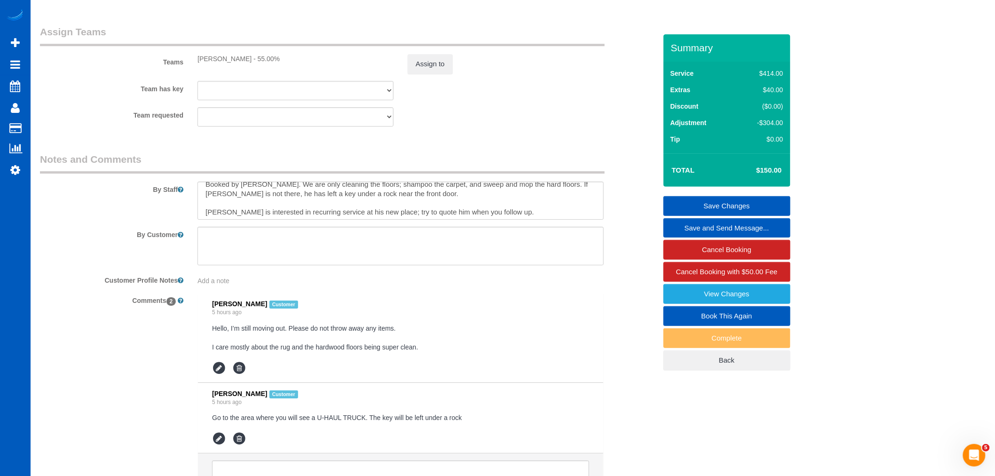
scroll to position [9, 0]
drag, startPoint x: 281, startPoint y: 363, endPoint x: 426, endPoint y: 361, distance: 144.8
click at [426, 352] on pre "Hello, I’m still moving out. Please do not throw away any items. I care mostly …" at bounding box center [400, 337] width 377 height 28
drag, startPoint x: 421, startPoint y: 361, endPoint x: 204, endPoint y: 354, distance: 217.3
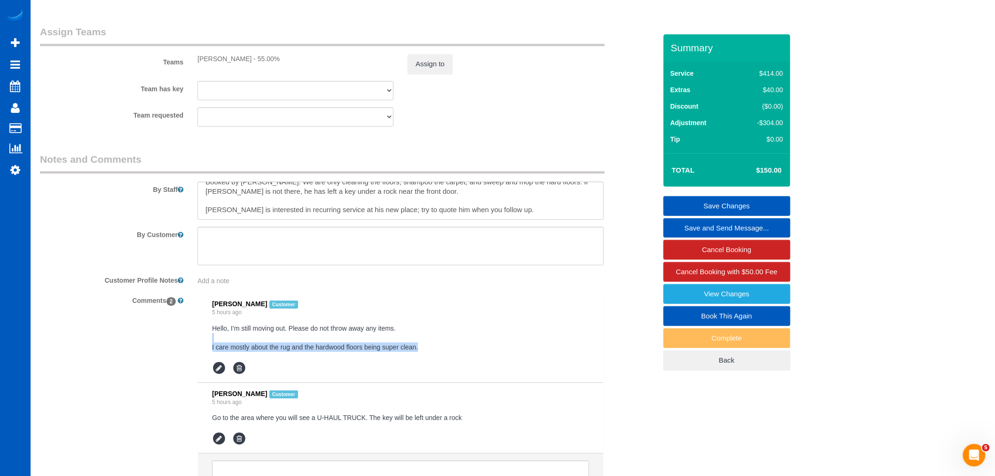
click at [204, 354] on li "[PERSON_NAME] Customer 5 hours ago Hello, I’m still moving out. Please do not t…" at bounding box center [400, 338] width 405 height 90
click at [223, 352] on pre "Hello, I’m still moving out. Please do not throw away any items. I care mostly …" at bounding box center [400, 337] width 377 height 28
drag, startPoint x: 211, startPoint y: 342, endPoint x: 417, endPoint y: 369, distance: 207.7
click at [417, 369] on li "[PERSON_NAME] Customer 5 hours ago Hello, I’m still moving out. Please do not t…" at bounding box center [400, 338] width 405 height 90
click at [421, 352] on pre "Hello, I’m still moving out. Please do not throw away any items. I care mostly …" at bounding box center [400, 337] width 377 height 28
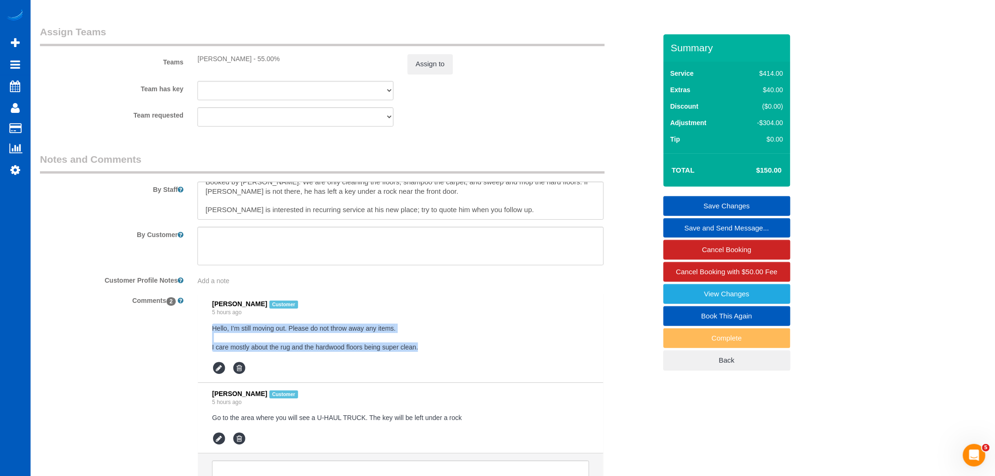
drag, startPoint x: 420, startPoint y: 363, endPoint x: 207, endPoint y: 341, distance: 214.1
click at [207, 341] on li "[PERSON_NAME] Customer 5 hours ago Hello, I’m still moving out. Please do not t…" at bounding box center [400, 338] width 405 height 90
click at [438, 352] on pre "Hello, I’m still moving out. Please do not throw away any items. I care mostly …" at bounding box center [400, 337] width 377 height 28
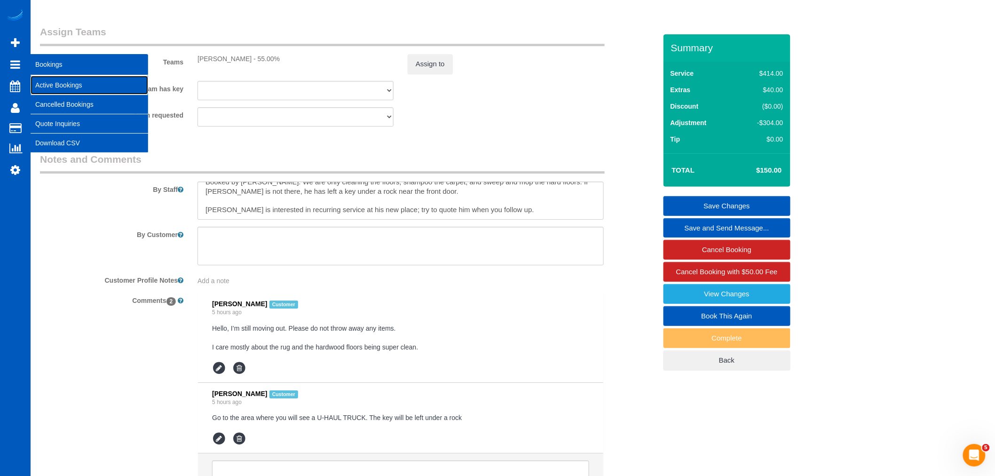
click at [62, 87] on link "Active Bookings" at bounding box center [90, 85] width 118 height 19
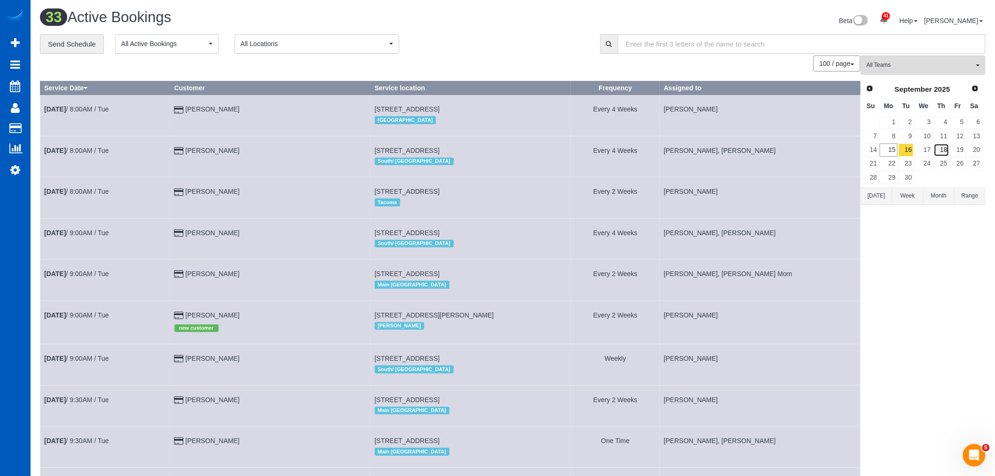
click at [935, 151] on link "18" at bounding box center [942, 149] width 16 height 13
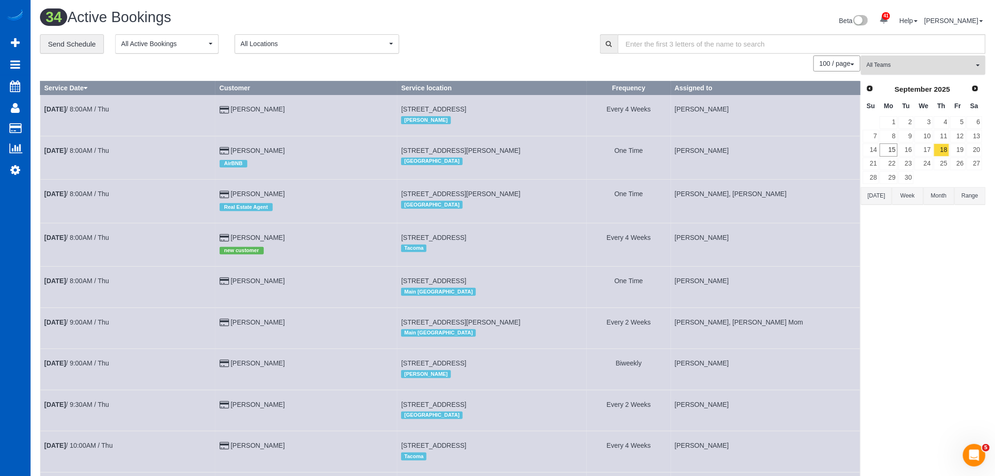
click at [900, 64] on span "All Teams" at bounding box center [920, 65] width 107 height 8
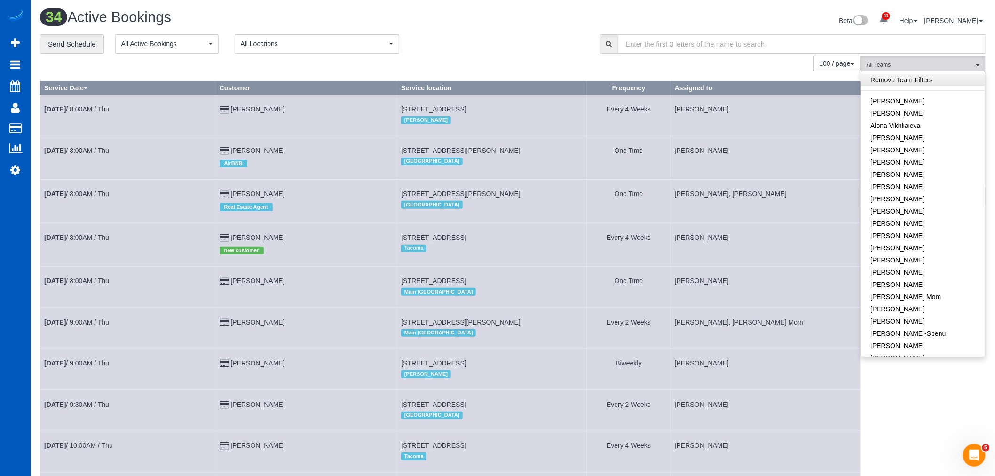
click at [905, 80] on link "Remove Team Filters" at bounding box center [923, 80] width 124 height 12
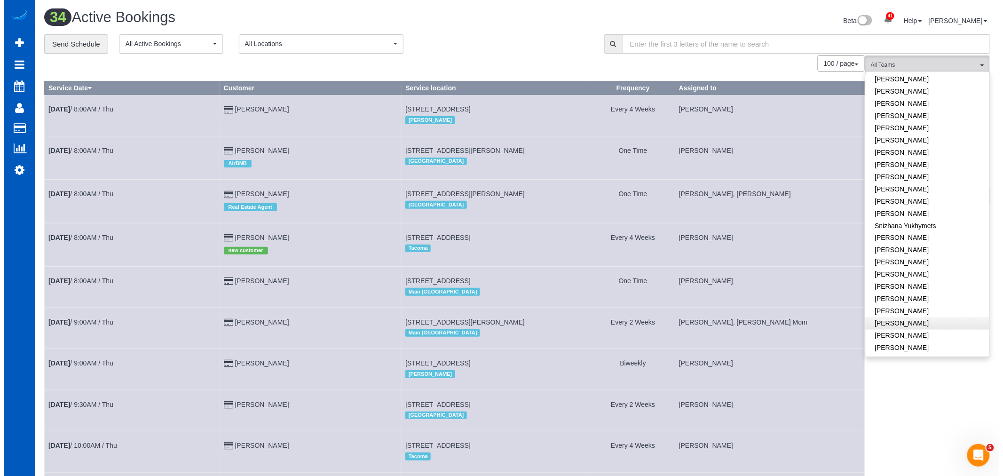
scroll to position [583, 0]
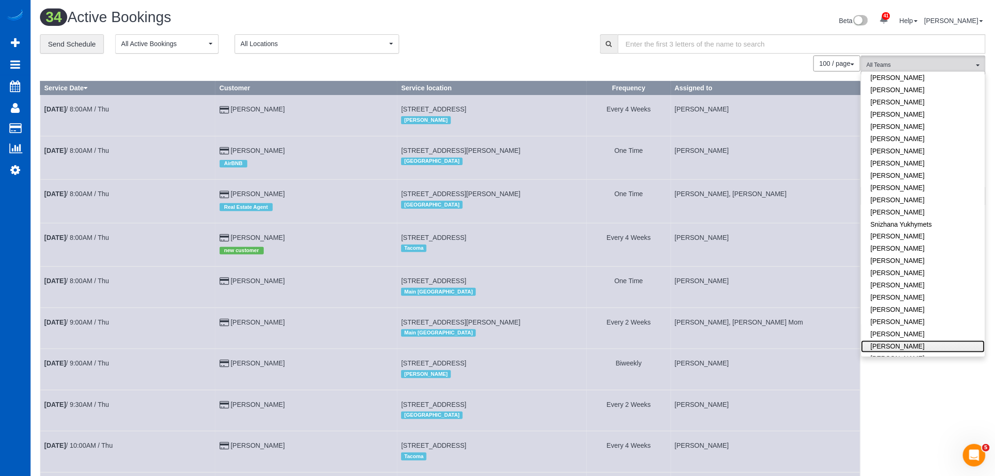
click at [893, 340] on link "Vita Kryshtof" at bounding box center [923, 346] width 124 height 12
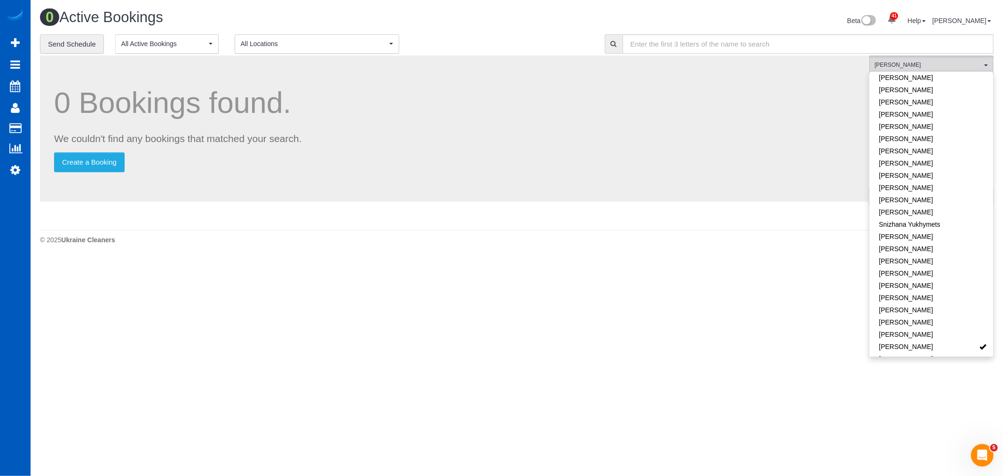
click at [447, 344] on body "41 Beta Your Notifications You have 0 alerts × You have 1 to charge for 09/13/2…" at bounding box center [501, 238] width 1003 height 476
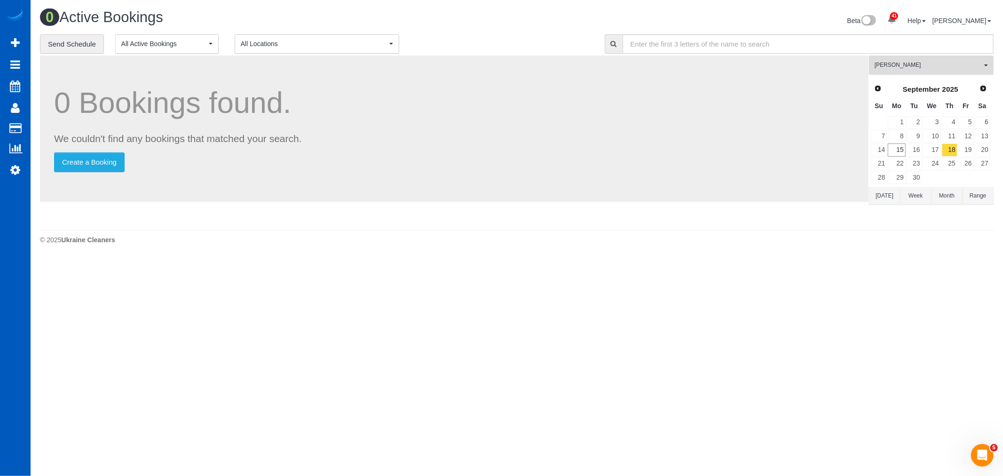
click at [942, 74] on button "Vita Kryshtof All Teams" at bounding box center [931, 64] width 125 height 19
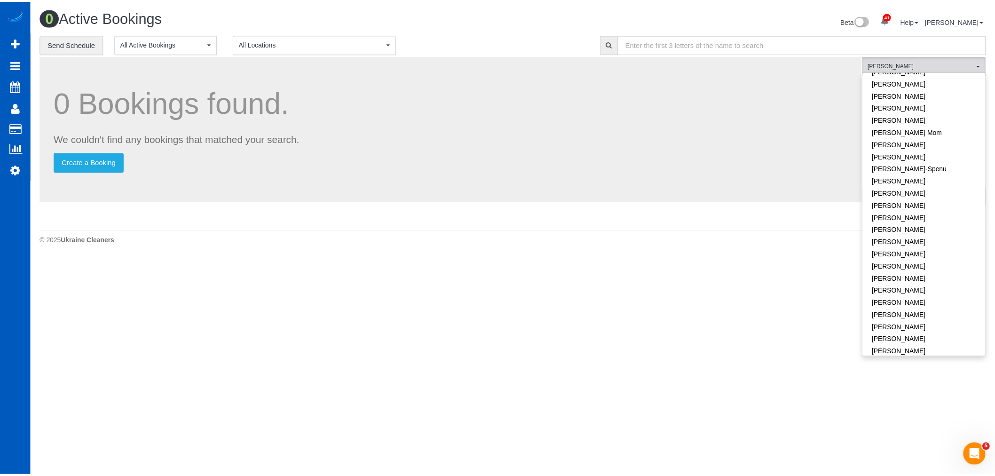
scroll to position [0, 0]
click at [927, 83] on link "Remove Team Filters" at bounding box center [931, 80] width 124 height 12
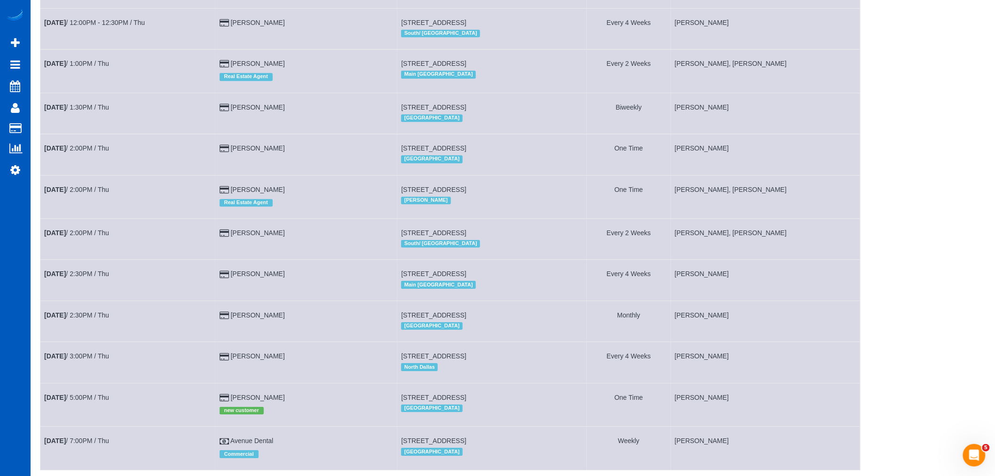
scroll to position [1143, 0]
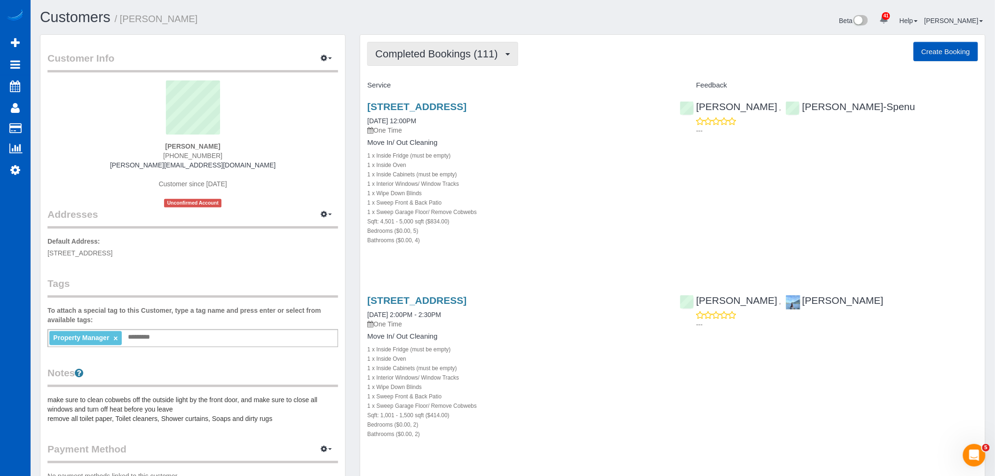
click at [452, 62] on button "Completed Bookings (111)" at bounding box center [442, 54] width 151 height 24
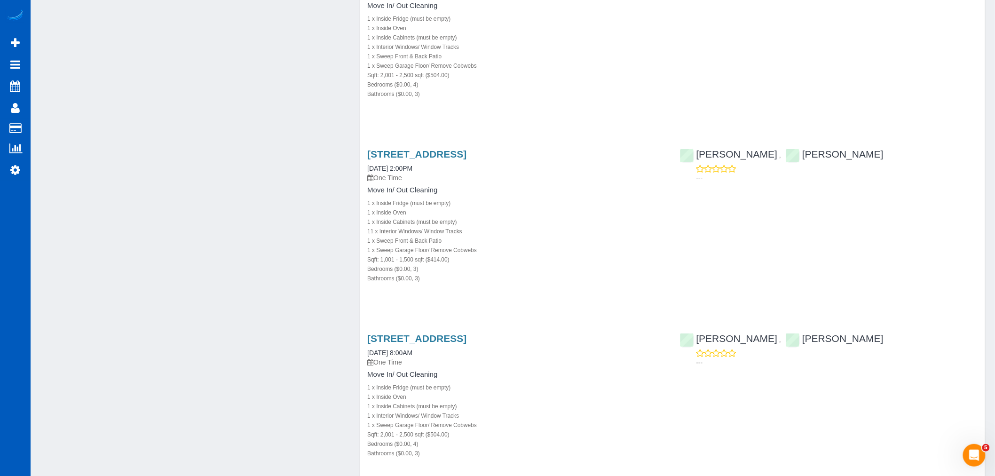
scroll to position [1254, 0]
click at [443, 153] on link "[STREET_ADDRESS]" at bounding box center [416, 153] width 99 height 11
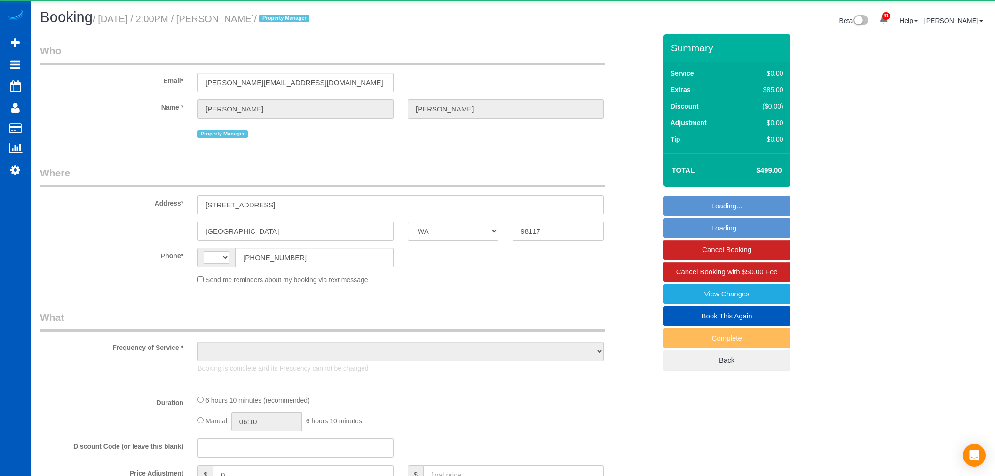
select select "WA"
select select "string:[GEOGRAPHIC_DATA]"
select select "object:950"
select select "199"
select select "1001"
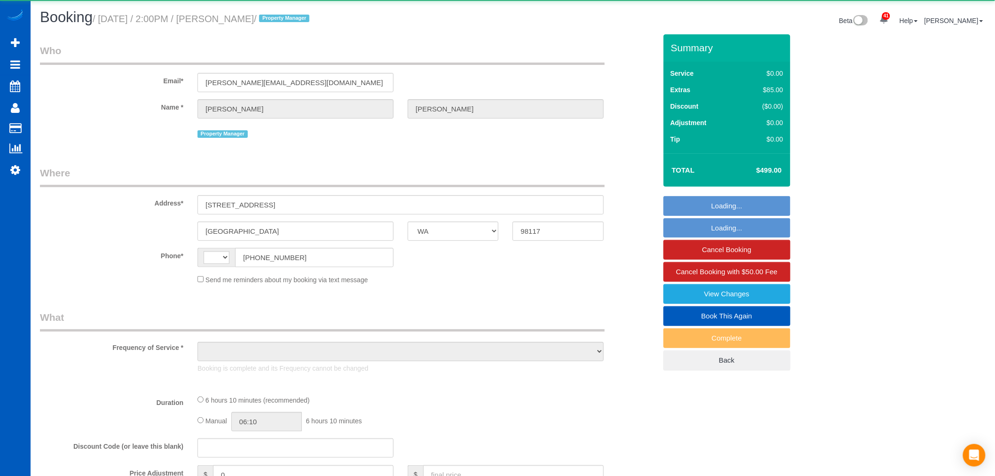
select select "3"
select select "spot1"
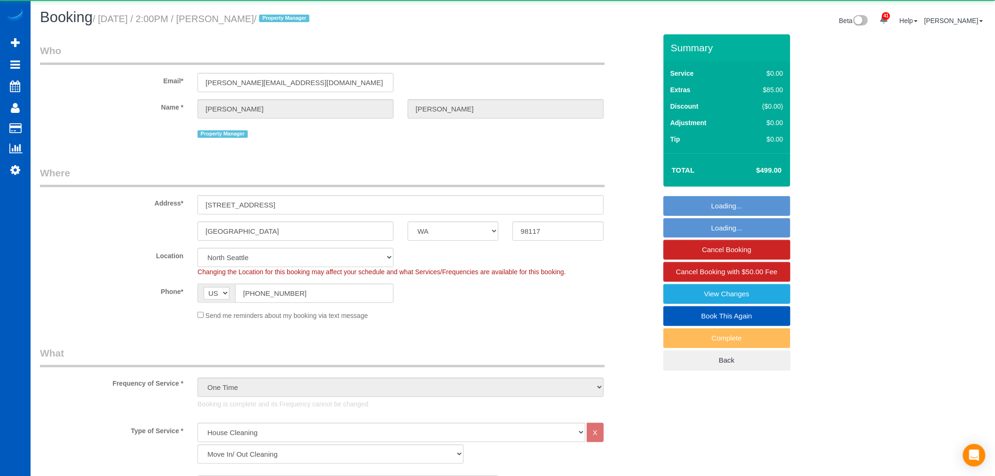
select select "object:1266"
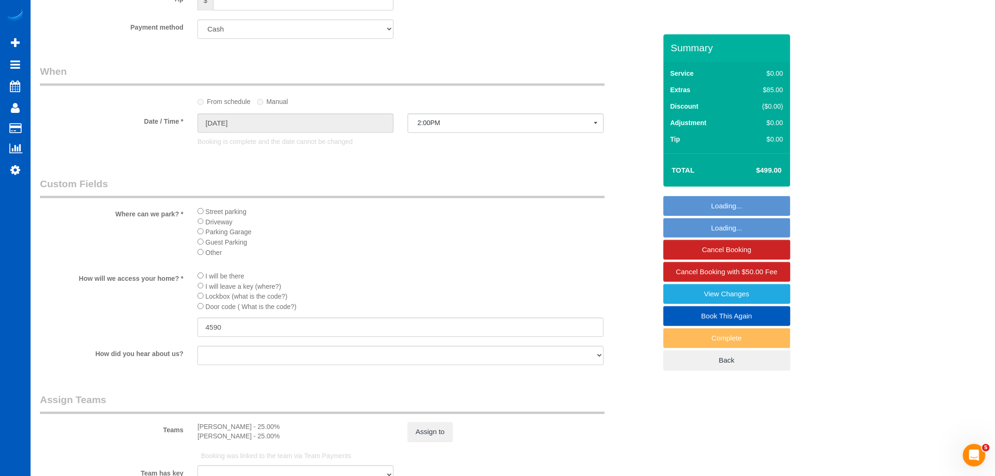
scroll to position [1230, 0]
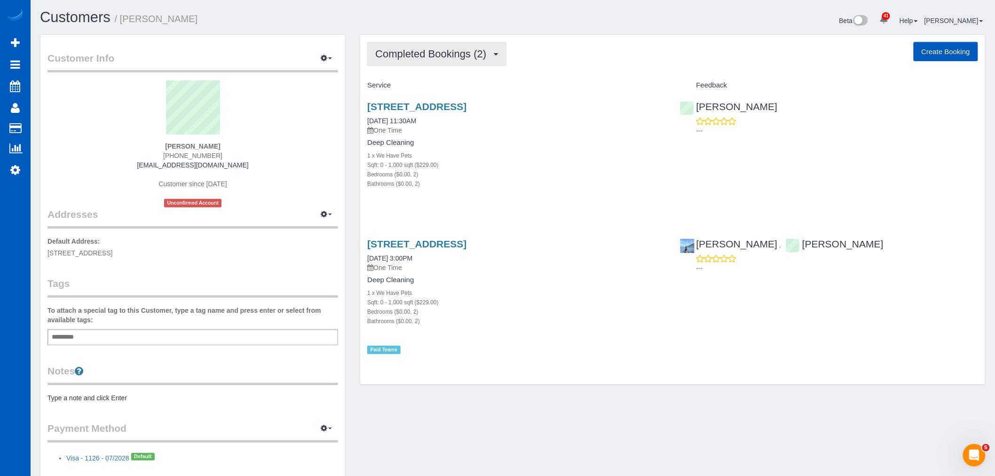
click at [454, 60] on button "Completed Bookings (2)" at bounding box center [436, 54] width 139 height 24
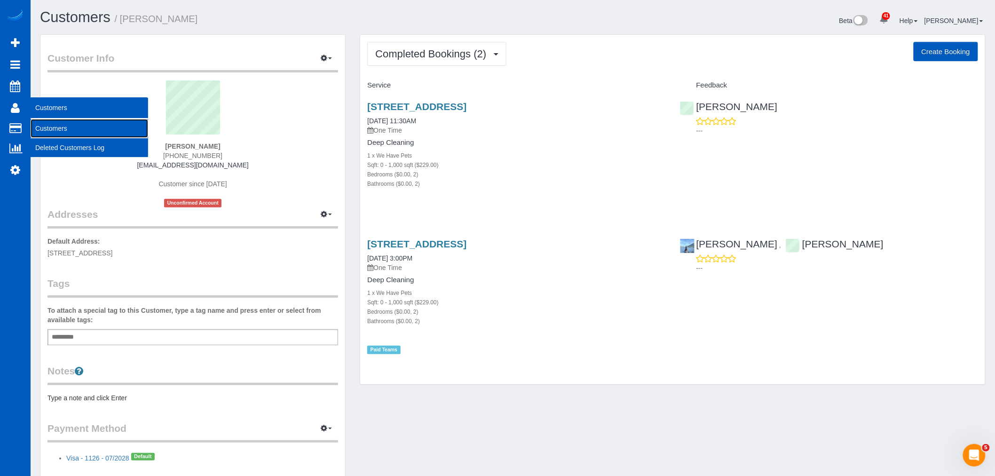
click at [65, 126] on link "Customers" at bounding box center [90, 128] width 118 height 19
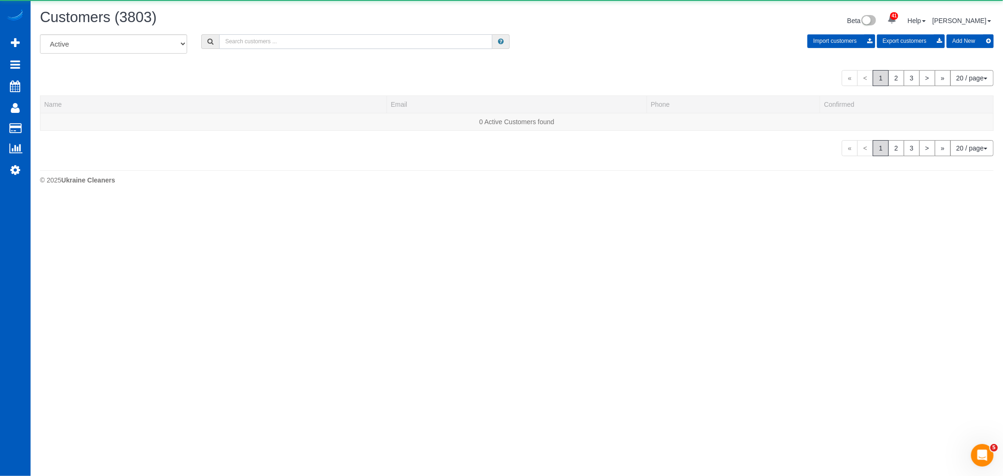
click at [245, 40] on input "text" at bounding box center [355, 41] width 273 height 15
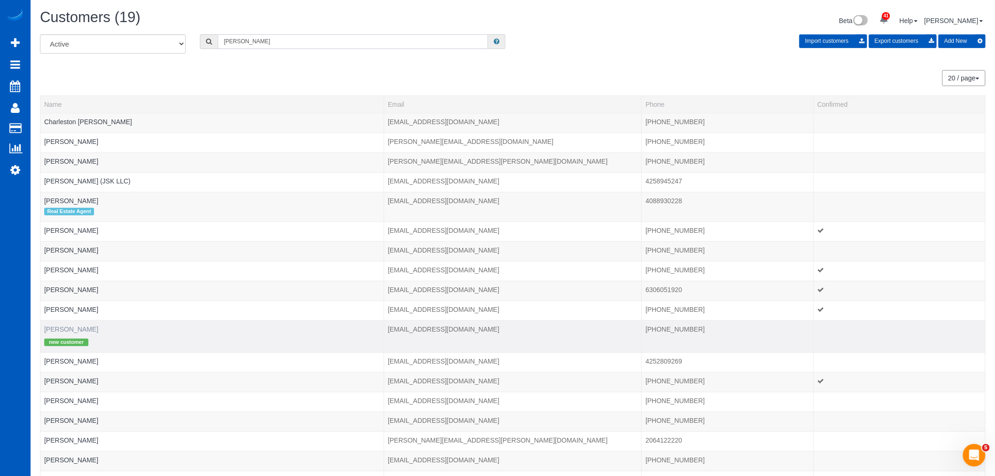
type input "kelly"
click at [56, 327] on link "Kelly Parker" at bounding box center [71, 329] width 54 height 8
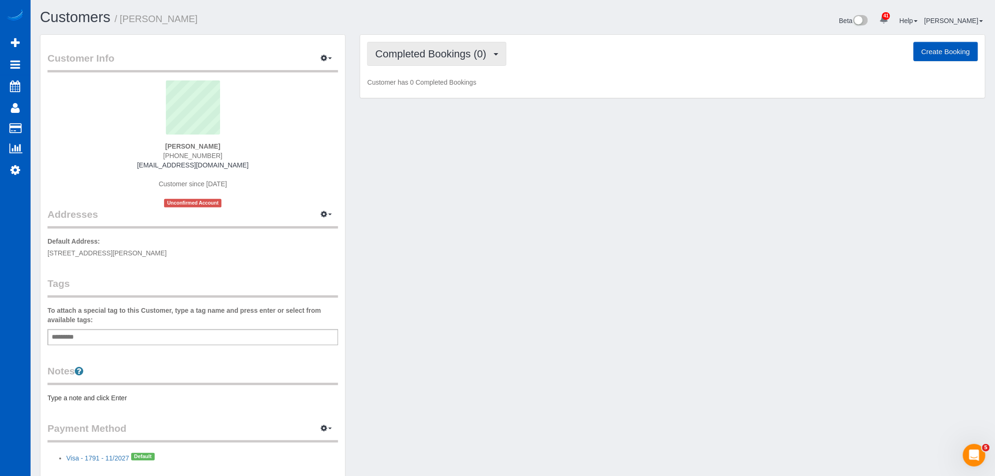
click at [402, 57] on span "Completed Bookings (0)" at bounding box center [433, 54] width 116 height 12
click at [401, 87] on link "Upcoming Bookings (11)" at bounding box center [417, 88] width 99 height 12
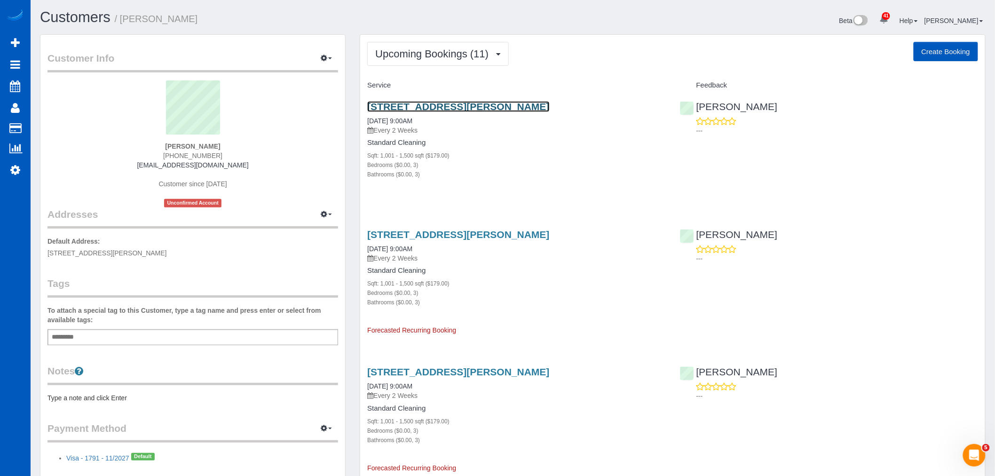
click at [399, 105] on link "19524 16th Ave Se, Bothell, WA 98012" at bounding box center [458, 106] width 182 height 11
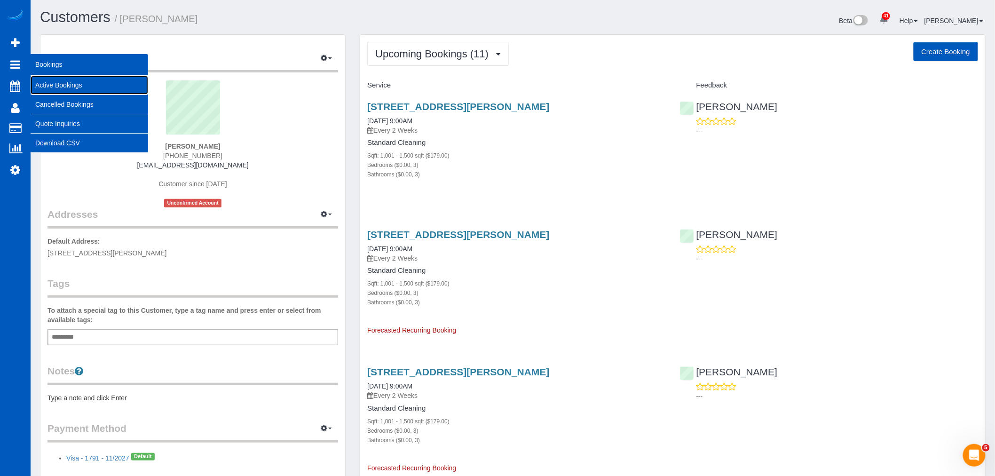
click at [74, 82] on link "Active Bookings" at bounding box center [90, 85] width 118 height 19
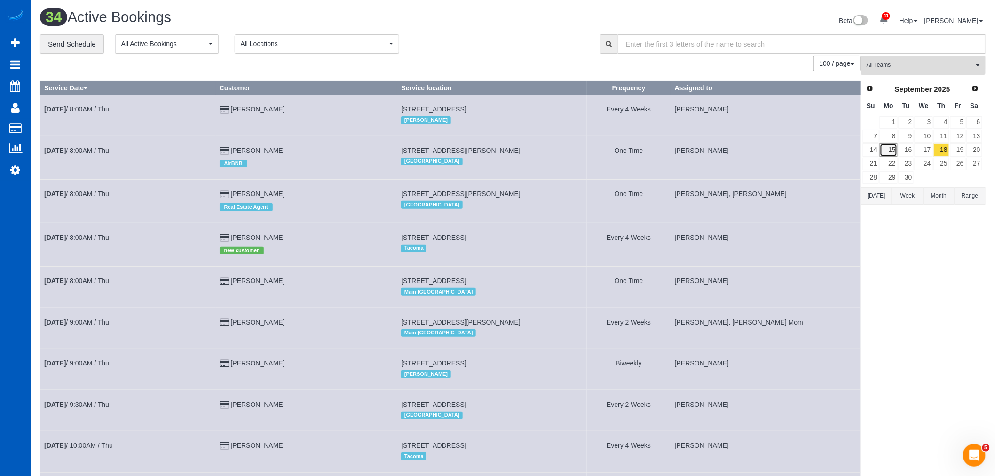
click at [891, 153] on link "15" at bounding box center [888, 149] width 17 height 13
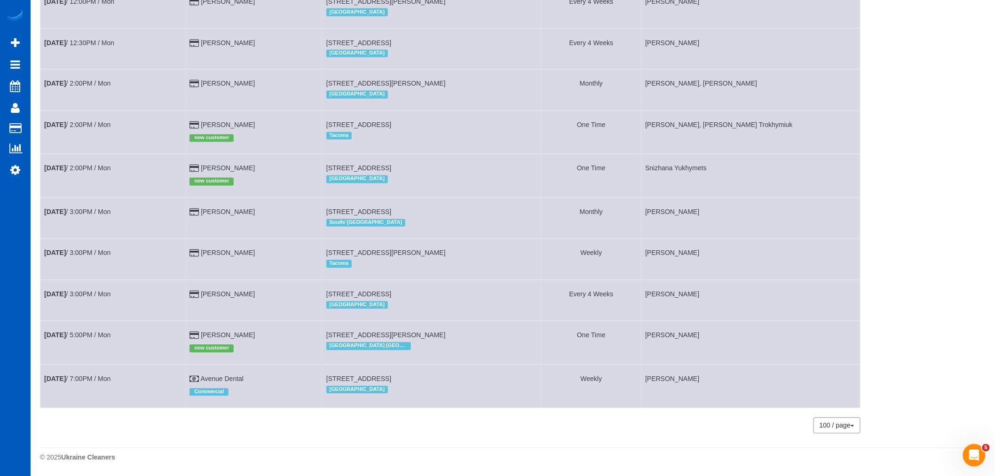
scroll to position [721, 0]
click at [95, 165] on link "Sep 15th / 2:00PM / Mon" at bounding box center [77, 169] width 66 height 8
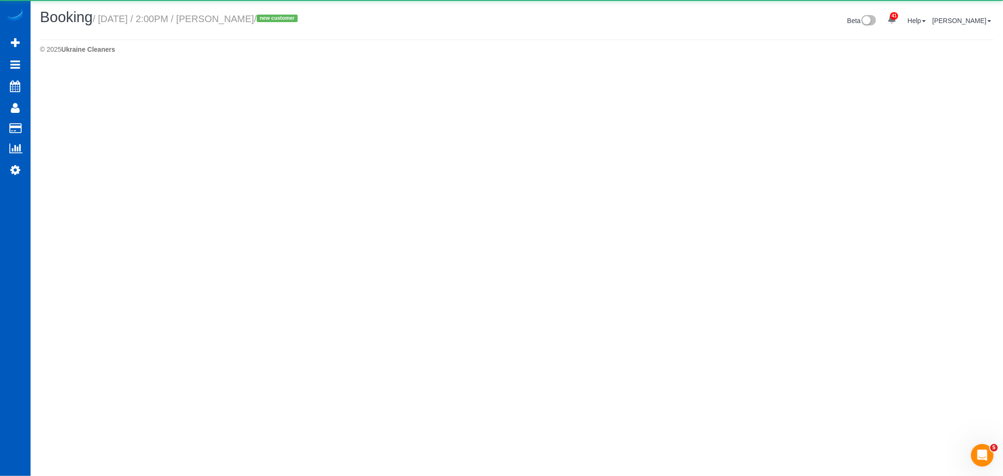
select select "WA"
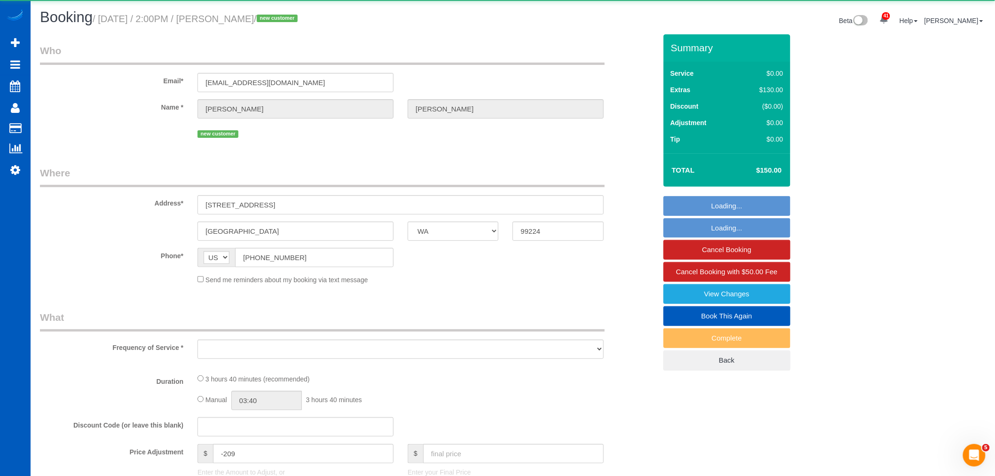
select select "string:fspay-d9b91b29-2795-4119-97d0-cff69db9f465"
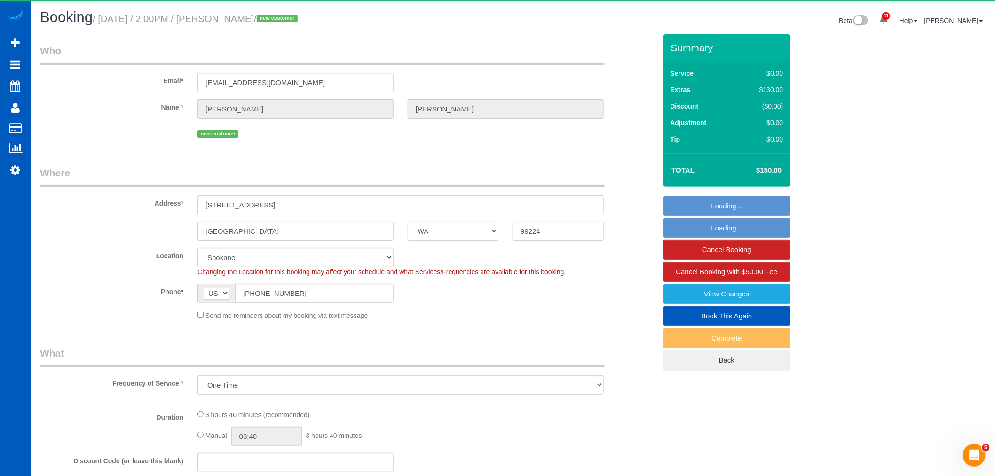
select select "object:12141"
select select "spot41"
select select "199"
select select "2"
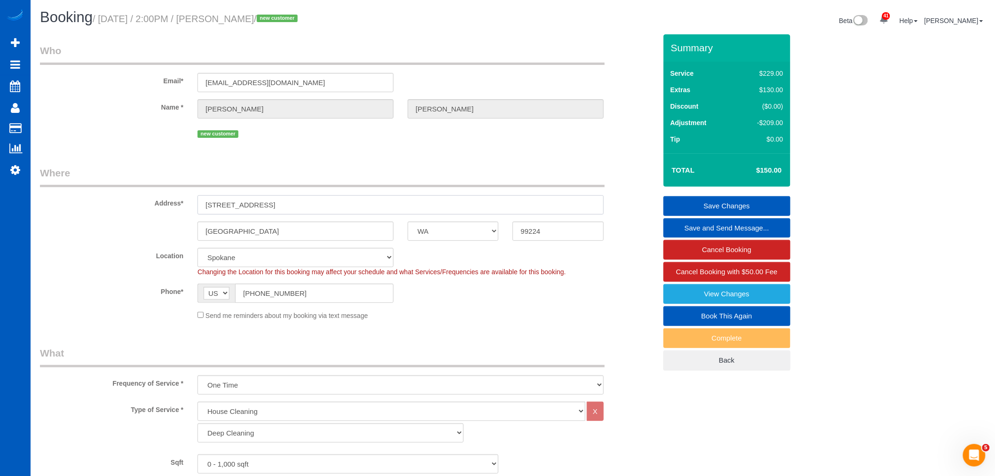
drag, startPoint x: 283, startPoint y: 207, endPoint x: 139, endPoint y: 207, distance: 143.9
click at [139, 207] on div "Address* 3106 W Trinity Pl" at bounding box center [348, 190] width 631 height 48
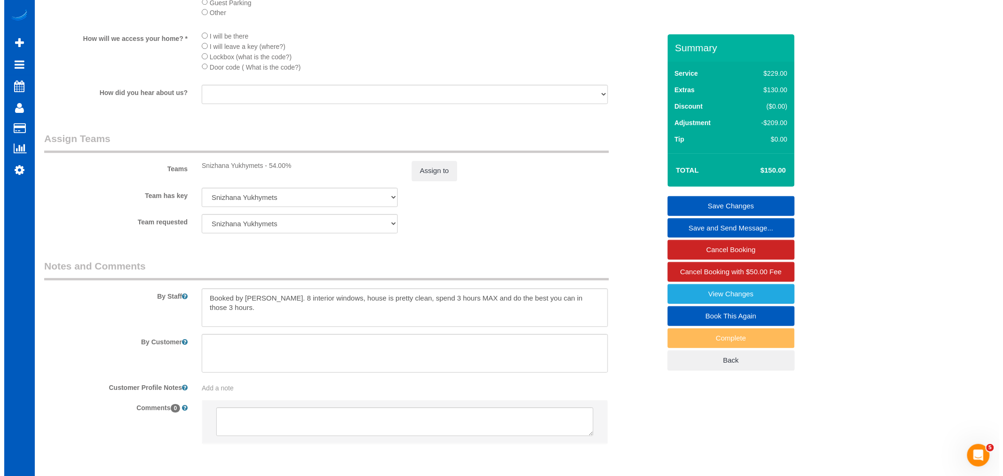
scroll to position [1149, 0]
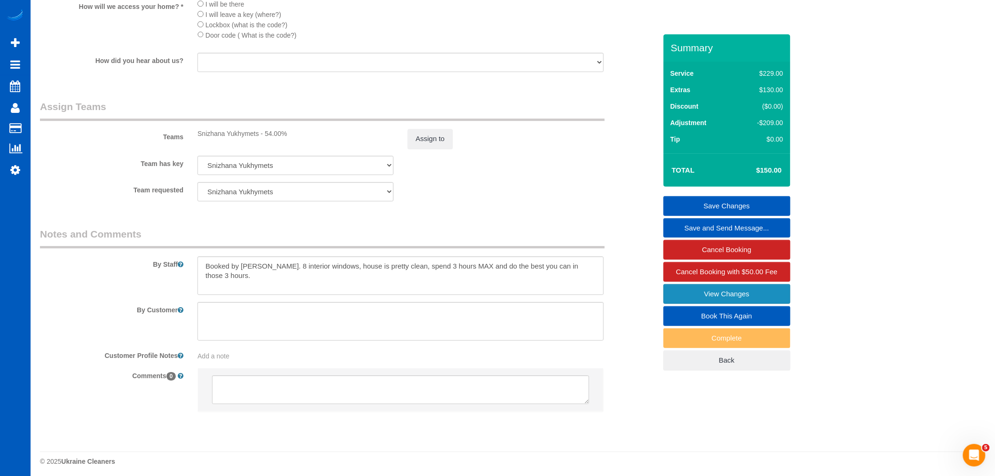
click at [727, 295] on link "View Changes" at bounding box center [726, 294] width 127 height 20
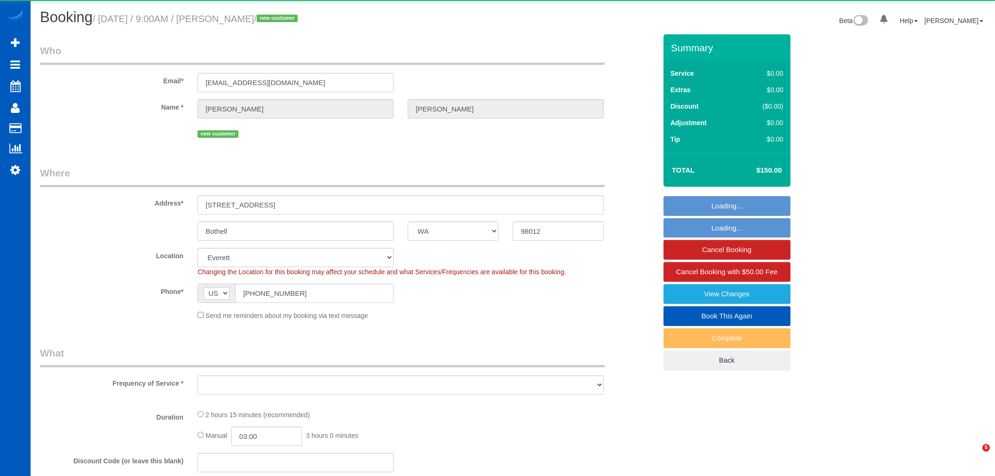
select select "WA"
select select "object:1186"
select select "string:fspay-918c16a9-dc0b-4a4f-b122-a738c5fb0be0"
select select "199"
select select "1001"
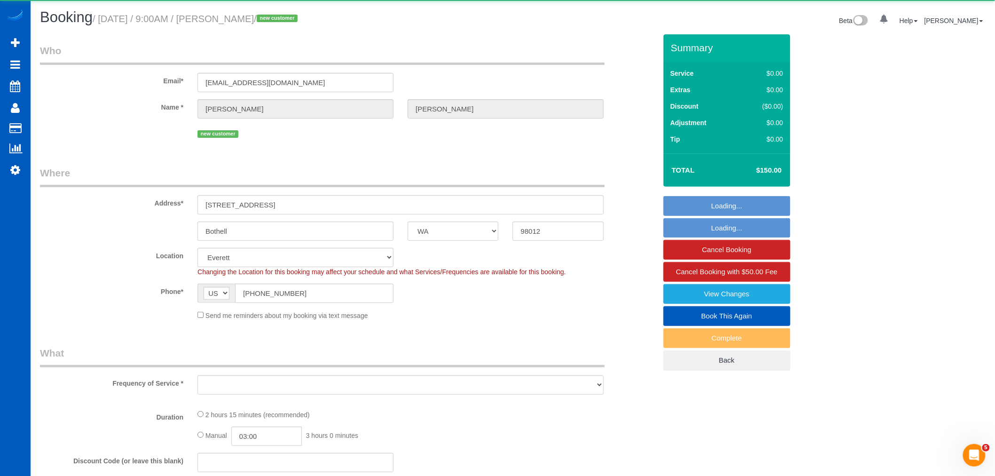
select select "3"
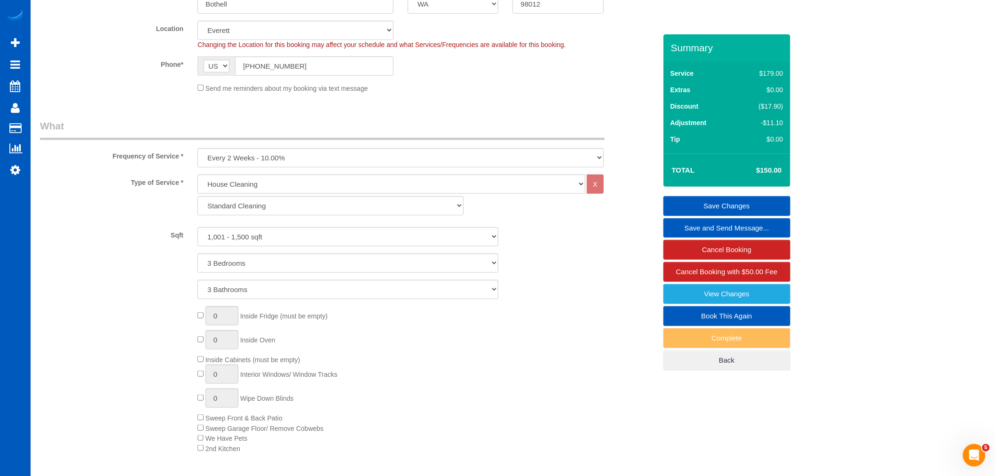
scroll to position [69, 0]
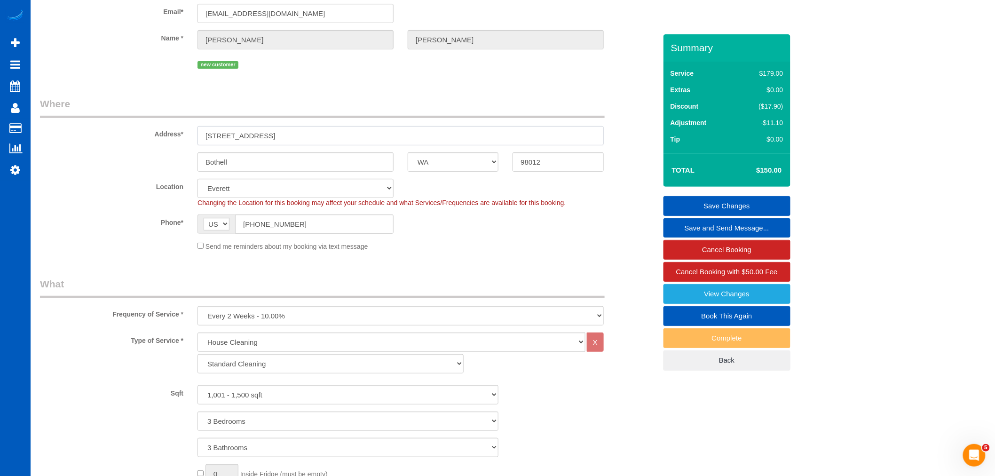
drag, startPoint x: 273, startPoint y: 145, endPoint x: 191, endPoint y: 147, distance: 81.8
click at [191, 147] on sui-booking-address "Address* [STREET_ADDRESS] Bothell AK AL AR AZ CA CO CT DC DE [GEOGRAPHIC_DATA] …" at bounding box center [348, 134] width 616 height 75
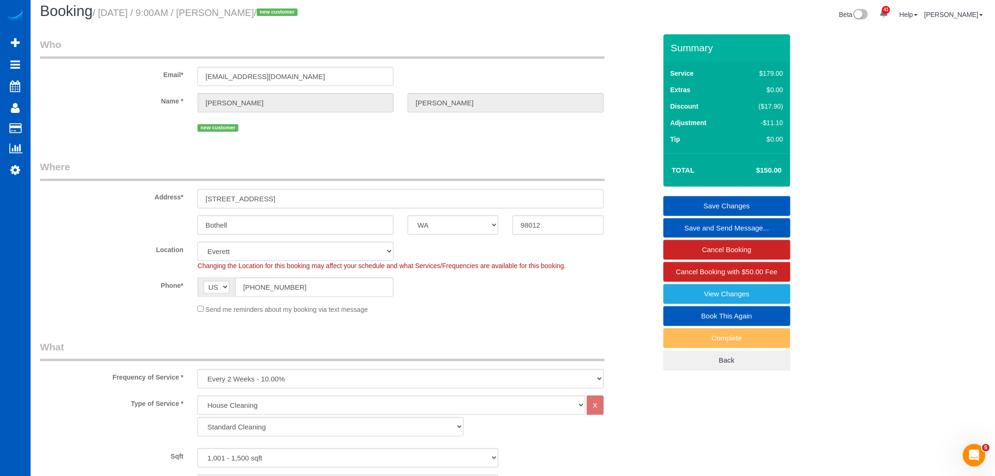
scroll to position [0, 0]
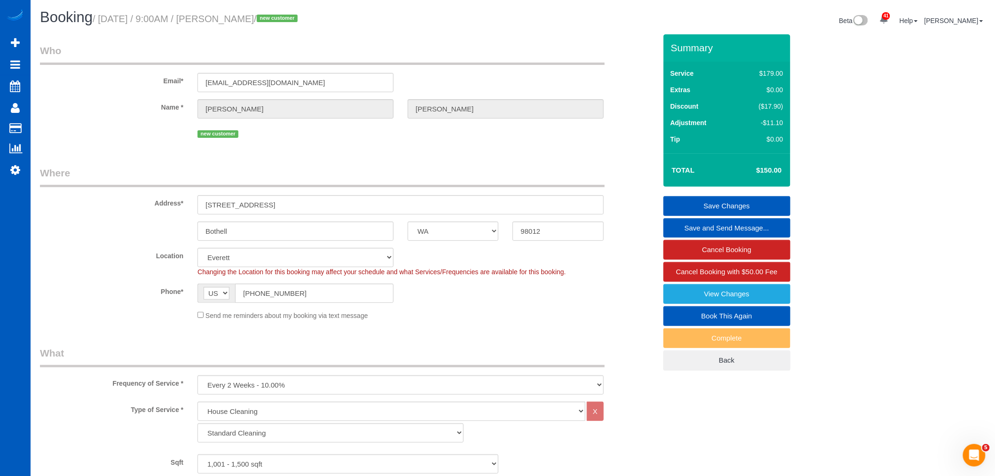
click at [471, 370] on div "Frequency of Service * One Time Weekly - 15.00% Every 2 Weeks - 10.00% Every 4 …" at bounding box center [348, 370] width 631 height 48
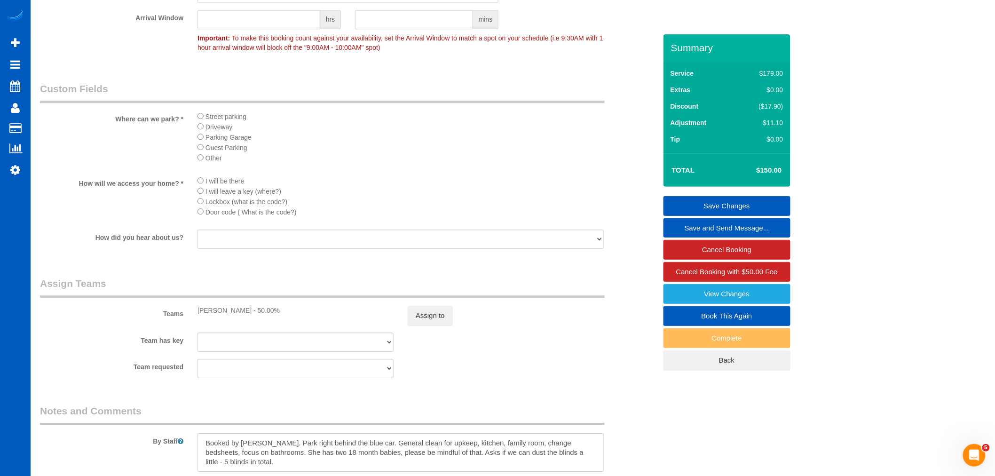
scroll to position [1219, 0]
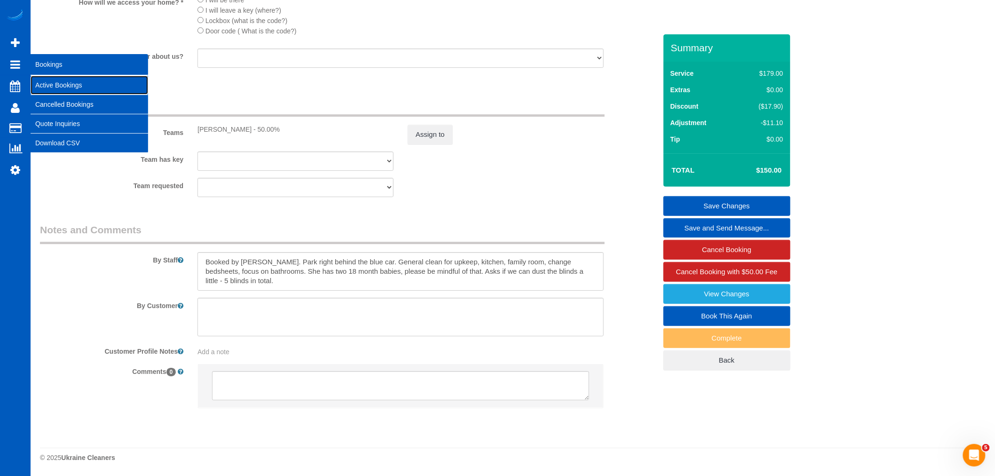
click at [59, 85] on link "Active Bookings" at bounding box center [90, 85] width 118 height 19
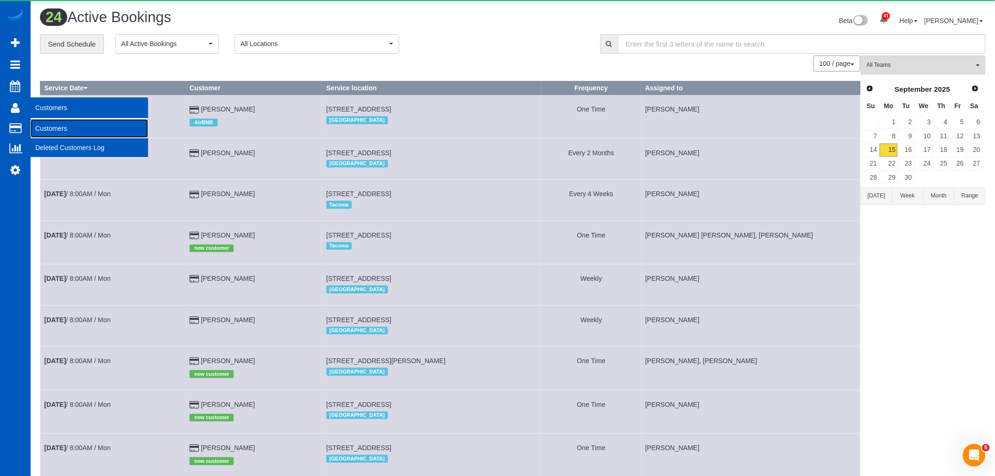
click at [80, 127] on link "Customers" at bounding box center [90, 128] width 118 height 19
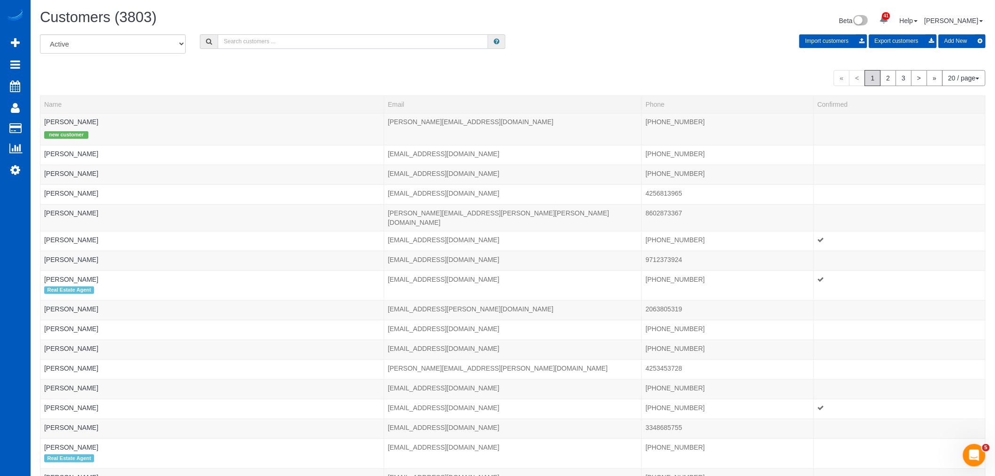
click at [276, 49] on input "text" at bounding box center [353, 41] width 270 height 15
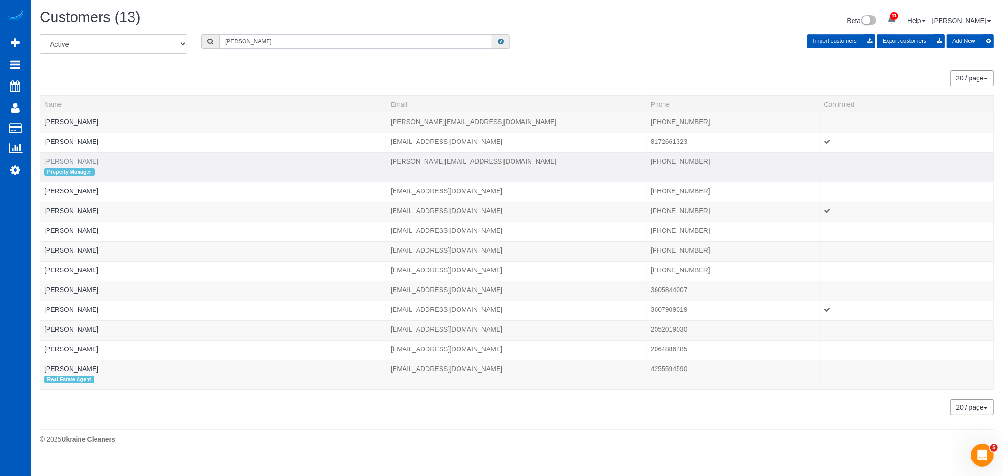
type input "[PERSON_NAME]"
click at [72, 163] on link "[PERSON_NAME]" at bounding box center [71, 162] width 54 height 8
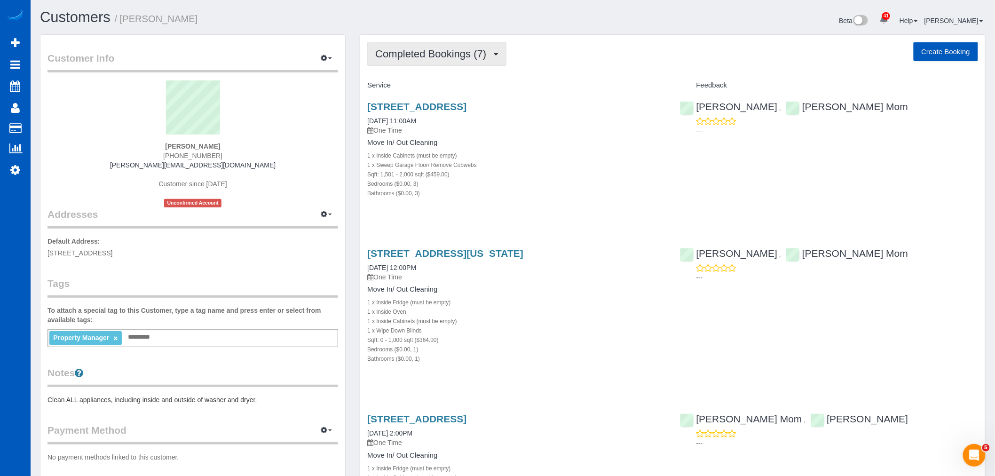
click at [433, 63] on button "Completed Bookings (7)" at bounding box center [436, 54] width 139 height 24
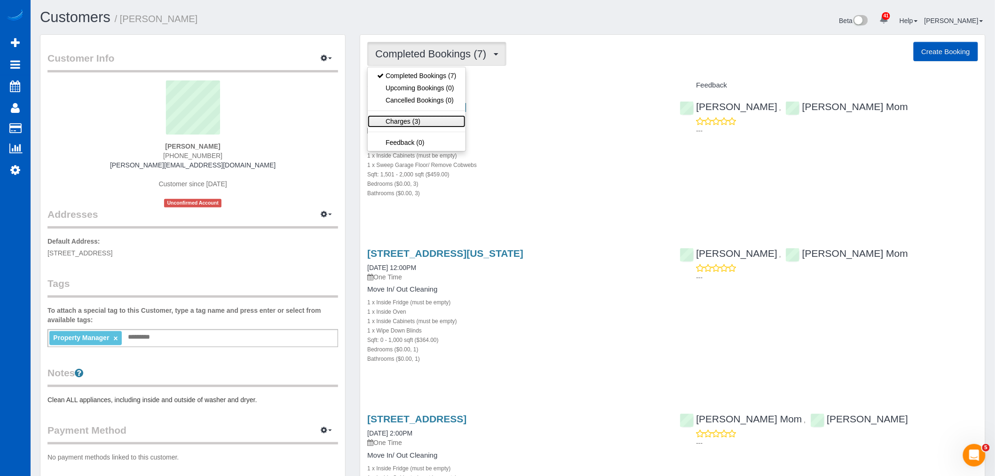
click at [426, 123] on link "Charges (3)" at bounding box center [417, 121] width 98 height 12
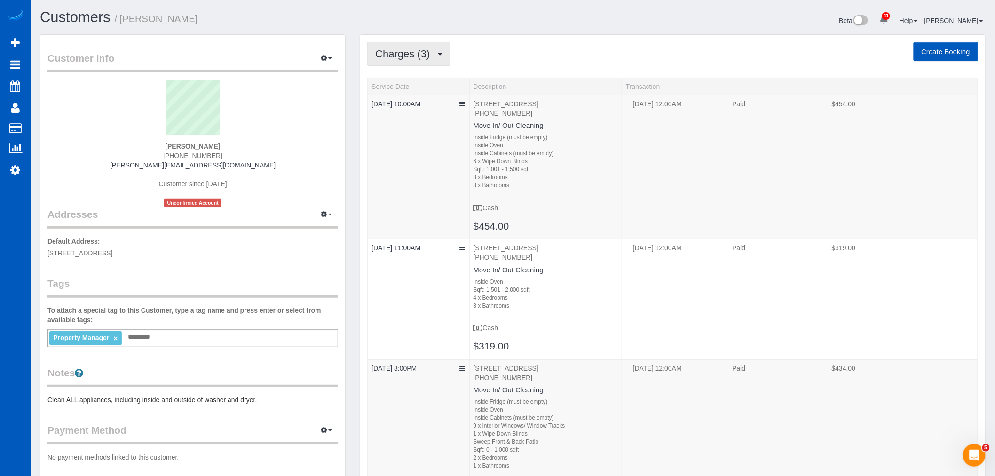
click at [419, 50] on span "Charges (3)" at bounding box center [404, 54] width 59 height 12
click at [414, 78] on link "Completed Bookings (7)" at bounding box center [417, 76] width 98 height 12
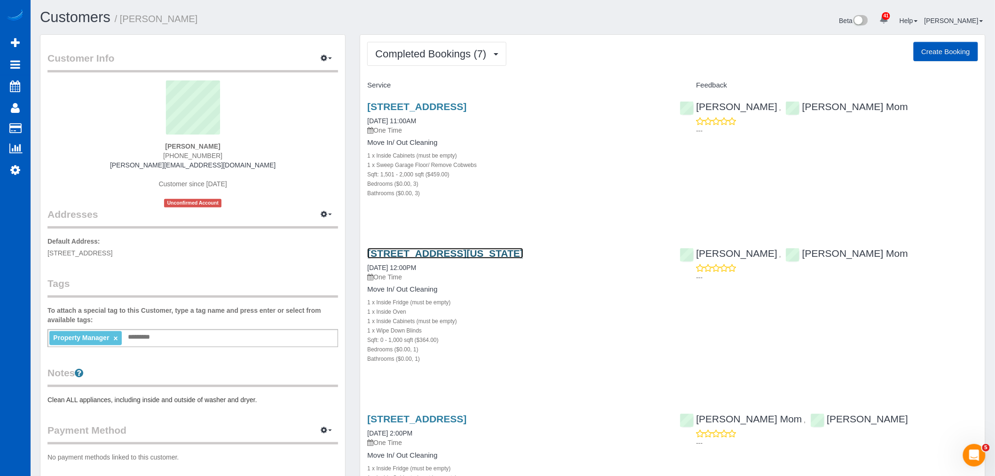
click at [468, 257] on link "1040 E Washington Ave #31, Escondido, CA 92025" at bounding box center [445, 253] width 156 height 11
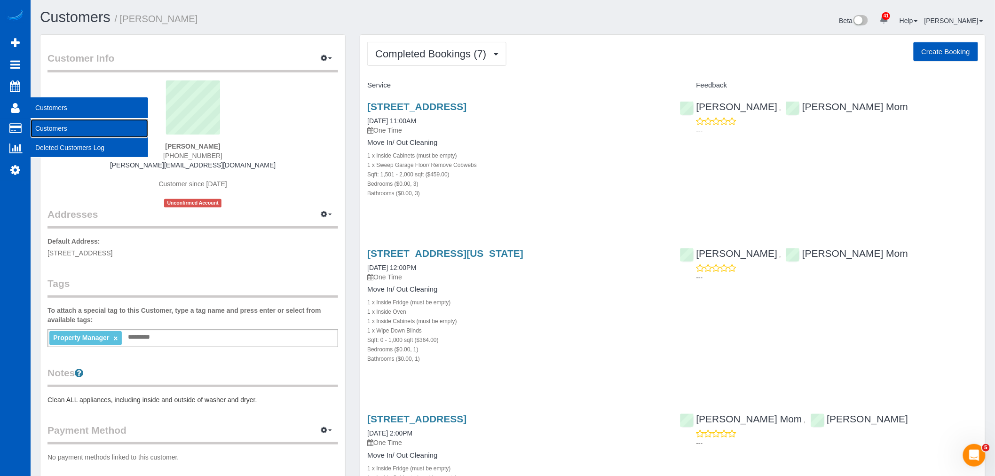
click at [76, 126] on link "Customers" at bounding box center [90, 128] width 118 height 19
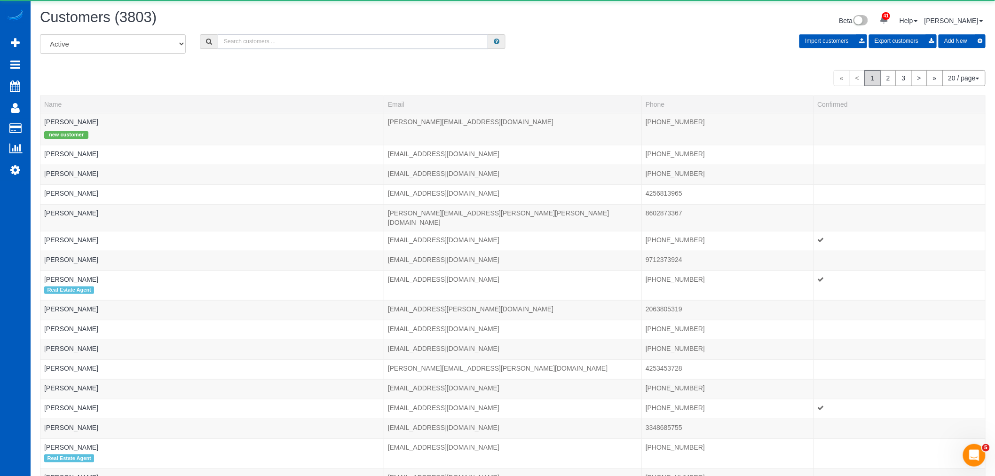
click at [260, 40] on input "text" at bounding box center [353, 41] width 270 height 15
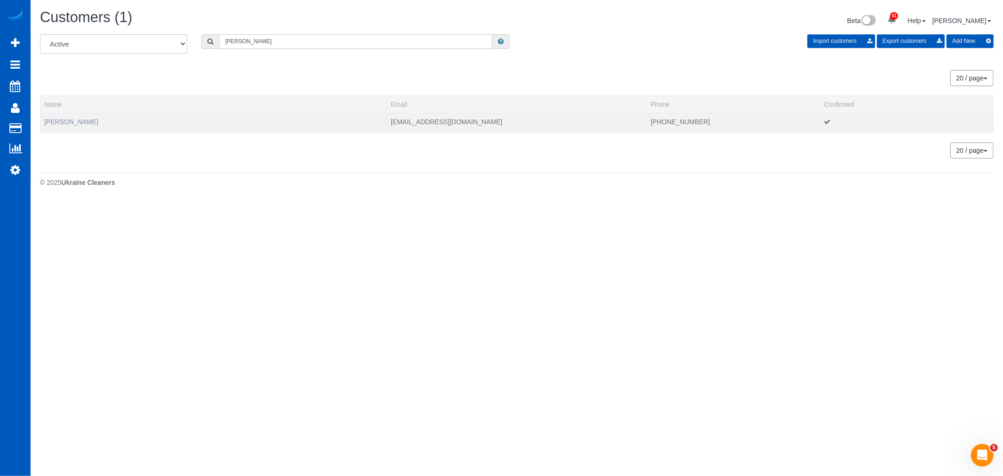
type input "amanda mc"
click at [67, 123] on link "Amanda Mccune" at bounding box center [71, 122] width 54 height 8
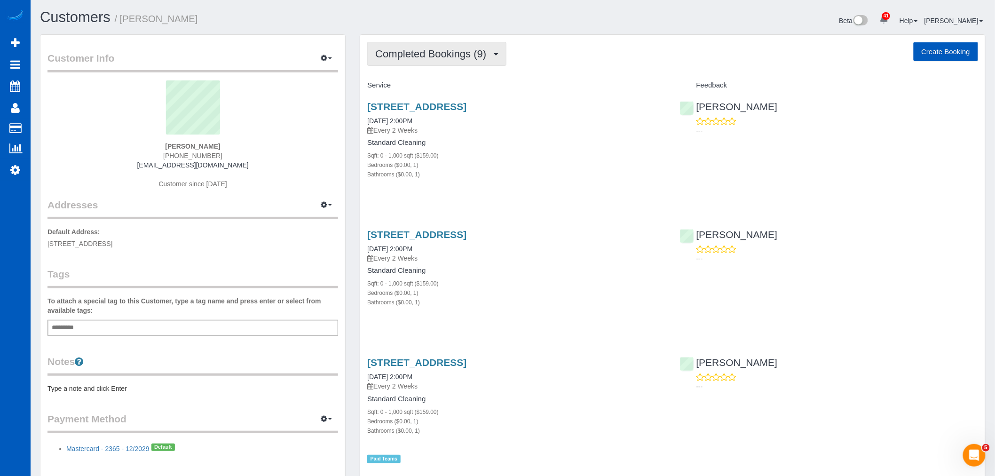
click at [425, 56] on span "Completed Bookings (9)" at bounding box center [433, 54] width 116 height 12
click at [423, 87] on link "Upcoming Bookings (11)" at bounding box center [417, 88] width 99 height 12
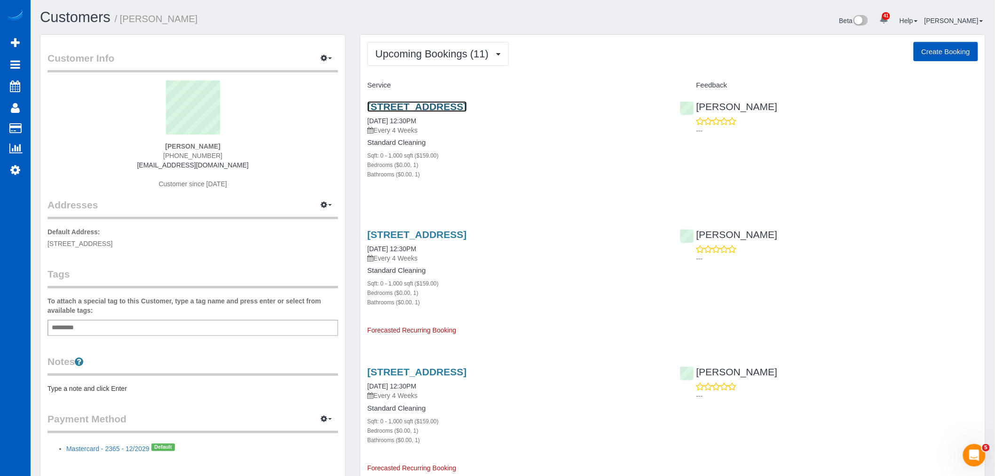
click at [424, 106] on link "4920 Se Boise St, Portland, OR 97206" at bounding box center [416, 106] width 99 height 11
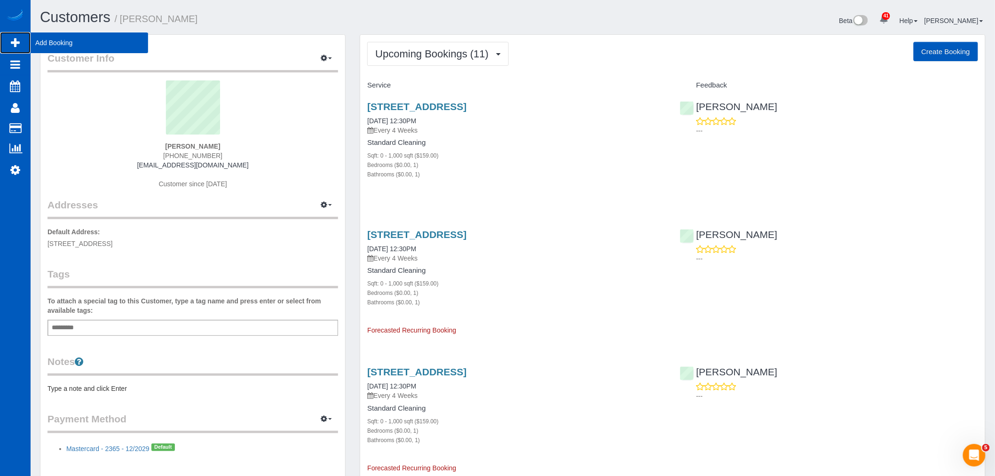
click at [52, 46] on span "Add Booking" at bounding box center [90, 43] width 118 height 22
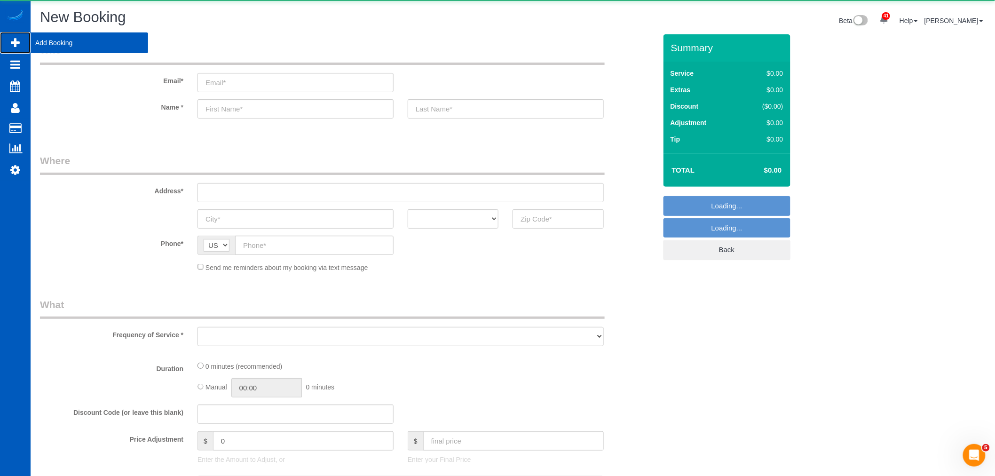
select select "object:5253"
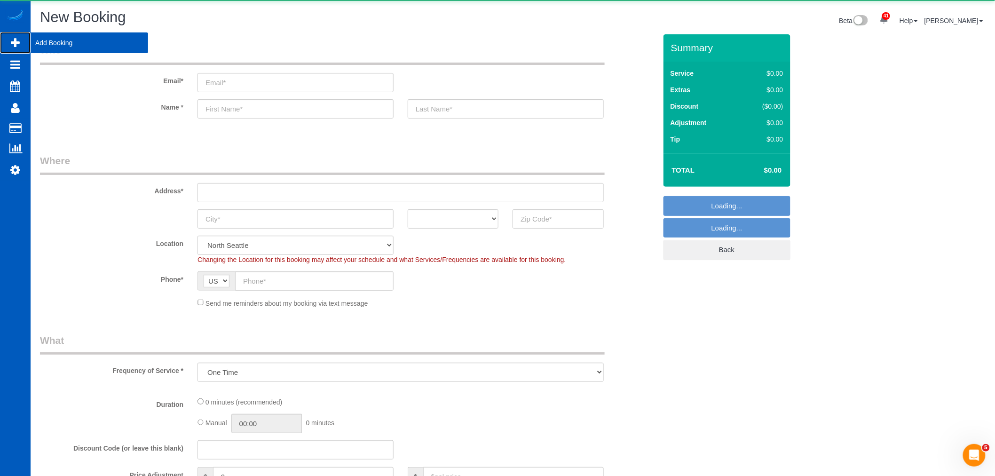
select select "199"
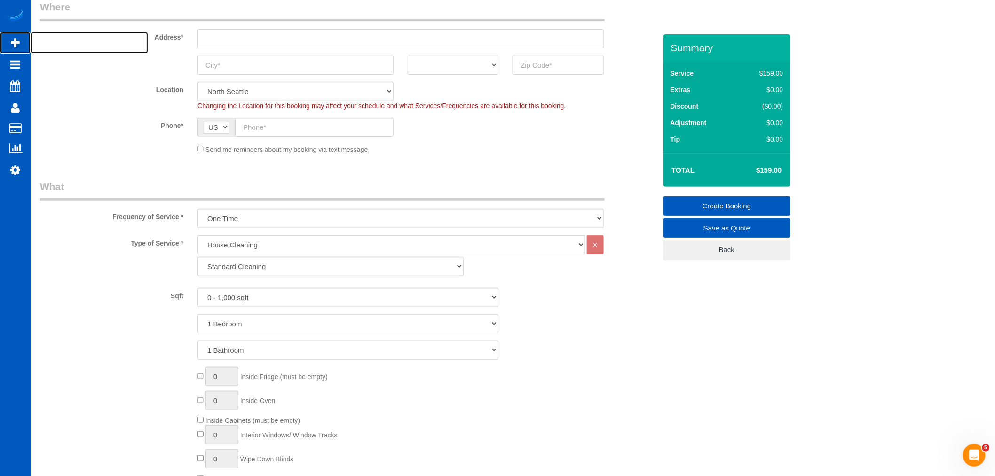
scroll to position [157, 0]
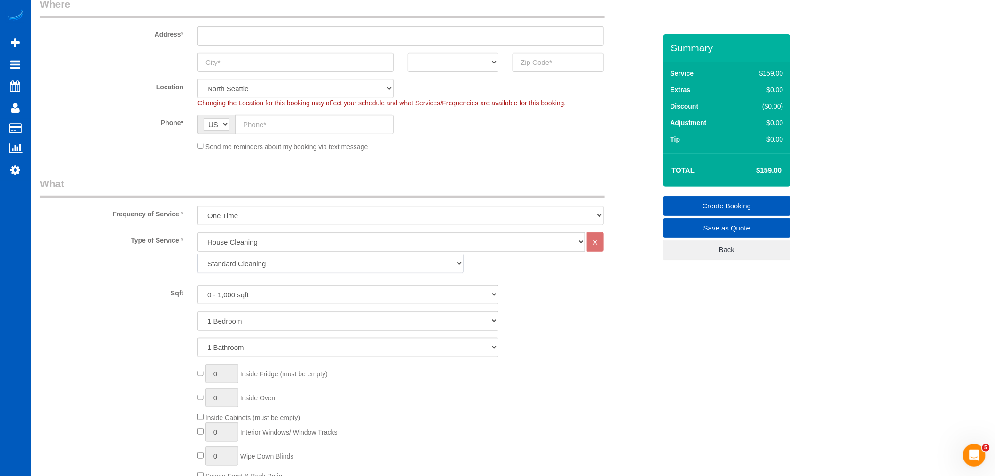
click at [252, 267] on select "Standard Cleaning Deep Cleaning Move In/ Out Cleaning" at bounding box center [330, 263] width 266 height 19
click at [197, 254] on select "Standard Cleaning Deep Cleaning Move In/ Out Cleaning" at bounding box center [330, 263] width 266 height 19
click at [265, 287] on select "0 - 1,000 sqft 1,001 - 1,500 sqft 1,501 - 2,000 sqft 2,001 - 2,500 sqft 2,501 -…" at bounding box center [347, 294] width 301 height 19
select select "5501"
click at [197, 285] on select "0 - 1,000 sqft 1,001 - 1,500 sqft 1,501 - 2,000 sqft 2,001 - 2,500 sqft 2,501 -…" at bounding box center [347, 294] width 301 height 19
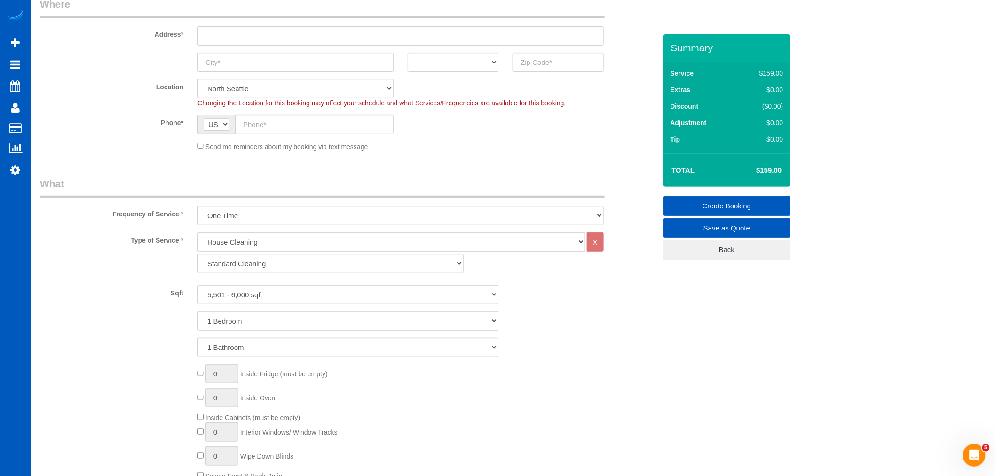
click at [252, 322] on select "1 Bedroom 2 Bedrooms 3 Bedrooms 4 Bedrooms 5 Bedrooms 6 Bedrooms 7 Bedrooms" at bounding box center [347, 320] width 301 height 19
click at [631, 365] on div "0 Inside Fridge (must be empty) 0 Inside Oven Inside Cabinets (must be empty) 0…" at bounding box center [426, 437] width 473 height 147
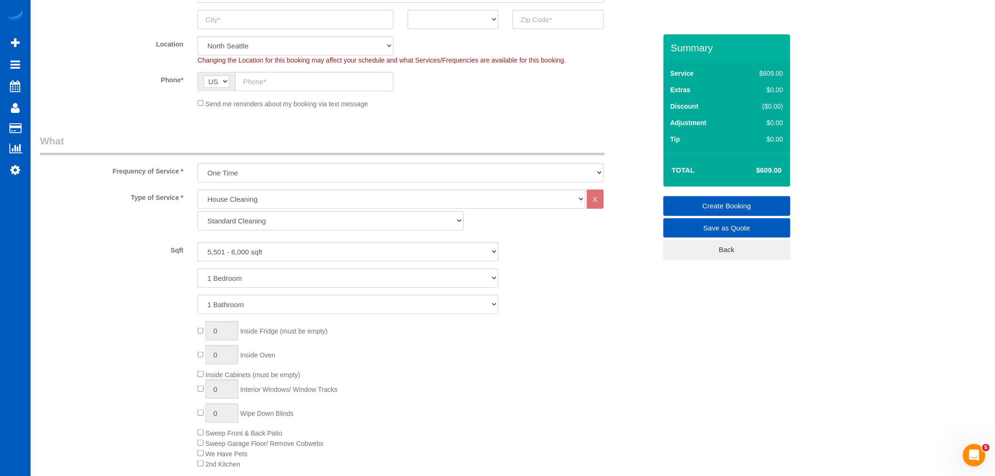
scroll to position [313, 0]
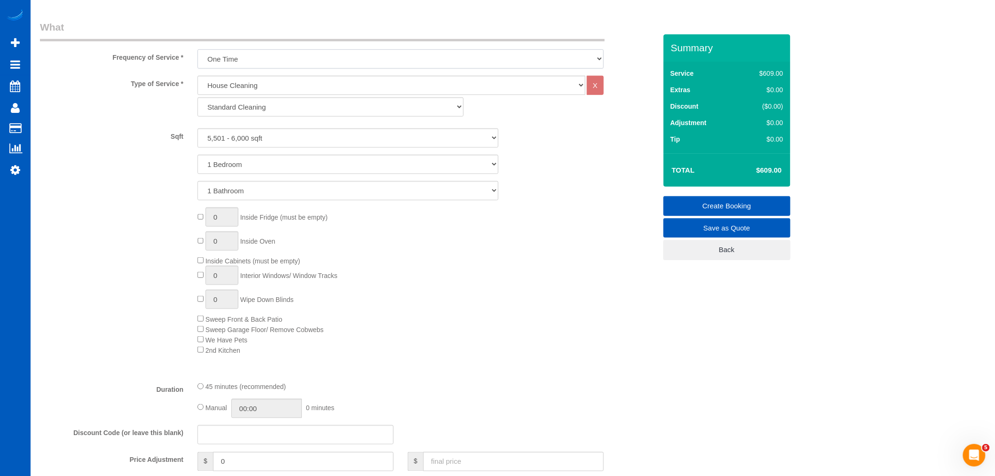
click at [262, 56] on select "One Time Weekly - 15.00% Every 2 Weeks - 10.00% Every 4 Weeks - 5.00% Every 2 M…" at bounding box center [400, 58] width 406 height 19
select select "object:5254"
click at [197, 50] on select "One Time Weekly - 15.00% Every 2 Weeks - 10.00% Every 4 Weeks - 5.00% Every 2 M…" at bounding box center [400, 58] width 406 height 19
click at [252, 57] on select "One Time Weekly - 15.00% Every 2 Weeks - 10.00% Every 4 Weeks - 5.00% Every 2 M…" at bounding box center [400, 58] width 406 height 19
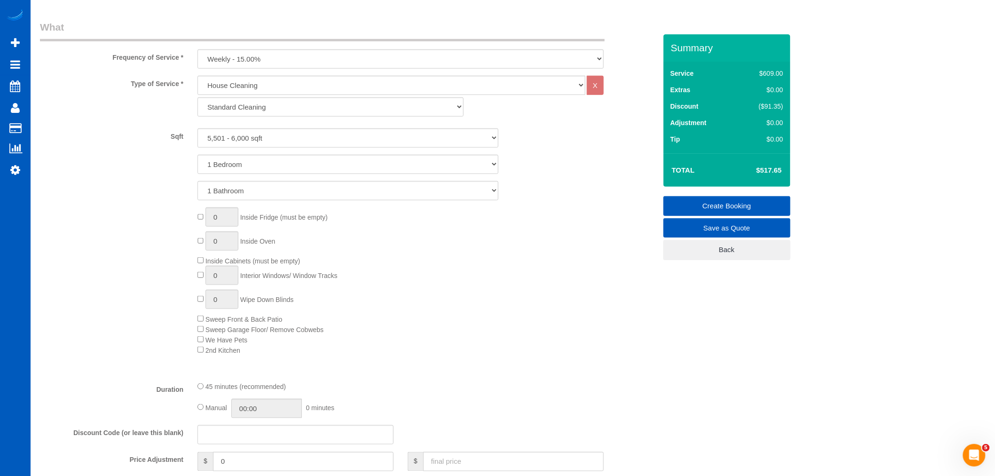
click at [426, 312] on div "0 Inside Fridge (must be empty) 0 Inside Oven Inside Cabinets (must be empty) 0…" at bounding box center [426, 280] width 473 height 147
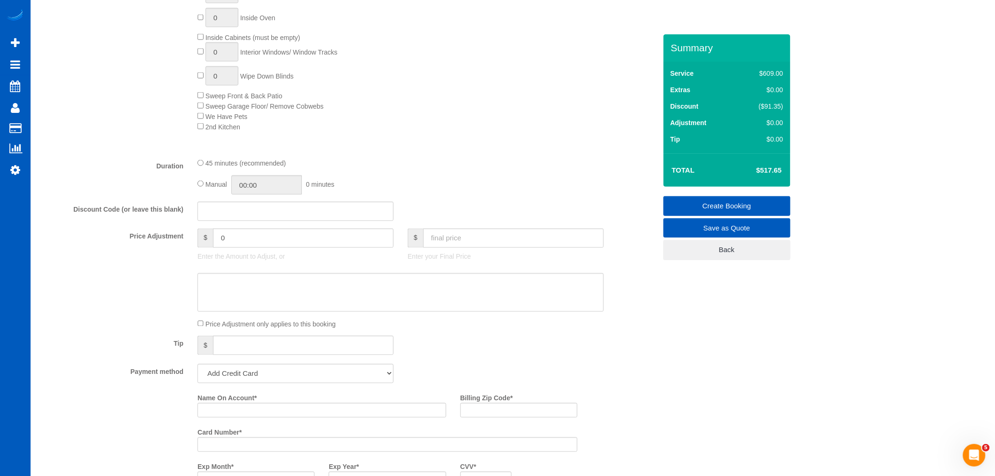
scroll to position [539, 0]
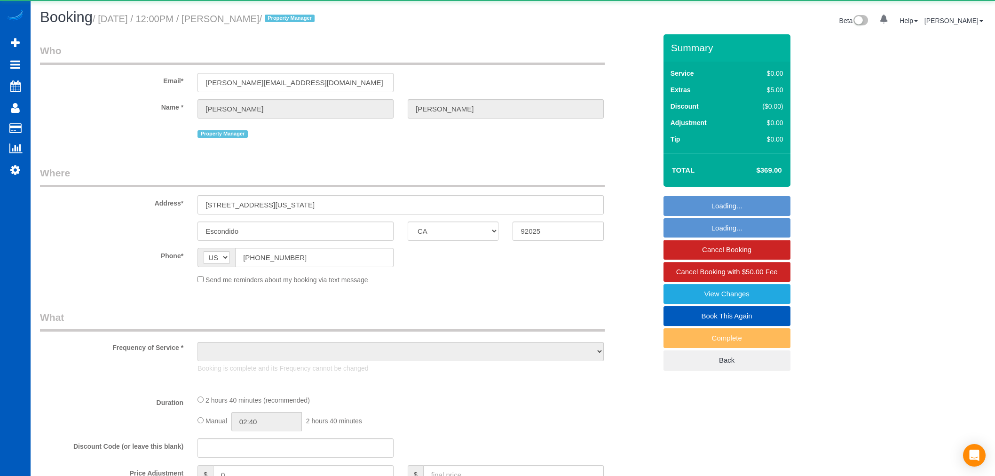
select select "CA"
select select "object:815"
select select "199"
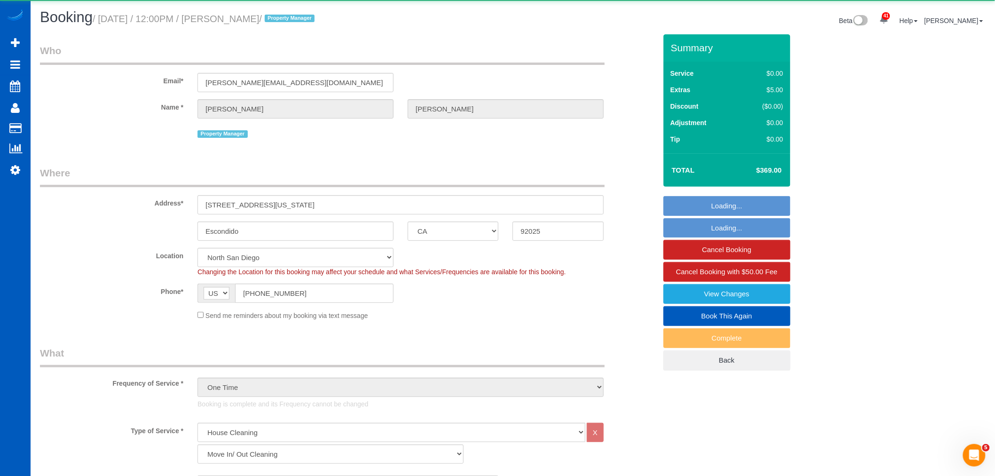
select select "object:1091"
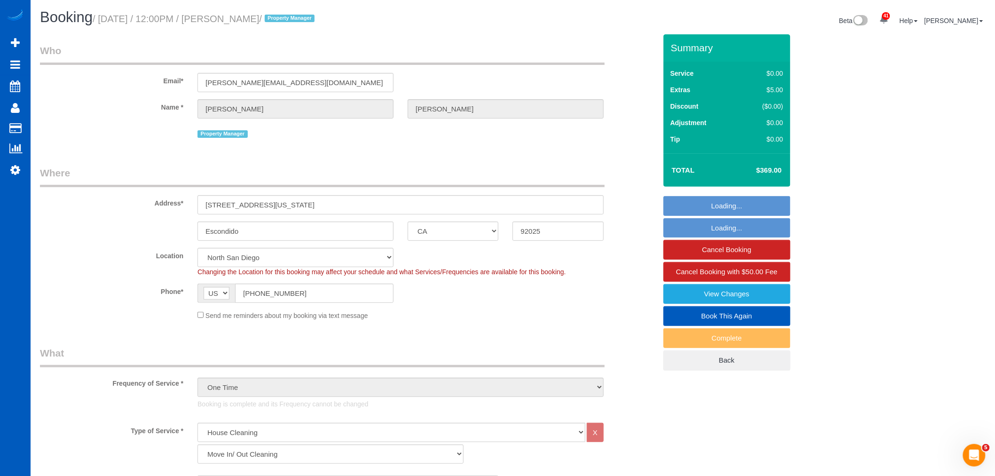
click at [166, 143] on fieldset "Who Email* [PERSON_NAME][EMAIL_ADDRESS][DOMAIN_NAME] Name * [PERSON_NAME] Prope…" at bounding box center [348, 95] width 616 height 103
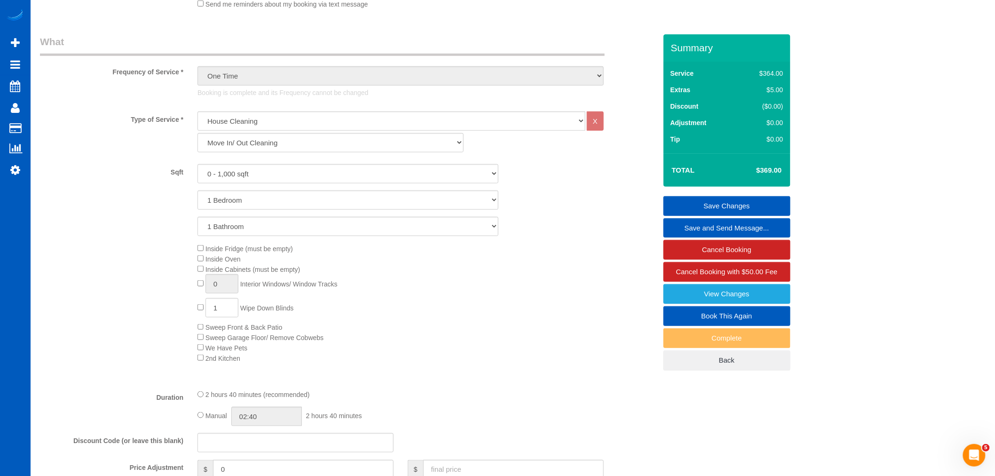
scroll to position [313, 0]
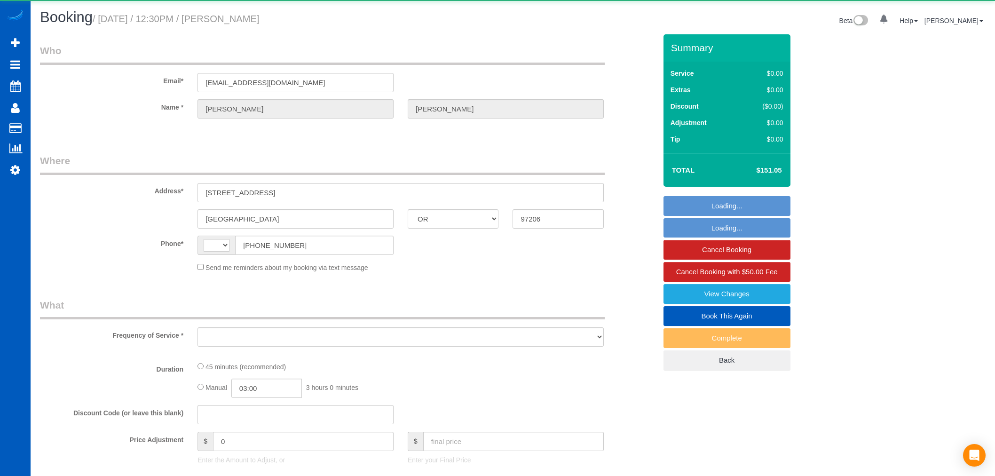
select select "OR"
select select "string:[GEOGRAPHIC_DATA]"
select select "object:562"
select select "string:fspay-20e3451b-e0b2-4519-9ea5-b45754bb804b"
select select "199"
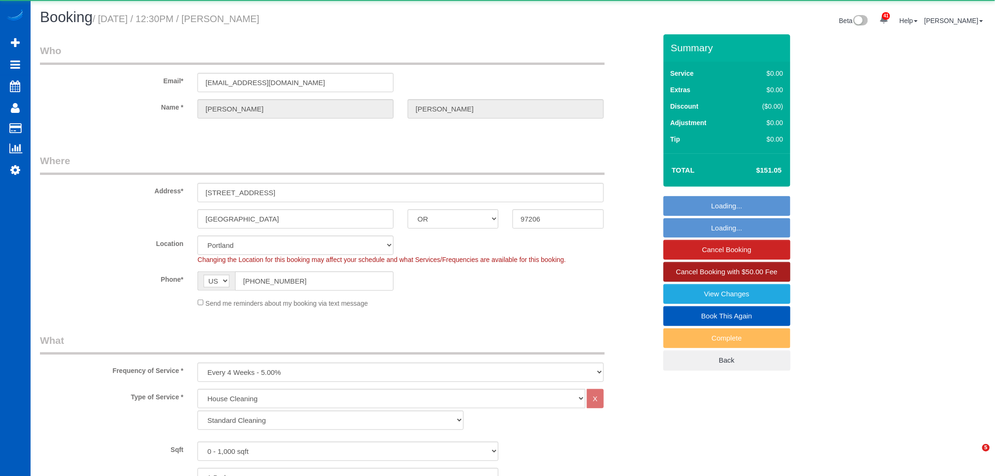
select select "object:1216"
